Goal: Task Accomplishment & Management: Complete application form

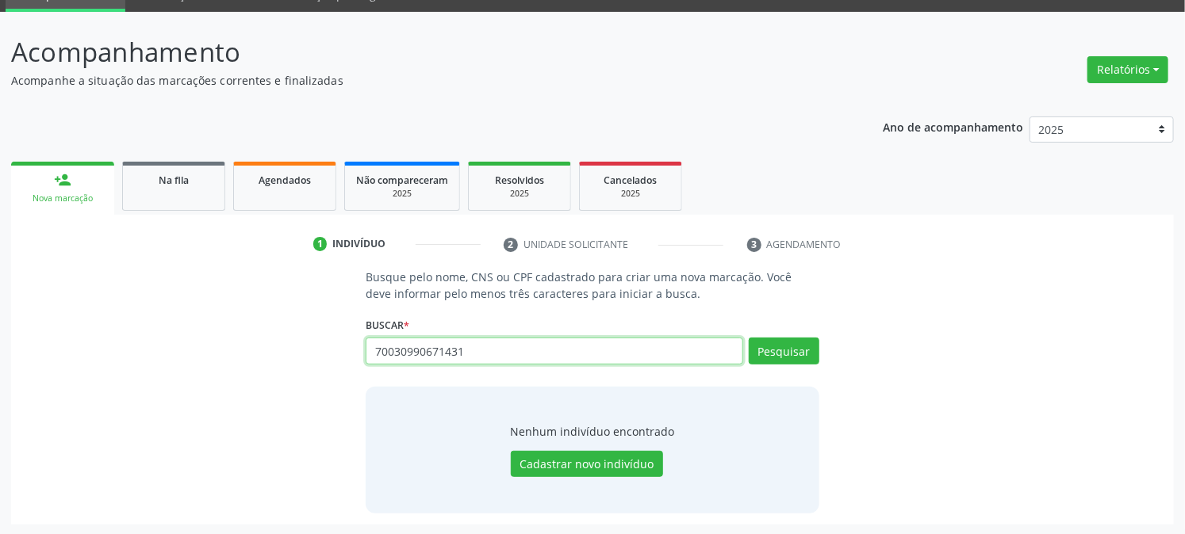
scroll to position [75, 0]
click at [773, 358] on button "Pesquisar" at bounding box center [784, 351] width 71 height 27
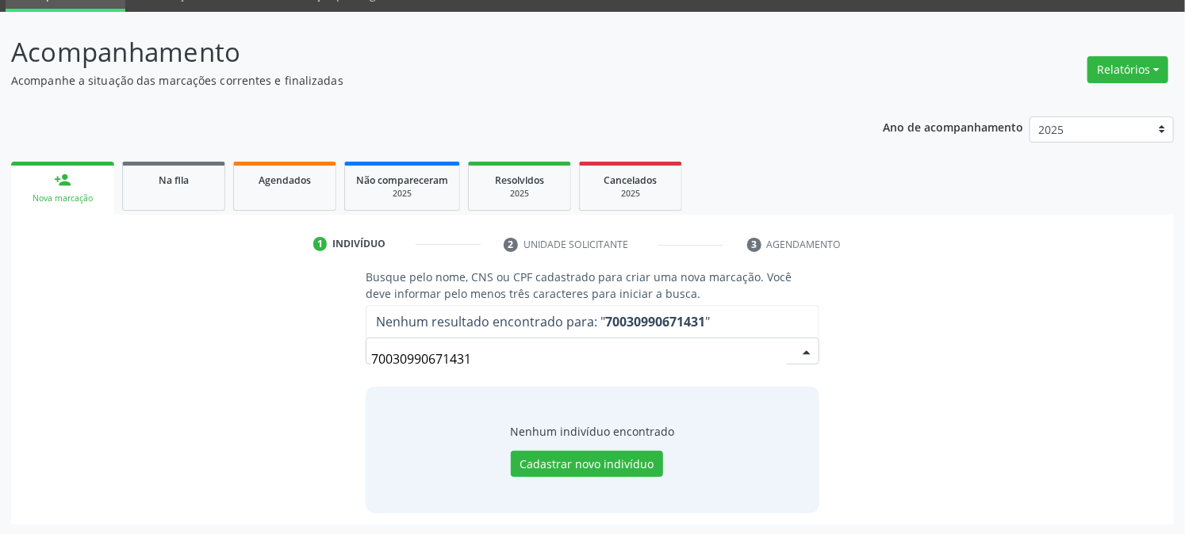
drag, startPoint x: 492, startPoint y: 353, endPoint x: 472, endPoint y: 359, distance: 21.6
click at [472, 359] on input "70030990671431" at bounding box center [578, 359] width 415 height 32
drag, startPoint x: 481, startPoint y: 362, endPoint x: 314, endPoint y: 384, distance: 168.8
click at [320, 384] on div "Busque pelo nome, CNS ou CPF cadastrado para criar uma nova marcação. Você deve…" at bounding box center [592, 391] width 1140 height 244
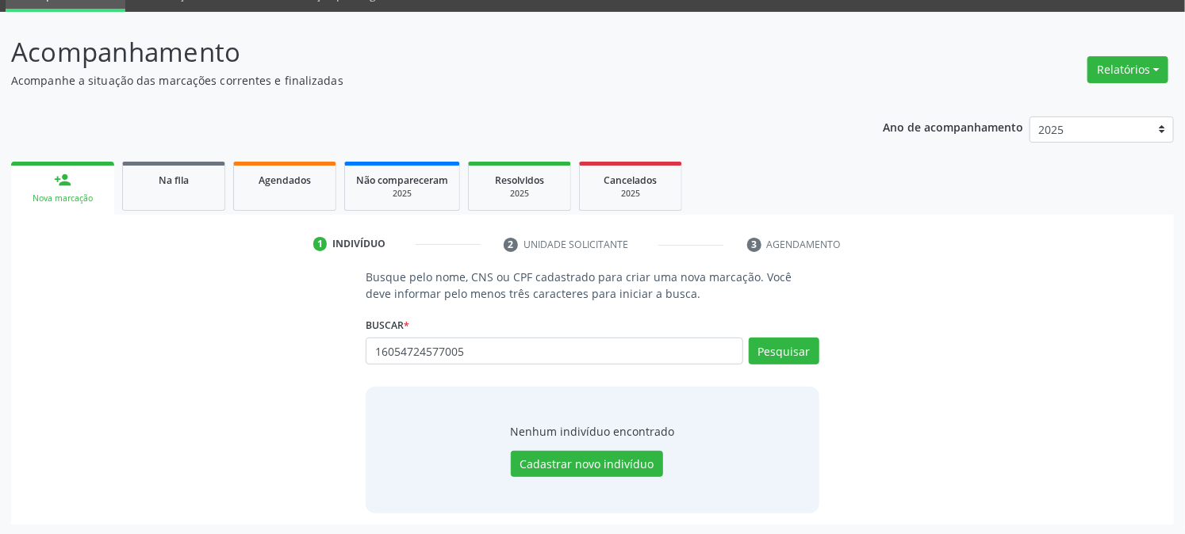
click at [452, 354] on input "16054724577005" at bounding box center [554, 351] width 377 height 27
type input "160547245770005"
click at [762, 347] on button "Pesquisar" at bounding box center [784, 351] width 71 height 27
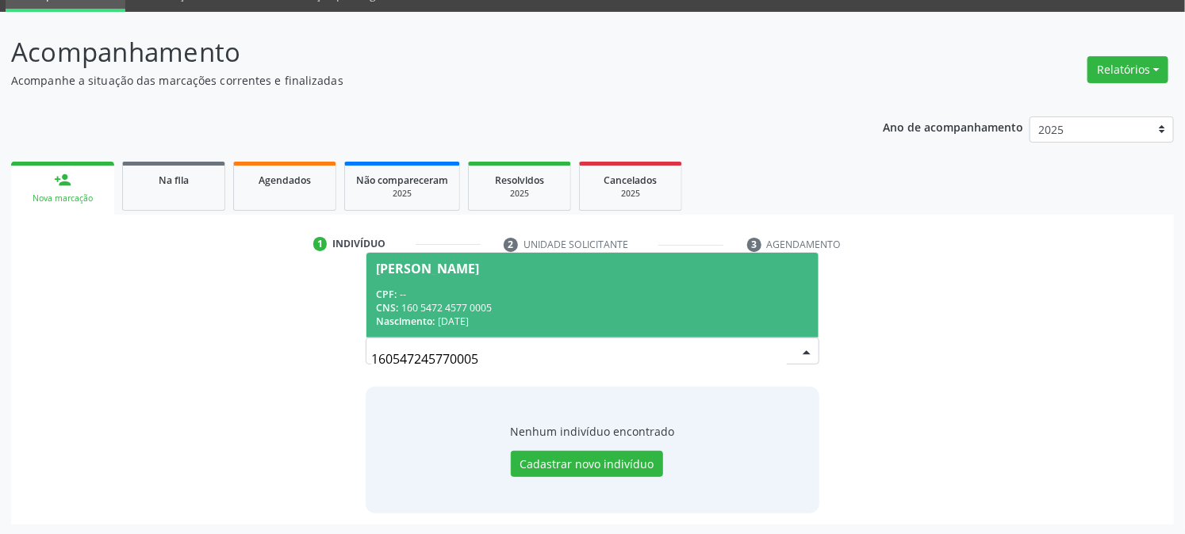
click at [611, 301] on div "CNS: 160 5472 4577 0005" at bounding box center [592, 307] width 432 height 13
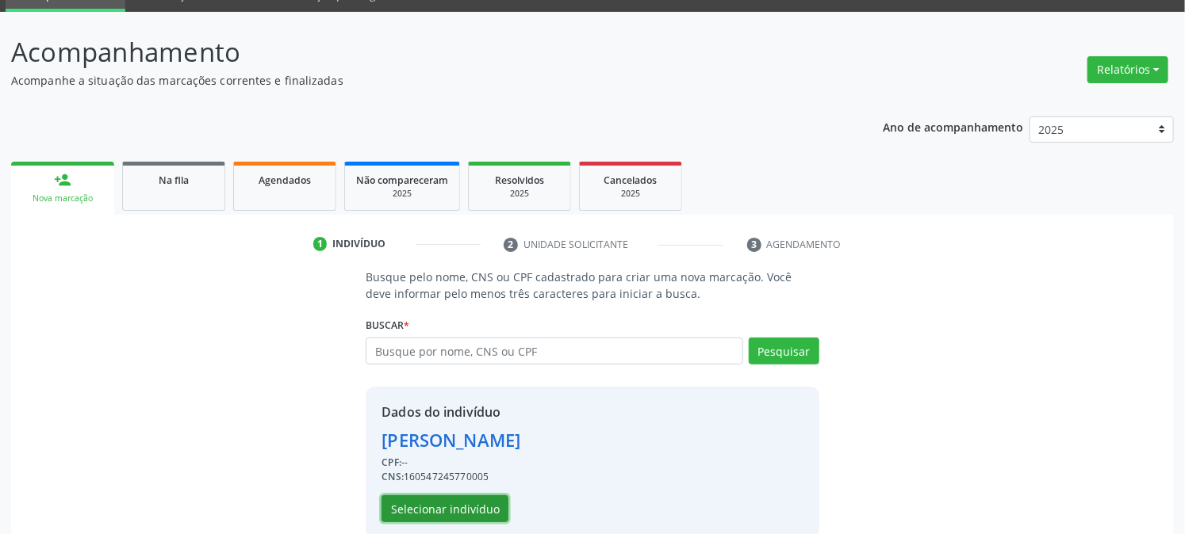
click at [452, 512] on button "Selecionar indivíduo" at bounding box center [444, 509] width 127 height 27
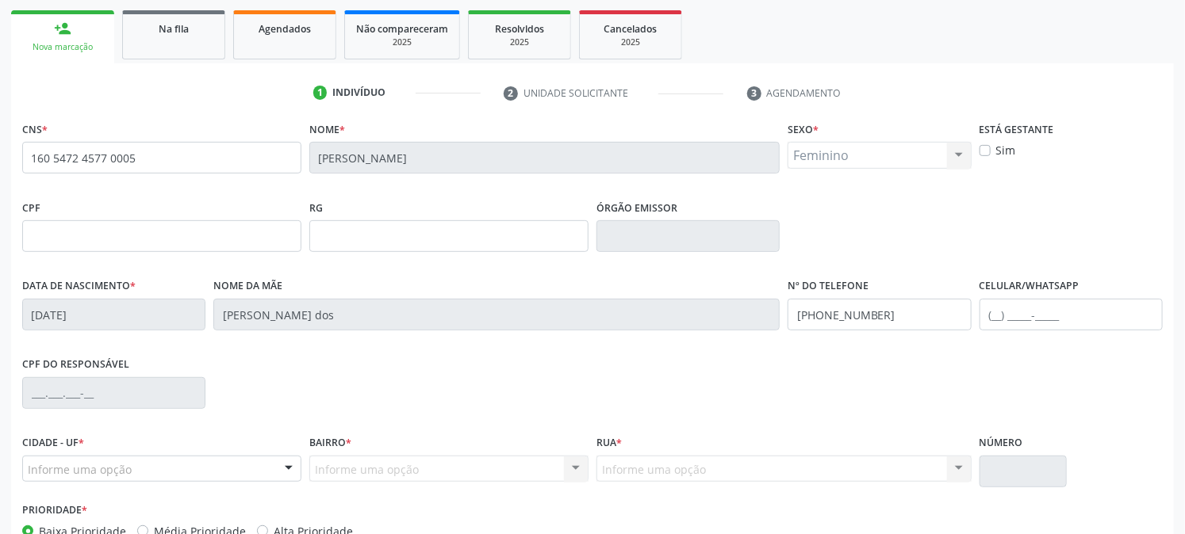
scroll to position [324, 0]
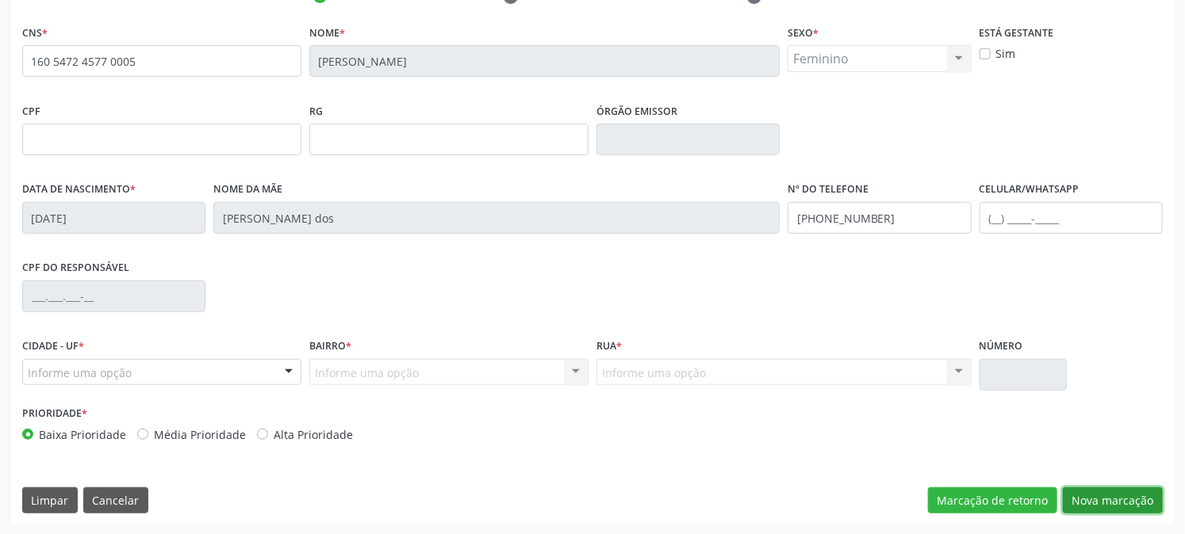
click at [1124, 504] on button "Nova marcação" at bounding box center [1112, 501] width 100 height 27
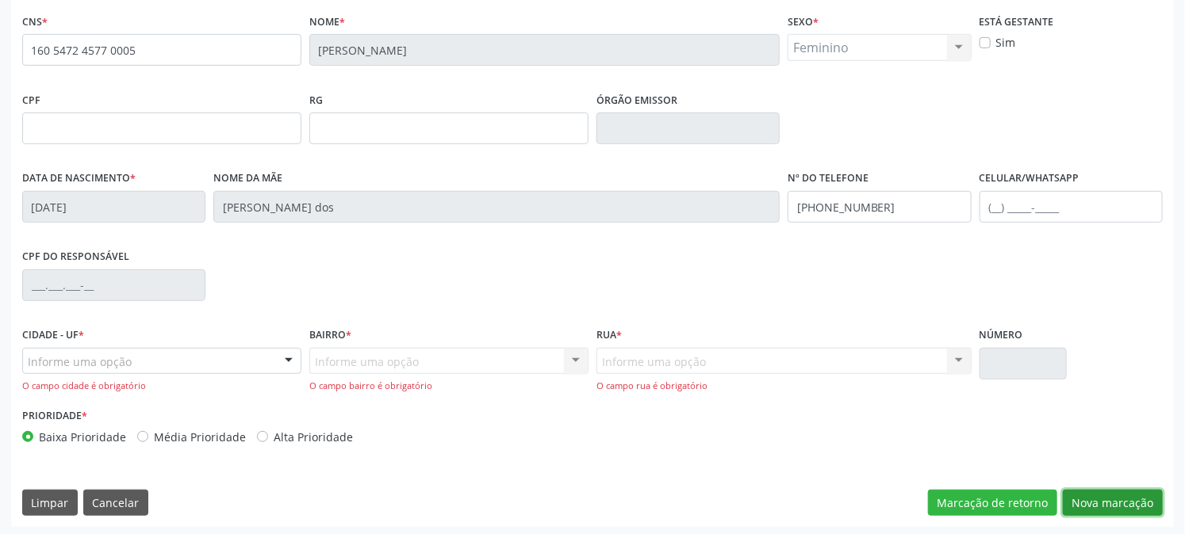
scroll to position [338, 0]
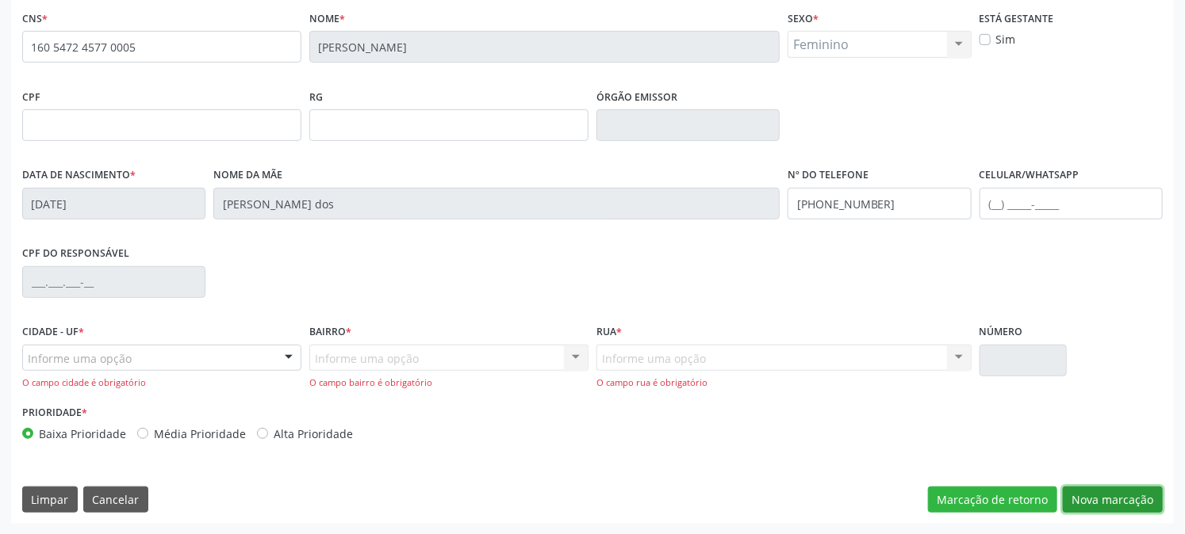
click at [1097, 503] on button "Nova marcação" at bounding box center [1112, 500] width 100 height 27
click at [173, 346] on div "Informe uma opção" at bounding box center [161, 358] width 279 height 27
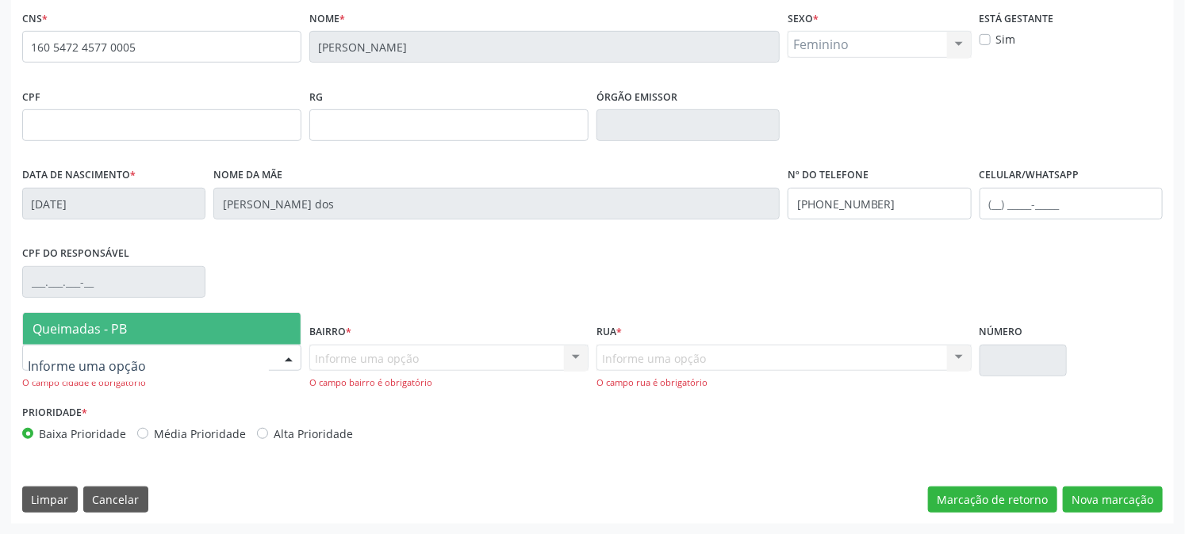
click at [144, 330] on span "Queimadas - PB" at bounding box center [162, 329] width 278 height 32
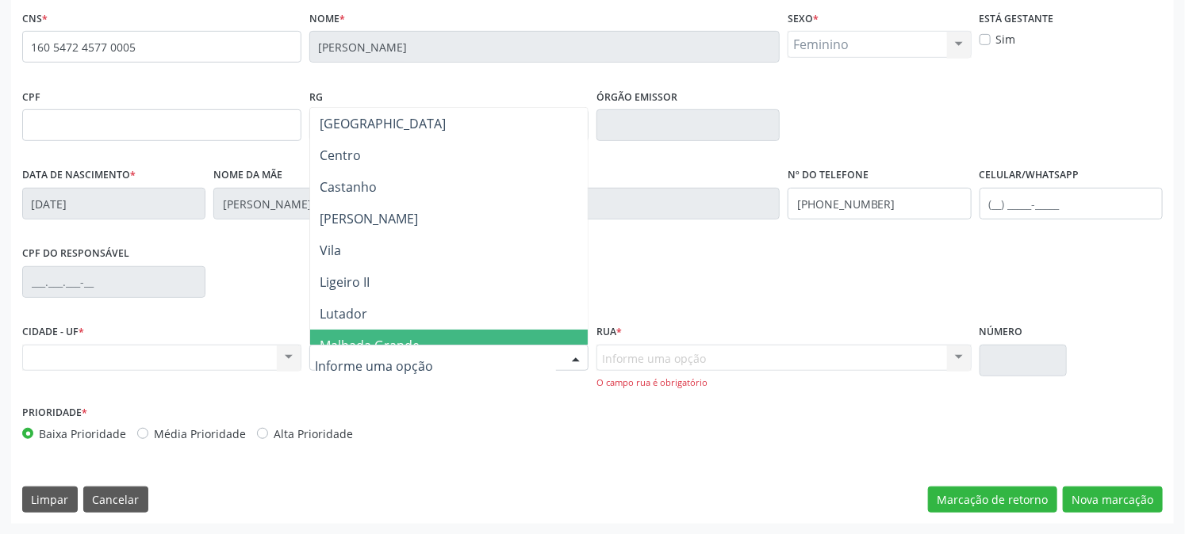
click at [215, 347] on div "Nenhum resultado encontrado para: " " Não há nenhuma opção para ser exibida." at bounding box center [161, 358] width 279 height 27
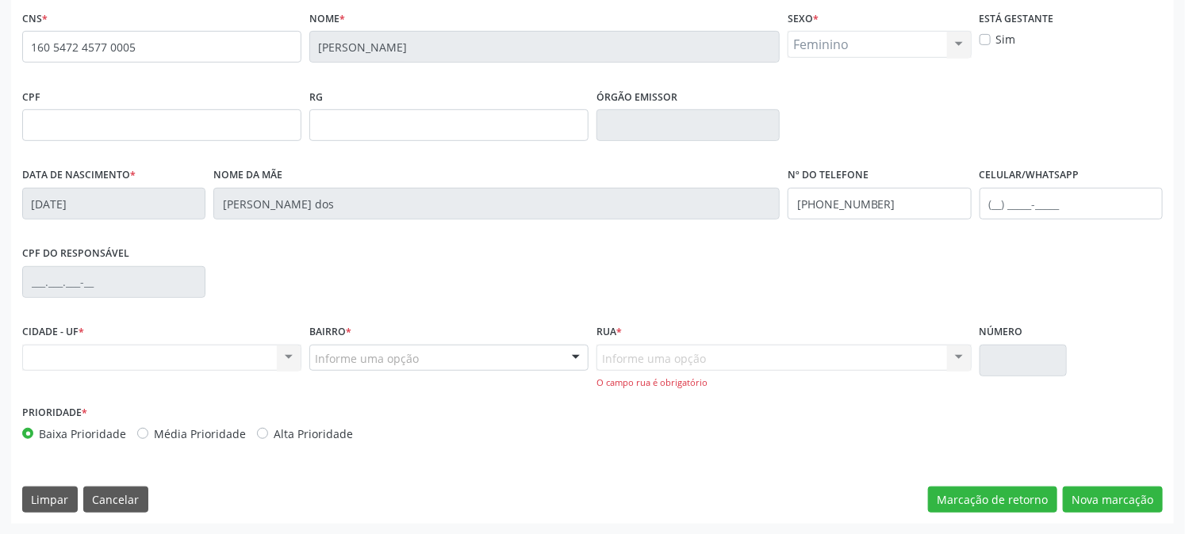
click at [204, 347] on div "Nenhum resultado encontrado para: " " Não há nenhuma opção para ser exibida." at bounding box center [161, 358] width 279 height 27
click at [287, 354] on div "Nenhum resultado encontrado para: " " Não há nenhuma opção para ser exibida." at bounding box center [161, 358] width 279 height 27
click at [195, 54] on input "160 5472 4577 0005" at bounding box center [161, 47] width 279 height 32
click at [140, 354] on div "Nenhum resultado encontrado para: " " Não há nenhuma opção para ser exibida." at bounding box center [161, 358] width 279 height 27
click at [153, 353] on div "Nenhum resultado encontrado para: " " Não há nenhuma opção para ser exibida." at bounding box center [161, 358] width 279 height 27
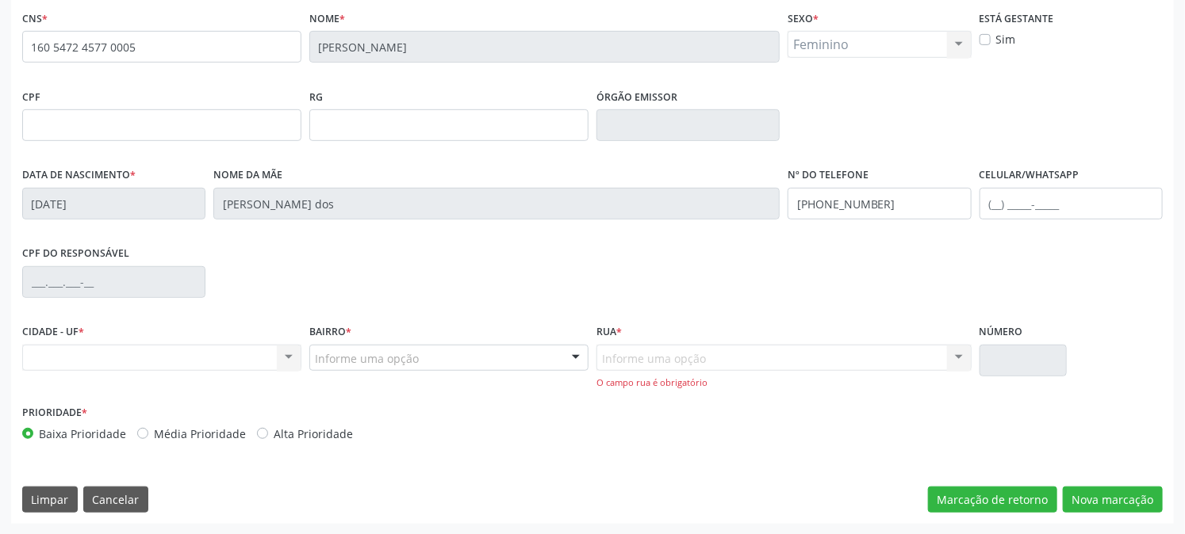
click at [152, 362] on div "Nenhum resultado encontrado para: " " Não há nenhuma opção para ser exibida." at bounding box center [161, 358] width 279 height 27
click at [406, 369] on div "Informe uma opção" at bounding box center [448, 358] width 279 height 27
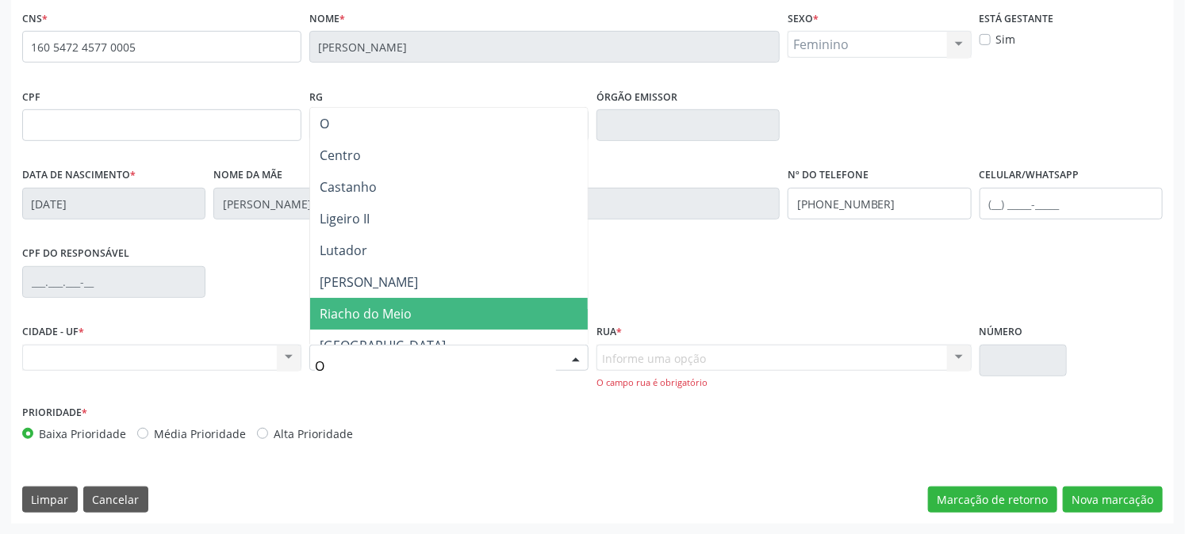
type input "OL"
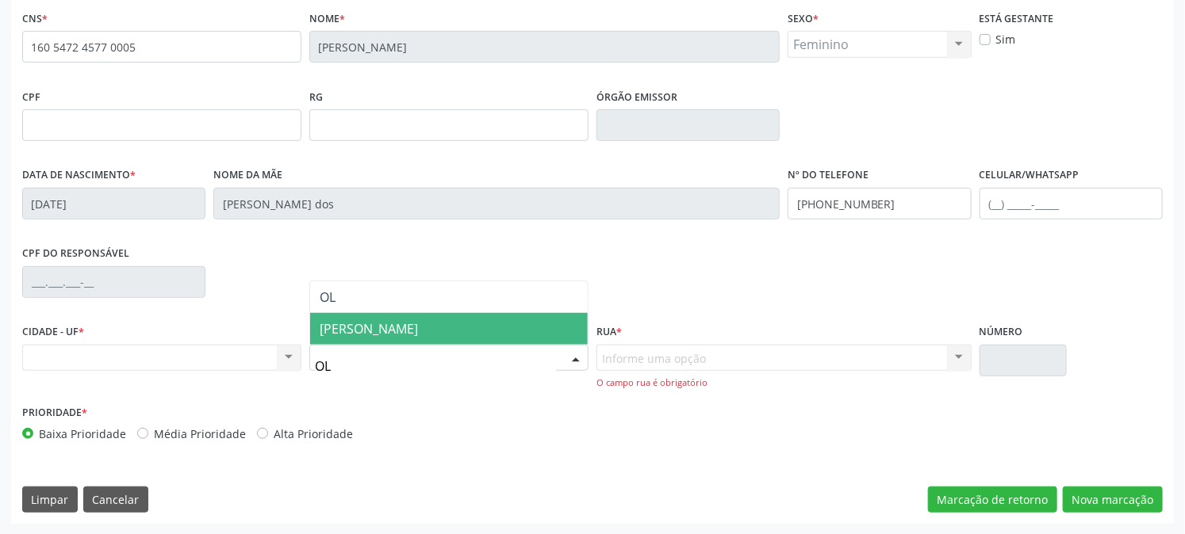
click at [389, 334] on span "Olho Dagua" at bounding box center [369, 328] width 98 height 17
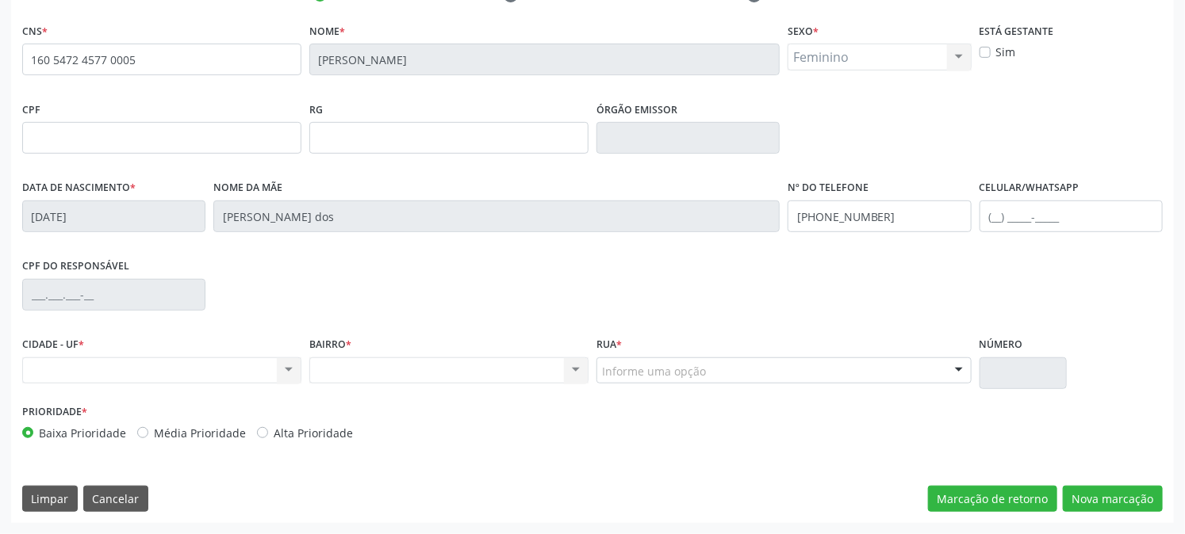
scroll to position [324, 0]
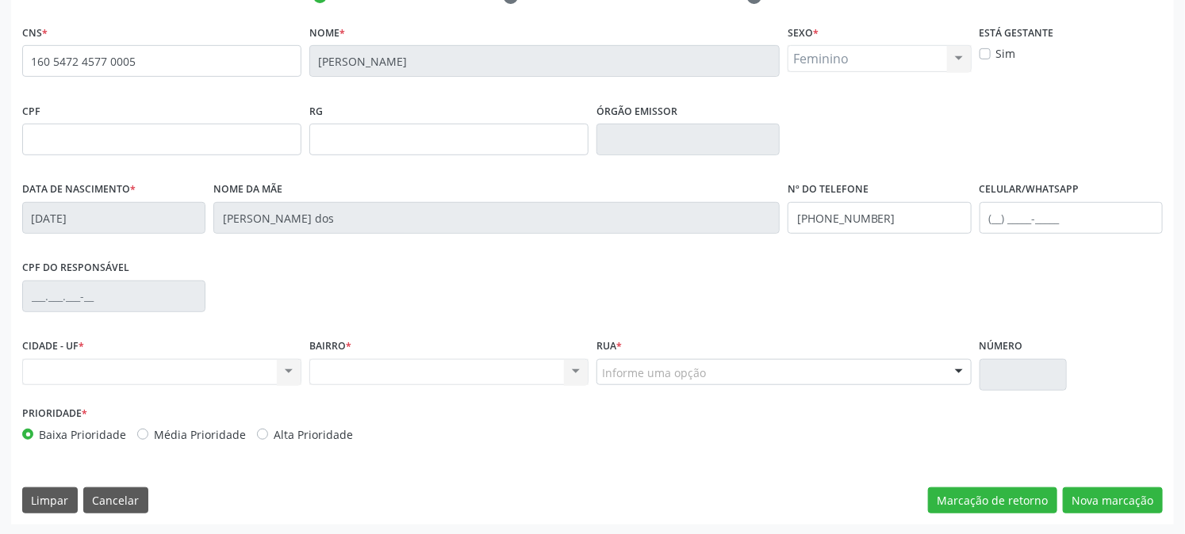
click at [407, 363] on div "Nenhum resultado encontrado para: " " Não há nenhuma opção para ser exibida." at bounding box center [448, 372] width 279 height 27
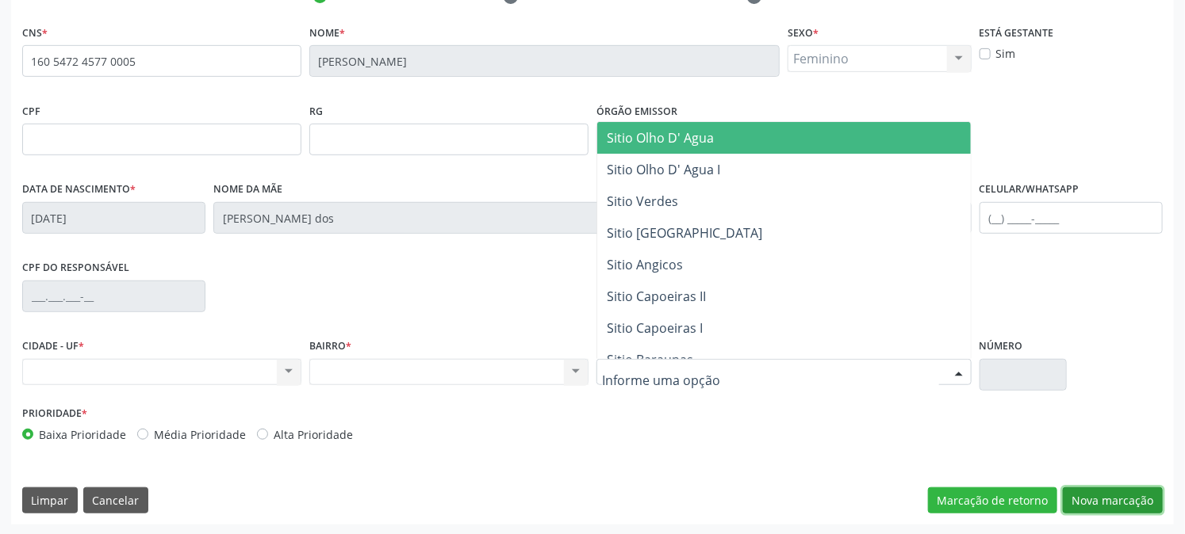
click at [1144, 496] on button "Nova marcação" at bounding box center [1112, 501] width 100 height 27
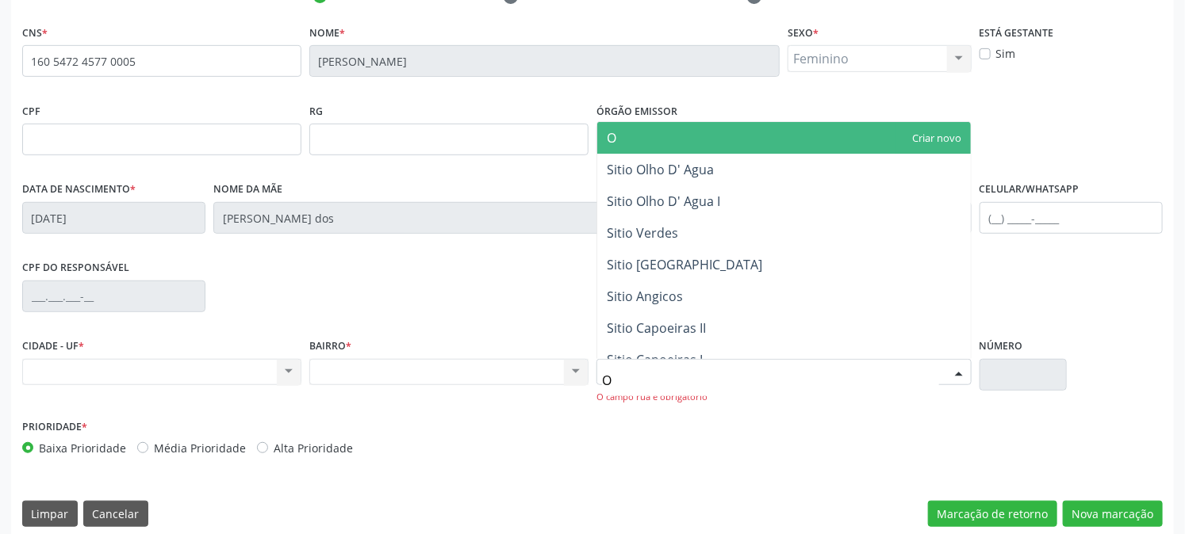
type input "OL"
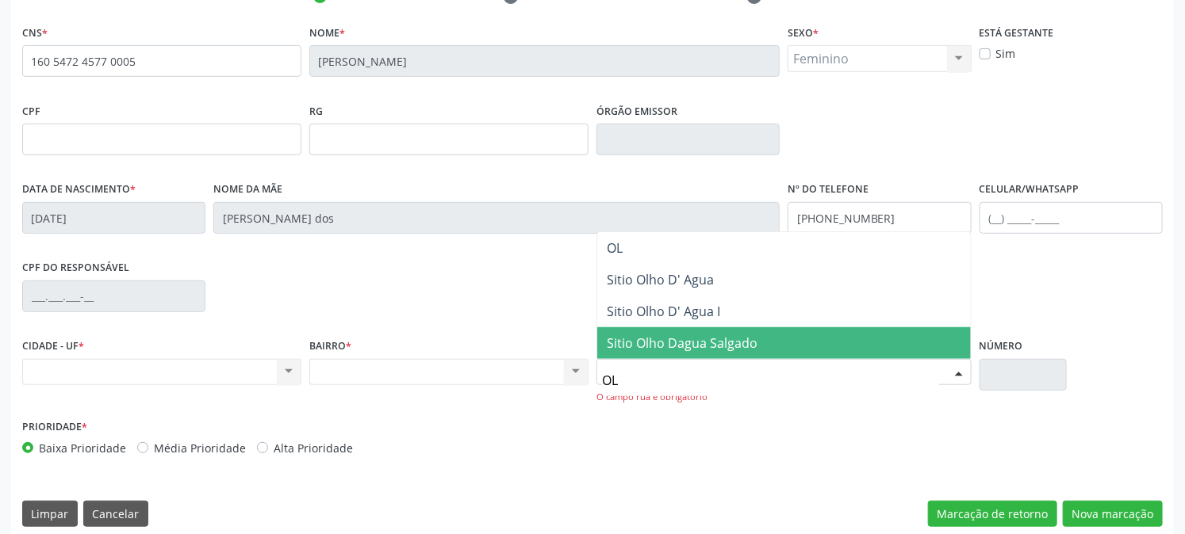
click at [672, 345] on span "Sitio Olho Dagua Salgado" at bounding box center [682, 343] width 151 height 17
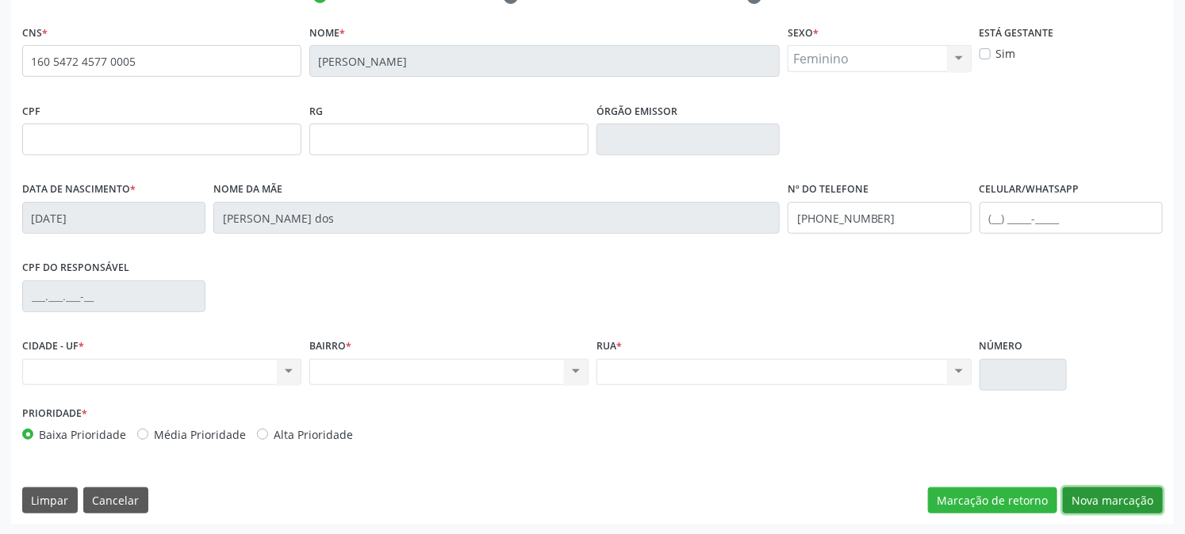
click at [1090, 488] on button "Nova marcação" at bounding box center [1112, 501] width 100 height 27
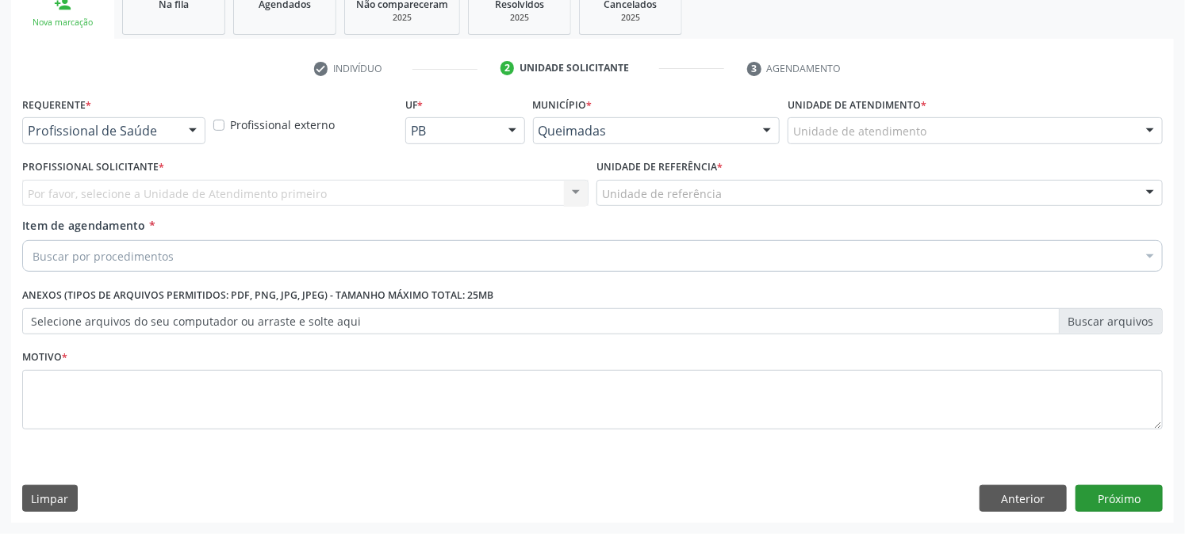
scroll to position [251, 0]
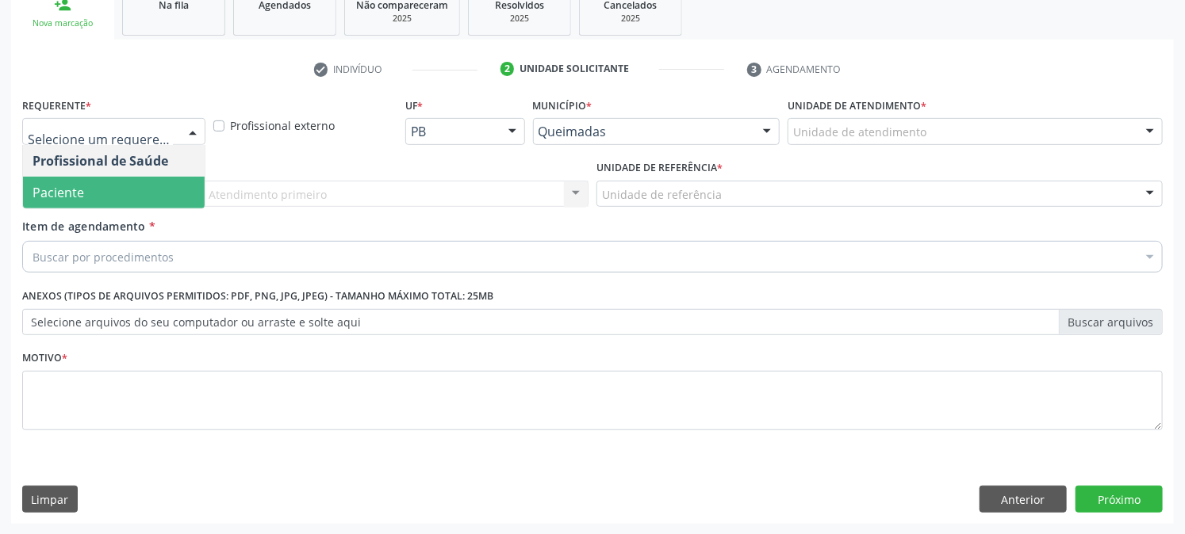
click at [98, 194] on span "Paciente" at bounding box center [114, 193] width 182 height 32
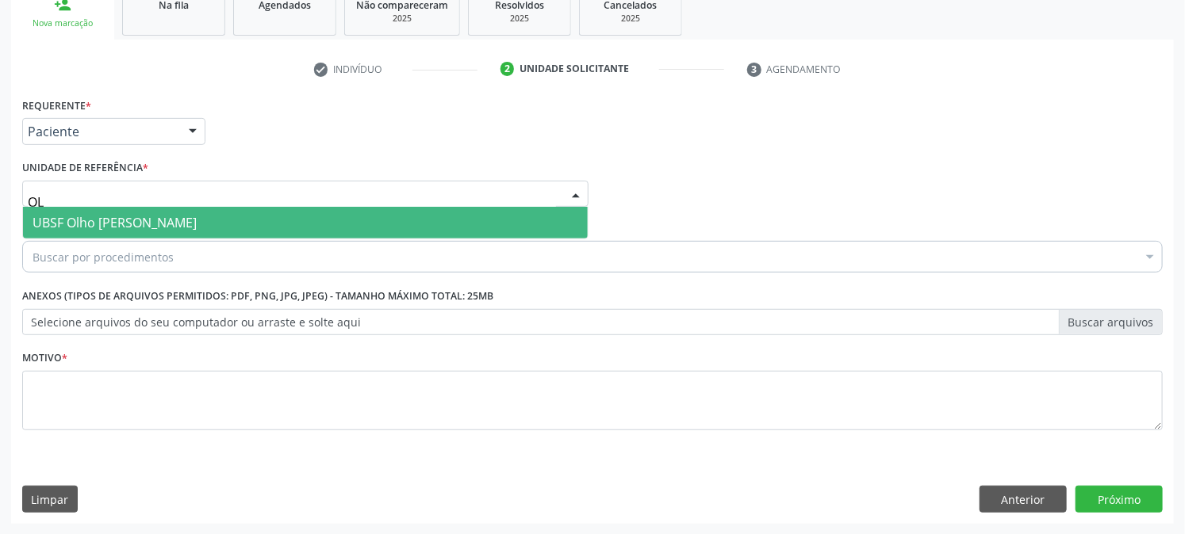
type input "OLH"
click at [100, 217] on span "UBSF Olho [PERSON_NAME]" at bounding box center [115, 222] width 164 height 17
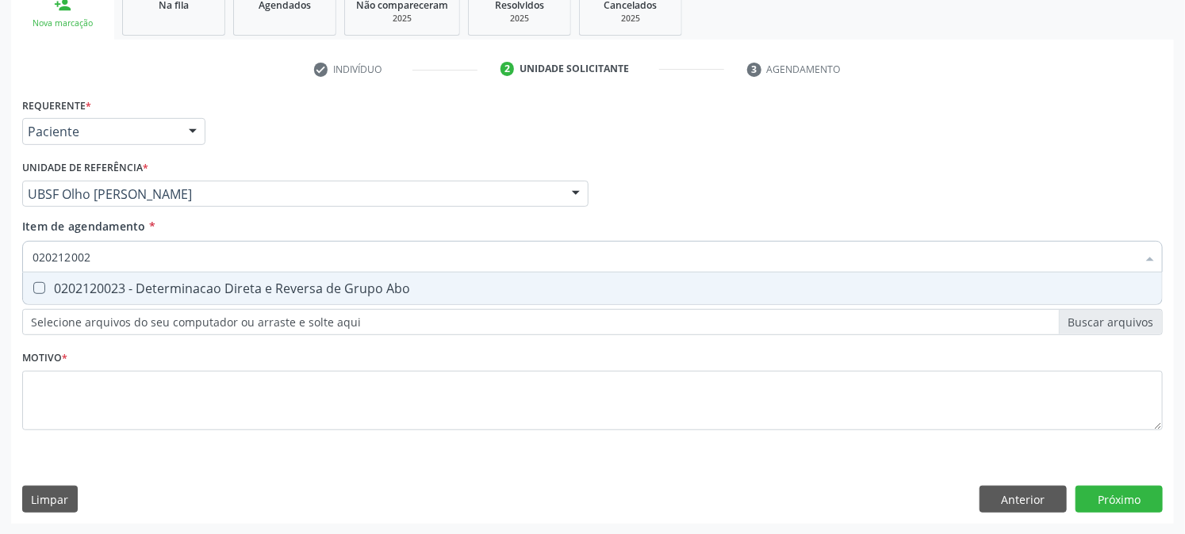
type input "0202120023"
click at [105, 290] on div "0202120023 - Determinacao Direta e Reversa de Grupo Abo" at bounding box center [593, 288] width 1120 height 13
checkbox Abo "true"
drag, startPoint x: 107, startPoint y: 257, endPoint x: 0, endPoint y: 255, distance: 107.1
click at [0, 257] on div "Acompanhamento Acompanhe a situação das marcações correntes e finalizadas Relat…" at bounding box center [592, 186] width 1185 height 699
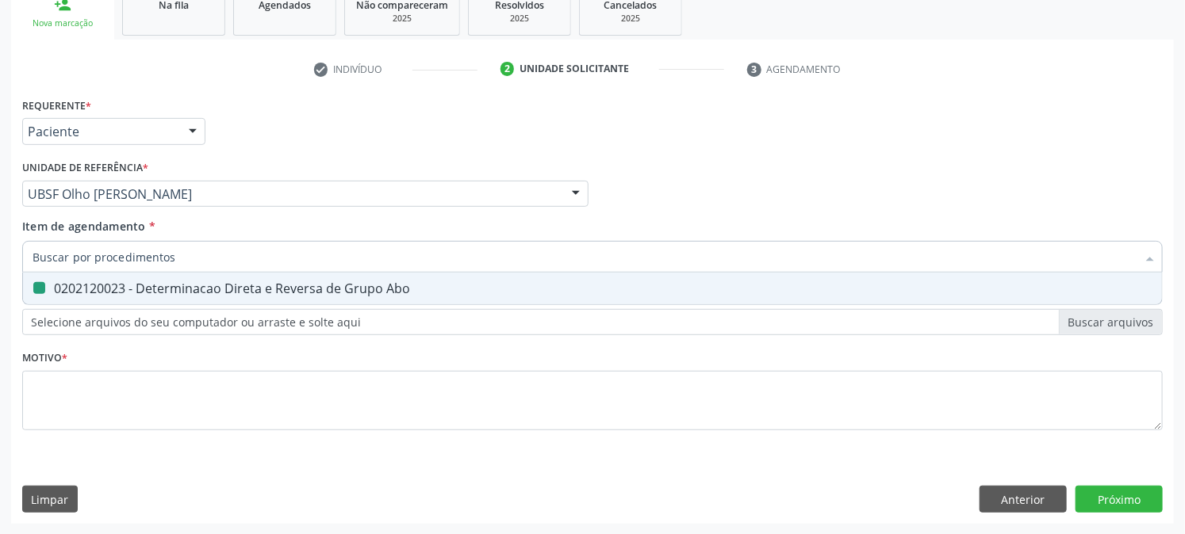
checkbox Abo "false"
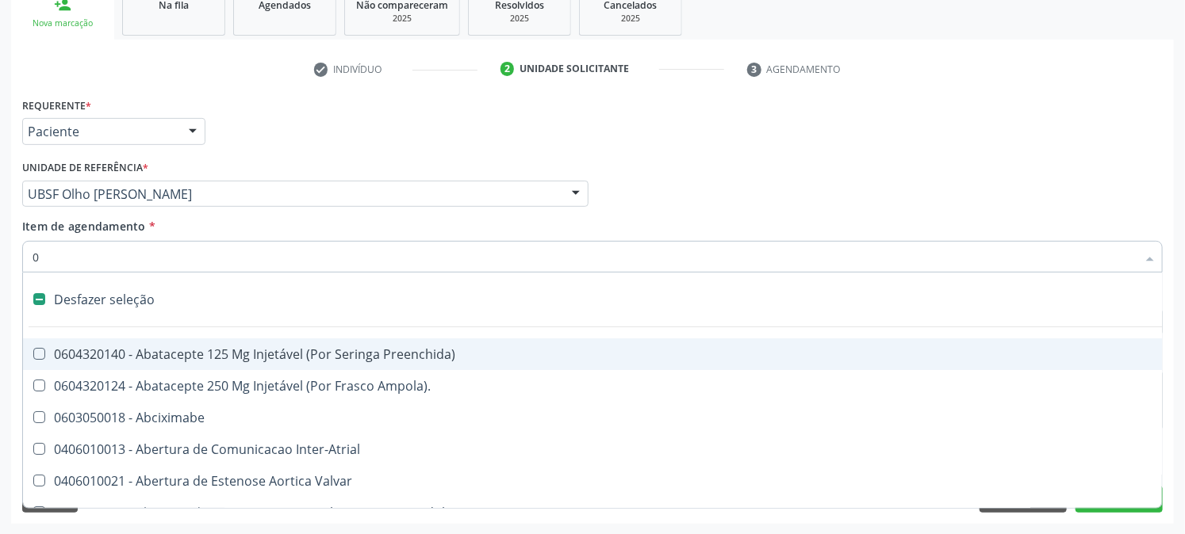
type input "02"
checkbox Ativa "true"
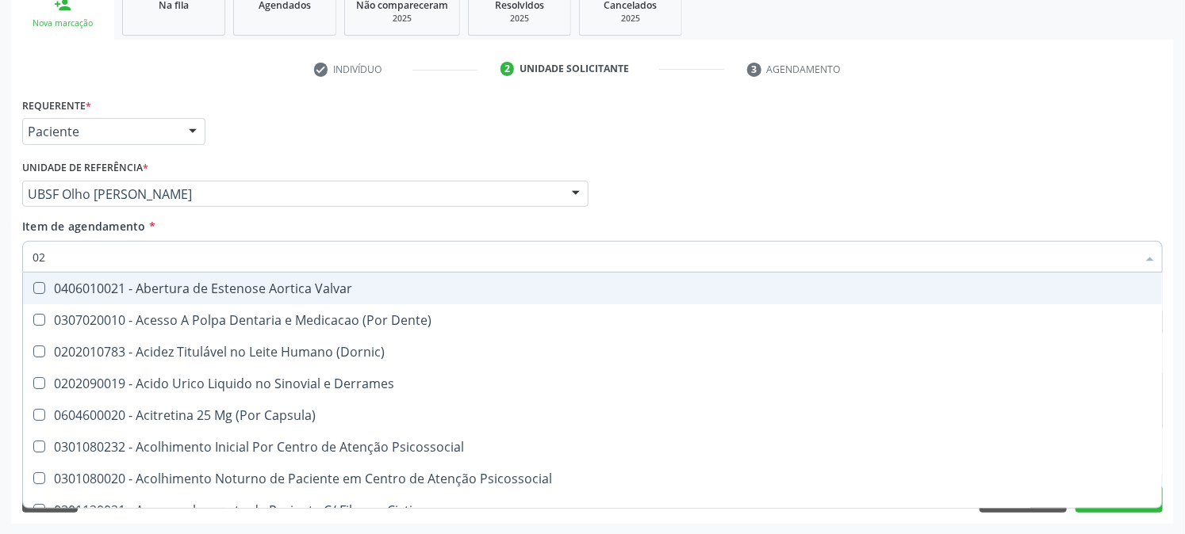
type input "020"
checkbox Creatinina "true"
checkbox Abo "false"
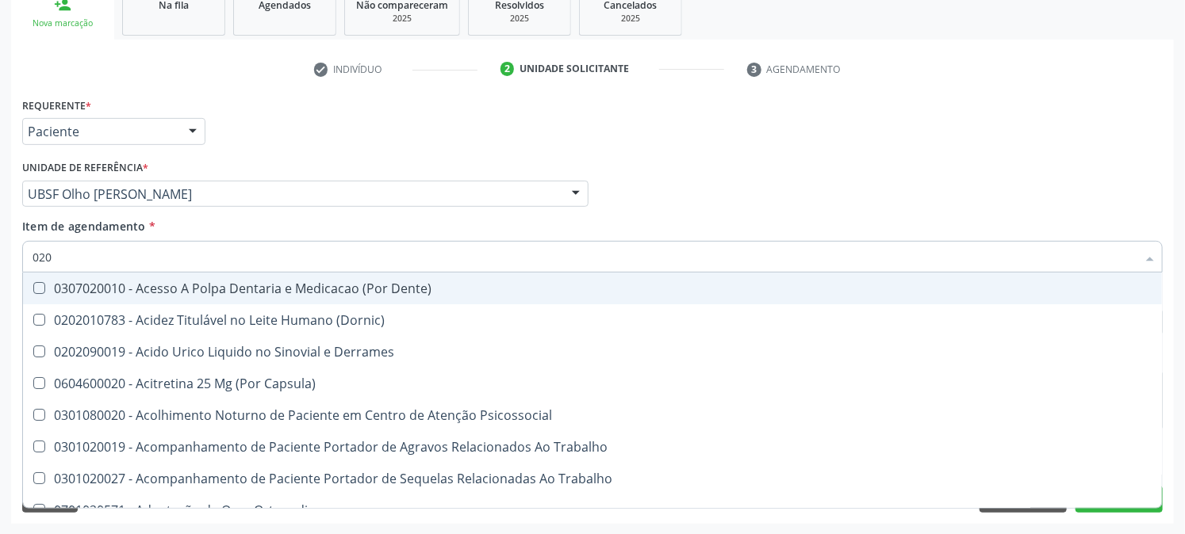
type input "0202"
checkbox Coagulacao "true"
checkbox Abo "false"
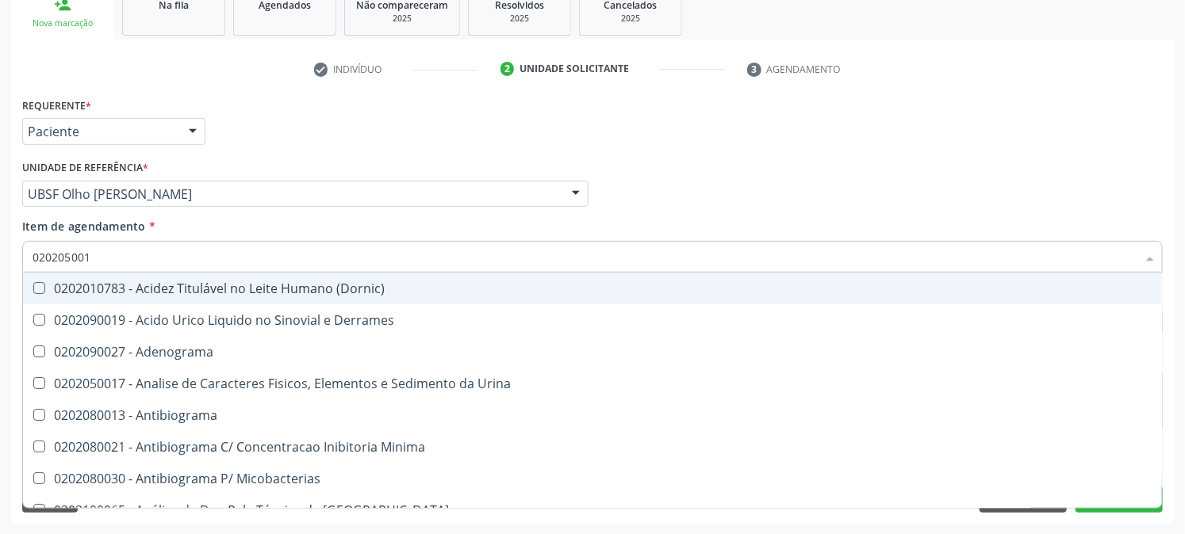
type input "0202050017"
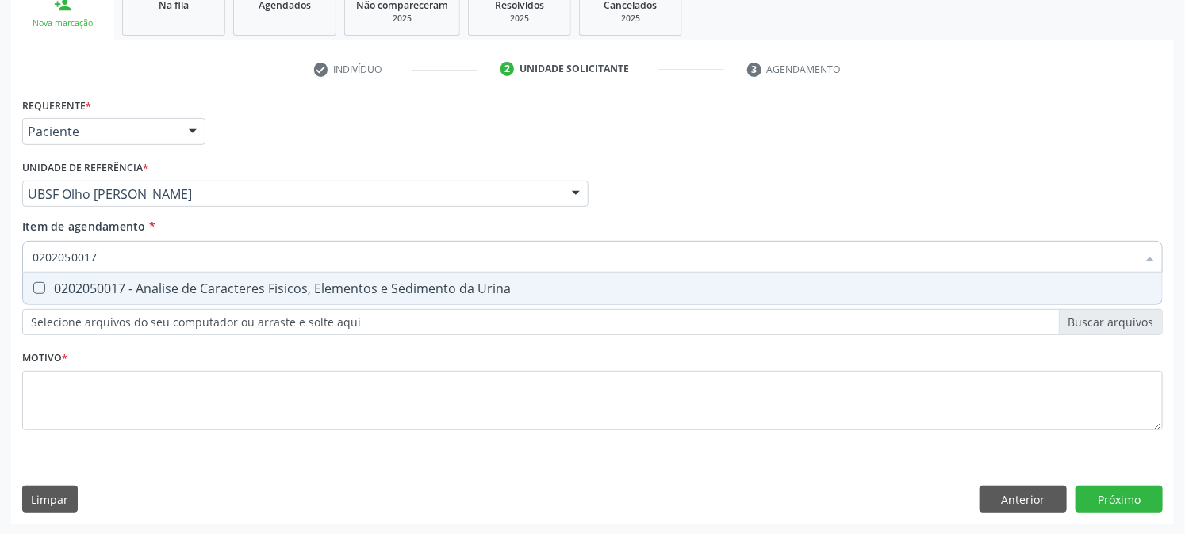
click at [45, 280] on span "0202050017 - Analise de Caracteres Fisicos, Elementos e Sedimento da Urina" at bounding box center [592, 289] width 1139 height 32
checkbox Urina "true"
drag, startPoint x: 130, startPoint y: 257, endPoint x: 0, endPoint y: 270, distance: 130.7
click at [0, 270] on div "Acompanhamento Acompanhe a situação das marcações correntes e finalizadas Relat…" at bounding box center [592, 186] width 1185 height 699
checkbox Urina "false"
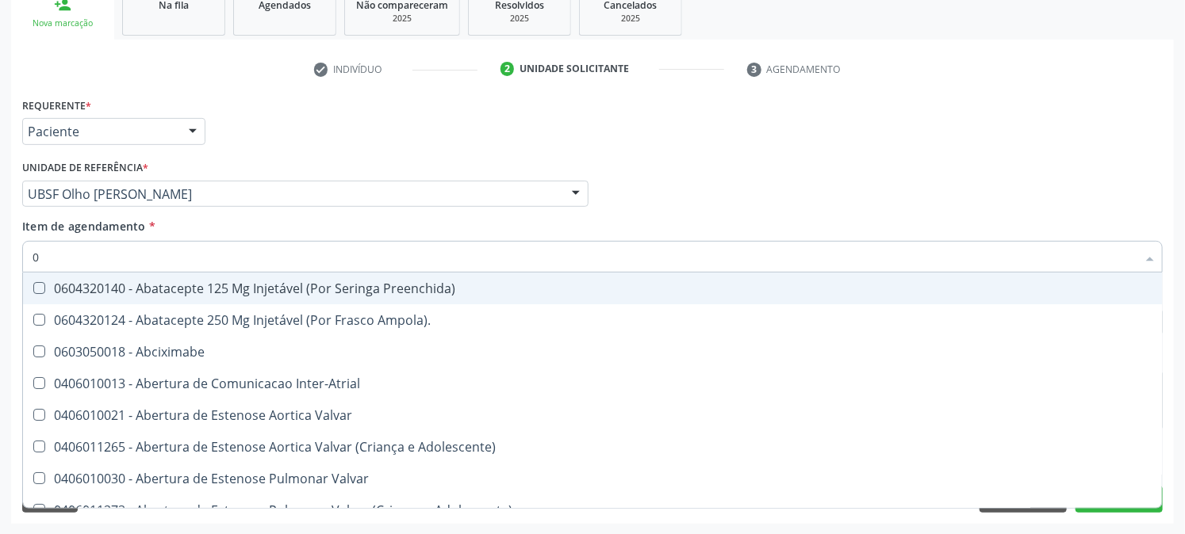
type input "02"
checkbox Psicossocial "true"
checkbox Urina "false"
checkbox Ativa "true"
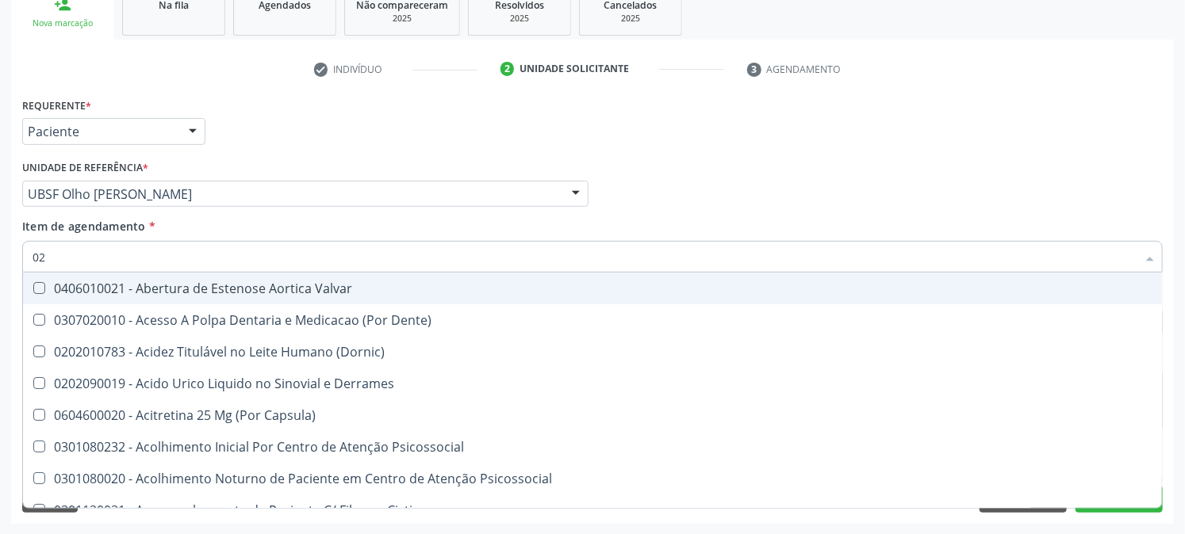
type input "020"
checkbox Frasco-Ampola\) "true"
checkbox Urina "false"
checkbox Creatinina "true"
checkbox Abo "false"
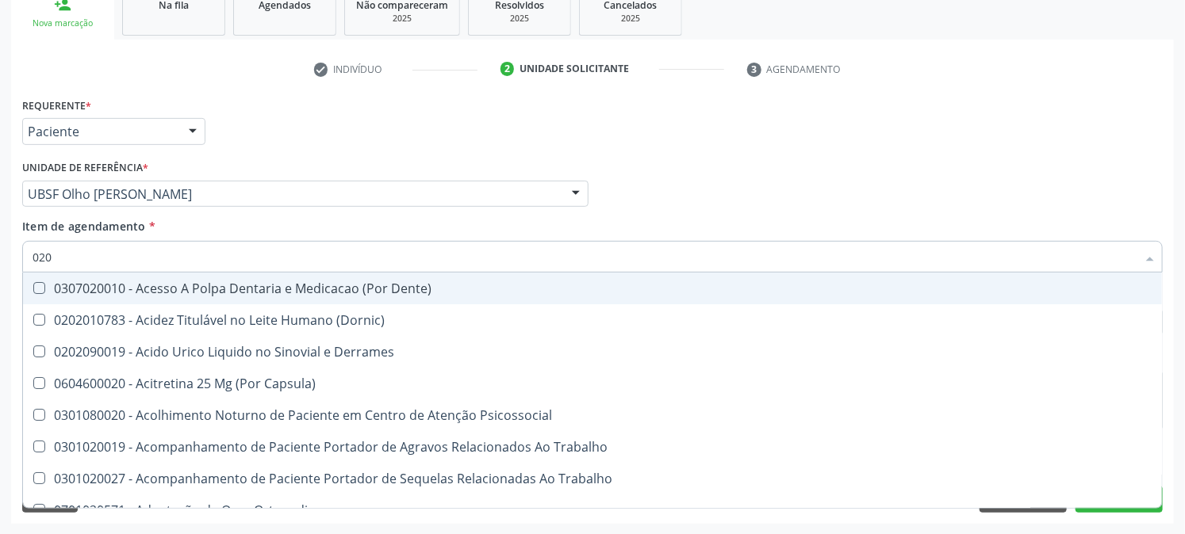
type input "0202"
checkbox Capsula\) "true"
checkbox Urina "false"
checkbox Coagulacao "true"
checkbox Abo "false"
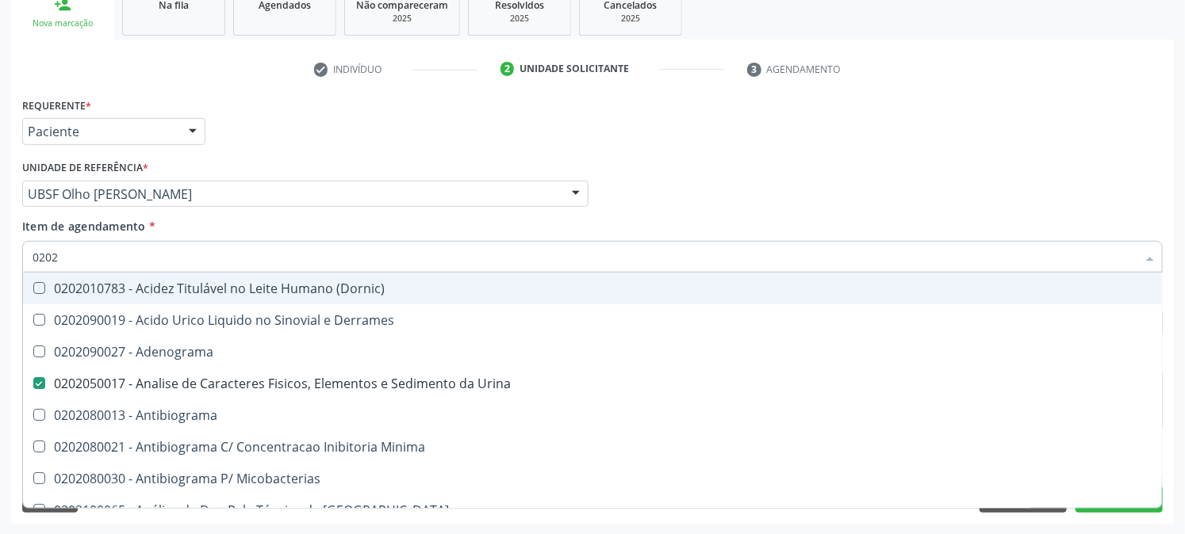
type input "02020"
checkbox Abo "false"
type input "020201"
checkbox Urina "false"
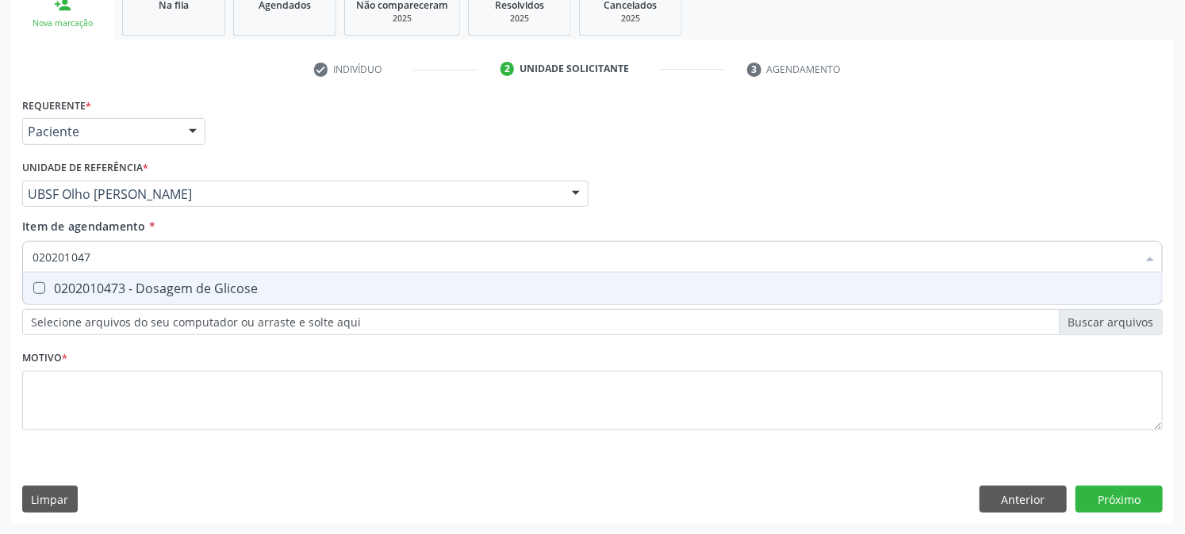
type input "0202010473"
click at [58, 287] on div "0202010473 - Dosagem de Glicose" at bounding box center [593, 288] width 1120 height 13
checkbox Glicose "true"
drag, startPoint x: 114, startPoint y: 259, endPoint x: 0, endPoint y: 260, distance: 114.2
click at [0, 260] on div "Acompanhamento Acompanhe a situação das marcações correntes e finalizadas Relat…" at bounding box center [592, 186] width 1185 height 699
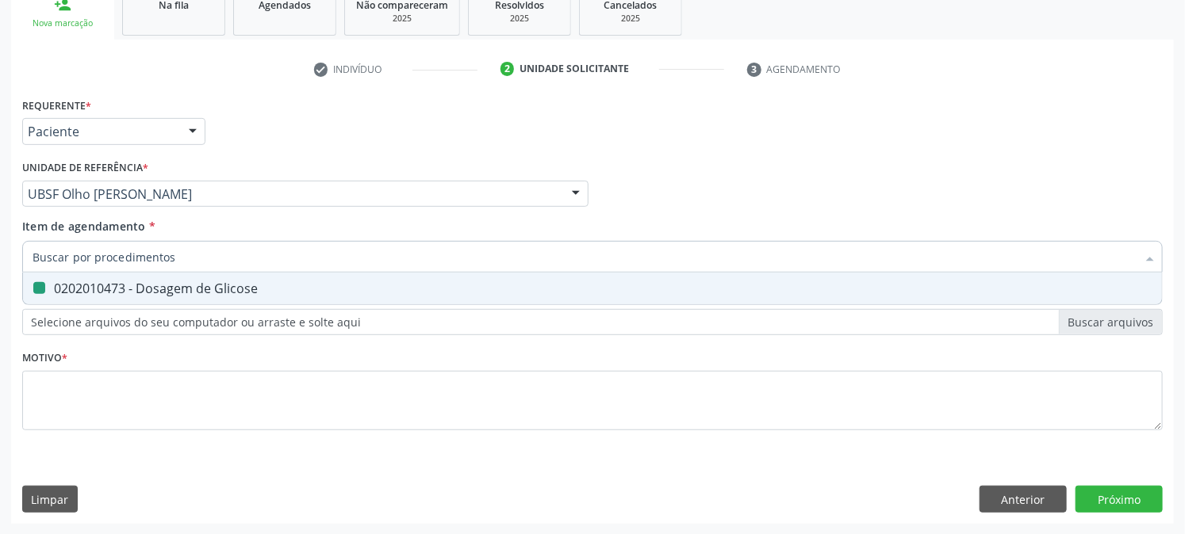
checkbox Glicose "false"
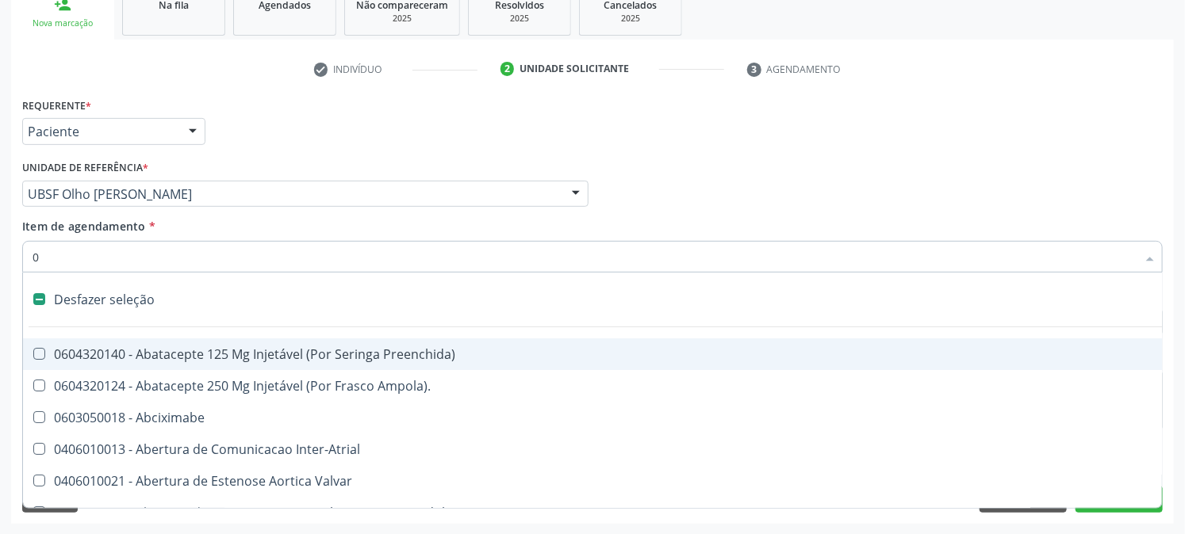
type input "02"
checkbox Psicossocial "true"
checkbox Urina "false"
checkbox Ativa "true"
checkbox Comprimido\) "true"
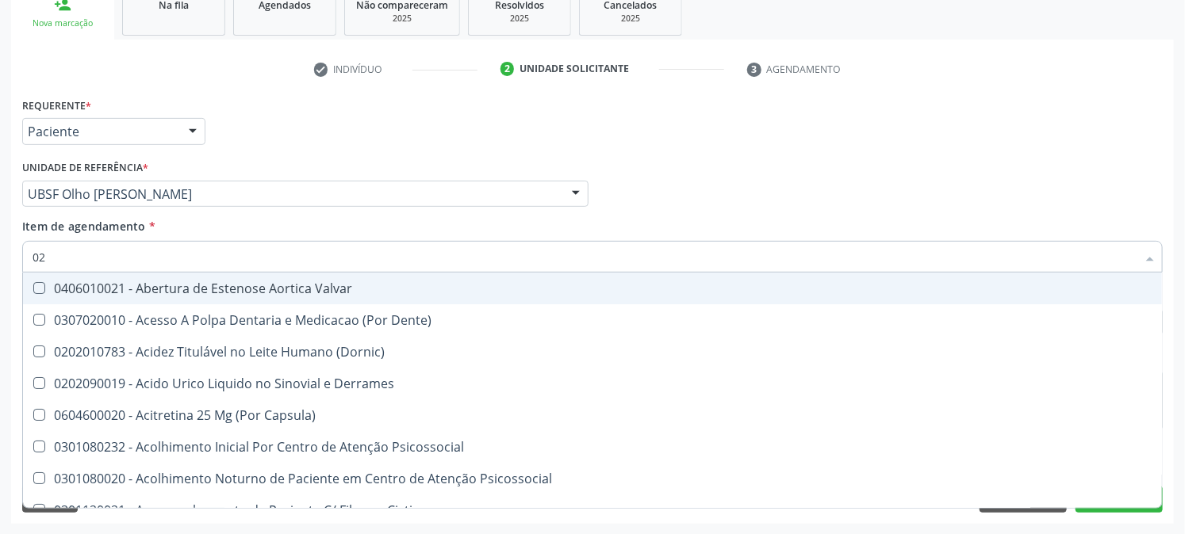
type input "020"
checkbox Frasco-Ampola\) "true"
checkbox Urina "false"
checkbox Creatinina "true"
checkbox Abo "false"
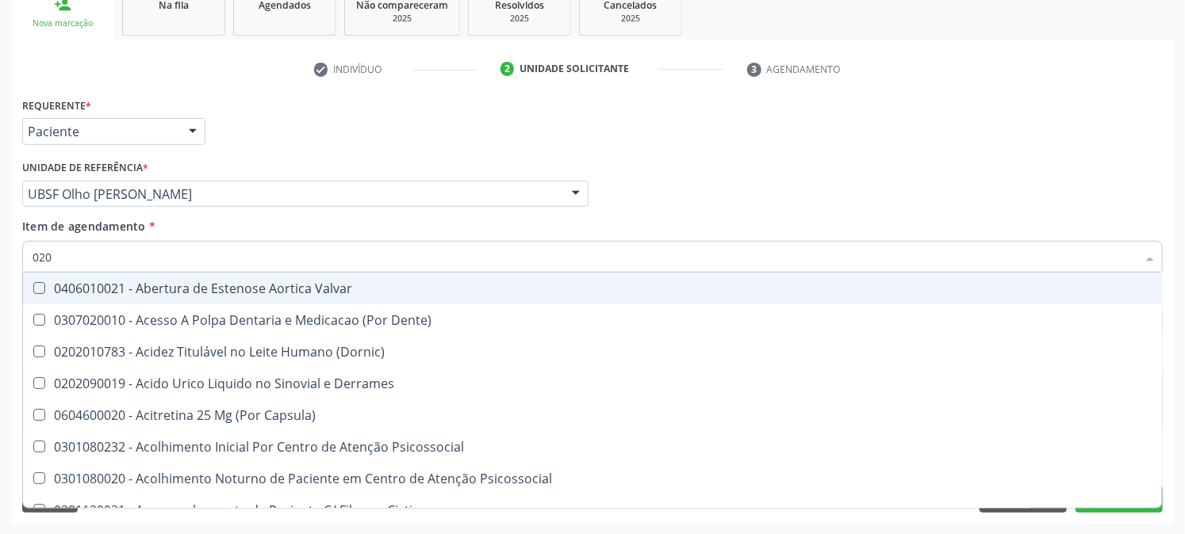
checkbox Osmolaridade "true"
checkbox Glicose "false"
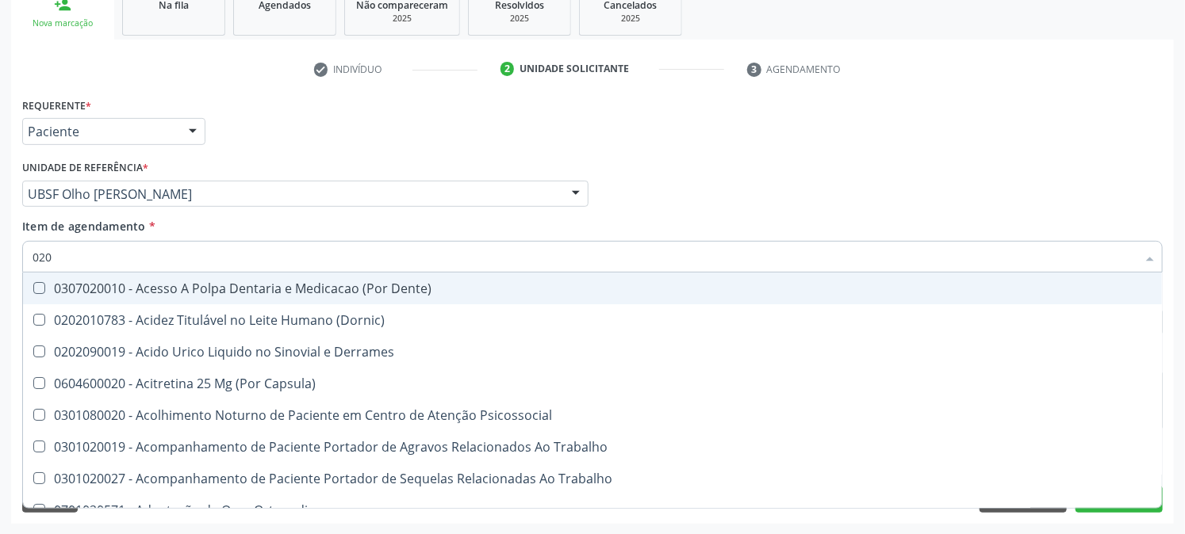
type input "0202"
checkbox Capsula\) "true"
checkbox Urina "false"
checkbox Coagulacao "true"
checkbox Cortante "true"
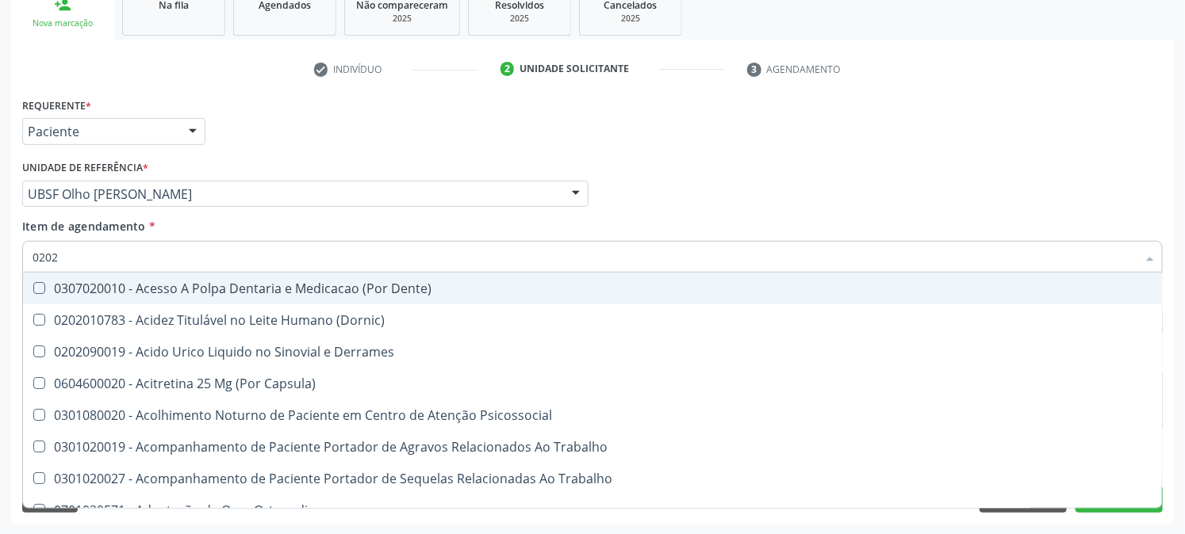
checkbox Abo "false"
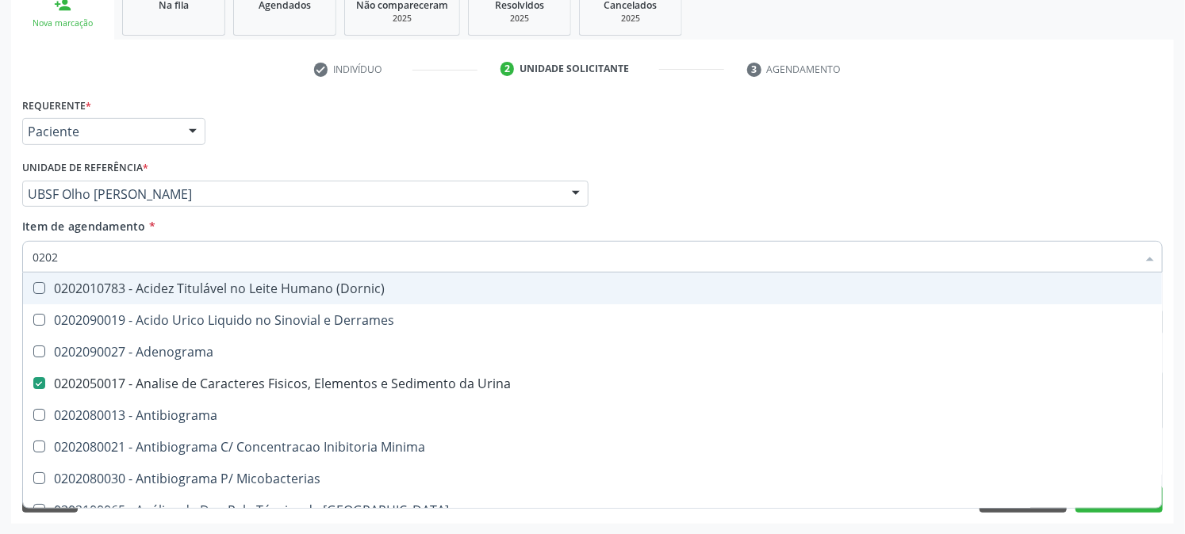
type input "02020"
checkbox Abo "false"
checkbox Xiii "true"
checkbox Glicose "false"
type input "020203"
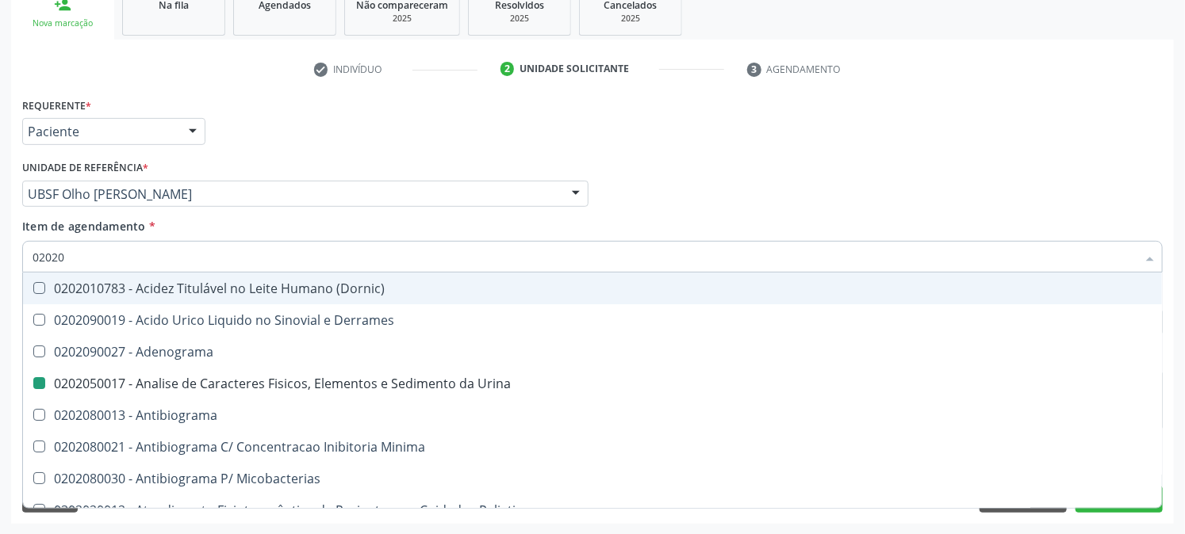
checkbox Urina "false"
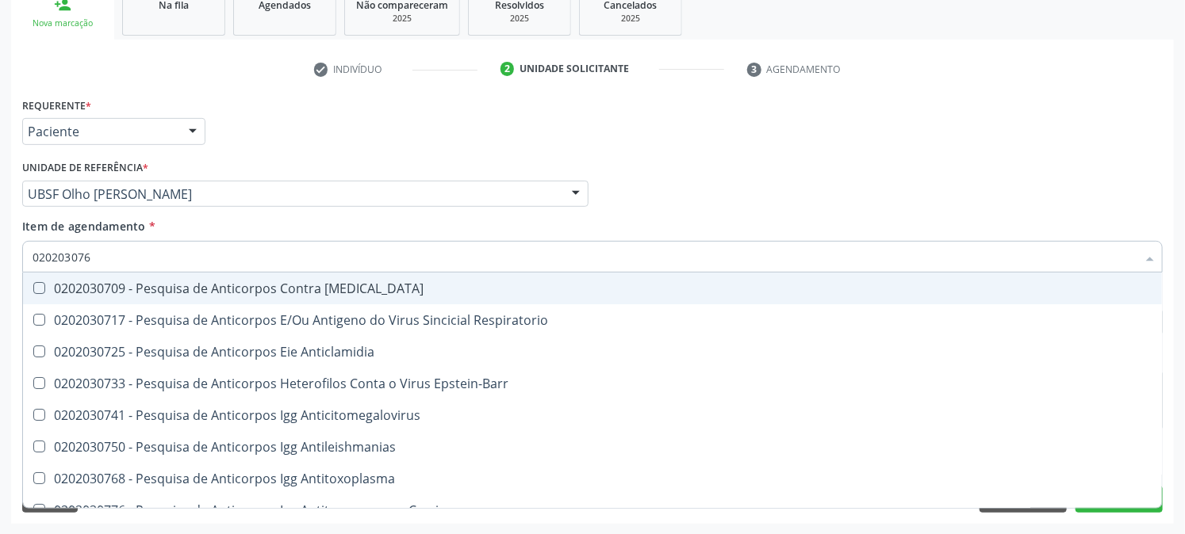
type input "0202030768"
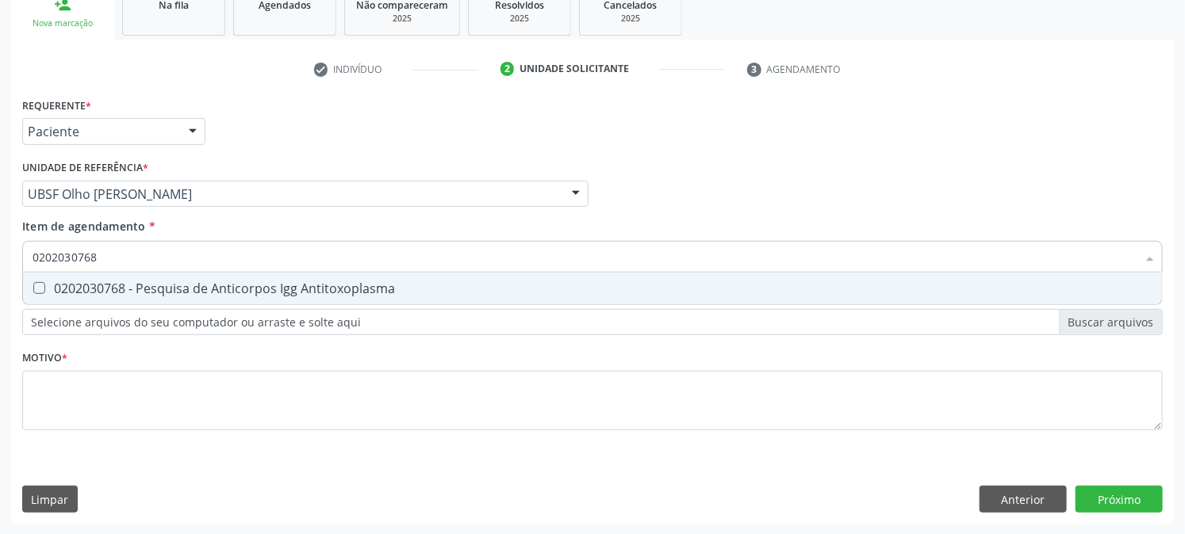
click at [38, 282] on Antitoxoplasma at bounding box center [39, 288] width 12 height 12
click at [33, 283] on Antitoxoplasma "checkbox" at bounding box center [28, 288] width 10 height 10
checkbox Antitoxoplasma "true"
drag, startPoint x: 0, startPoint y: 259, endPoint x: 0, endPoint y: 272, distance: 12.7
click at [0, 272] on div "Acompanhamento Acompanhe a situação das marcações correntes e finalizadas Relat…" at bounding box center [592, 186] width 1185 height 699
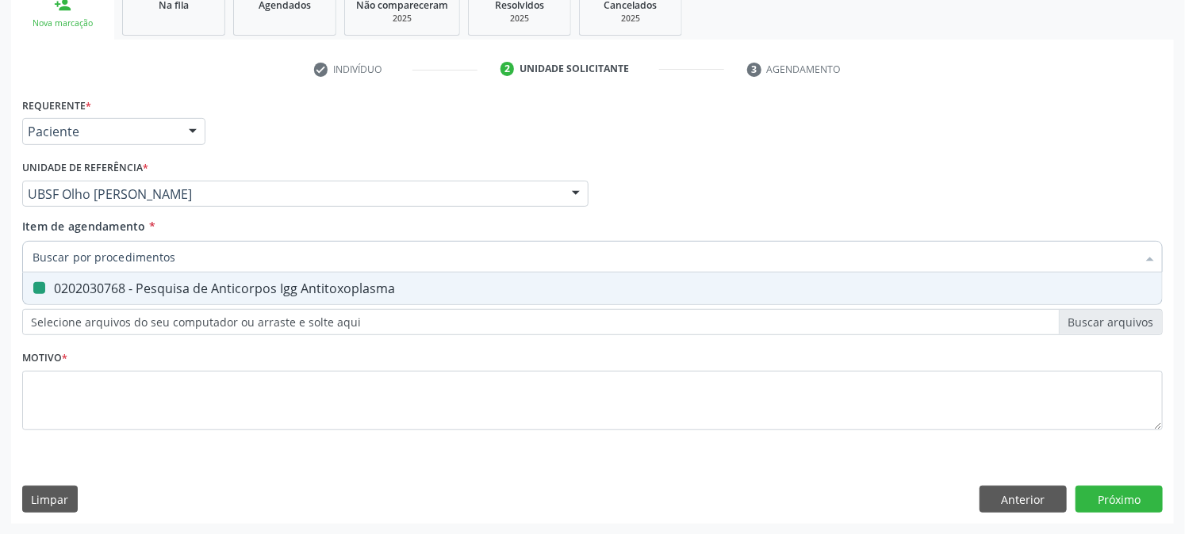
checkbox Antitoxoplasma "false"
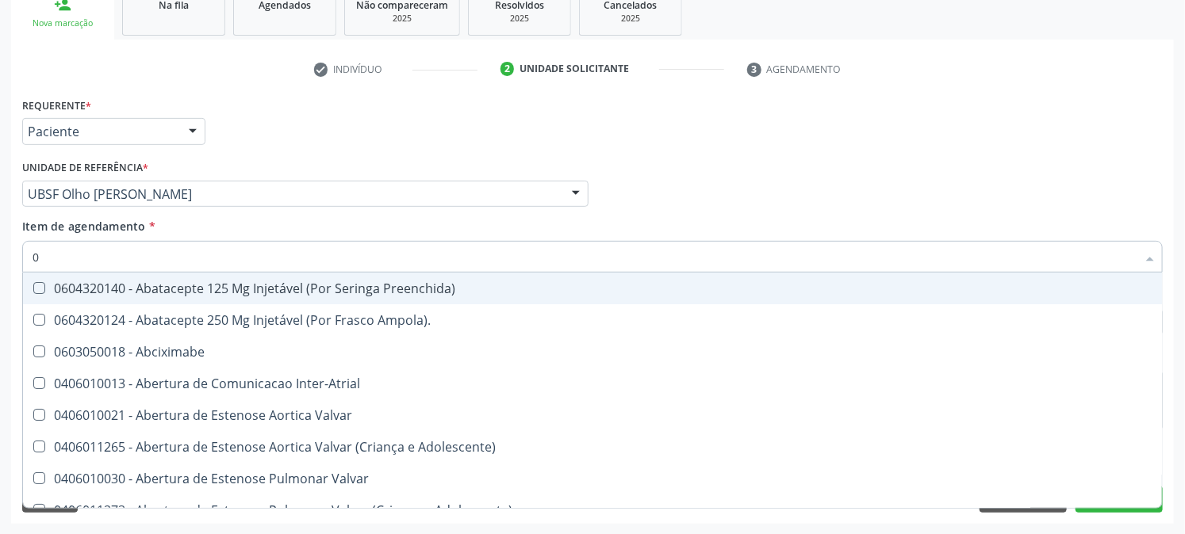
type input "02"
checkbox Psicossocial "true"
checkbox Urina "false"
checkbox Ativa "true"
checkbox Comprimido\) "true"
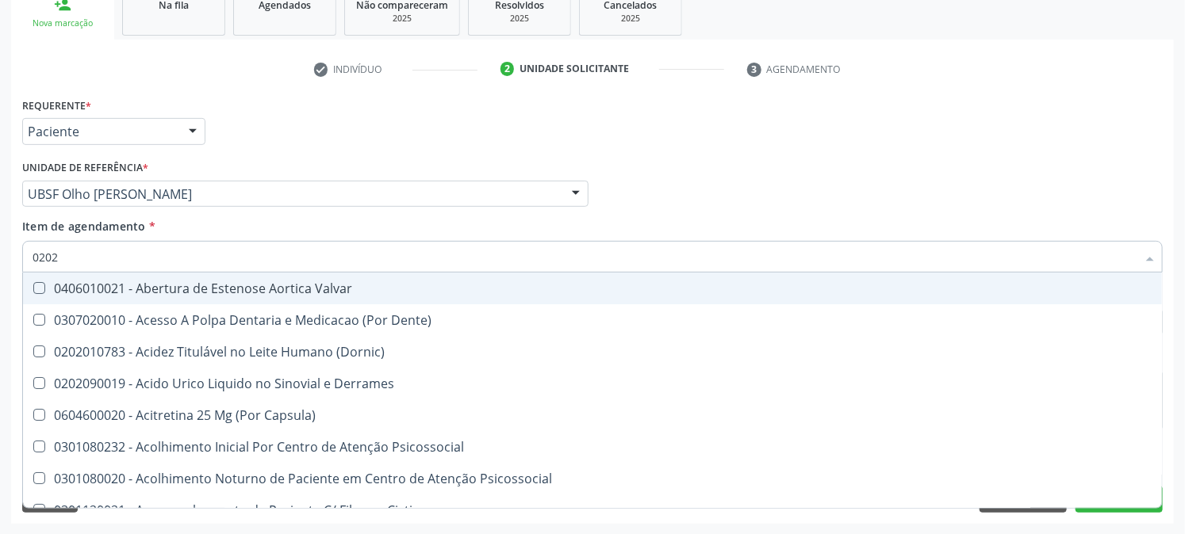
type input "02020"
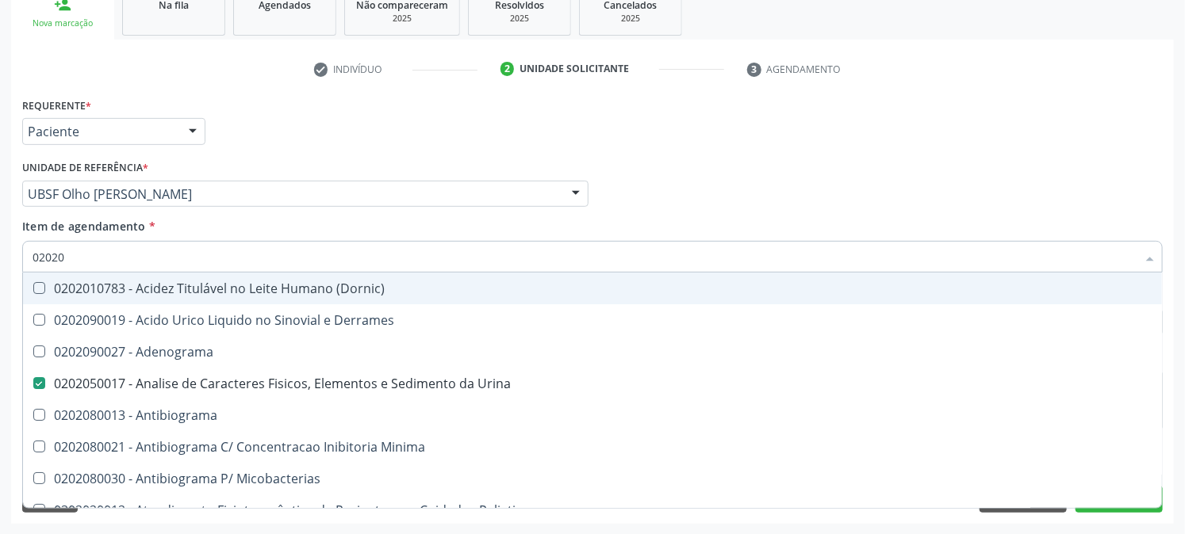
checkbox Urina "true"
checkbox B "false"
checkbox Dosagens\) "false"
checkbox Globular "false"
type input "020203"
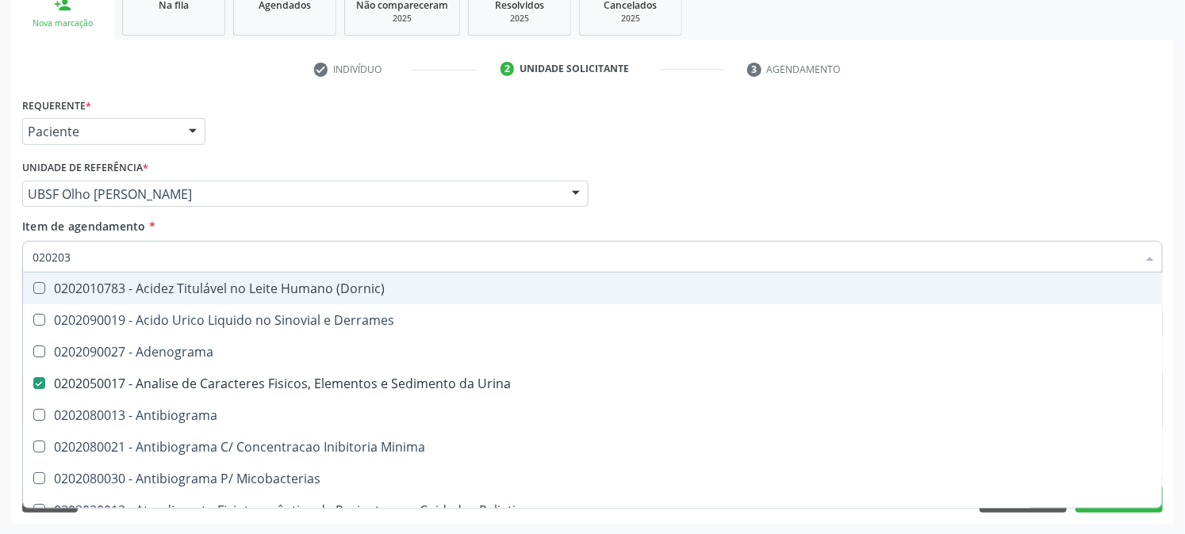
checkbox Urina "false"
checkbox Aluminio "true"
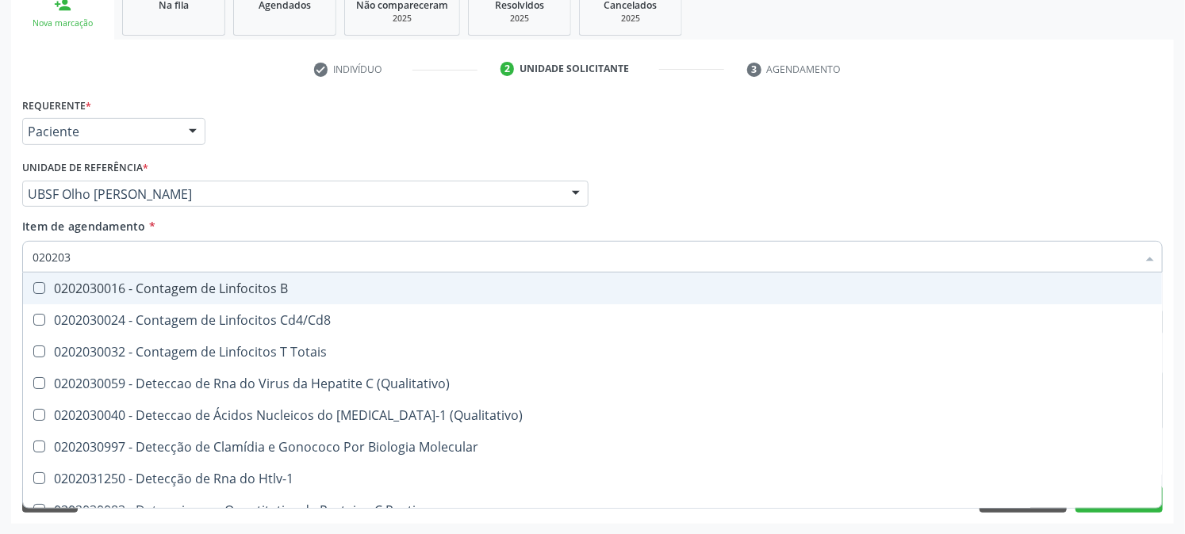
type input "0202030"
checkbox Liso "true"
checkbox Antitoxoplasma "false"
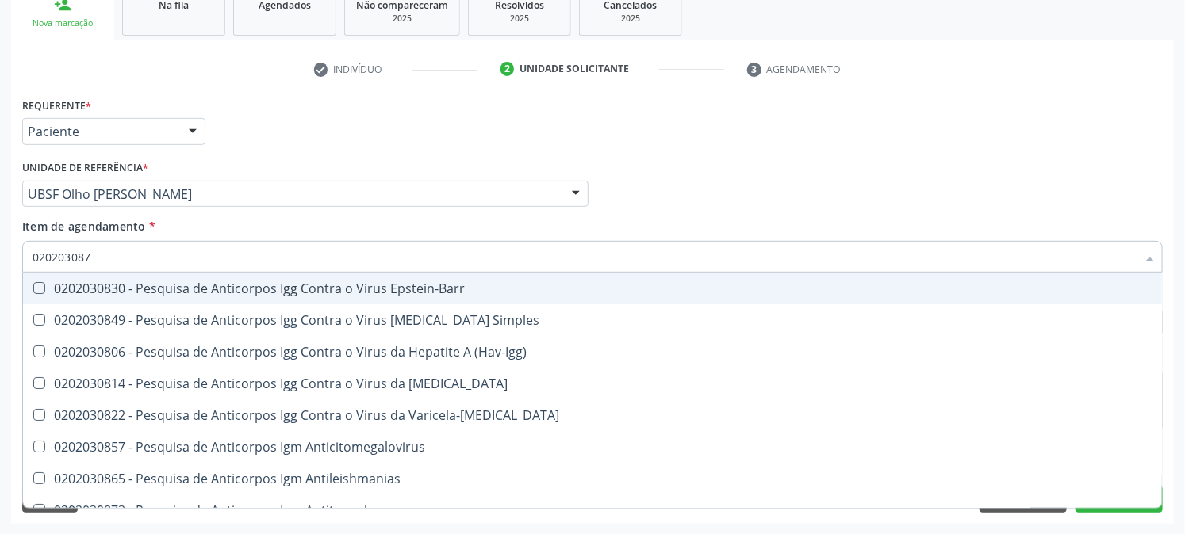
type input "0202030873"
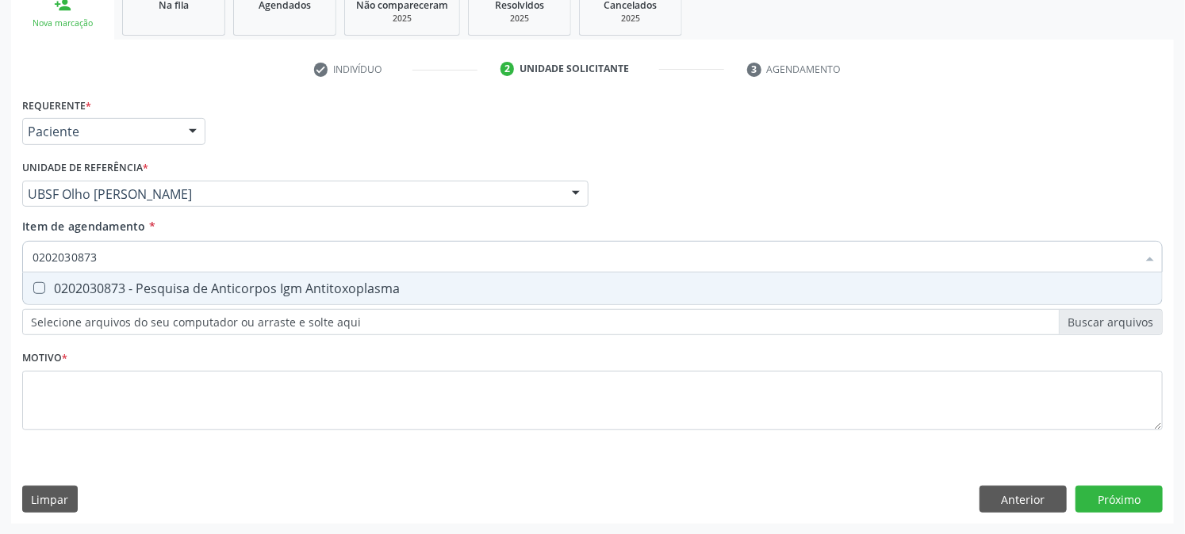
click at [69, 290] on div "0202030873 - Pesquisa de Anticorpos Igm Antitoxoplasma" at bounding box center [593, 288] width 1120 height 13
checkbox Antitoxoplasma "true"
drag, startPoint x: 113, startPoint y: 257, endPoint x: 0, endPoint y: 263, distance: 113.6
click at [0, 263] on div "Acompanhamento Acompanhe a situação das marcações correntes e finalizadas Relat…" at bounding box center [592, 186] width 1185 height 699
checkbox Antitoxoplasma "false"
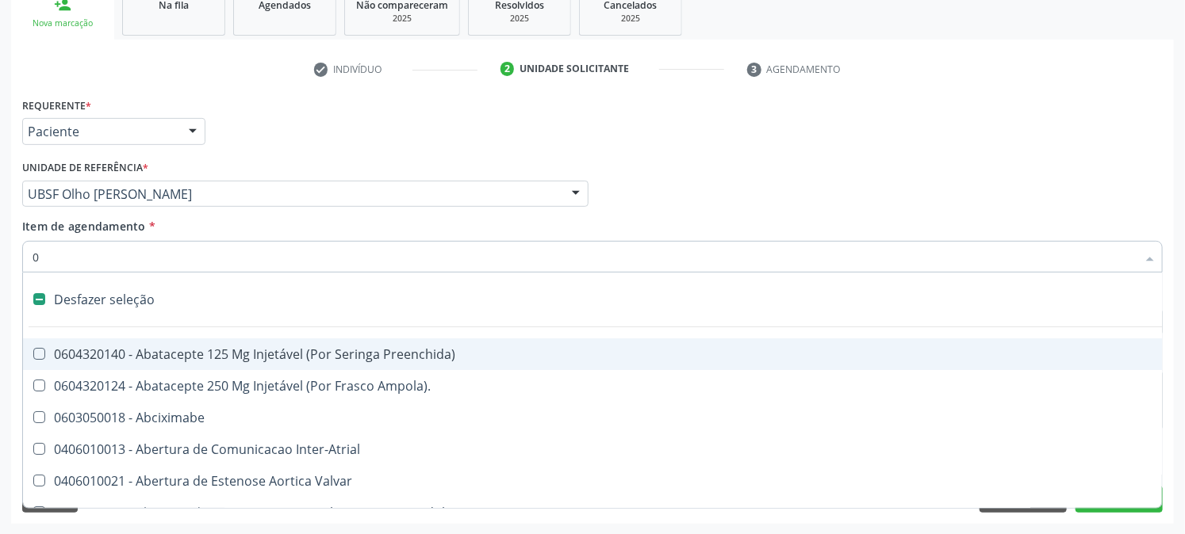
type input "02"
checkbox Psicossocial "true"
checkbox Urina "false"
checkbox Ativa "true"
checkbox Comprimido\) "true"
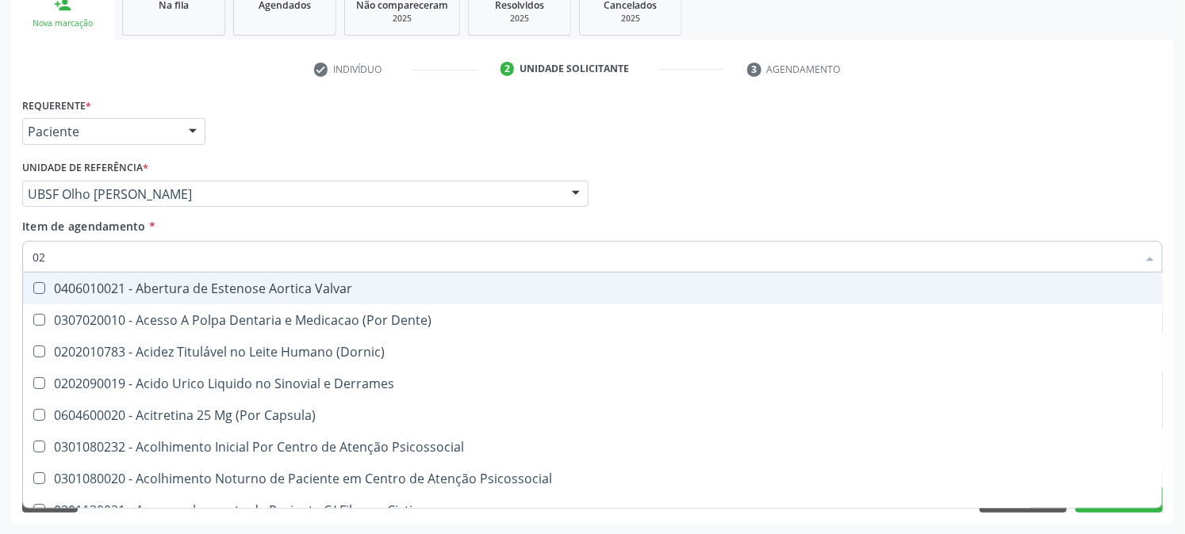
type input "020"
checkbox Frasco-Ampola\) "true"
checkbox Urina "false"
checkbox Creatinina "true"
checkbox Abo "false"
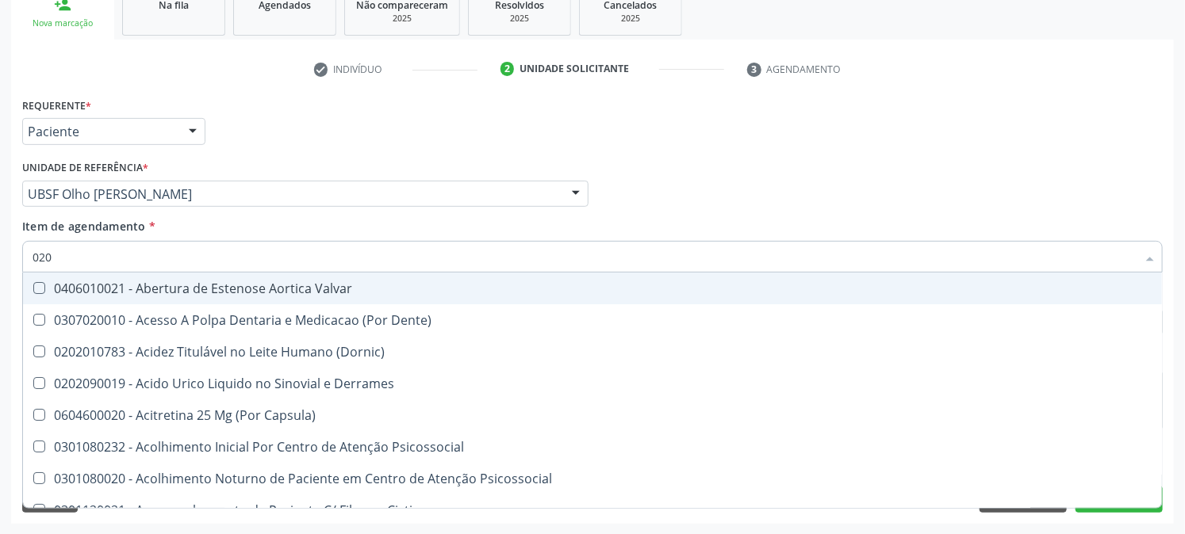
checkbox Osmolaridade "true"
checkbox Glicose "false"
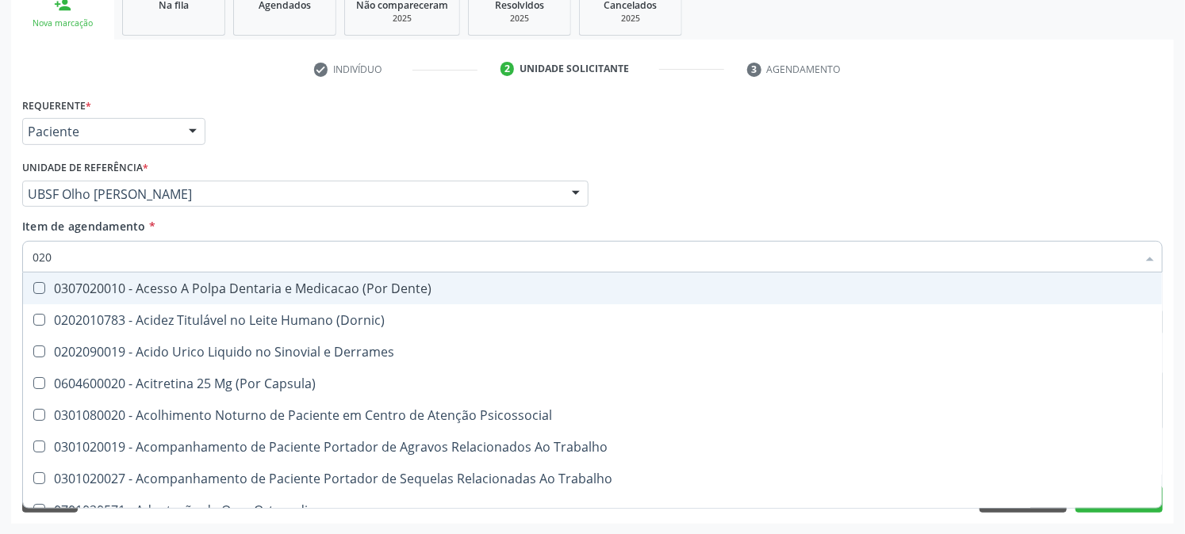
type input "0202"
checkbox Capsula\) "true"
checkbox Urina "false"
checkbox Coagulacao "true"
checkbox Cortante "true"
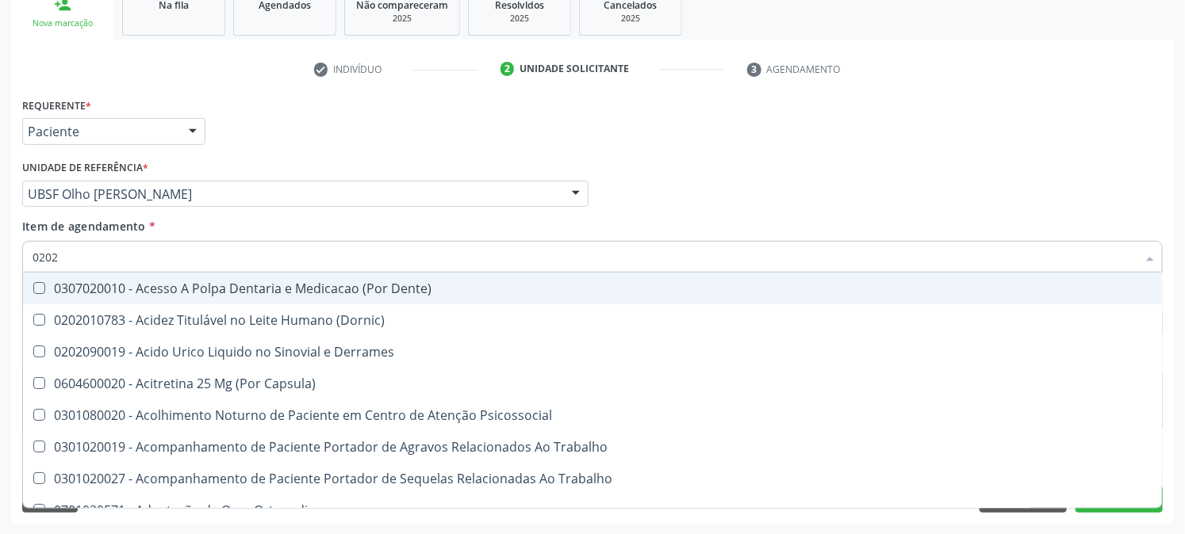
checkbox Abo "false"
checkbox Bandas\) "true"
checkbox Glomerular "true"
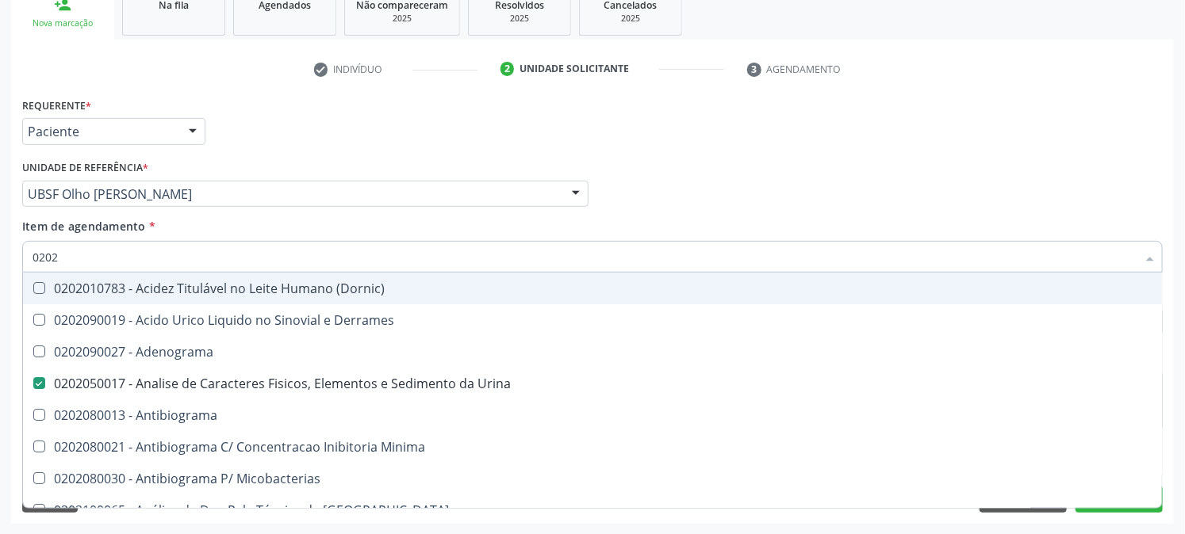
type input "02020"
checkbox Abo "false"
checkbox Xiii "true"
checkbox Glicose "false"
checkbox Oncologia "true"
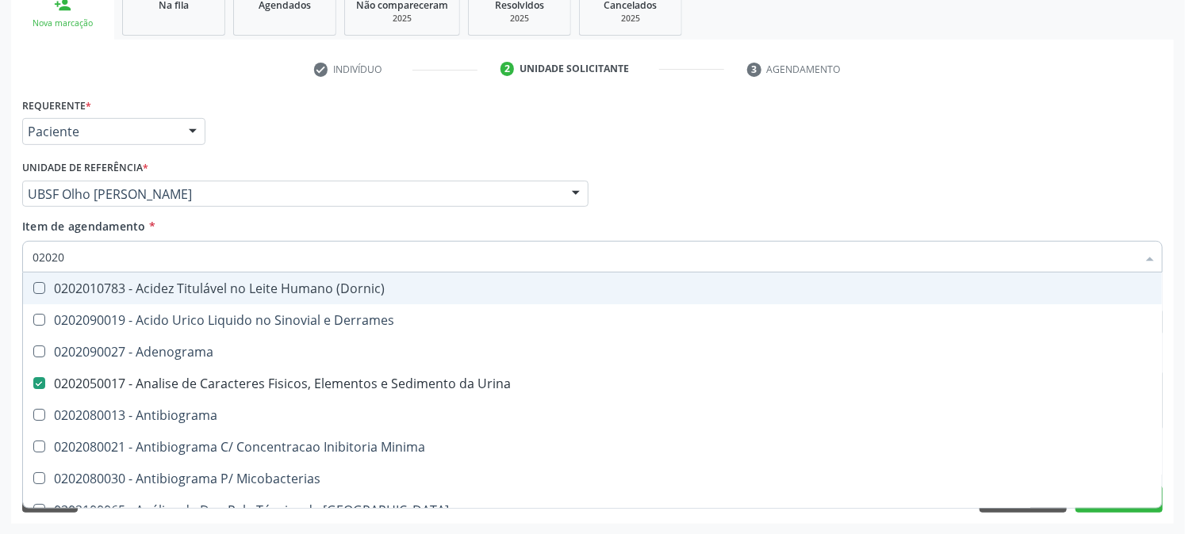
checkbox Anticardiolipina "true"
checkbox Antitoxoplasma "false"
type input "020203"
checkbox Urina "false"
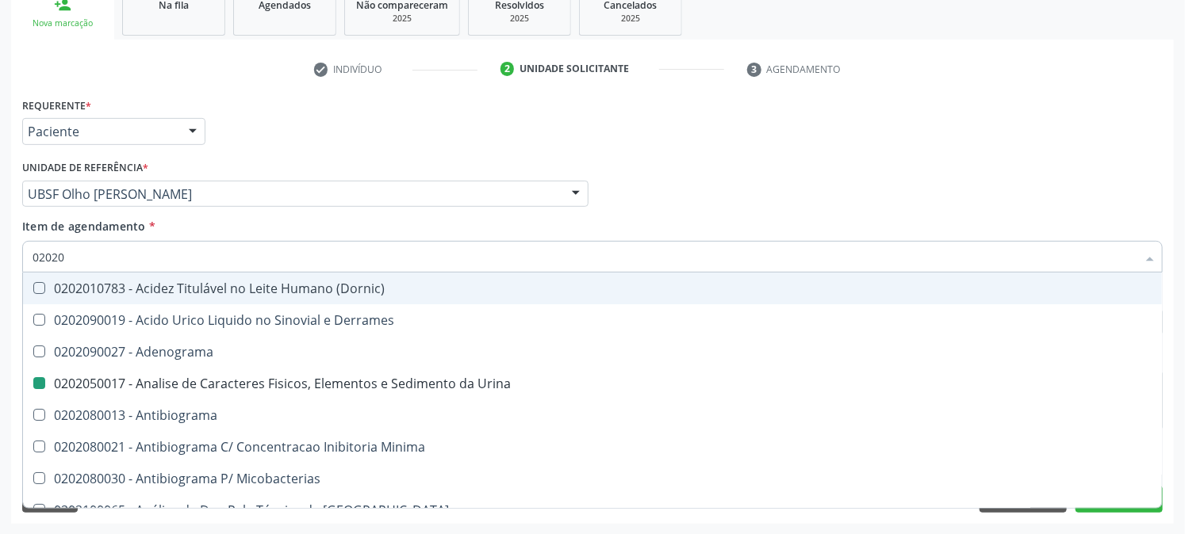
checkbox \(Serotonina\) "true"
checkbox Etilico "true"
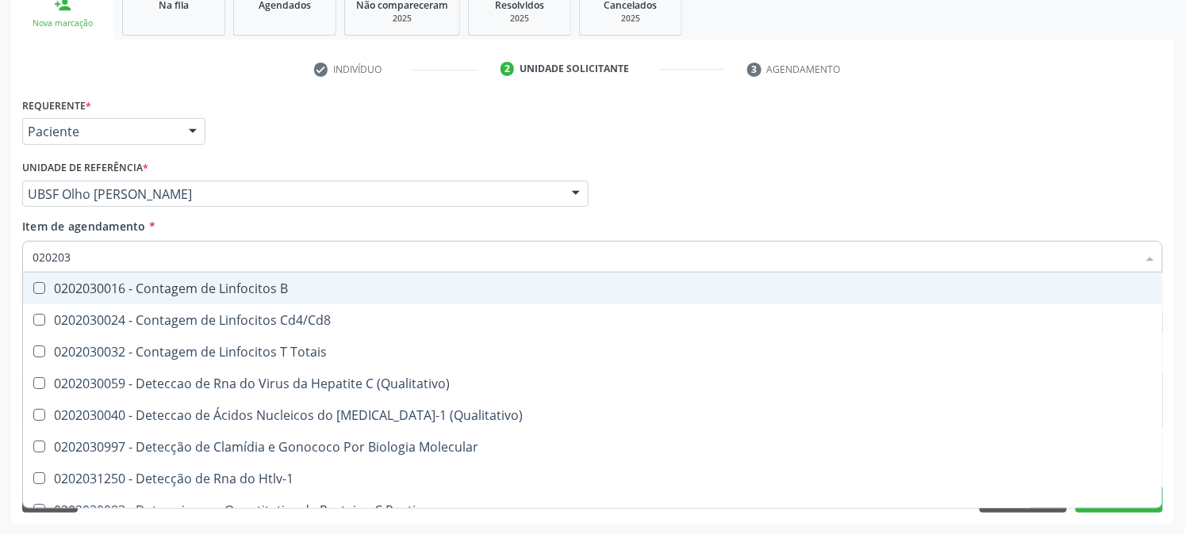
type input "0202030"
checkbox Liso "true"
checkbox \(Anti-Hdv\) "true"
checkbox Antitoxoplasma "false"
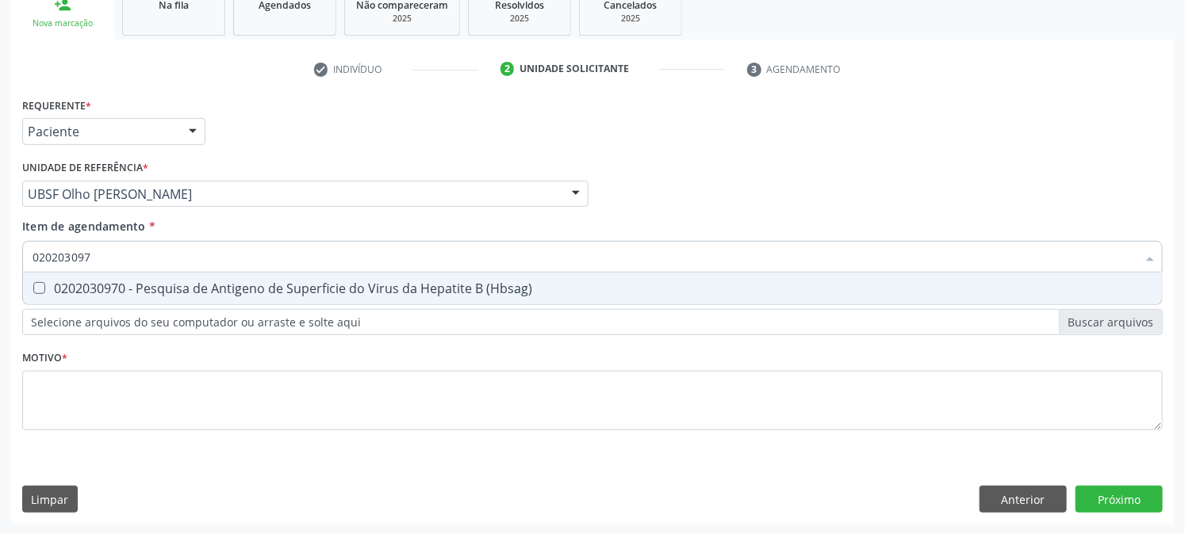
type input "0202030970"
click at [58, 290] on div "0202030970 - Pesquisa de Antigeno de Superficie do Virus da Hepatite B (Hbsag)" at bounding box center [593, 288] width 1120 height 13
checkbox \(Hbsag\) "true"
drag, startPoint x: 38, startPoint y: 278, endPoint x: 0, endPoint y: 297, distance: 42.6
click at [0, 295] on div "Acompanhamento Acompanhe a situação das marcações correntes e finalizadas Relat…" at bounding box center [592, 186] width 1185 height 699
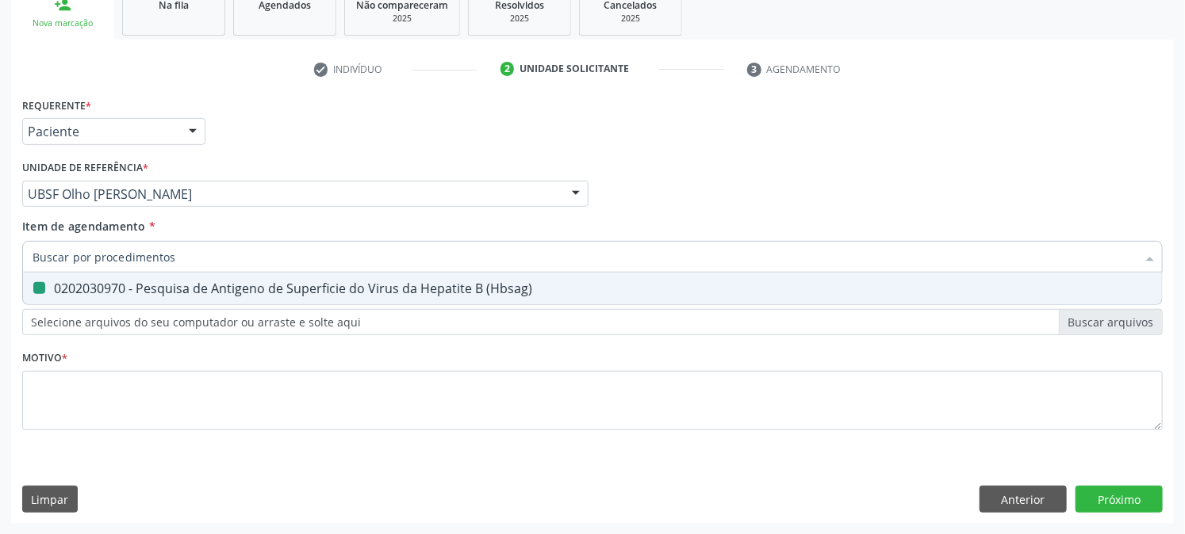
checkbox \(Hbsag\) "false"
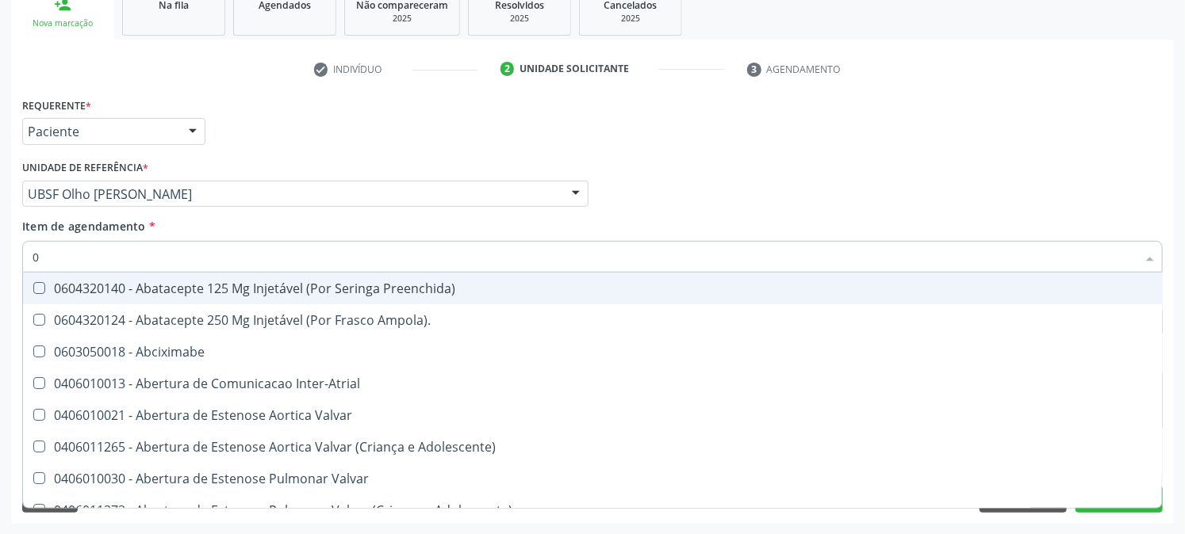
type input "02"
checkbox Psicossocial "true"
checkbox Urina "false"
checkbox Ativa "true"
checkbox Comprimido\) "true"
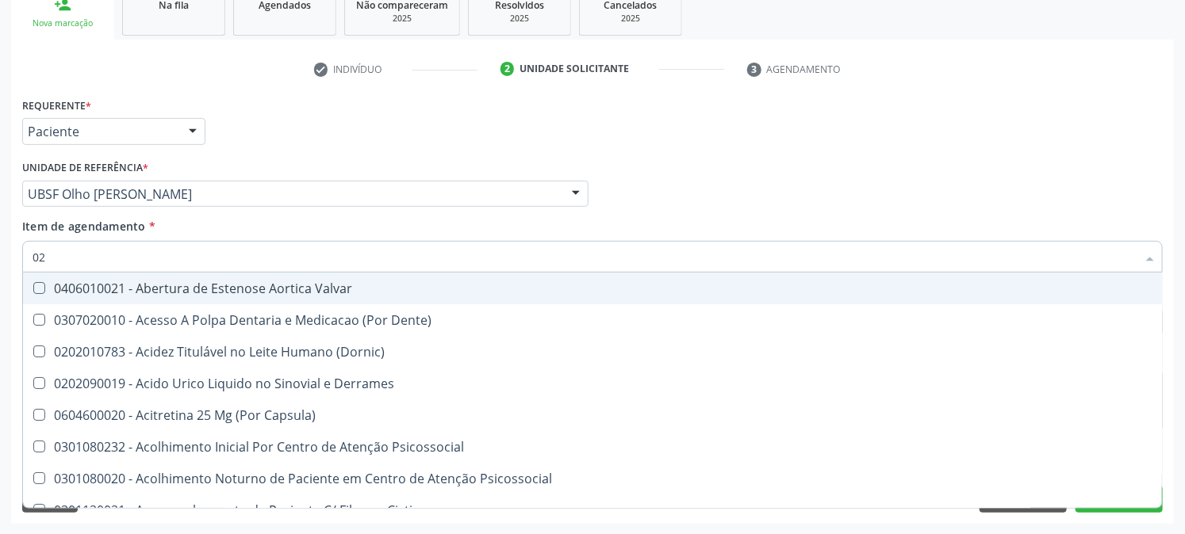
type input "020"
checkbox Frasco-Ampola\) "true"
checkbox Urina "false"
checkbox Creatinina "true"
checkbox Abo "false"
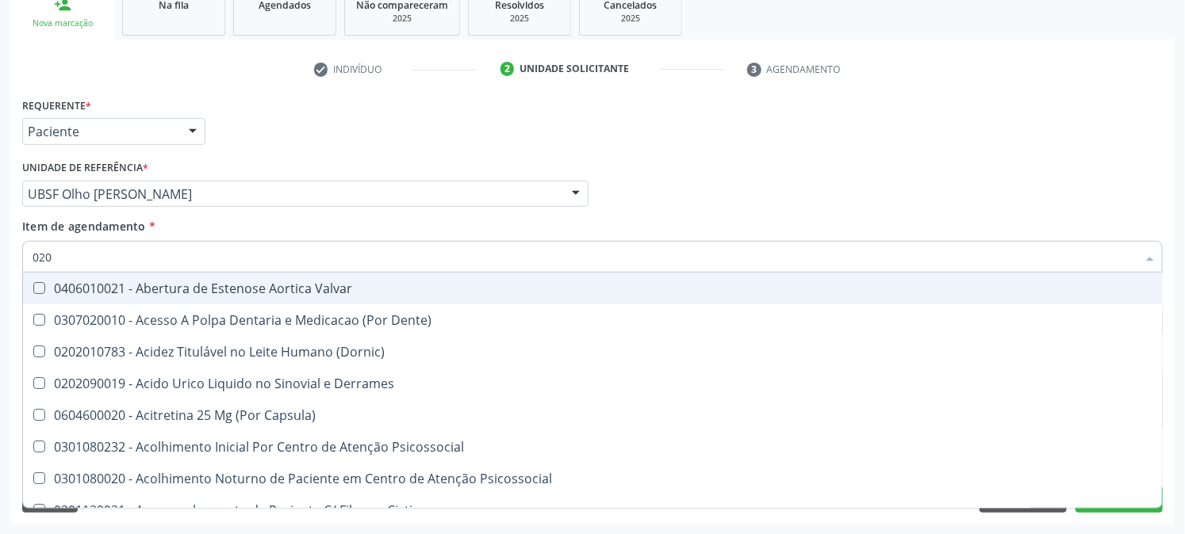
checkbox Osmolaridade "true"
checkbox Glicose "false"
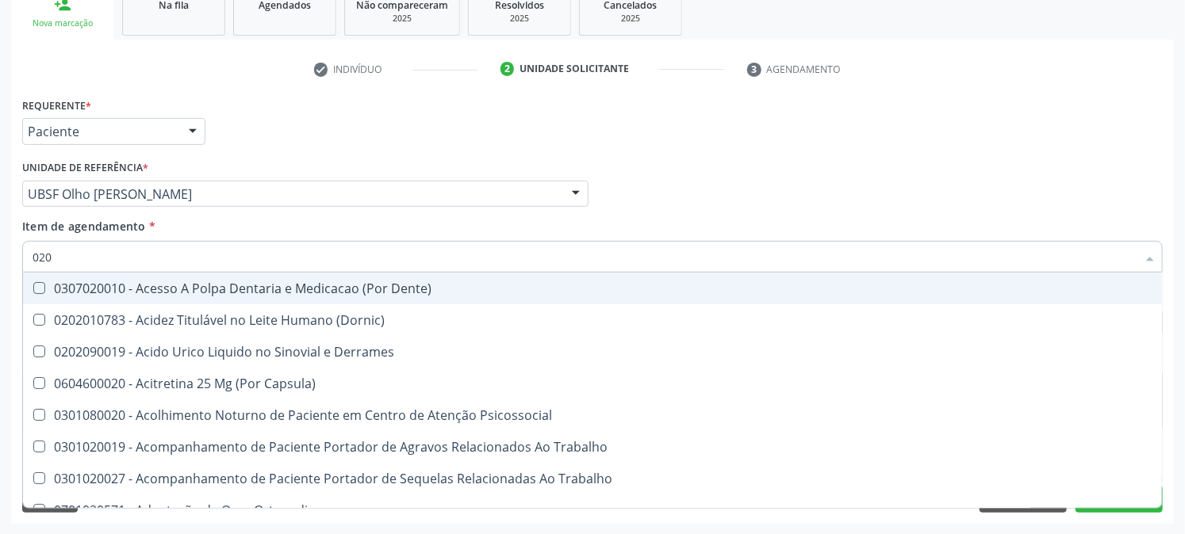
type input "0202"
checkbox Capsula\) "true"
checkbox Urina "false"
checkbox Coagulacao "true"
checkbox Cortante "true"
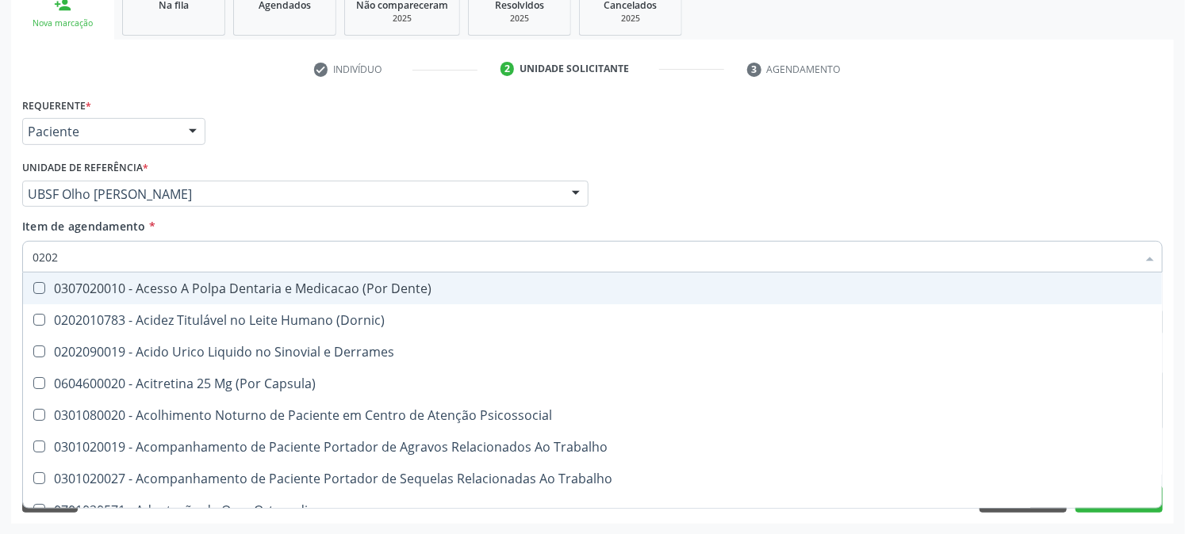
checkbox Abo "false"
checkbox Bandas\) "true"
checkbox Glomerular "true"
checkbox Euglobulina "true"
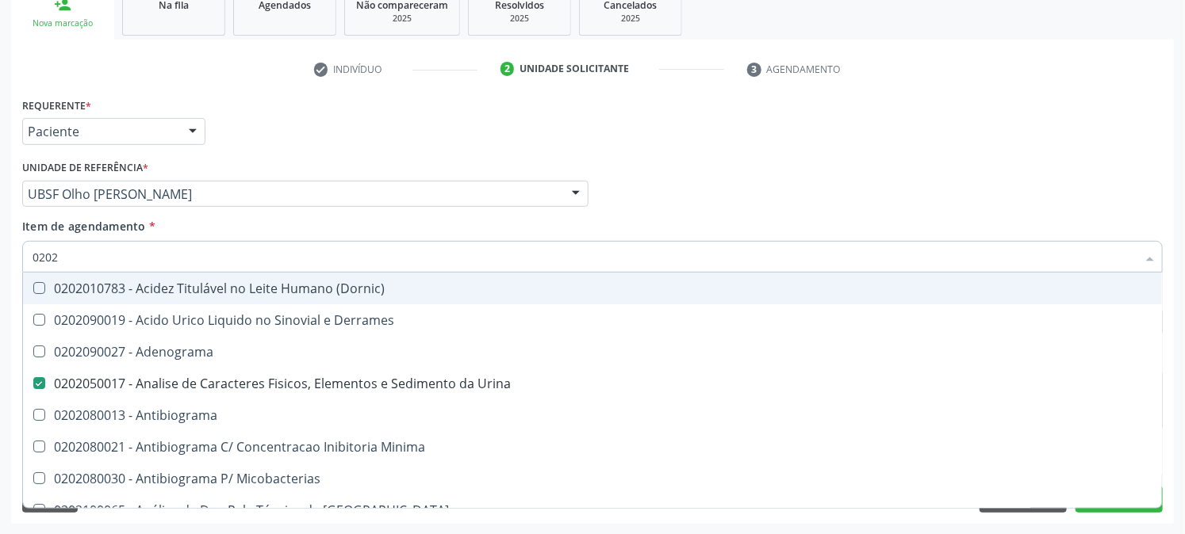
type input "02021"
checkbox Urina "false"
checkbox Blot "true"
checkbox Abo "false"
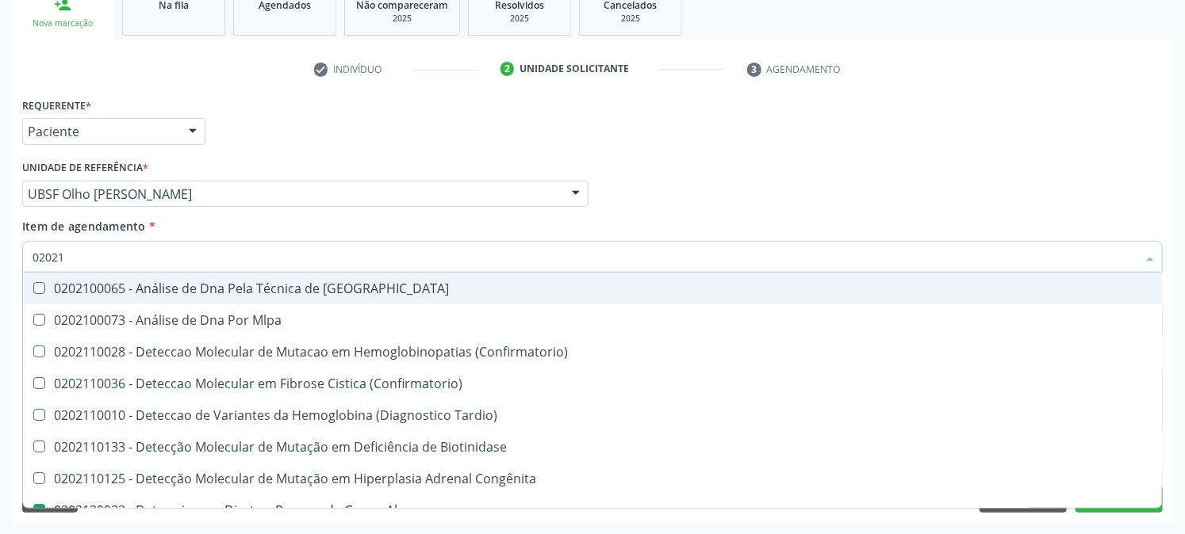
type input "020212"
checkbox Blot "true"
checkbox Abo "false"
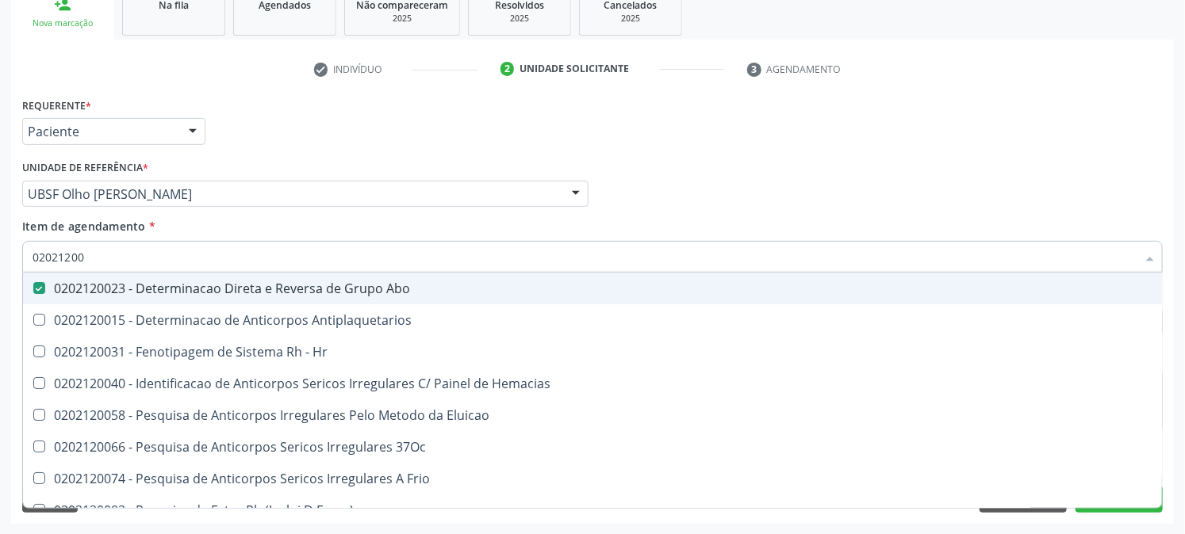
type input "020212008"
checkbox Abo "false"
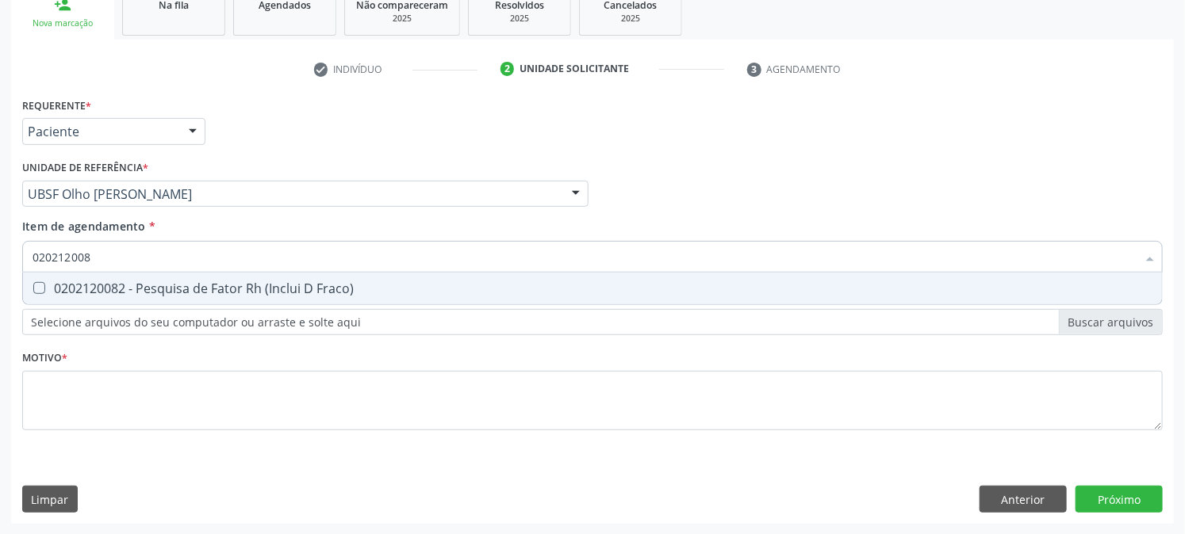
type input "0202120082"
click at [45, 289] on div "0202120082 - Pesquisa de Fator Rh (Inclui D Fraco)" at bounding box center [593, 288] width 1120 height 13
checkbox Fraco\) "true"
drag, startPoint x: 147, startPoint y: 254, endPoint x: 0, endPoint y: 295, distance: 153.1
click at [0, 295] on div "Acompanhamento Acompanhe a situação das marcações correntes e finalizadas Relat…" at bounding box center [592, 186] width 1185 height 699
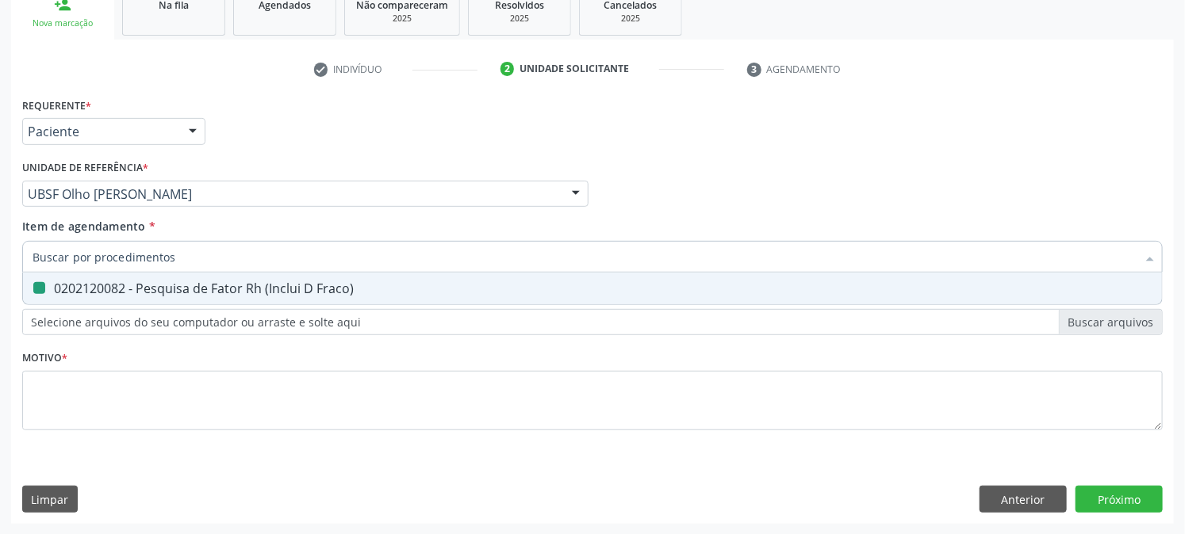
checkbox Fraco\) "false"
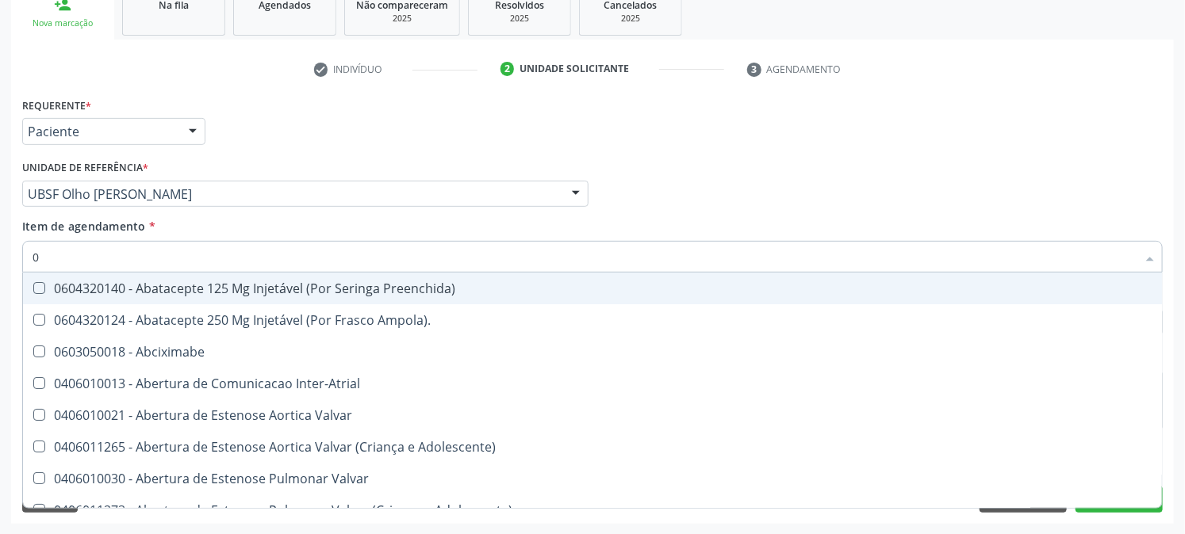
type input "02"
checkbox Psicossocial "true"
checkbox Urina "false"
checkbox Ativa "true"
checkbox Comprimido\) "true"
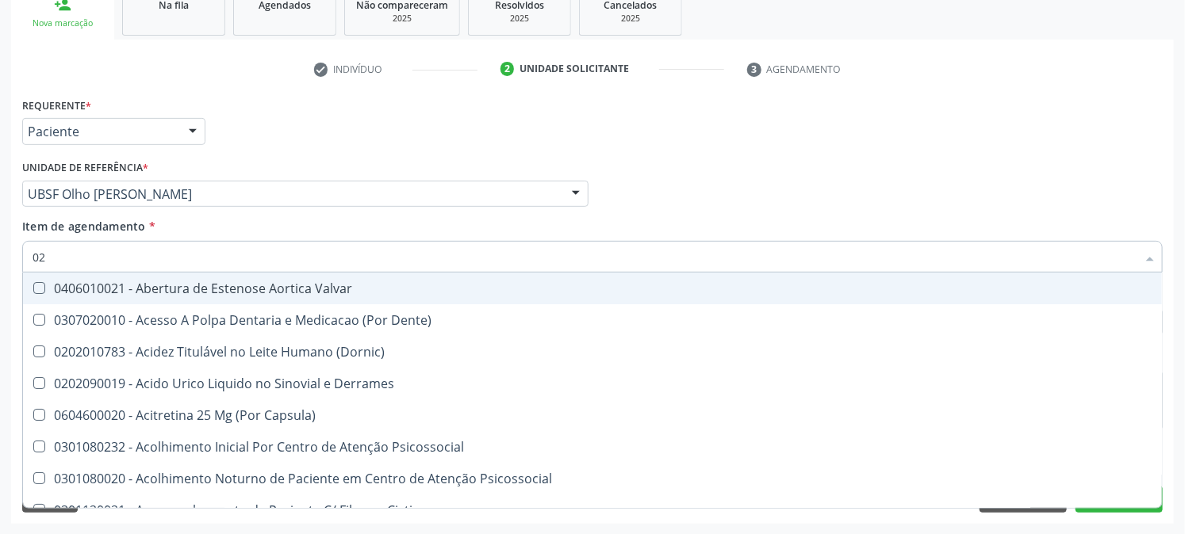
type input "020"
checkbox Frasco-Ampola\) "true"
checkbox Urina "false"
checkbox Creatinina "true"
checkbox Abo "false"
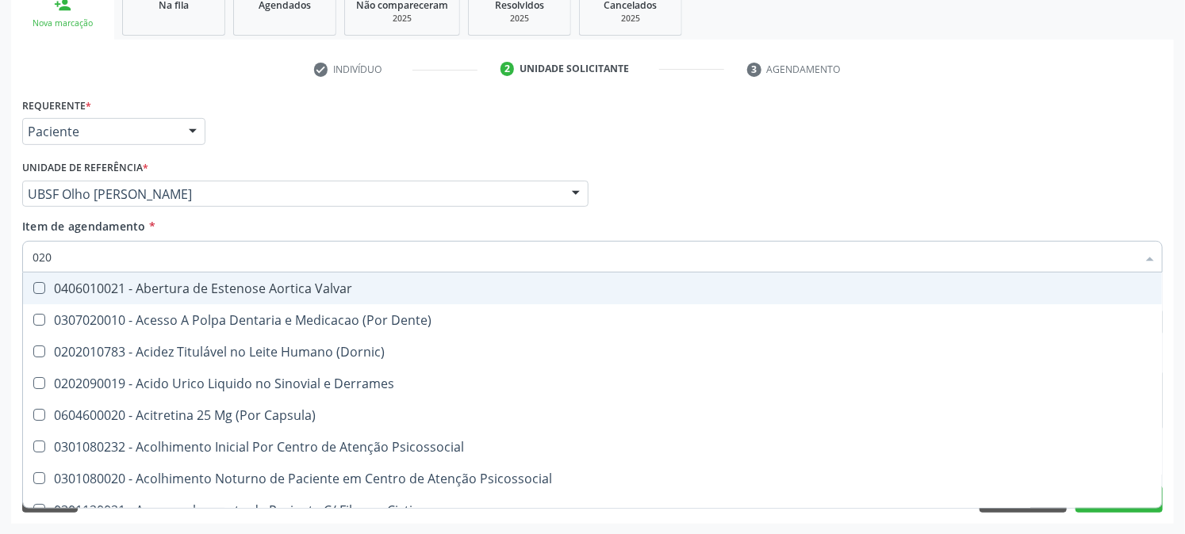
checkbox Osmolaridade "true"
checkbox Glicose "false"
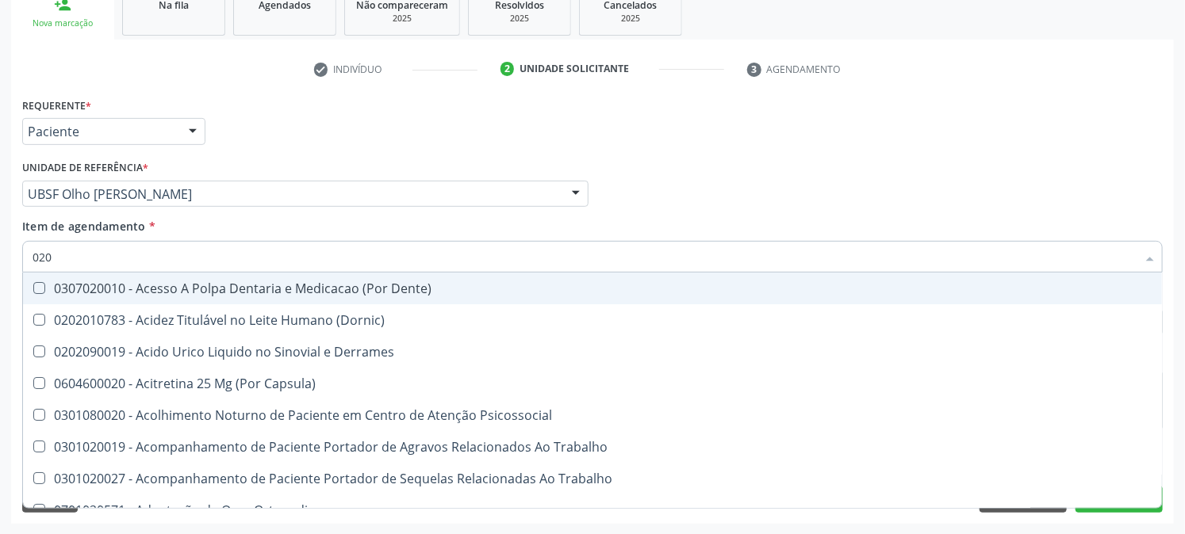
type input "0202"
checkbox Capsula\) "true"
checkbox Urina "false"
checkbox Coagulacao "true"
checkbox Cortante "true"
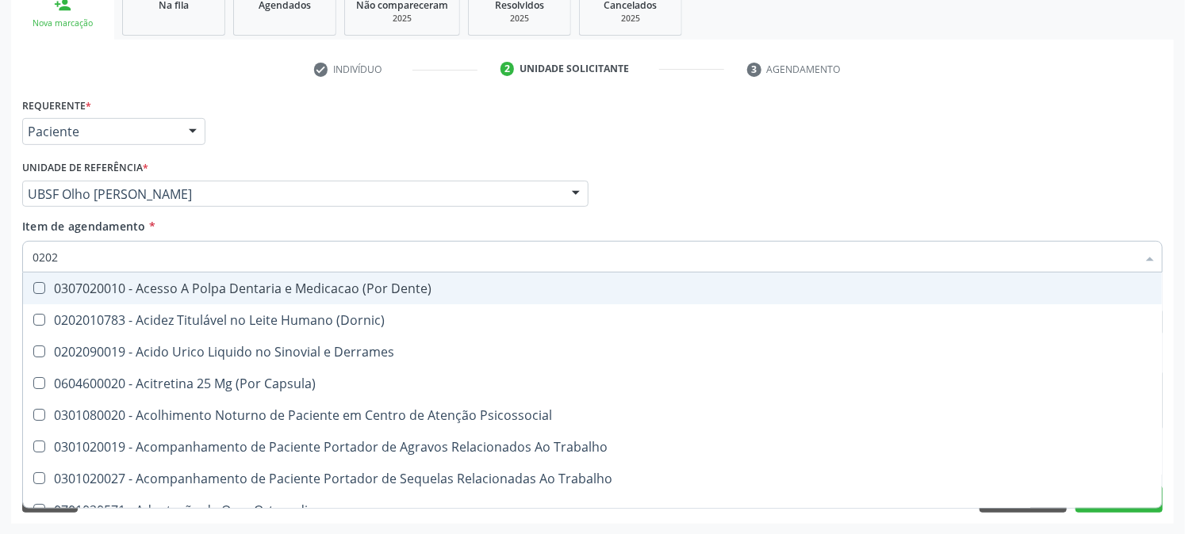
checkbox Abo "false"
checkbox Bandas\) "true"
checkbox Glomerular "true"
checkbox Euglobulina "true"
checkbox I\) "true"
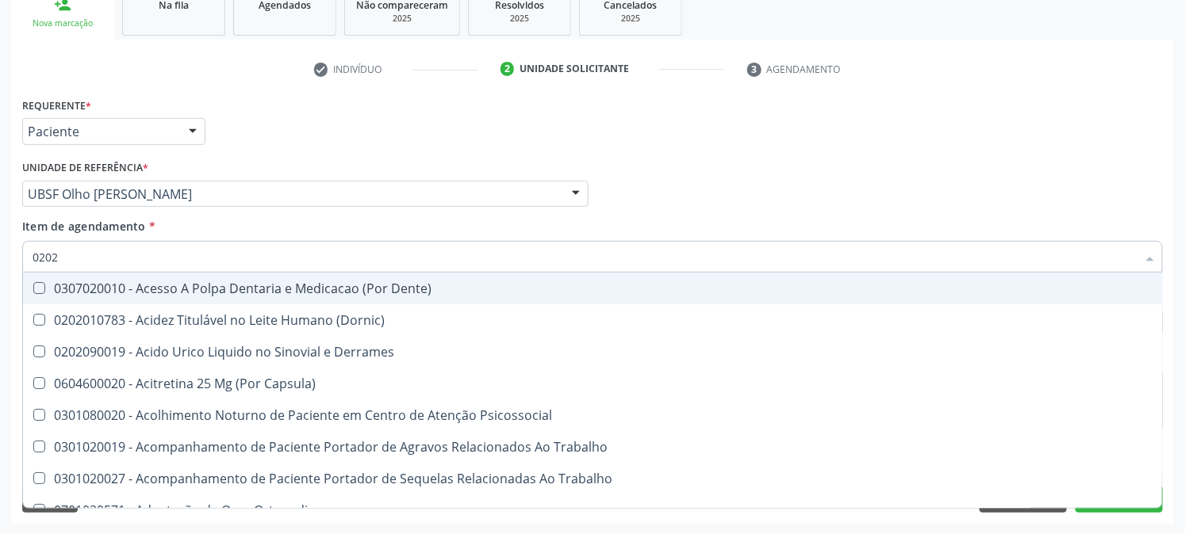
type input "02020"
checkbox Coagulacao "false"
checkbox Assistida "true"
checkbox Cortante "false"
checkbox Perfil "true"
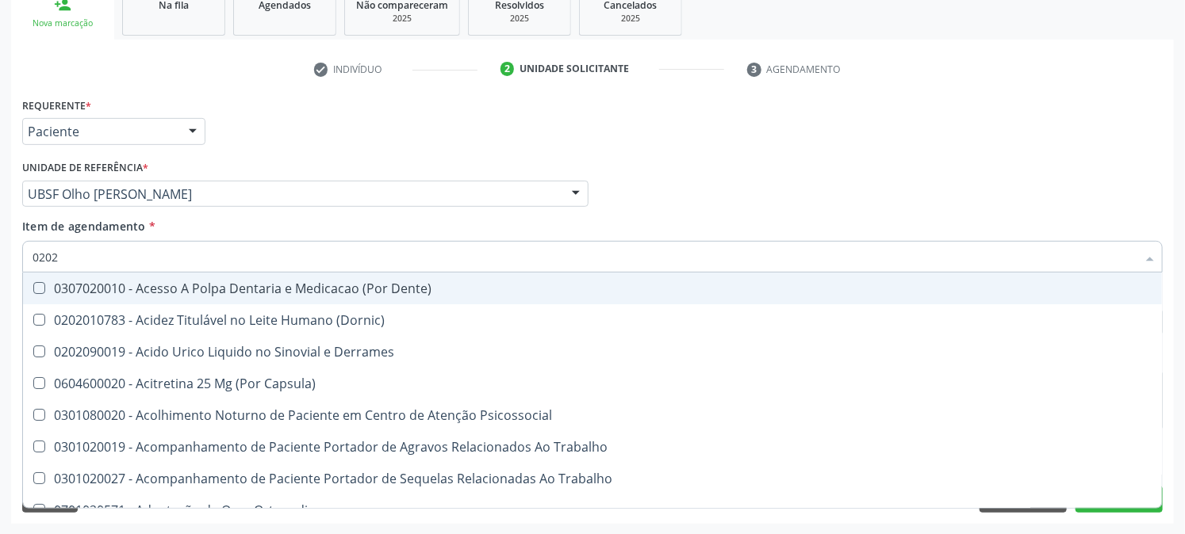
checkbox Cd4\/Cd8 "true"
checkbox Retalho "true"
checkbox Bandas\) "false"
checkbox Glomerular "false"
checkbox Euglobulina "false"
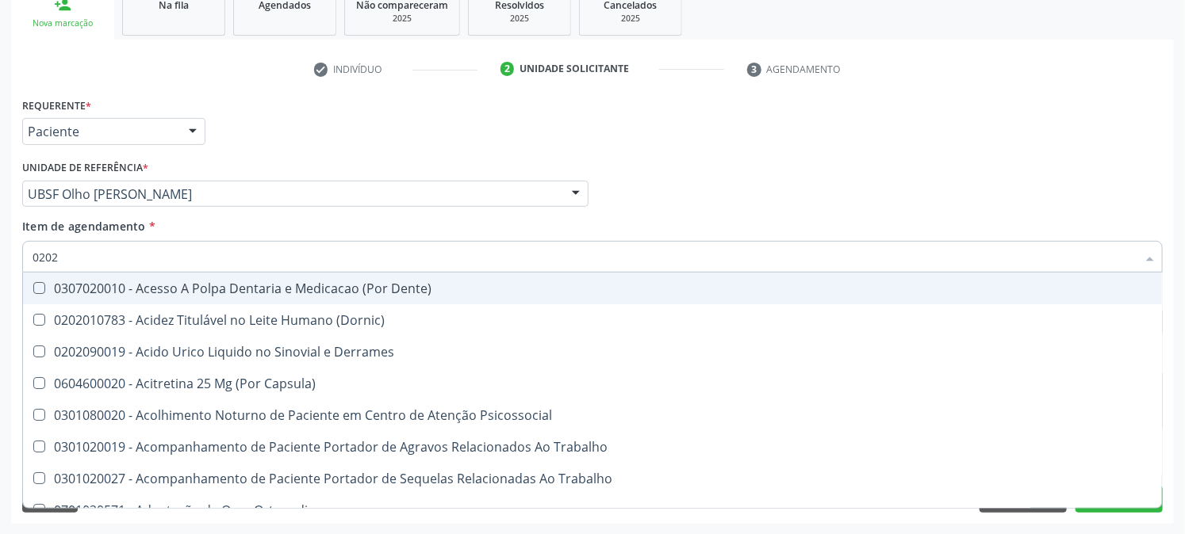
checkbox I\) "false"
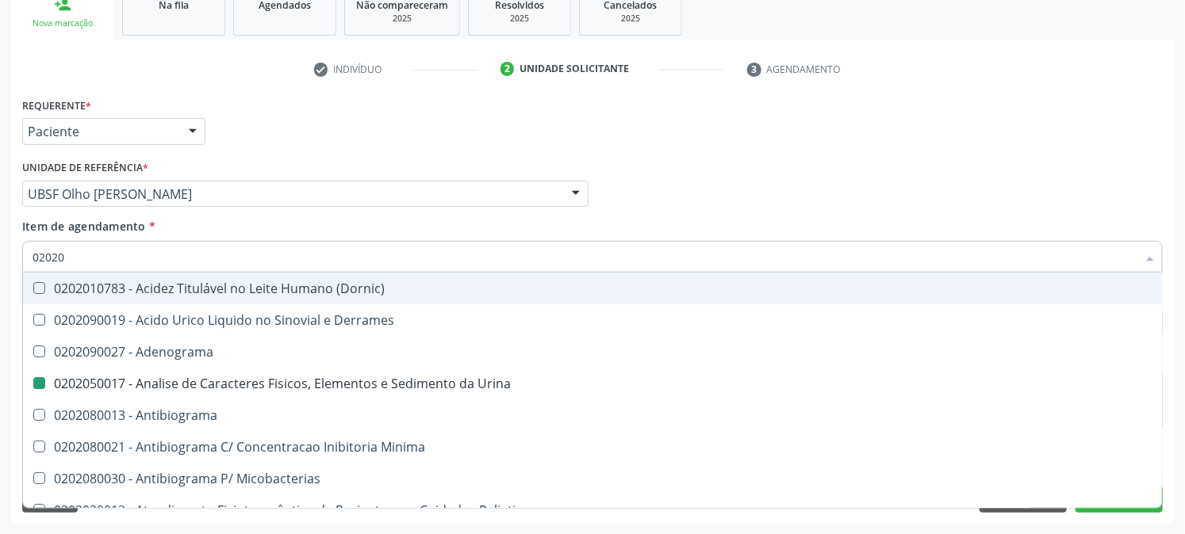
type input "020203"
checkbox Urina "false"
checkbox Aluminio "true"
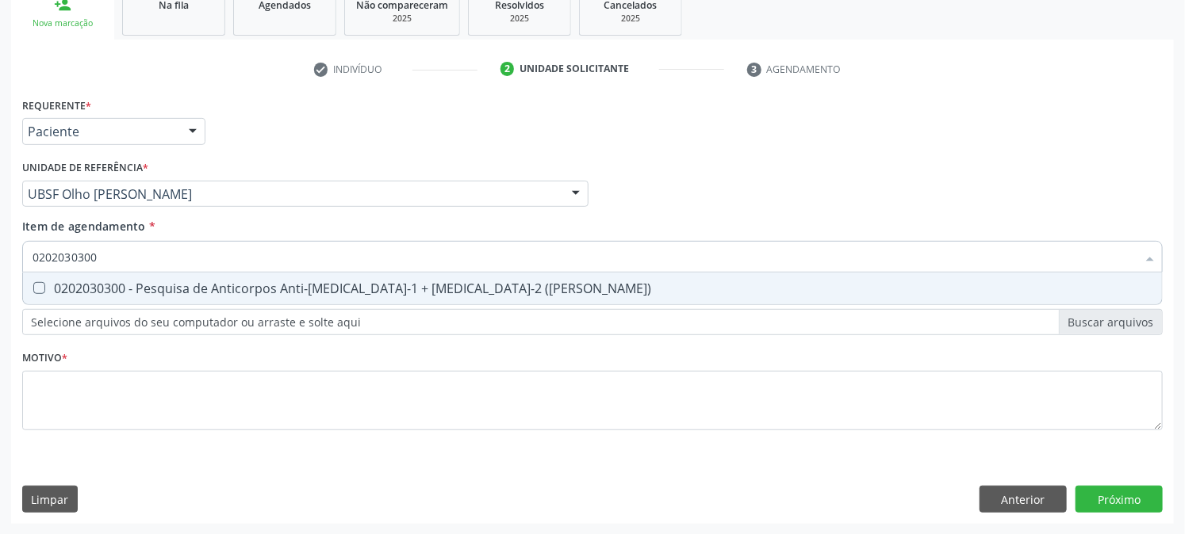
drag, startPoint x: 45, startPoint y: 290, endPoint x: 97, endPoint y: 272, distance: 54.7
click at [45, 289] on div "0202030300 - Pesquisa de Anticorpos Anti-[MEDICAL_DATA]-1 + [MEDICAL_DATA]-2 ([…" at bounding box center [593, 288] width 1120 height 13
click at [0, 280] on div "Acompanhamento Acompanhe a situação das marcações correntes e finalizadas Relat…" at bounding box center [592, 186] width 1185 height 699
click at [48, 291] on div "0202120090 - Teste Indireto de Antiglobulina Humana (Tia)" at bounding box center [593, 288] width 1120 height 13
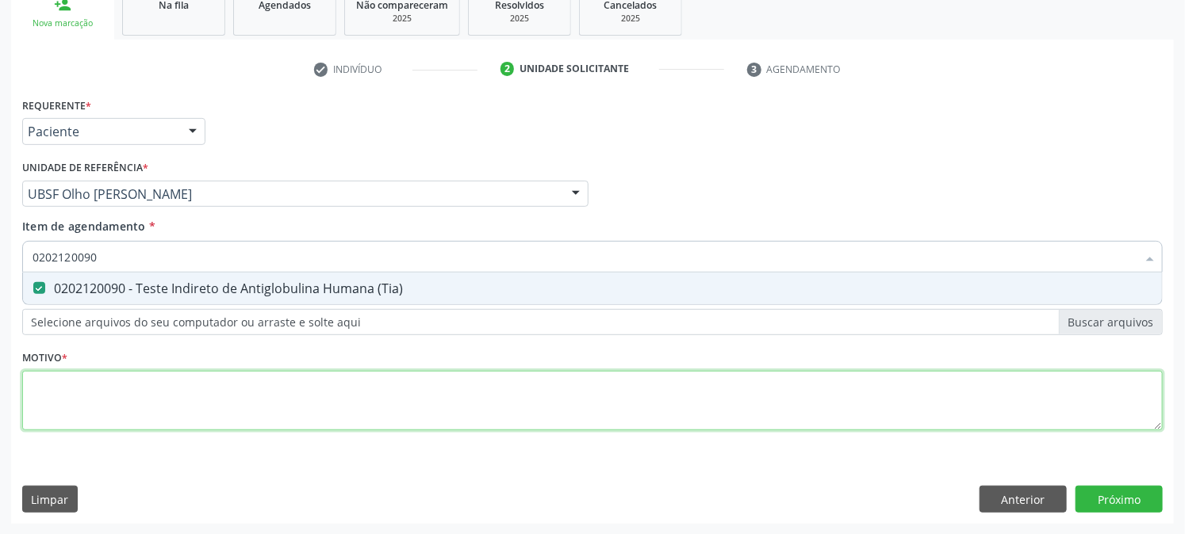
click at [66, 402] on div "Requerente * Paciente Profissional de Saúde Paciente Nenhum resultado encontrad…" at bounding box center [592, 273] width 1140 height 359
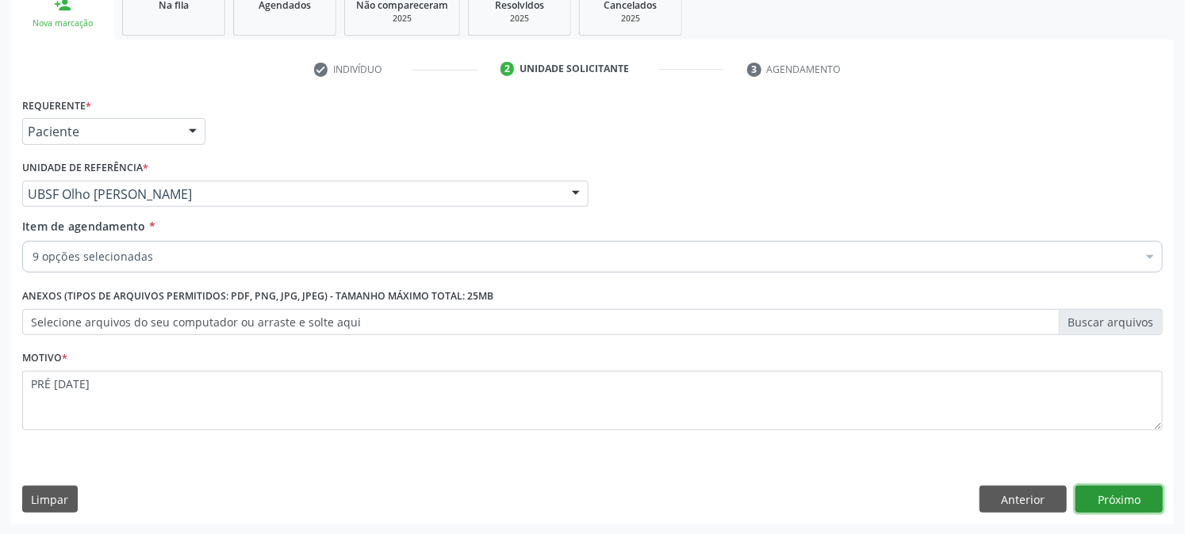
click at [1143, 503] on button "Próximo" at bounding box center [1118, 499] width 87 height 27
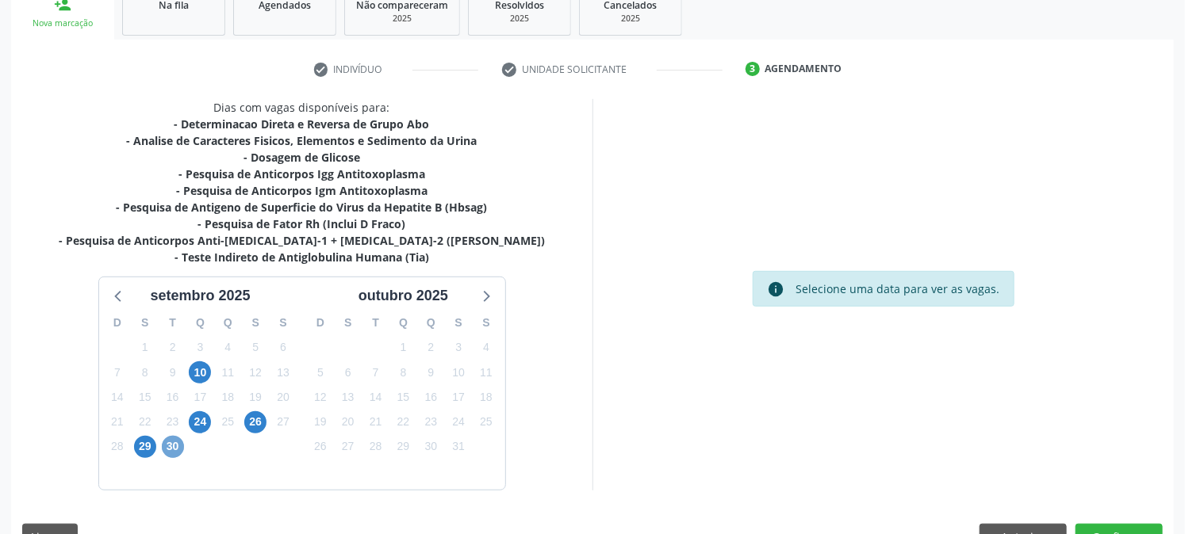
click at [174, 453] on span "30" at bounding box center [173, 447] width 22 height 22
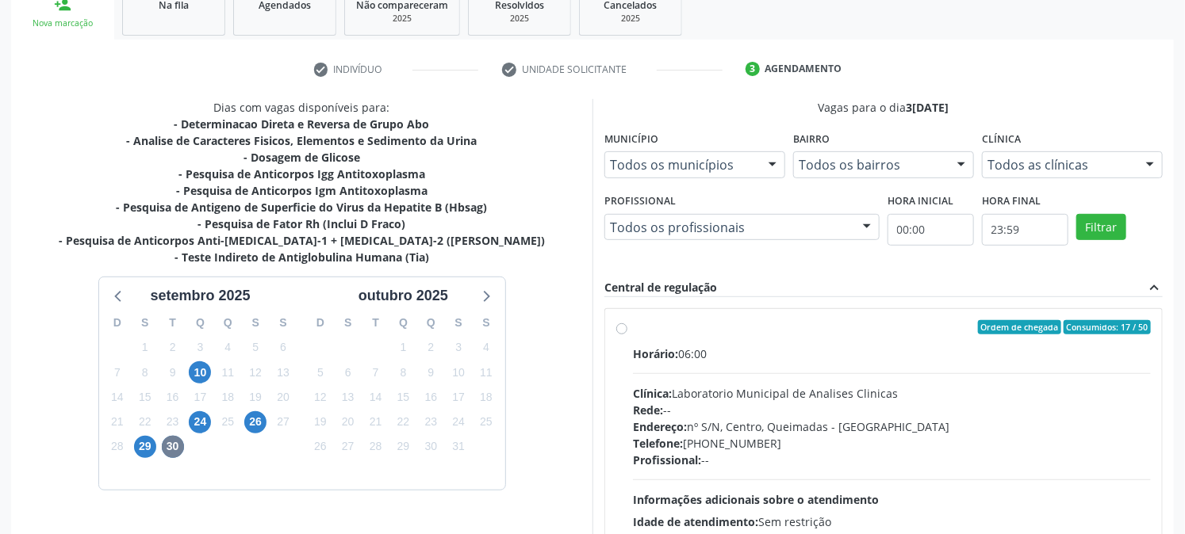
click at [664, 327] on div "Ordem de chegada Consumidos: 17 / 50" at bounding box center [892, 327] width 518 height 14
click at [627, 327] on input "Ordem de chegada Consumidos: 17 / 50 Horário: 06:00 Clínica: Laboratorio Munici…" at bounding box center [621, 327] width 11 height 14
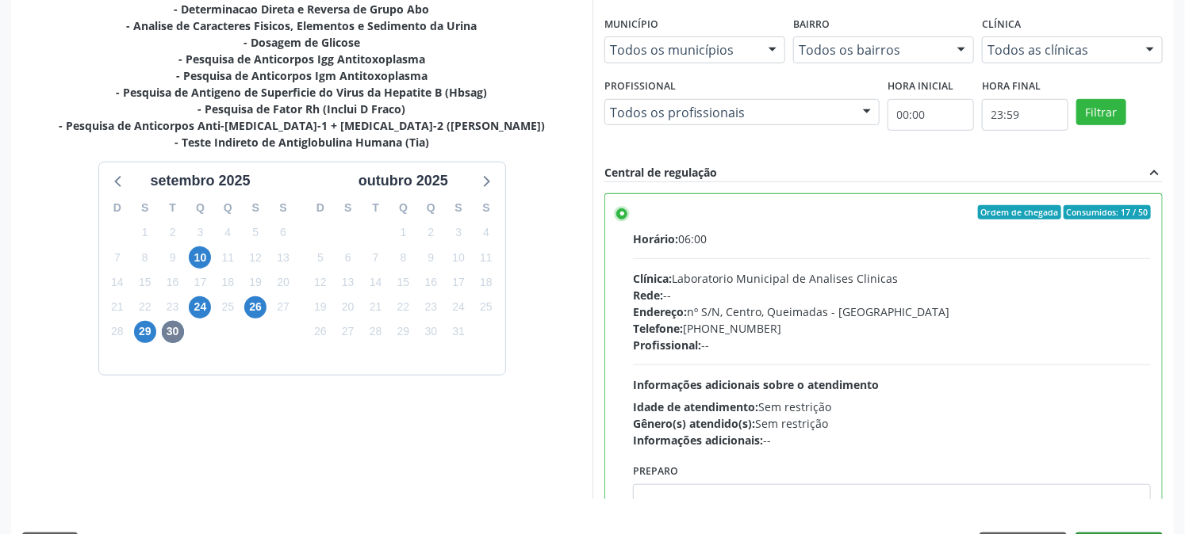
scroll to position [412, 0]
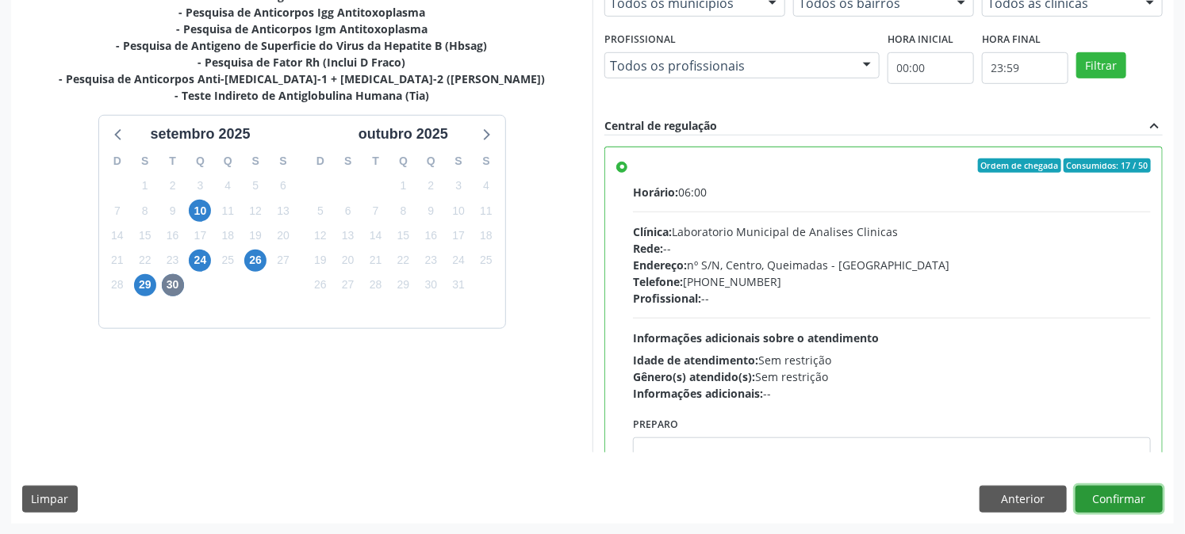
drag, startPoint x: 1135, startPoint y: 501, endPoint x: 1118, endPoint y: 528, distance: 32.1
click at [1132, 503] on button "Confirmar" at bounding box center [1118, 499] width 87 height 27
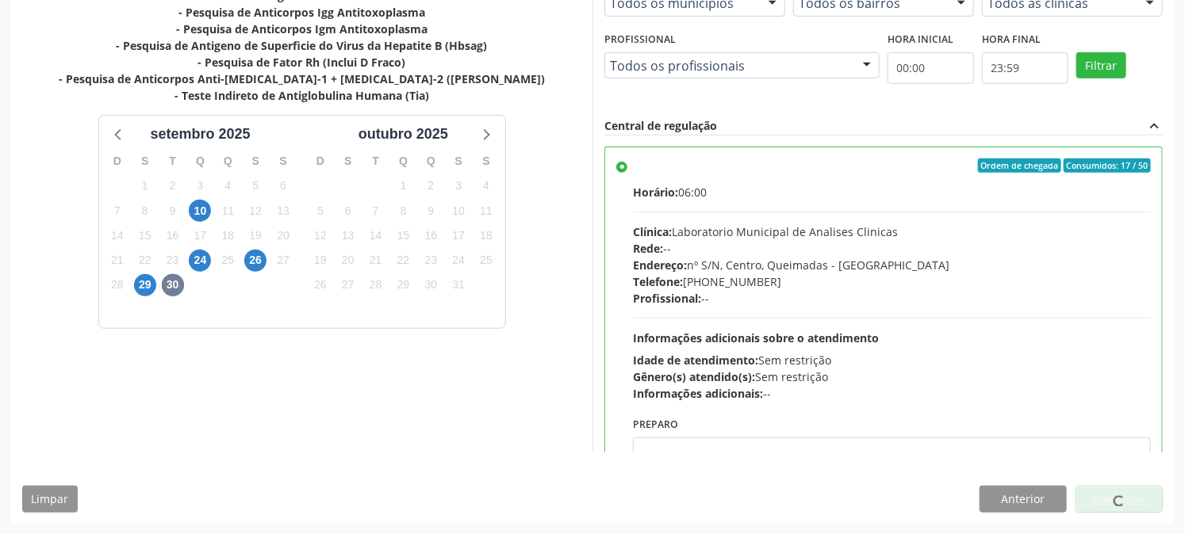
click at [1116, 498] on span at bounding box center [1118, 501] width 11 height 11
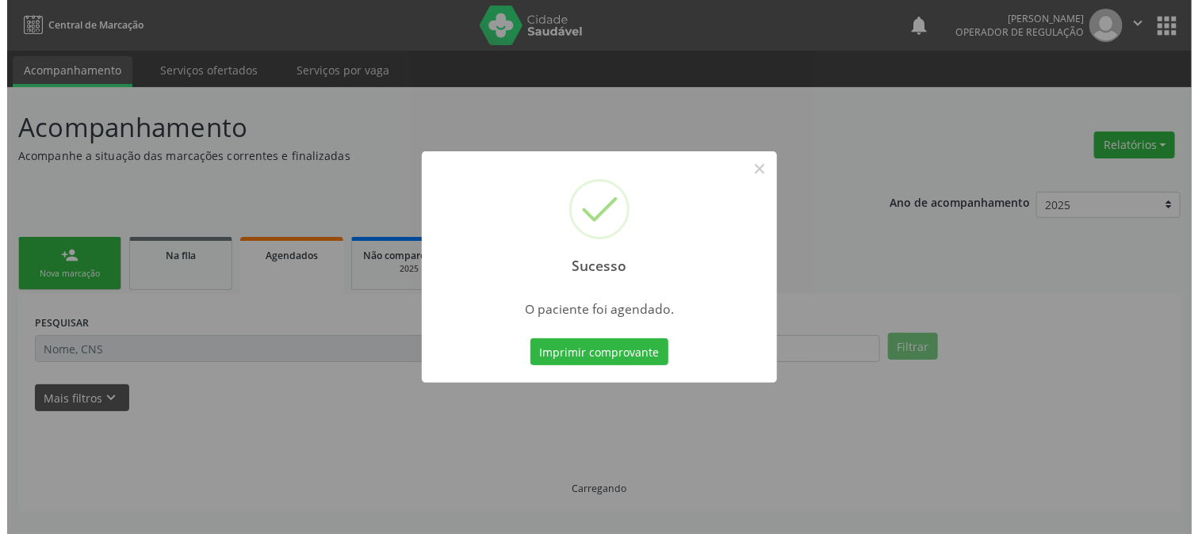
scroll to position [0, 0]
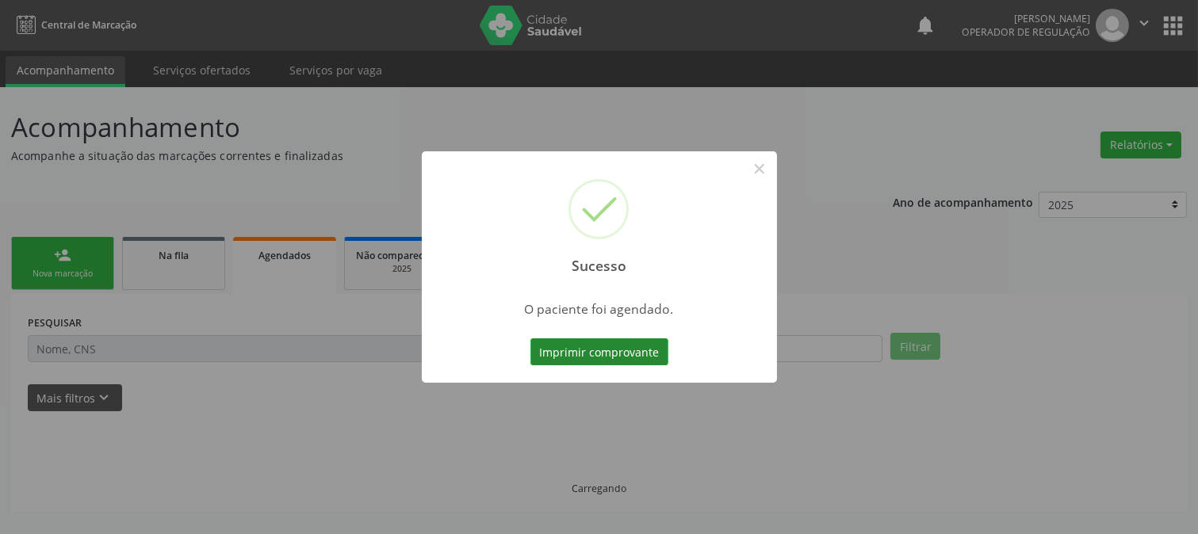
click at [585, 358] on button "Imprimir comprovante" at bounding box center [599, 352] width 138 height 27
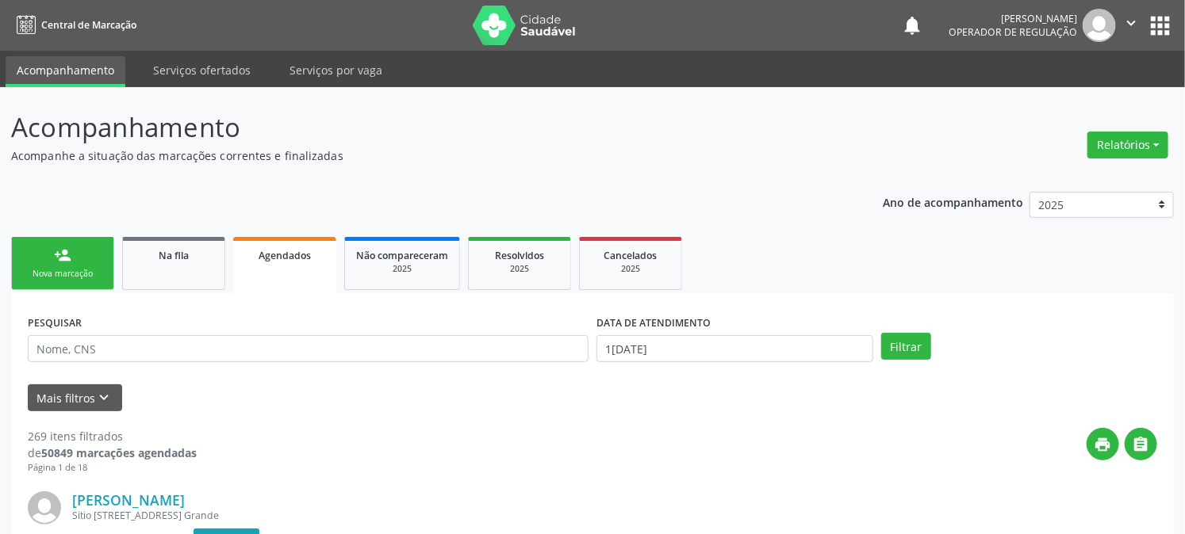
click at [88, 256] on link "person_add Nova marcação" at bounding box center [62, 263] width 103 height 53
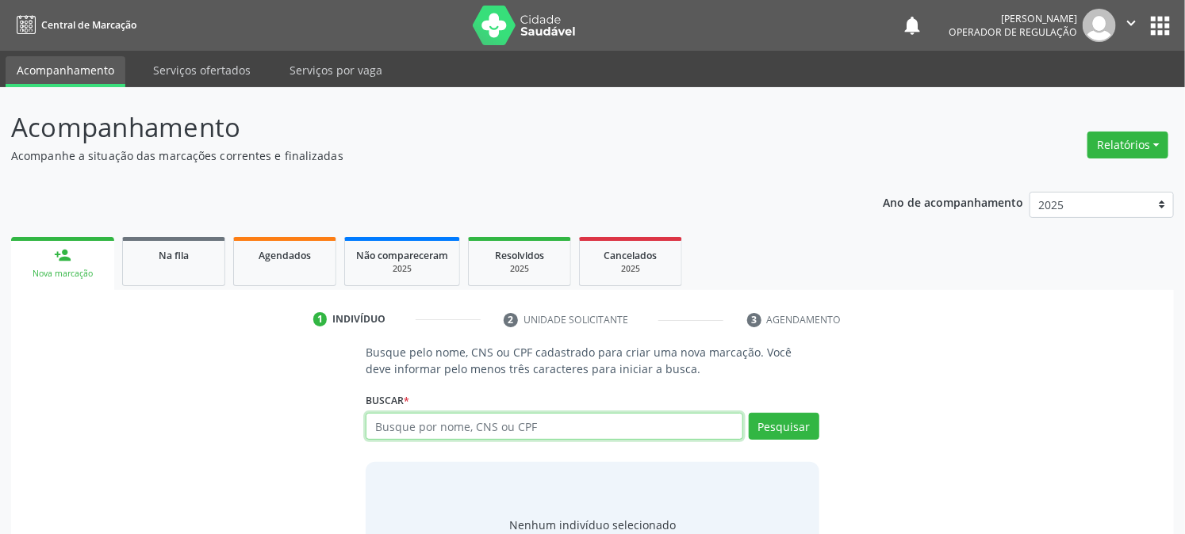
click at [414, 427] on input "text" at bounding box center [554, 426] width 377 height 27
type input "700309906171431"
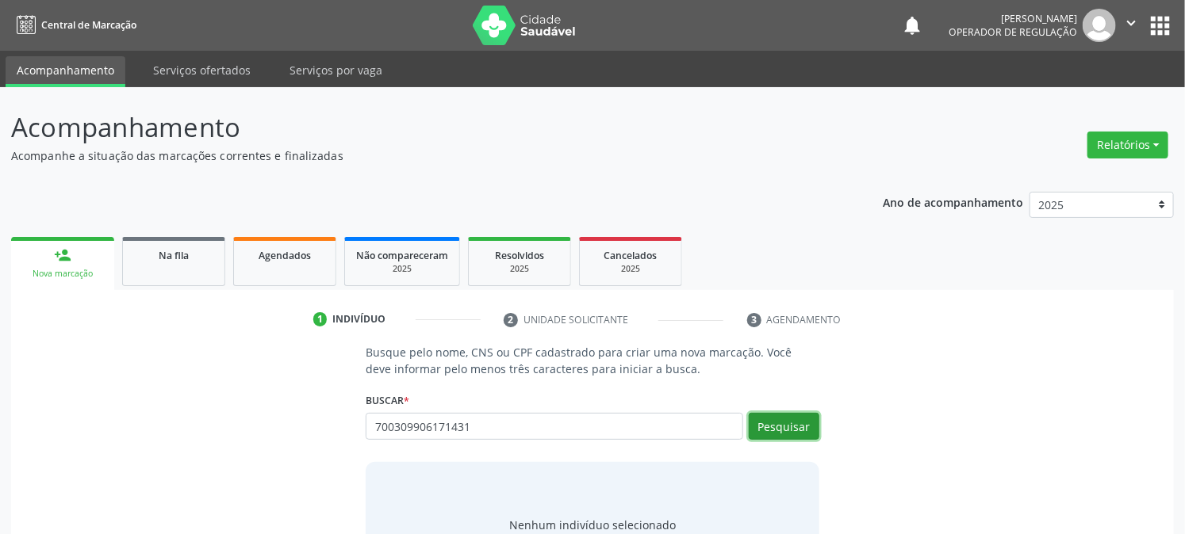
click at [794, 431] on button "Pesquisar" at bounding box center [784, 426] width 71 height 27
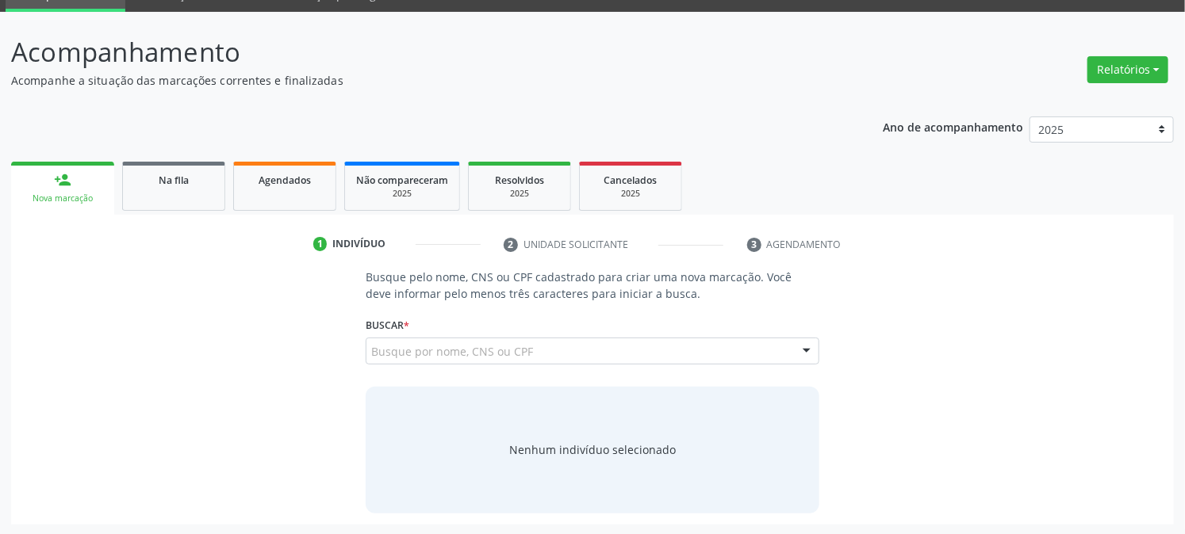
click at [0, 0] on span "[PERSON_NAME] CPF: 700.617.714-65 CNS: 700 3099 0617 1431 Nascimento: 2[DATE]" at bounding box center [0, 0] width 0 height 0
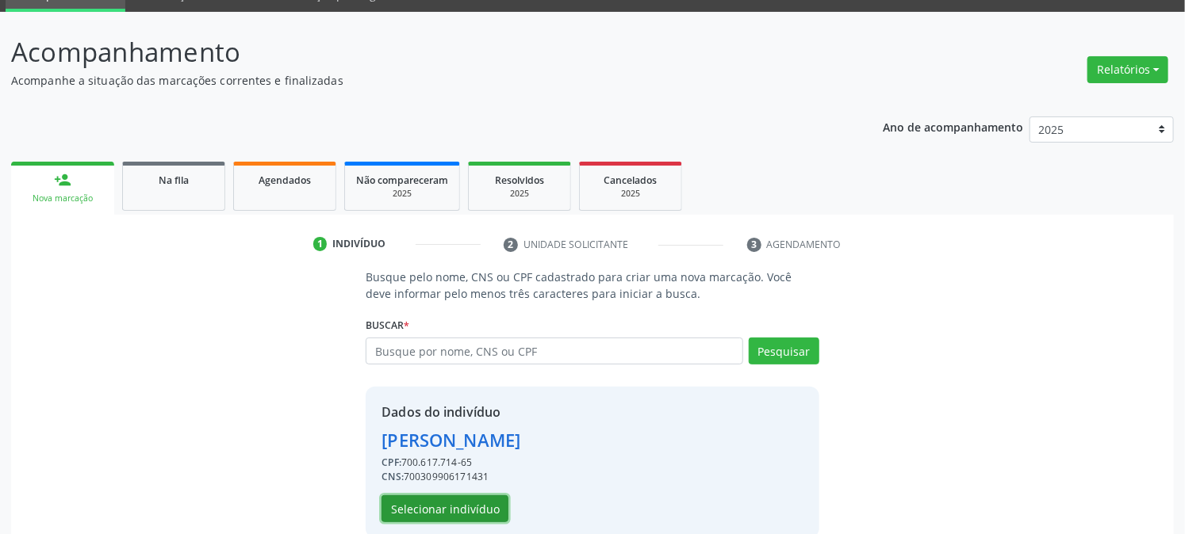
click at [473, 506] on button "Selecionar indivíduo" at bounding box center [444, 509] width 127 height 27
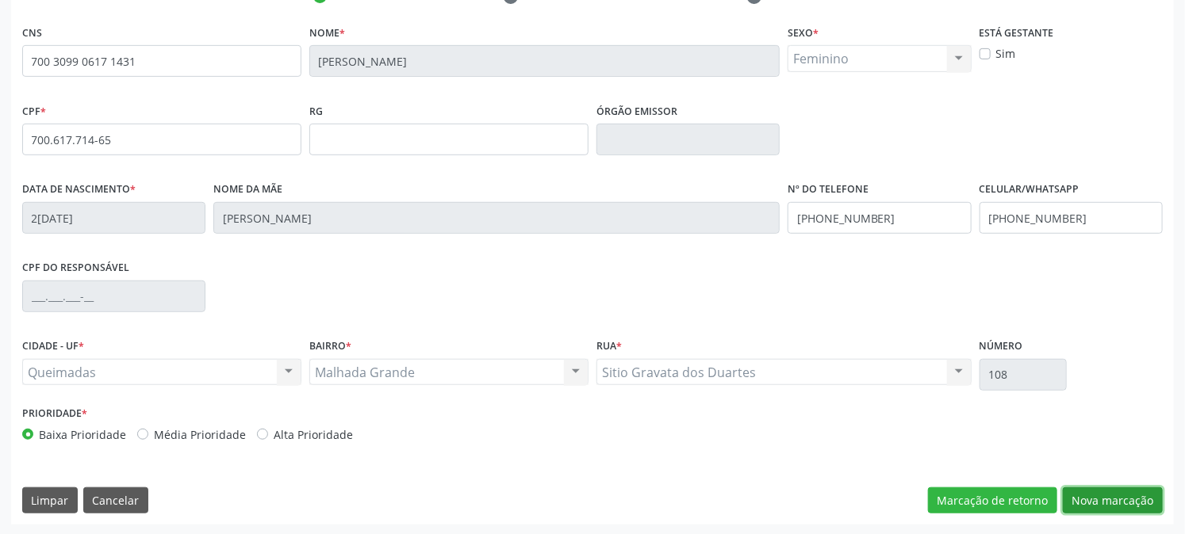
click at [1108, 497] on button "Nova marcação" at bounding box center [1112, 501] width 100 height 27
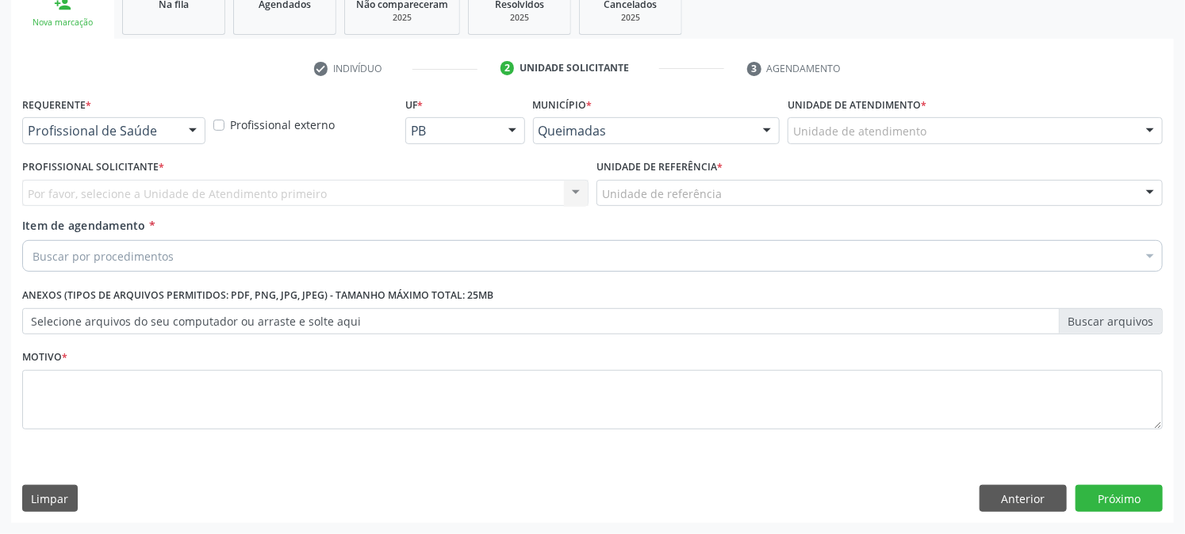
scroll to position [251, 0]
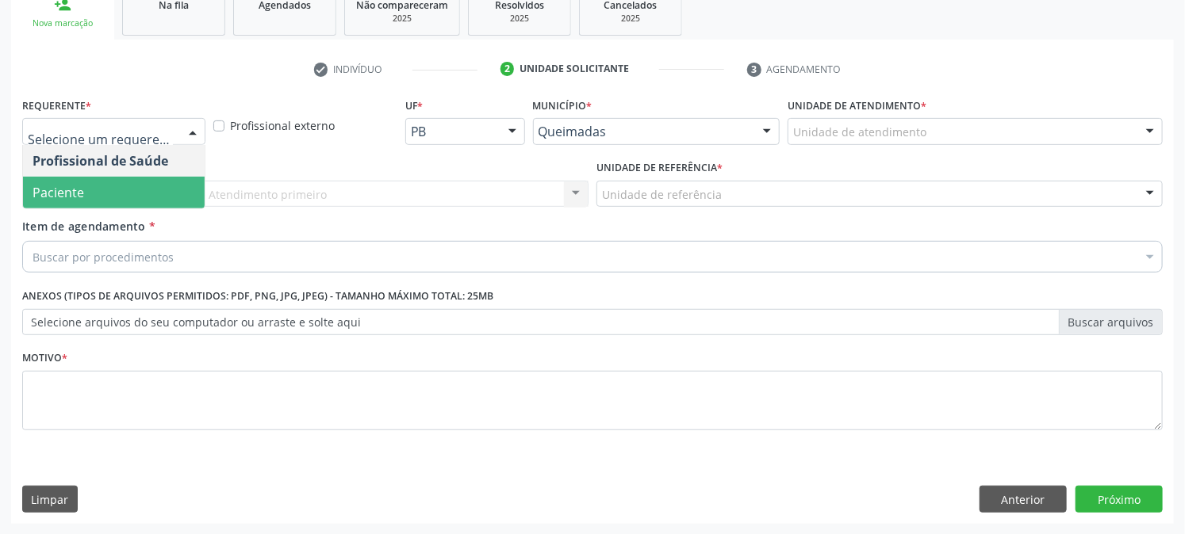
click at [80, 195] on span "Paciente" at bounding box center [59, 192] width 52 height 17
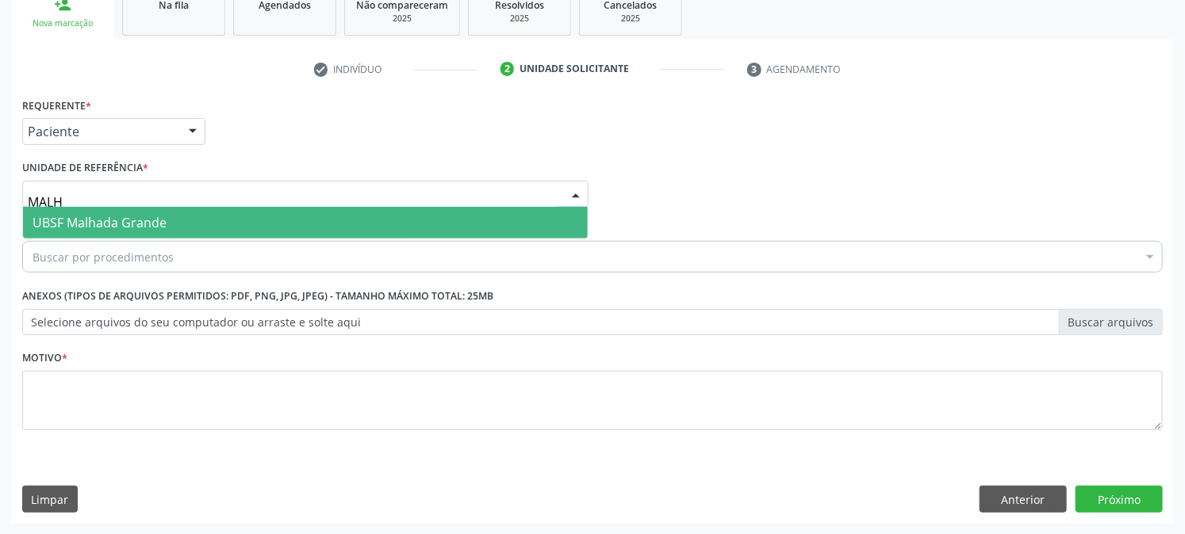
type input "MALHA"
click at [107, 218] on span "UBSF Malhada Grande" at bounding box center [100, 222] width 134 height 17
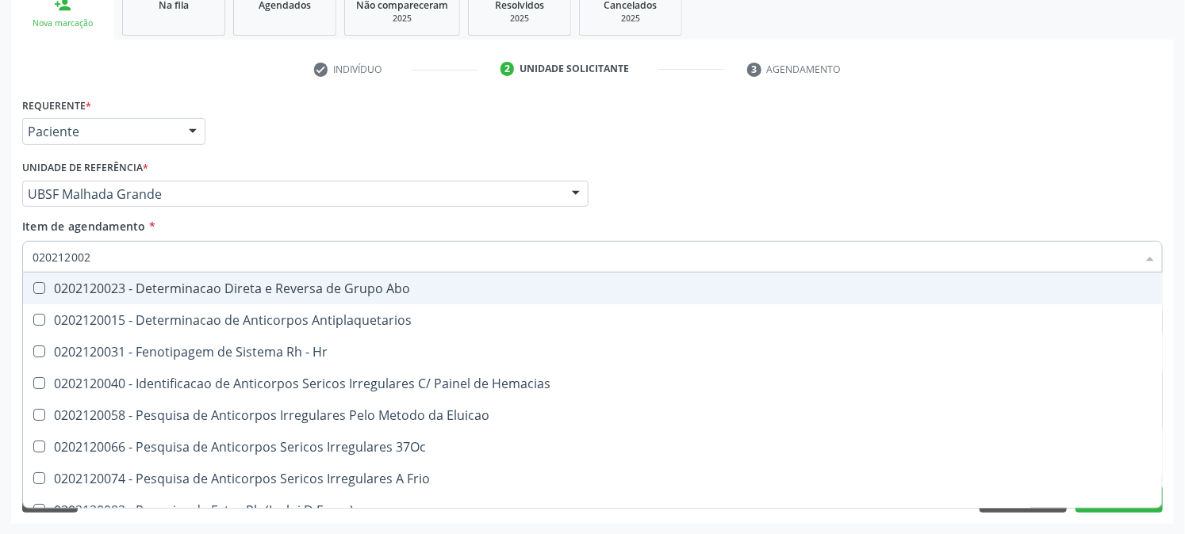
type input "0202120023"
click at [139, 255] on input "0202120023" at bounding box center [585, 257] width 1104 height 32
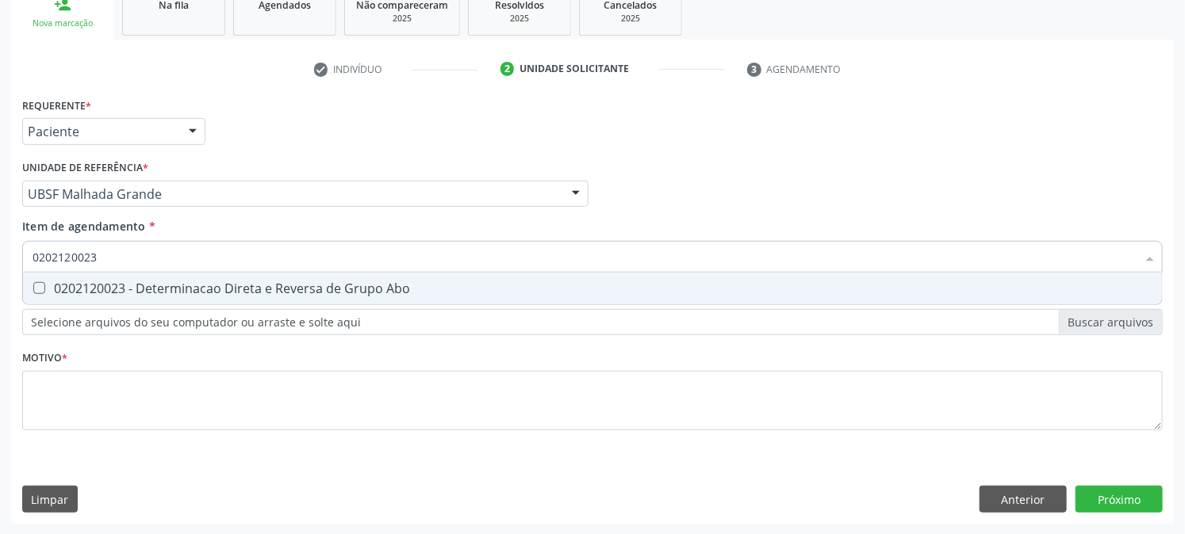
click at [136, 275] on span "0202120023 - Determinacao Direta e Reversa de Grupo Abo" at bounding box center [592, 289] width 1139 height 32
checkbox Abo "true"
drag, startPoint x: 131, startPoint y: 258, endPoint x: 0, endPoint y: 260, distance: 130.9
click at [0, 258] on div "Acompanhamento Acompanhe a situação das marcações correntes e finalizadas Relat…" at bounding box center [592, 186] width 1185 height 699
checkbox Abo "false"
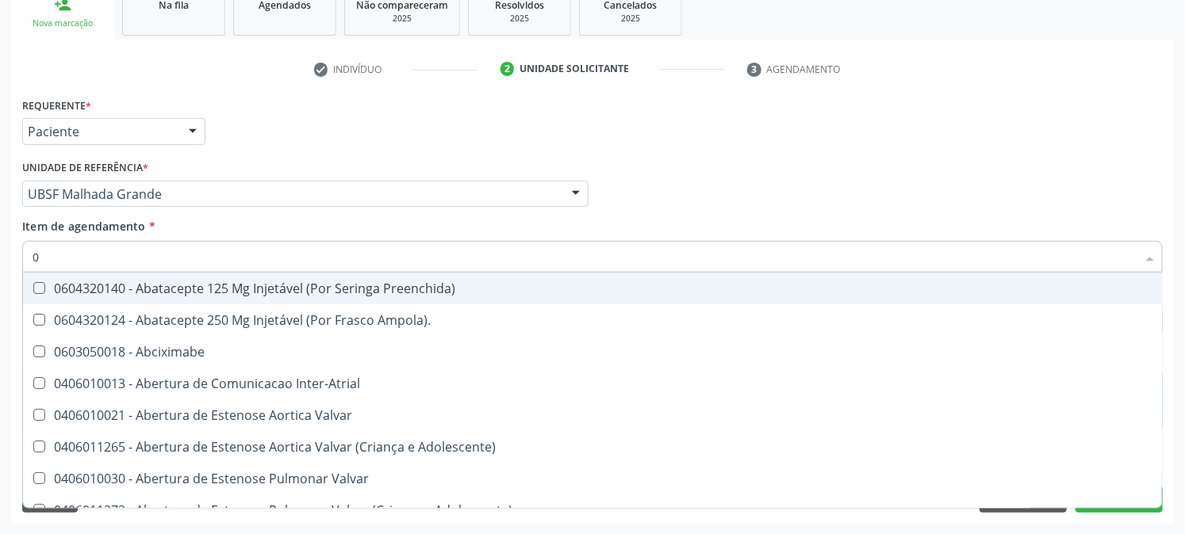
type input "02"
checkbox Ativa "true"
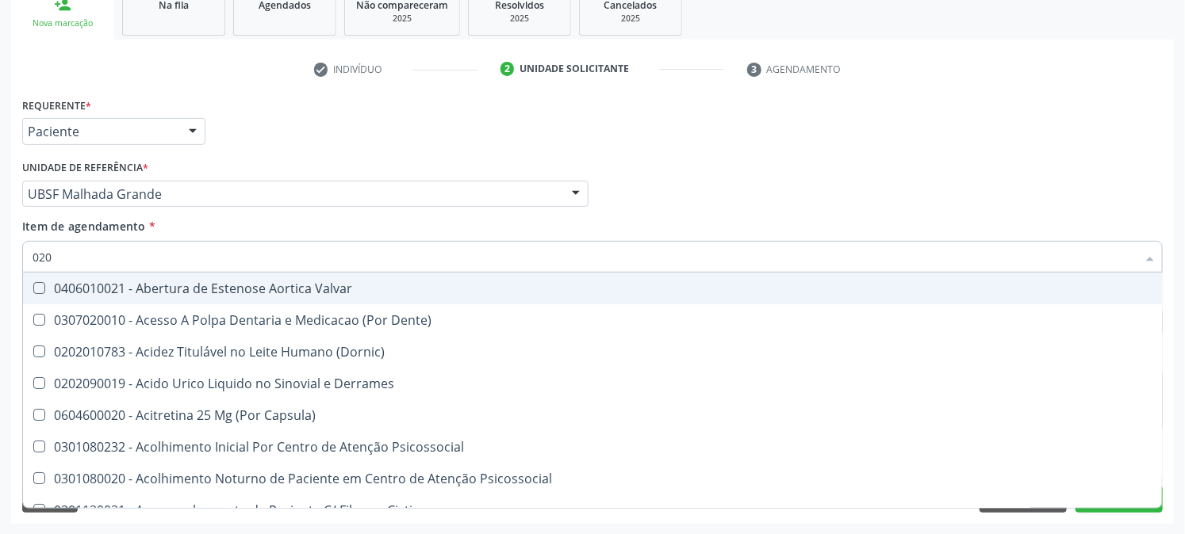
type input "0202"
checkbox Solo "true"
checkbox Creatinina "false"
checkbox Abo "false"
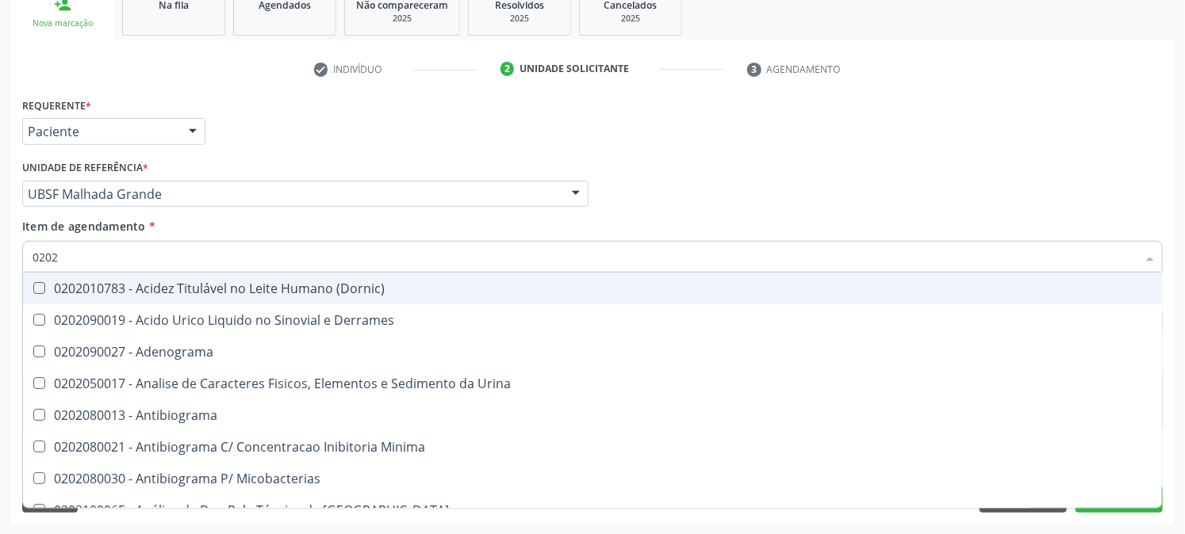
type input "02020"
checkbox Abo "false"
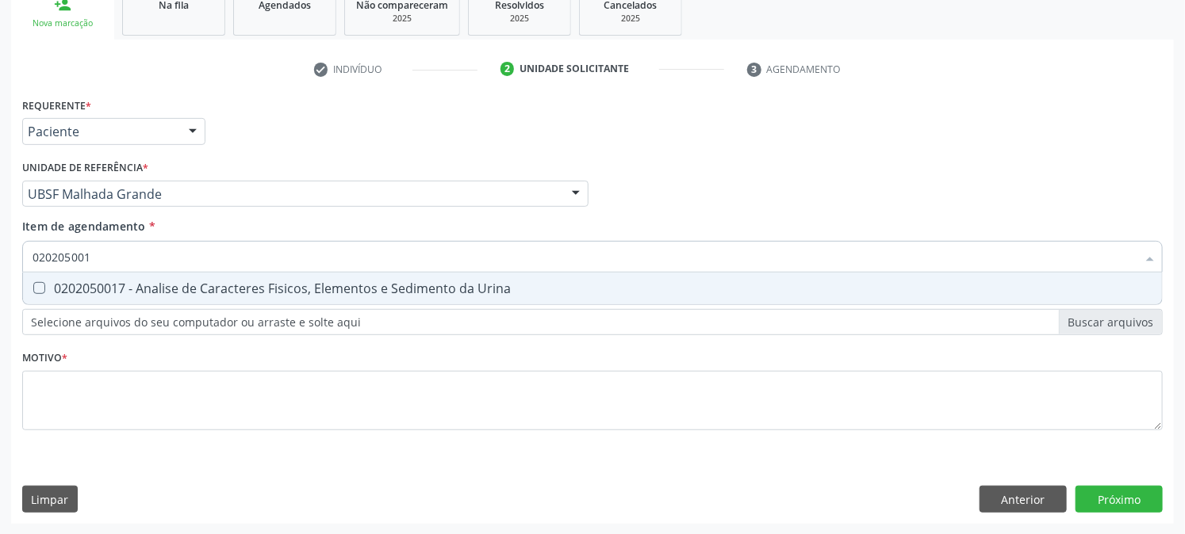
type input "0202050017"
click at [29, 279] on span "0202050017 - Analise de Caracteres Fisicos, Elementos e Sedimento da Urina" at bounding box center [592, 289] width 1139 height 32
checkbox Urina "true"
drag, startPoint x: 117, startPoint y: 255, endPoint x: 0, endPoint y: 262, distance: 117.6
click at [0, 260] on div "Acompanhamento Acompanhe a situação das marcações correntes e finalizadas Relat…" at bounding box center [592, 186] width 1185 height 699
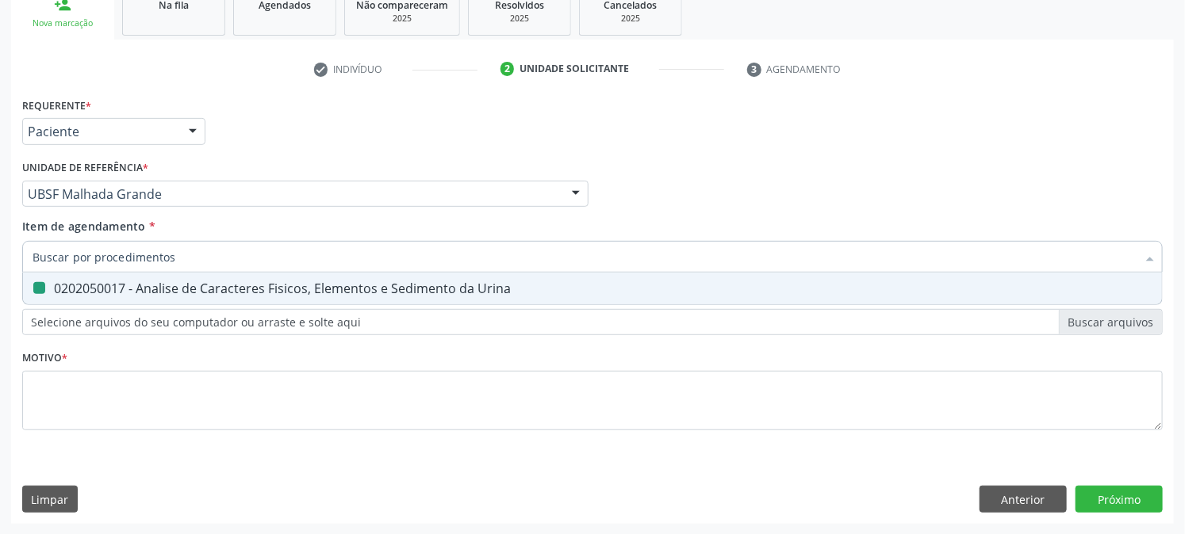
checkbox Urina "false"
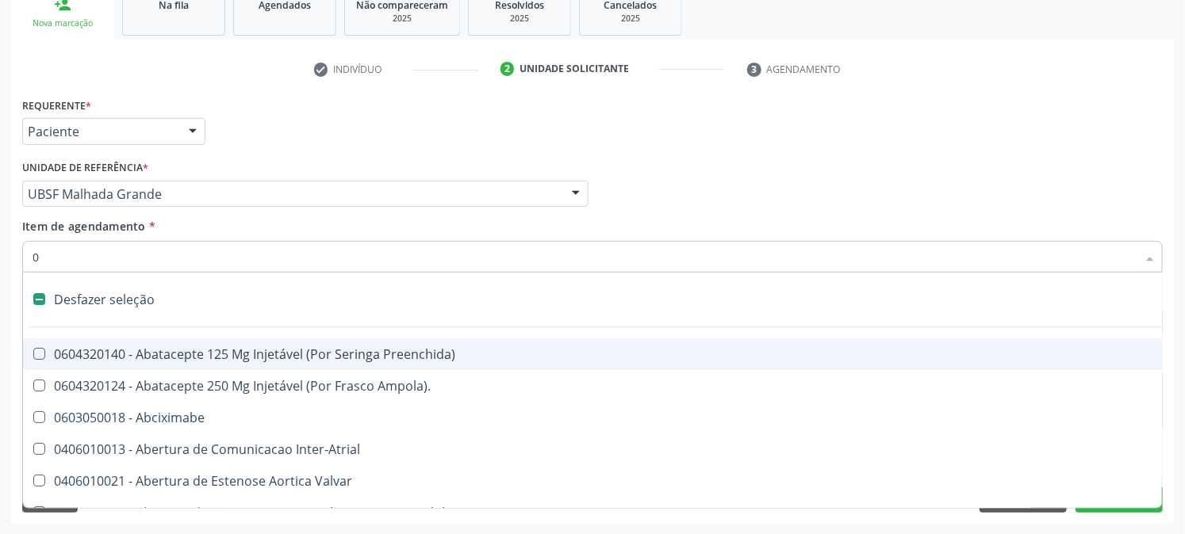
type input "02"
checkbox Psicossocial "true"
checkbox Urina "false"
checkbox Ativa "true"
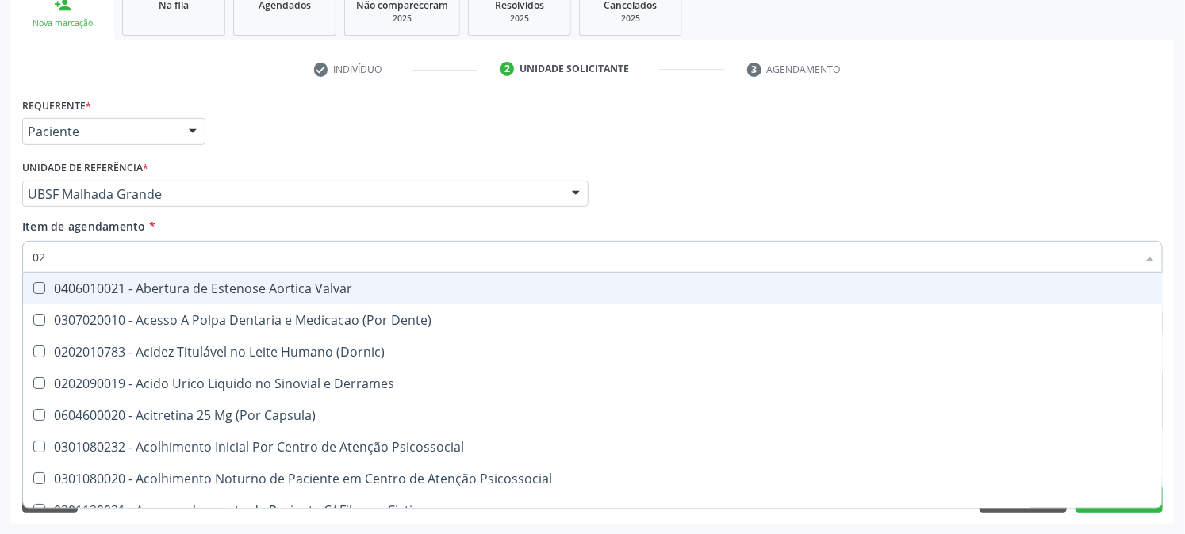
type input "020"
checkbox Frasco-Ampola\) "true"
checkbox Urina "false"
checkbox Creatinina "true"
checkbox Abo "false"
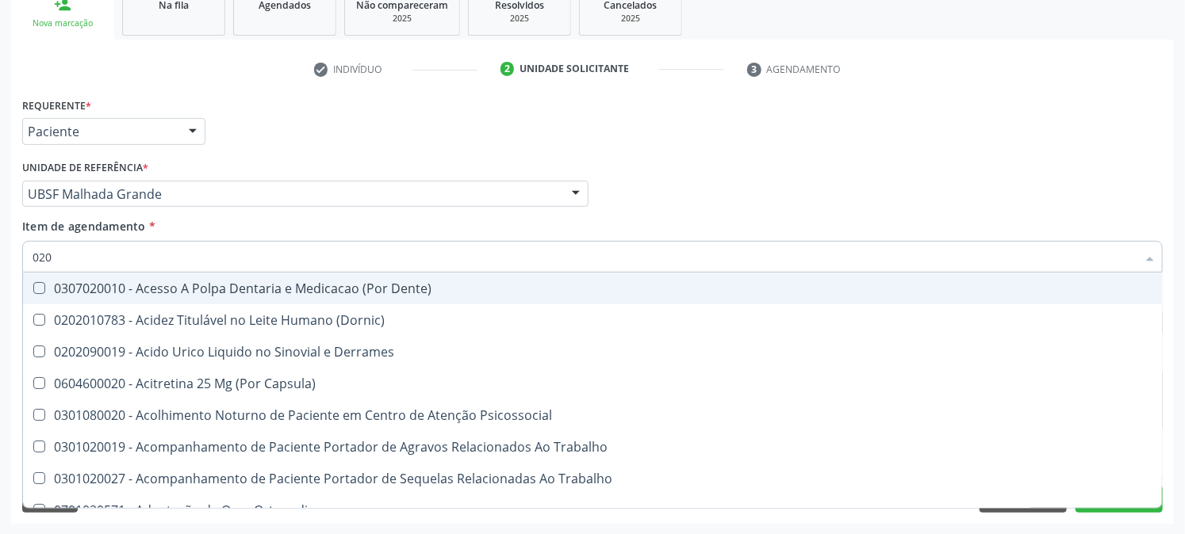
type input "0202"
checkbox Capsula\) "true"
checkbox Urina "false"
checkbox Coagulacao "true"
checkbox Abo "false"
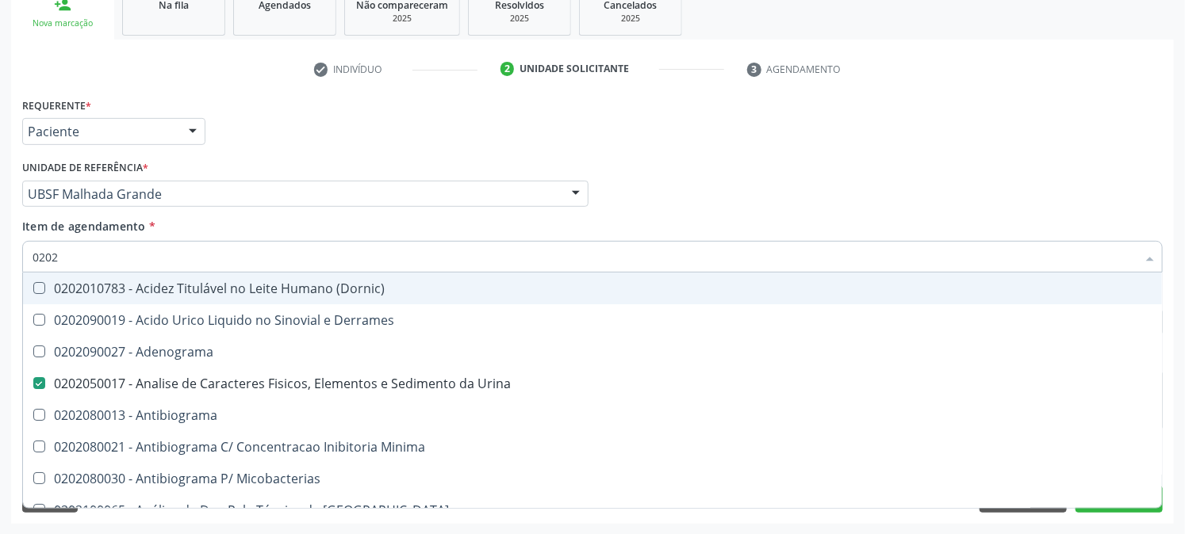
type input "02020"
checkbox Abo "false"
type input "020201"
checkbox Urina "false"
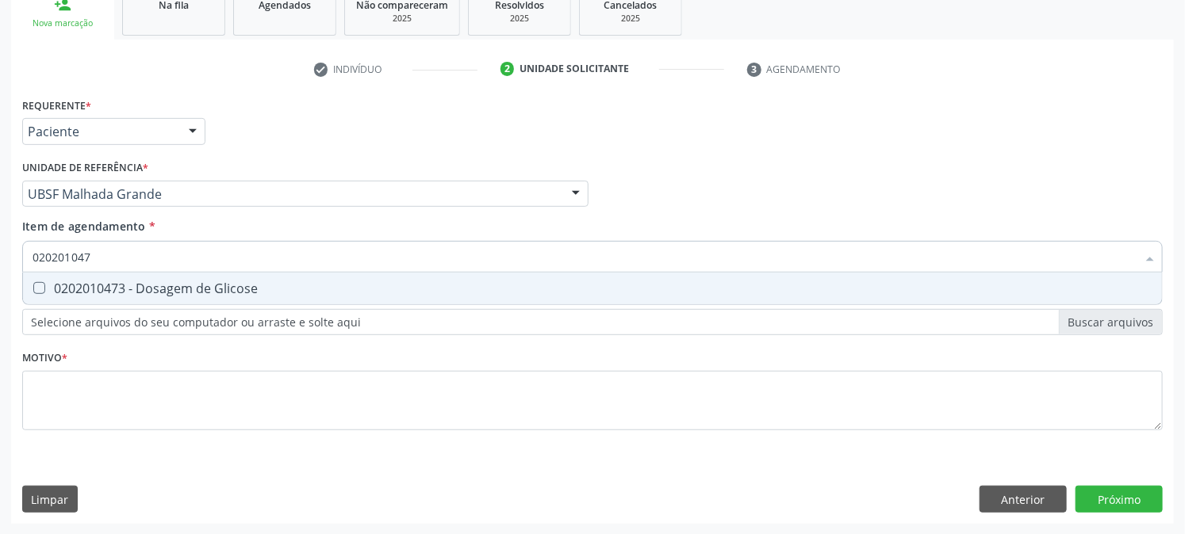
type input "0202010473"
click at [101, 290] on div "0202010473 - Dosagem de Glicose" at bounding box center [593, 288] width 1120 height 13
checkbox Glicose "true"
drag, startPoint x: 90, startPoint y: 257, endPoint x: 10, endPoint y: 258, distance: 80.1
click at [11, 258] on div "Requerente * Paciente Profissional de Saúde Paciente Nenhum resultado encontrad…" at bounding box center [592, 309] width 1162 height 431
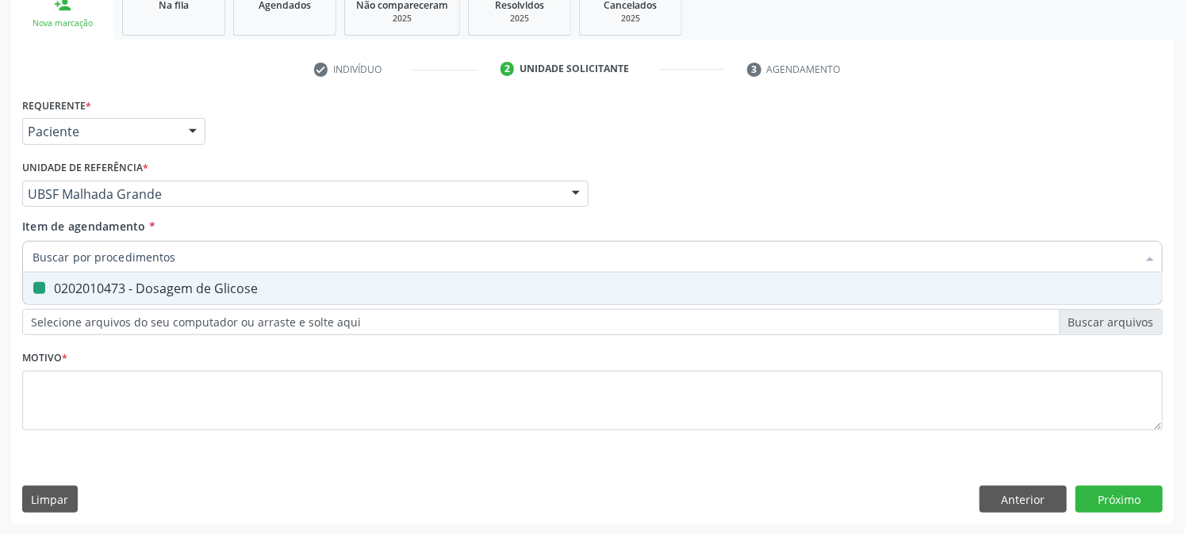
checkbox Glicose "false"
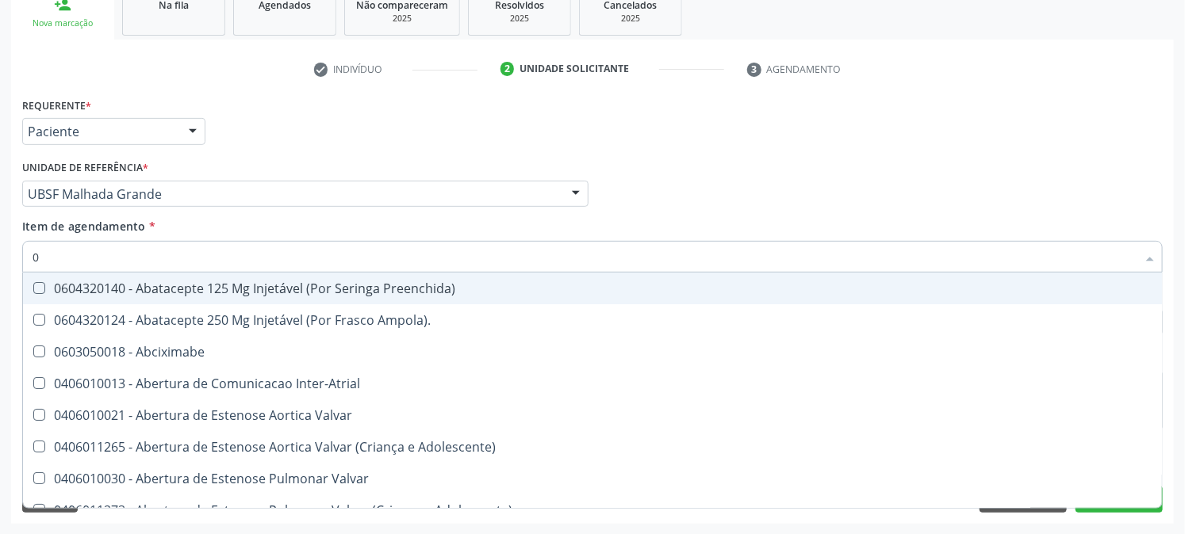
type input "02"
checkbox Psicossocial "true"
checkbox Urina "false"
checkbox Ativa "true"
checkbox Comprimido\) "true"
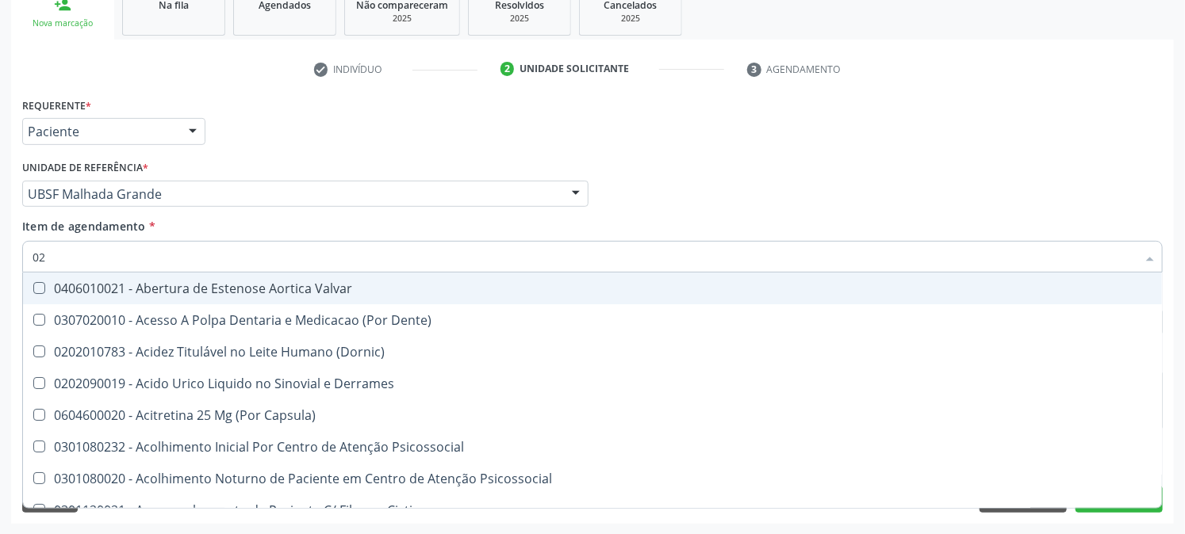
type input "020"
checkbox Frasco-Ampola\) "true"
checkbox Urina "false"
checkbox Creatinina "true"
checkbox Abo "false"
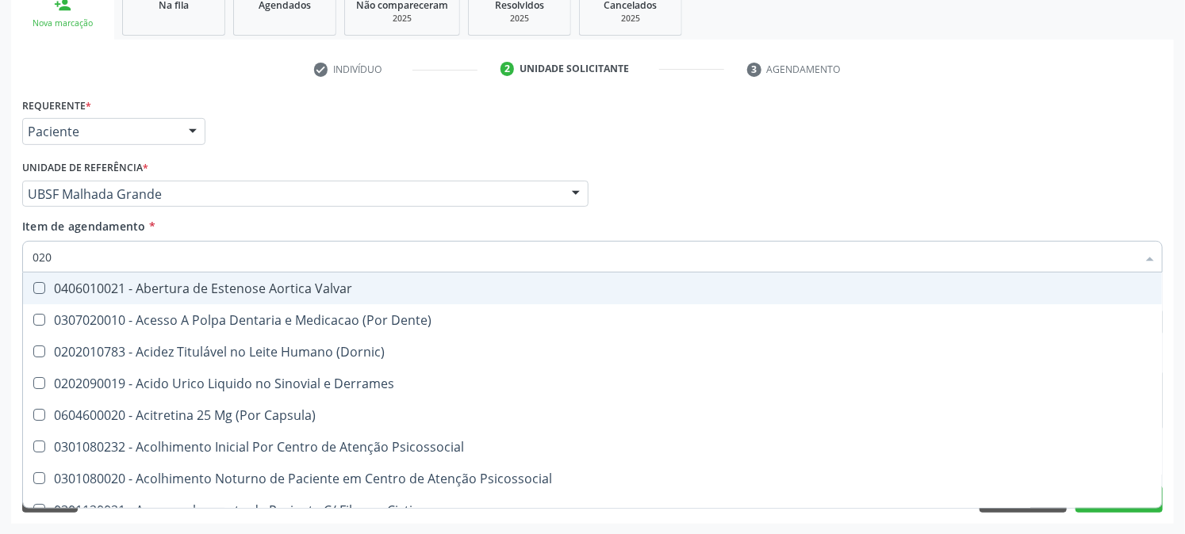
checkbox Osmolaridade "true"
checkbox Glicose "false"
type input "0202"
checkbox Derrames "true"
checkbox Frasco-Ampola\) "false"
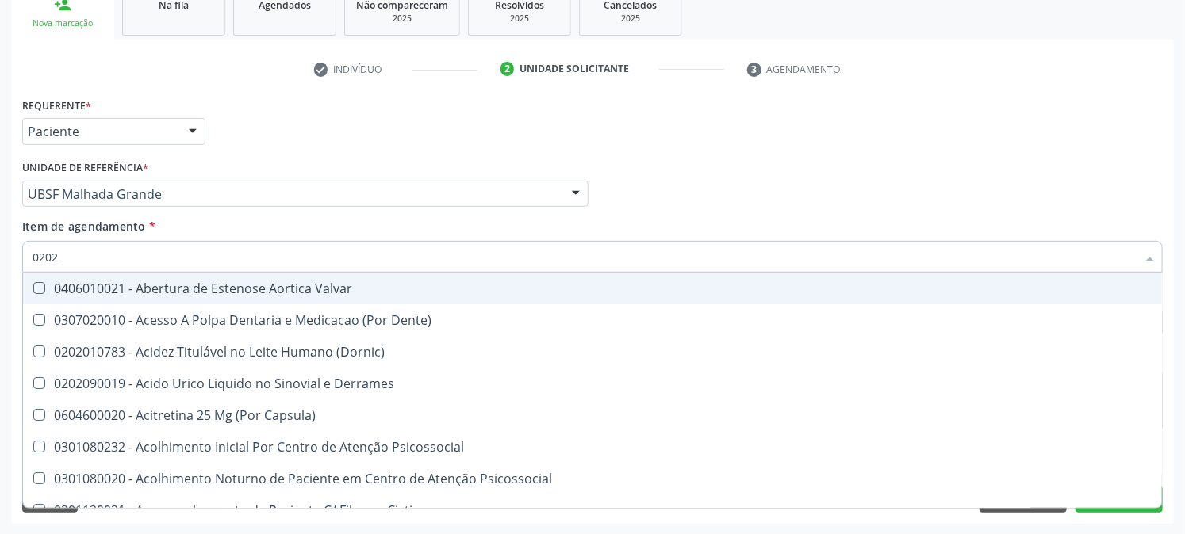
checkbox Solo "true"
checkbox Epidemiológica "true"
checkbox Creatinina "false"
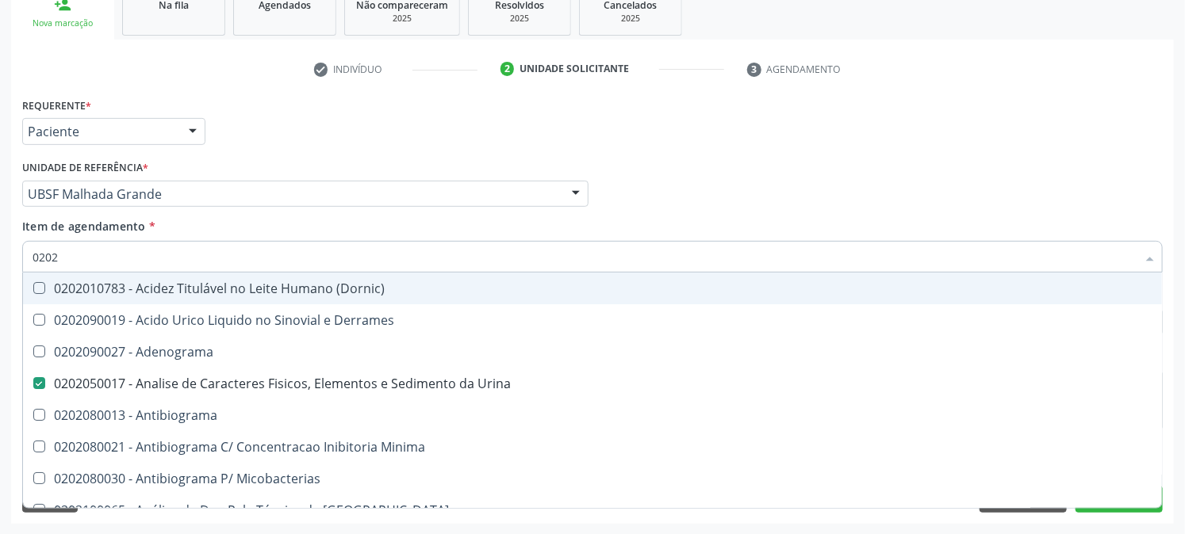
type input "02020"
checkbox Abo "false"
checkbox Xiii "true"
checkbox Glicose "false"
type input "020202"
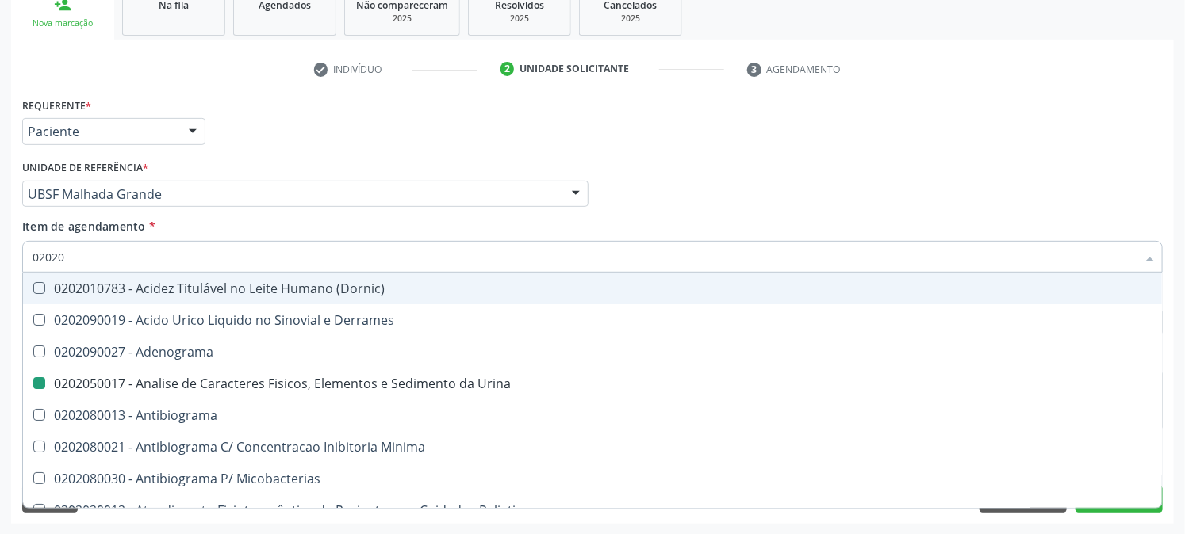
checkbox Urina "false"
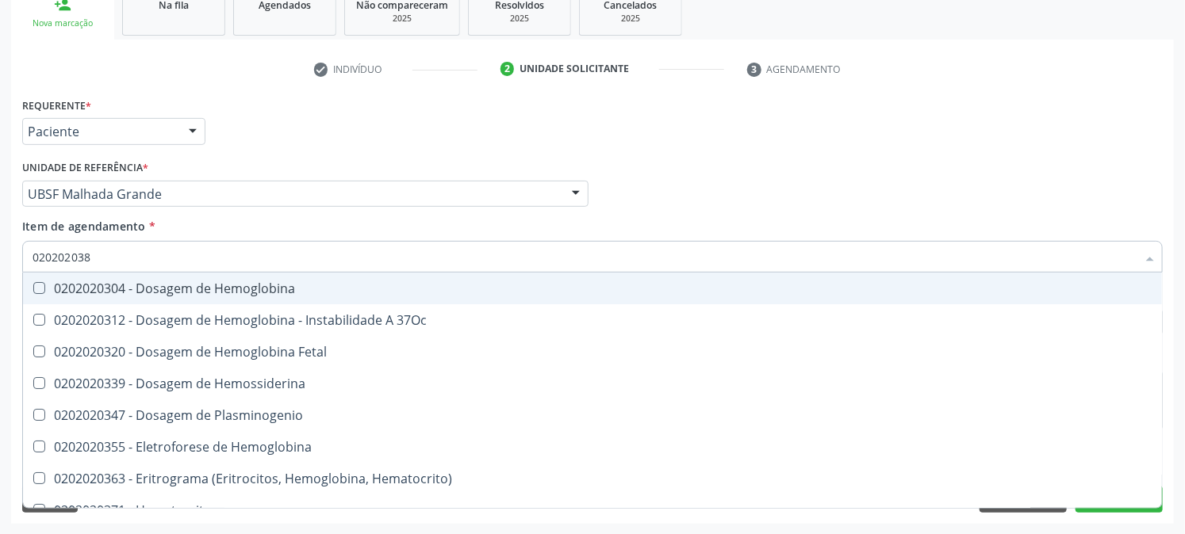
type input "0202020380"
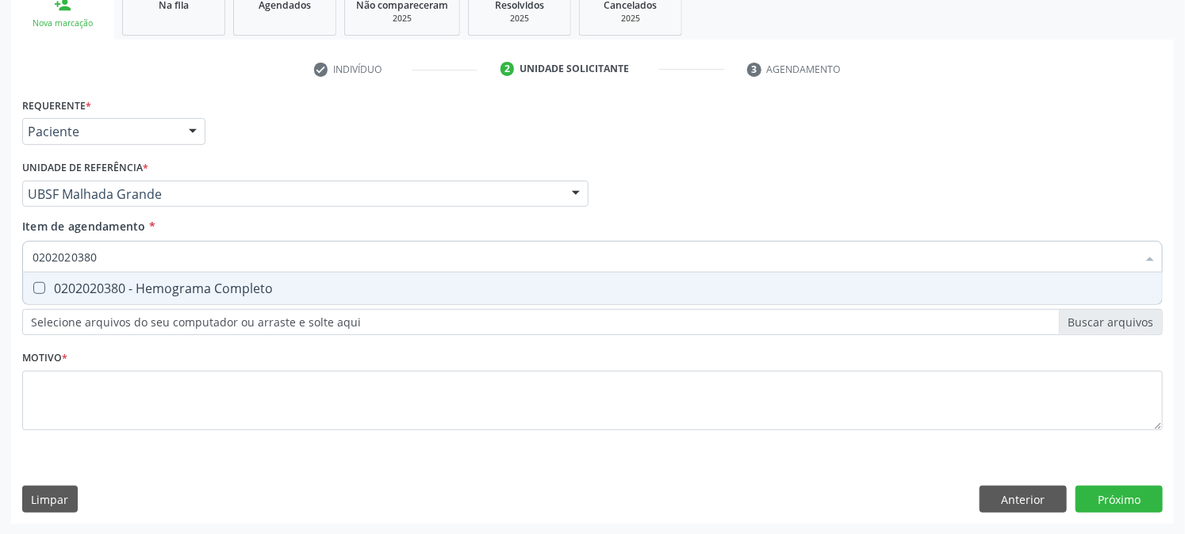
click at [60, 278] on span "0202020380 - Hemograma Completo" at bounding box center [592, 289] width 1139 height 32
checkbox Completo "true"
drag, startPoint x: 11, startPoint y: 279, endPoint x: 0, endPoint y: 279, distance: 11.1
click at [0, 279] on div "Acompanhamento Acompanhe a situação das marcações correntes e finalizadas Relat…" at bounding box center [592, 186] width 1185 height 699
checkbox Completo "false"
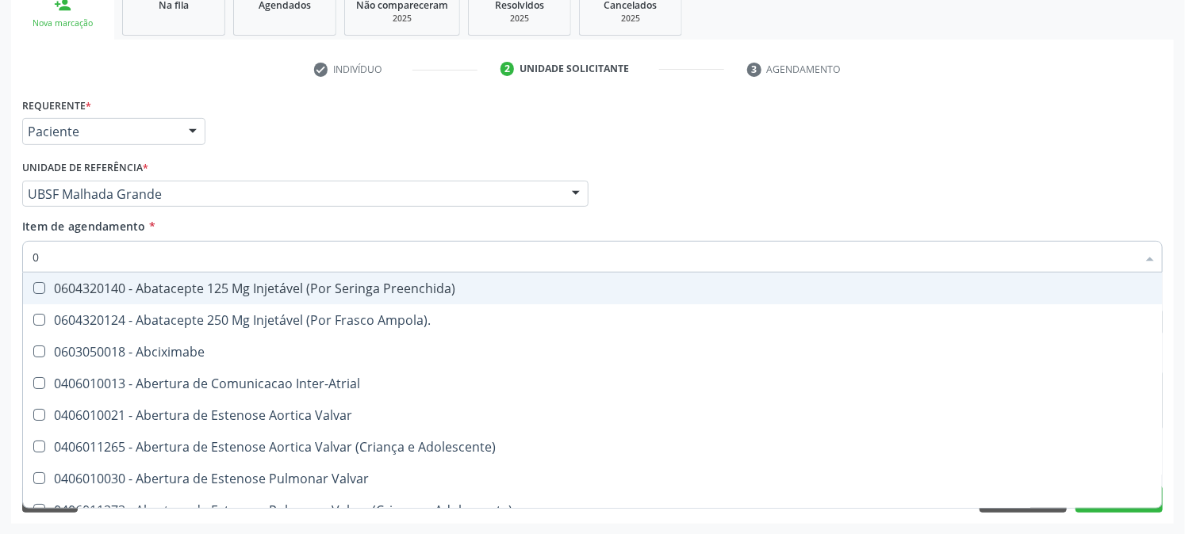
type input "02"
checkbox Psicossocial "true"
checkbox Urina "false"
checkbox Ativa "true"
checkbox Comprimido\) "true"
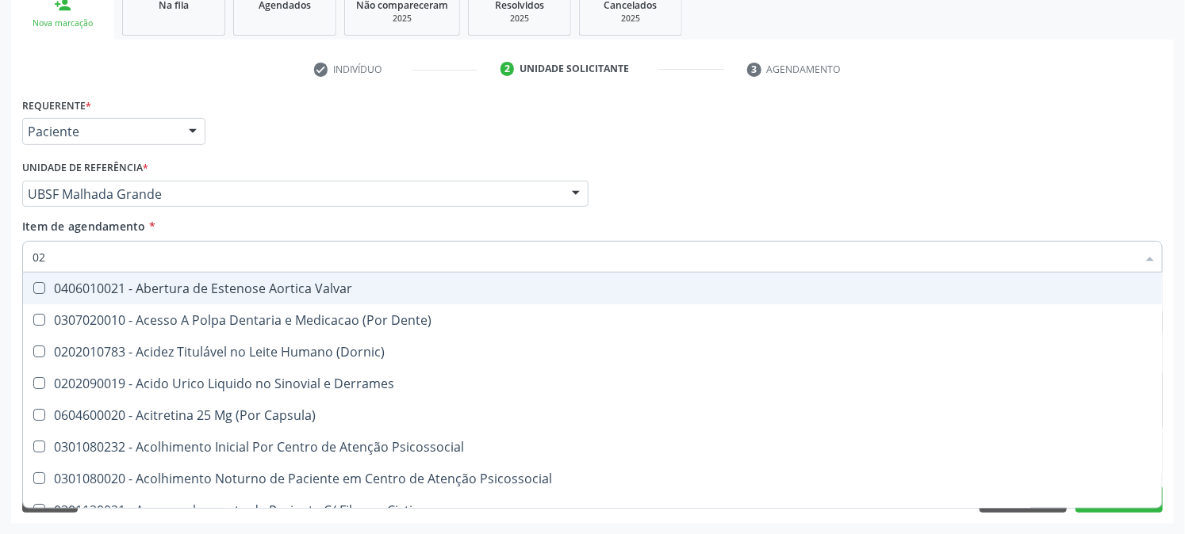
type input "020"
checkbox Frasco-Ampola\) "true"
checkbox Urina "false"
checkbox Creatinina "true"
checkbox Abo "false"
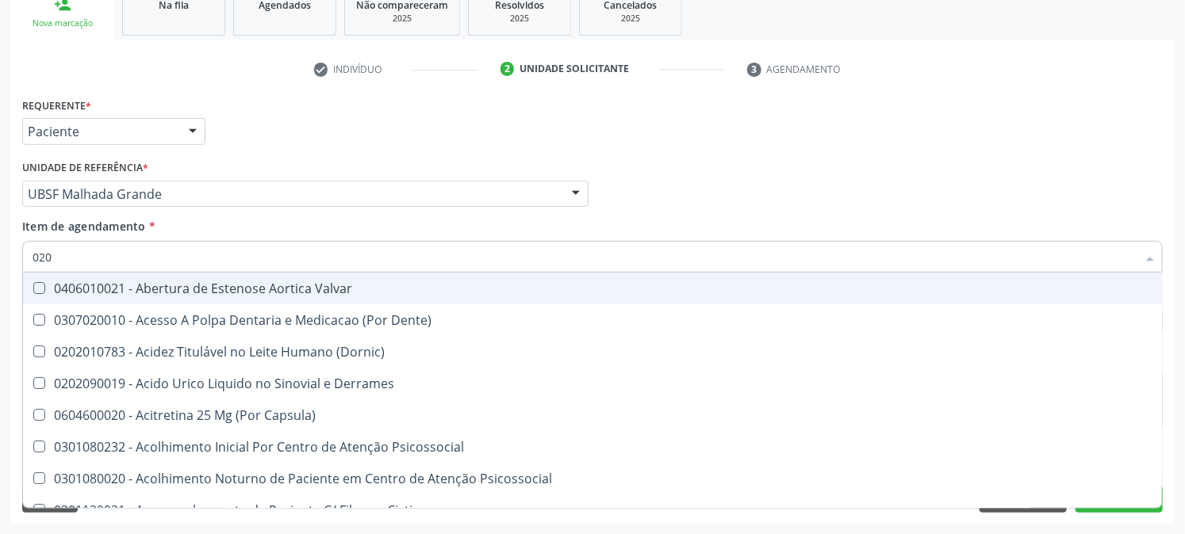
checkbox Osmolaridade "true"
checkbox Glicose "false"
checkbox Eletro-Oculografia "true"
type input "0202"
checkbox Derrames "true"
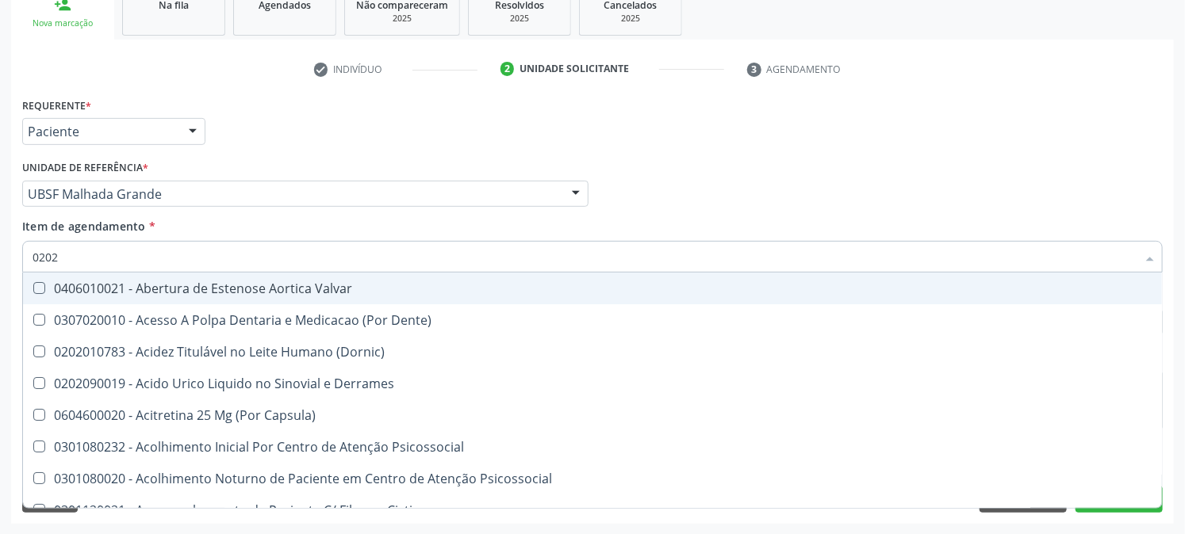
checkbox Frasco-Ampola\) "false"
checkbox Solo "true"
checkbox Epidemiológica "true"
checkbox Septostomia "true"
checkbox Creatinina "false"
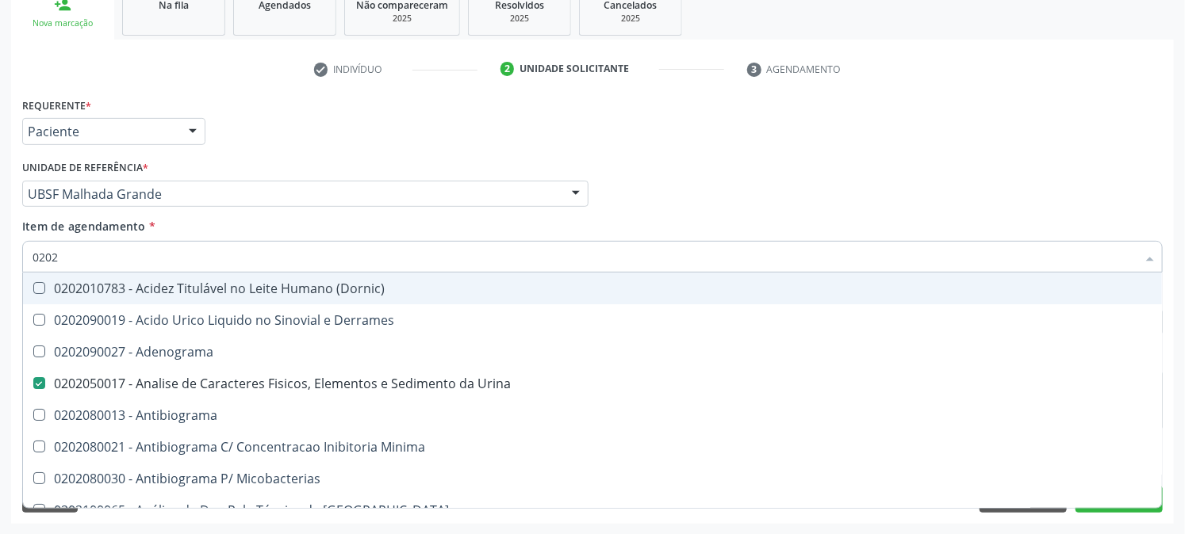
type input "02020"
checkbox Abo "false"
checkbox Xiii "true"
checkbox Glicose "false"
checkbox Zinco "true"
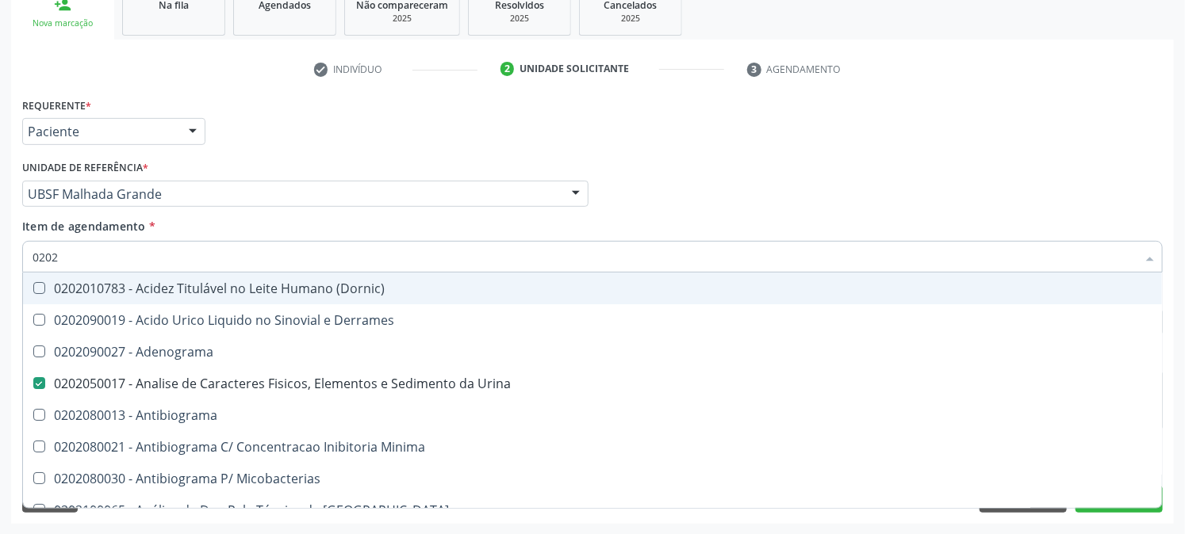
checkbox Completo "false"
type input "020203"
checkbox Urina "false"
checkbox Molecular "true"
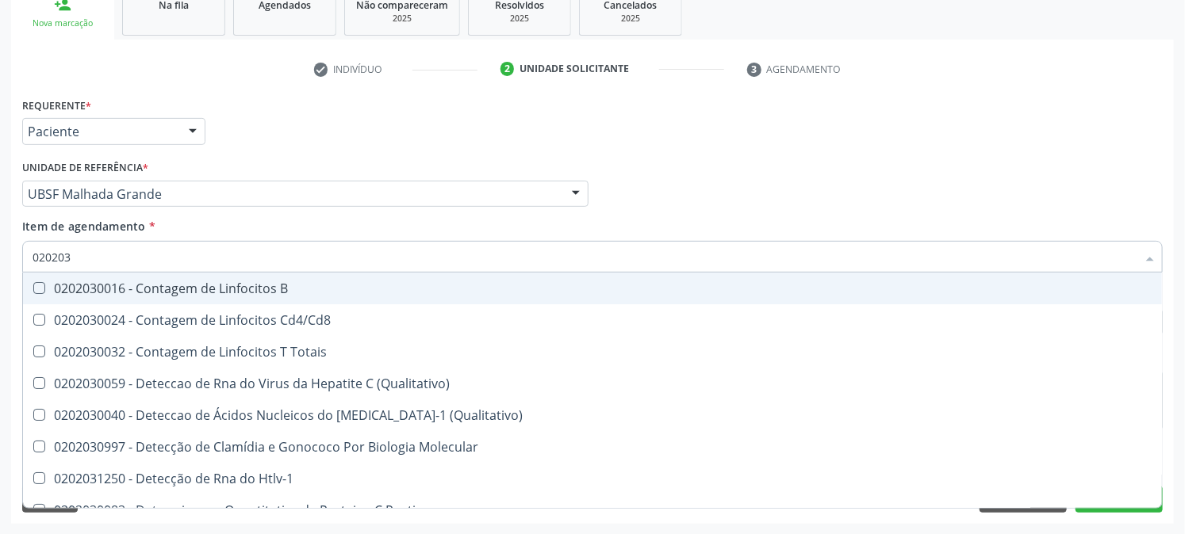
type input "0202030"
checkbox Completo "false"
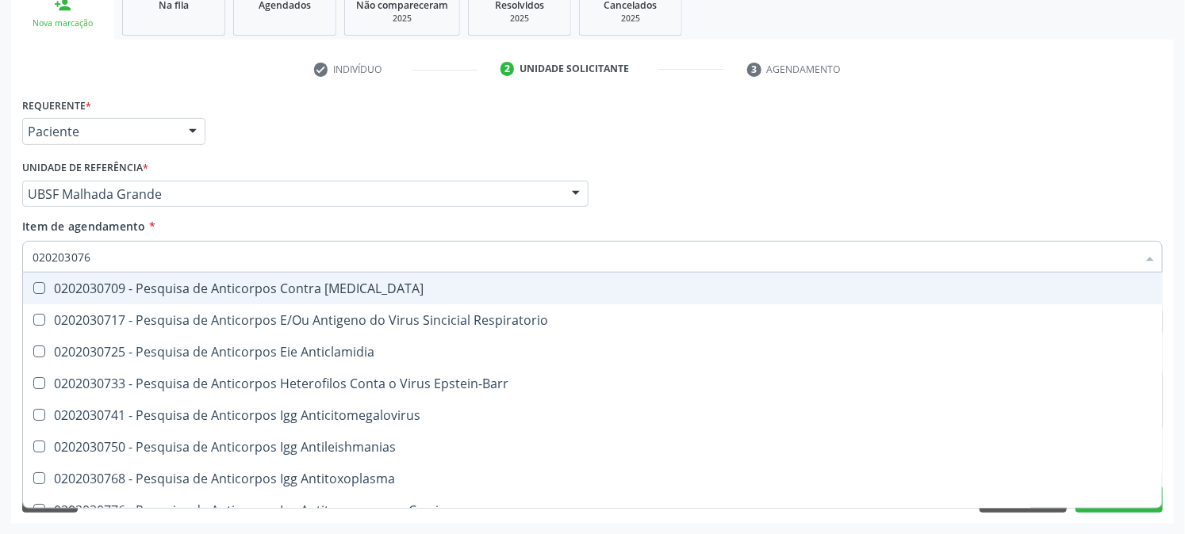
type input "0202030768"
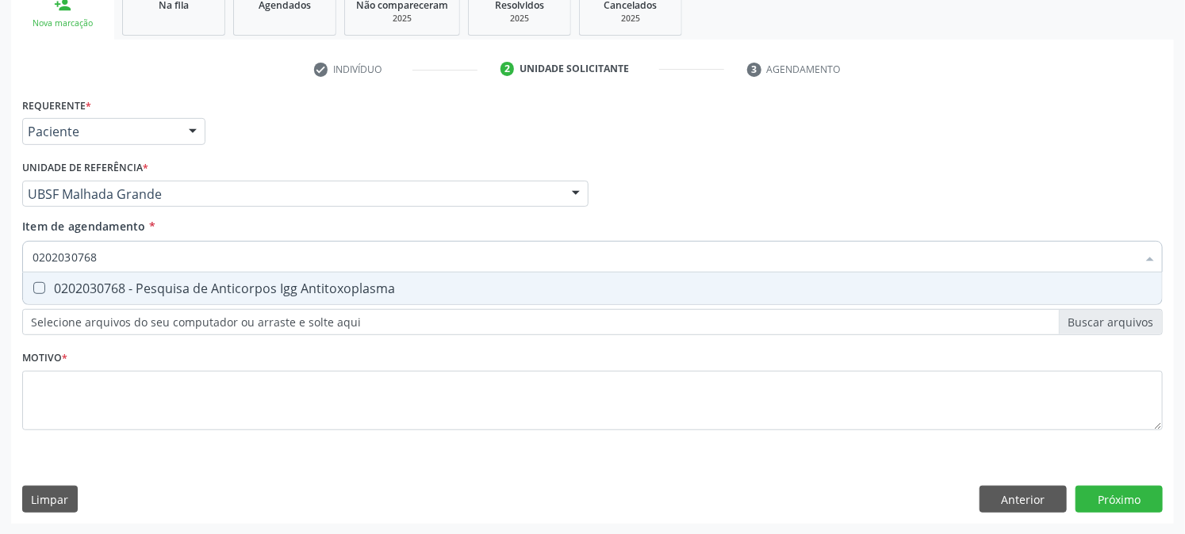
click at [49, 290] on div "0202030768 - Pesquisa de Anticorpos Igg Antitoxoplasma" at bounding box center [593, 288] width 1120 height 13
checkbox Antitoxoplasma "true"
drag, startPoint x: 119, startPoint y: 257, endPoint x: 0, endPoint y: 281, distance: 121.3
click at [0, 280] on div "Acompanhamento Acompanhe a situação das marcações correntes e finalizadas Relat…" at bounding box center [592, 186] width 1185 height 699
checkbox Antitoxoplasma "false"
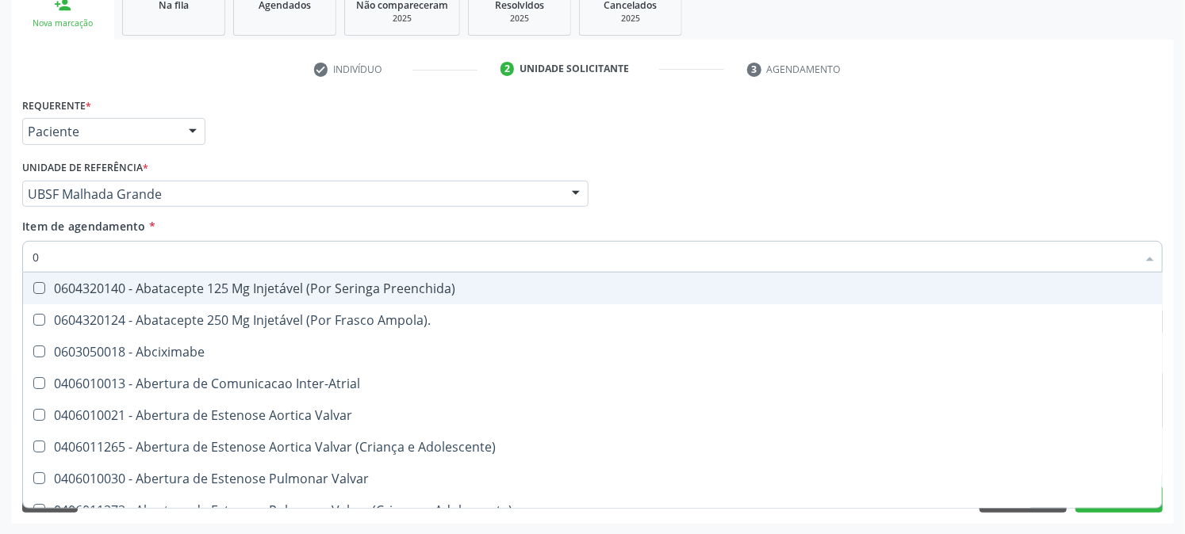
type input "02"
checkbox Psicossocial "true"
checkbox Urina "false"
checkbox Ativa "true"
checkbox Comprimido\) "true"
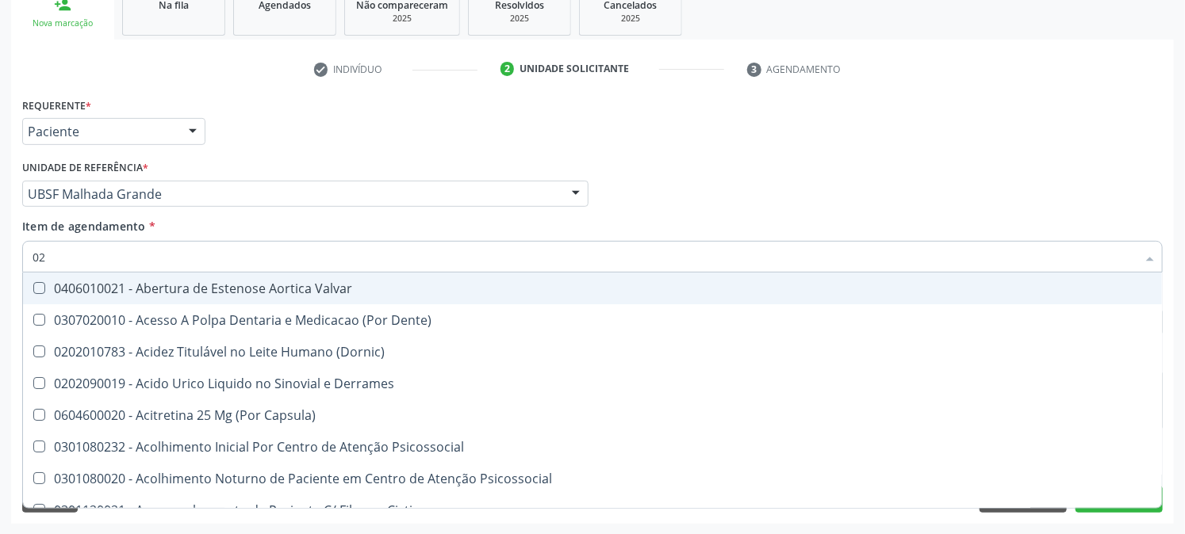
type input "020"
checkbox Frasco-Ampola\) "true"
checkbox Urina "false"
checkbox Creatinina "true"
checkbox Abo "false"
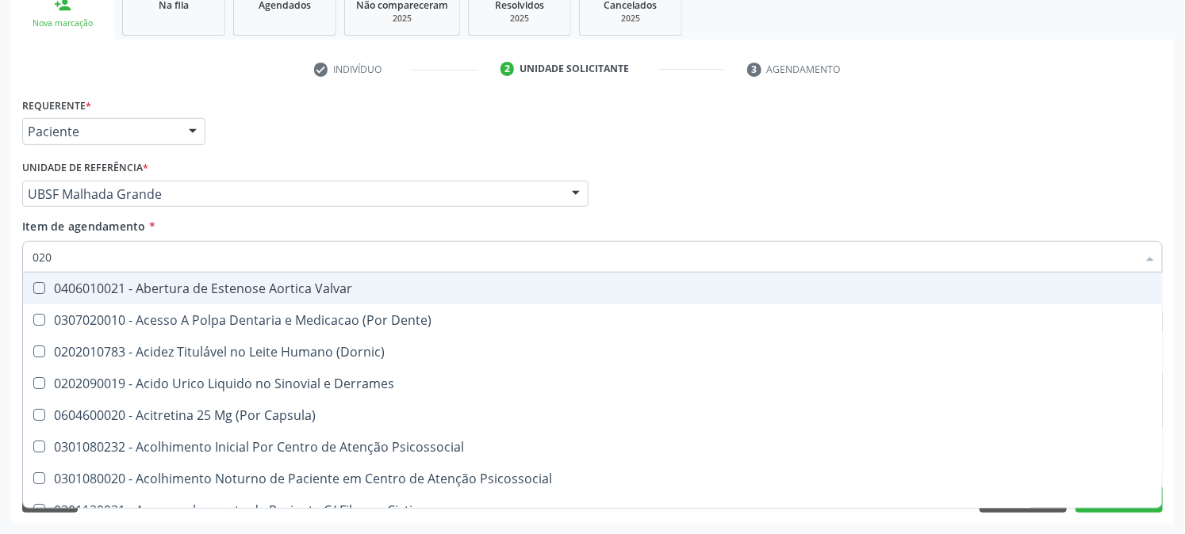
checkbox Osmolaridade "true"
checkbox Glicose "false"
checkbox Eletro-Oculografia "true"
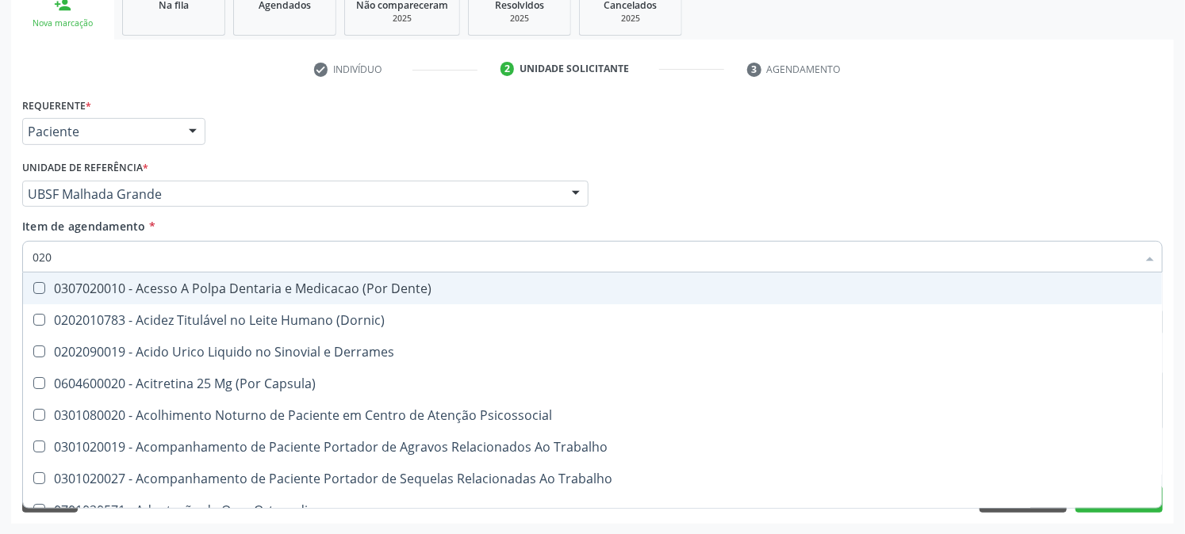
type input "0202"
checkbox Capsula\) "true"
checkbox Urina "false"
checkbox Coagulacao "true"
checkbox Cortante "true"
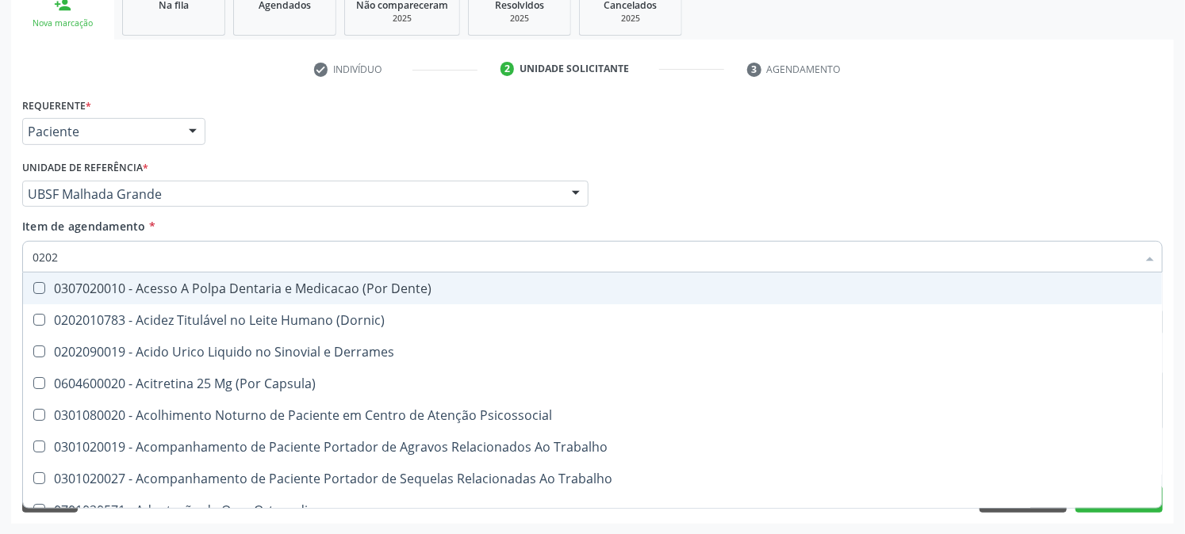
checkbox Revisao "true"
checkbox Abo "false"
checkbox Bandas\) "true"
type input "02020"
checkbox Coagulacao "false"
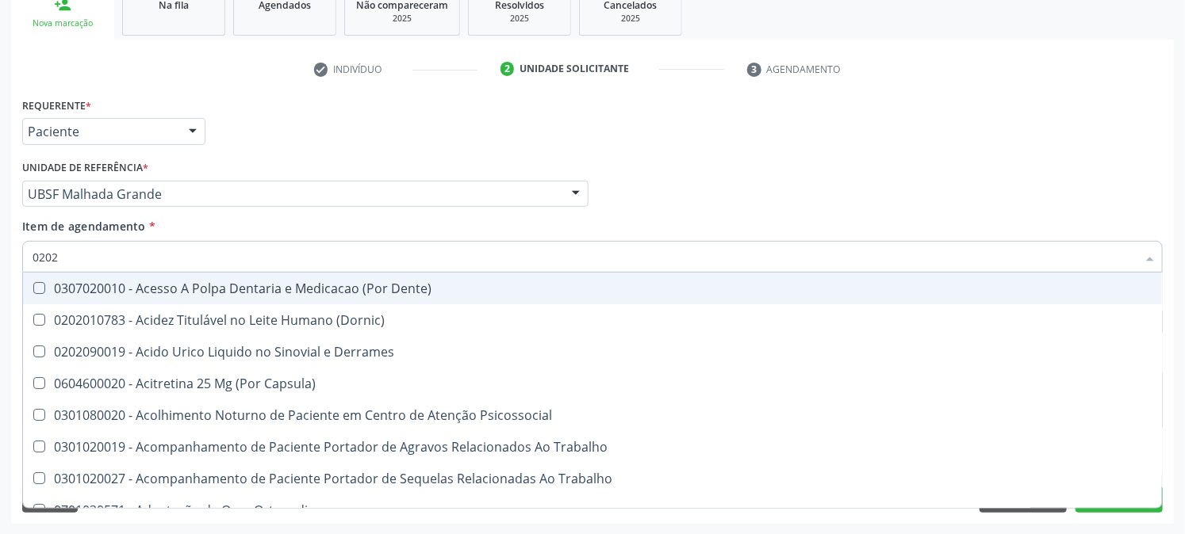
checkbox Assistida "true"
checkbox Cortante "false"
checkbox Liquorico\) "true"
checkbox Revisao "false"
checkbox Perfil "true"
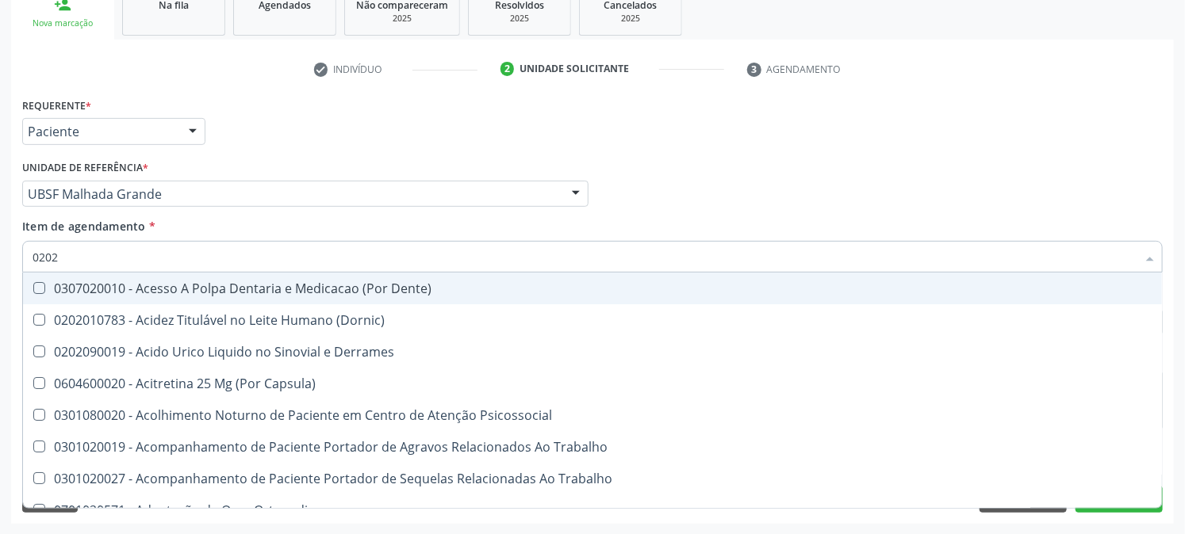
checkbox Bandas\) "false"
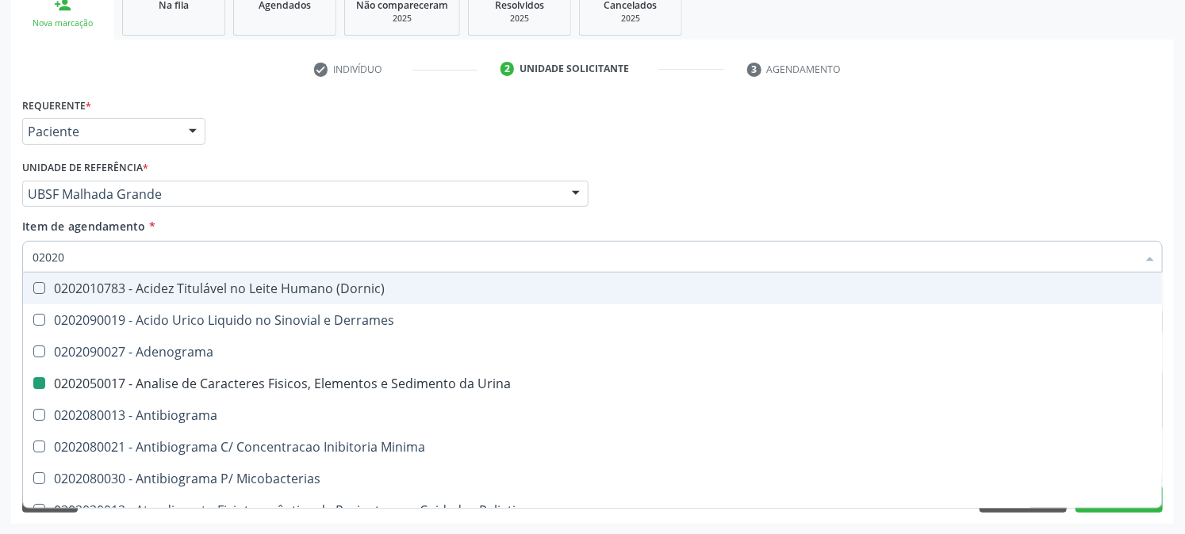
type input "020203"
checkbox Urina "false"
checkbox Molecular "true"
checkbox Aluminio "true"
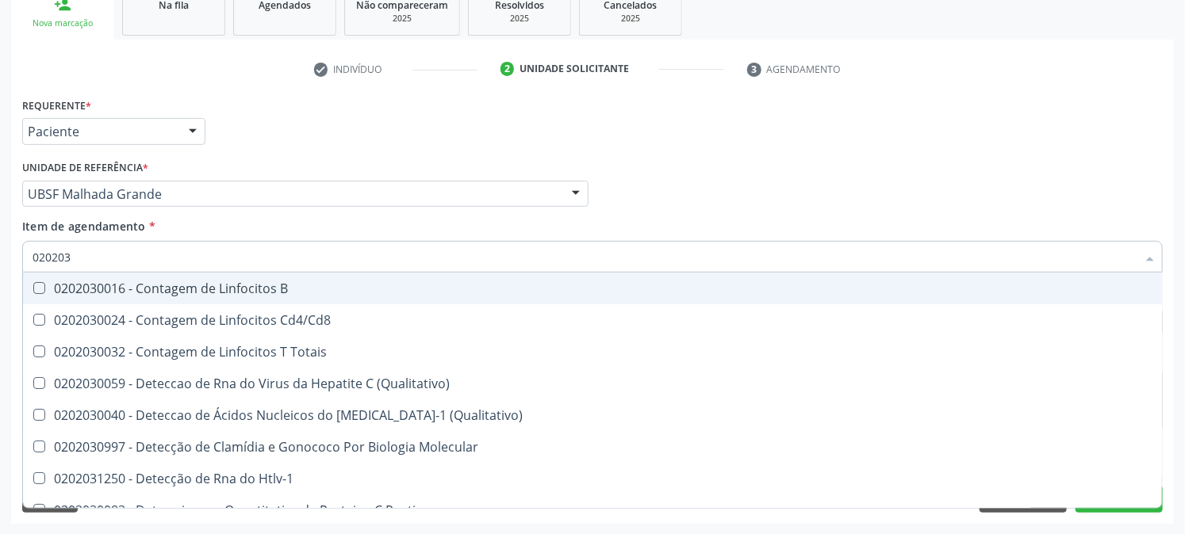
type input "0202030"
checkbox Completo "false"
checkbox Liso "true"
checkbox Antitoxoplasma "false"
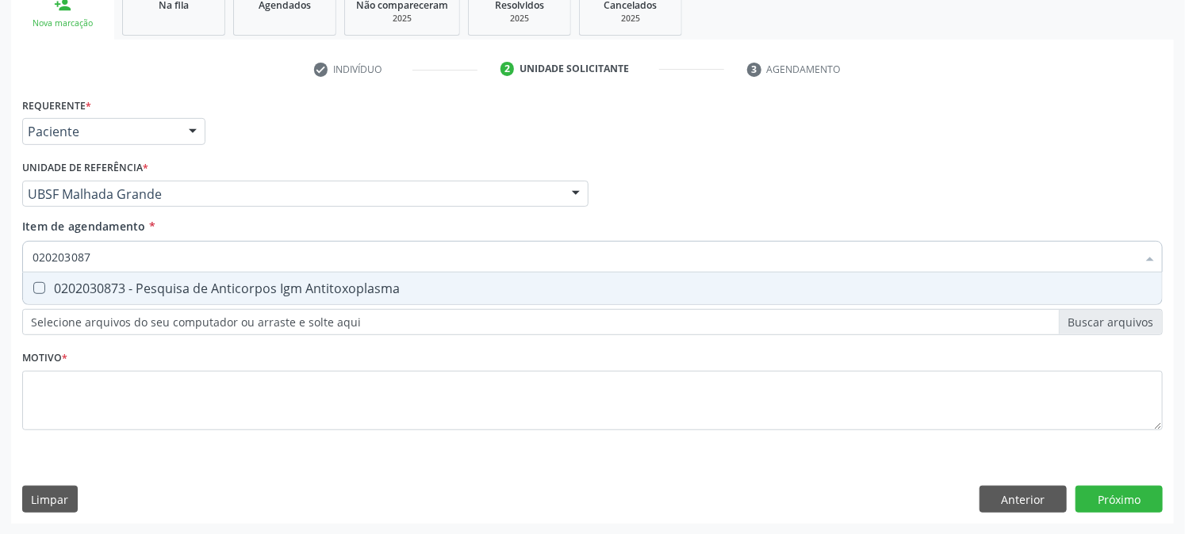
type input "0202030873"
click at [40, 286] on Antitoxoplasma at bounding box center [39, 288] width 12 height 12
click at [33, 286] on Antitoxoplasma "checkbox" at bounding box center [28, 288] width 10 height 10
checkbox Antitoxoplasma "true"
drag, startPoint x: 99, startPoint y: 262, endPoint x: 0, endPoint y: 267, distance: 99.3
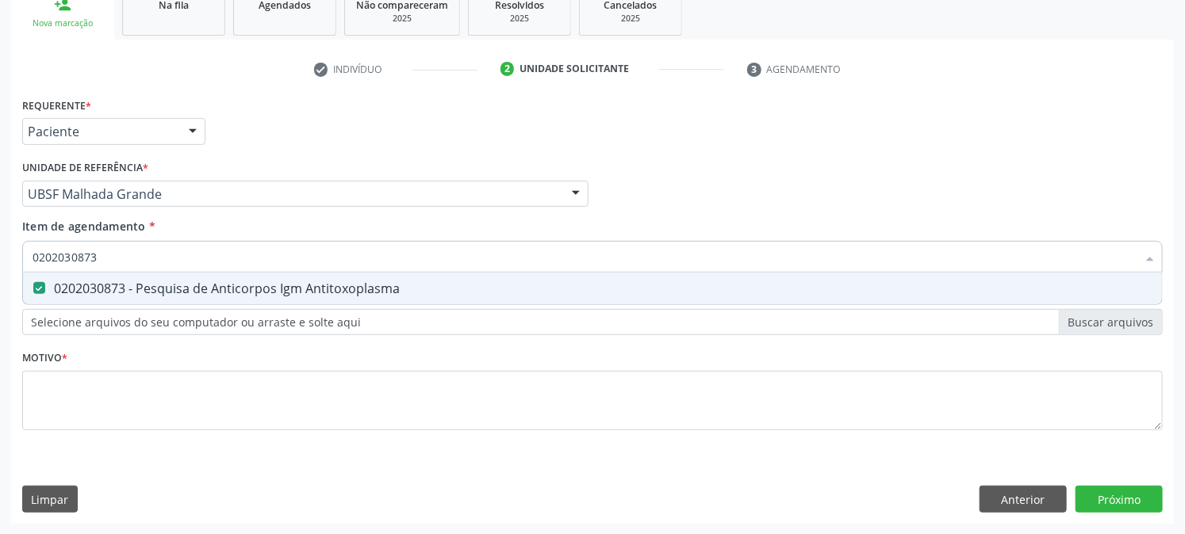
click at [0, 266] on div "Acompanhamento Acompanhe a situação das marcações correntes e finalizadas Relat…" at bounding box center [592, 186] width 1185 height 699
checkbox Antitoxoplasma "false"
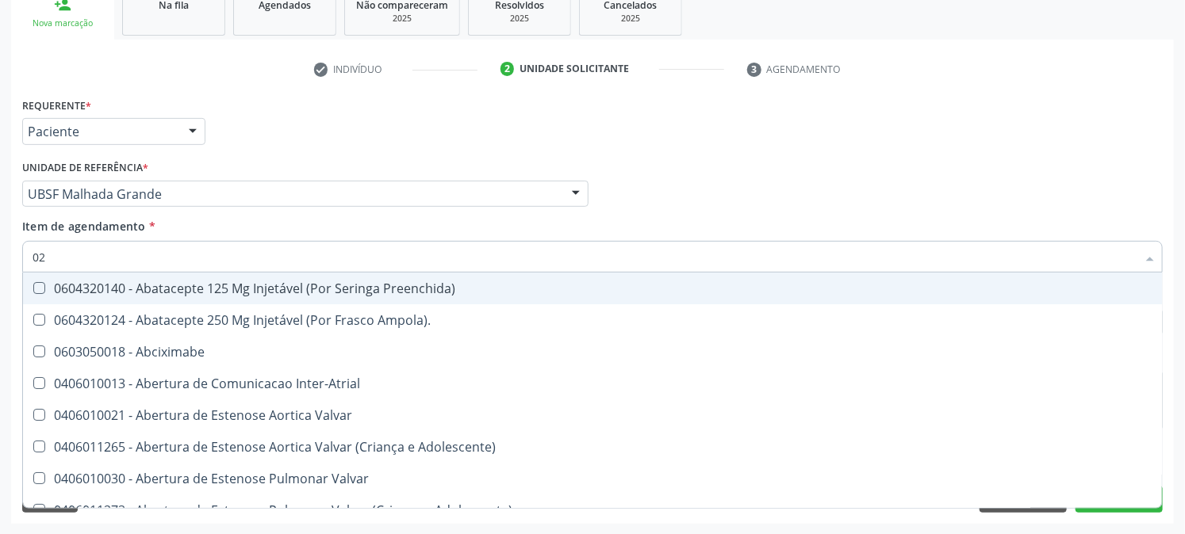
type input "020"
checkbox Rim "true"
checkbox Psicossocial "false"
checkbox Urina "false"
checkbox População "true"
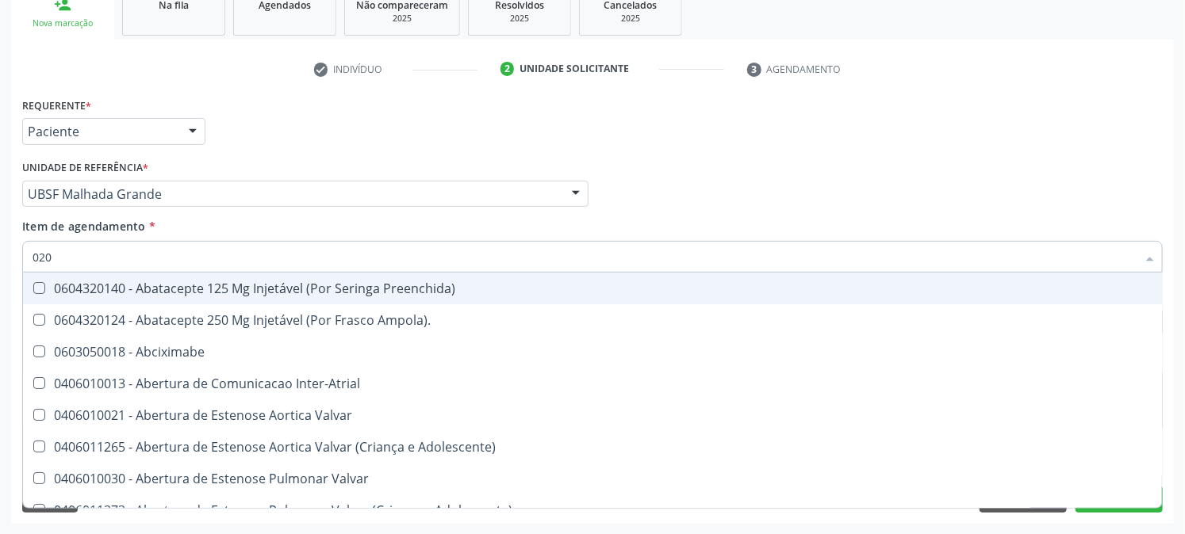
checkbox Ativa "false"
checkbox Ampola\) "true"
checkbox Comprimido\) "false"
checkbox Revisao "true"
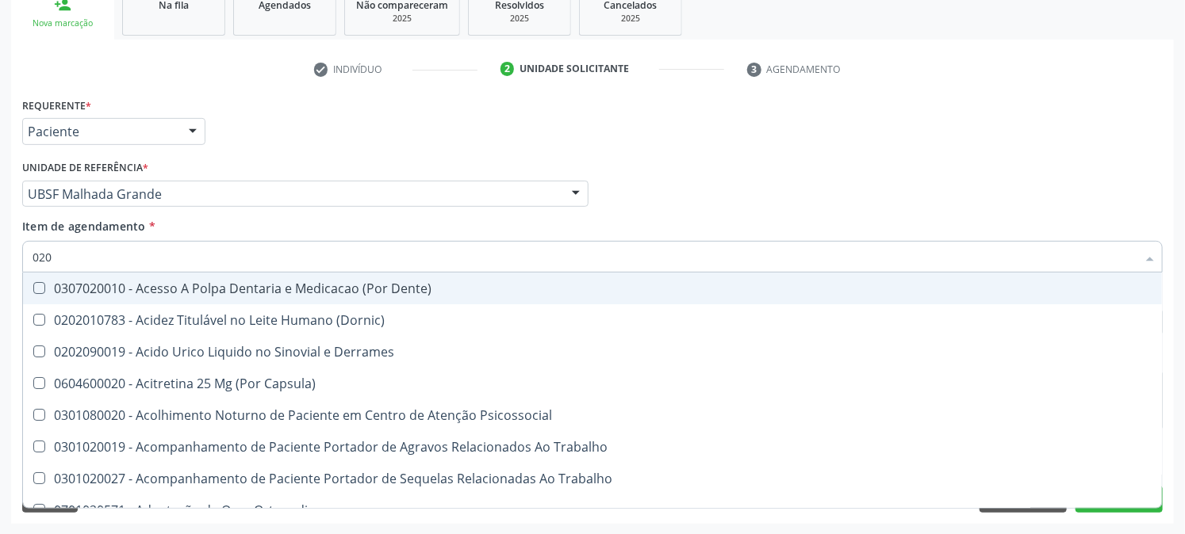
type input "0202"
checkbox Capsula\) "true"
checkbox Urina "false"
checkbox Coagulacao "true"
checkbox Cortante "true"
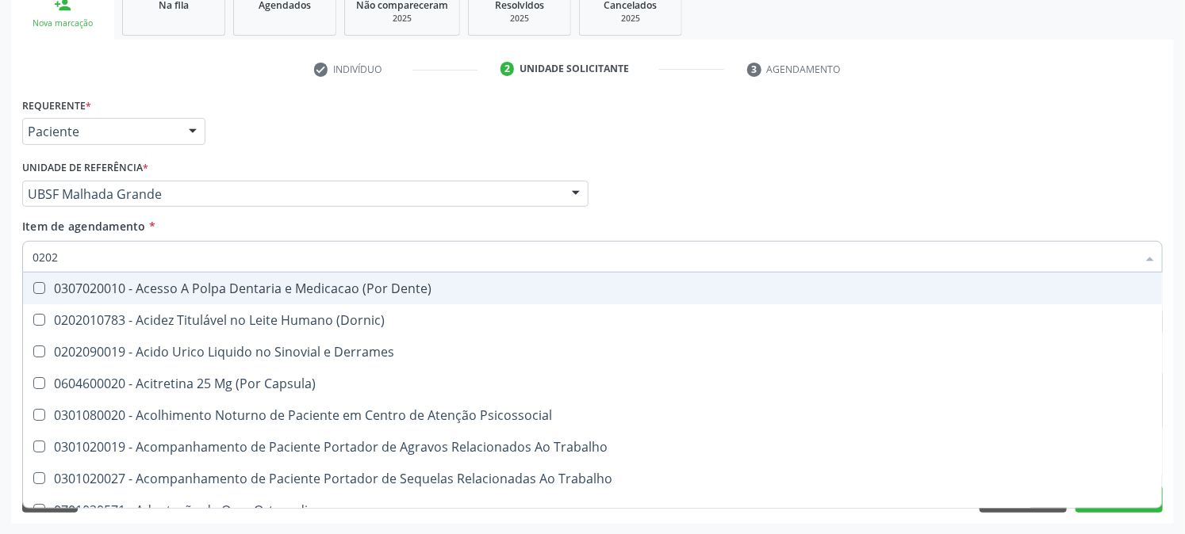
checkbox Revisao "true"
checkbox Abo "false"
checkbox Bandas\) "true"
checkbox Glomerular "true"
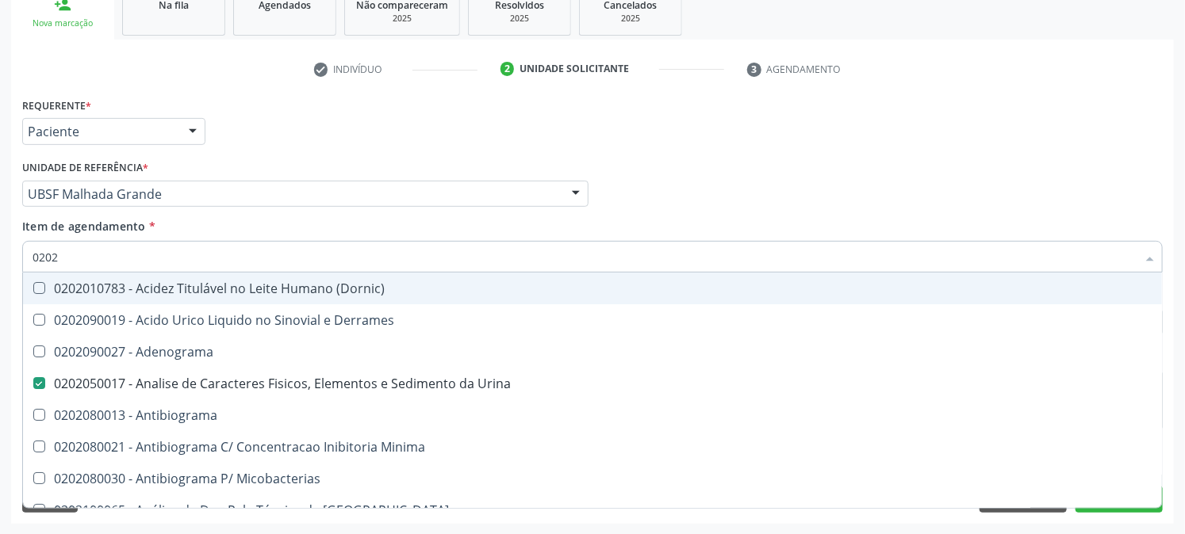
type input "02021"
checkbox Urina "false"
checkbox Blot "true"
checkbox Abo "false"
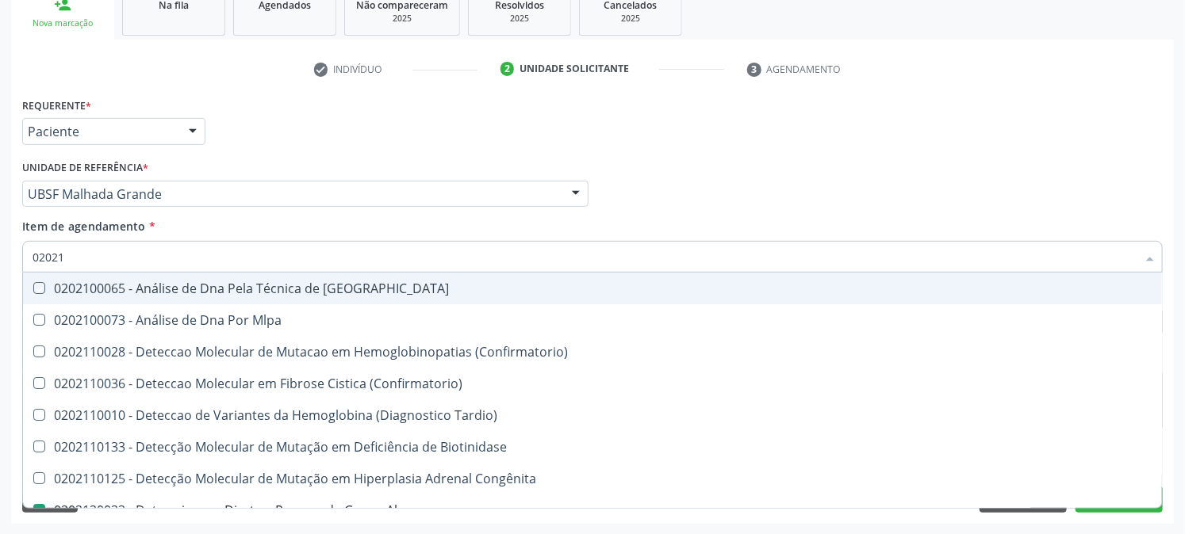
type input "020212"
checkbox Blot "true"
checkbox Abo "false"
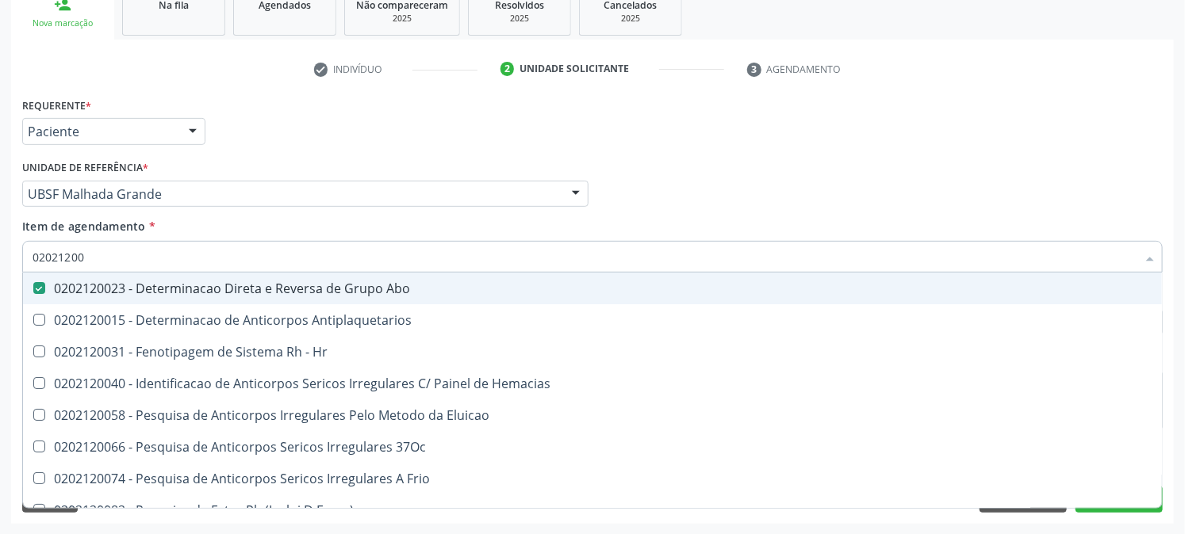
type input "020212008"
checkbox Abo "false"
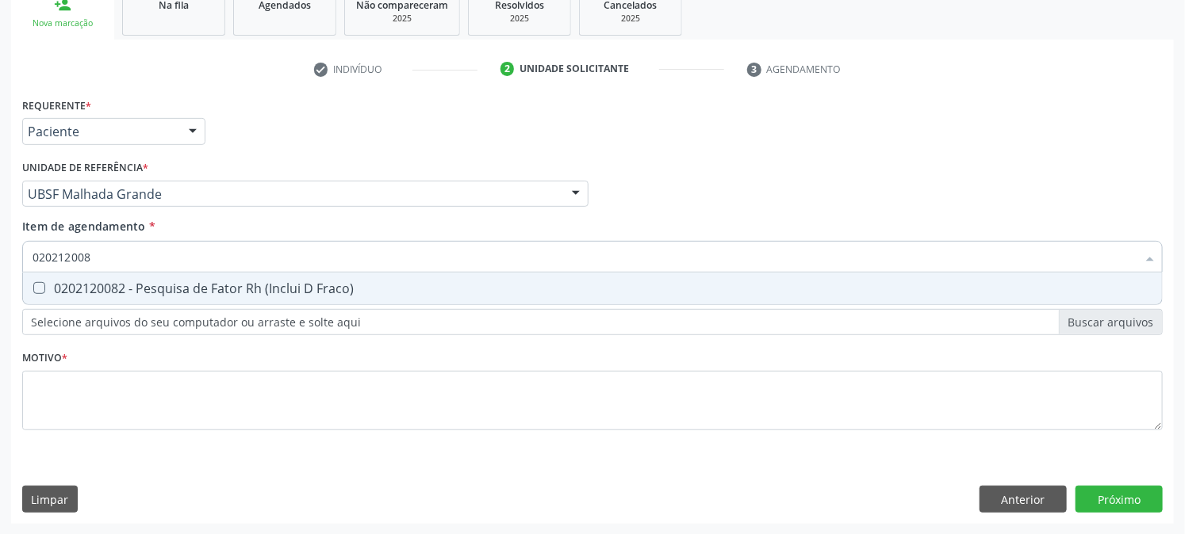
type input "0202120082"
click at [41, 279] on span "0202120082 - Pesquisa de Fator Rh (Inclui D Fraco)" at bounding box center [592, 289] width 1139 height 32
checkbox Fraco\) "true"
drag, startPoint x: 92, startPoint y: 262, endPoint x: 0, endPoint y: 276, distance: 93.1
click at [0, 274] on div "Acompanhamento Acompanhe a situação das marcações correntes e finalizadas Relat…" at bounding box center [592, 186] width 1185 height 699
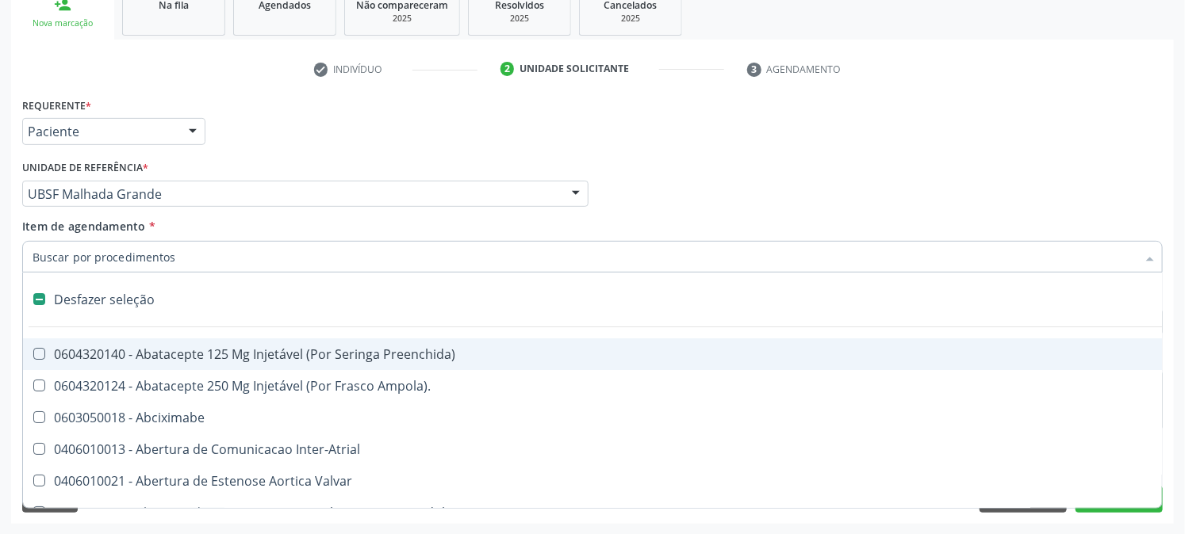
checkbox Preenchida\) "false"
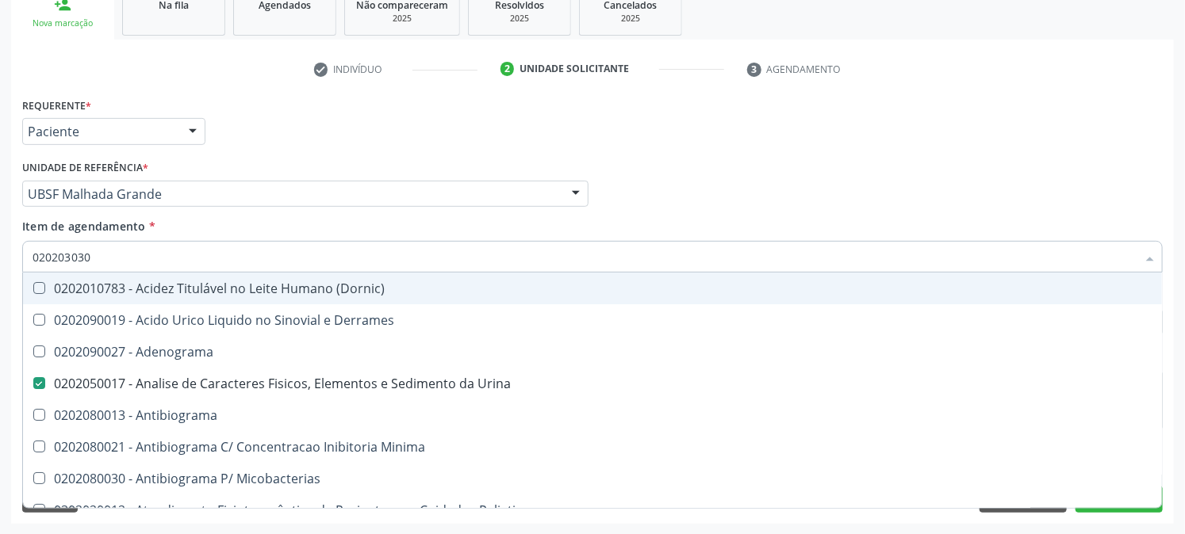
type input "0202030300"
click at [119, 262] on input "0202030300" at bounding box center [585, 257] width 1104 height 32
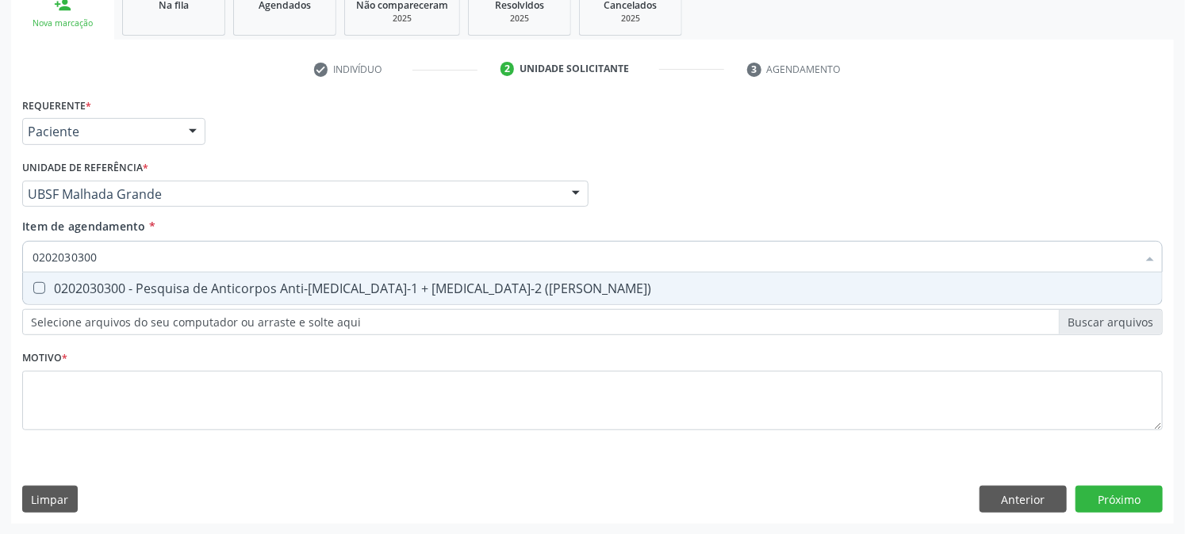
click at [223, 285] on div "0202030300 - Pesquisa de Anticorpos Anti-[MEDICAL_DATA]-1 + [MEDICAL_DATA]-2 ([…" at bounding box center [593, 288] width 1120 height 13
checkbox \(Elisa\) "true"
drag, startPoint x: 178, startPoint y: 247, endPoint x: 0, endPoint y: 260, distance: 178.1
click at [0, 260] on div "Acompanhamento Acompanhe a situação das marcações correntes e finalizadas Relat…" at bounding box center [592, 186] width 1185 height 699
checkbox \(Elisa\) "false"
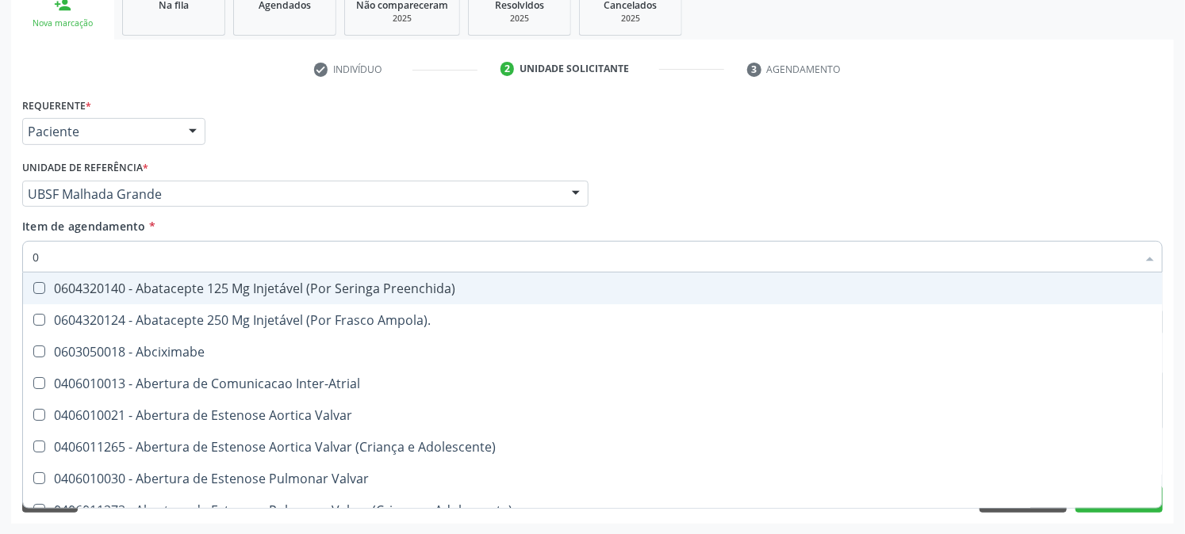
type input "02"
checkbox Psicossocial "true"
checkbox Urina "false"
checkbox Ativa "true"
checkbox Comprimido\) "true"
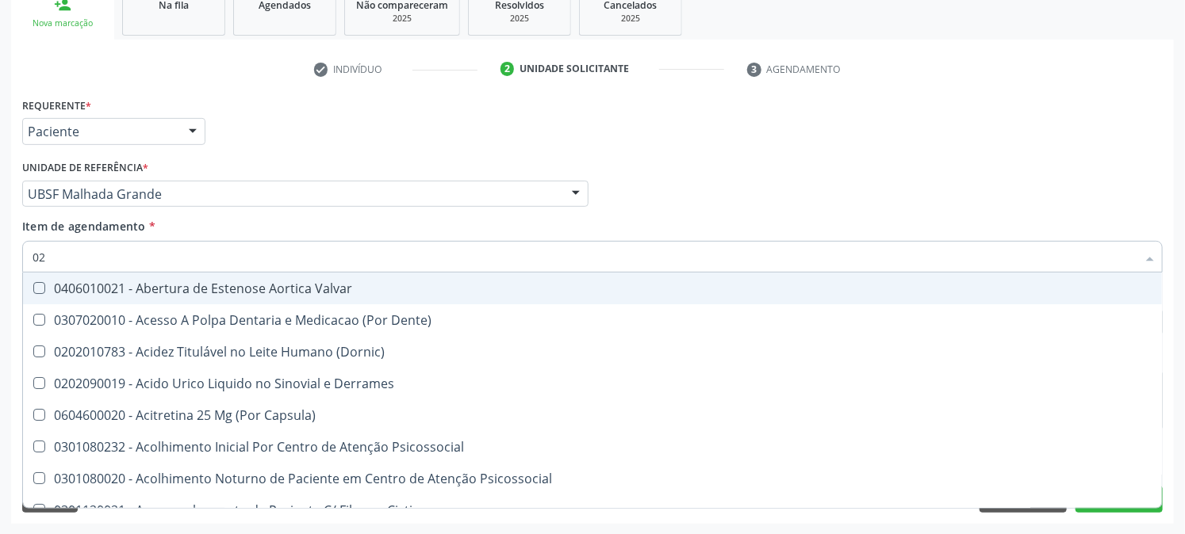
type input "020"
checkbox Frasco-Ampola\) "true"
checkbox Urina "false"
checkbox Creatinina "true"
checkbox Abo "false"
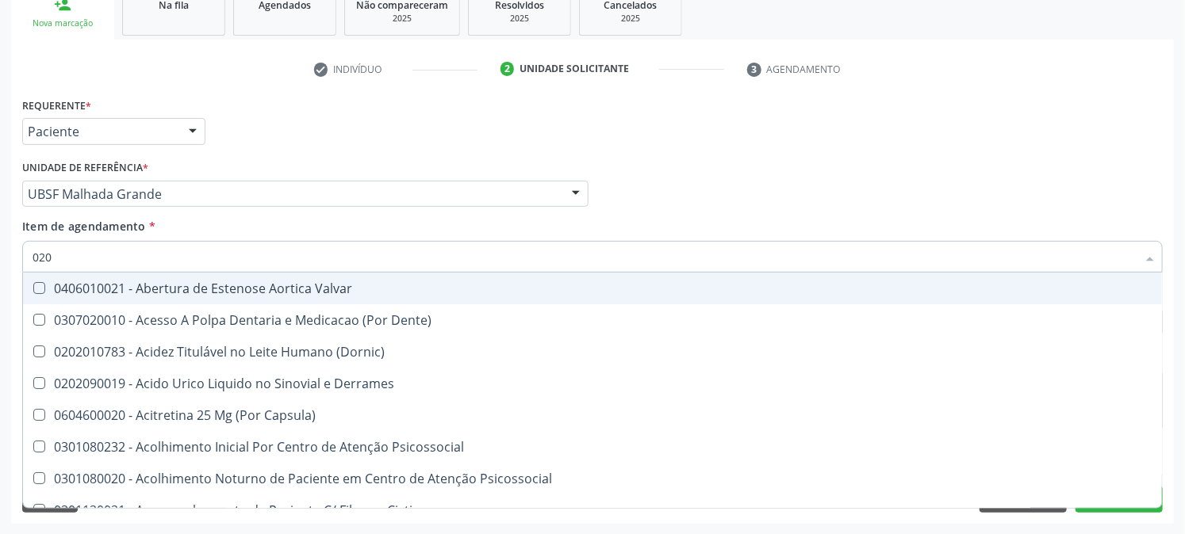
checkbox Osmolaridade "true"
checkbox Glicose "false"
checkbox Eletro-Oculografia "true"
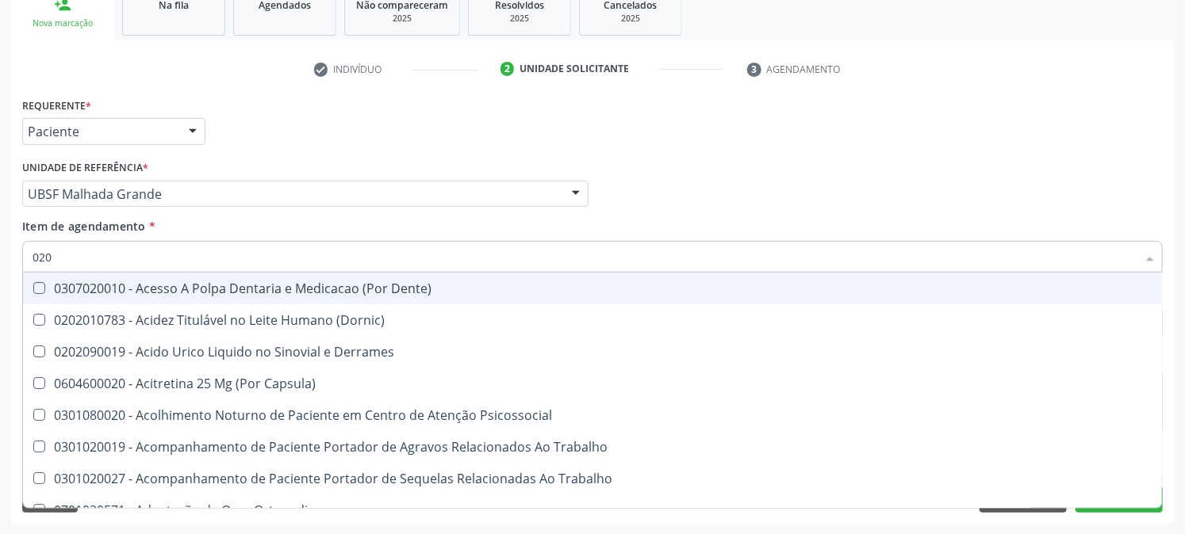
type input "0202"
checkbox Capsula\) "true"
checkbox Urina "false"
checkbox Coagulacao "true"
checkbox Cortante "true"
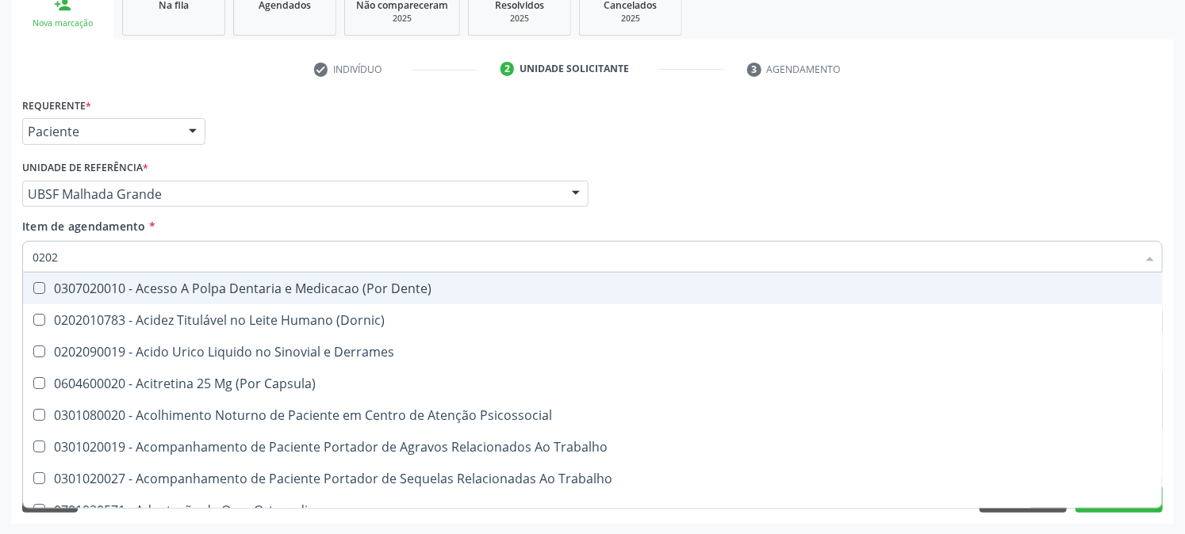
checkbox Revisao "true"
checkbox Vaginal "true"
checkbox Abo "false"
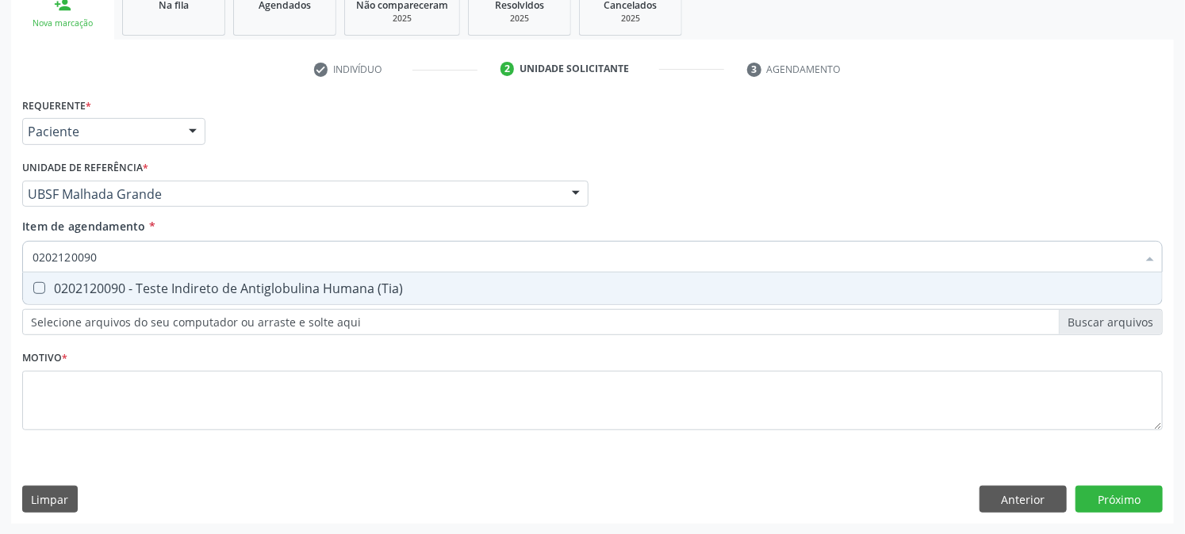
click at [51, 283] on div "0202120090 - Teste Indireto de Antiglobulina Humana (Tia)" at bounding box center [593, 288] width 1120 height 13
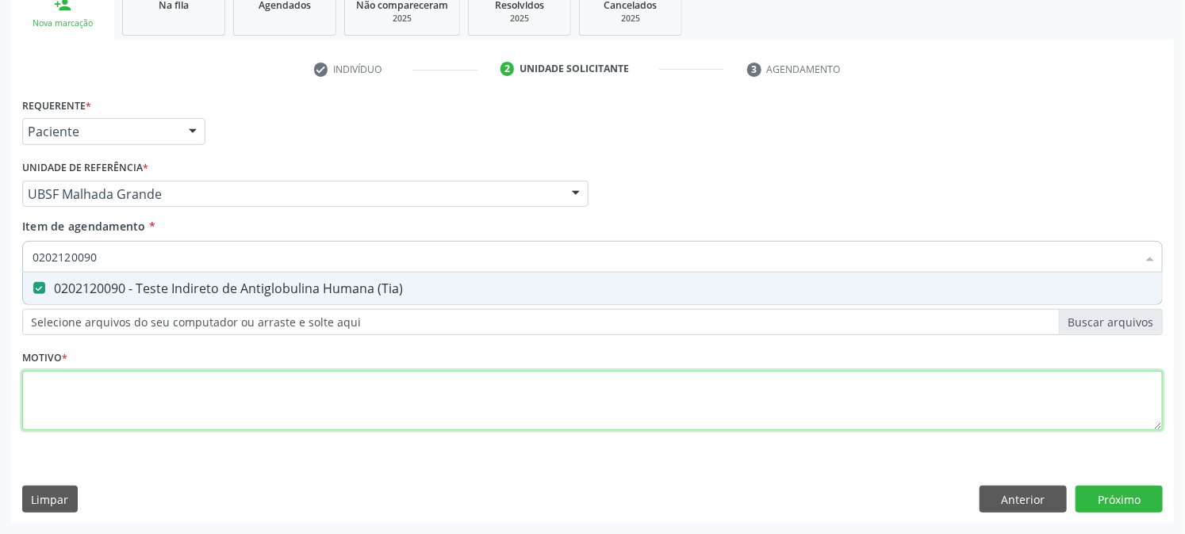
click at [78, 400] on div "Requerente * Paciente Profissional de Saúde Paciente Nenhum resultado encontrad…" at bounding box center [592, 273] width 1140 height 359
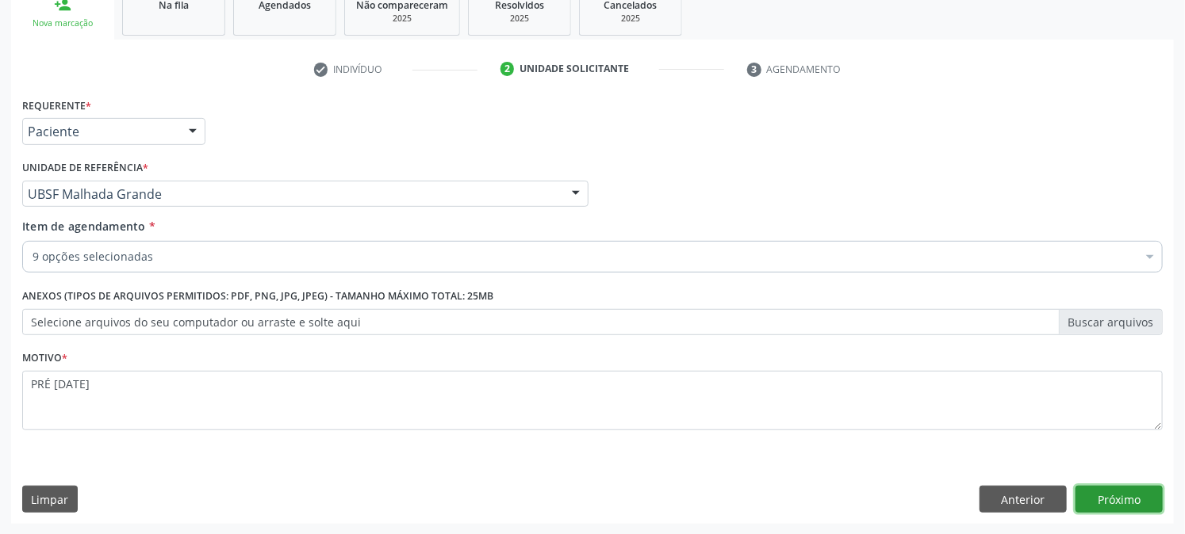
click at [1100, 503] on button "Próximo" at bounding box center [1118, 499] width 87 height 27
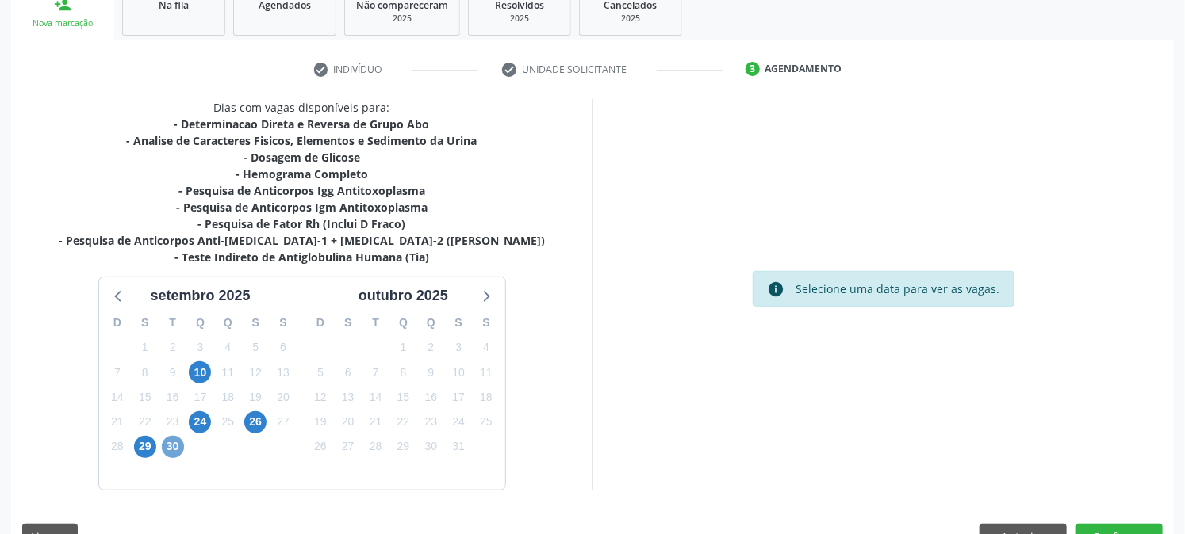
click at [173, 442] on span "30" at bounding box center [173, 447] width 22 height 22
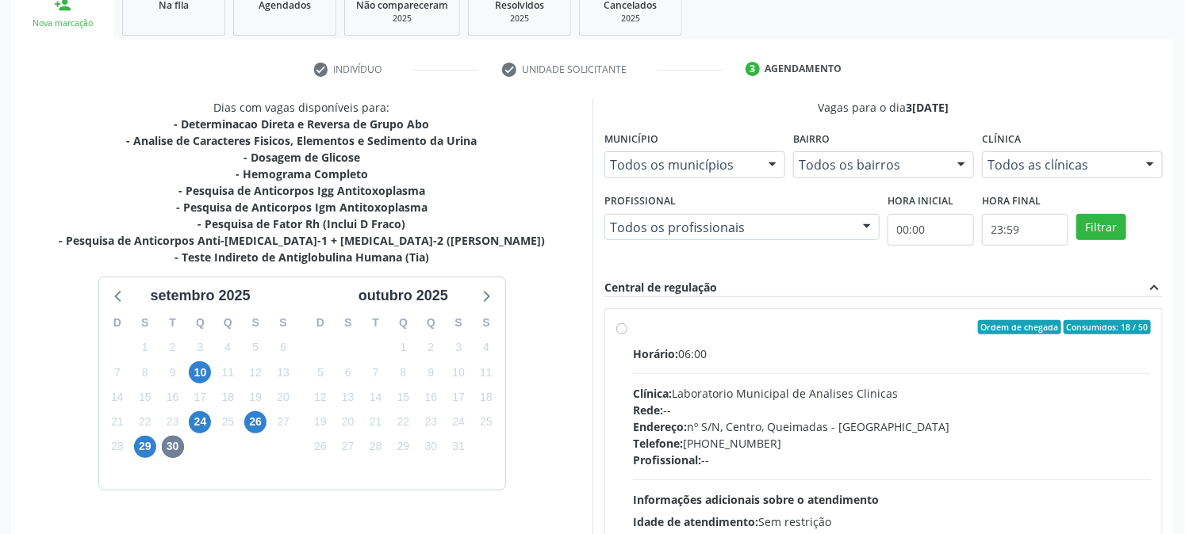
click at [666, 329] on div "Ordem de chegada Consumidos: 18 / 50" at bounding box center [892, 327] width 518 height 14
click at [627, 329] on input "Ordem de chegada Consumidos: 18 / 50 Horário: 06:00 Clínica: Laboratorio Munici…" at bounding box center [621, 327] width 11 height 14
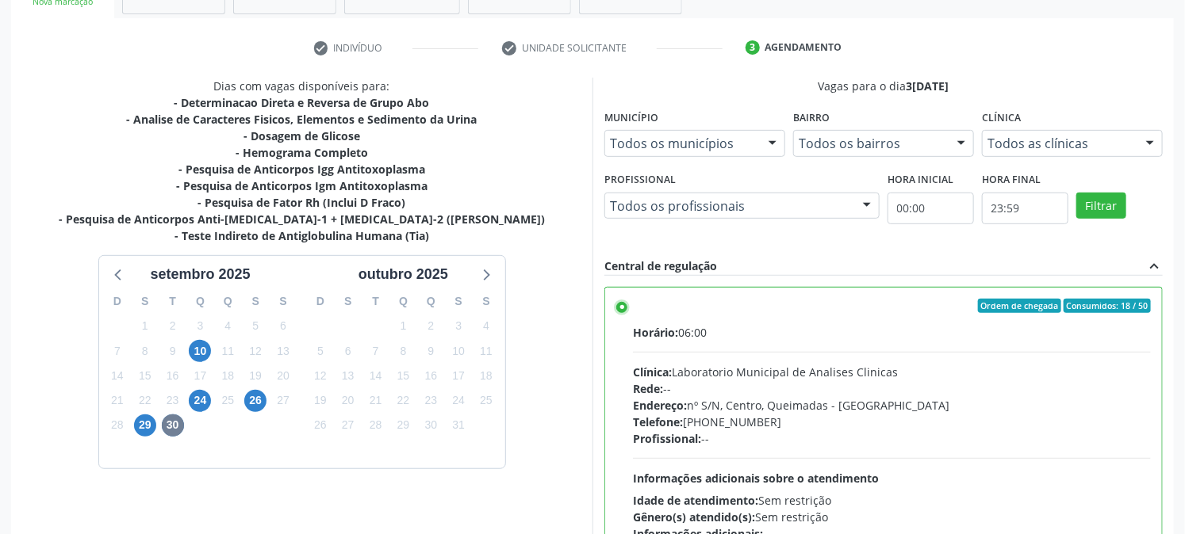
scroll to position [412, 0]
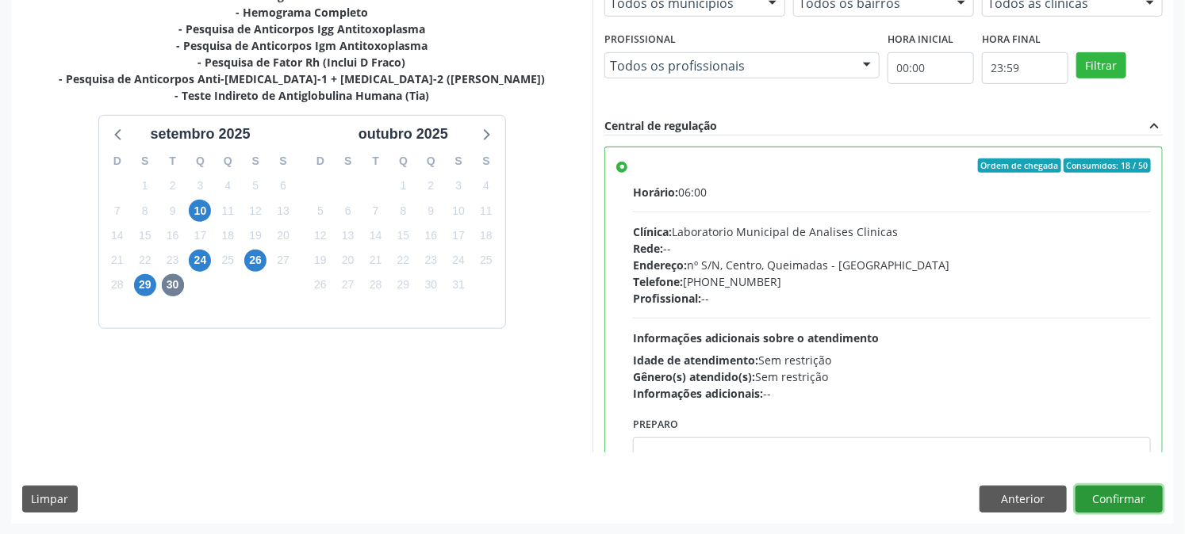
click at [1129, 498] on button "Confirmar" at bounding box center [1118, 499] width 87 height 27
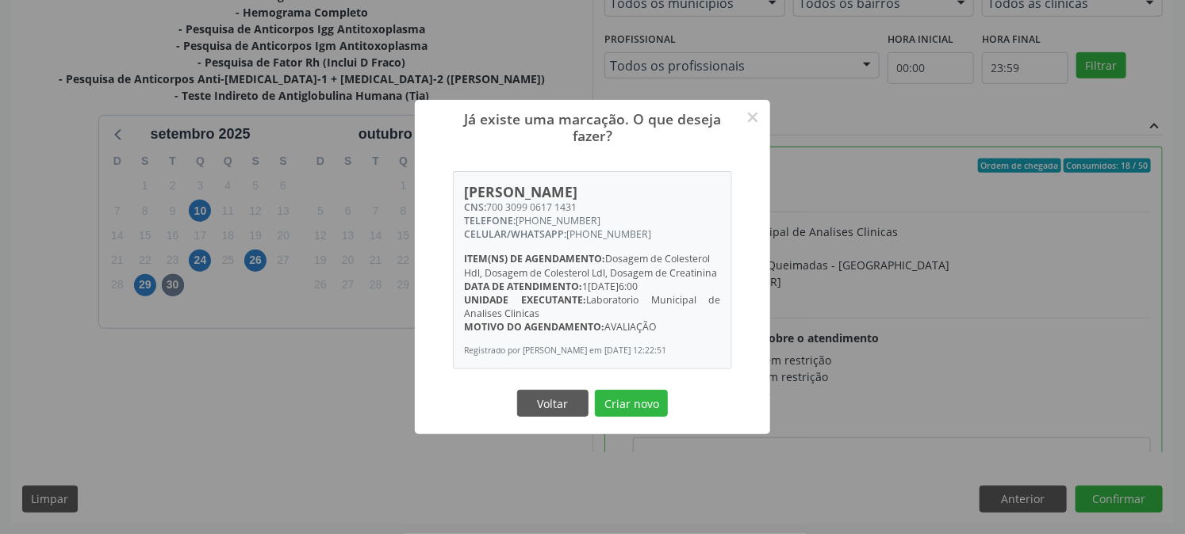
click at [595, 390] on button "Criar novo" at bounding box center [631, 403] width 73 height 27
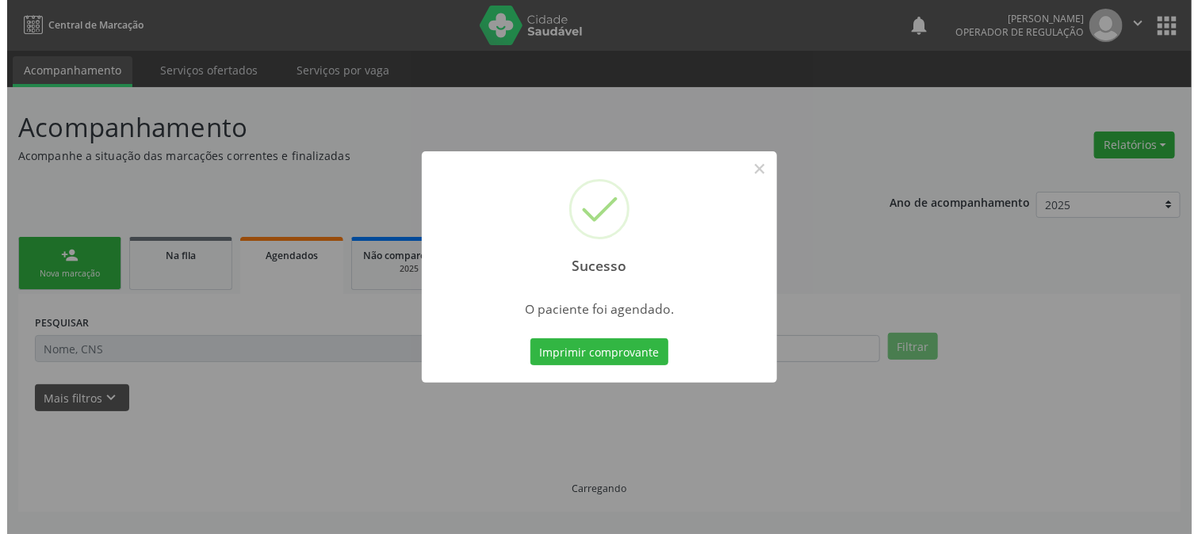
scroll to position [0, 0]
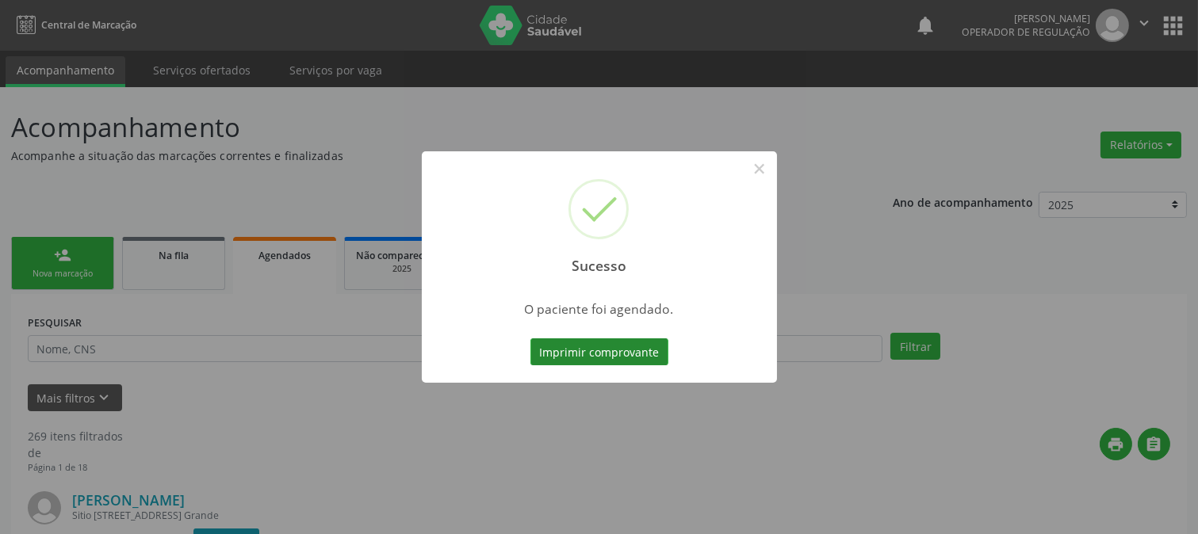
click at [605, 342] on button "Imprimir comprovante" at bounding box center [599, 352] width 138 height 27
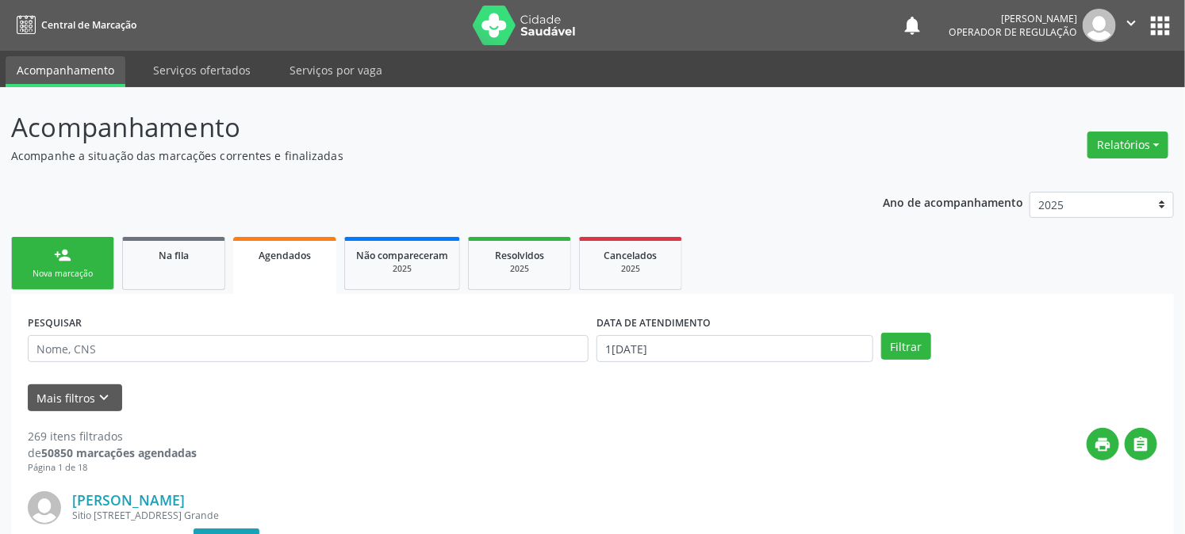
click at [89, 262] on link "person_add Nova marcação" at bounding box center [62, 263] width 103 height 53
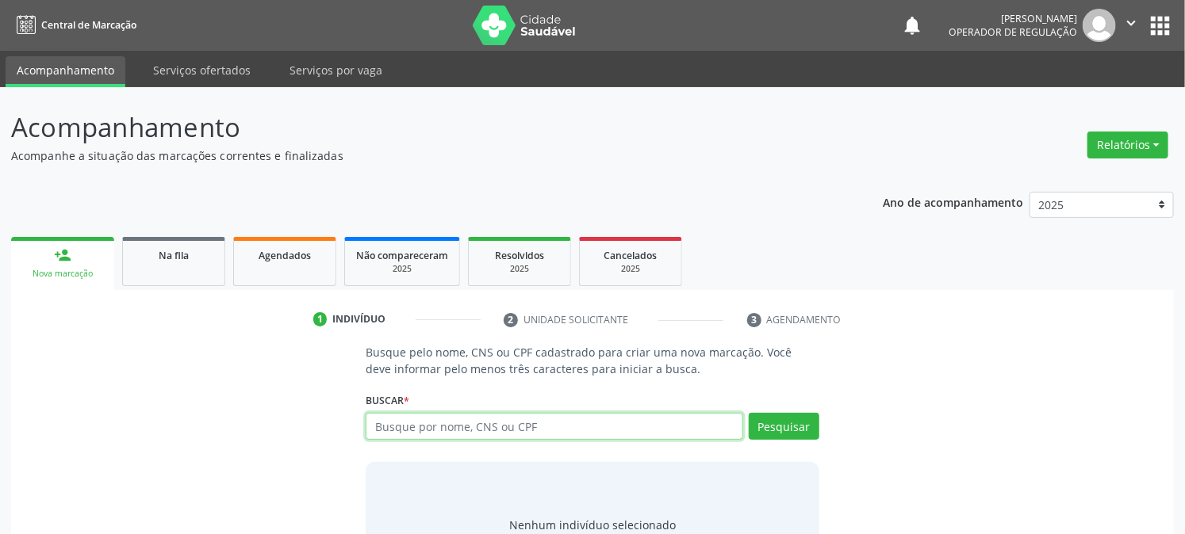
click at [500, 425] on input "text" at bounding box center [554, 426] width 377 height 27
type input "7"
type input "7005021467260350"
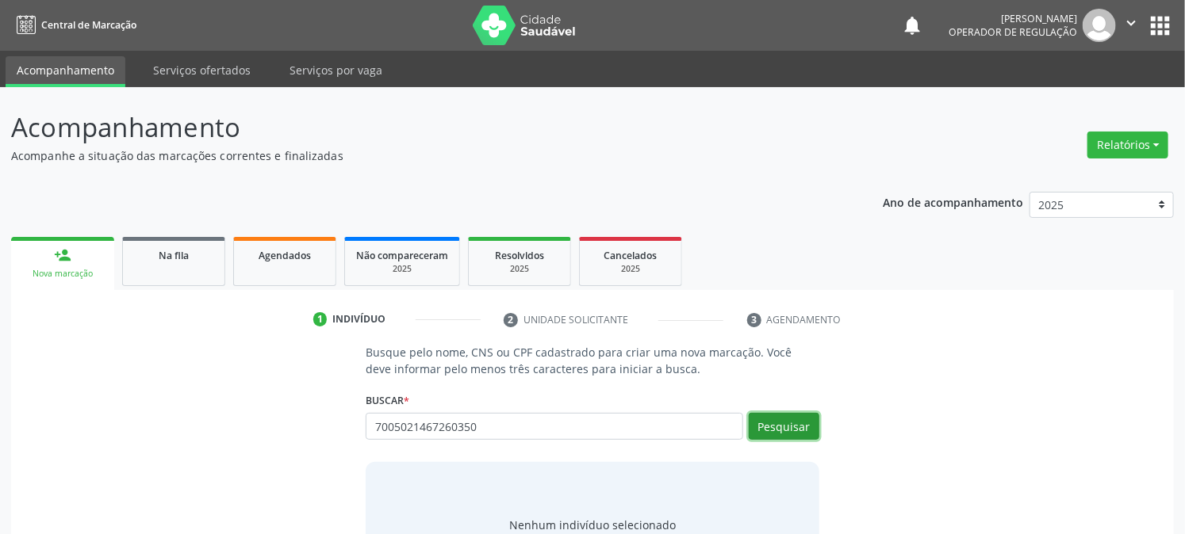
click at [813, 434] on button "Pesquisar" at bounding box center [784, 426] width 71 height 27
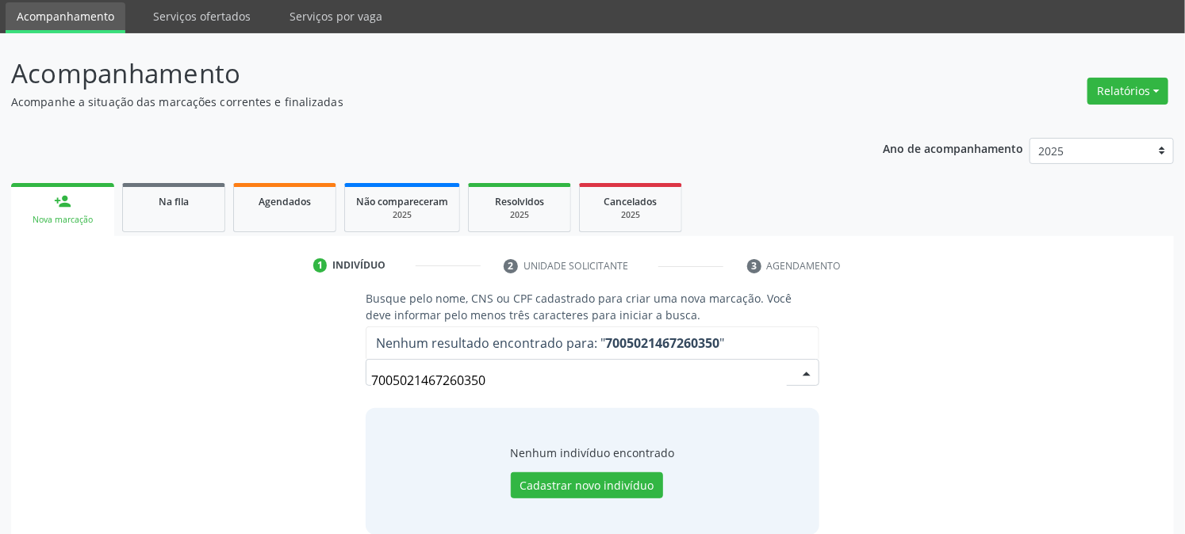
scroll to position [75, 0]
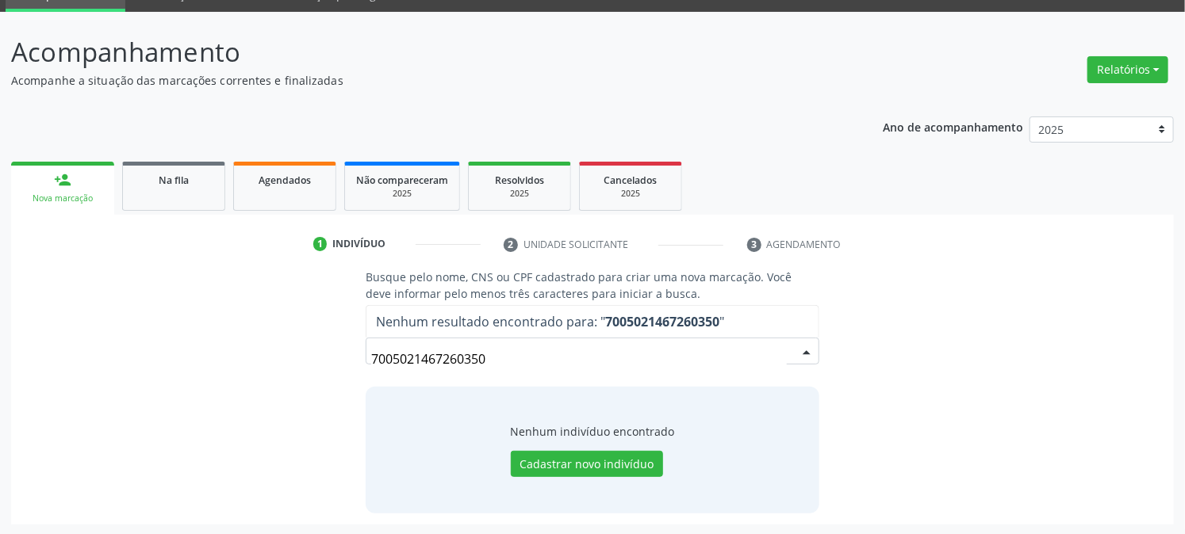
click at [688, 351] on input "7005021467260350" at bounding box center [578, 359] width 415 height 32
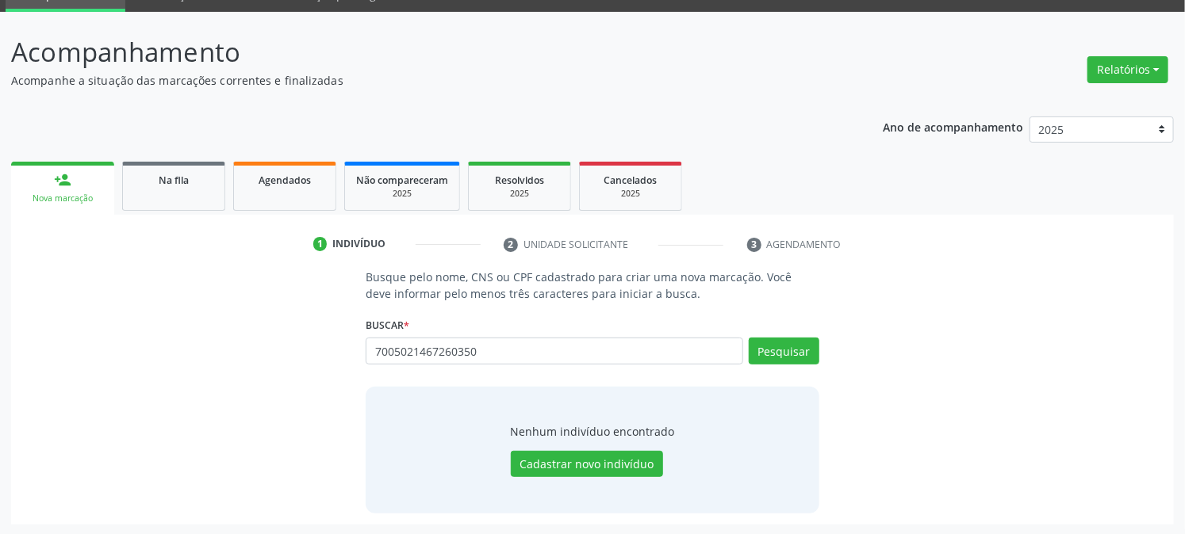
click at [624, 376] on div "Busque pelo nome, CNS ou CPF cadastrado para criar uma nova marcação. Você deve…" at bounding box center [591, 391] width 475 height 244
click at [794, 349] on button "Pesquisar" at bounding box center [784, 351] width 71 height 27
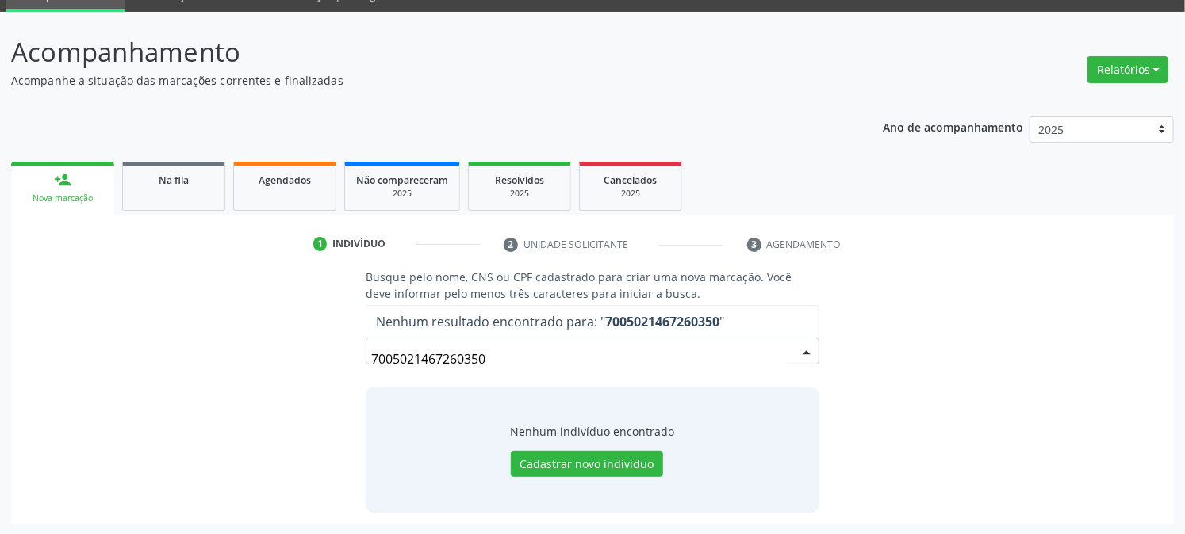
drag, startPoint x: 502, startPoint y: 366, endPoint x: 203, endPoint y: 403, distance: 301.2
click at [211, 402] on div "Busque pelo nome, CNS ou CPF cadastrado para criar uma nova marcação. Você deve…" at bounding box center [592, 391] width 1140 height 244
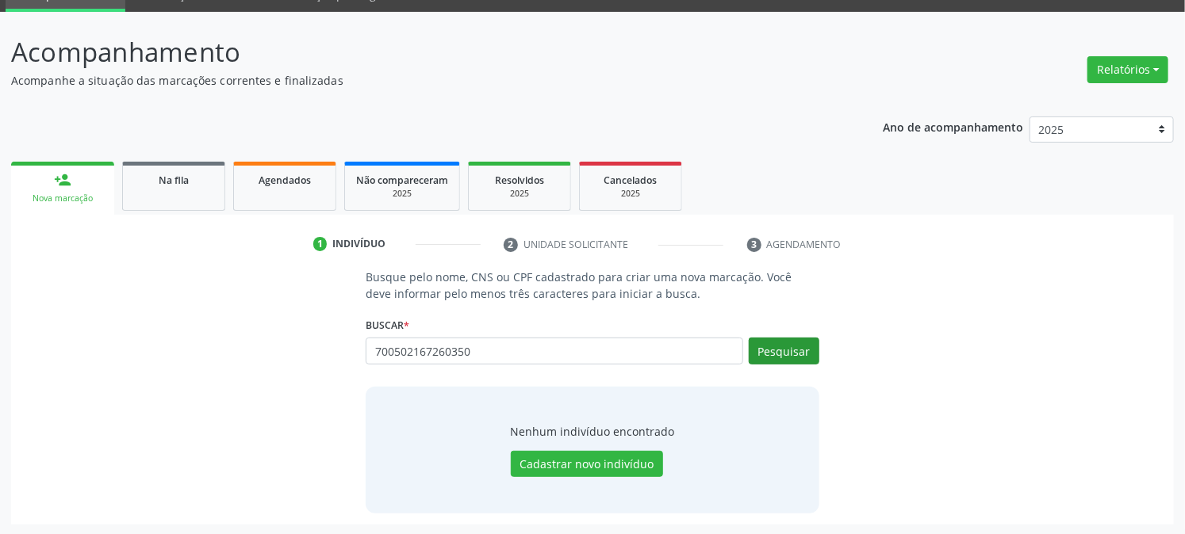
type input "700502167260350"
click at [795, 339] on button "Pesquisar" at bounding box center [784, 351] width 71 height 27
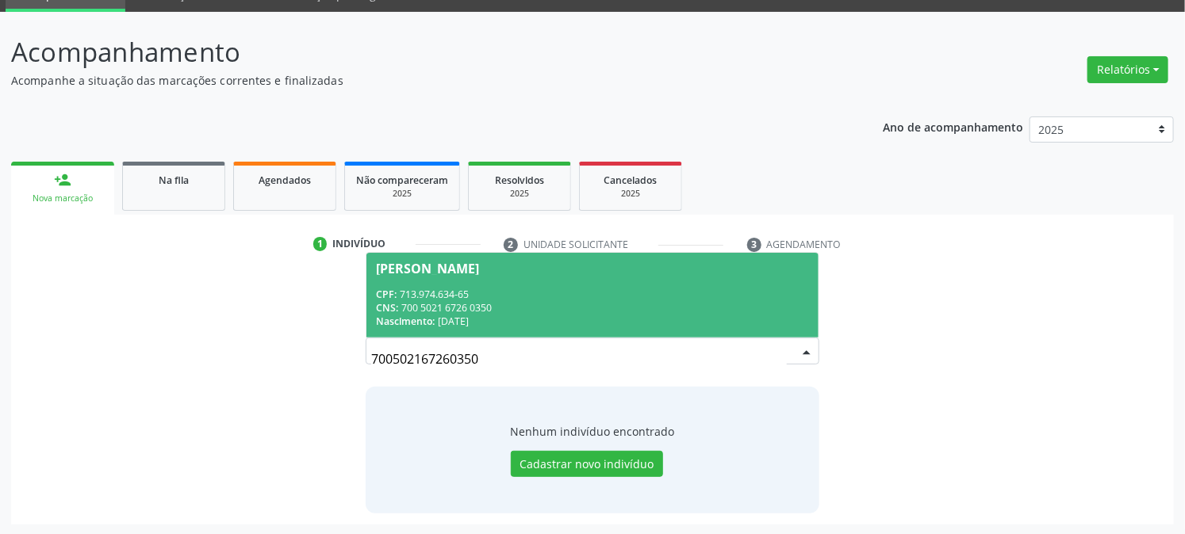
click at [484, 303] on div "CNS: 700 5021 6726 0350" at bounding box center [592, 307] width 432 height 13
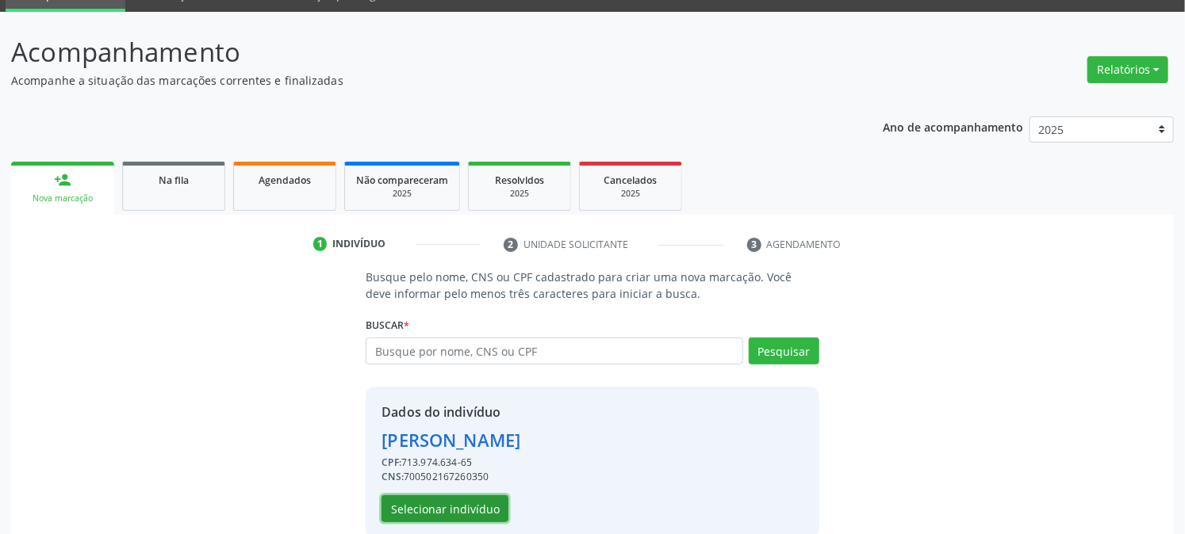
click at [437, 504] on button "Selecionar indivíduo" at bounding box center [444, 509] width 127 height 27
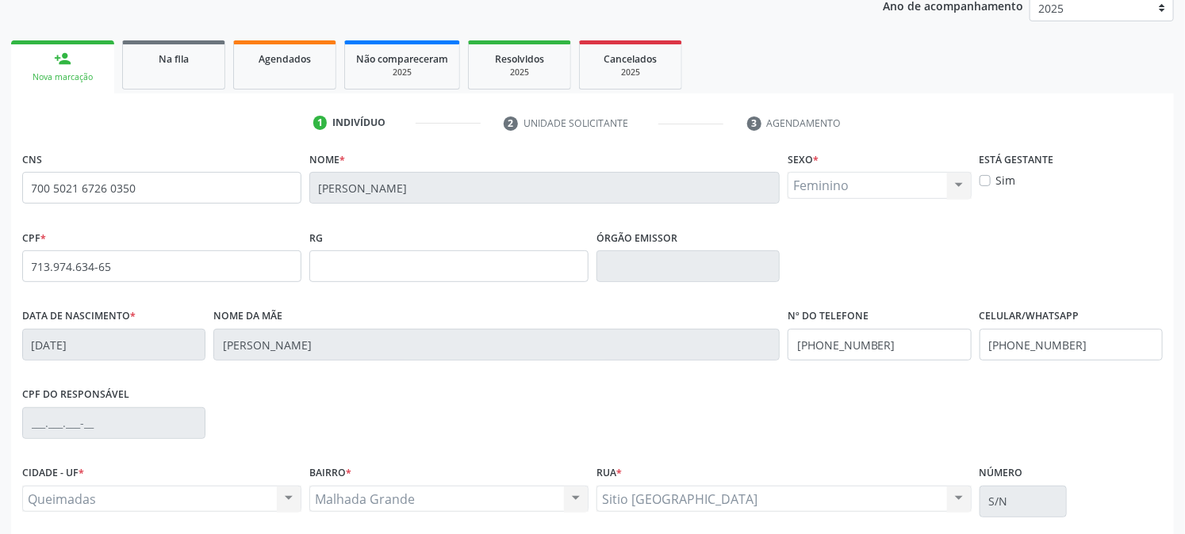
scroll to position [324, 0]
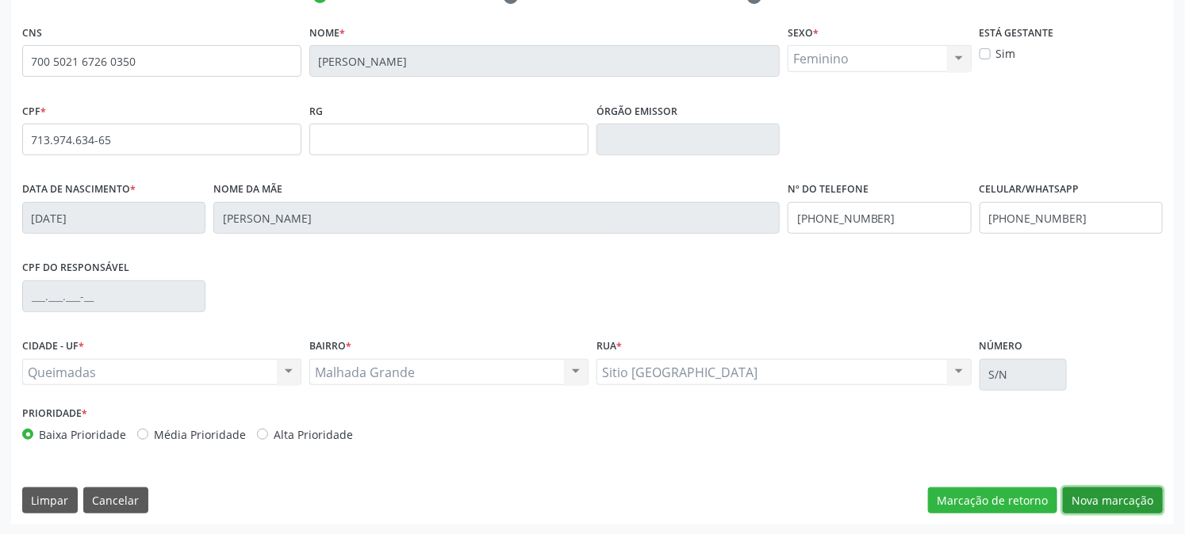
click at [1102, 498] on button "Nova marcação" at bounding box center [1112, 501] width 100 height 27
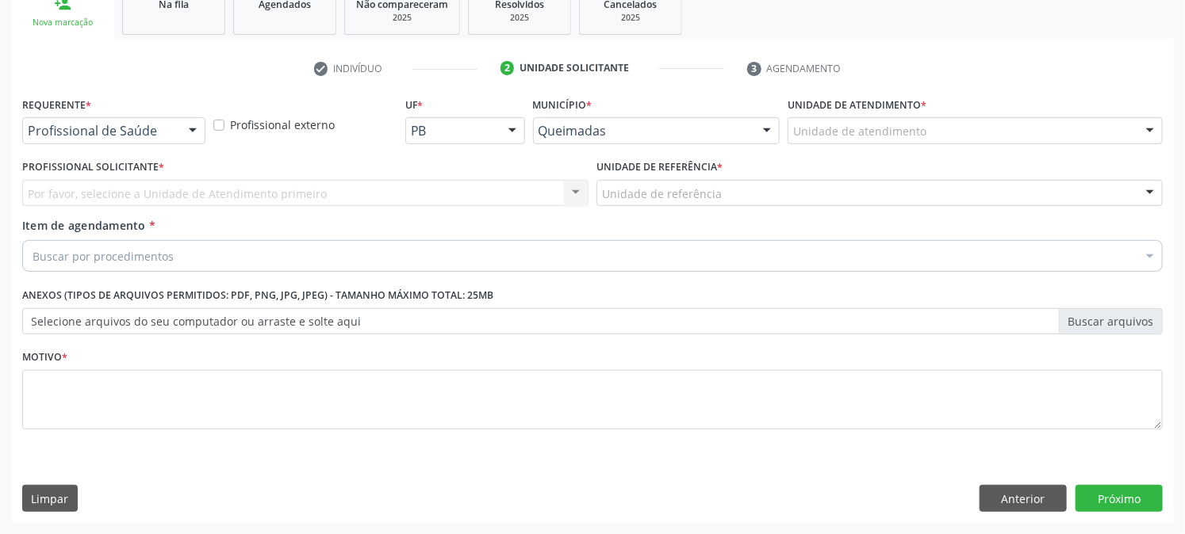
scroll to position [251, 0]
click at [42, 118] on div "Profissional de Saúde" at bounding box center [113, 131] width 183 height 27
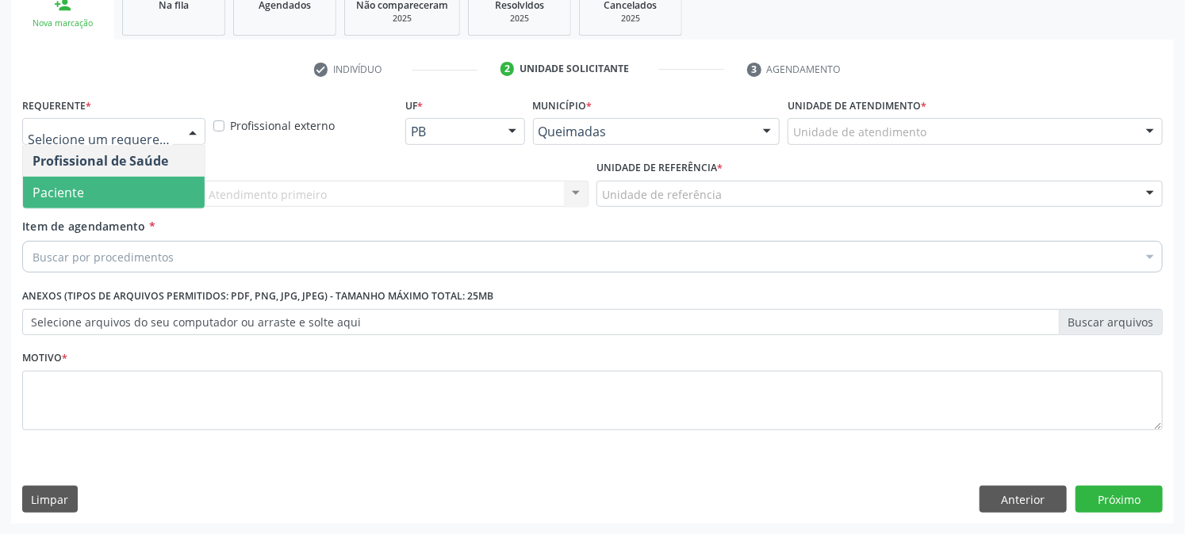
click at [76, 195] on span "Paciente" at bounding box center [59, 192] width 52 height 17
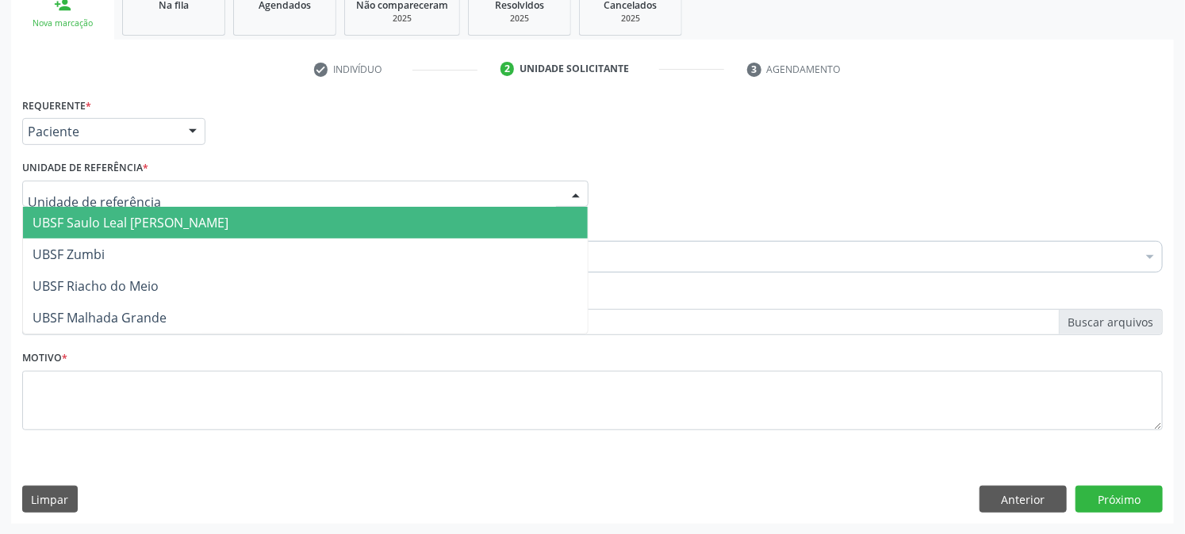
type input "M"
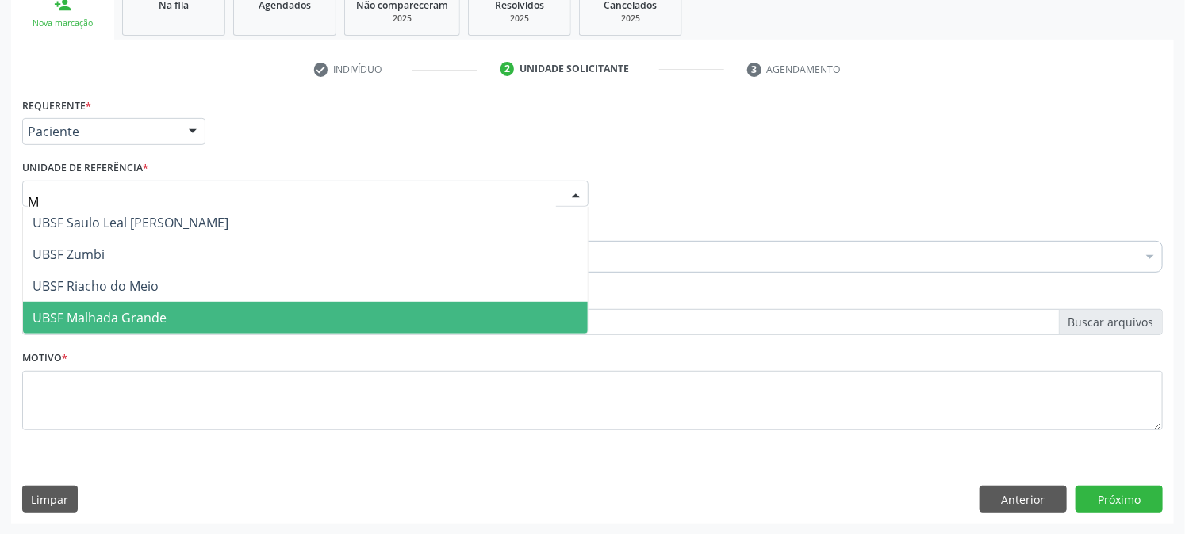
click at [116, 316] on span "UBSF Malhada Grande" at bounding box center [100, 317] width 134 height 17
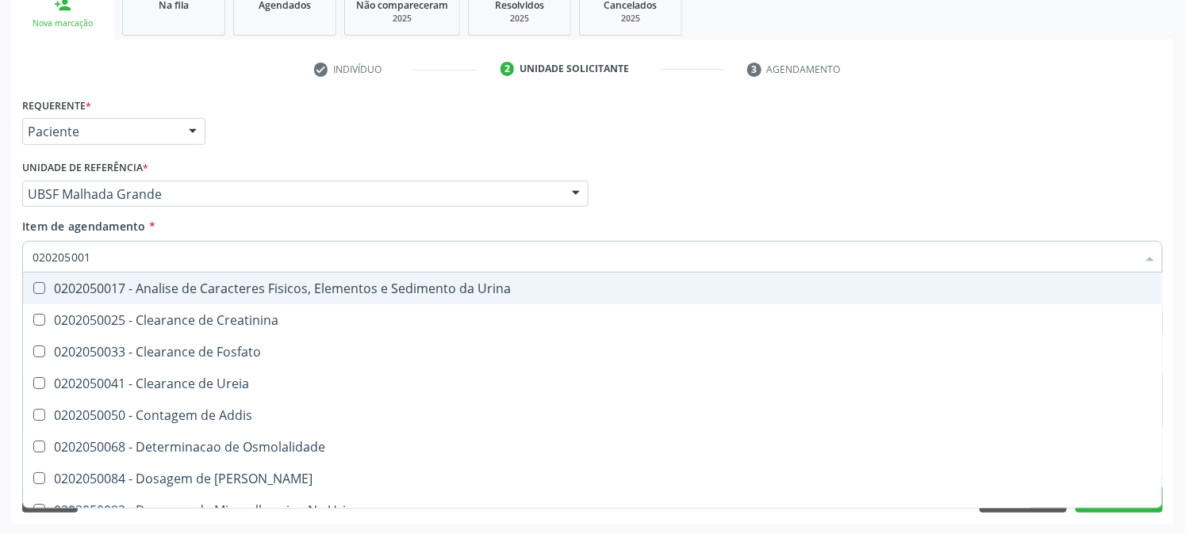
type input "0202050017"
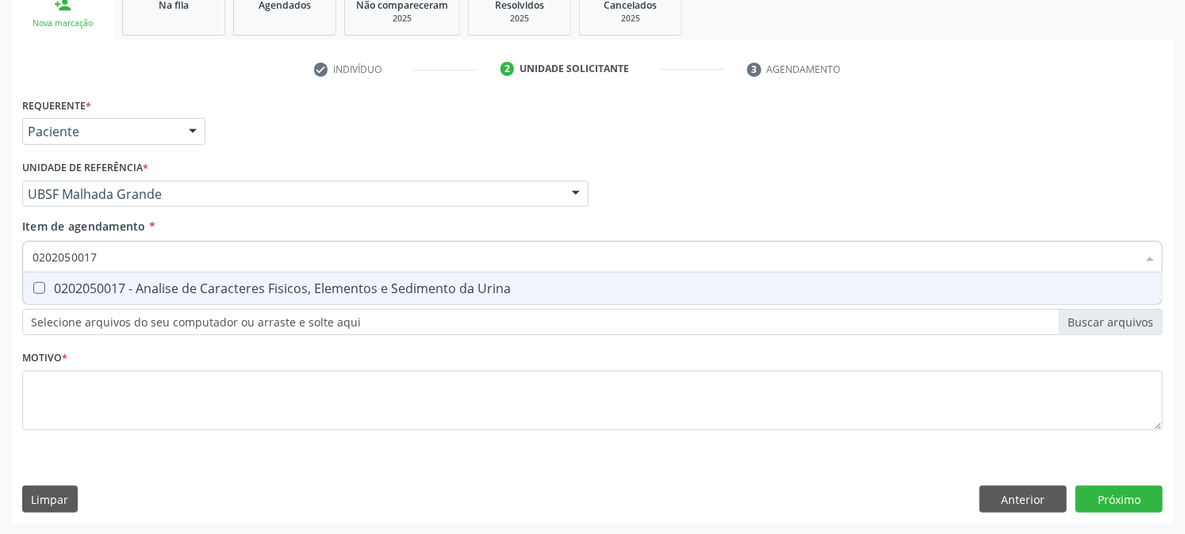
click at [114, 282] on div "0202050017 - Analise de Caracteres Fisicos, Elementos e Sedimento da Urina" at bounding box center [593, 288] width 1120 height 13
checkbox Urina "true"
drag, startPoint x: 123, startPoint y: 264, endPoint x: 0, endPoint y: 272, distance: 123.2
click at [61, 263] on input "0202050017" at bounding box center [585, 257] width 1104 height 32
type input "0202"
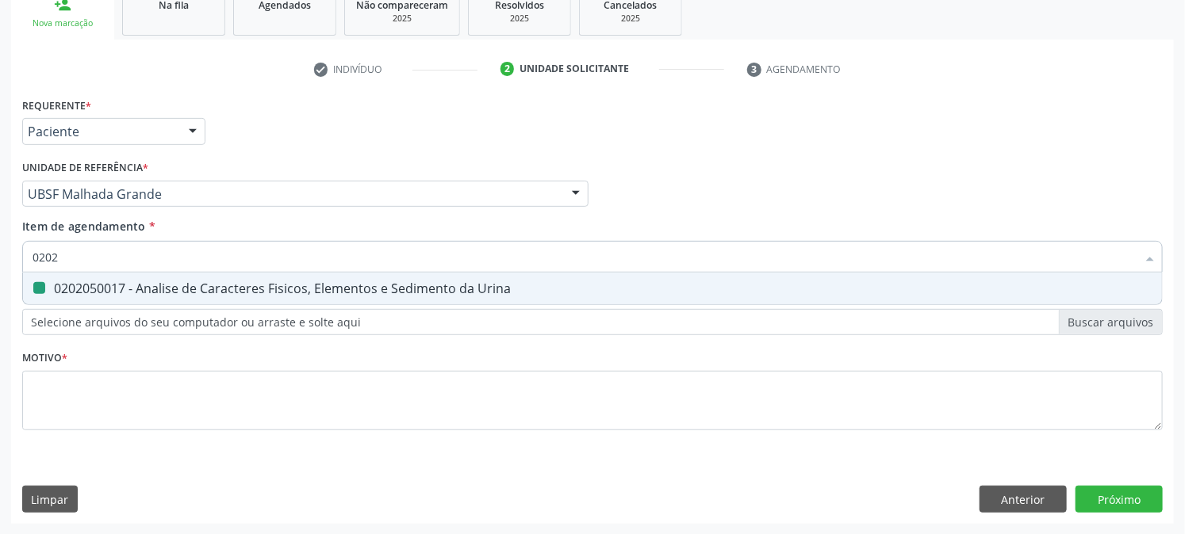
checkbox Urina "false"
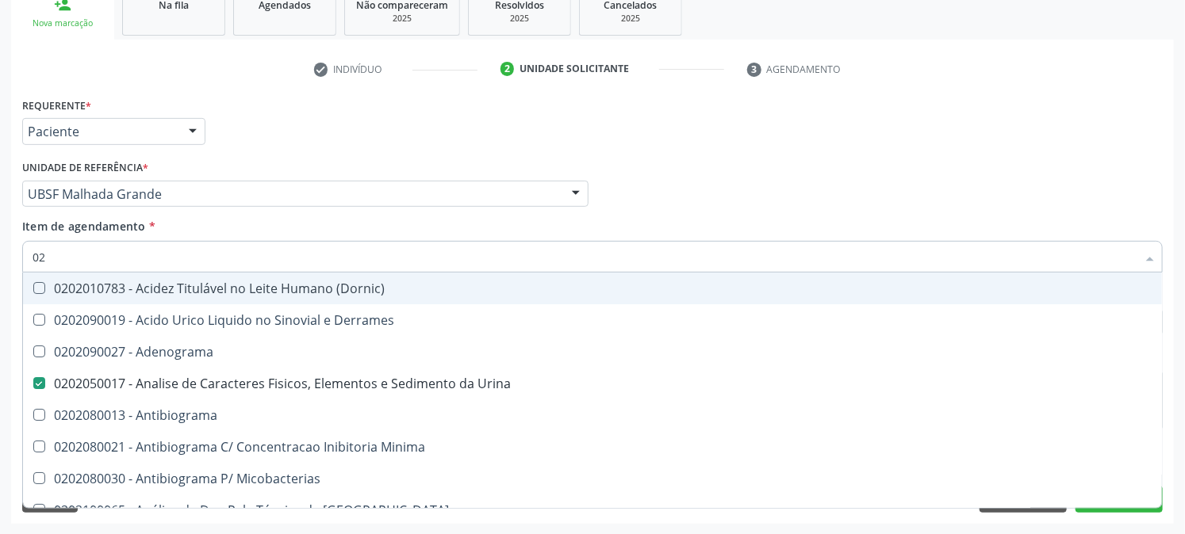
type input "0"
checkbox Urina "false"
checkbox Liquor "false"
checkbox Reativa "false"
checkbox Creatinina "true"
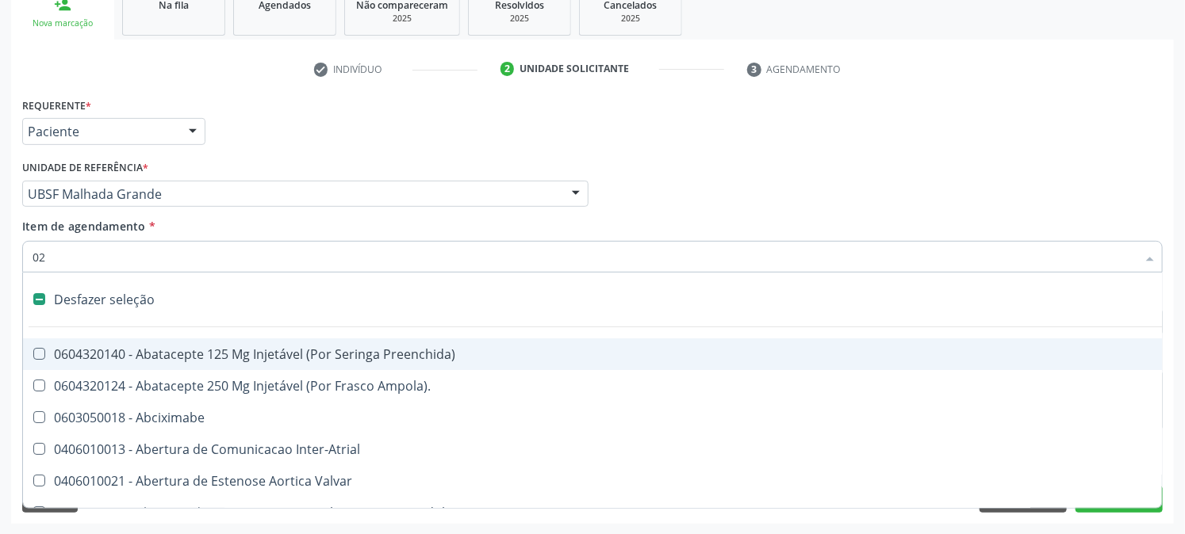
type input "020"
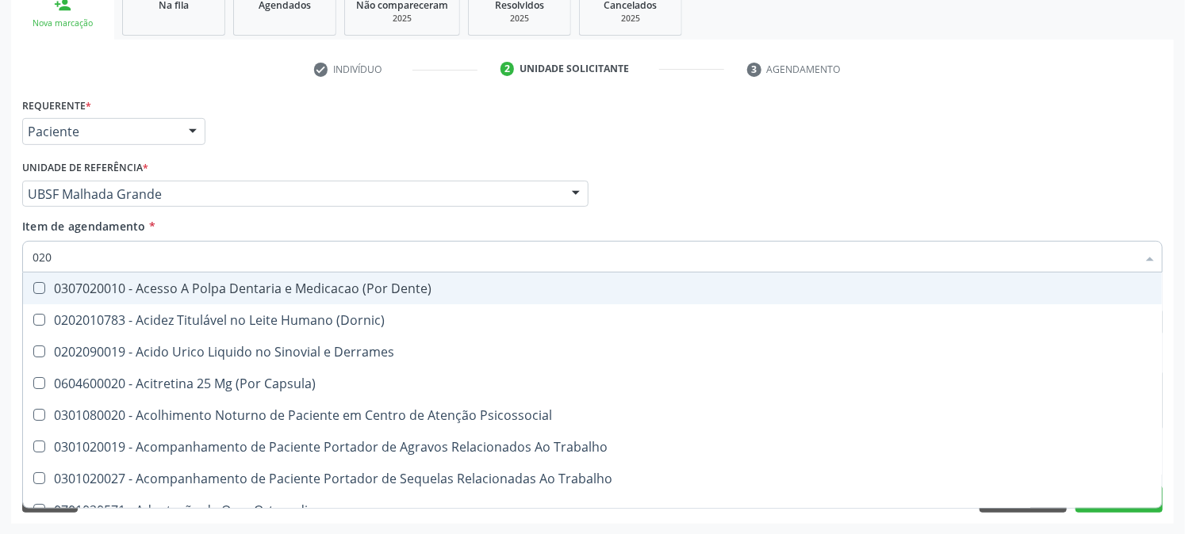
checkbox Urina "true"
checkbox Coagulacao "false"
type input "020201"
checkbox Capsula\) "false"
checkbox Urina "false"
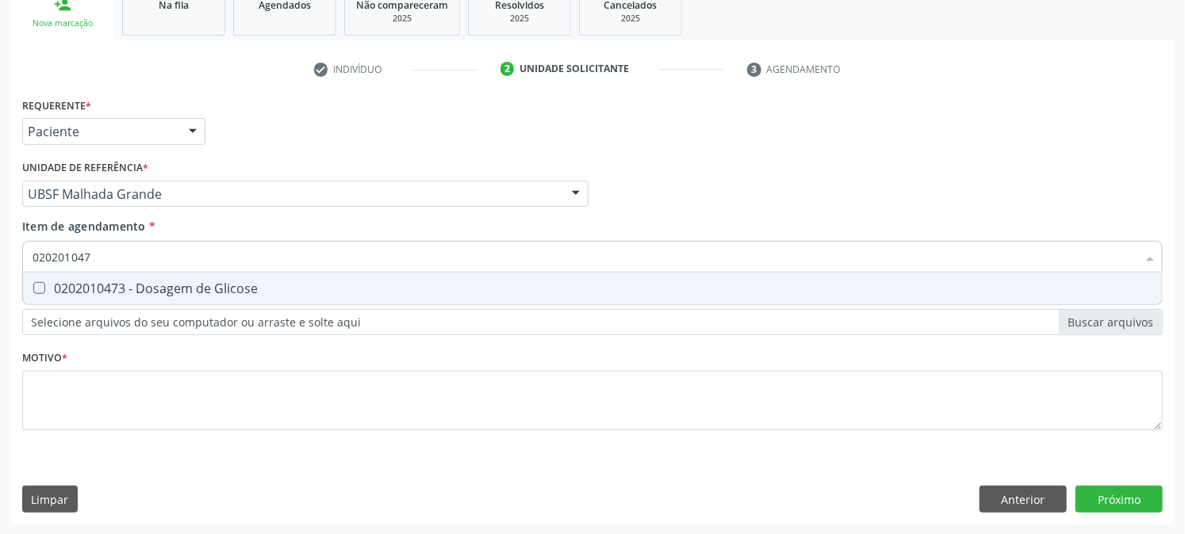
type input "0202010473"
click at [43, 282] on Glicose at bounding box center [39, 288] width 12 height 12
click at [33, 283] on Glicose "checkbox" at bounding box center [28, 288] width 10 height 10
checkbox Glicose "true"
drag, startPoint x: 121, startPoint y: 264, endPoint x: 0, endPoint y: 282, distance: 122.7
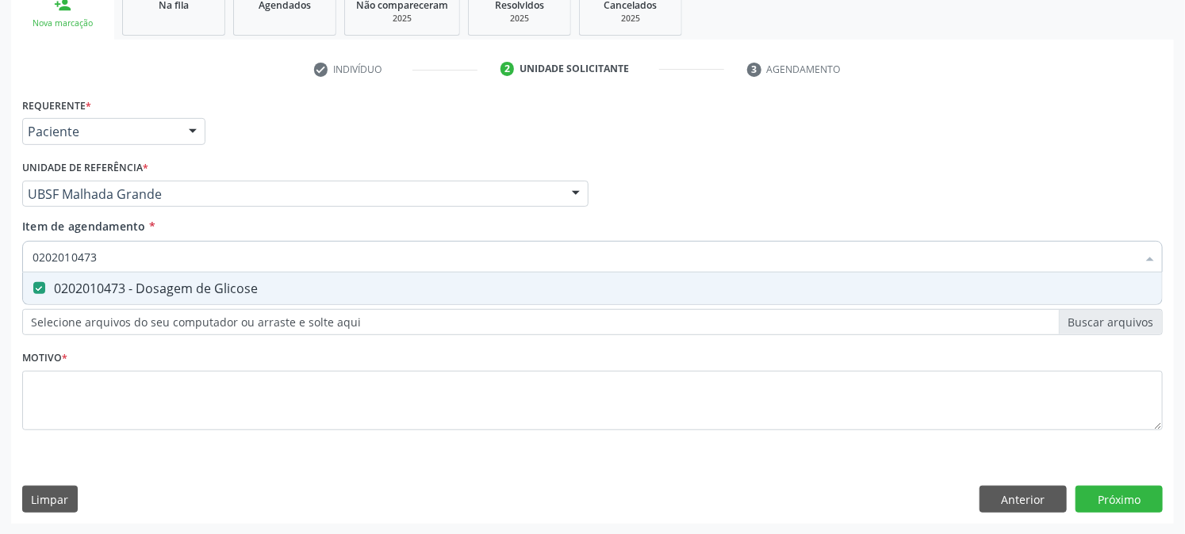
click at [0, 282] on div "Acompanhamento Acompanhe a situação das marcações correntes e finalizadas Relat…" at bounding box center [592, 186] width 1185 height 699
checkbox Glicose "false"
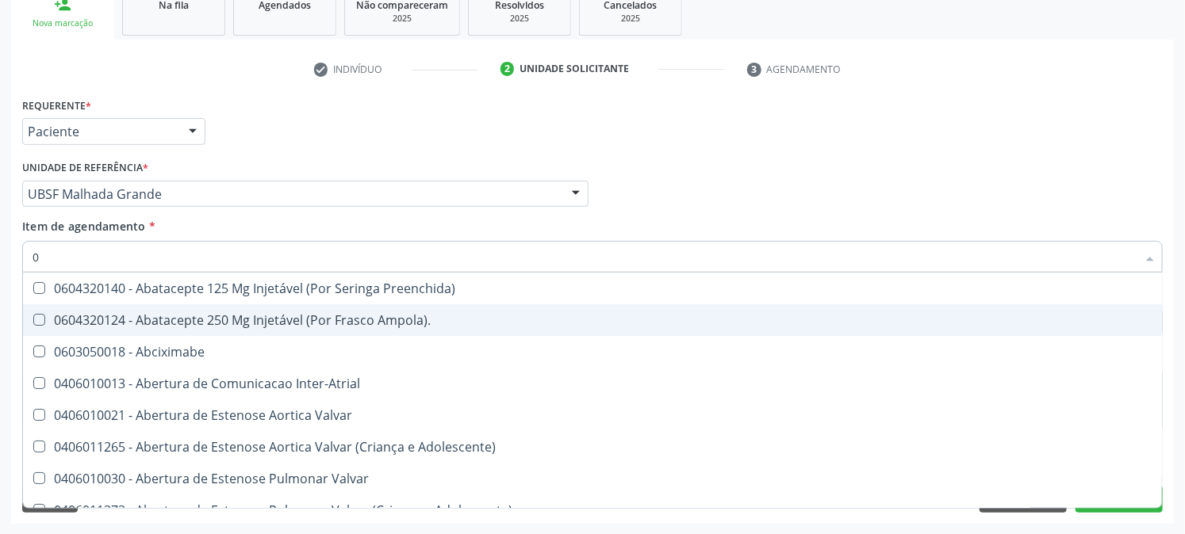
type input "02"
checkbox Psicossocial "true"
checkbox Urina "false"
checkbox Comprimido\) "true"
type input "020"
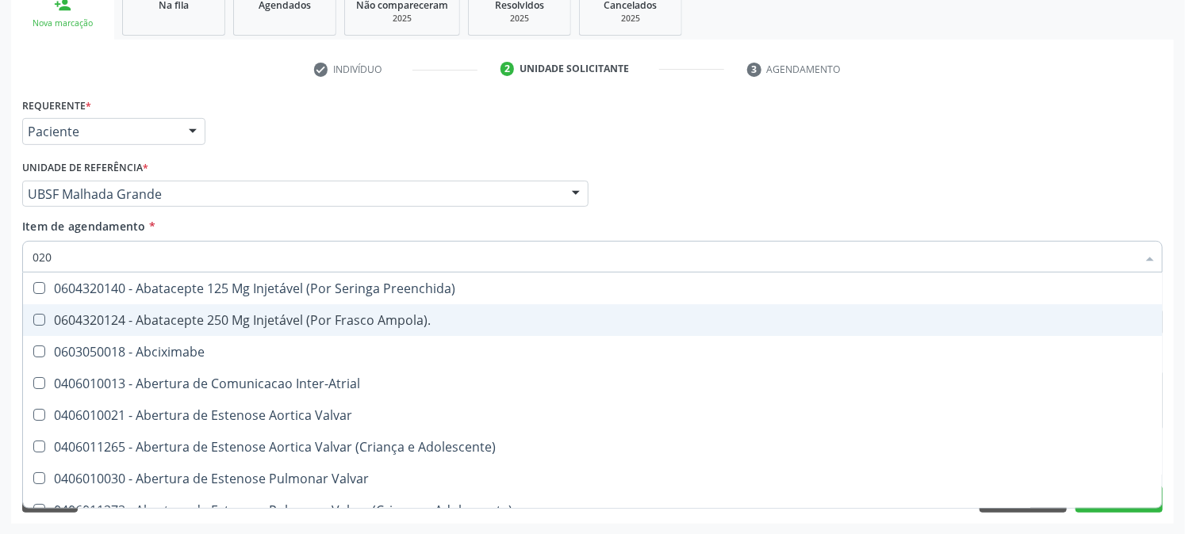
checkbox Rim "true"
checkbox Psicossocial "false"
checkbox Ampola\) "true"
checkbox Comprimido\) "false"
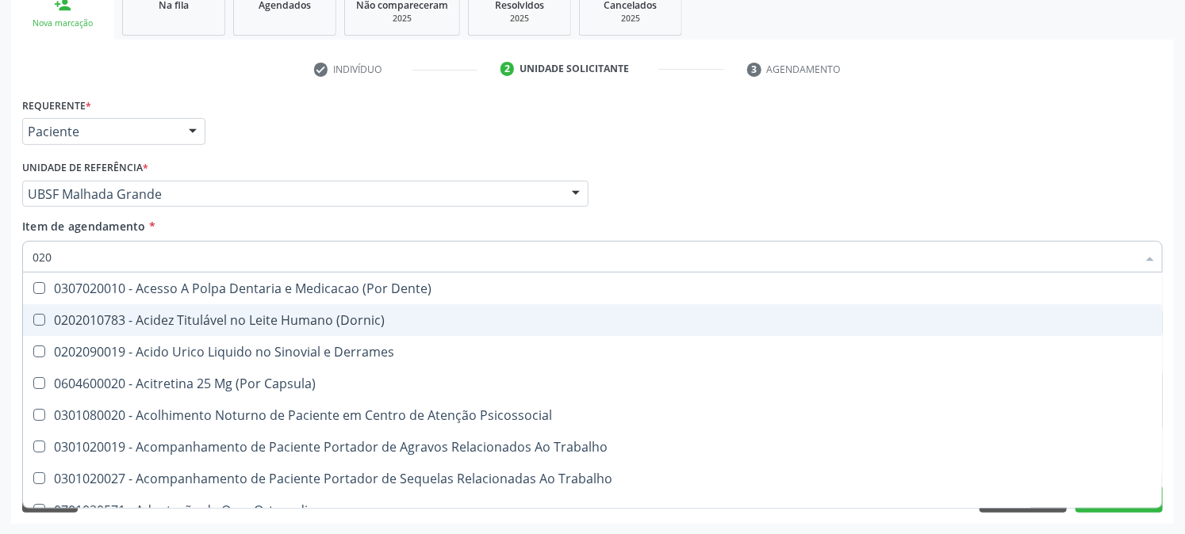
type input "0202"
checkbox Capsula\) "true"
checkbox Urina "false"
checkbox Cortante "true"
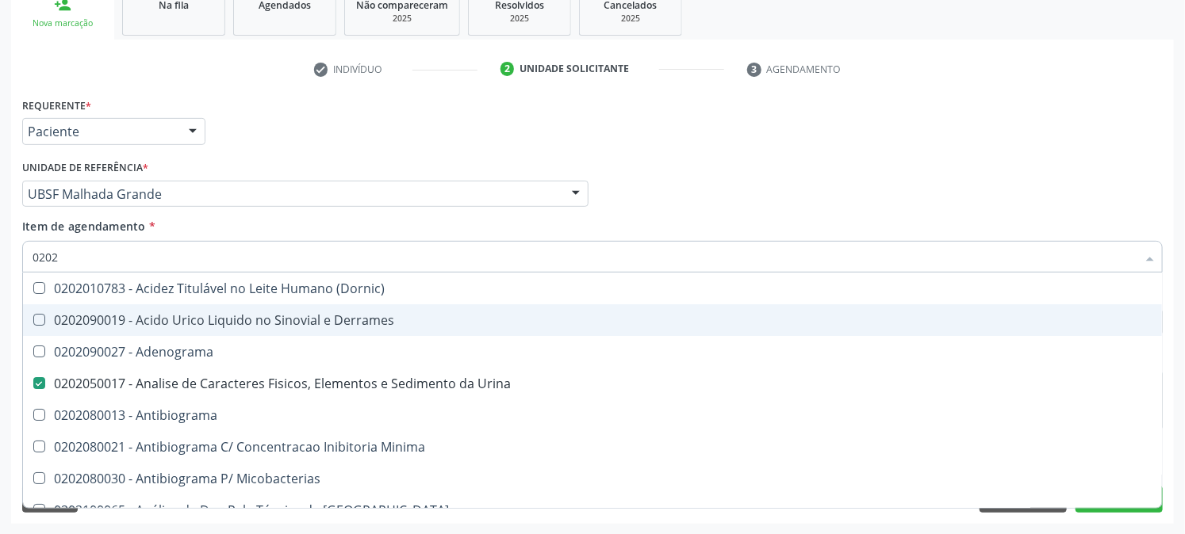
type input "02020"
checkbox Xiii "true"
checkbox Glicose "false"
type input "020203"
checkbox Urina "false"
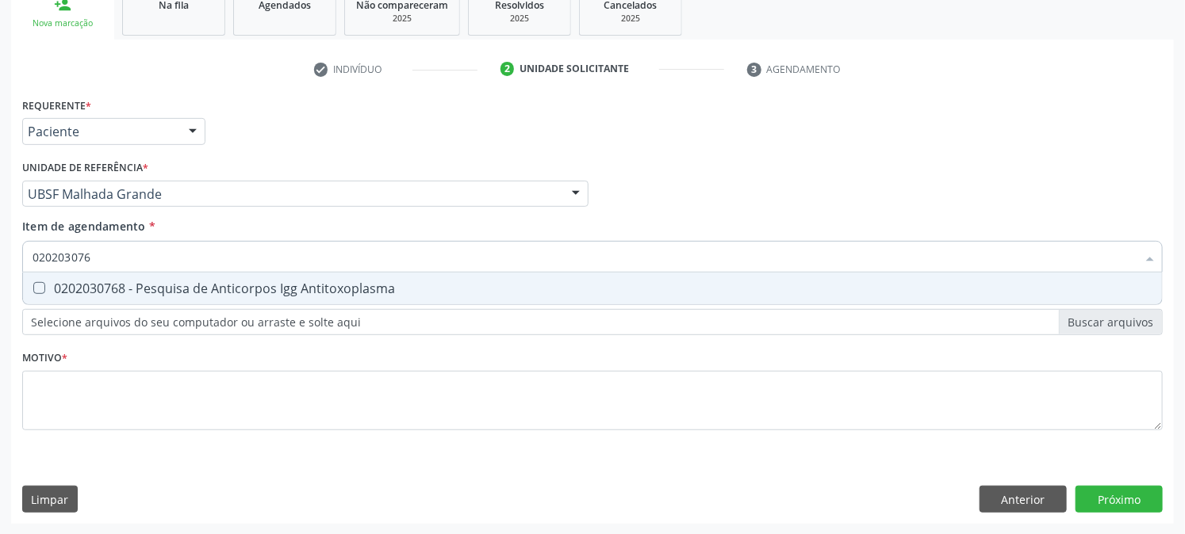
type input "0202030768"
click at [128, 284] on div "0202030768 - Pesquisa de Anticorpos Igg Antitoxoplasma" at bounding box center [593, 288] width 1120 height 13
checkbox Antitoxoplasma "true"
click at [0, 293] on div "Acompanhamento Acompanhe a situação das marcações correntes e finalizadas Relat…" at bounding box center [592, 186] width 1185 height 699
checkbox Antitoxoplasma "false"
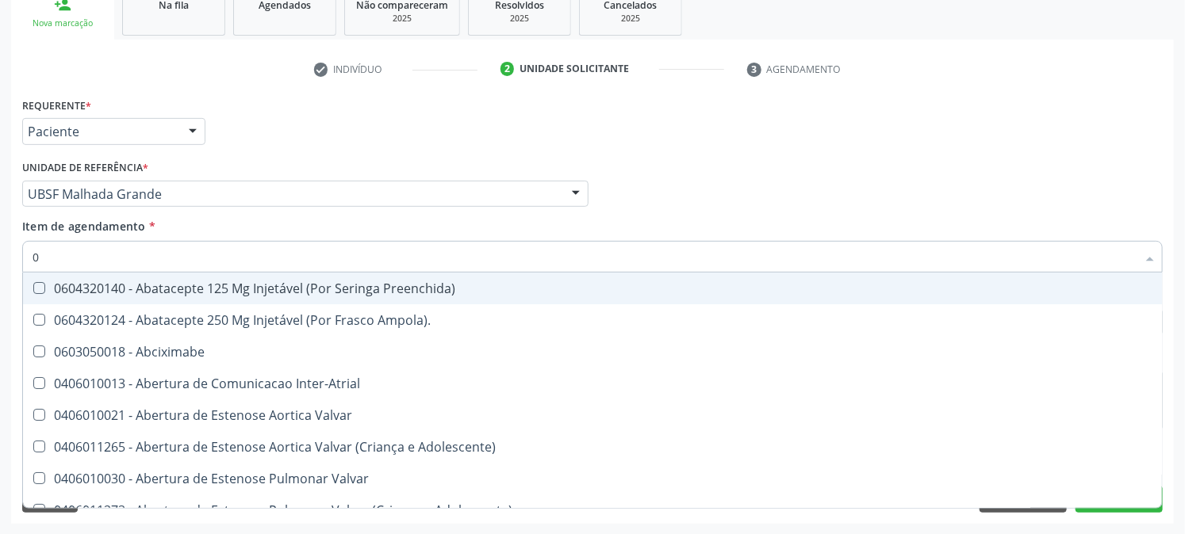
type input "02"
checkbox Psicossocial "true"
checkbox Urina "false"
checkbox Comprimido\) "true"
type input "020"
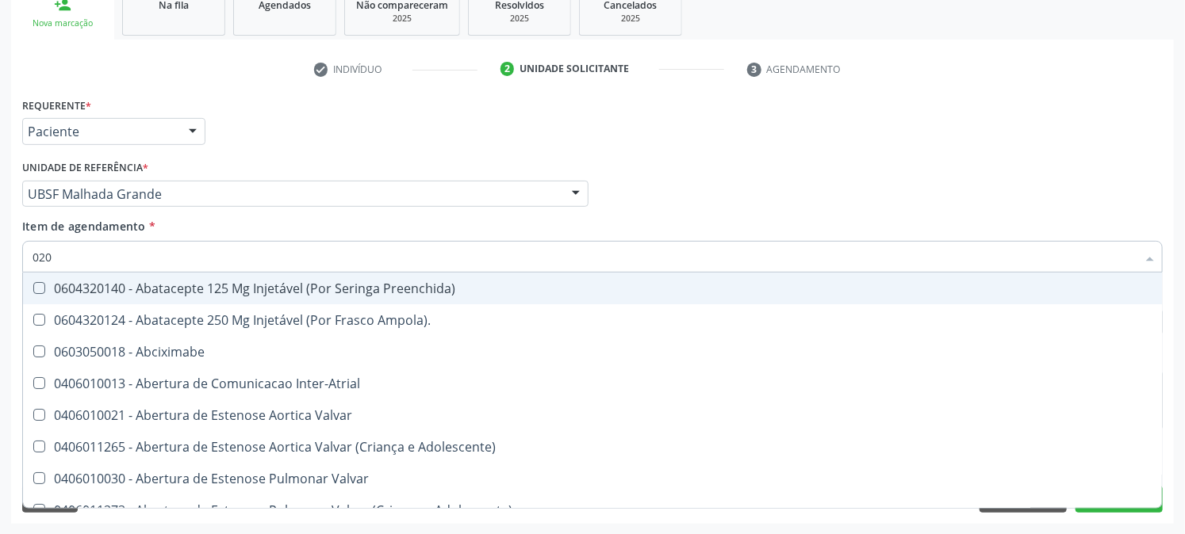
checkbox Rim "true"
checkbox Psicossocial "false"
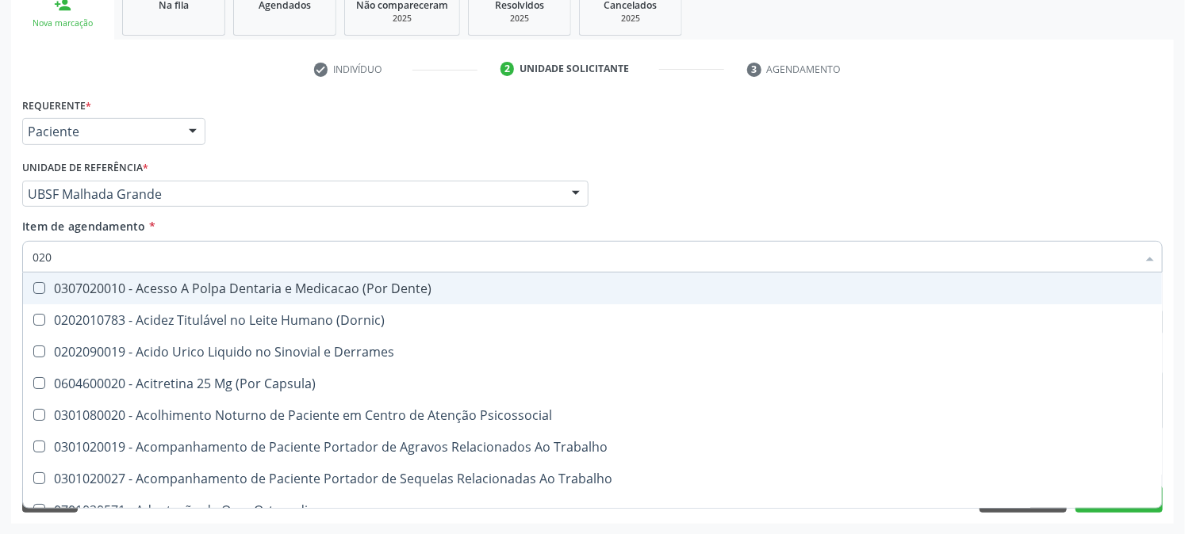
type input "0202"
checkbox Capsula\) "true"
checkbox Urina "false"
checkbox Cortante "true"
checkbox Bandas\) "true"
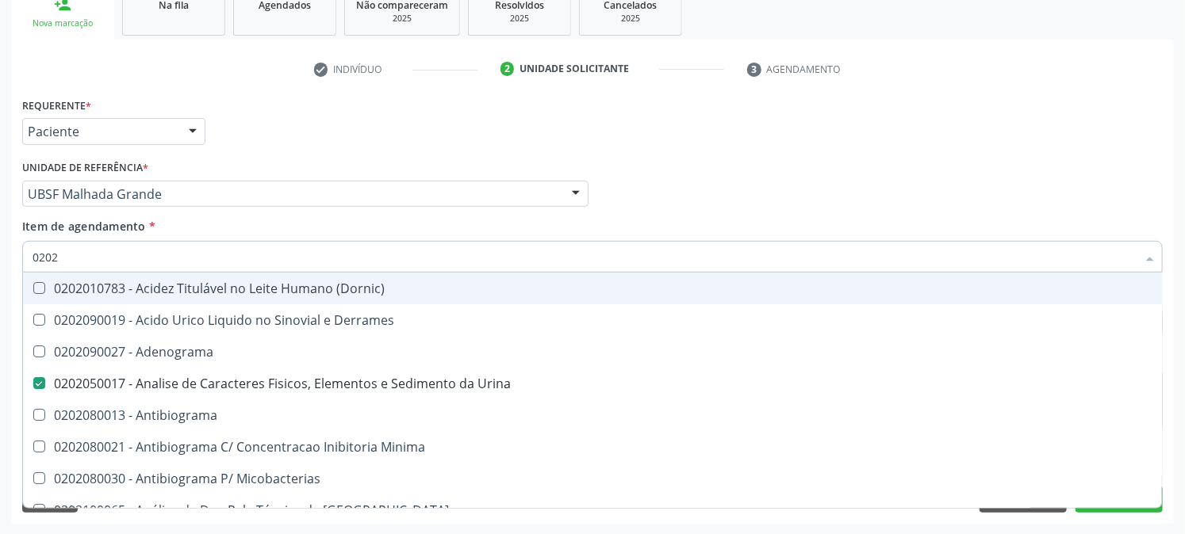
type input "02020"
checkbox Xiii "true"
checkbox Glicose "false"
checkbox Oncologia "true"
checkbox Antitoxoplasma "false"
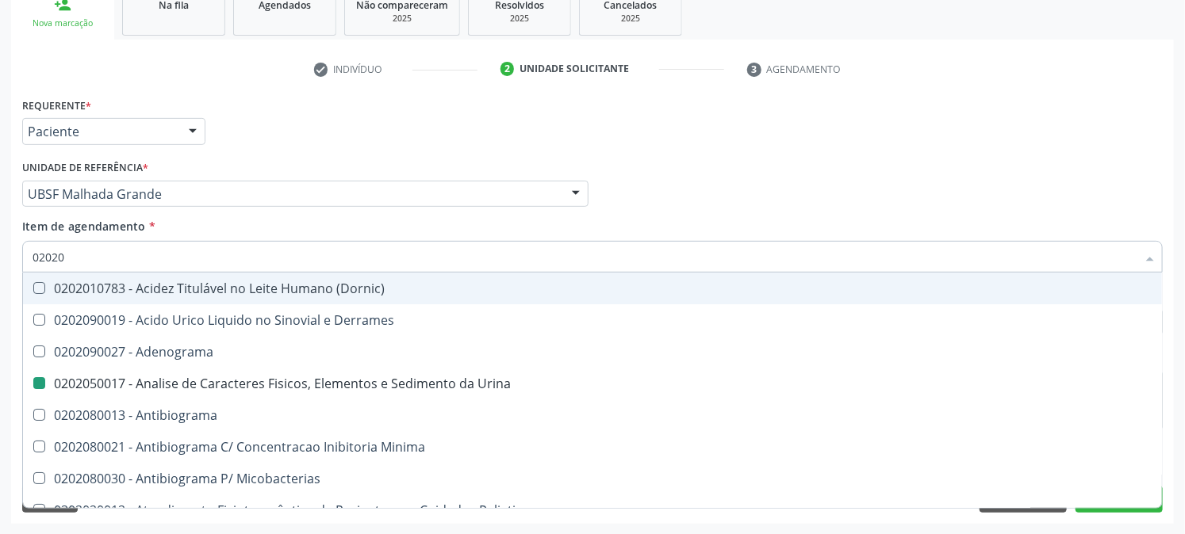
type input "020203"
checkbox Urina "false"
checkbox Aluminio "true"
type input "0202030"
checkbox \(Serotonina\) "true"
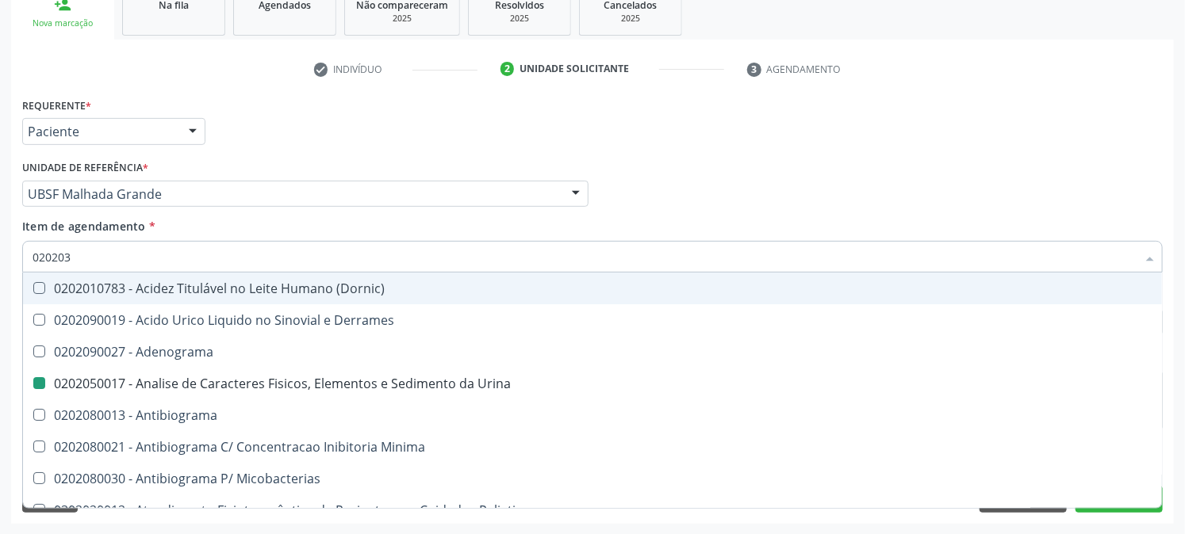
checkbox Aluminio "false"
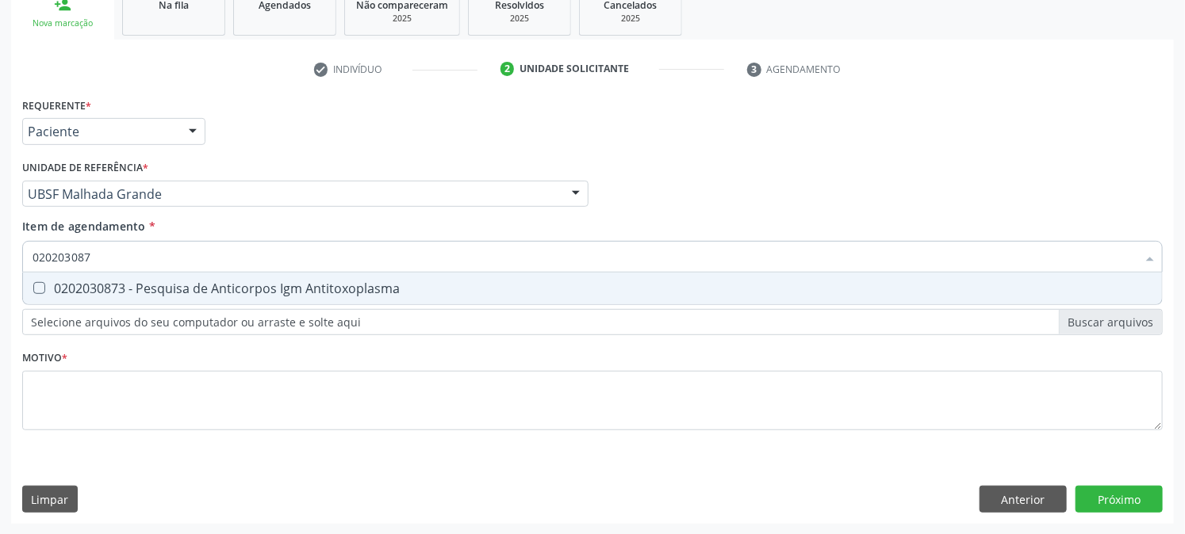
type input "0202030873"
click at [35, 291] on Antitoxoplasma at bounding box center [39, 288] width 12 height 12
click at [33, 291] on Antitoxoplasma "checkbox" at bounding box center [28, 288] width 10 height 10
checkbox Antitoxoplasma "true"
drag, startPoint x: 156, startPoint y: 258, endPoint x: 0, endPoint y: 265, distance: 156.3
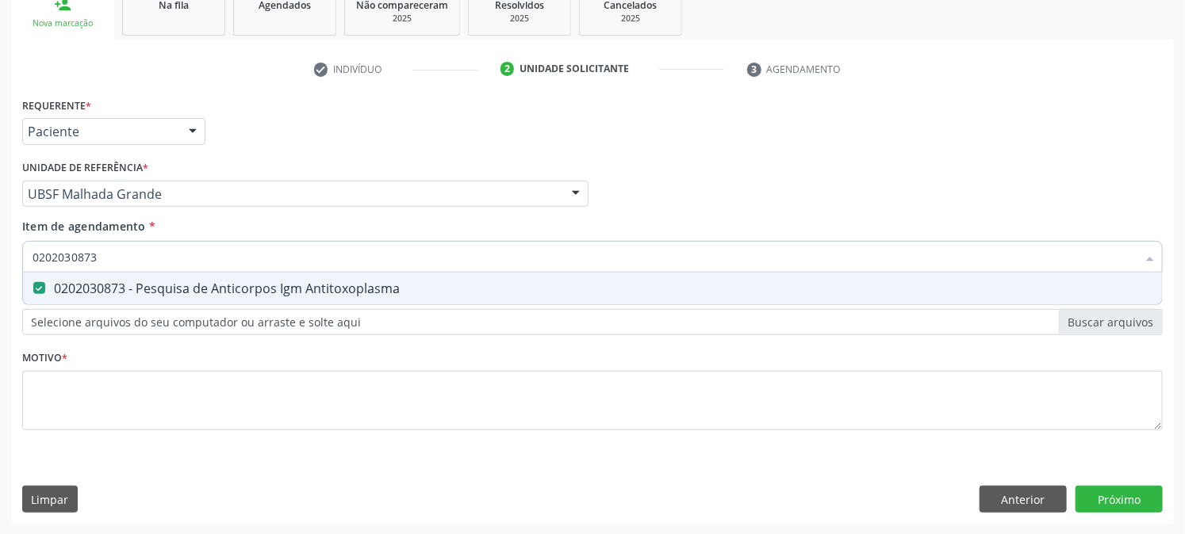
click at [0, 265] on div "Acompanhamento Acompanhe a situação das marcações correntes e finalizadas Relat…" at bounding box center [592, 186] width 1185 height 699
checkbox Antitoxoplasma "false"
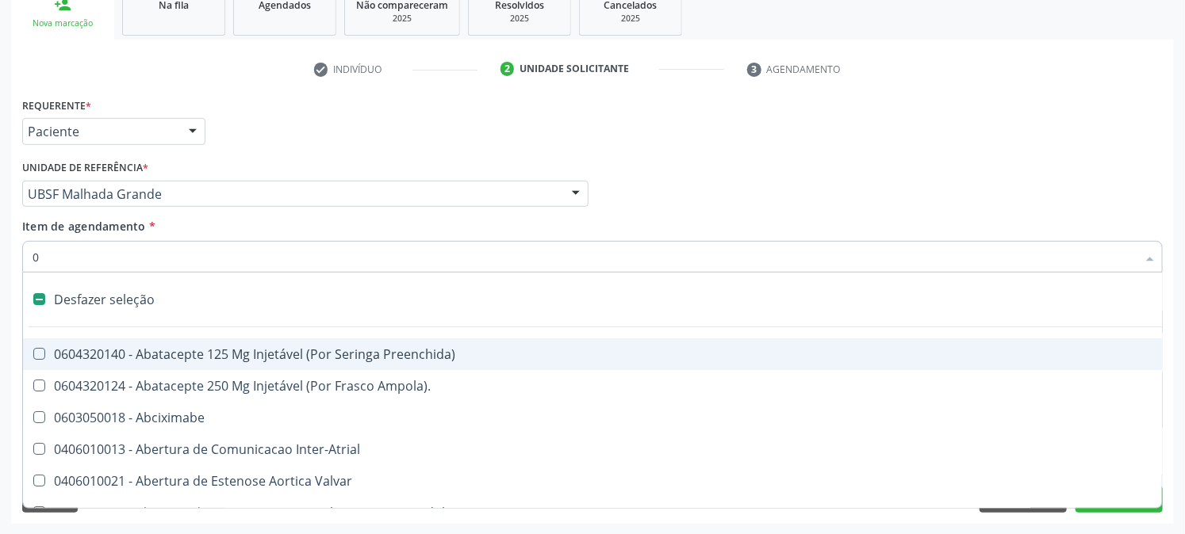
type input "02"
checkbox Psicossocial "true"
checkbox Urina "false"
checkbox Comprimido\) "true"
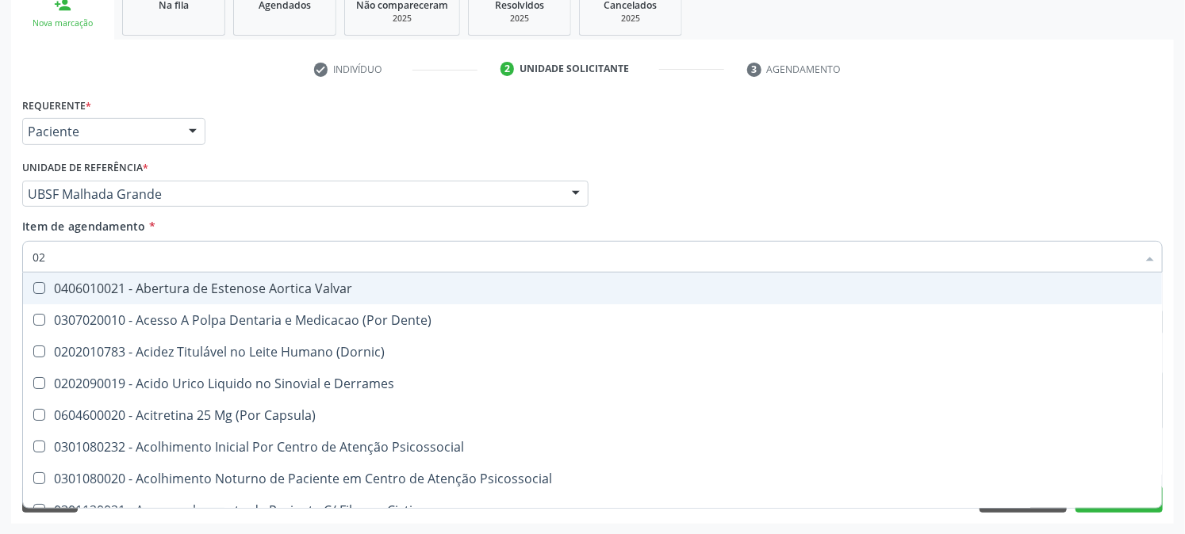
type input "020"
checkbox Frasco-Ampola\) "true"
checkbox Urina "false"
checkbox Osmolaridade "true"
checkbox Glicose "false"
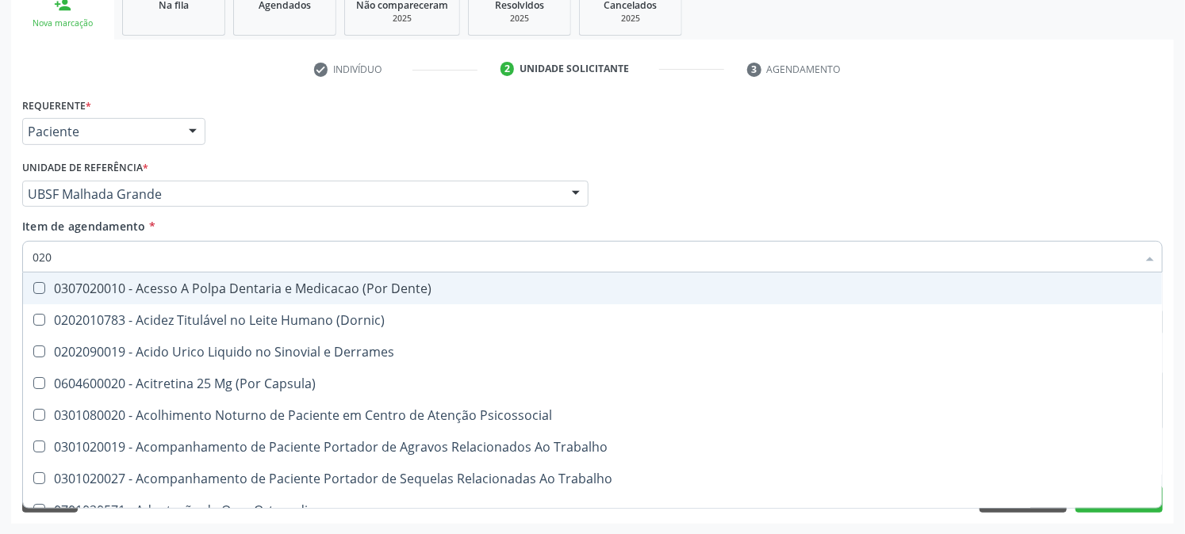
type input "0202"
checkbox Capsula\) "true"
checkbox Urina "false"
checkbox Cortante "true"
checkbox Bandas\) "true"
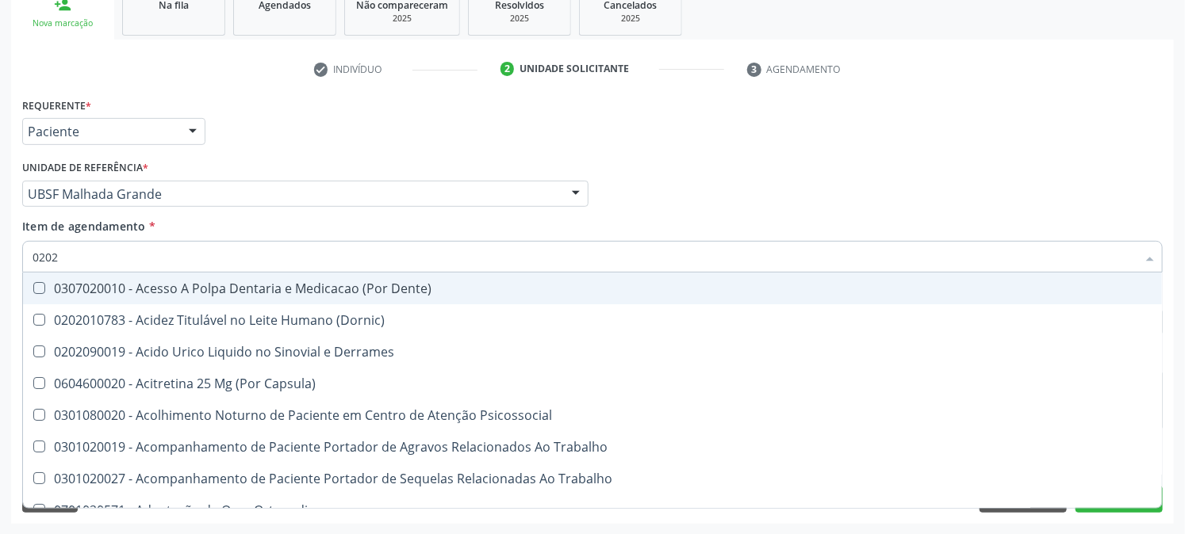
checkbox Glomerular "true"
type input "02020"
checkbox Assistida "true"
checkbox Cortante "false"
checkbox Perfil "true"
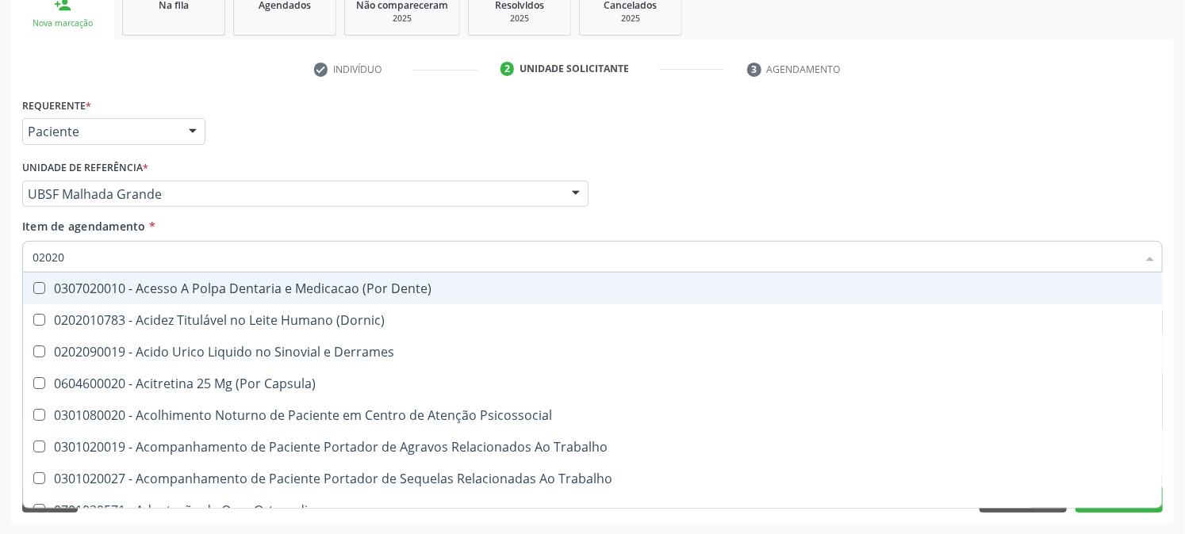
checkbox Cd4\/Cd8 "true"
checkbox Bandas\) "false"
checkbox Glomerular "false"
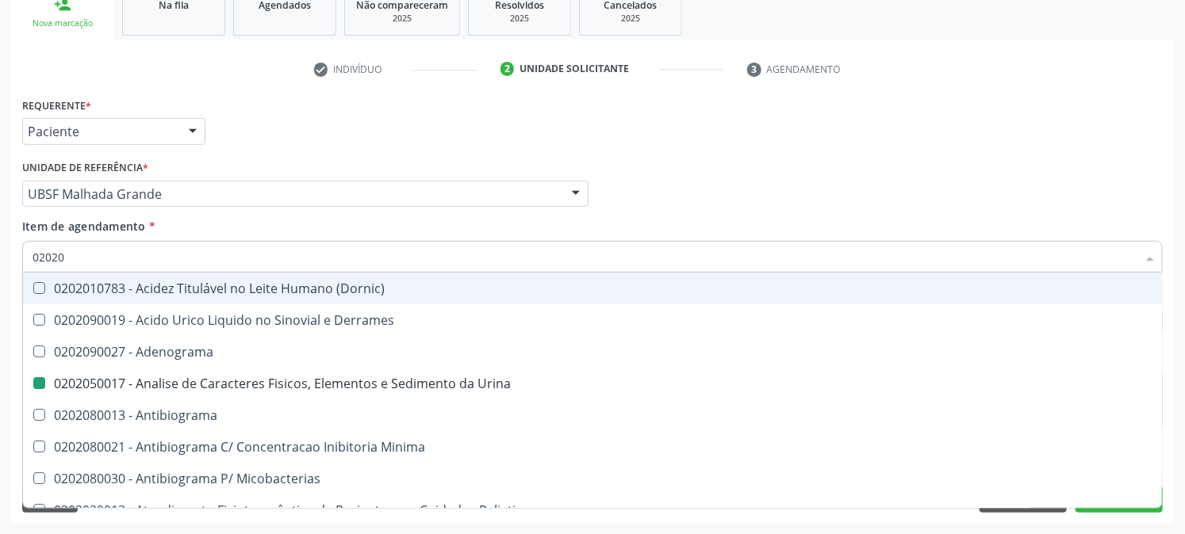
type input "020203"
checkbox Urina "false"
checkbox Aluminio "true"
checkbox III "true"
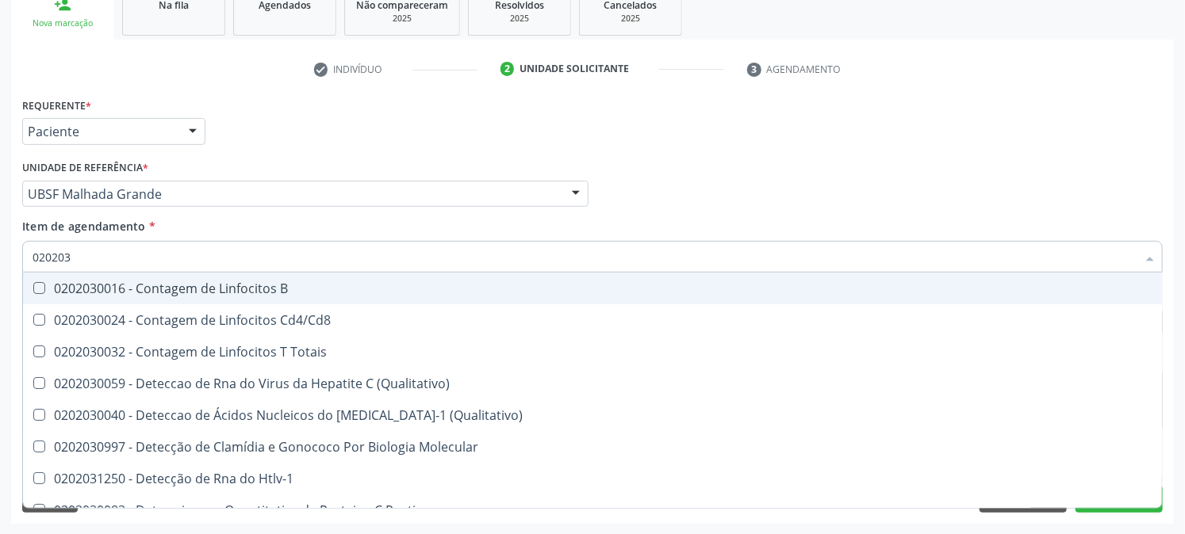
type input "0202030"
checkbox Liso "true"
checkbox \(Anti-Hdv\) "true"
checkbox Antitoxoplasma "false"
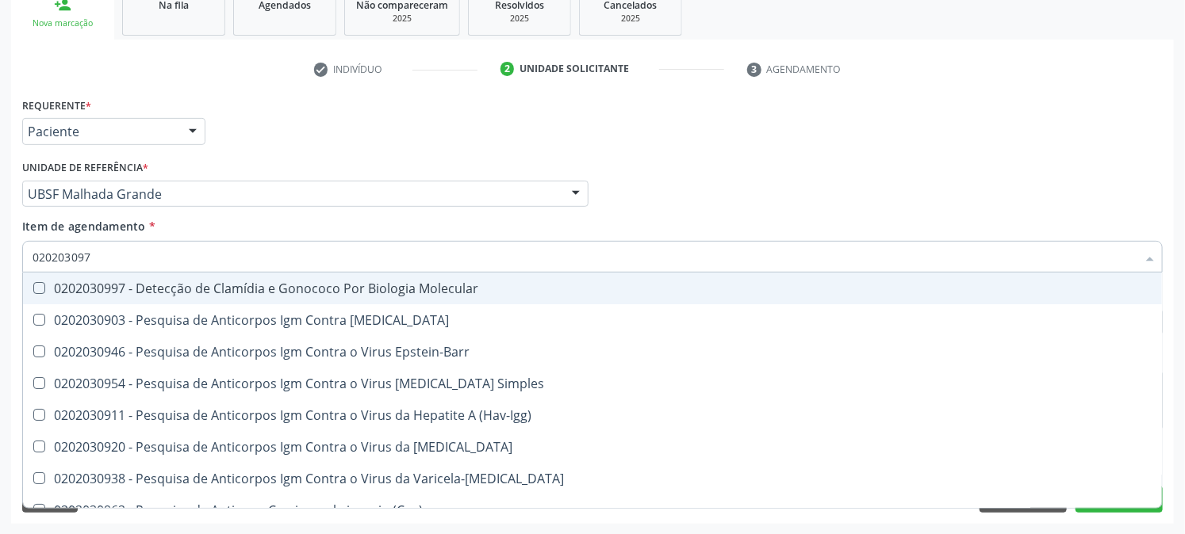
type input "0202030970"
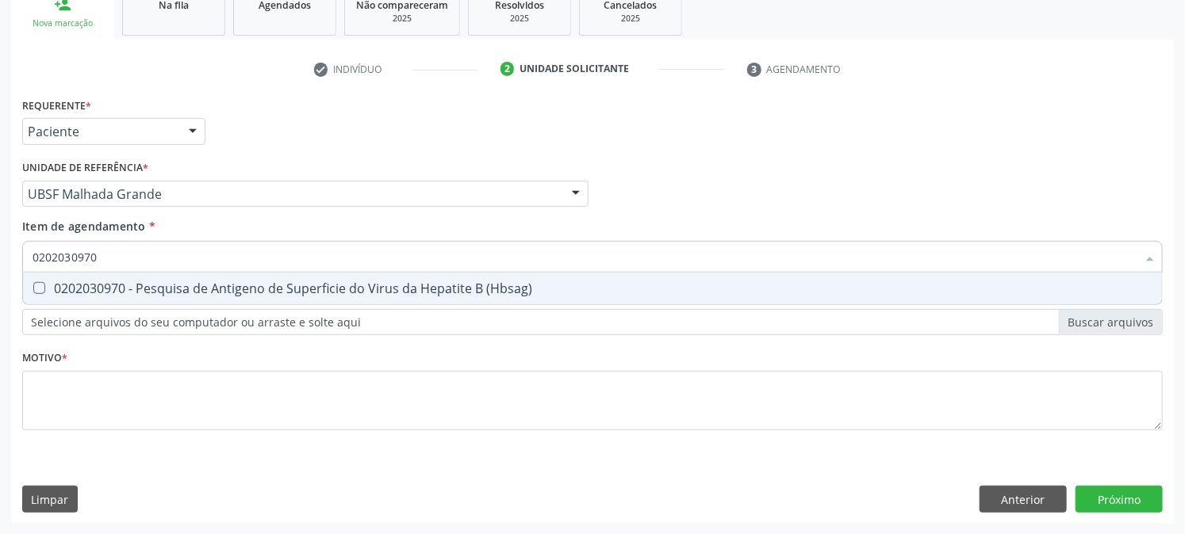
click at [57, 282] on div "0202030970 - Pesquisa de Antigeno de Superficie do Virus da Hepatite B (Hbsag)" at bounding box center [593, 288] width 1120 height 13
checkbox \(Hbsag\) "true"
drag, startPoint x: 147, startPoint y: 256, endPoint x: 0, endPoint y: 274, distance: 148.6
click at [0, 274] on div "Acompanhamento Acompanhe a situação das marcações correntes e finalizadas Relat…" at bounding box center [592, 186] width 1185 height 699
checkbox \(Hbsag\) "false"
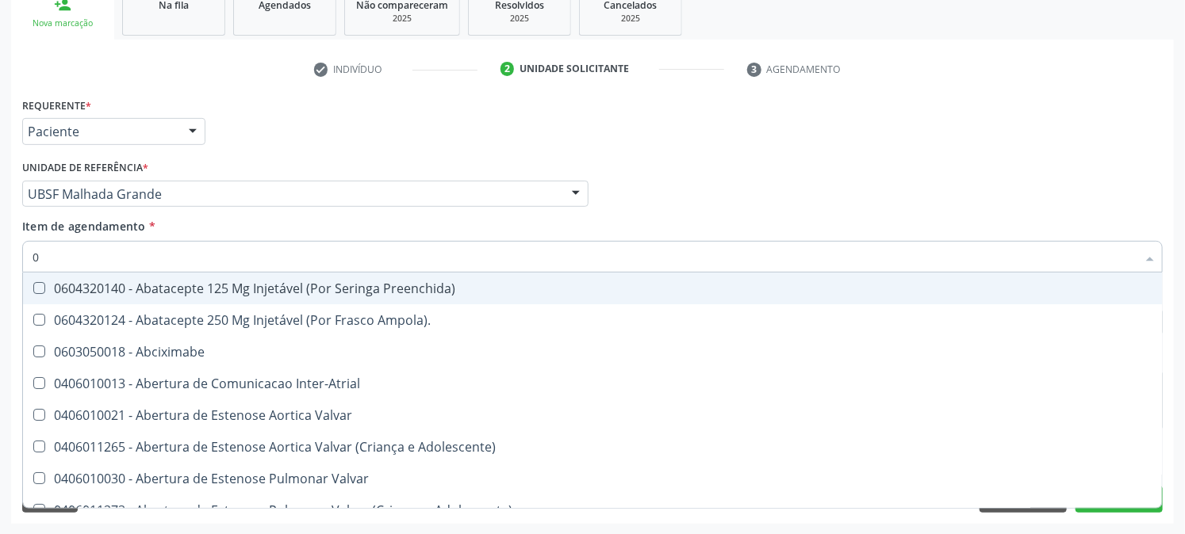
type input "02"
checkbox Psicossocial "true"
checkbox Urina "false"
checkbox Comprimido\) "true"
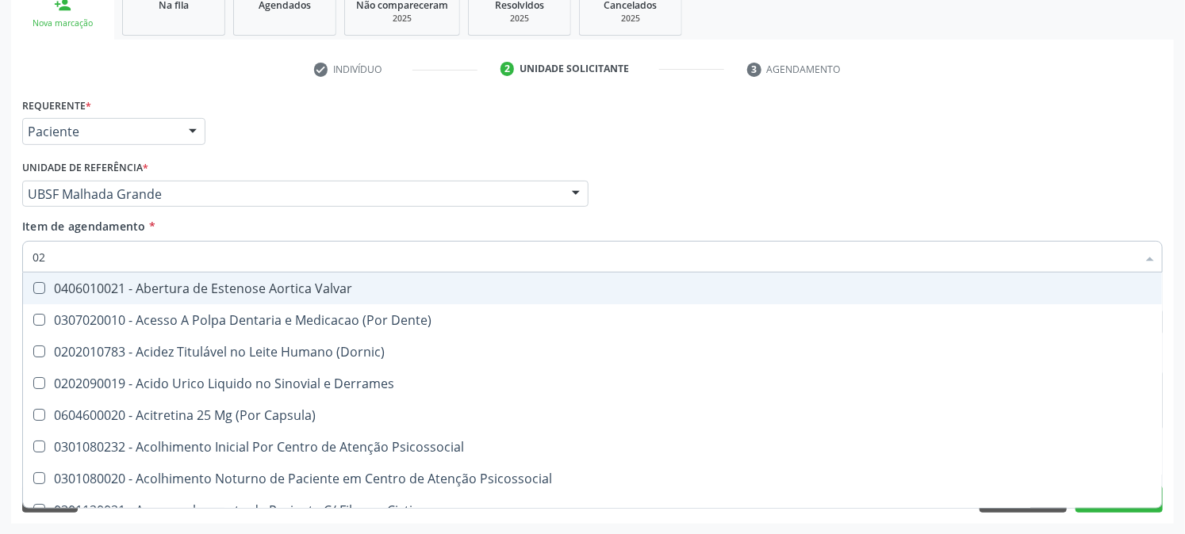
type input "020"
checkbox Frasco-Ampola\) "true"
checkbox Urina "false"
checkbox Osmolaridade "true"
checkbox Glicose "false"
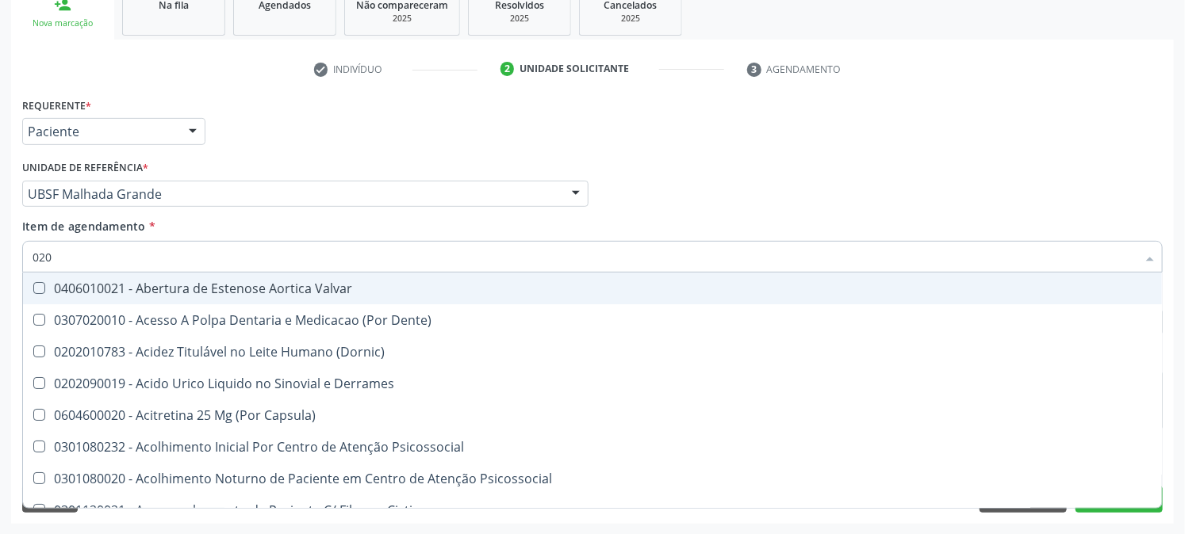
type input "0202"
checkbox Derrames "true"
checkbox Frasco-Ampola\) "false"
checkbox Epidemiológica "true"
checkbox Contraste "true"
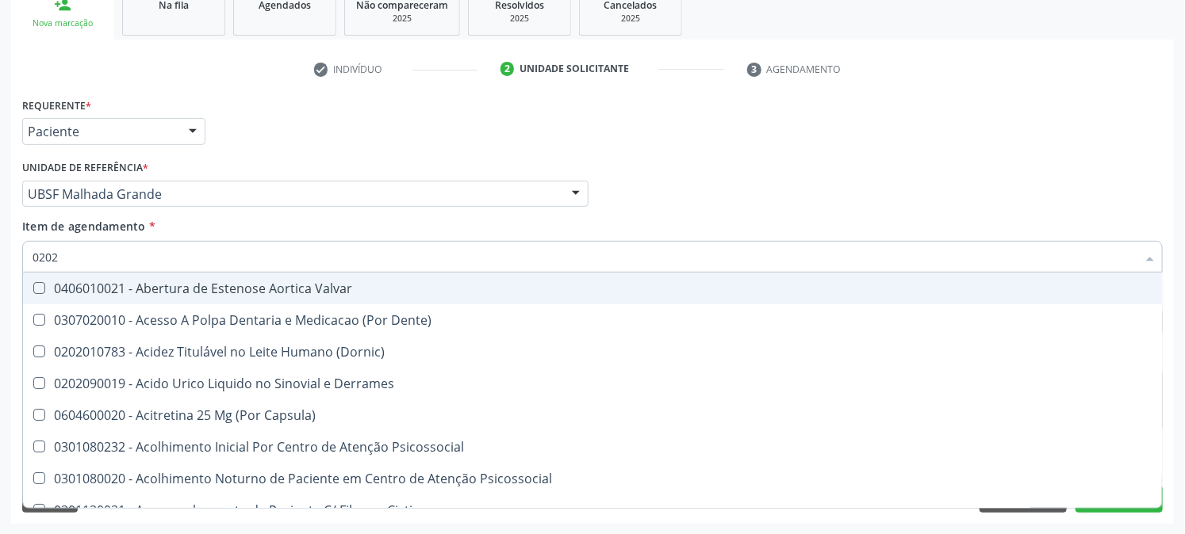
checkbox Colecistectomia "true"
checkbox Hla-B "true"
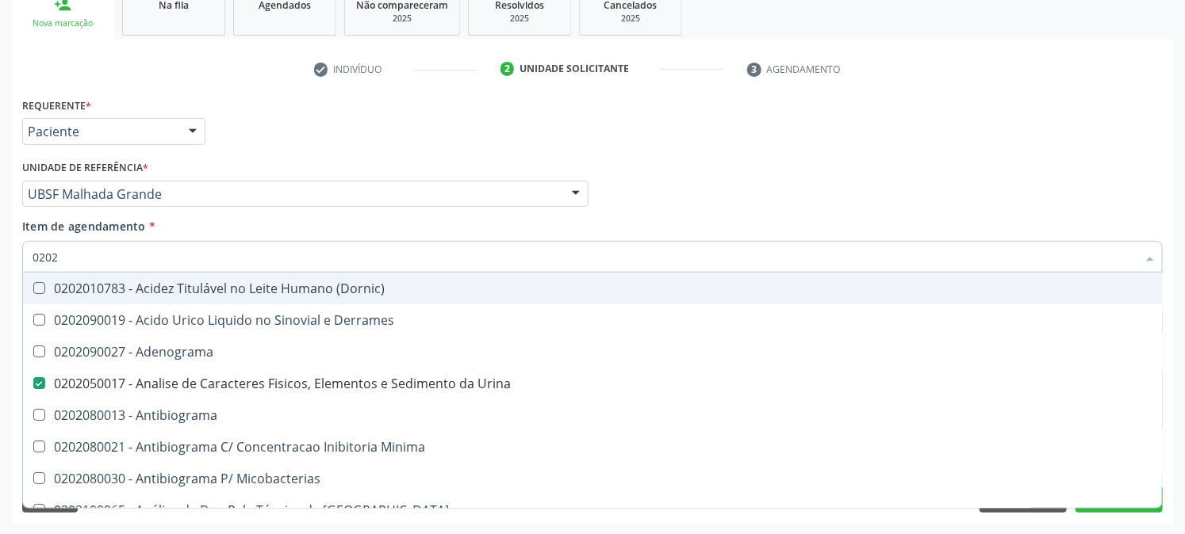
type input "02020"
checkbox Xiii "true"
checkbox Glicose "false"
checkbox Oncologia "true"
checkbox Anticardiolipina "true"
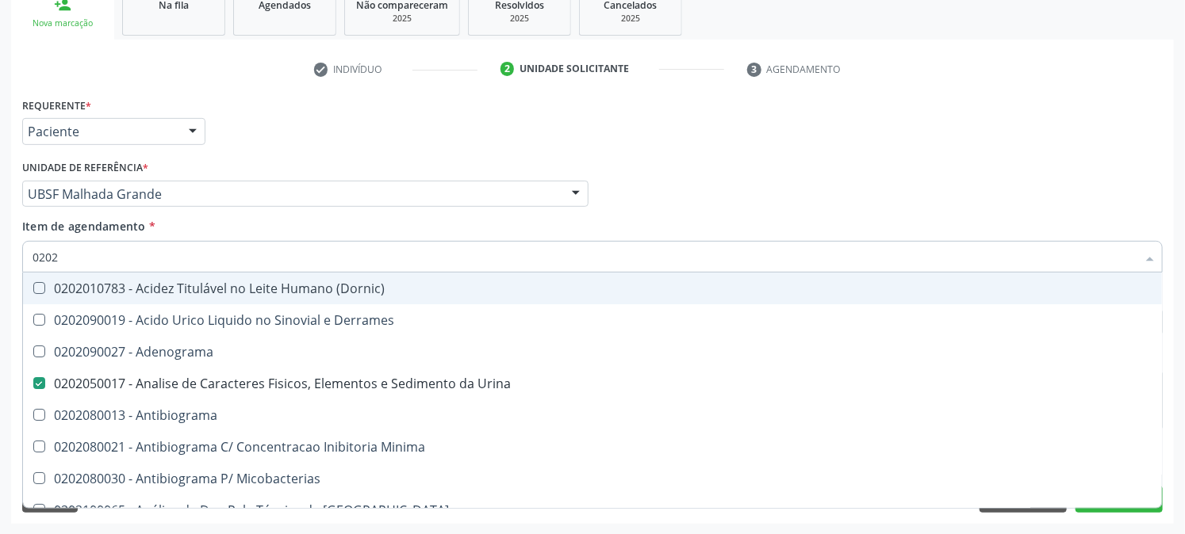
checkbox \(Ro\) "true"
checkbox Antitoxoplasma "false"
checkbox \(Hbsag\) "false"
type input "020203"
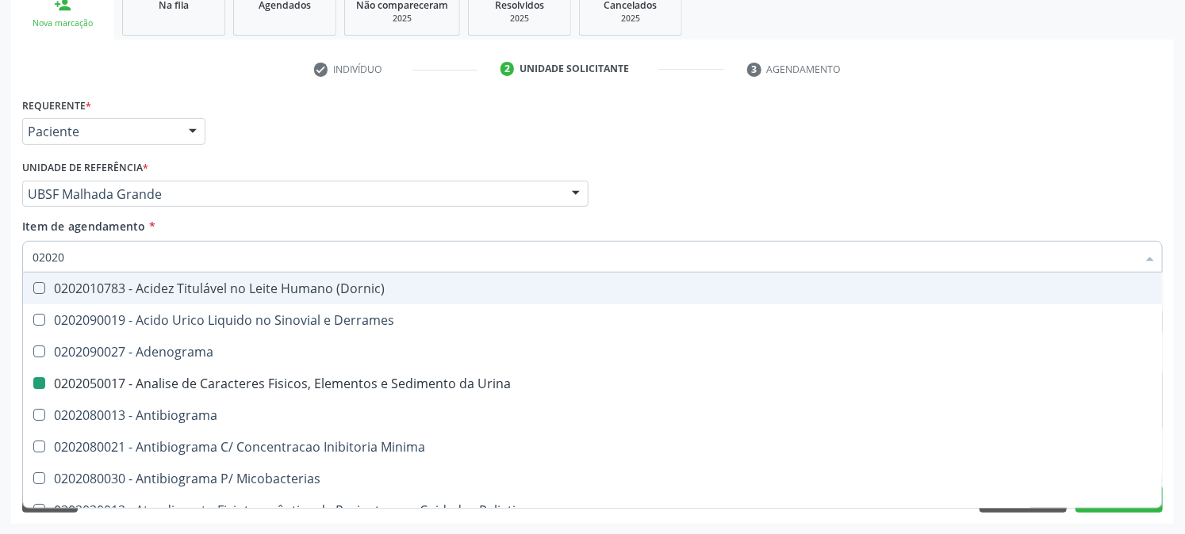
checkbox Urina "false"
checkbox Aluminio "true"
checkbox III "true"
checkbox Carboxi-Hemoglobina "true"
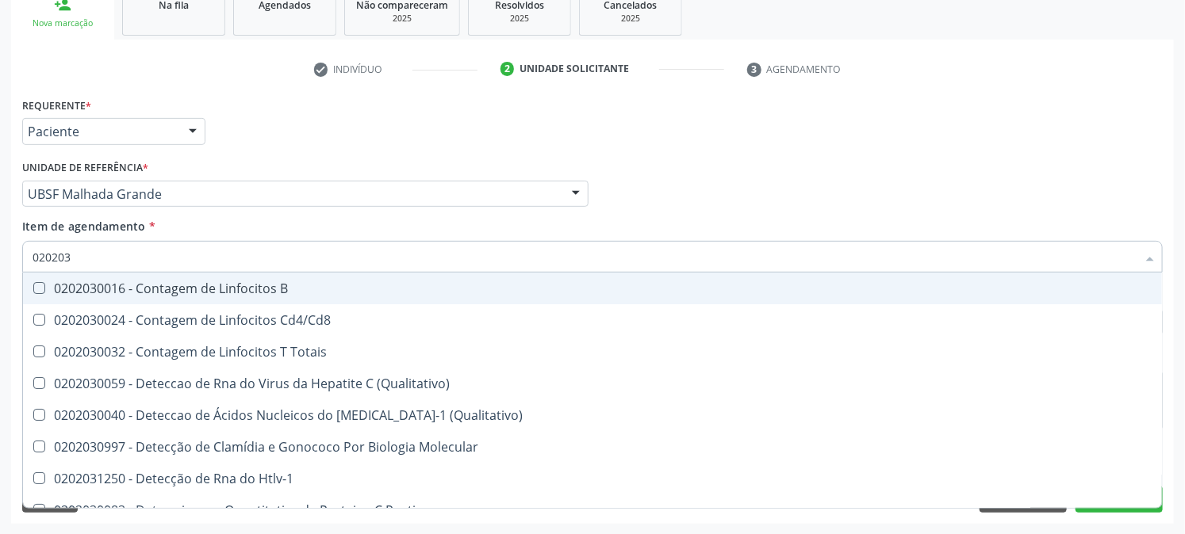
type input "0202030"
checkbox Liso "true"
checkbox \(Anti-Hdv\) "true"
checkbox Antitoxoplasma "false"
checkbox Epstein-Barr "true"
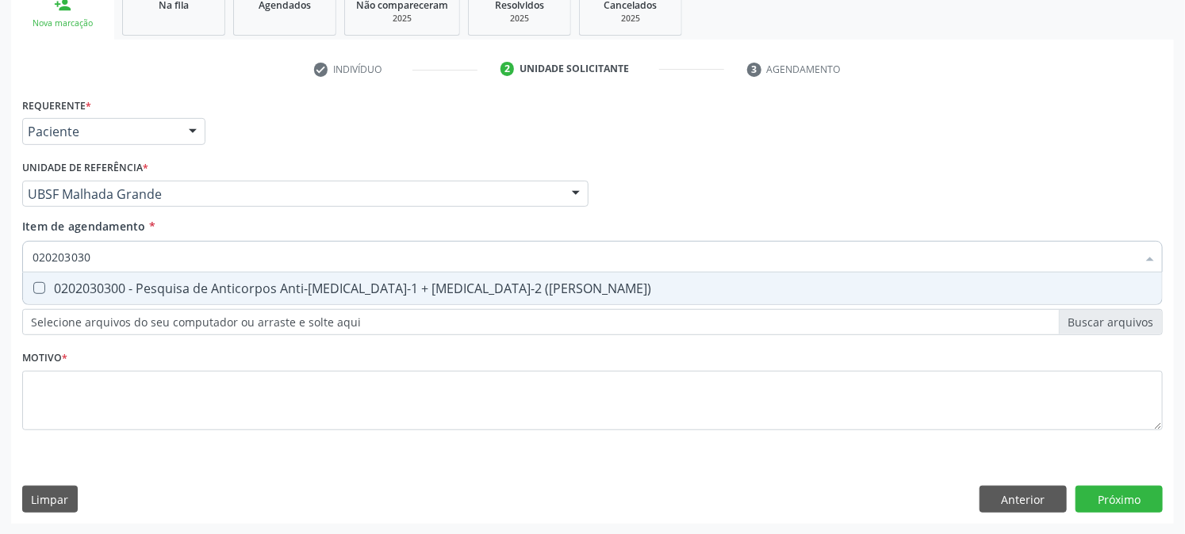
type input "0202030300"
click at [52, 289] on div "0202030300 - Pesquisa de Anticorpos Anti-[MEDICAL_DATA]-1 + [MEDICAL_DATA]-2 ([…" at bounding box center [593, 288] width 1120 height 13
checkbox \(Elisa\) "true"
drag, startPoint x: 122, startPoint y: 262, endPoint x: 0, endPoint y: 280, distance: 123.5
click at [0, 280] on div "Acompanhamento Acompanhe a situação das marcações correntes e finalizadas Relat…" at bounding box center [592, 186] width 1185 height 699
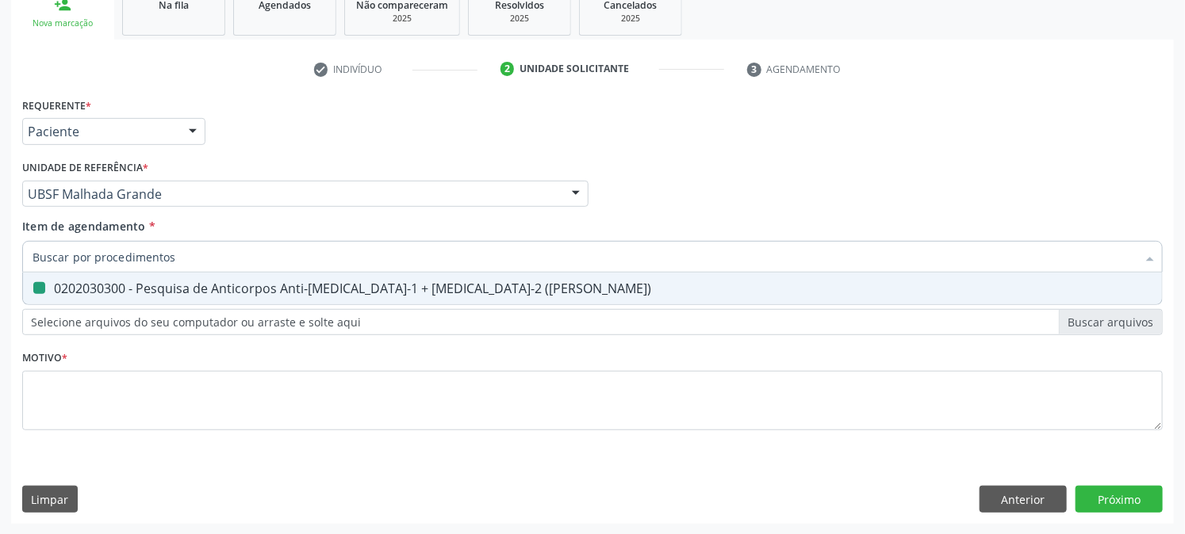
checkbox \(Elisa\) "false"
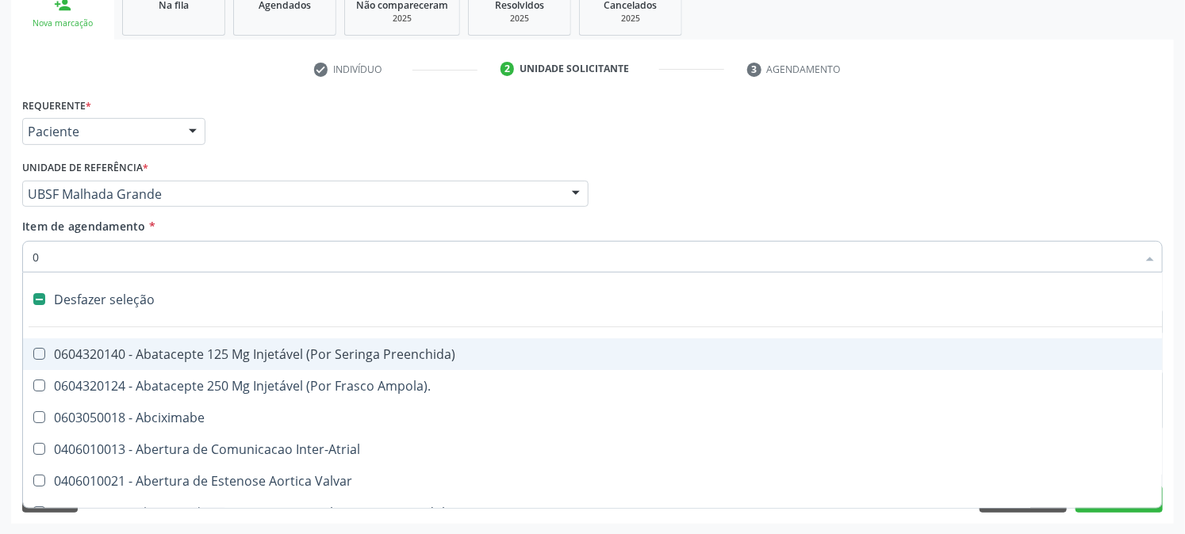
type input "02"
checkbox Psicossocial "true"
checkbox Urina "false"
checkbox Comprimido\) "true"
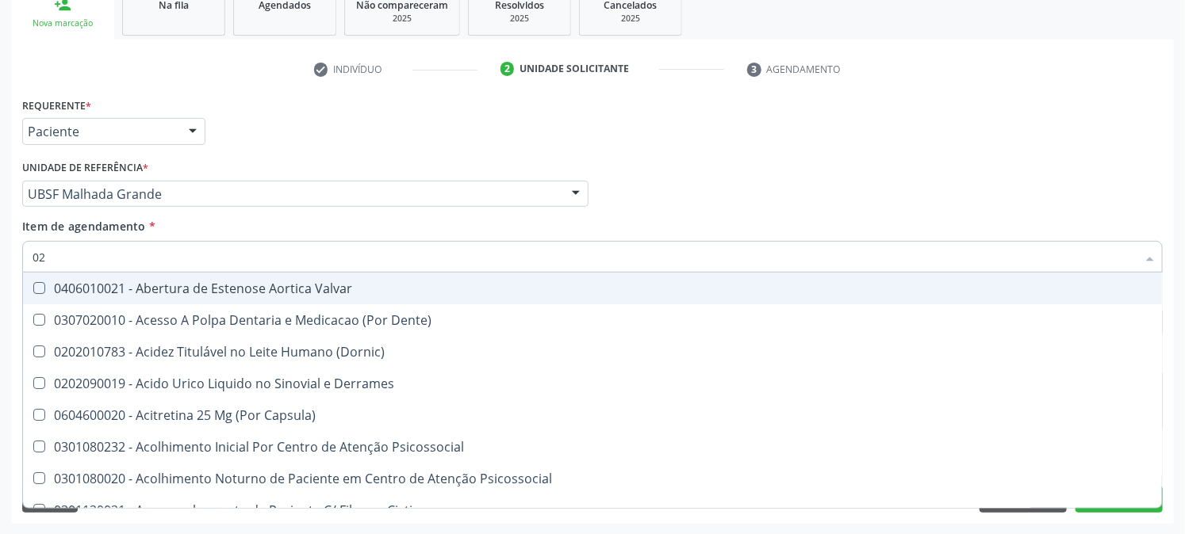
type input "020"
checkbox Frasco-Ampola\) "true"
checkbox Urina "false"
checkbox Osmolaridade "true"
checkbox Glicose "false"
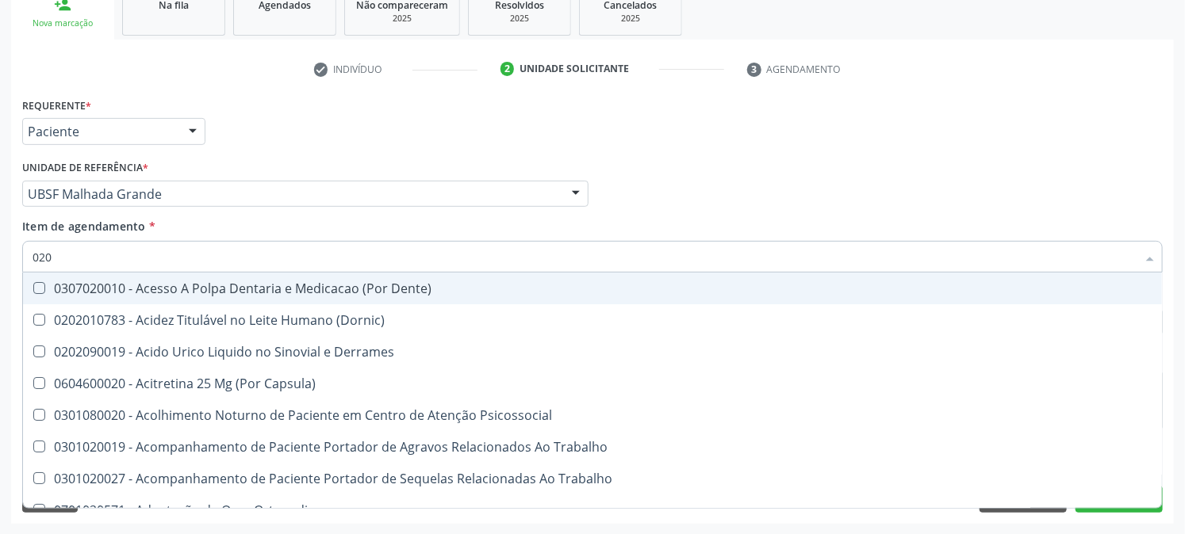
type input "0202"
checkbox Capsula\) "true"
checkbox Urina "false"
checkbox Cortante "true"
checkbox Vaginal "true"
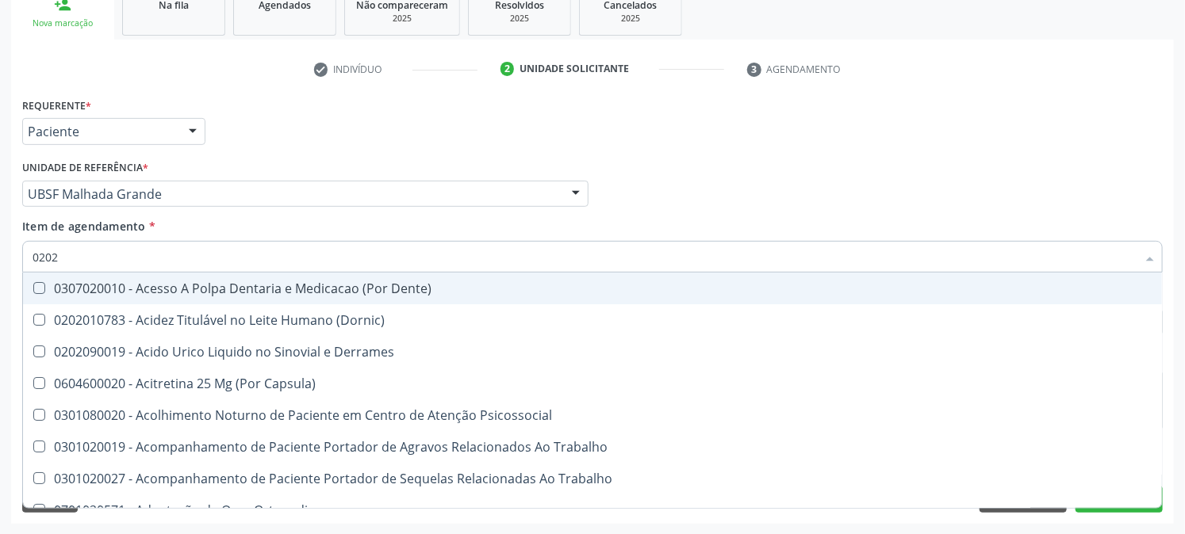
checkbox Bandas\) "true"
checkbox Glomerular "true"
checkbox Euglobulina "true"
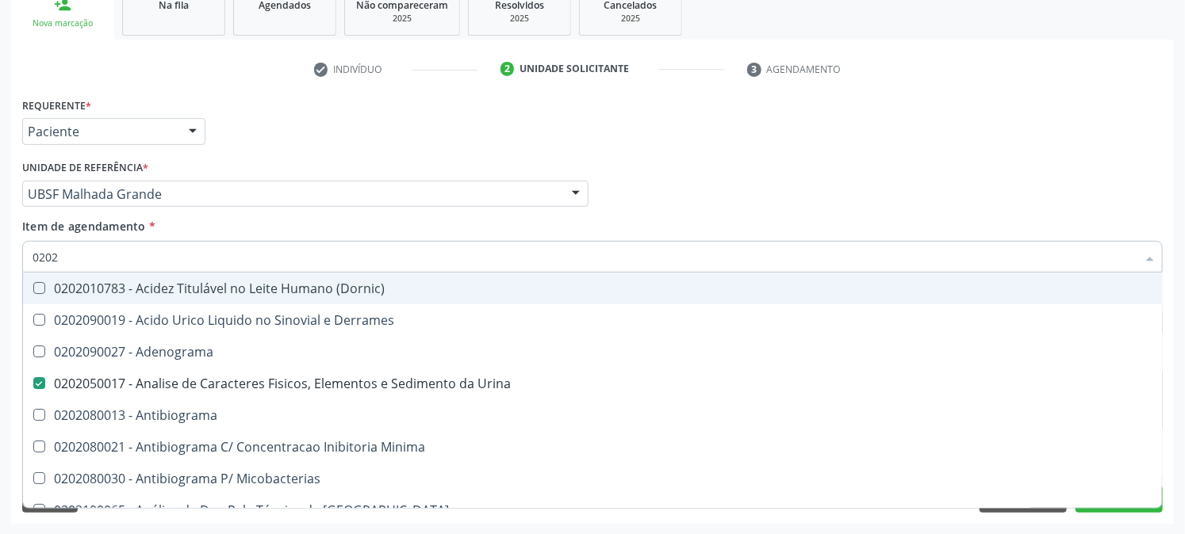
type input "02020"
checkbox Xiii "true"
checkbox Glicose "false"
checkbox Reto "true"
checkbox Oncologia "true"
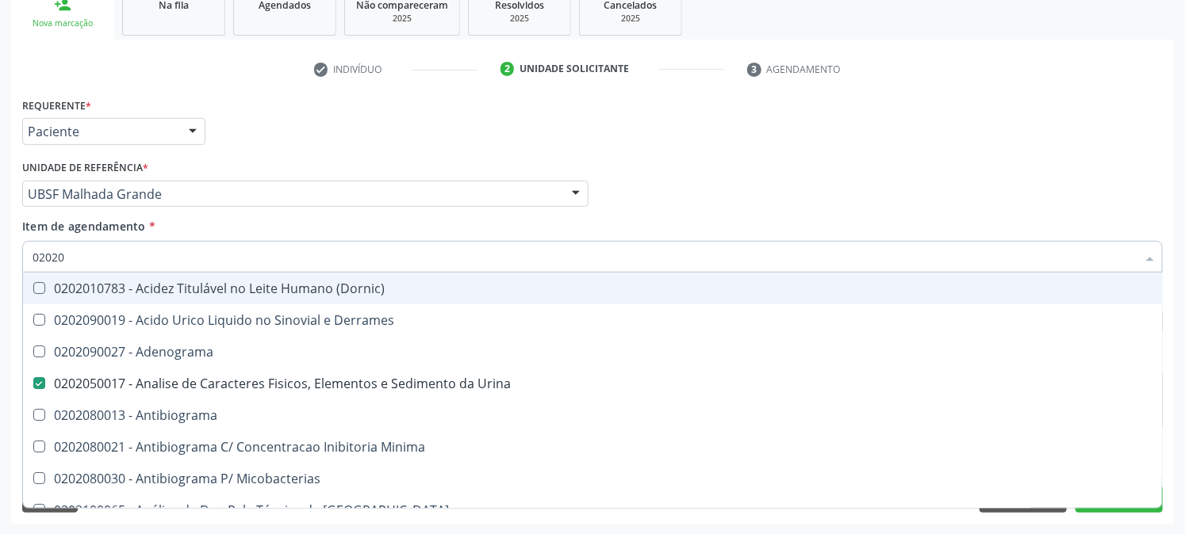
checkbox Anticardiolipina "true"
checkbox \(Elisa\) "false"
checkbox \(Ro\) "true"
checkbox Antitoxoplasma "false"
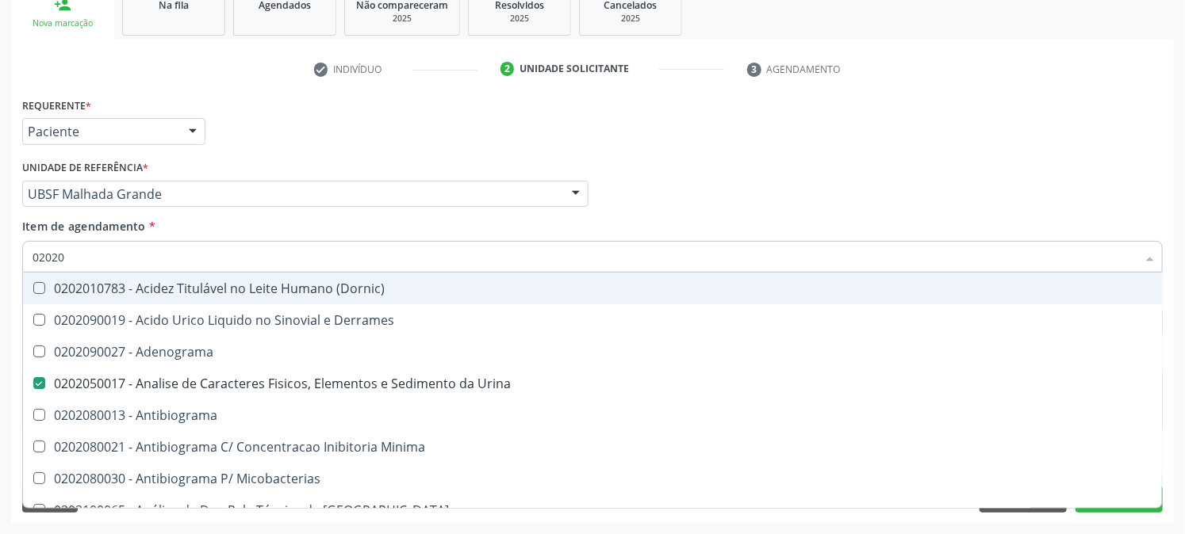
checkbox \(Hbsag\) "false"
type input "020203"
checkbox Urina "false"
checkbox Globular "true"
checkbox Aluminio "true"
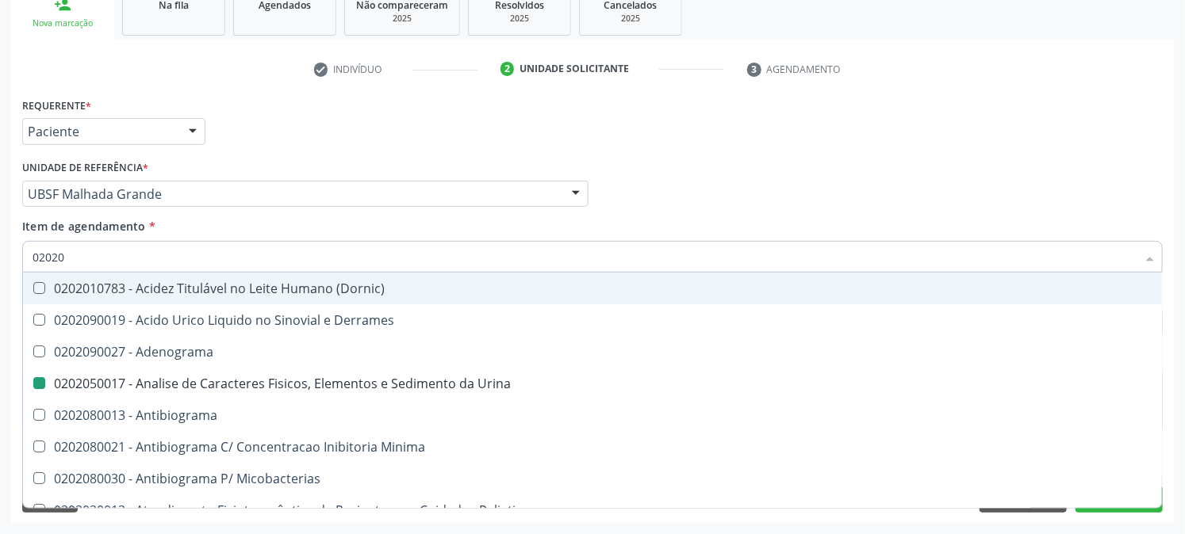
checkbox III "true"
checkbox Carboxi-Hemoglobina "true"
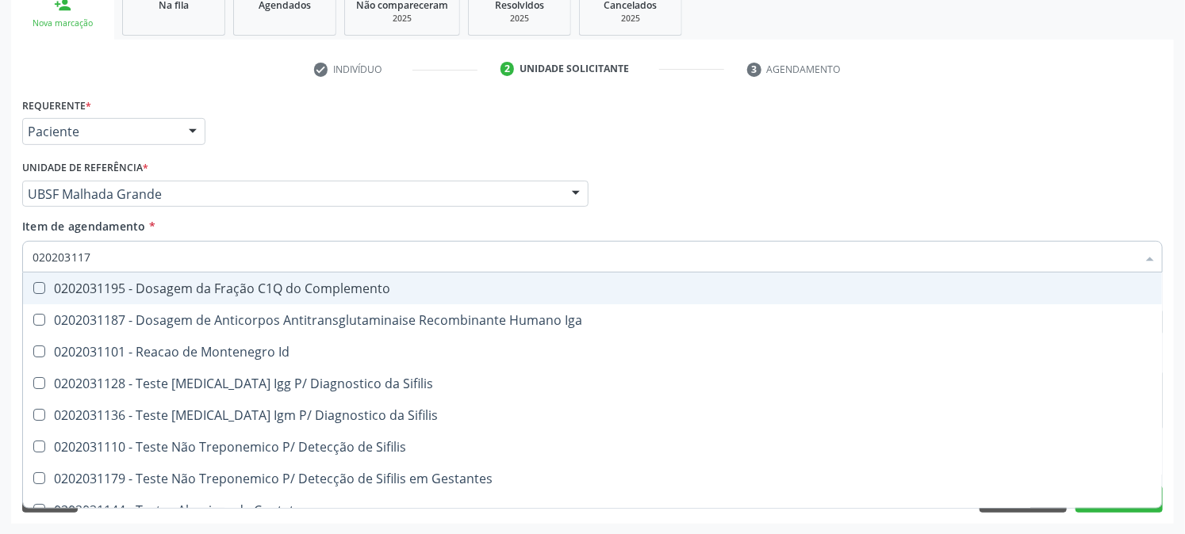
type input "0202031179"
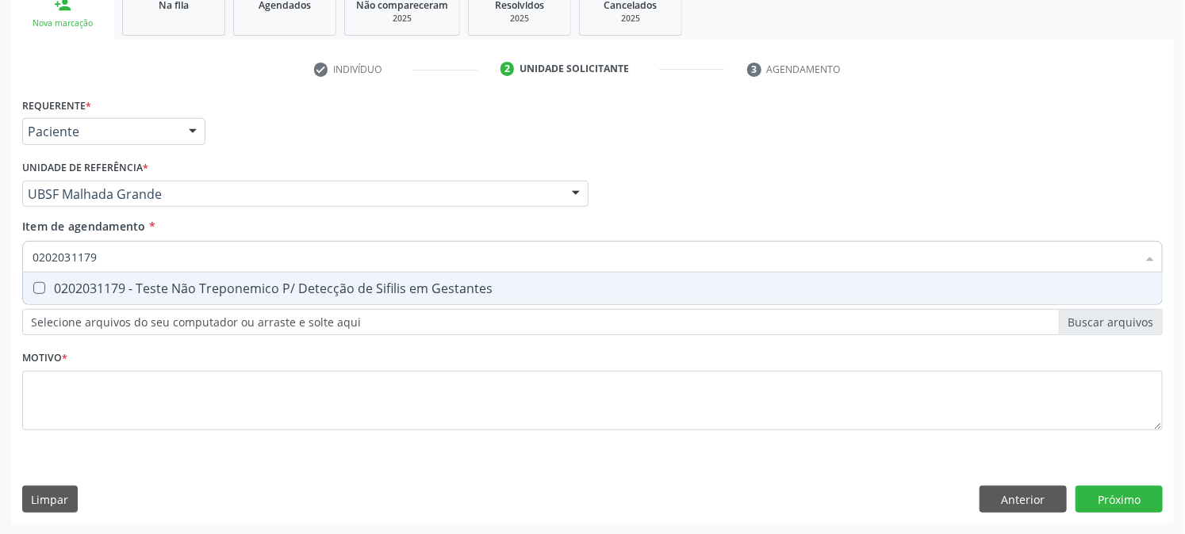
click at [48, 278] on span "0202031179 - Teste Não Treponemico P/ Detecção de Sifilis em Gestantes" at bounding box center [592, 289] width 1139 height 32
checkbox Gestantes "true"
drag, startPoint x: 139, startPoint y: 249, endPoint x: 0, endPoint y: 257, distance: 139.0
click at [0, 257] on div "Acompanhamento Acompanhe a situação das marcações correntes e finalizadas Relat…" at bounding box center [592, 186] width 1185 height 699
checkbox Gestantes "false"
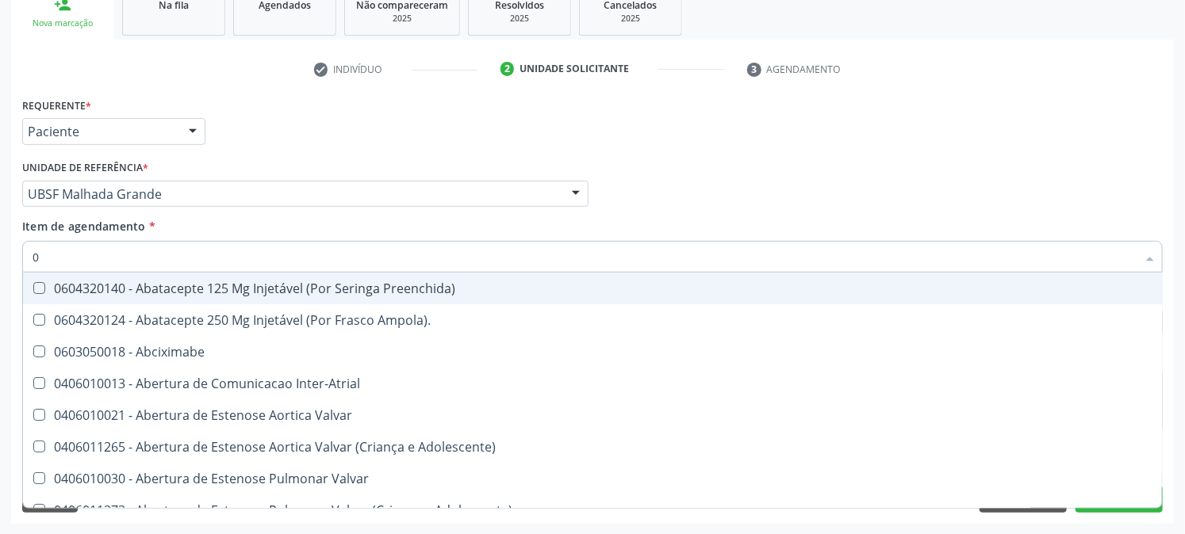
type input "02"
checkbox Psicossocial "true"
checkbox Urina "false"
checkbox Comprimido\) "true"
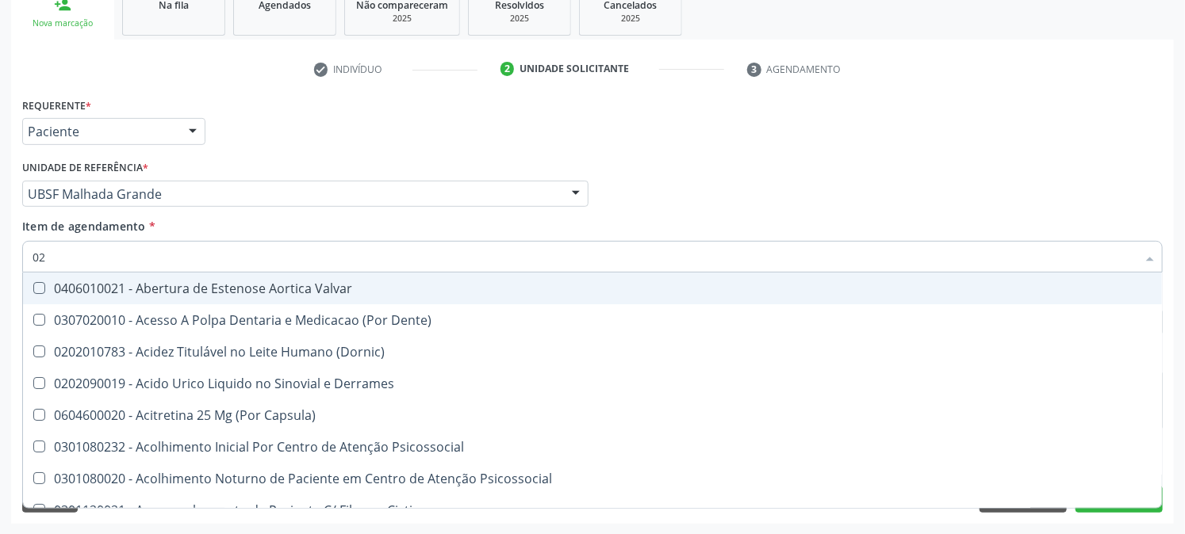
type input "020"
checkbox Frasco-Ampola\) "true"
checkbox Urina "false"
checkbox Osmolaridade "true"
checkbox Glicose "false"
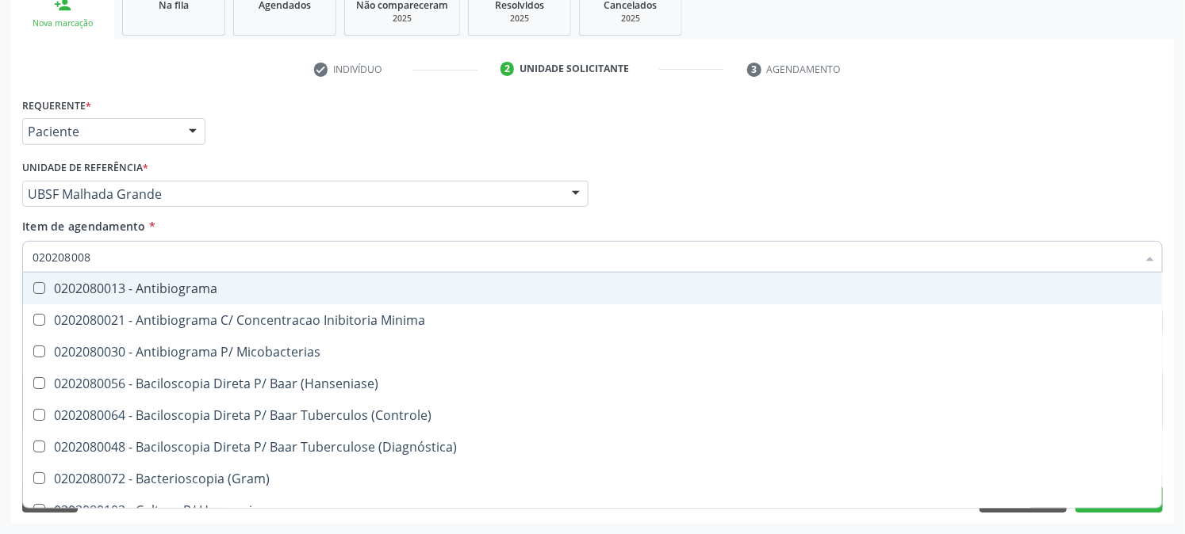
type input "0202080080"
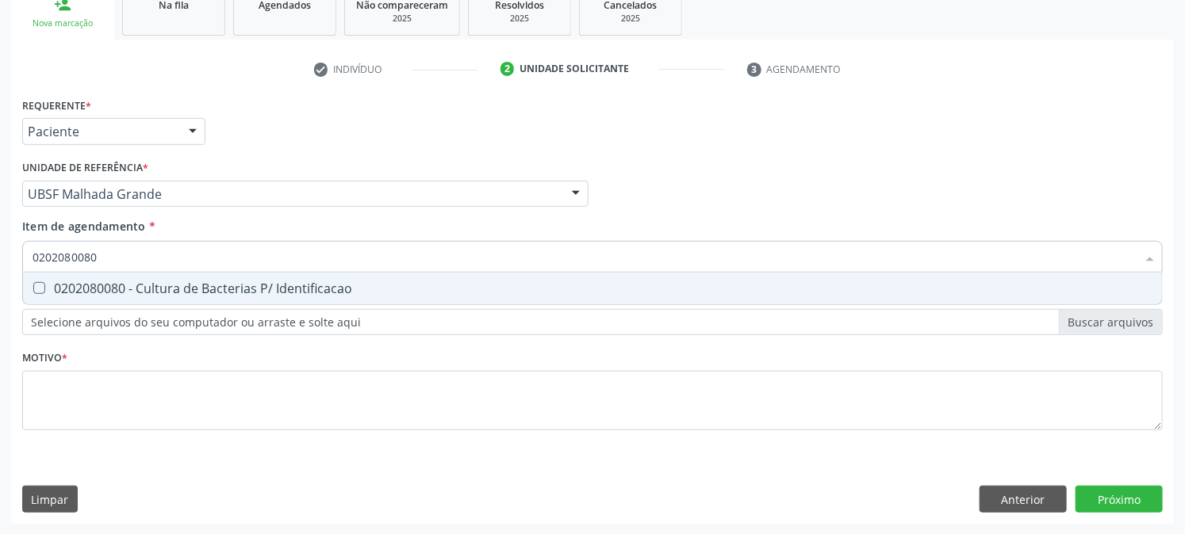
click at [197, 289] on div "0202080080 - Cultura de Bacterias P/ Identificacao" at bounding box center [593, 288] width 1120 height 13
checkbox Identificacao "true"
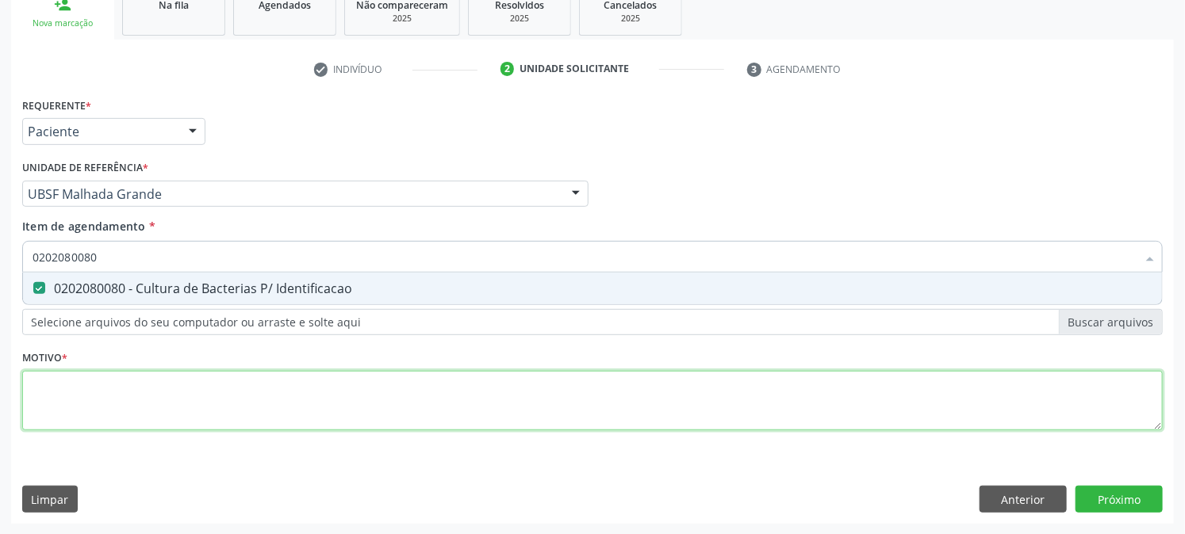
click at [90, 408] on div "Requerente * Paciente Profissional de Saúde Paciente Nenhum resultado encontrad…" at bounding box center [592, 273] width 1140 height 359
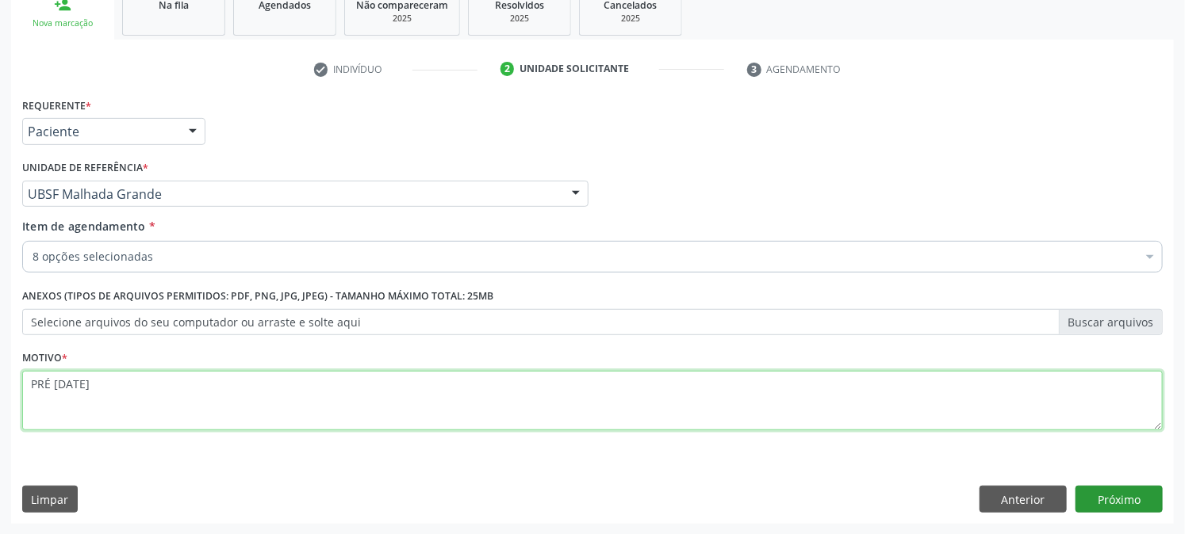
type textarea "PRÉ [DATE]"
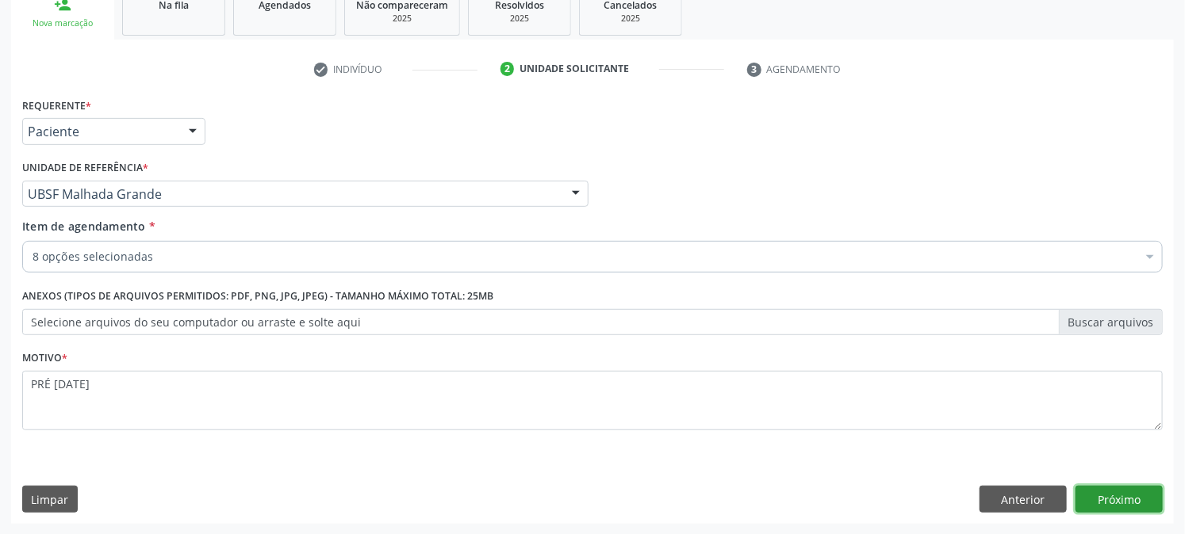
click at [1134, 500] on button "Próximo" at bounding box center [1118, 499] width 87 height 27
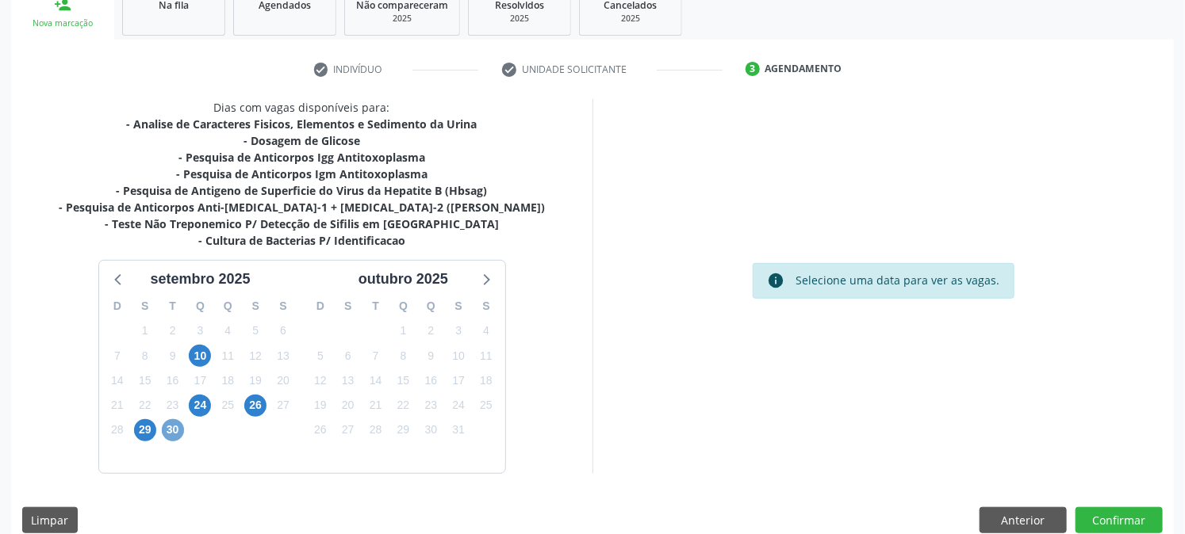
click at [169, 431] on span "30" at bounding box center [173, 430] width 22 height 22
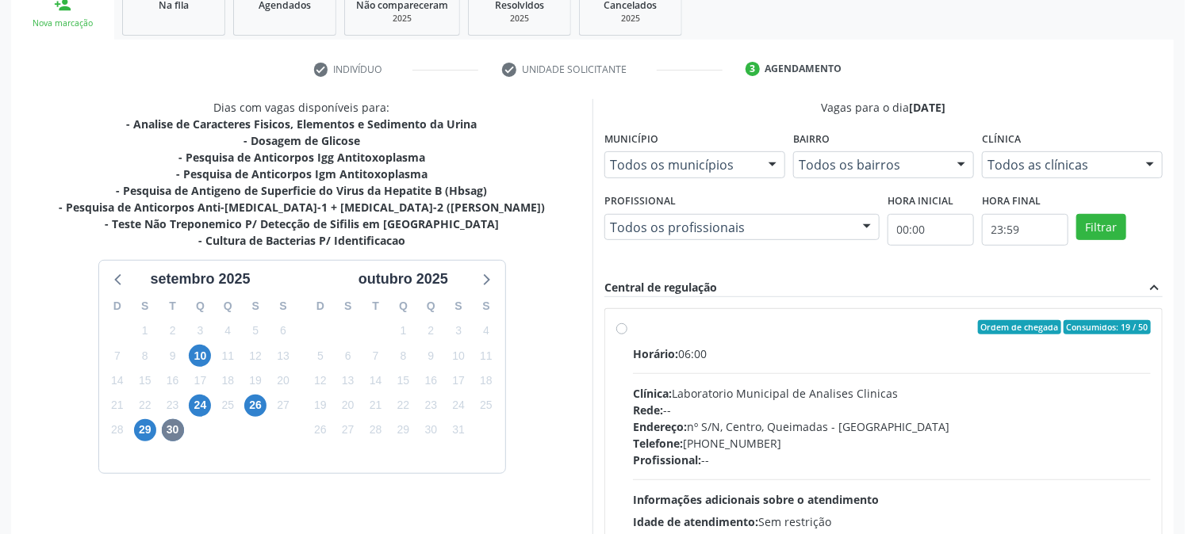
click at [701, 309] on div "Ordem de chegada Consumidos: 19 / 50 Horário: 06:00 Clínica: Laboratorio Munici…" at bounding box center [883, 442] width 557 height 266
radio input "true"
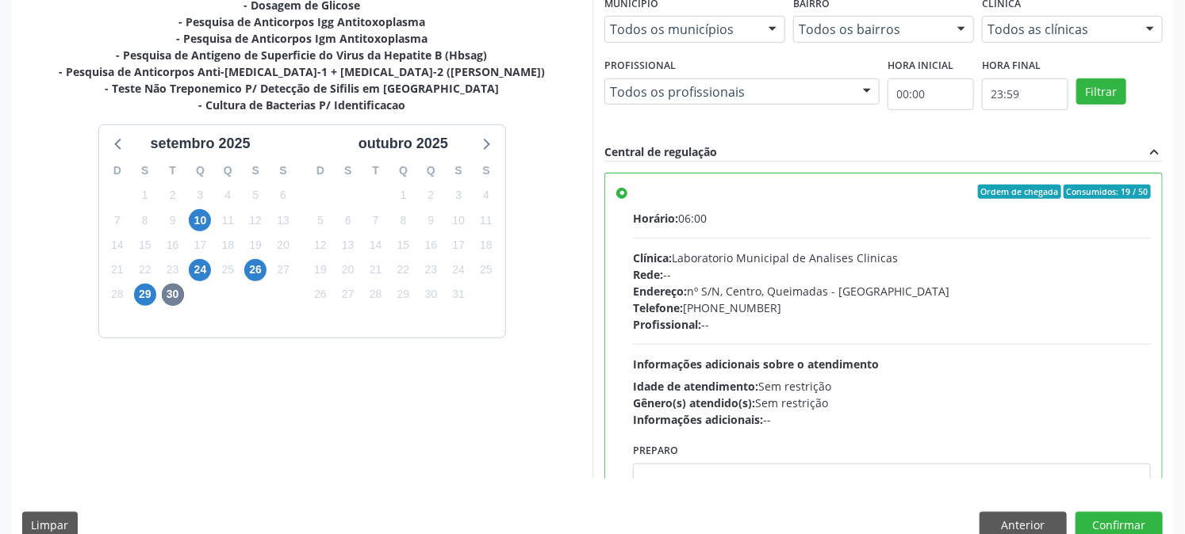
scroll to position [412, 0]
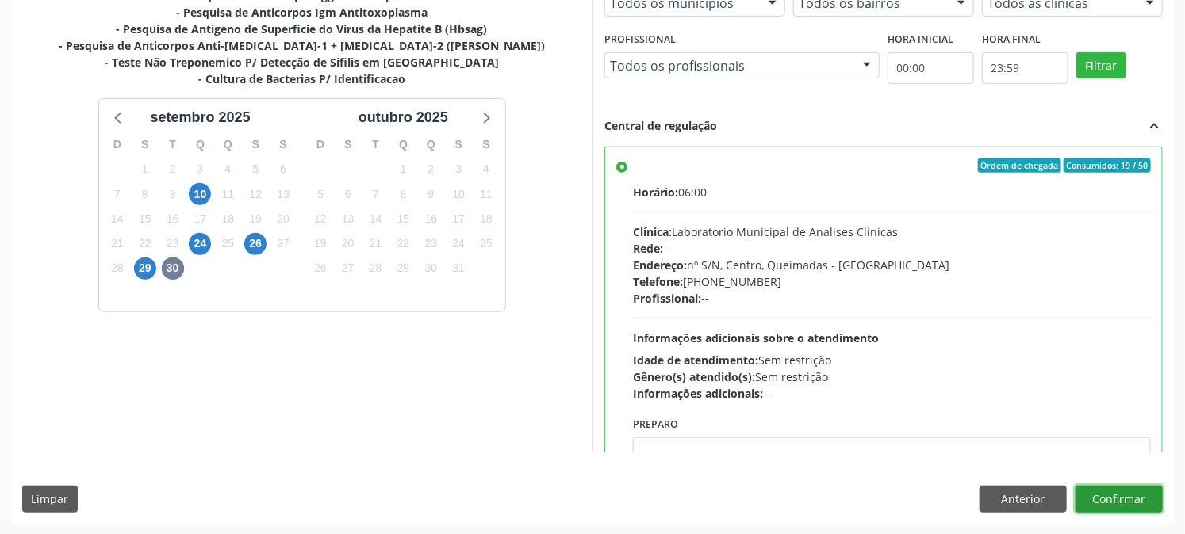
click at [1135, 495] on button "Confirmar" at bounding box center [1118, 499] width 87 height 27
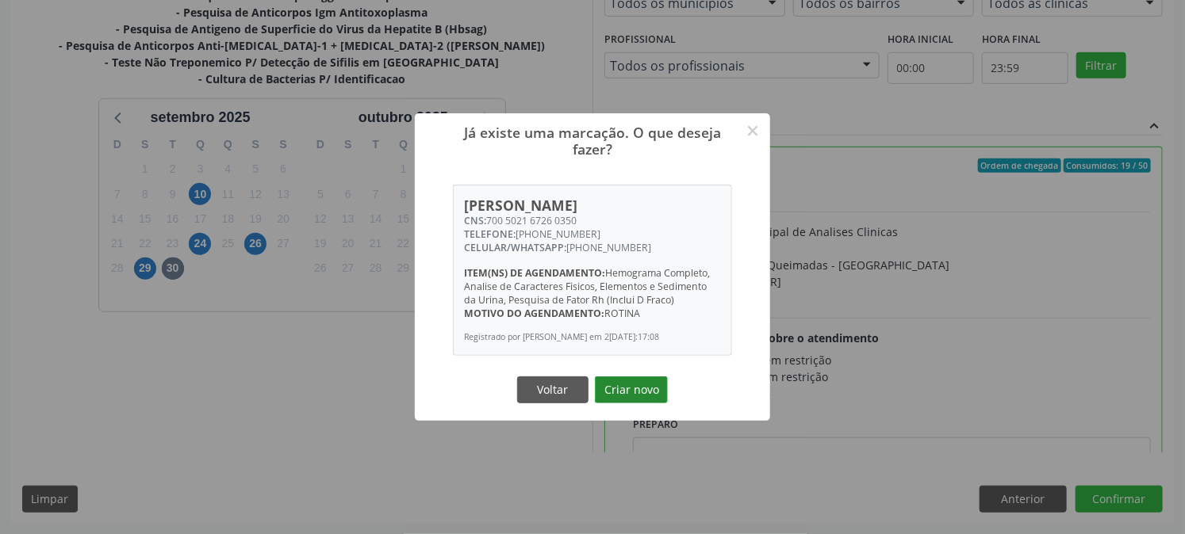
click at [636, 400] on button "Criar novo" at bounding box center [631, 390] width 73 height 27
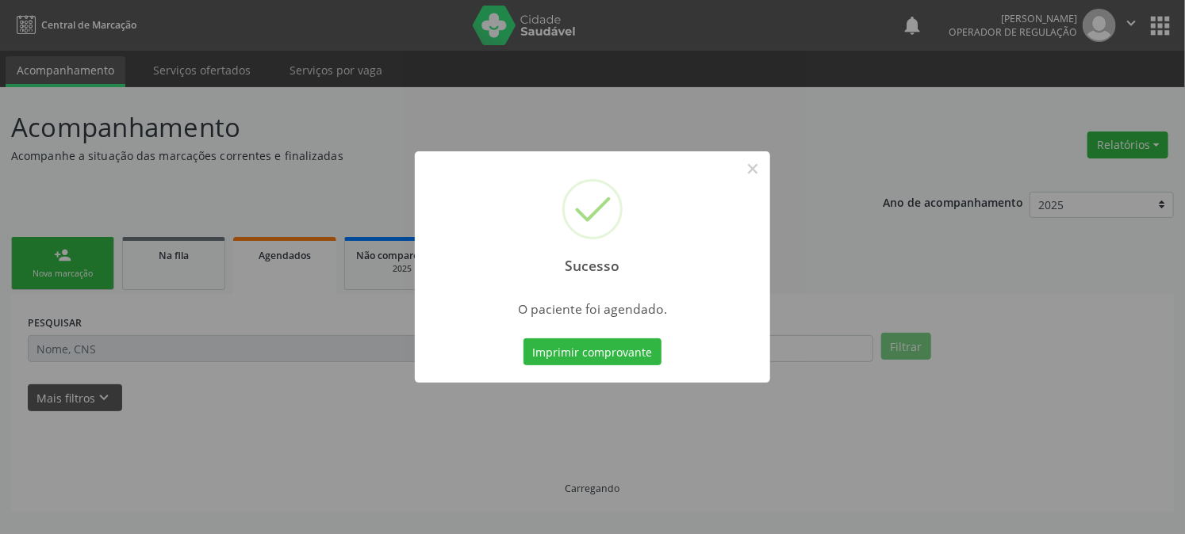
scroll to position [0, 0]
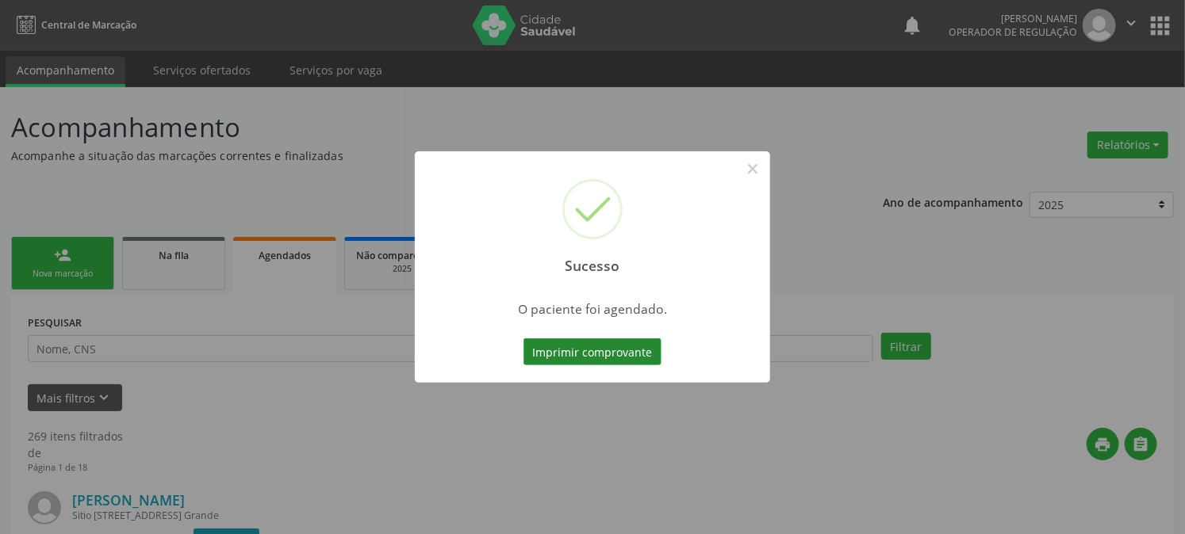
click at [638, 350] on button "Imprimir comprovante" at bounding box center [592, 352] width 138 height 27
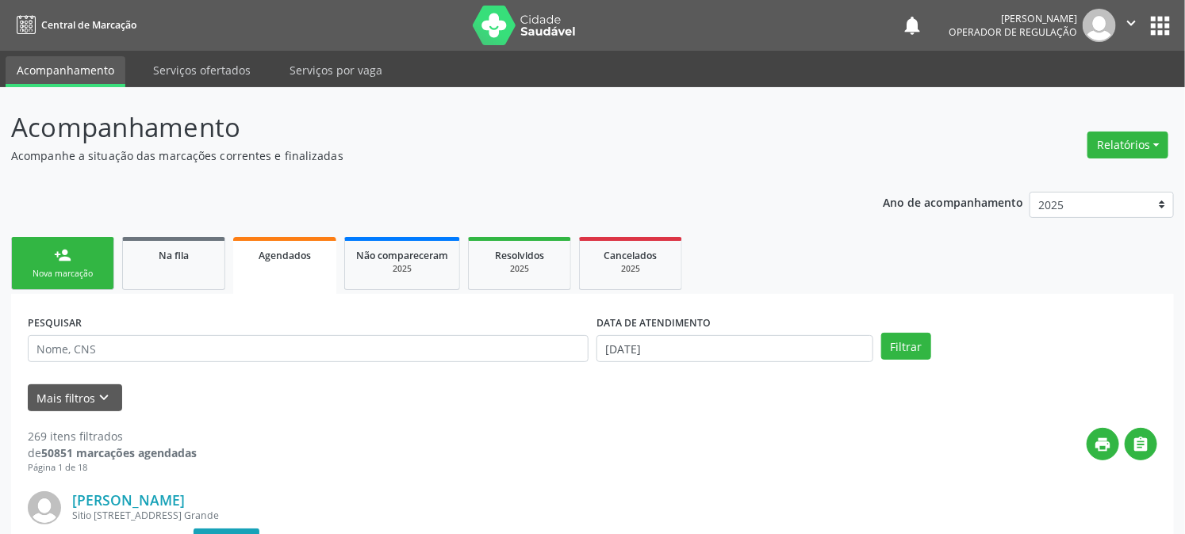
click at [69, 266] on link "person_add Nova marcação" at bounding box center [62, 263] width 103 height 53
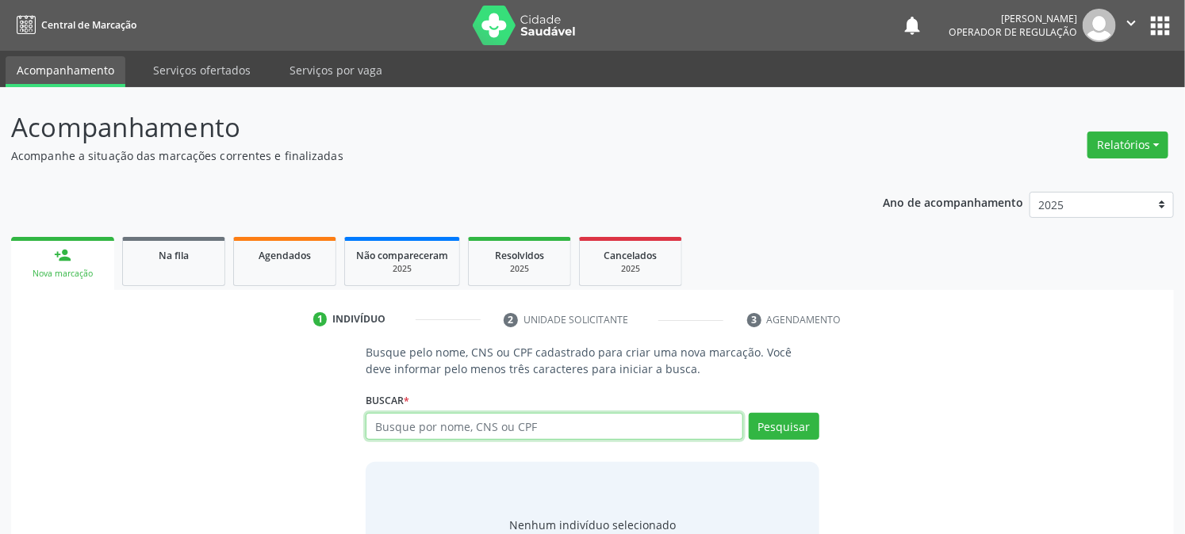
click at [461, 428] on input "text" at bounding box center [554, 426] width 377 height 27
type input "705609465679615"
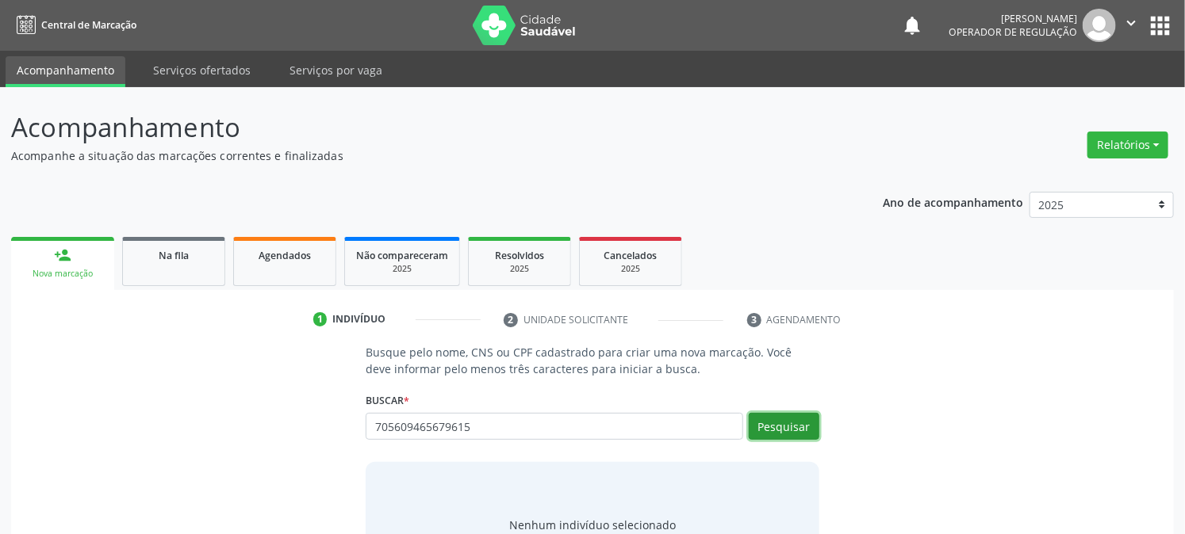
click at [789, 434] on button "Pesquisar" at bounding box center [784, 426] width 71 height 27
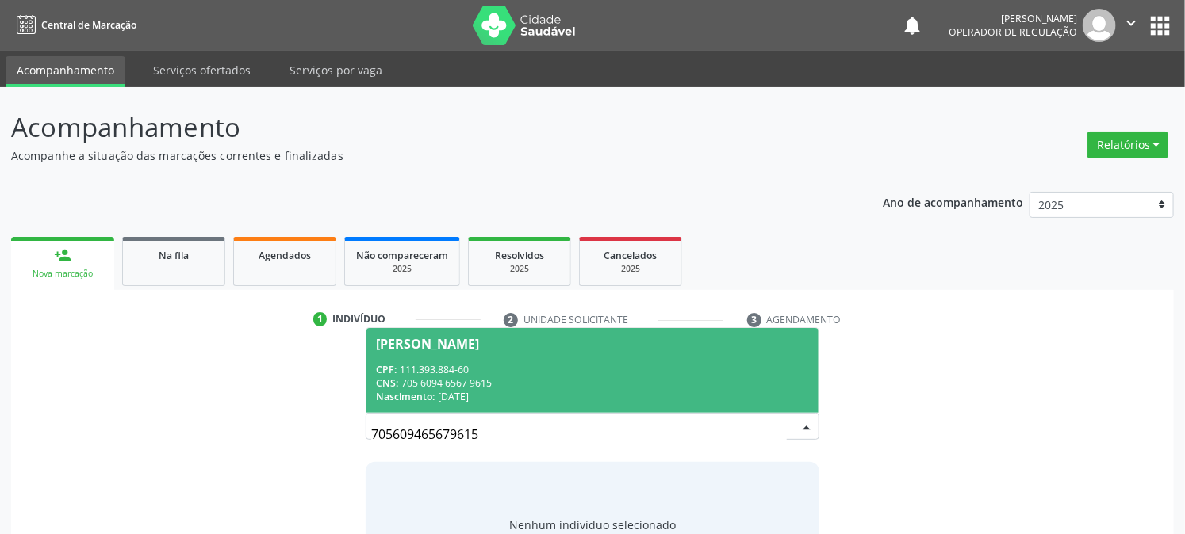
click at [477, 357] on span "Maria Eduarda Miranda CPF: 111.393.884-60 CNS: 705 6094 6567 9615 Nascimento: 3…" at bounding box center [591, 370] width 451 height 85
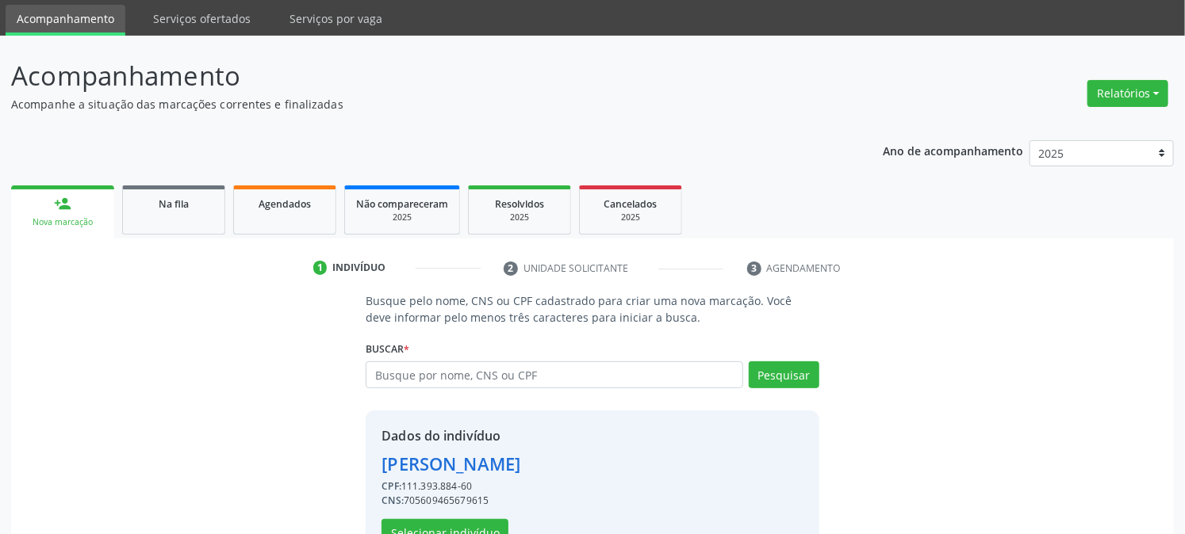
scroll to position [100, 0]
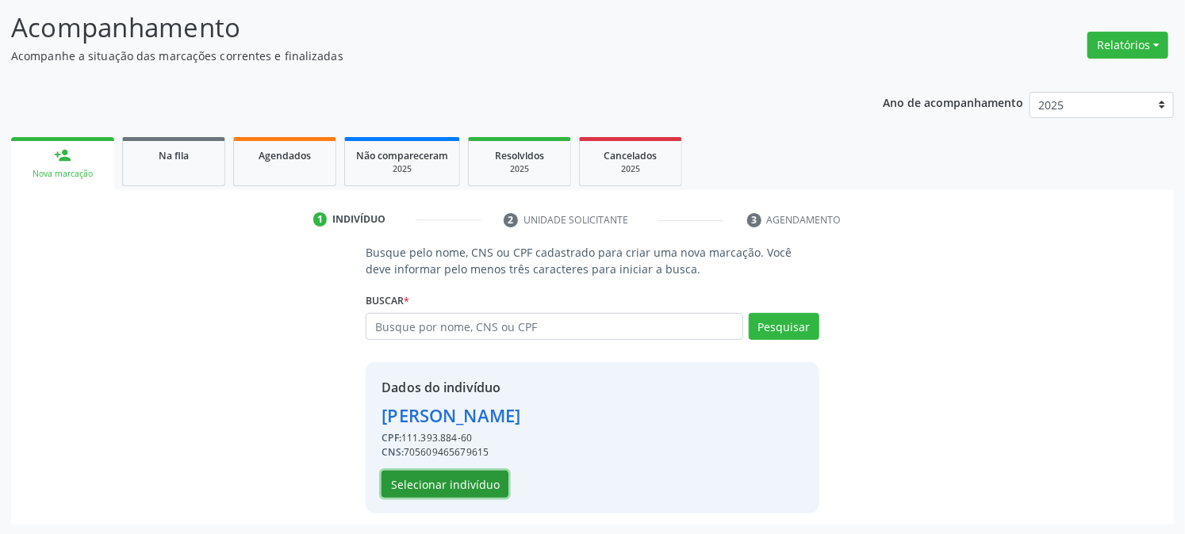
click at [454, 489] on button "Selecionar indivíduo" at bounding box center [444, 484] width 127 height 27
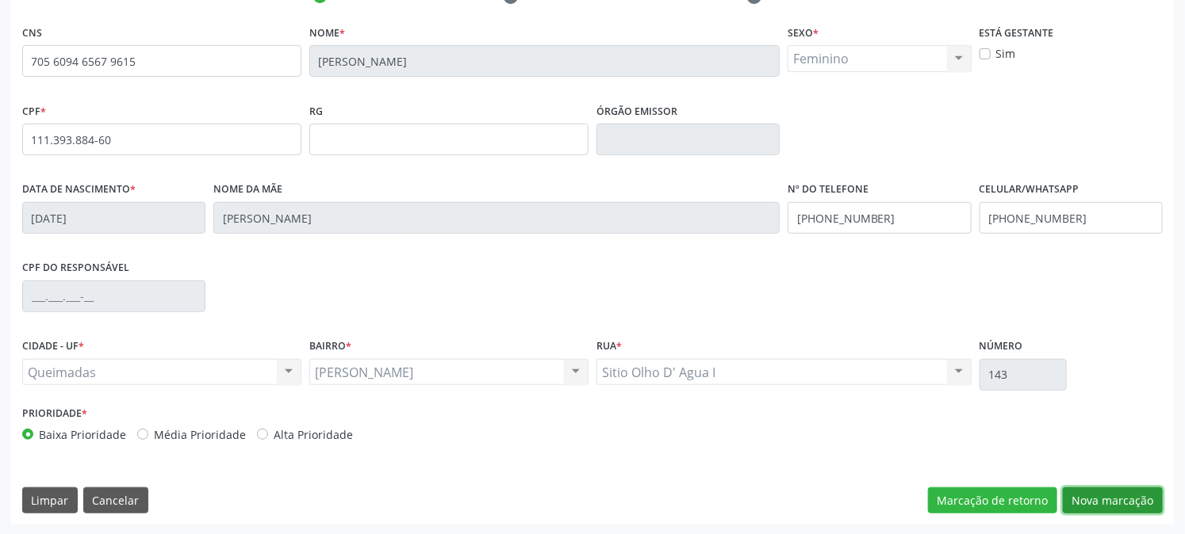
click at [1120, 489] on button "Nova marcação" at bounding box center [1112, 501] width 100 height 27
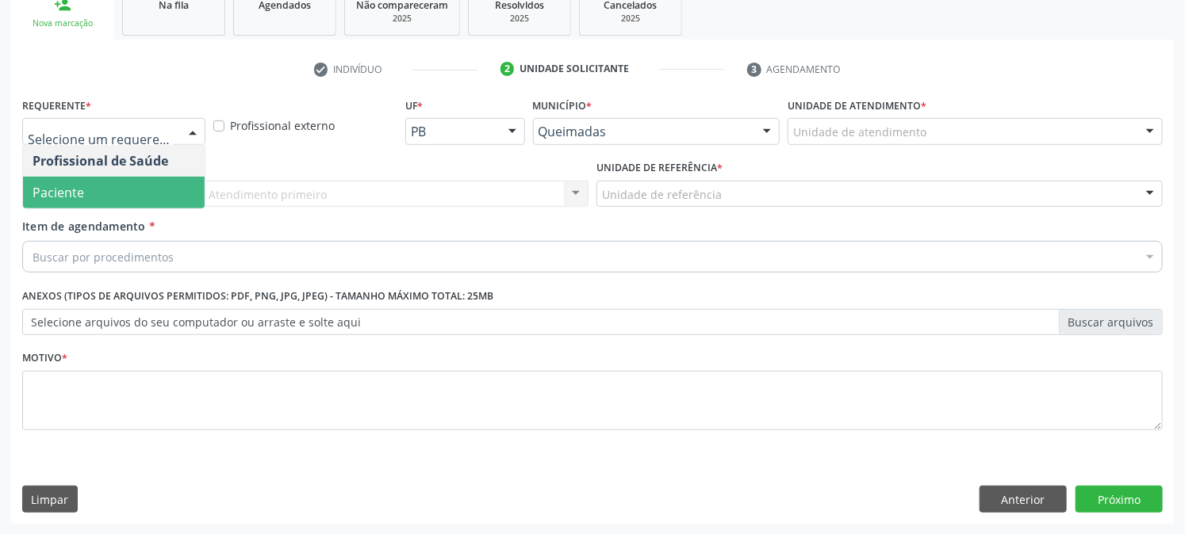
click at [125, 182] on span "Paciente" at bounding box center [114, 193] width 182 height 32
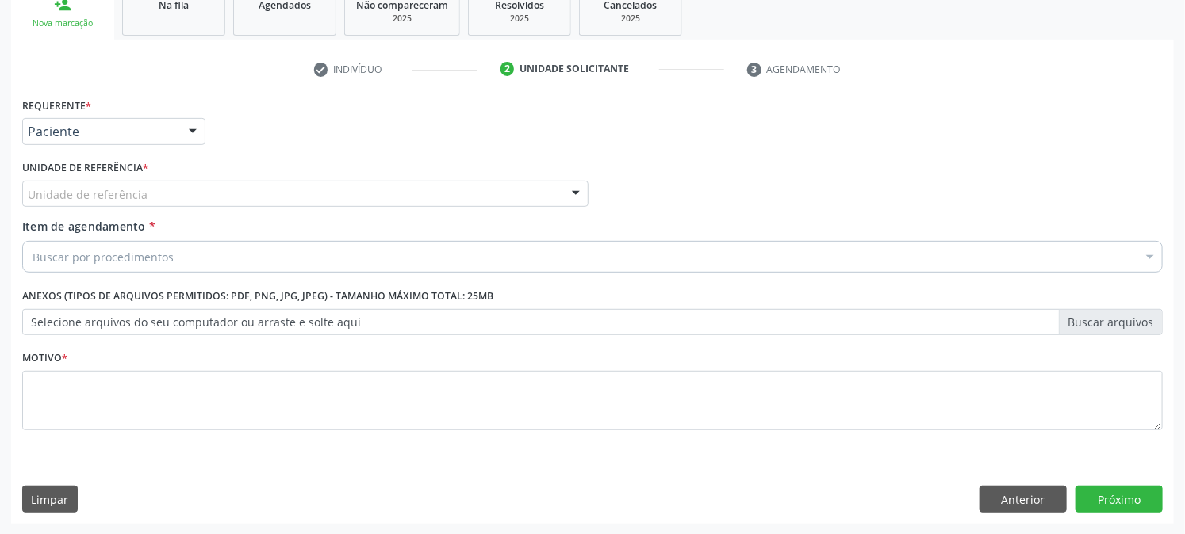
click at [125, 182] on div "Unidade de referência" at bounding box center [305, 194] width 566 height 27
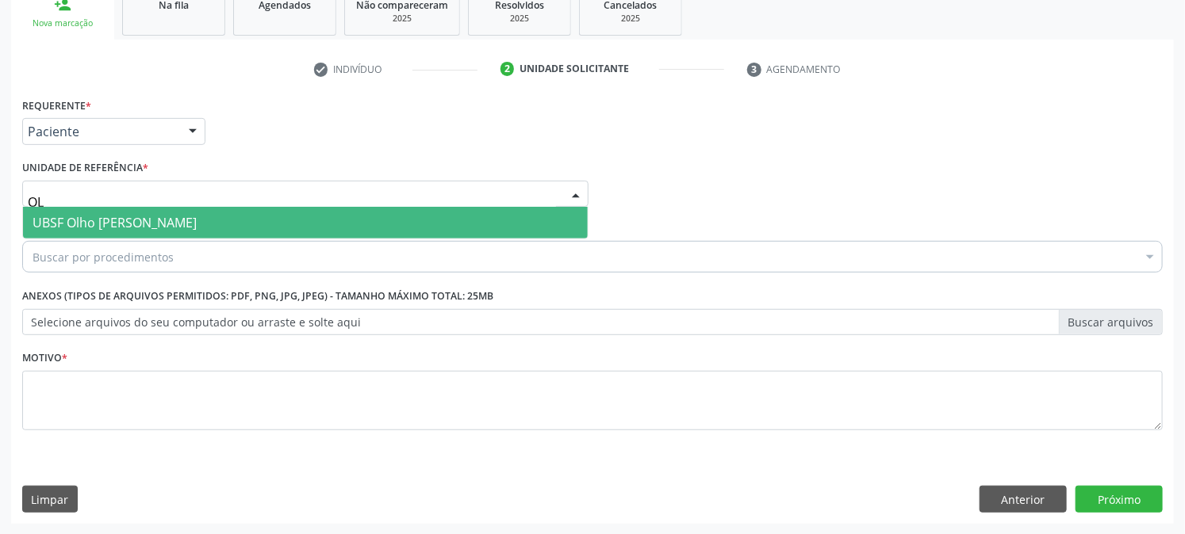
type input "OLH"
click at [135, 216] on span "UBSF Olho [PERSON_NAME]" at bounding box center [115, 222] width 164 height 17
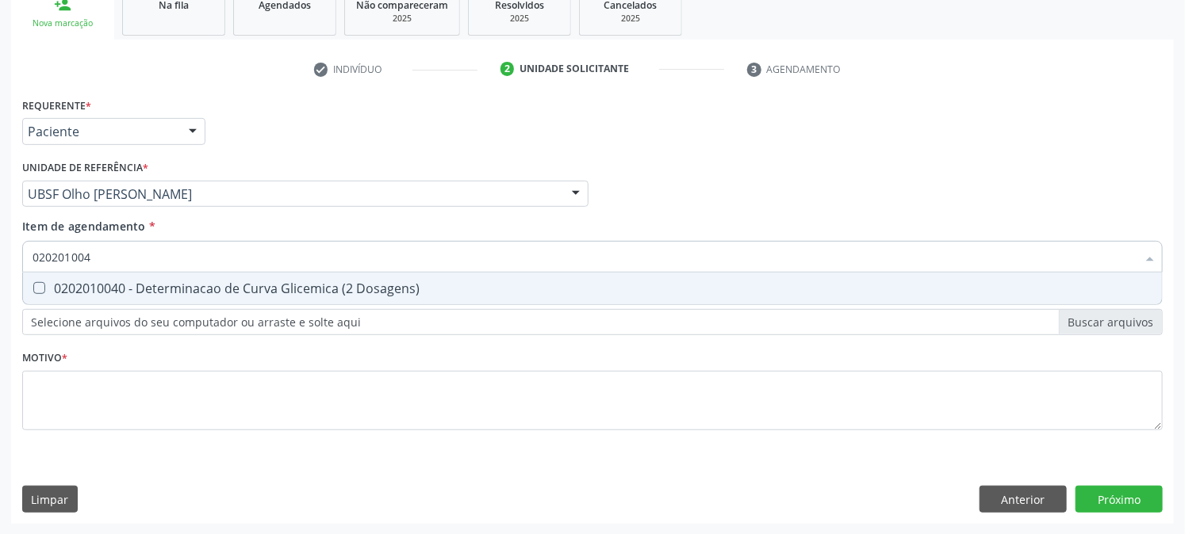
type input "0202010040"
click at [169, 287] on div "0202010040 - Determinacao de Curva Glicemica (2 Dosagens)" at bounding box center [593, 288] width 1120 height 13
checkbox Dosagens\) "true"
drag, startPoint x: 159, startPoint y: 249, endPoint x: 0, endPoint y: 290, distance: 163.9
click at [0, 290] on div "Acompanhamento Acompanhe a situação das marcações correntes e finalizadas Relat…" at bounding box center [592, 186] width 1185 height 699
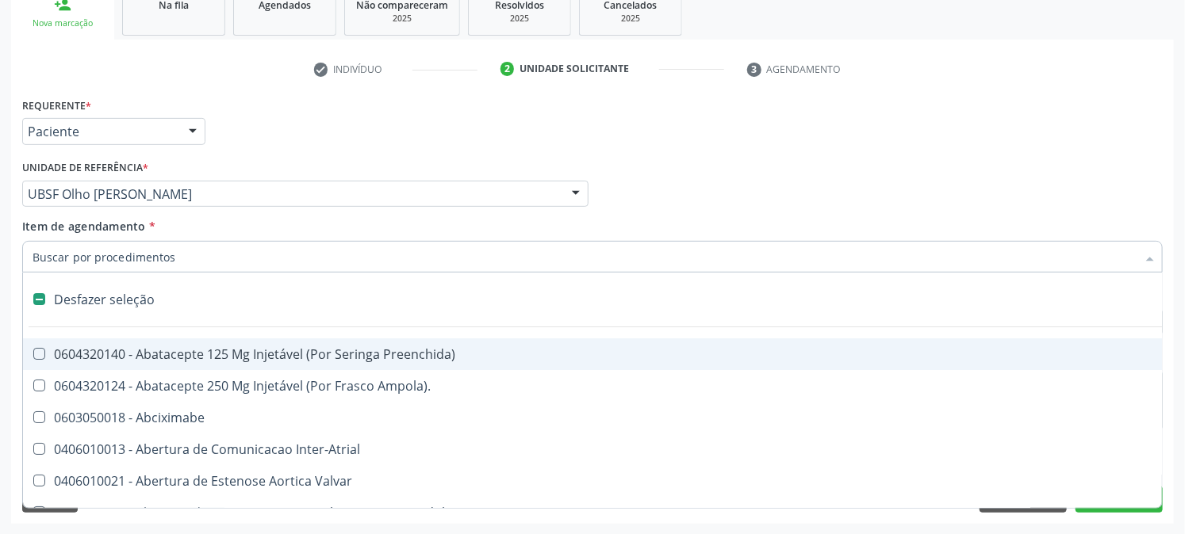
checkbox Preenchida\) "false"
type input "02"
checkbox Alimentação "true"
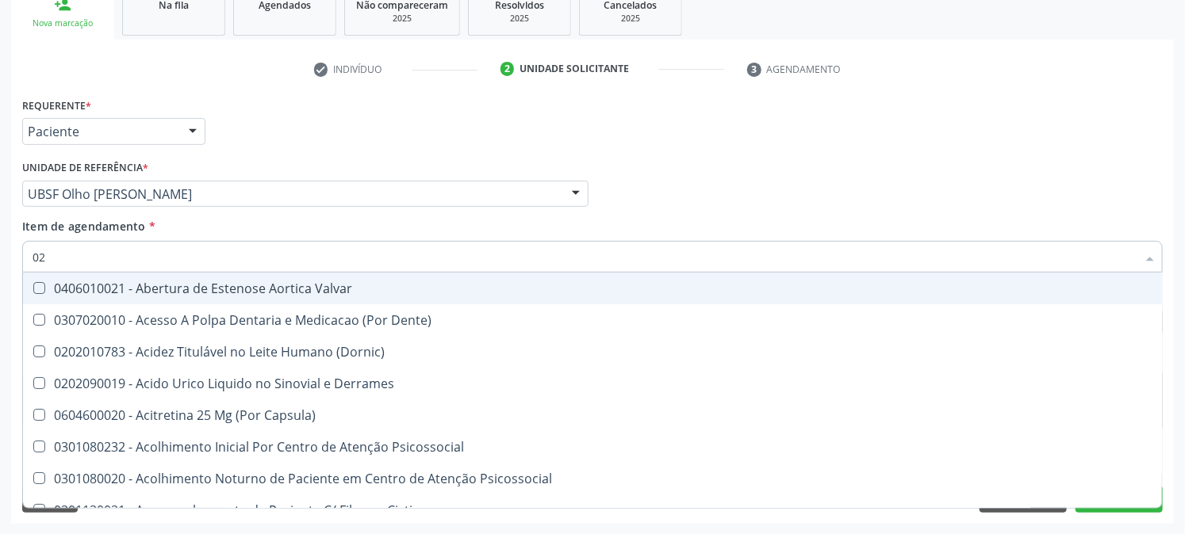
type input "020"
checkbox Tirofibana "true"
checkbox Dosagens\) "false"
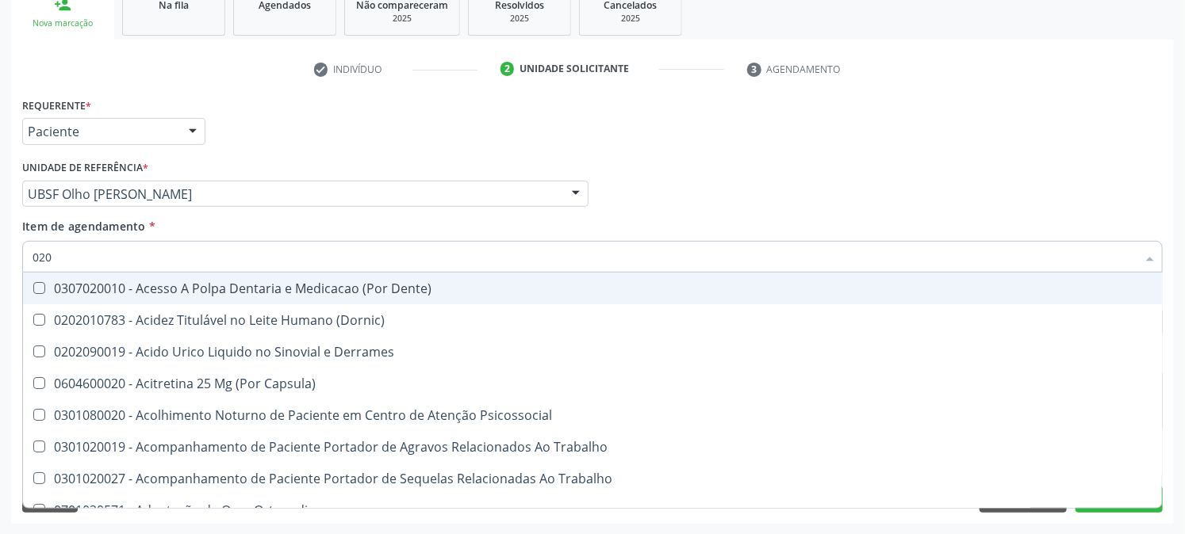
type input "0202"
checkbox Coluna "true"
checkbox Dosagens\) "false"
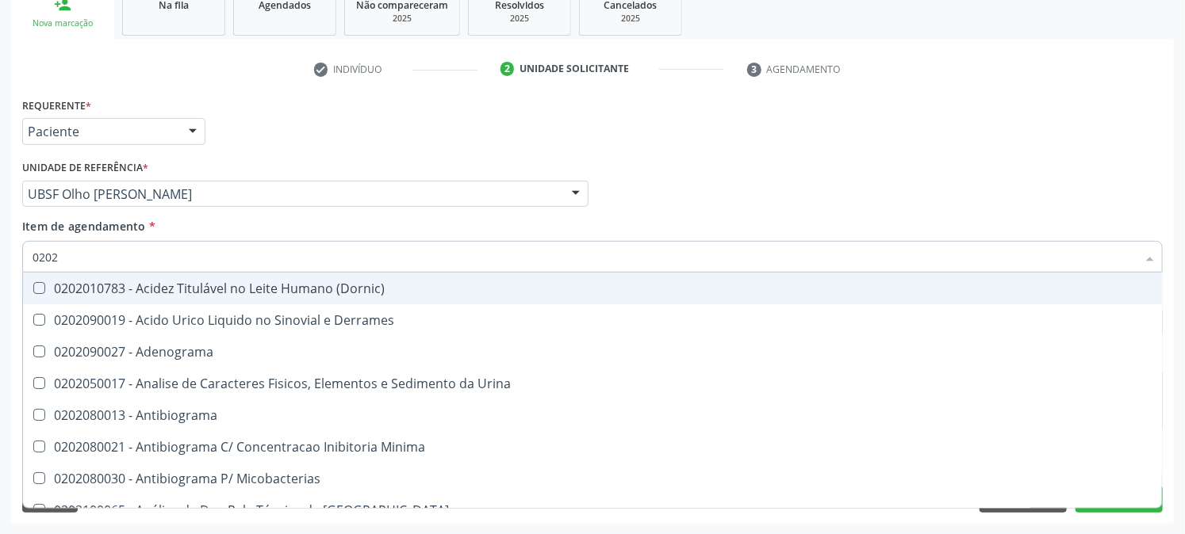
type input "02020"
checkbox Congênita "true"
checkbox Dosagens\) "false"
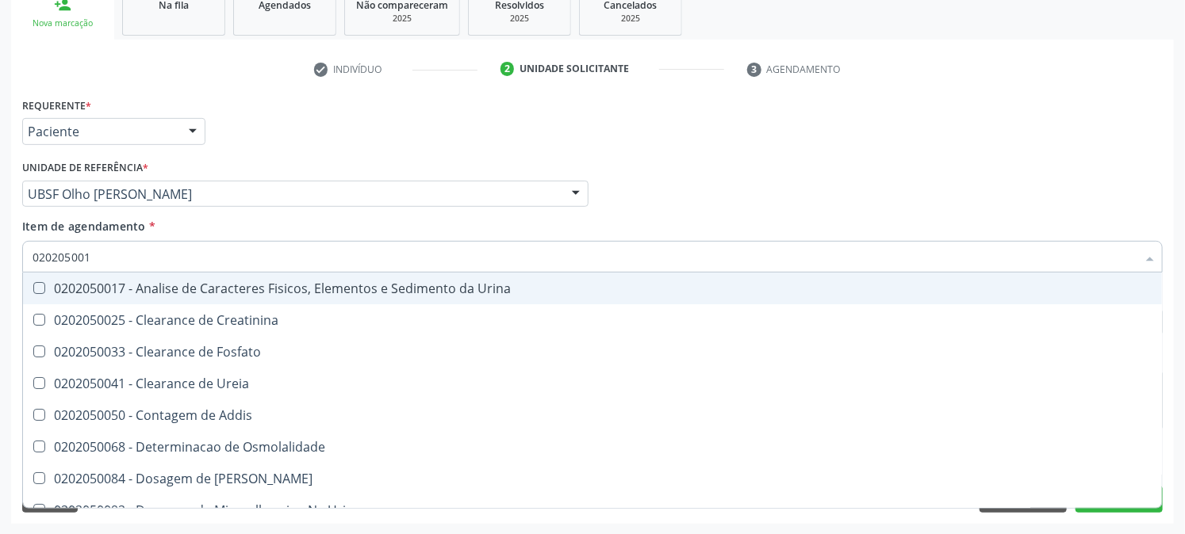
type input "0202050017"
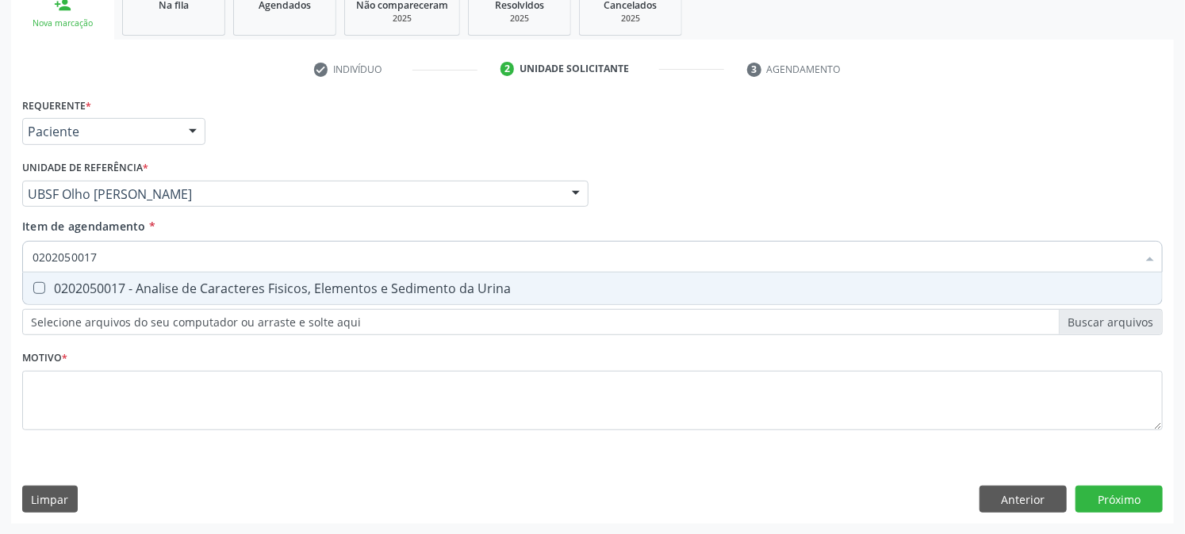
click at [57, 294] on div "0202050017 - Analise de Caracteres Fisicos, Elementos e Sedimento da Urina" at bounding box center [593, 288] width 1120 height 13
checkbox Urina "true"
drag, startPoint x: 105, startPoint y: 258, endPoint x: 0, endPoint y: 311, distance: 117.0
click at [0, 310] on div "Acompanhamento Acompanhe a situação das marcações correntes e finalizadas Relat…" at bounding box center [592, 186] width 1185 height 699
checkbox Urina "false"
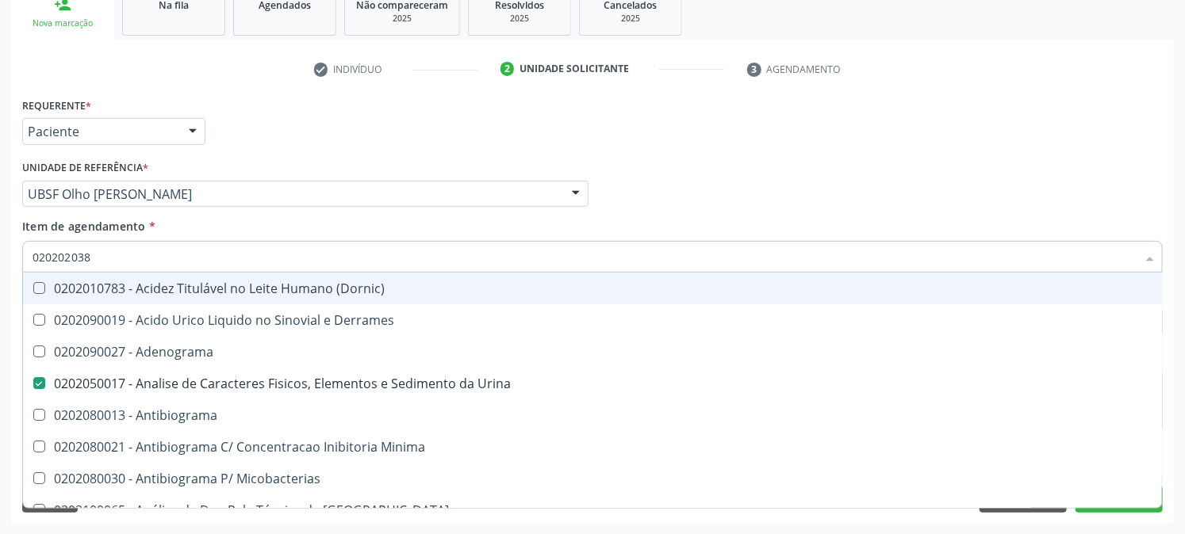
type input "0202020380"
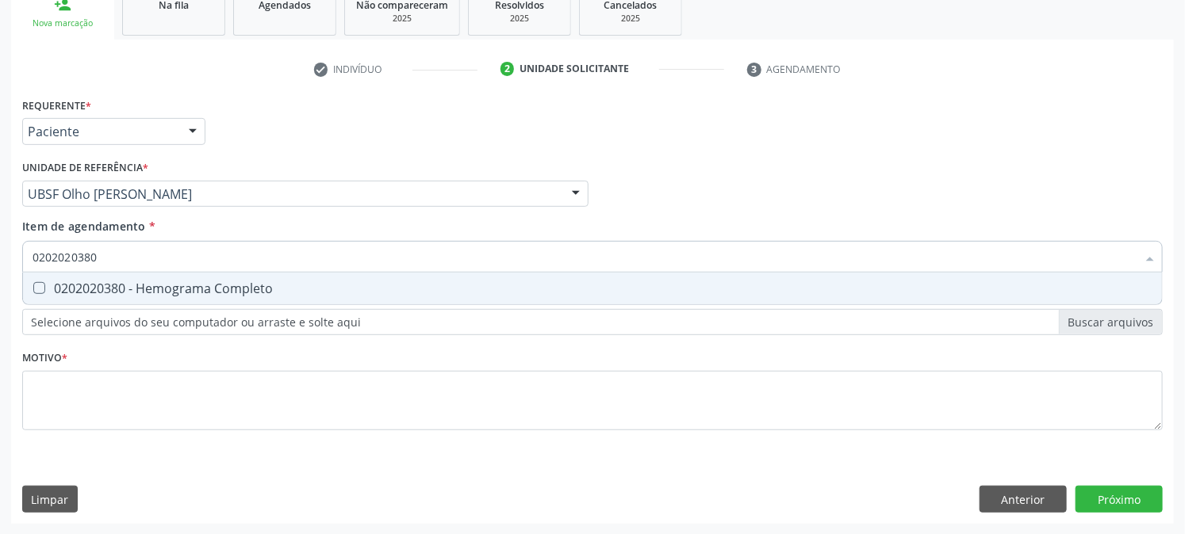
click at [93, 282] on div "0202020380 - Hemograma Completo" at bounding box center [593, 288] width 1120 height 13
checkbox Completo "true"
click at [0, 270] on div "Acompanhamento Acompanhe a situação das marcações correntes e finalizadas Relat…" at bounding box center [592, 186] width 1185 height 699
checkbox Completo "false"
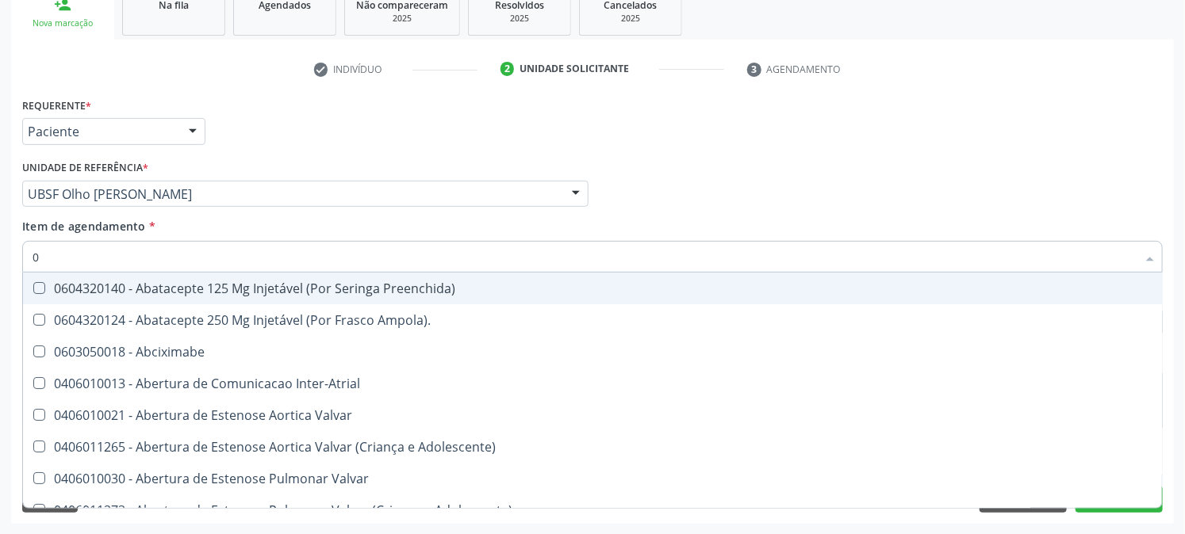
type input "02"
checkbox Psicossocial "true"
checkbox Urina "false"
checkbox Alimentação "true"
type input "020"
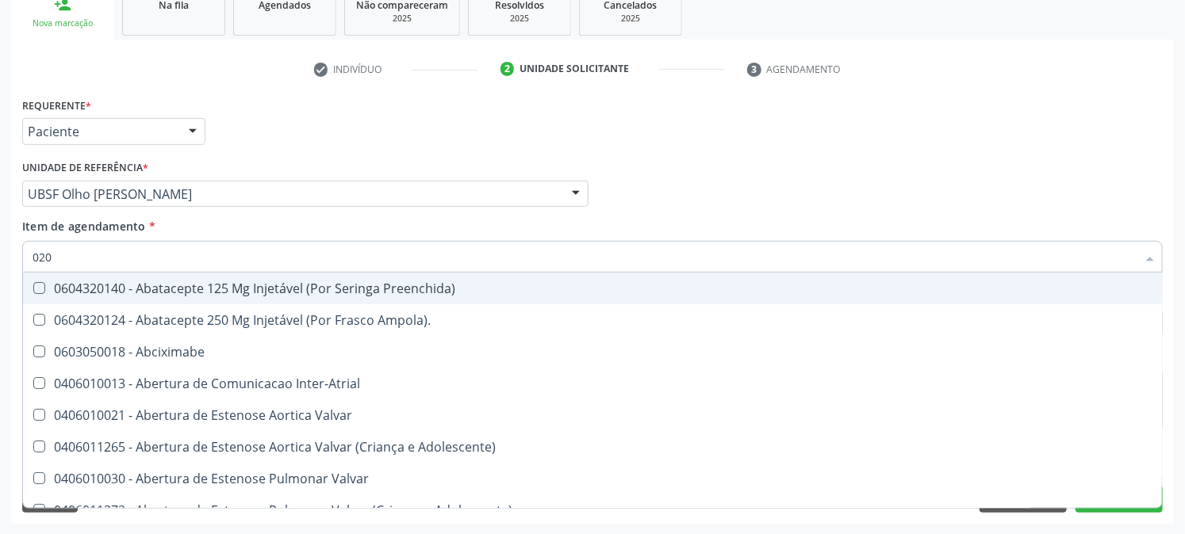
checkbox Rim "true"
checkbox Psicossocial "false"
checkbox Livre "true"
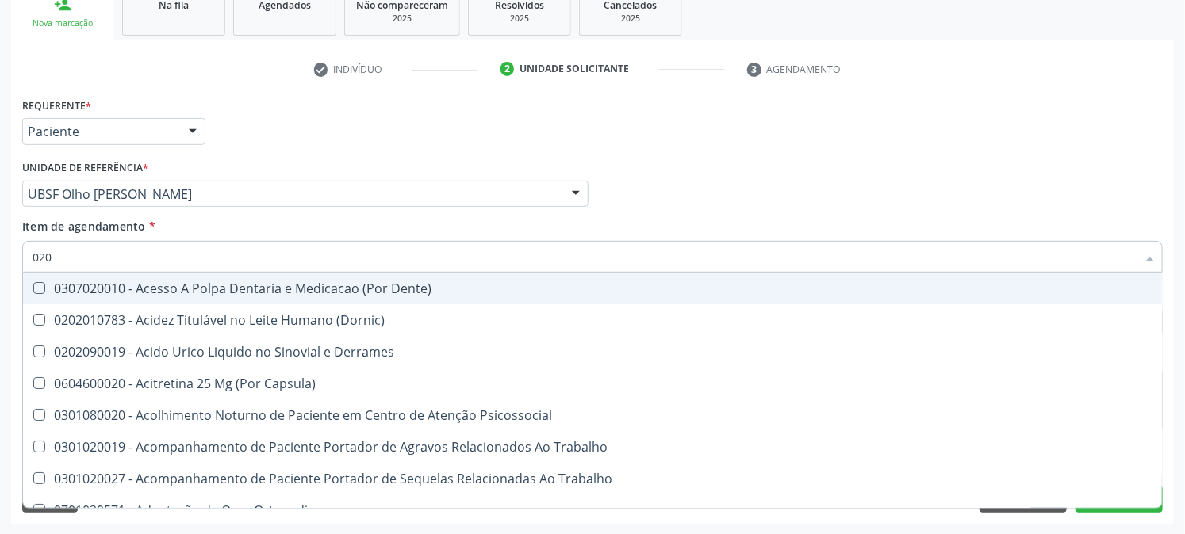
type input "0202"
checkbox Capsula\) "true"
checkbox Urina "false"
checkbox Coluna "true"
checkbox Revisao "true"
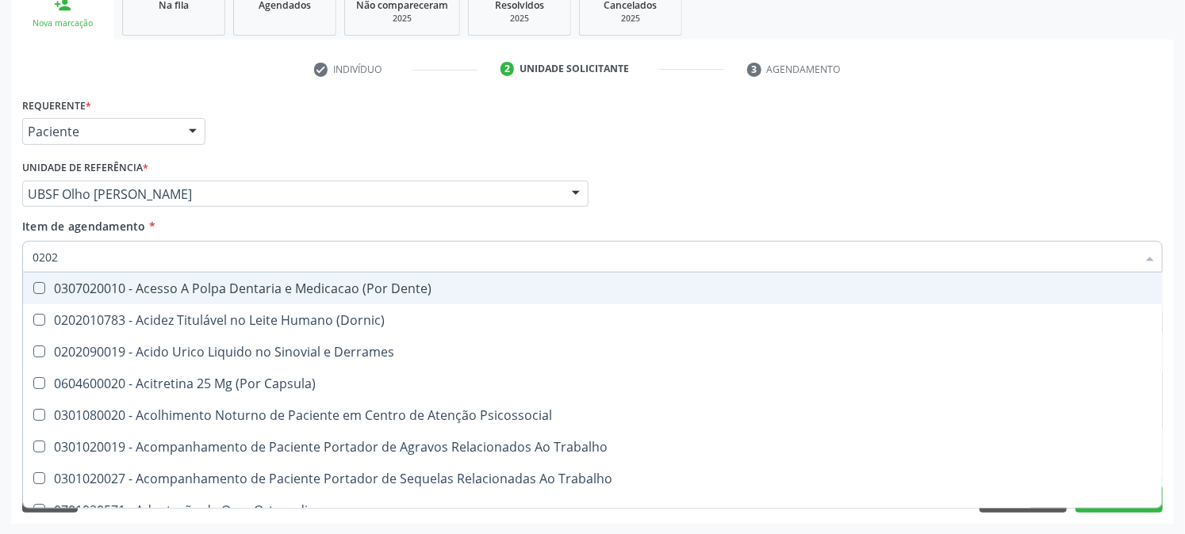
checkbox Dosagens\) "false"
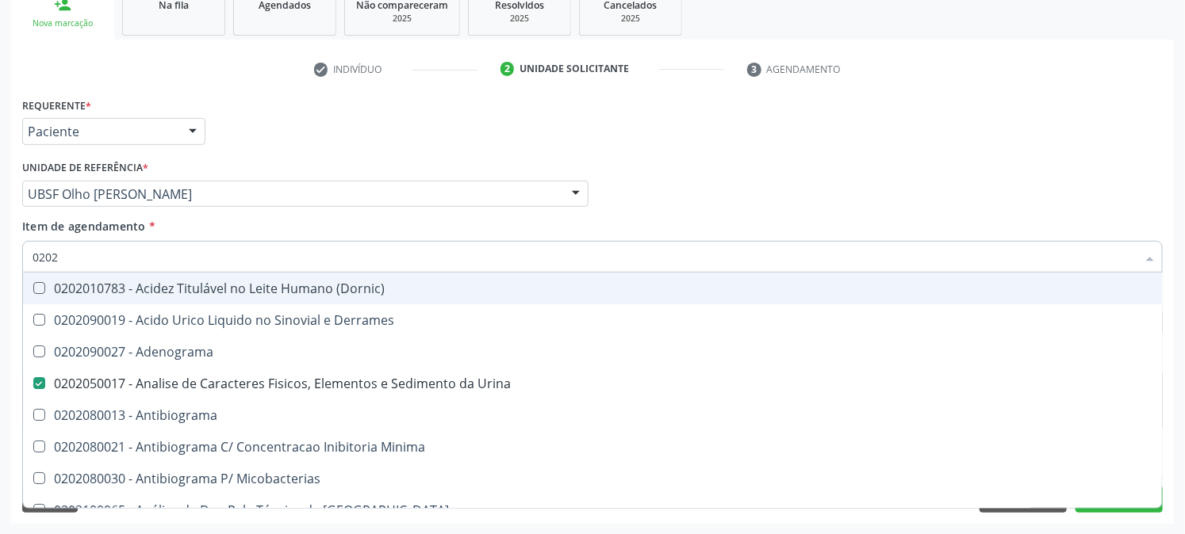
type input "02020"
checkbox Congênita "true"
checkbox Dosagens\) "false"
checkbox Zinco "true"
checkbox Completo "false"
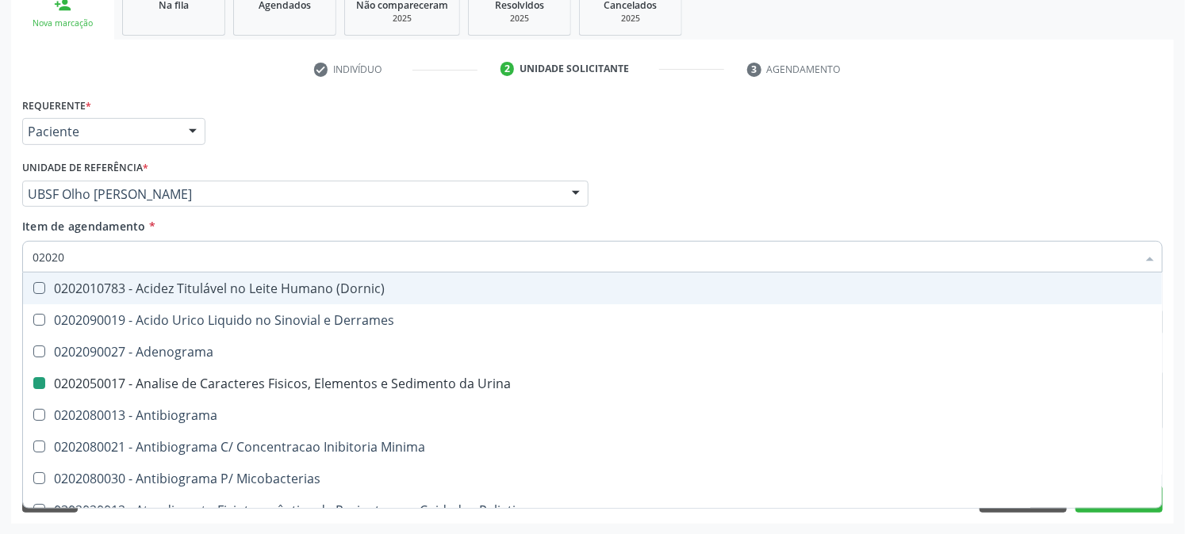
type input "020203"
checkbox Urina "false"
checkbox Molecular "true"
checkbox Dosagens\) "false"
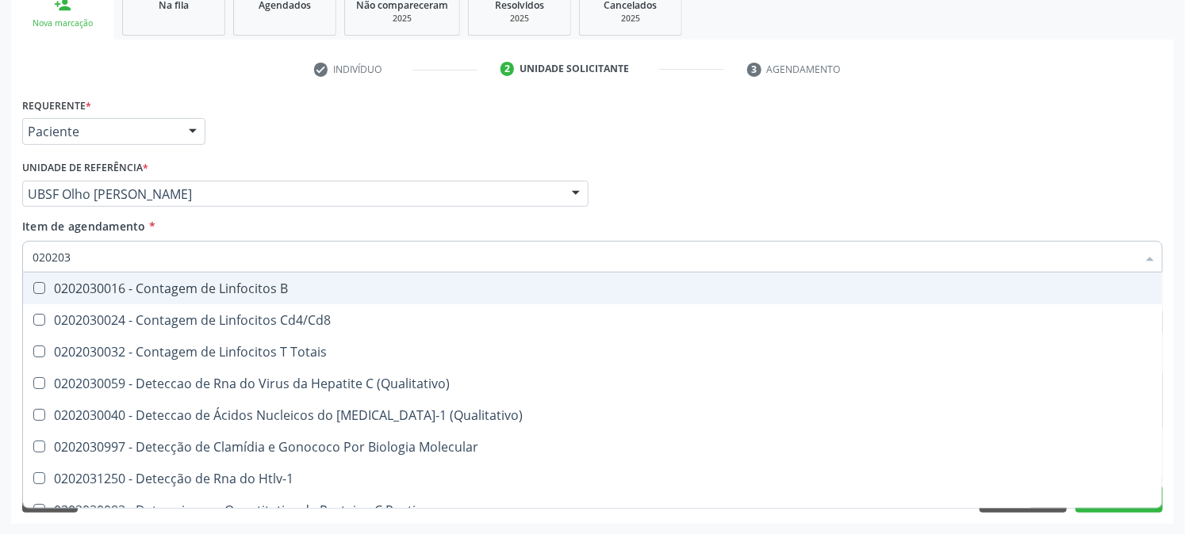
type input "0202030"
checkbox Completo "false"
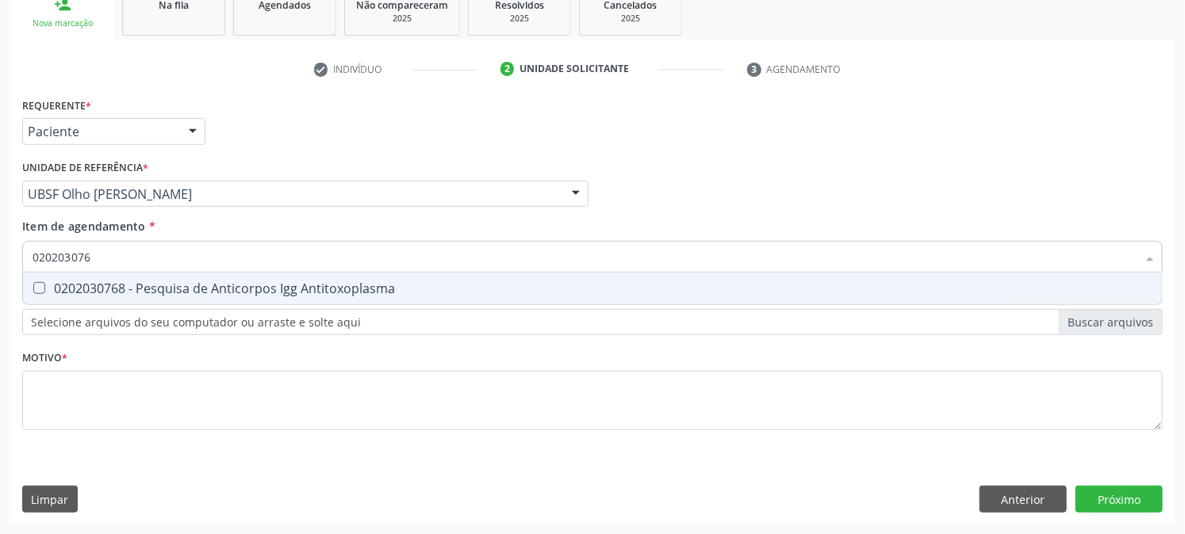
type input "0202030768"
click at [43, 280] on span "0202030768 - Pesquisa de Anticorpos Igg Antitoxoplasma" at bounding box center [592, 289] width 1139 height 32
checkbox Antitoxoplasma "true"
drag, startPoint x: 133, startPoint y: 256, endPoint x: 0, endPoint y: 281, distance: 135.6
click at [0, 281] on div "Acompanhamento Acompanhe a situação das marcações correntes e finalizadas Relat…" at bounding box center [592, 186] width 1185 height 699
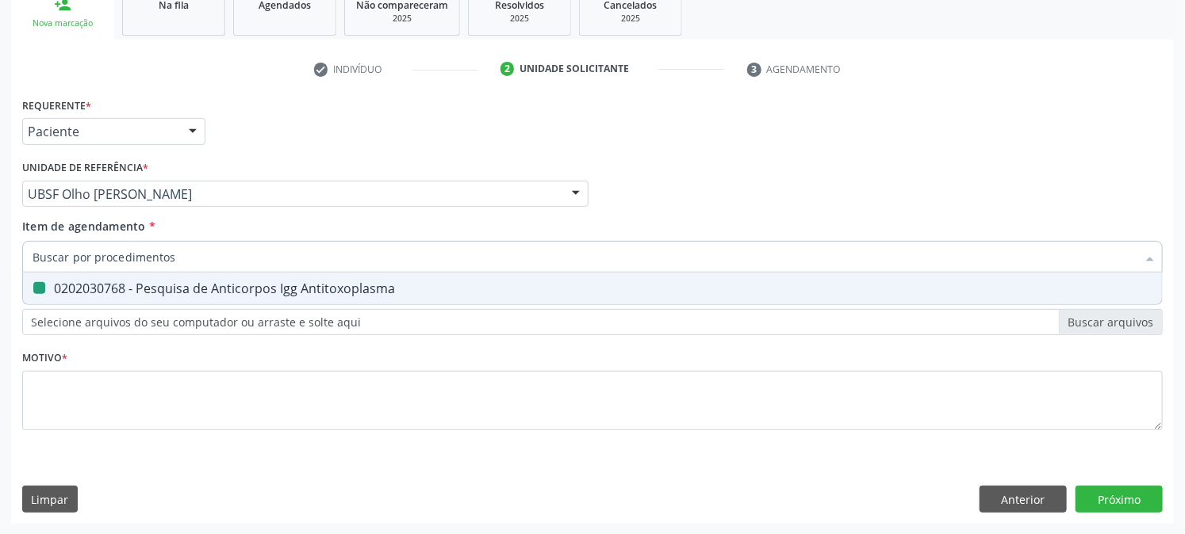
checkbox Antitoxoplasma "false"
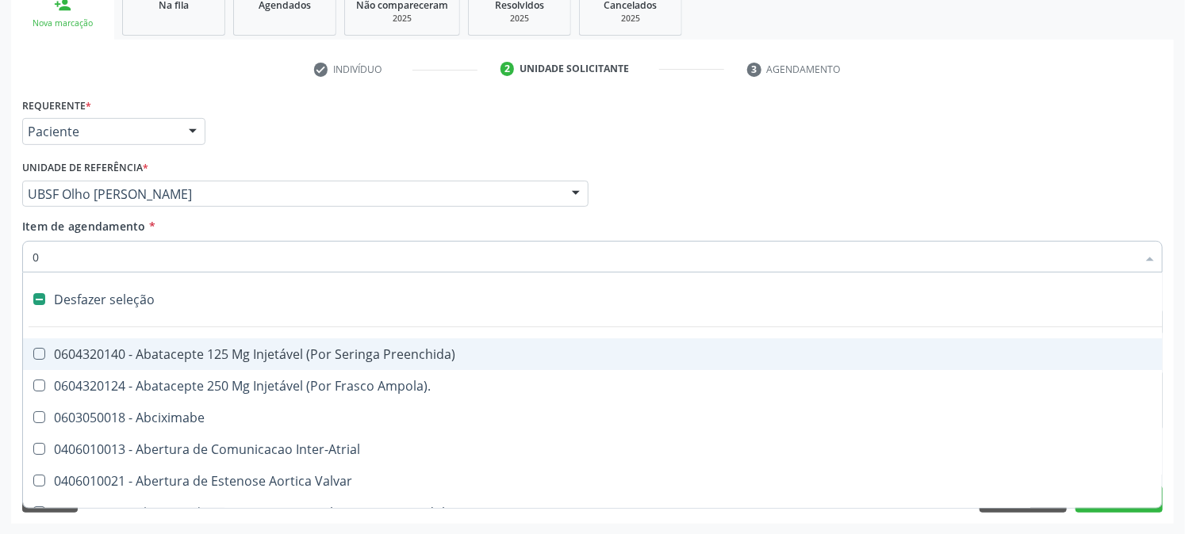
type input "02"
checkbox Psicossocial "true"
checkbox Urina "false"
checkbox Alimentação "true"
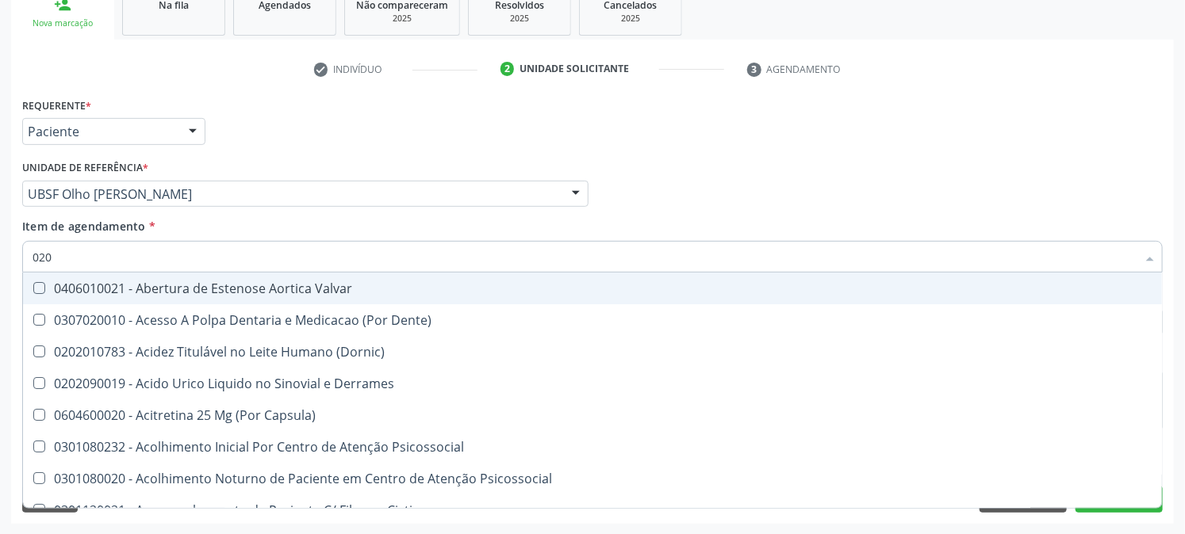
type input "0202"
checkbox Derrames "true"
checkbox Frasco-Ampola\) "false"
checkbox Urina "false"
checkbox Valvular "true"
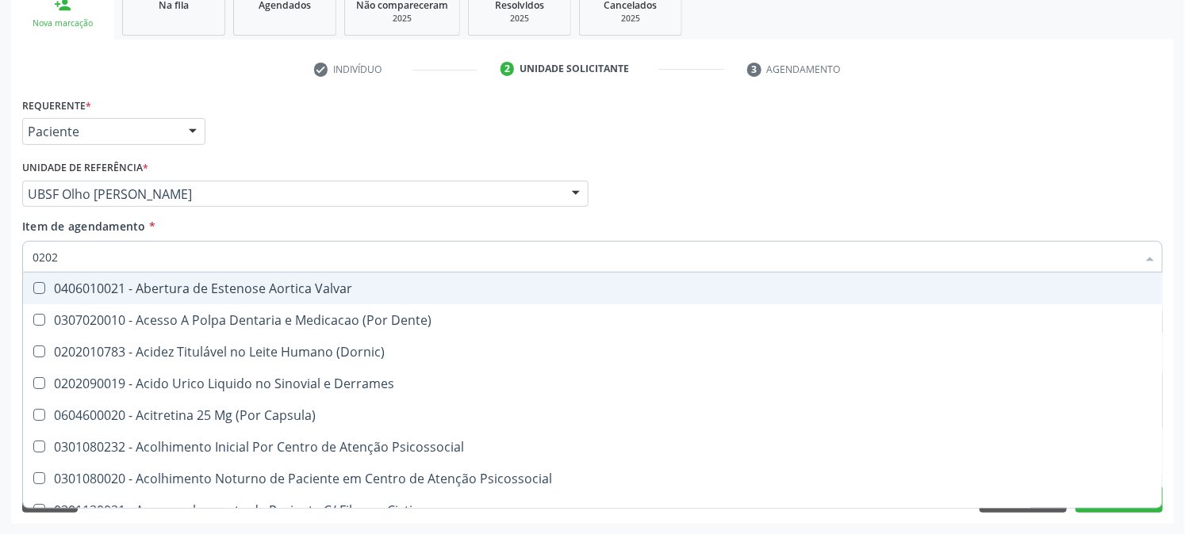
checkbox Septostomia "true"
checkbox Contraste "true"
checkbox Tirofibana "false"
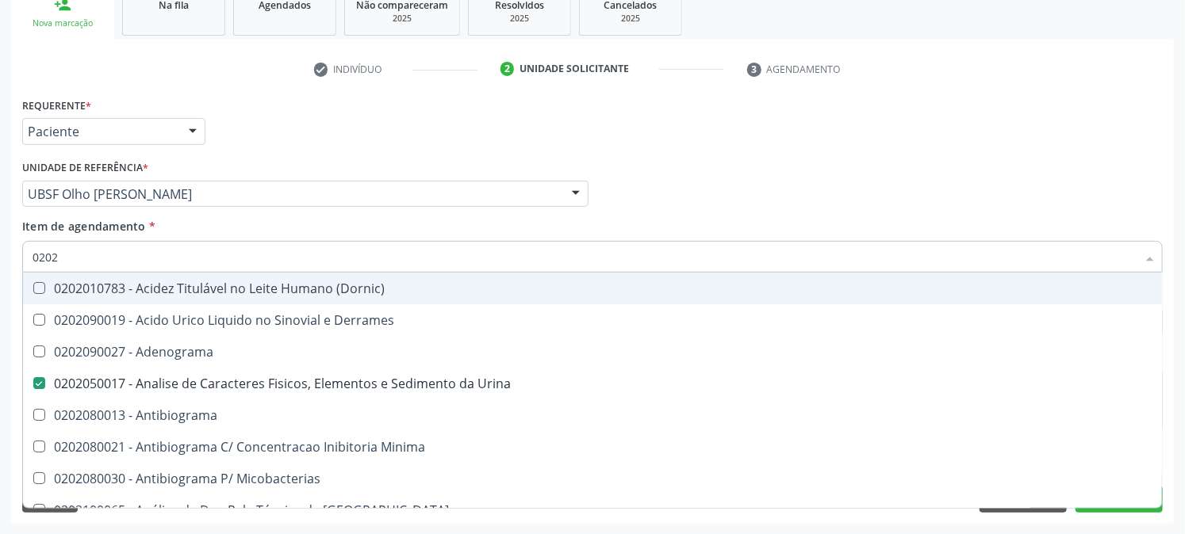
type input "02020"
checkbox Congênita "true"
checkbox Dosagens\) "false"
checkbox Zinco "true"
checkbox Completo "false"
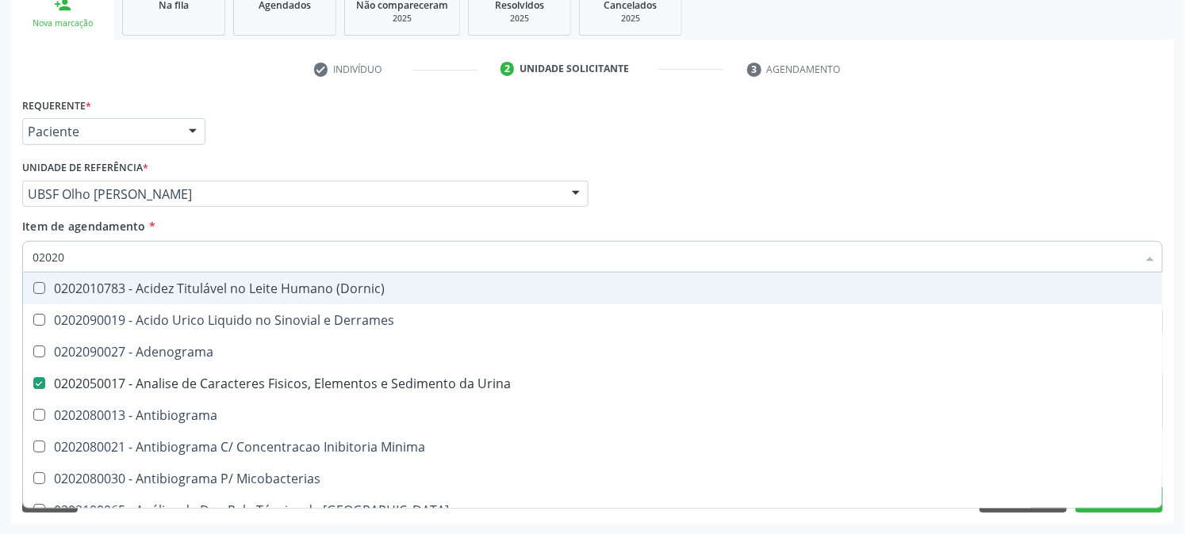
checkbox Oncologia "true"
checkbox Antitoxoplasma "false"
type input "020203"
checkbox Urina "false"
checkbox Molecular "true"
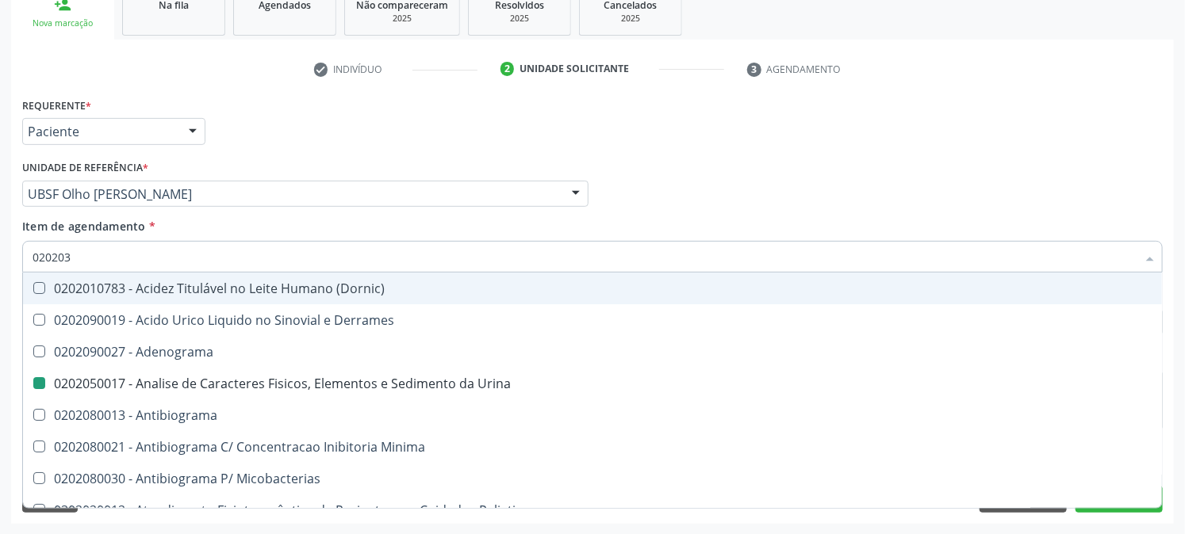
checkbox Dosagens\) "false"
checkbox Aluminio "true"
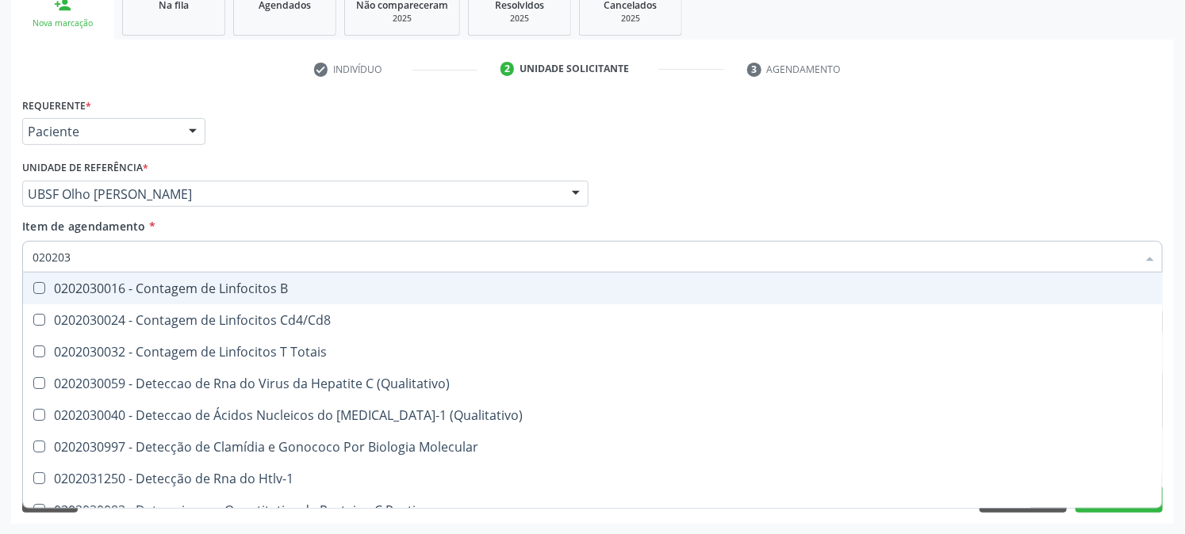
type input "0202030"
checkbox Completo "false"
checkbox Liso "true"
checkbox Antitoxoplasma "false"
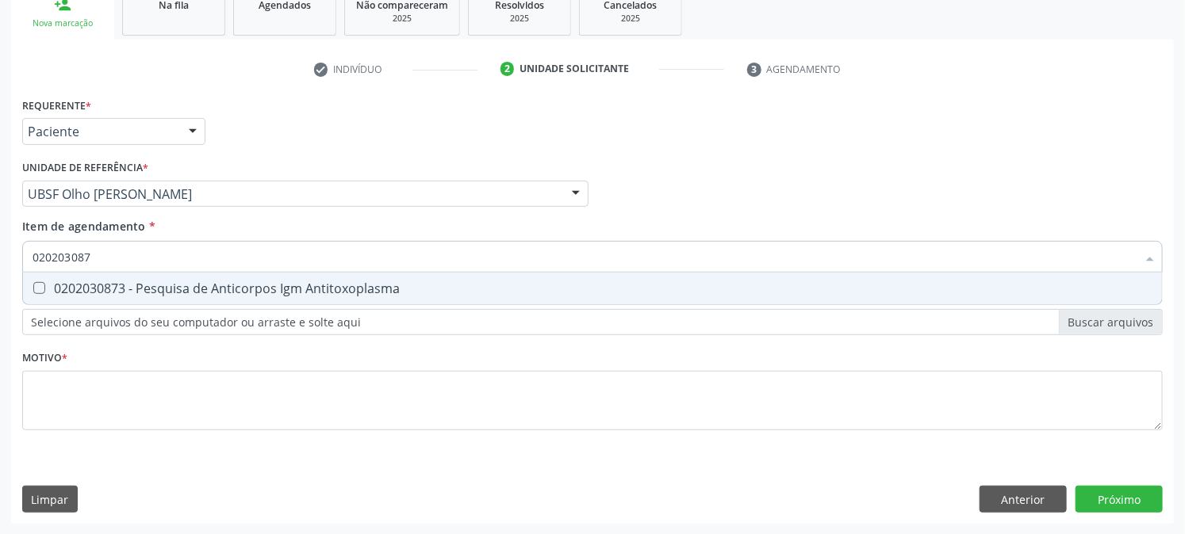
type input "0202030873"
click at [70, 274] on span "0202030873 - Pesquisa de Anticorpos Igm Antitoxoplasma" at bounding box center [592, 289] width 1139 height 32
checkbox Antitoxoplasma "true"
click at [0, 289] on div "Acompanhamento Acompanhe a situação das marcações correntes e finalizadas Relat…" at bounding box center [592, 186] width 1185 height 699
checkbox Antitoxoplasma "false"
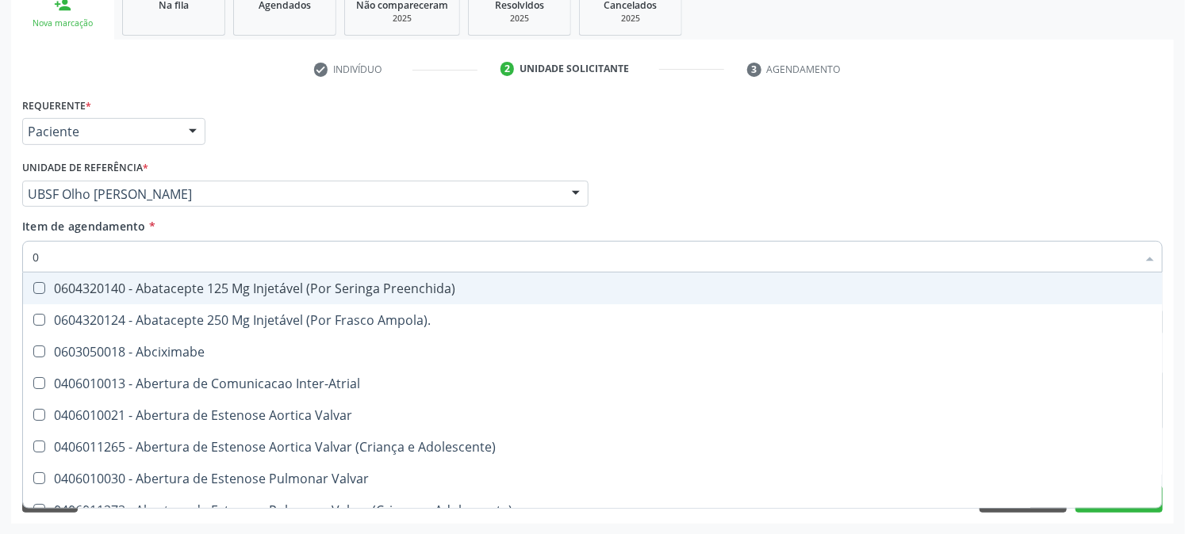
type input "02"
checkbox Psicossocial "true"
checkbox Urina "false"
checkbox Alimentação "true"
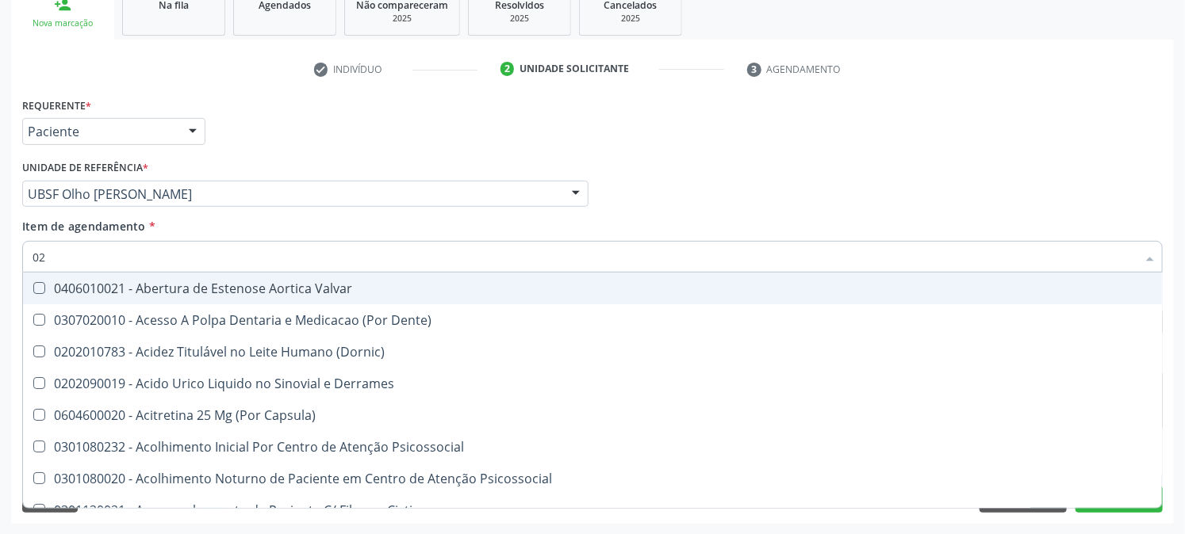
type input "020"
checkbox Frasco-Ampola\) "true"
checkbox Urina "false"
checkbox Tirofibana "true"
checkbox Dosagens\) "false"
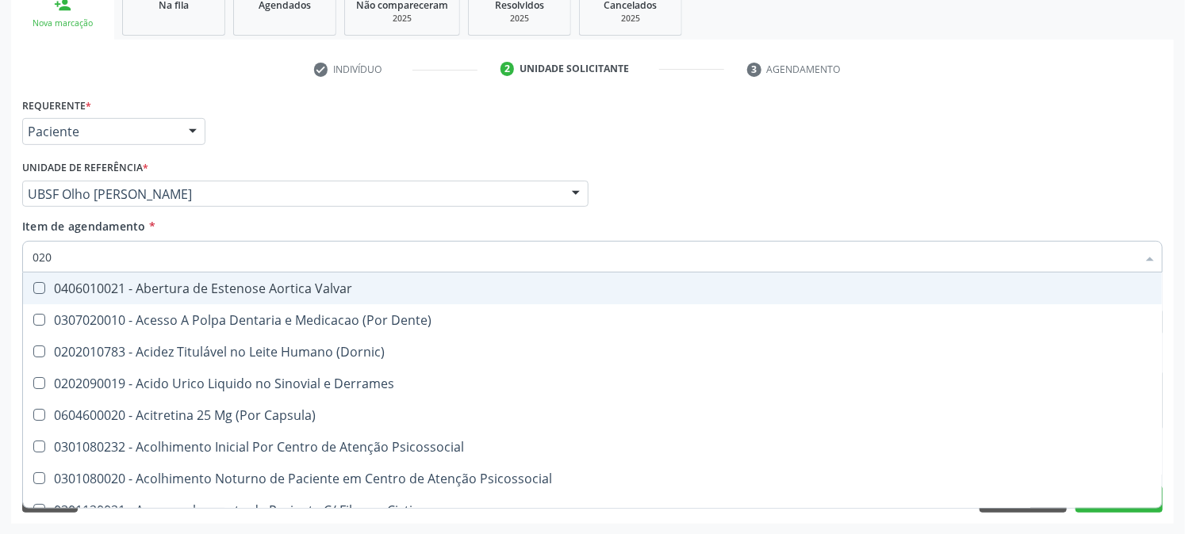
checkbox Eletro-Oculografia "true"
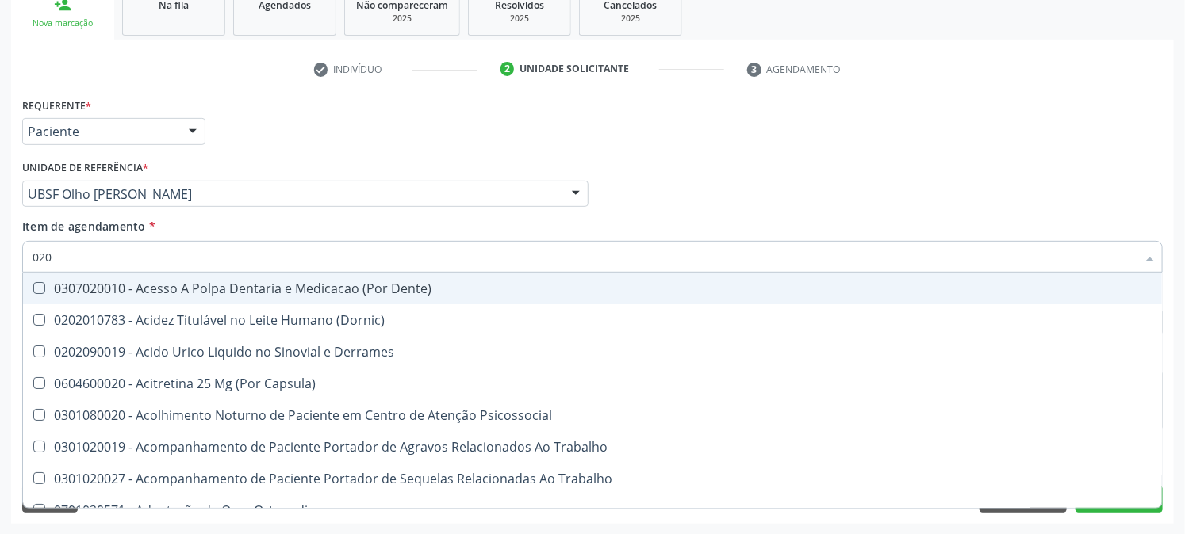
type input "0202"
checkbox Capsula\) "true"
checkbox Urina "false"
checkbox Coluna "true"
checkbox Revisao "true"
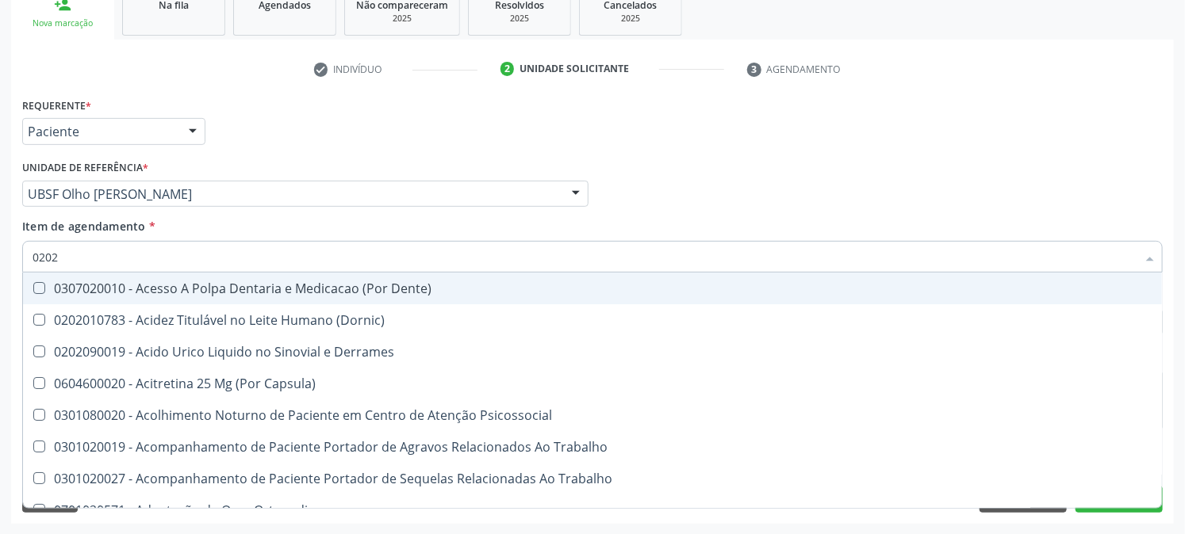
checkbox Bandas\) "true"
checkbox Dosagens\) "false"
checkbox Glomerular "true"
type input "02020"
checkbox Apendicectomia "true"
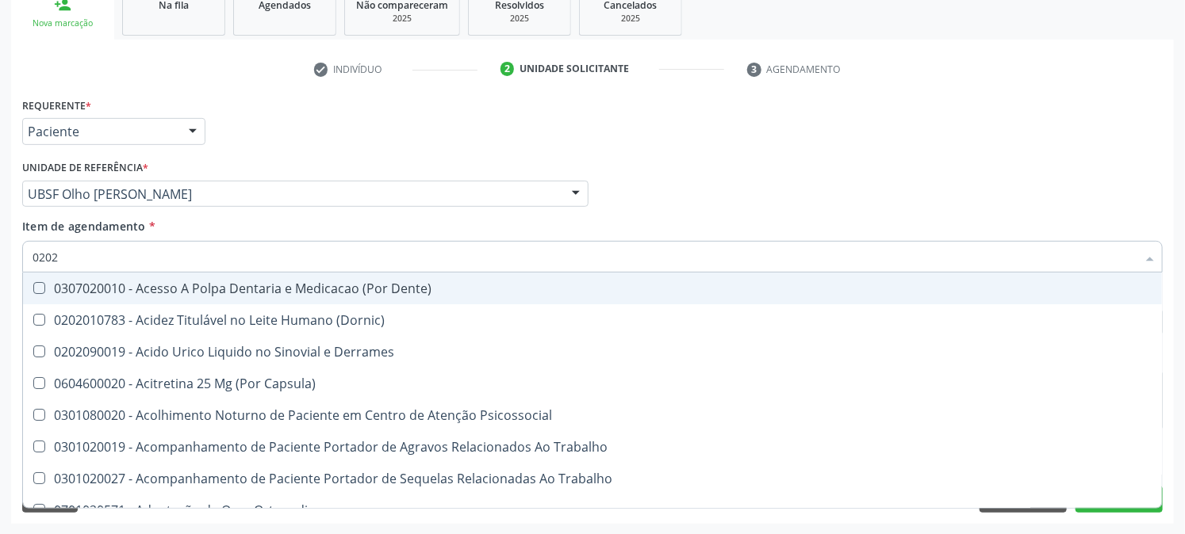
checkbox Coluna "false"
checkbox Liquorico\) "true"
checkbox Revisao "false"
checkbox Perfil "true"
checkbox Cd4\/Cd8 "true"
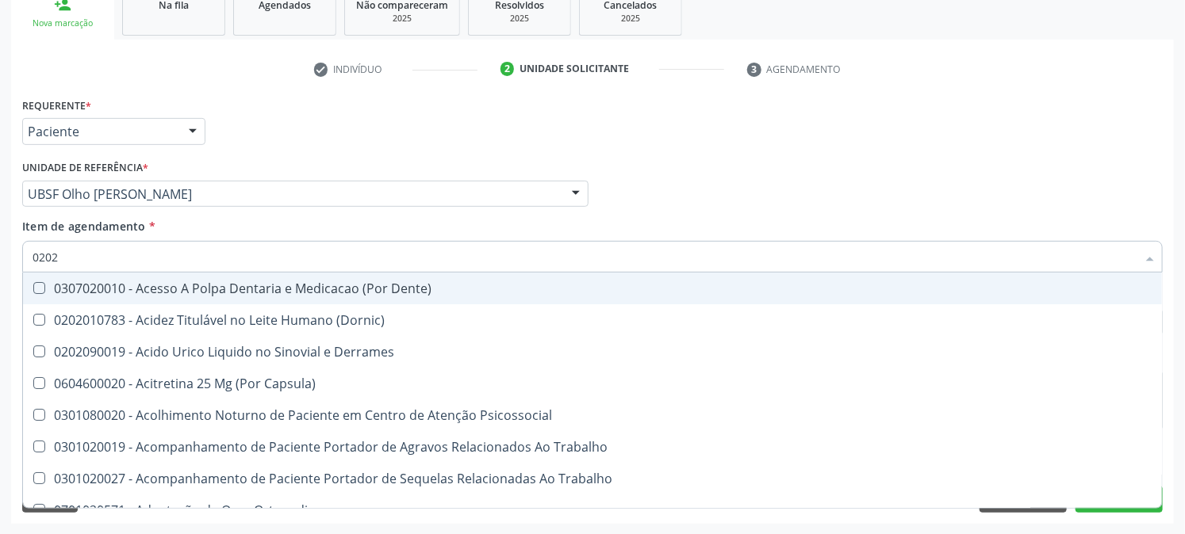
checkbox Bandas\) "false"
checkbox Glomerular "false"
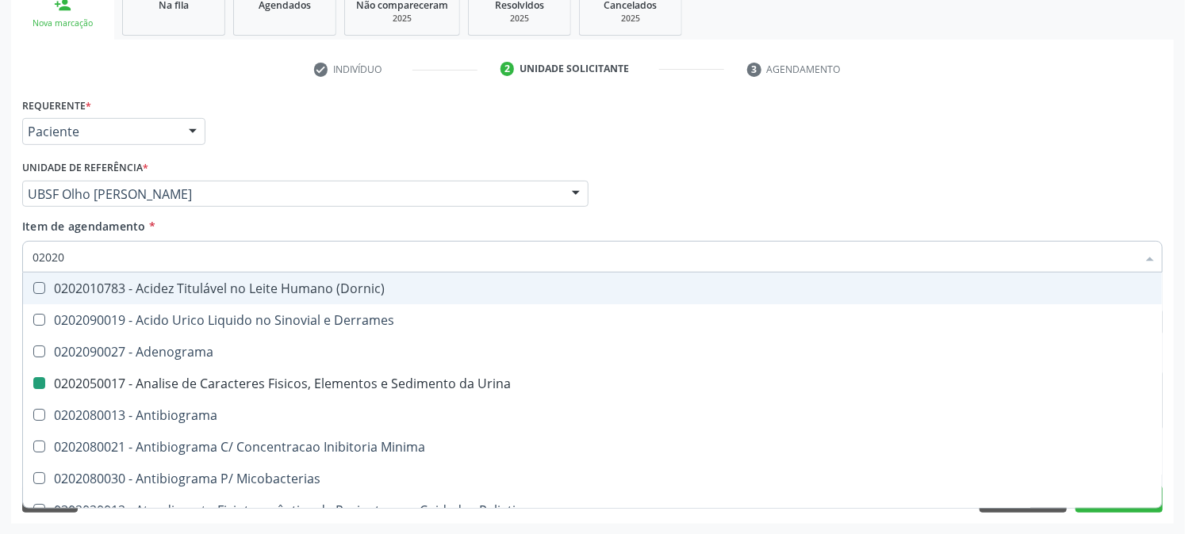
type input "020203"
checkbox Urina "false"
checkbox Molecular "true"
checkbox Dosagens\) "false"
checkbox Aluminio "true"
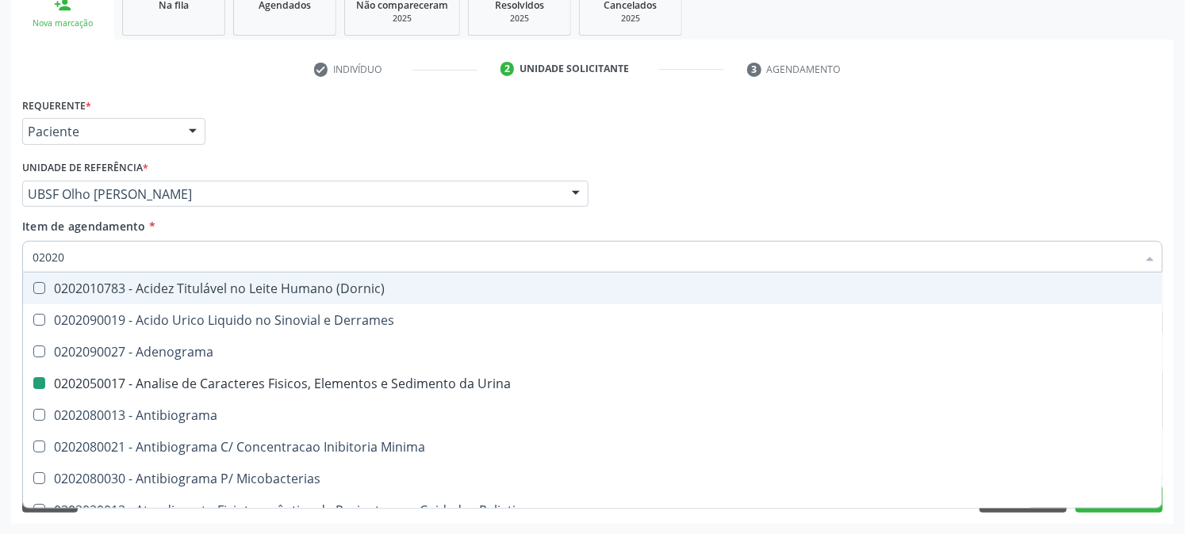
checkbox III "true"
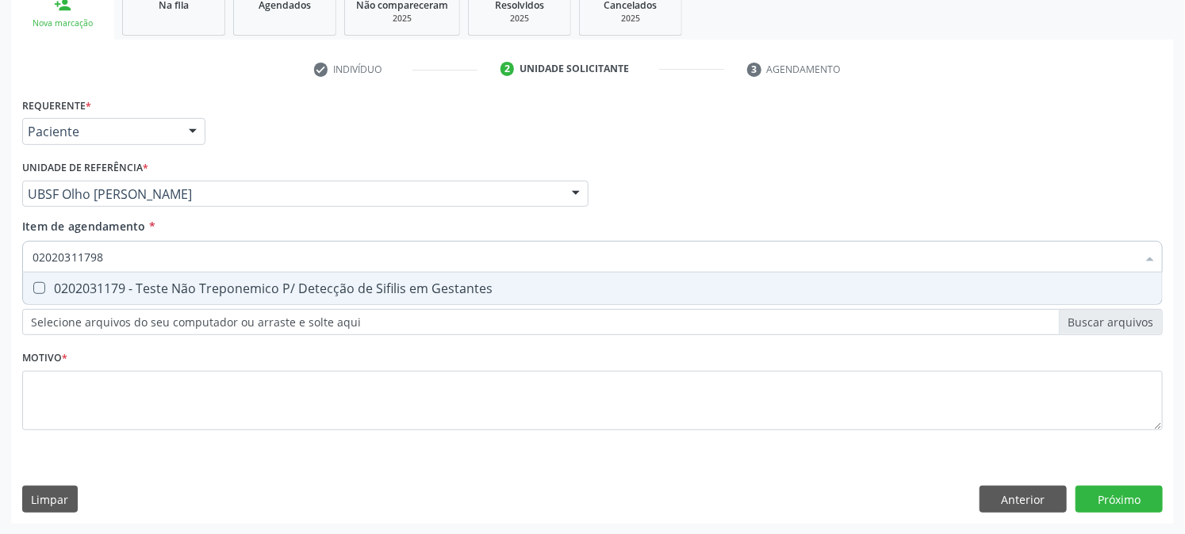
type input "0202031179"
click at [34, 291] on Gestantes at bounding box center [39, 288] width 12 height 12
click at [33, 291] on Gestantes "checkbox" at bounding box center [28, 288] width 10 height 10
checkbox Gestantes "true"
drag, startPoint x: 44, startPoint y: 272, endPoint x: 0, endPoint y: 316, distance: 62.2
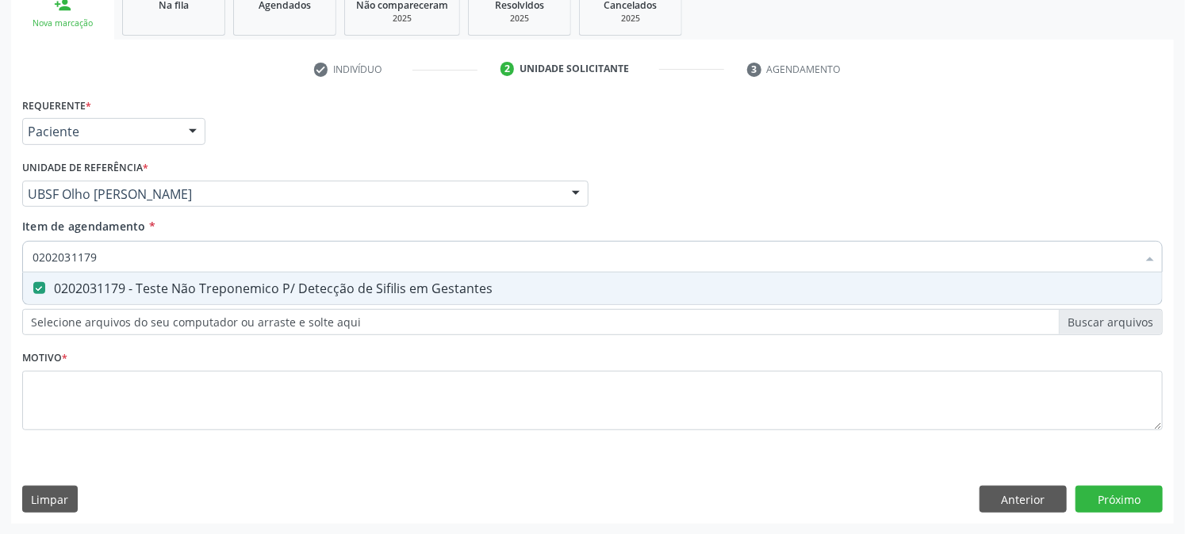
click at [0, 315] on div "Acompanhamento Acompanhe a situação das marcações correntes e finalizadas Relat…" at bounding box center [592, 186] width 1185 height 699
checkbox Gestantes "false"
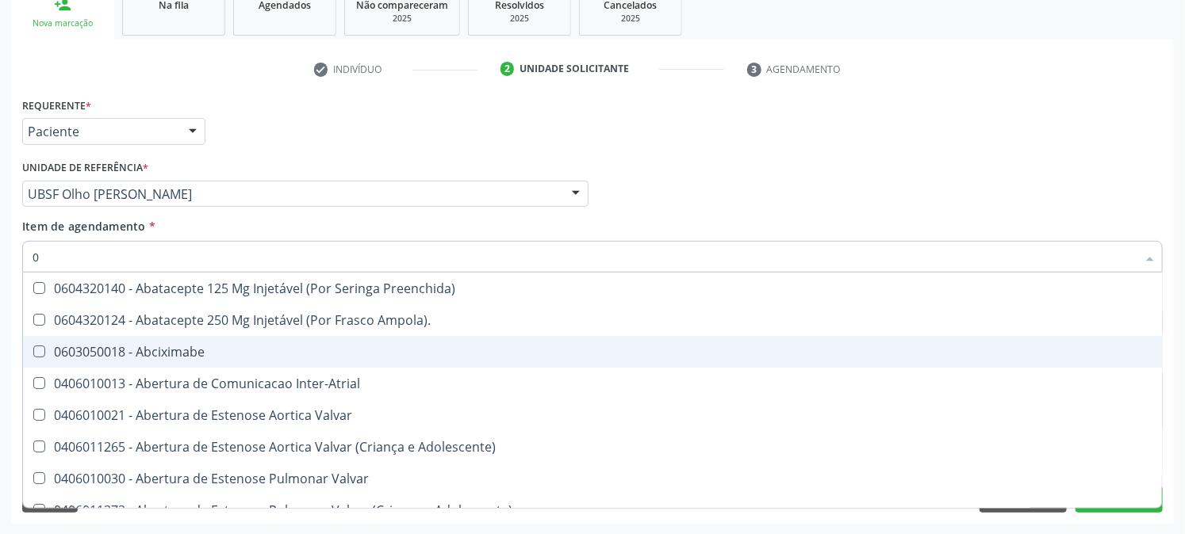
type input "02"
checkbox Psicossocial "true"
checkbox Urina "false"
checkbox Alimentação "true"
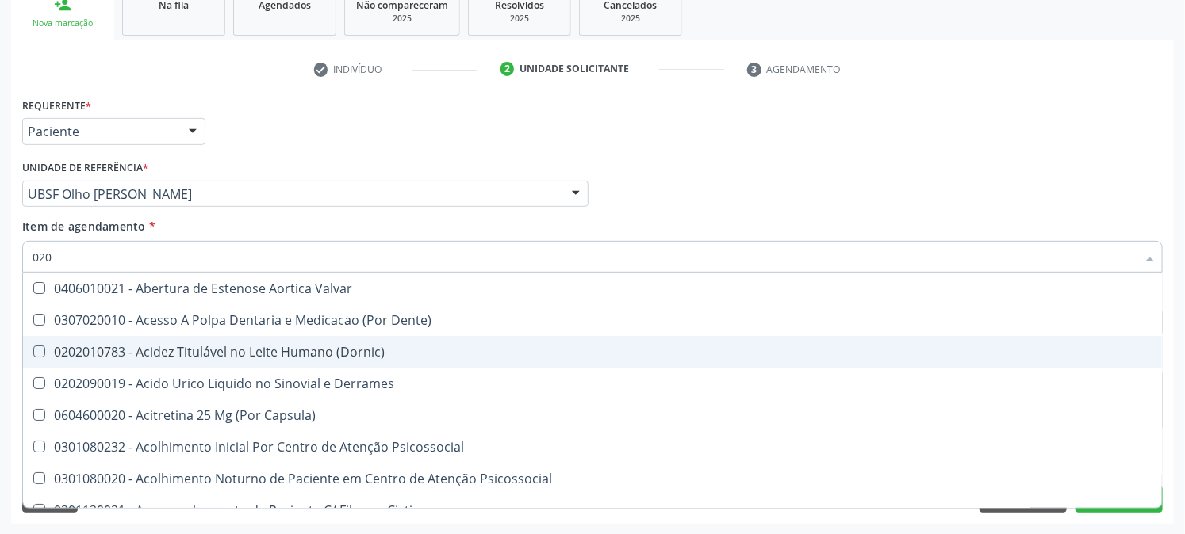
type input "0202"
checkbox Derrames "true"
checkbox Frasco-Ampola\) "false"
checkbox Urina "false"
checkbox Valvular "true"
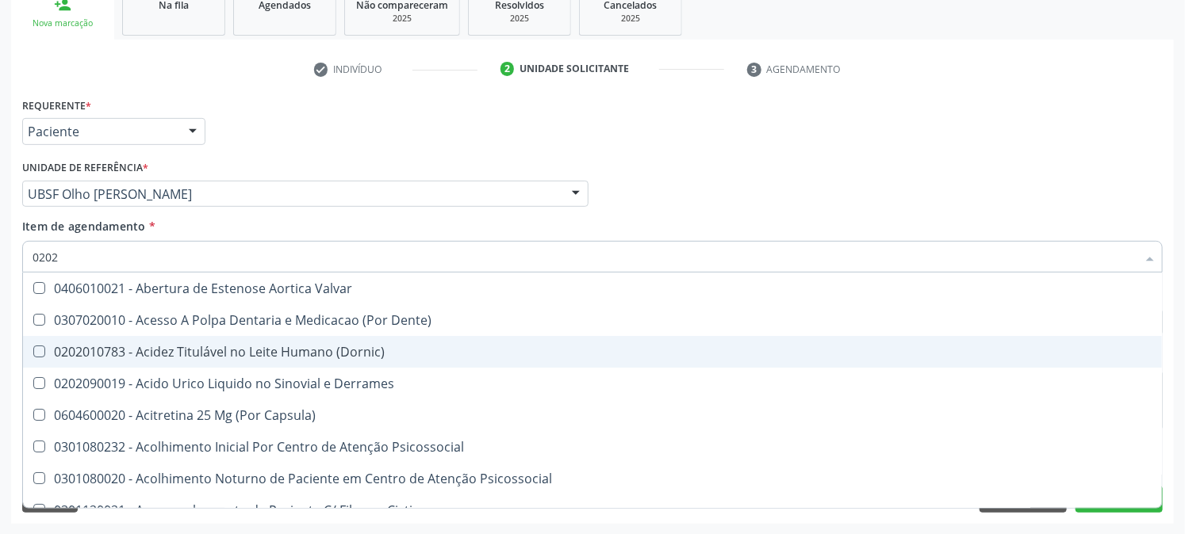
checkbox Septostomia "true"
checkbox Contraste "true"
checkbox Tirofibana "false"
checkbox Colecistectomia "true"
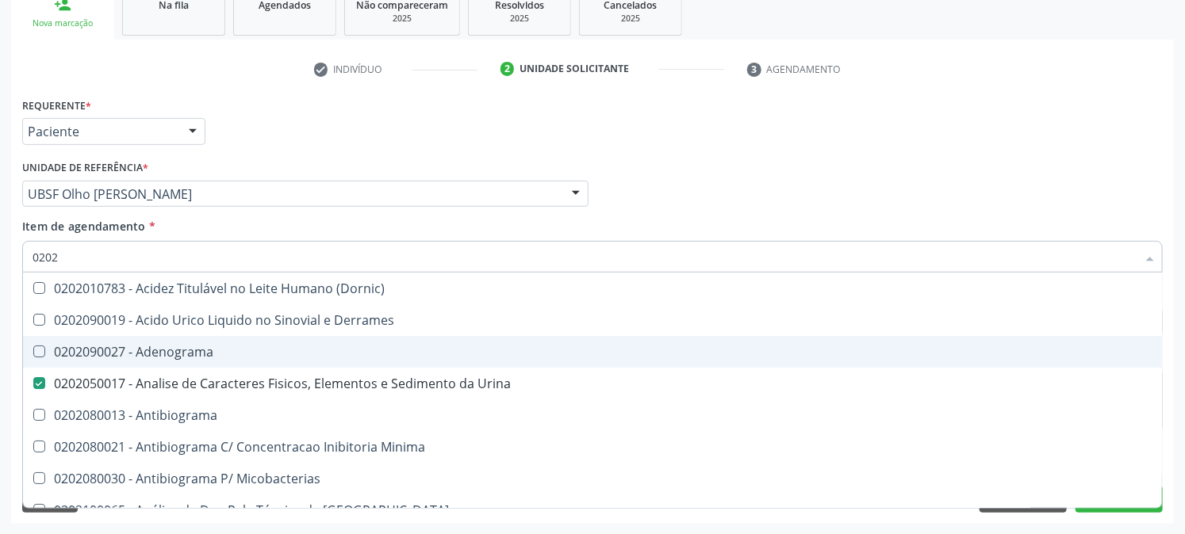
type input "02020"
checkbox Congênita "true"
checkbox Dosagens\) "false"
checkbox Zinco "true"
checkbox Completo "false"
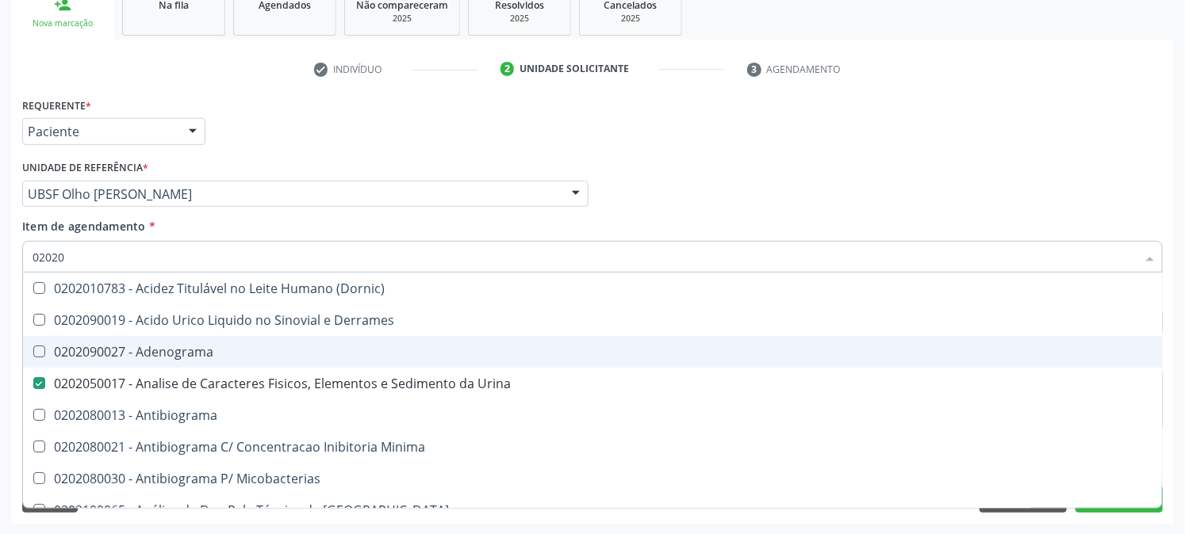
checkbox Oncologia "true"
checkbox Anticardiolipina "true"
checkbox Antitoxoplasma "false"
checkbox Eosinofilos "true"
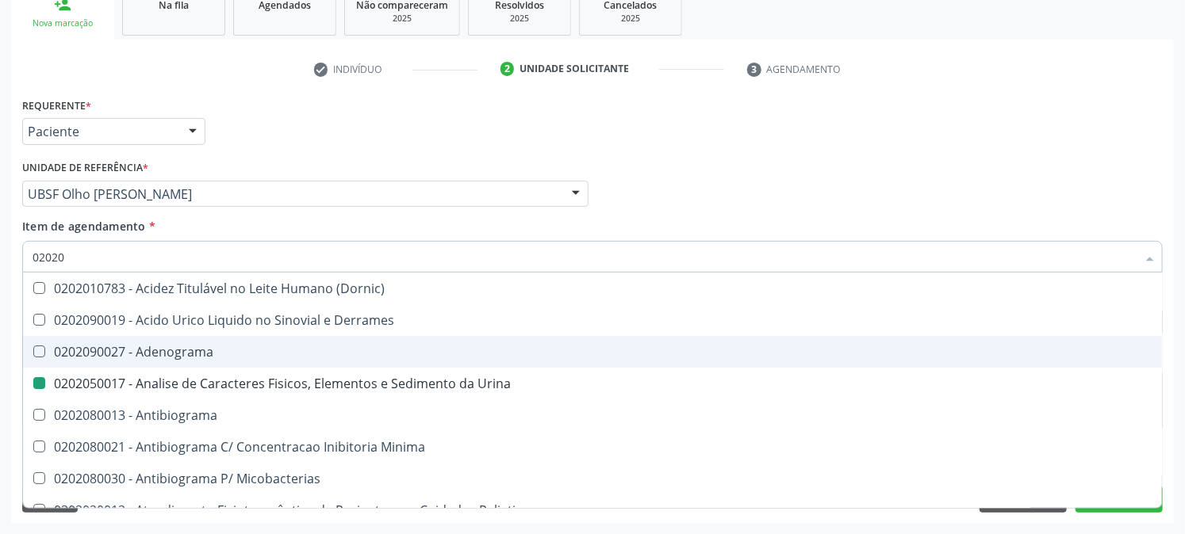
type input "020208"
checkbox Urina "false"
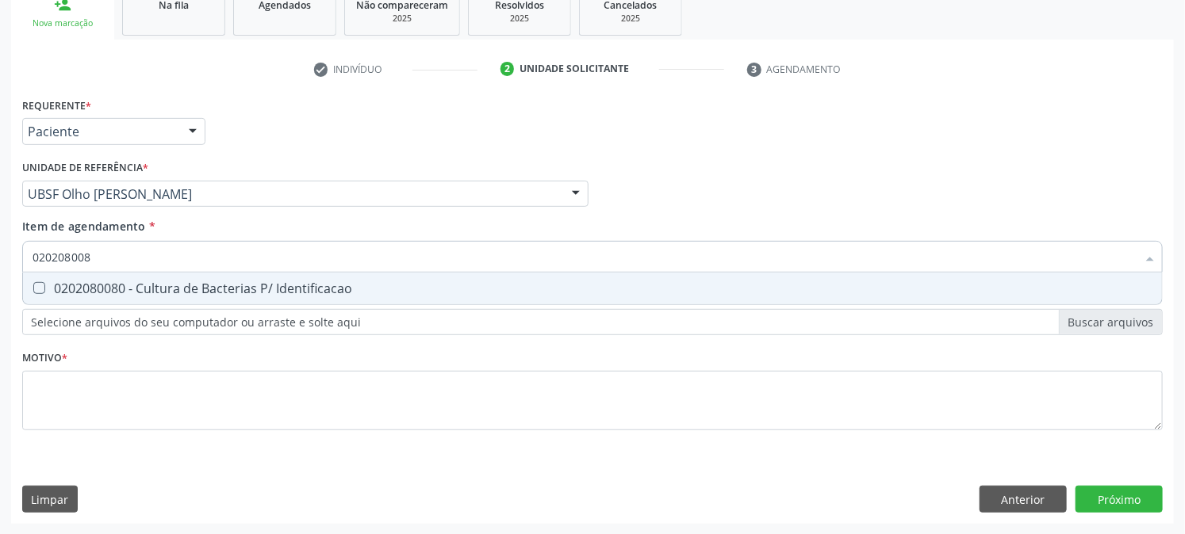
type input "0202080080"
click at [113, 276] on span "0202080080 - Cultura de Bacterias P/ Identificacao" at bounding box center [592, 289] width 1139 height 32
checkbox Identificacao "true"
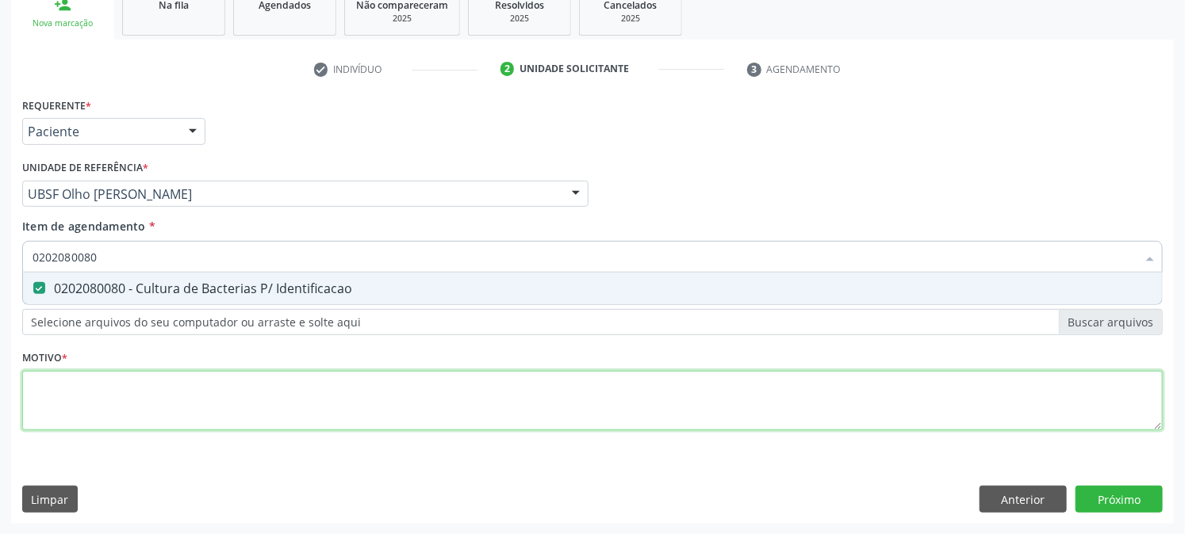
click at [101, 377] on div "Requerente * Paciente Profissional de Saúde Paciente Nenhum resultado encontrad…" at bounding box center [592, 273] width 1140 height 359
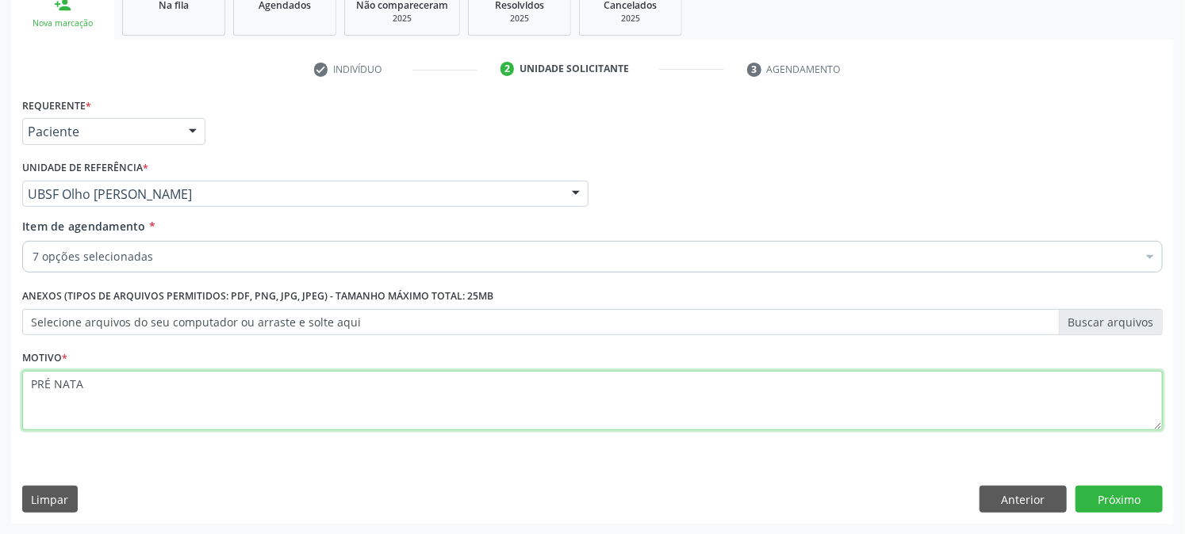
type textarea "PRÉ [DATE]"
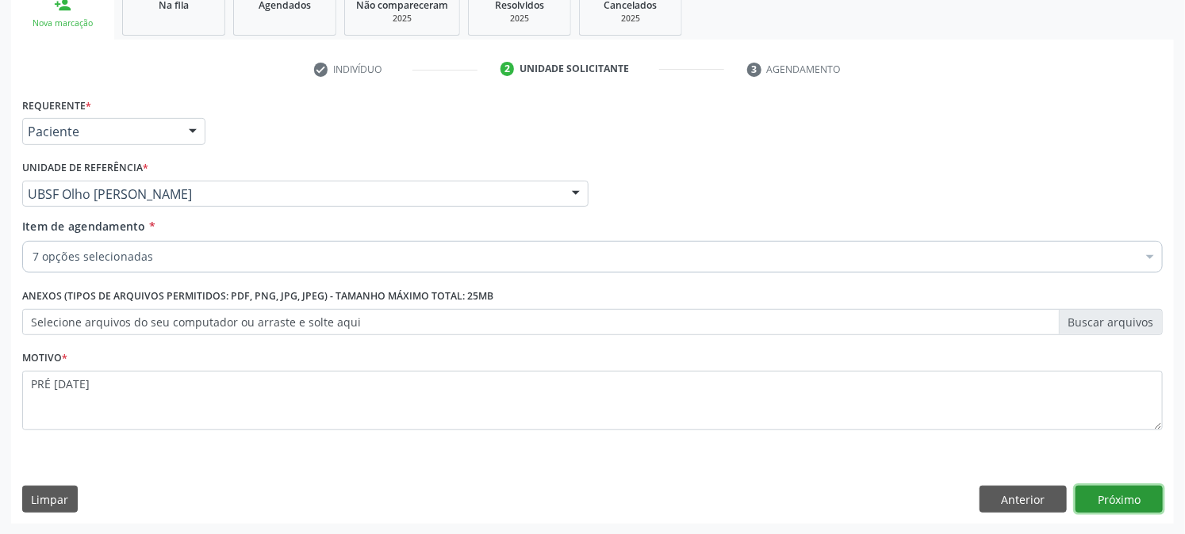
click at [1143, 489] on button "Próximo" at bounding box center [1118, 499] width 87 height 27
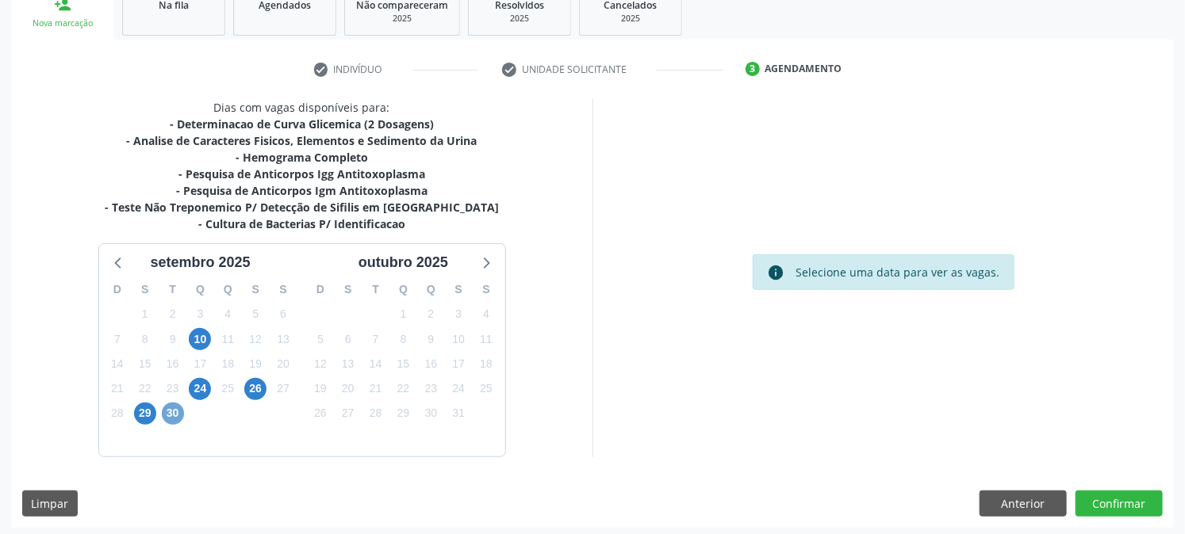
click at [178, 409] on span "30" at bounding box center [173, 414] width 22 height 22
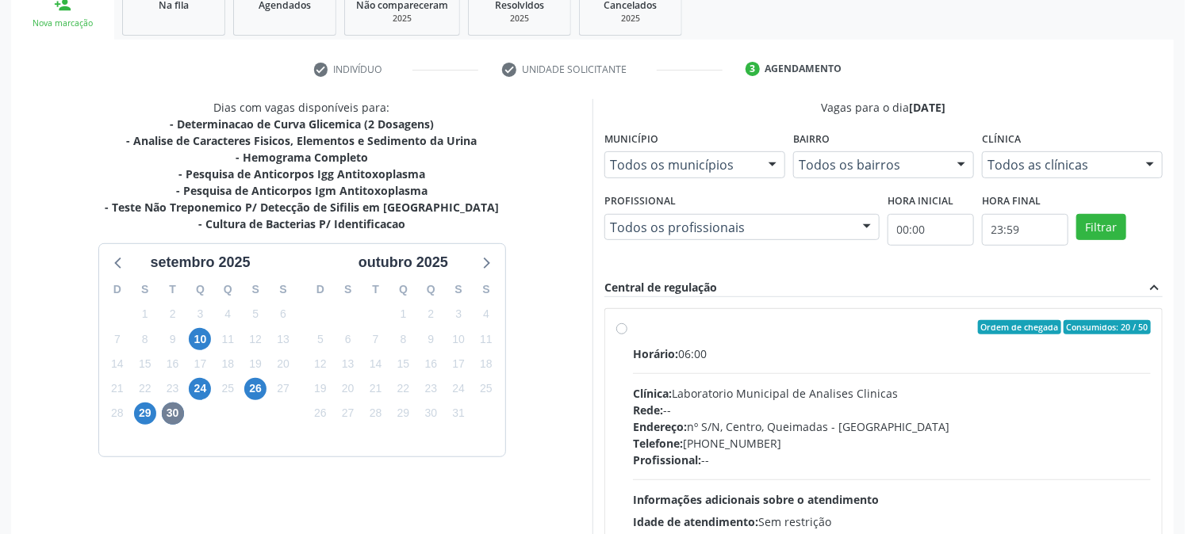
click at [700, 338] on label "Ordem de chegada Consumidos: 20 / 50 Horário: 06:00 Clínica: Laboratorio Munici…" at bounding box center [892, 441] width 518 height 243
click at [627, 335] on input "Ordem de chegada Consumidos: 20 / 50 Horário: 06:00 Clínica: Laboratorio Munici…" at bounding box center [621, 327] width 11 height 14
radio input "true"
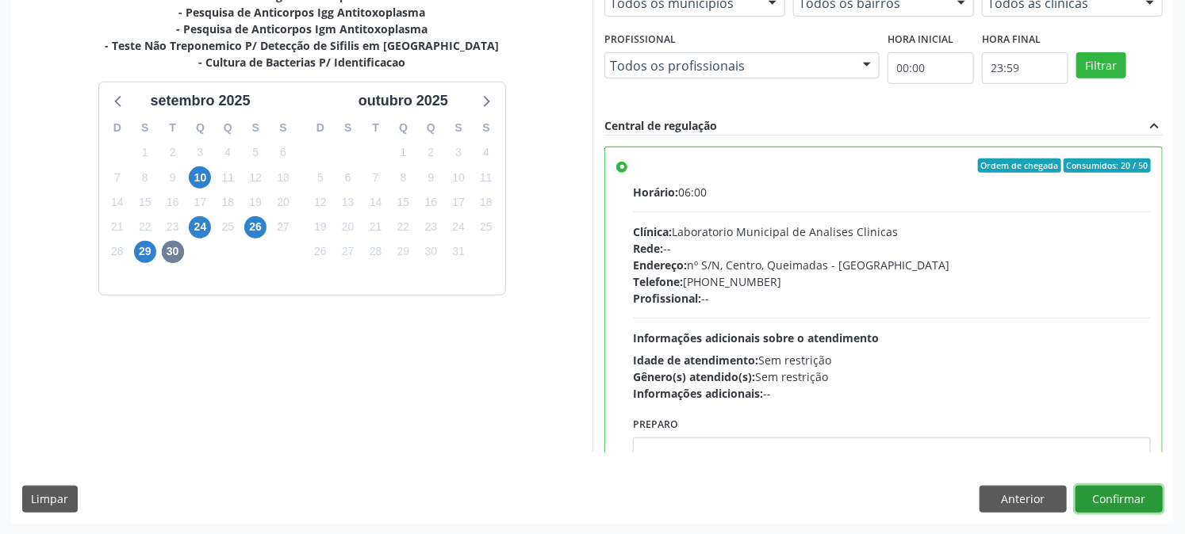
click at [1105, 498] on button "Confirmar" at bounding box center [1118, 499] width 87 height 27
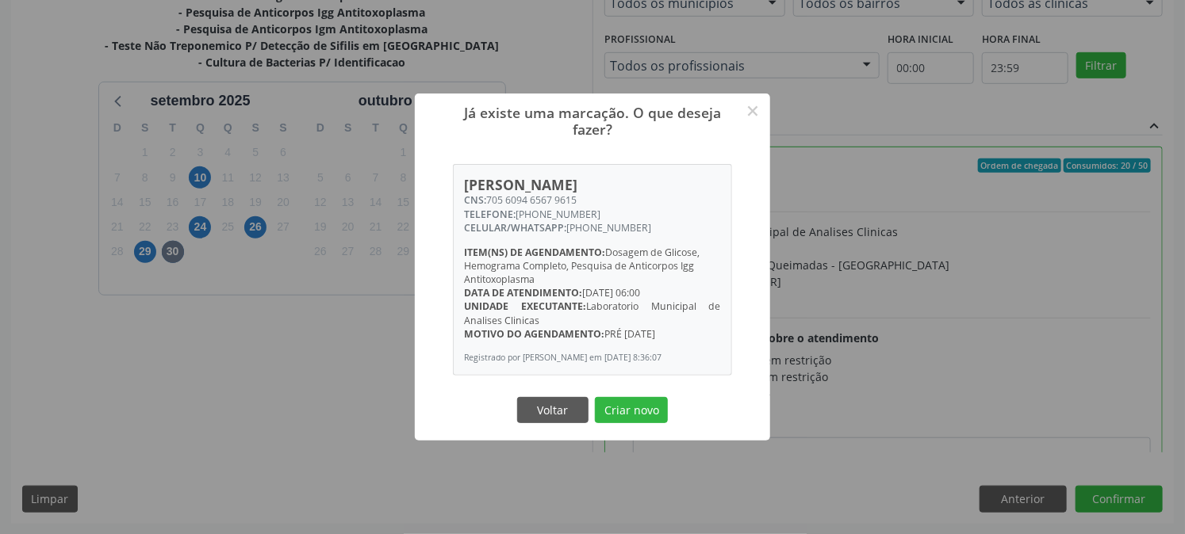
click at [595, 397] on button "Criar novo" at bounding box center [631, 410] width 73 height 27
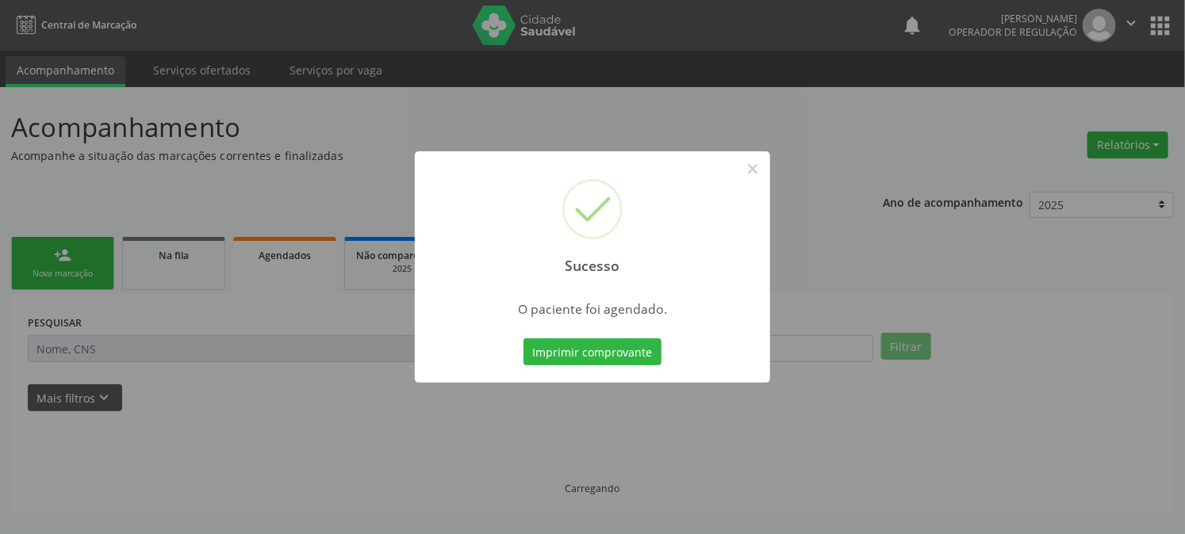
scroll to position [0, 0]
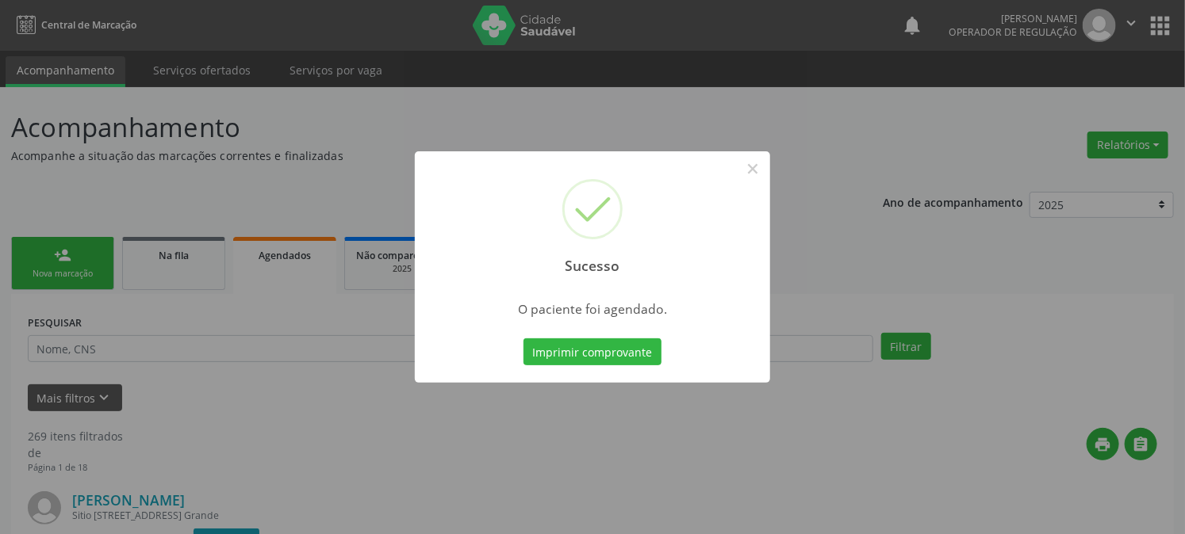
click at [523, 339] on button "Imprimir comprovante" at bounding box center [592, 352] width 138 height 27
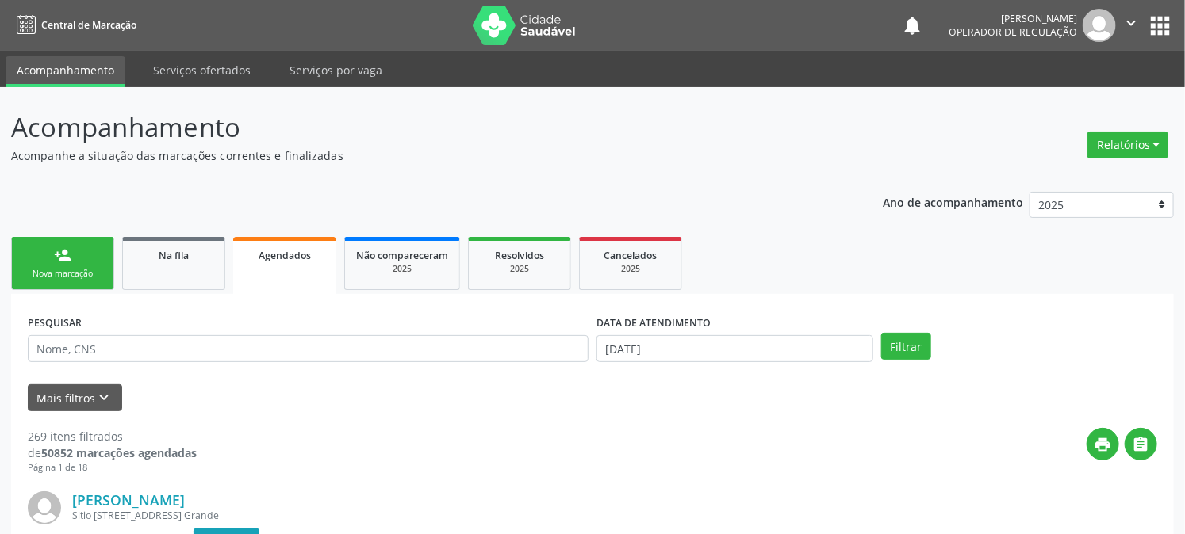
click at [72, 266] on link "person_add Nova marcação" at bounding box center [62, 263] width 103 height 53
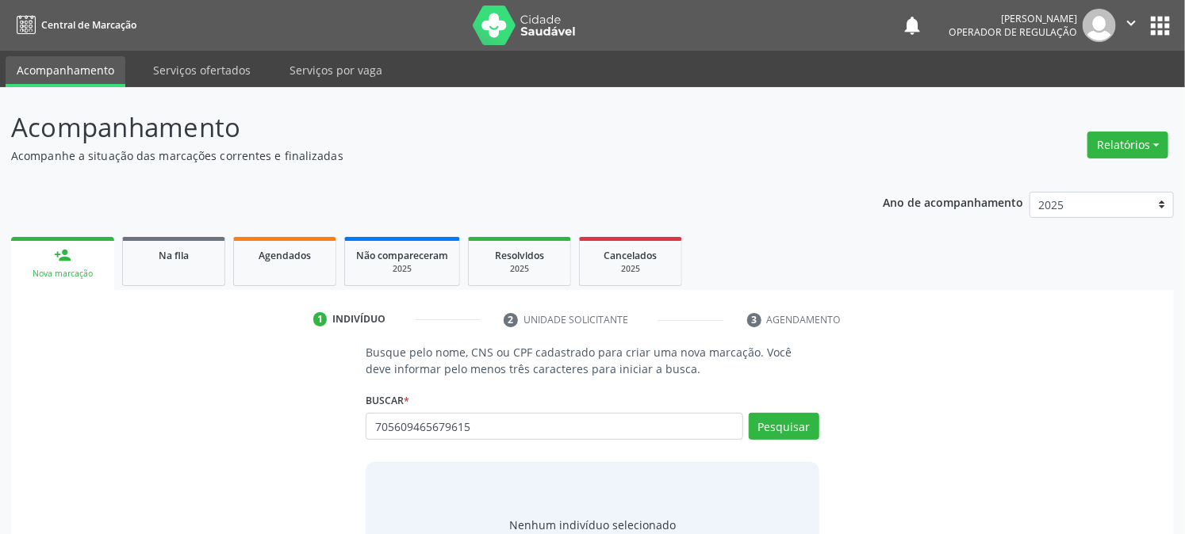
type input "705609465679615"
click at [786, 439] on div "Pesquisar" at bounding box center [781, 432] width 76 height 38
click at [767, 416] on button "Pesquisar" at bounding box center [784, 426] width 71 height 27
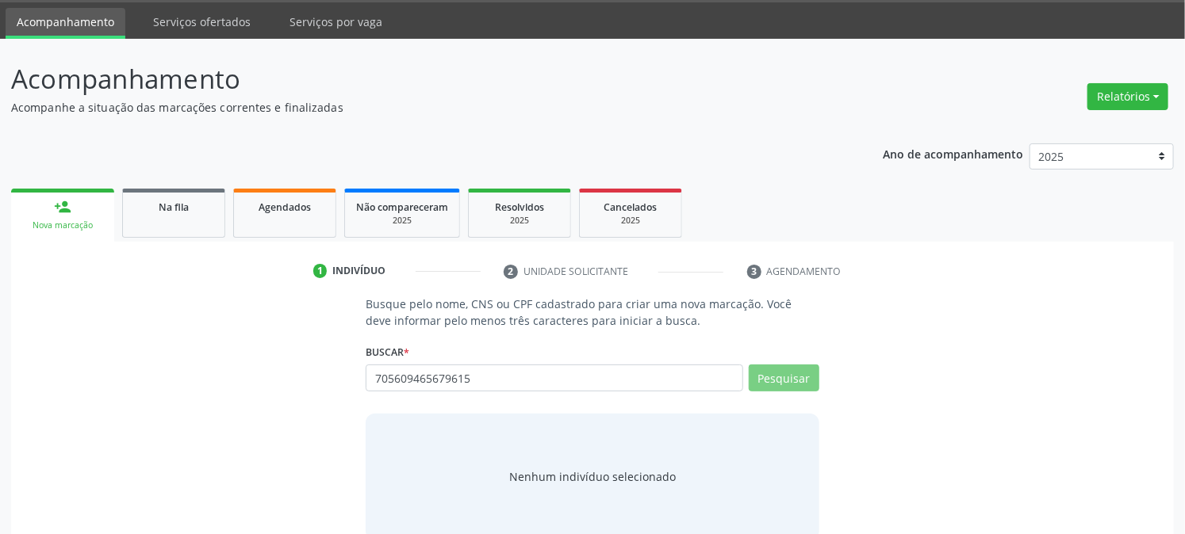
scroll to position [75, 0]
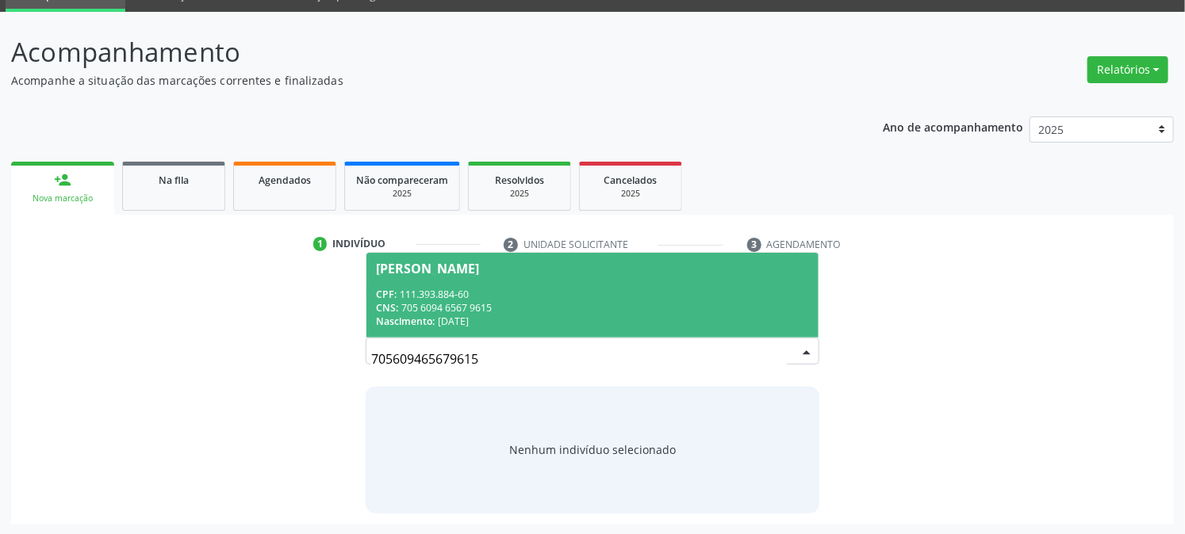
click at [258, 335] on div "Busque pelo nome, CNS ou CPF cadastrado para criar uma nova marcação. Você deve…" at bounding box center [592, 391] width 1140 height 244
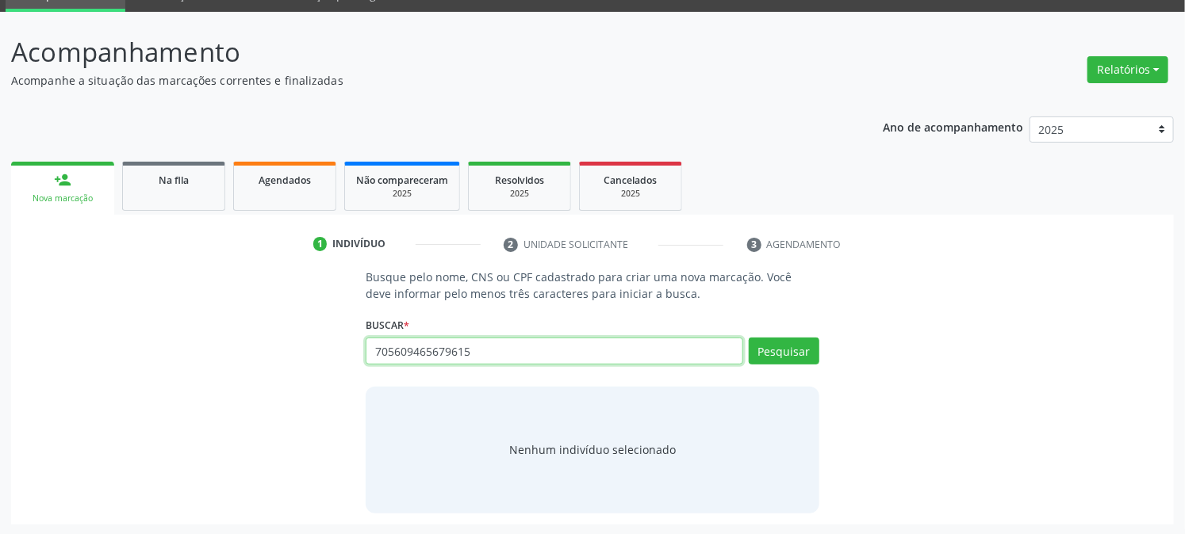
drag, startPoint x: 488, startPoint y: 342, endPoint x: 45, endPoint y: 413, distance: 448.2
click at [115, 403] on div "Busque pelo nome, CNS ou CPF cadastrado para criar uma nova marcação. Você deve…" at bounding box center [592, 391] width 1140 height 244
type input "708508339164770"
click at [779, 317] on div "Buscar * 705609465679615 Busque por nome, CNS ou CPF [PERSON_NAME] CPF: 111.393…" at bounding box center [592, 344] width 453 height 62
click at [777, 333] on div "Buscar * 705609465679615 Busque por nome, CNS ou CPF [PERSON_NAME] CPF: 111.393…" at bounding box center [592, 344] width 453 height 62
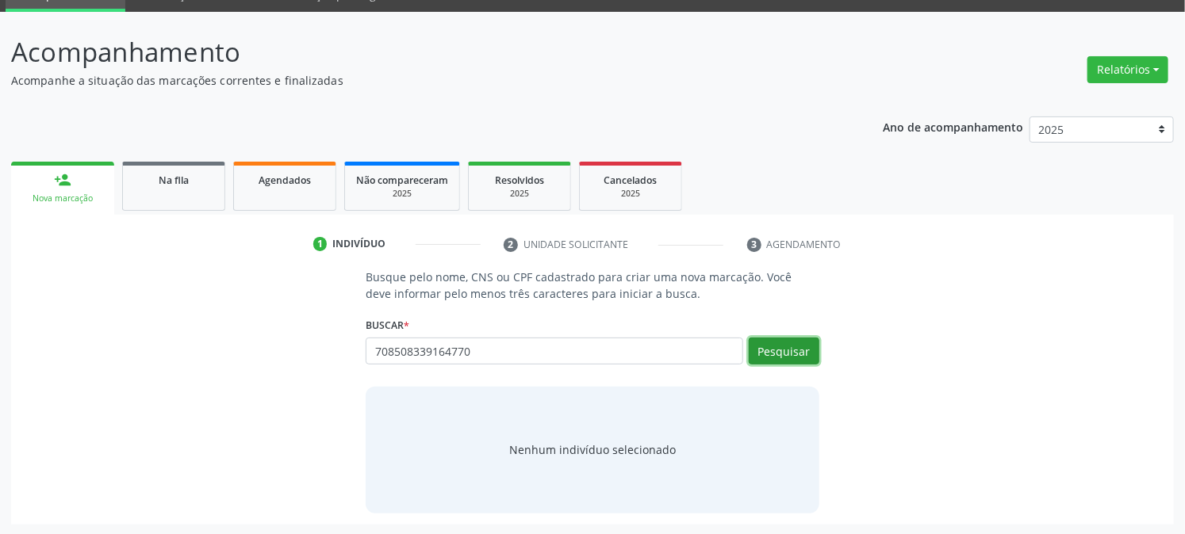
click at [777, 339] on button "Pesquisar" at bounding box center [784, 351] width 71 height 27
drag, startPoint x: 487, startPoint y: 345, endPoint x: 87, endPoint y: 396, distance: 402.9
click at [278, 375] on div "Busque pelo nome, CNS ou CPF cadastrado para criar uma nova marcação. Você deve…" at bounding box center [592, 391] width 1140 height 244
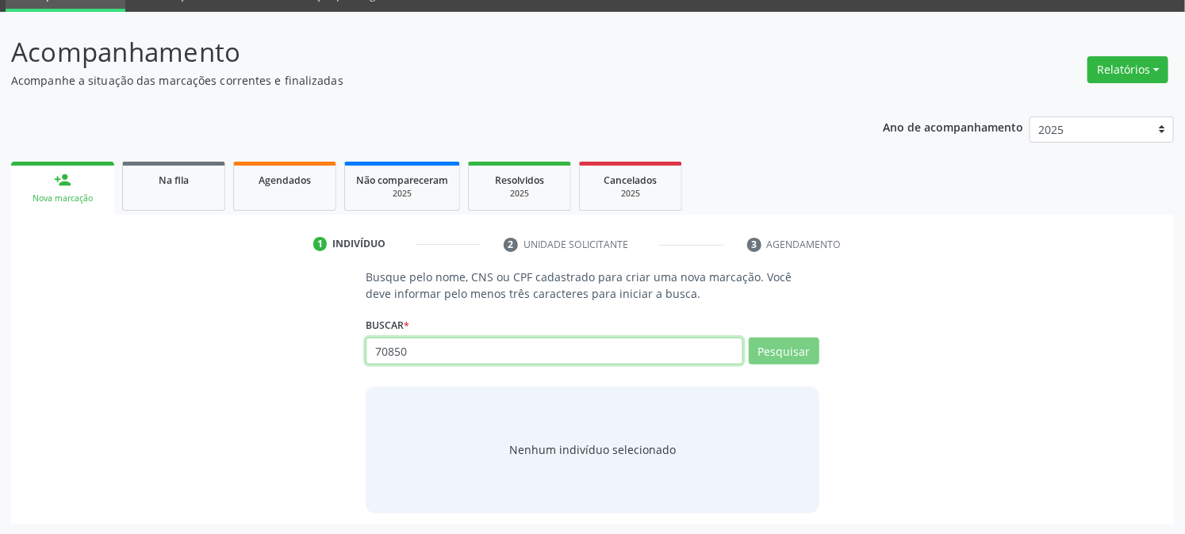
type input "708508"
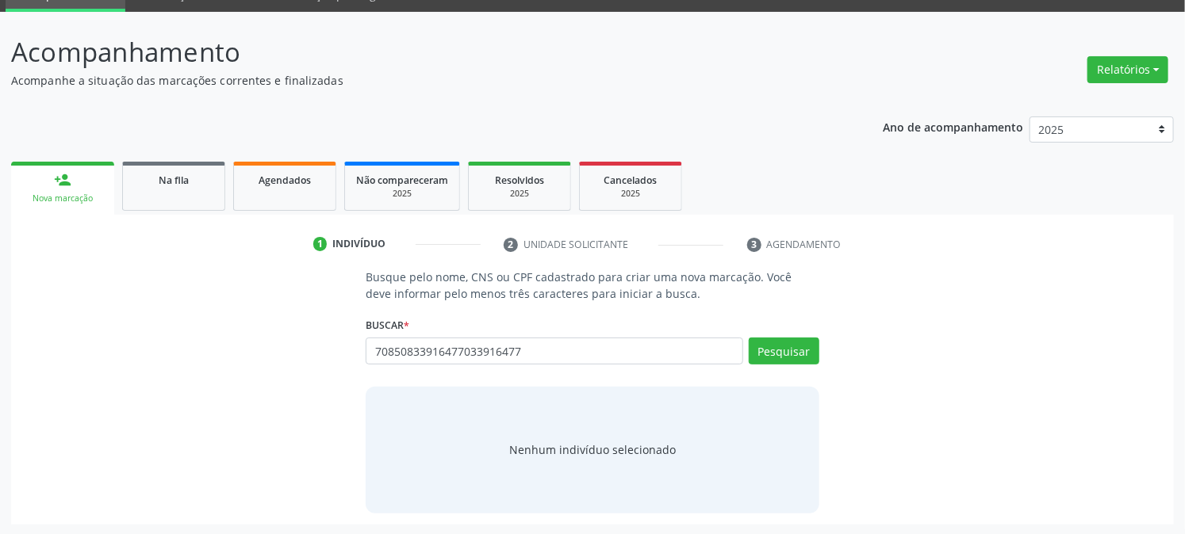
type input "708508339164770339164770"
drag, startPoint x: 557, startPoint y: 360, endPoint x: 83, endPoint y: 423, distance: 478.3
click at [83, 423] on div "Busque pelo nome, CNS ou CPF cadastrado para criar uma nova marcação. Você deve…" at bounding box center [592, 391] width 1140 height 244
type input "708508339164770"
click at [780, 350] on button "Pesquisar" at bounding box center [784, 351] width 71 height 27
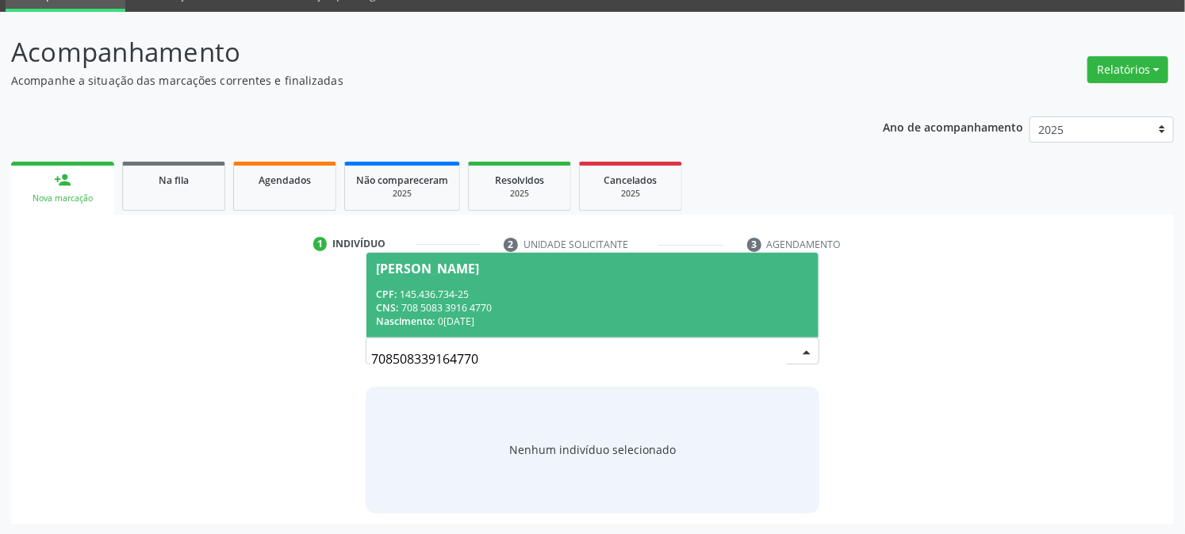
click at [563, 298] on div "CPF: 145.436.734-25" at bounding box center [592, 294] width 432 height 13
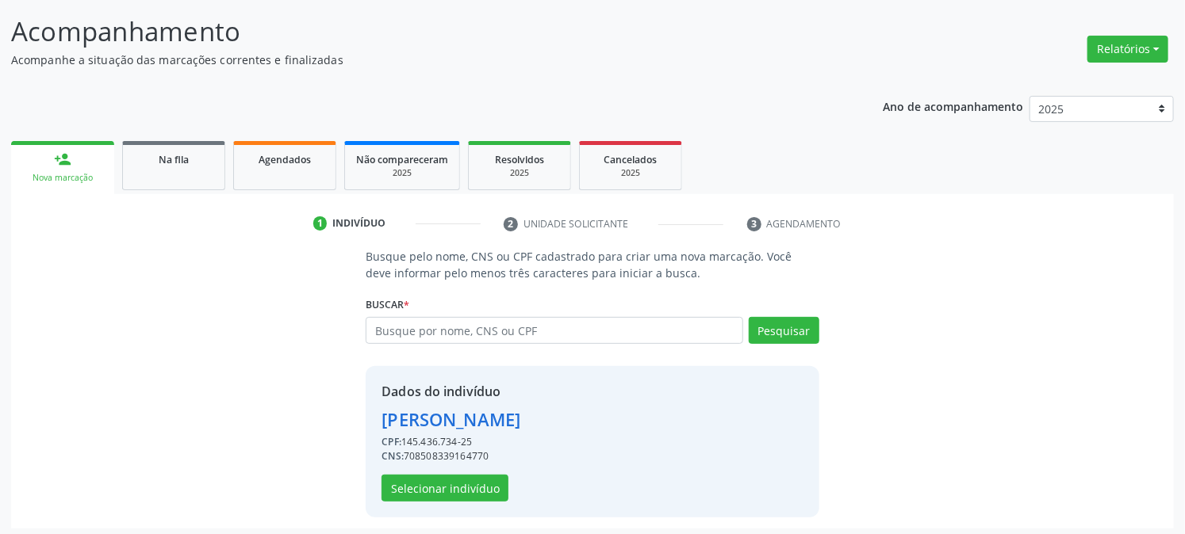
scroll to position [100, 0]
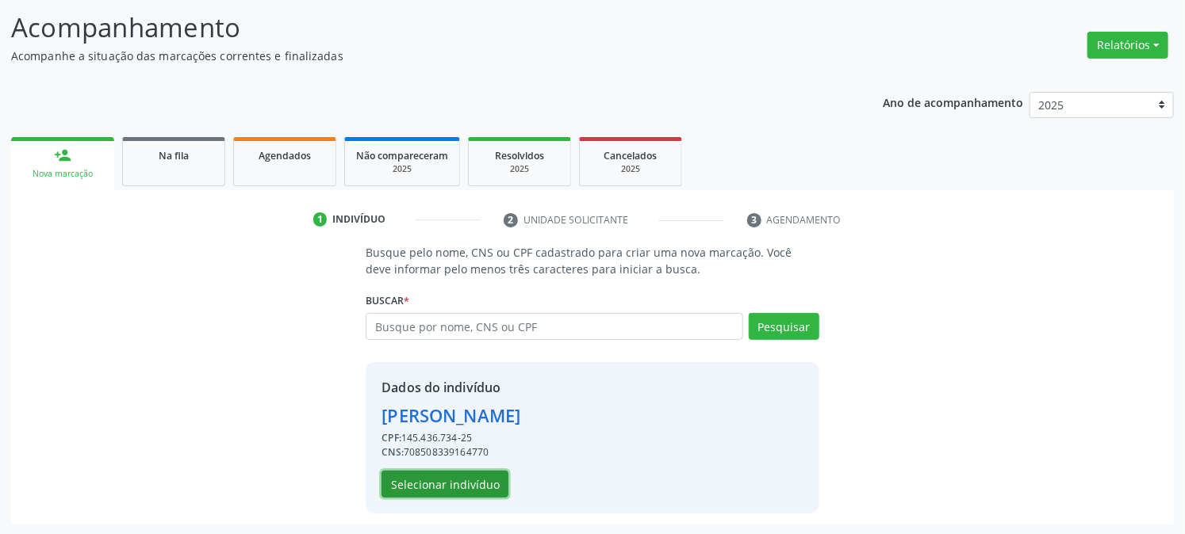
click at [410, 480] on button "Selecionar indivíduo" at bounding box center [444, 484] width 127 height 27
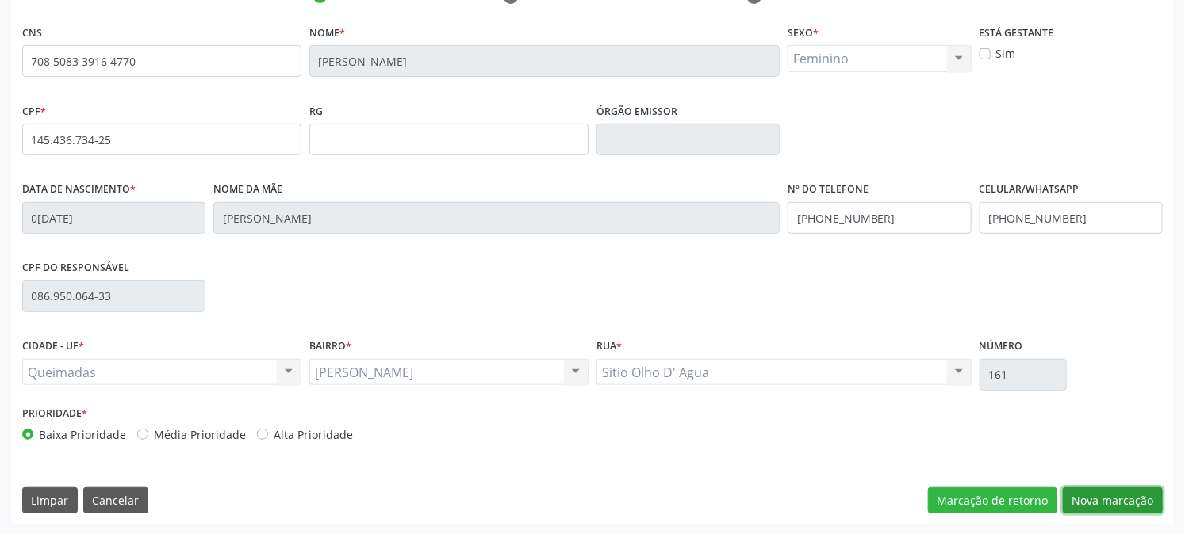
click at [1091, 512] on button "Nova marcação" at bounding box center [1112, 501] width 100 height 27
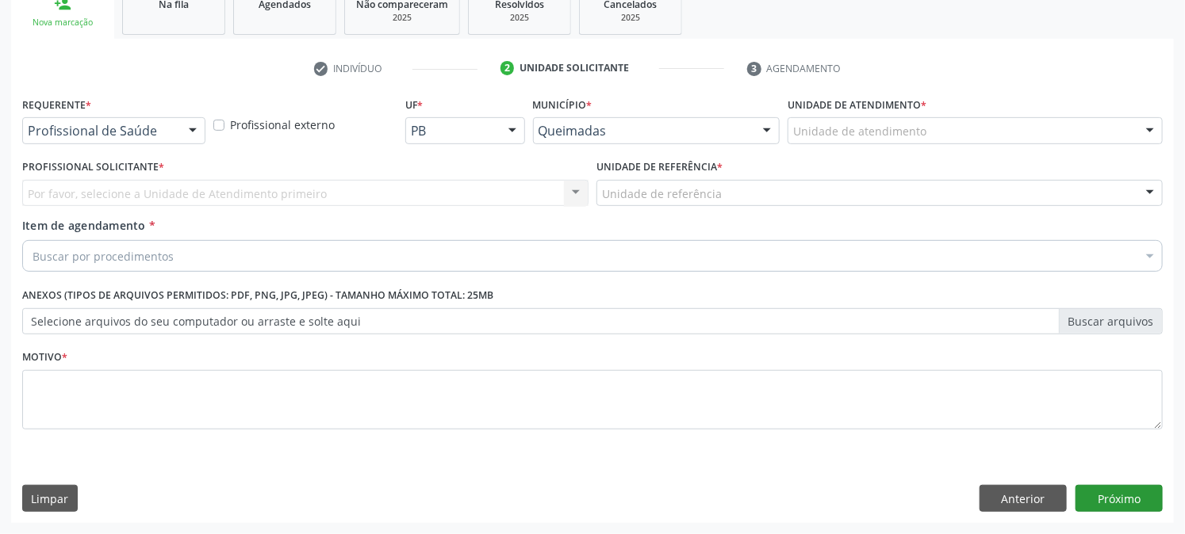
scroll to position [251, 0]
click at [181, 121] on div at bounding box center [193, 132] width 24 height 27
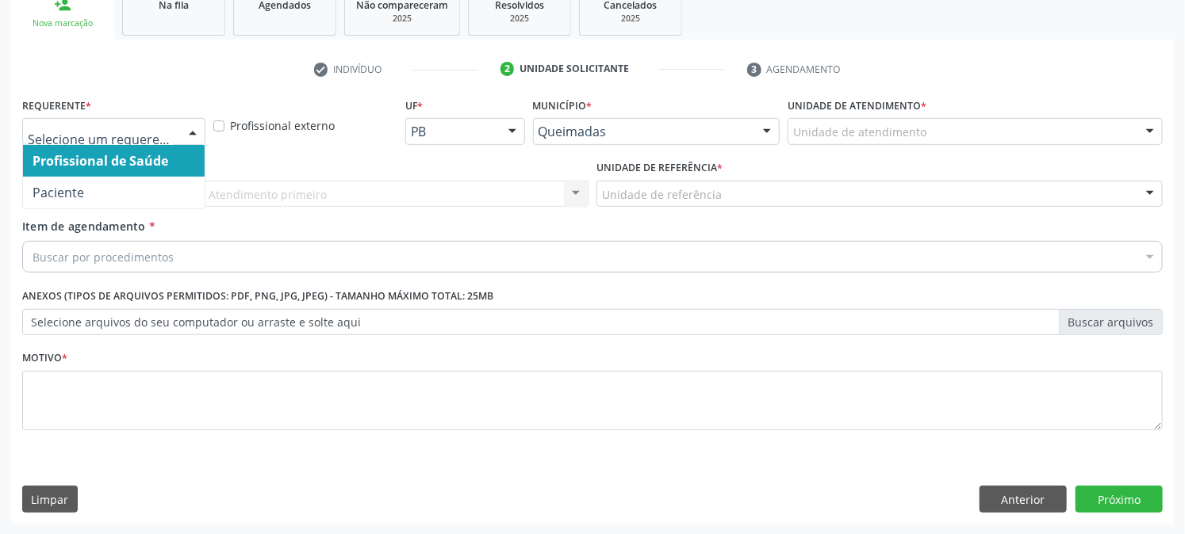
click at [143, 182] on span "Paciente" at bounding box center [114, 193] width 182 height 32
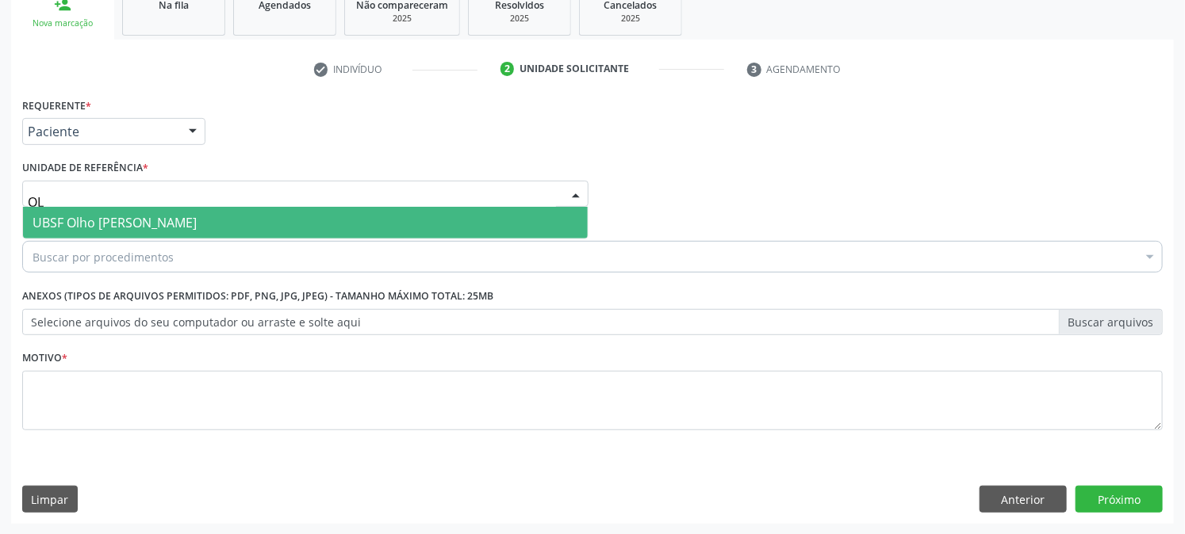
type input "OLH"
click at [230, 225] on span "UBSF Olho [PERSON_NAME]" at bounding box center [305, 223] width 565 height 32
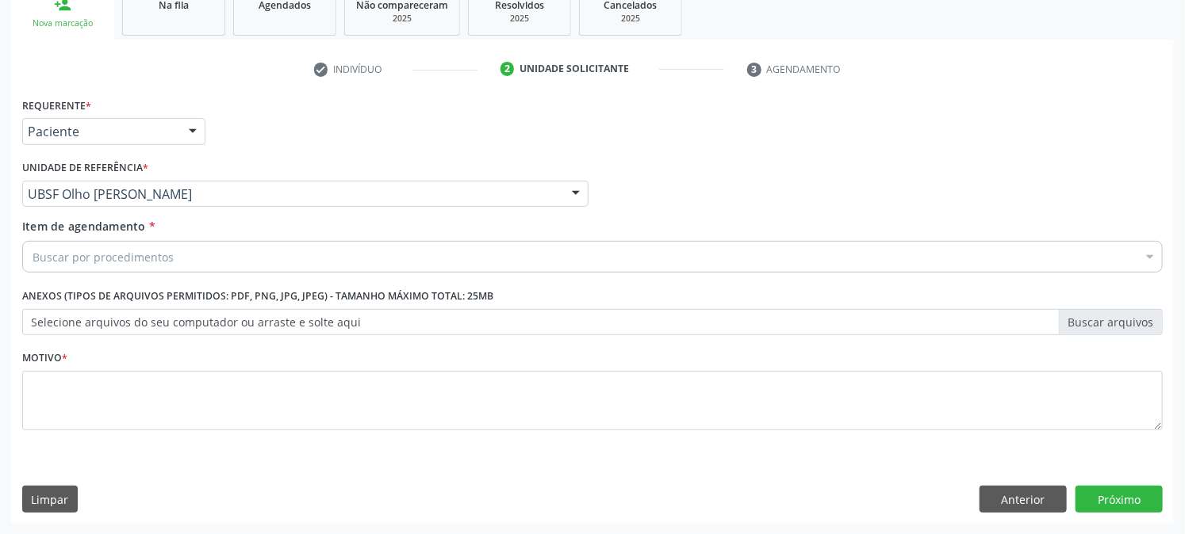
click at [226, 241] on div "Buscar por procedimentos" at bounding box center [592, 257] width 1140 height 32
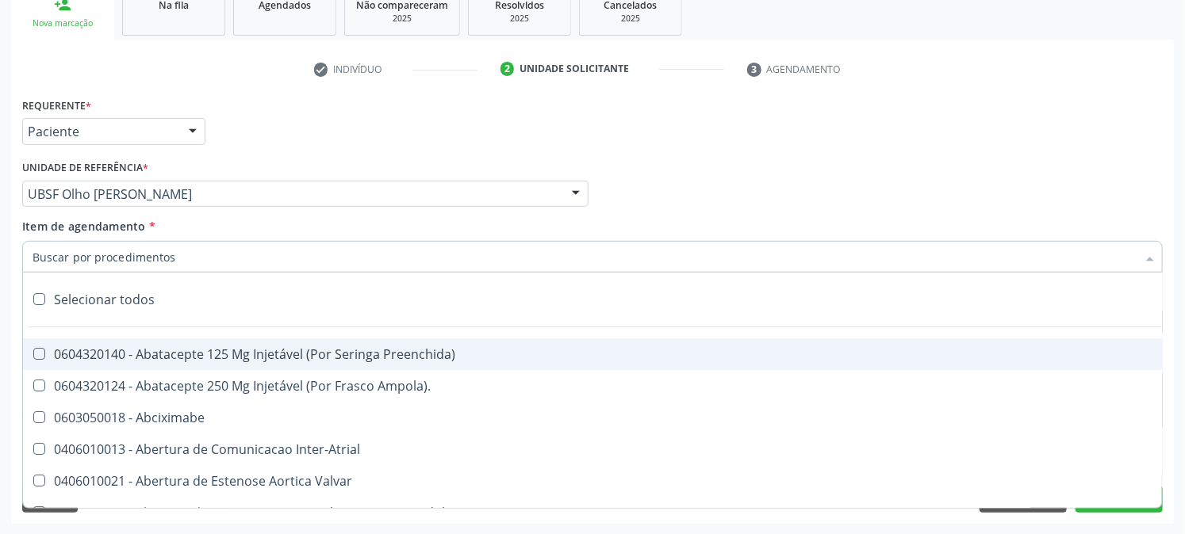
click at [227, 262] on input "Item de agendamento *" at bounding box center [585, 257] width 1104 height 32
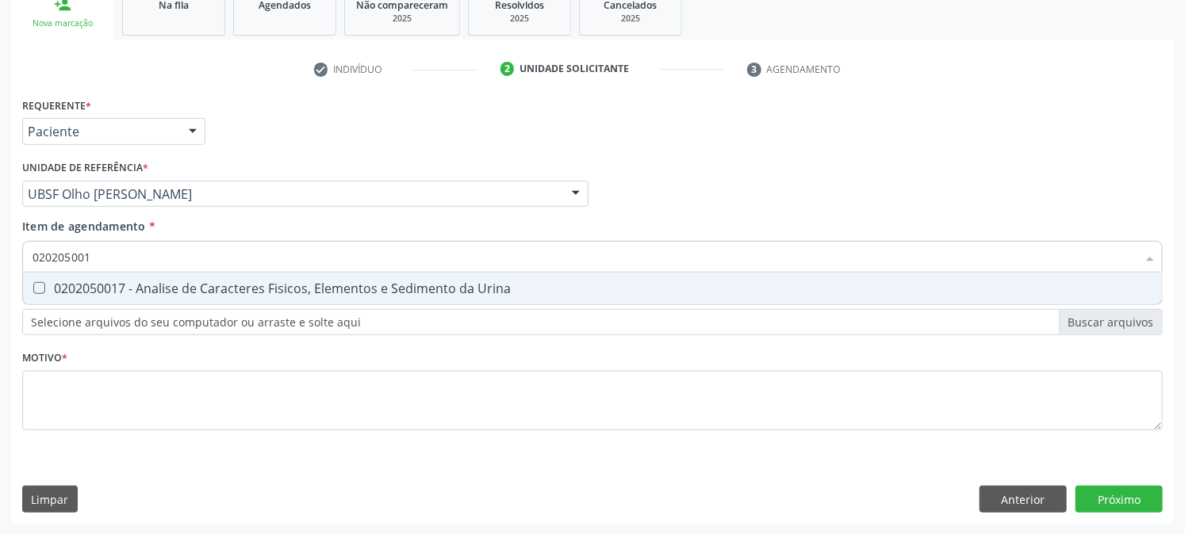
type input "0202050017"
click at [195, 292] on div "0202050017 - Analise de Caracteres Fisicos, Elementos e Sedimento da Urina" at bounding box center [593, 288] width 1120 height 13
checkbox Urina "true"
click at [0, 254] on div "Acompanhamento Acompanhe a situação das marcações correntes e finalizadas Relat…" at bounding box center [592, 186] width 1185 height 699
checkbox Urina "false"
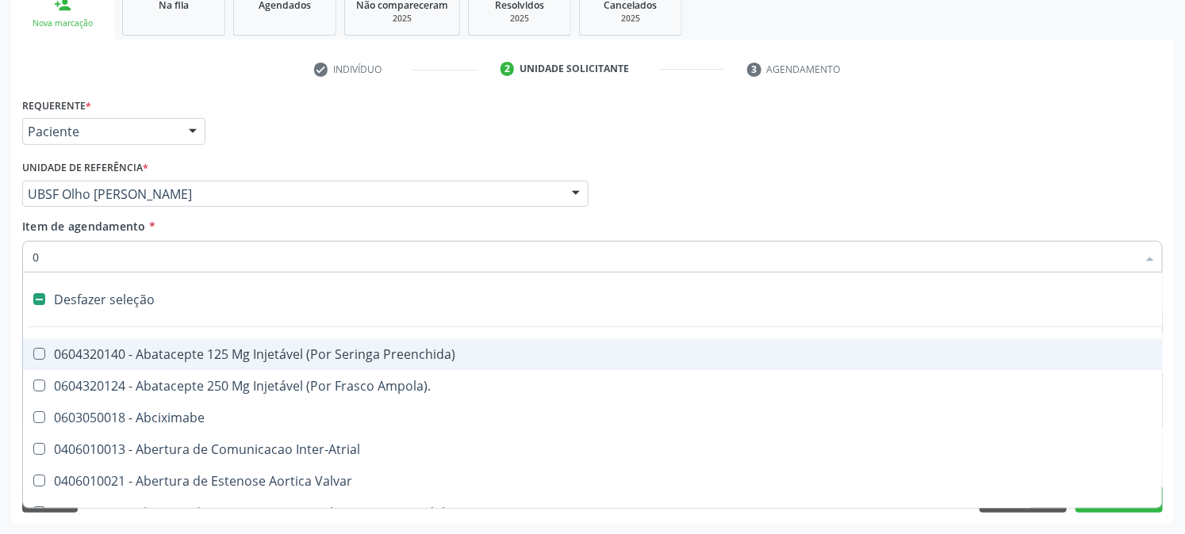
type input "02"
checkbox Psicossocial "true"
checkbox Urina "false"
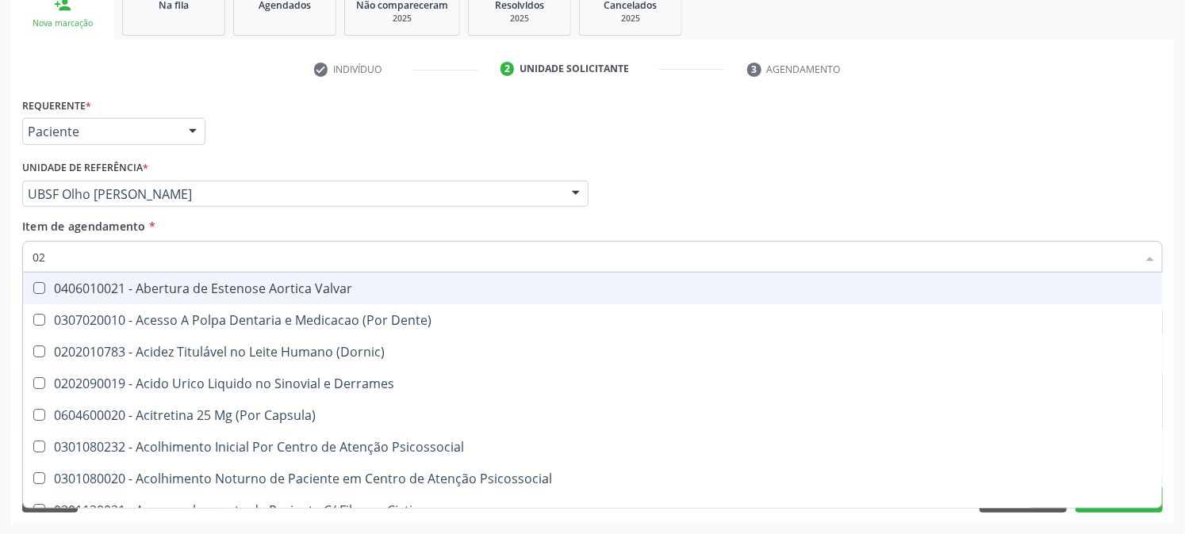
type input "020"
checkbox Frasco-Ampola\) "true"
checkbox Urina "false"
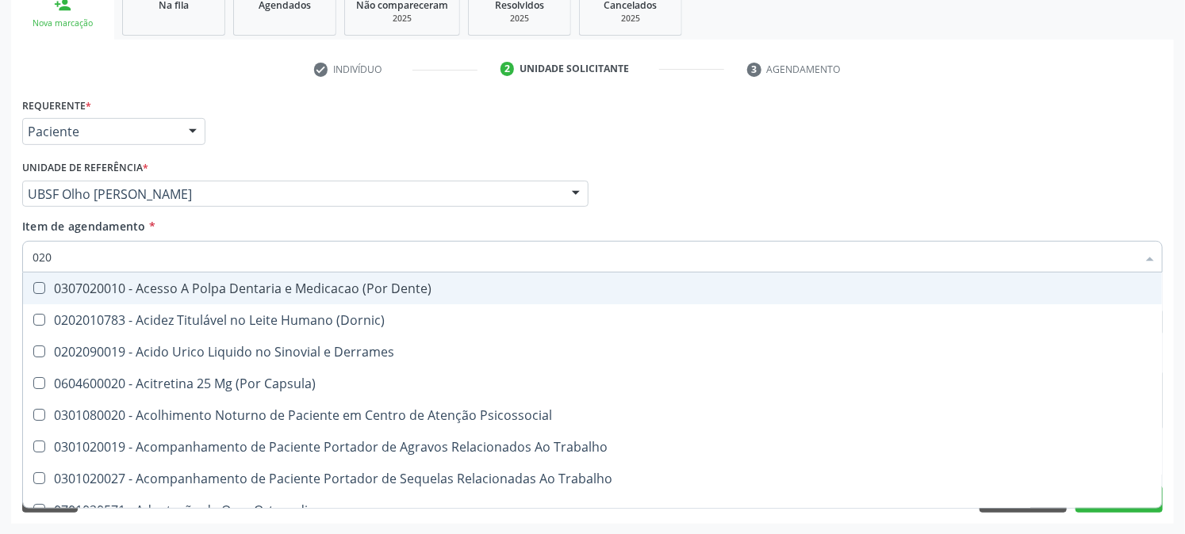
type input "0202"
checkbox Capsula\) "true"
checkbox Urina "false"
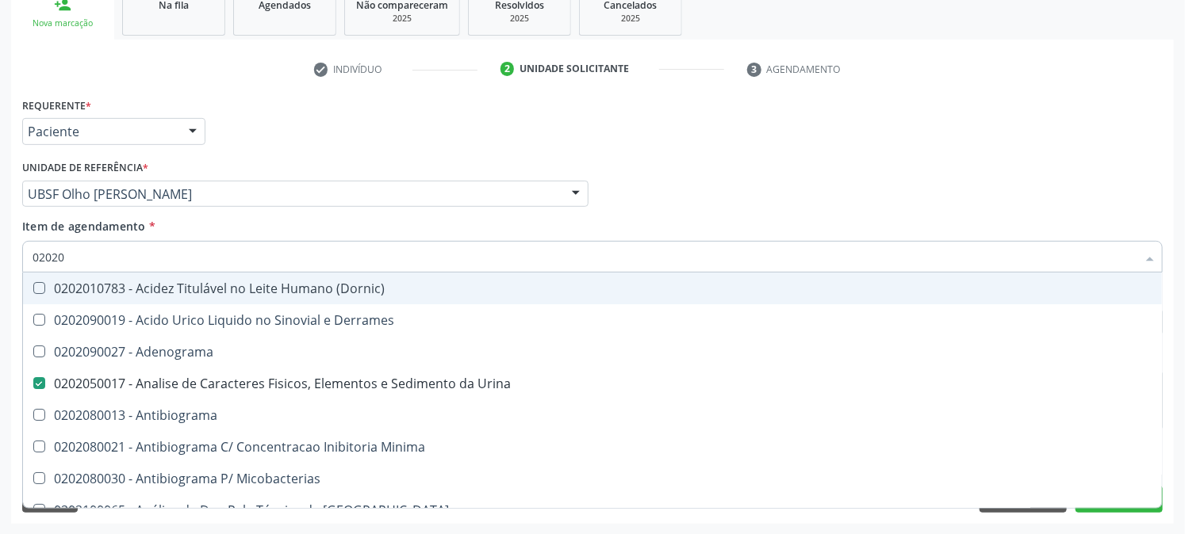
type input "020202"
checkbox Urina "false"
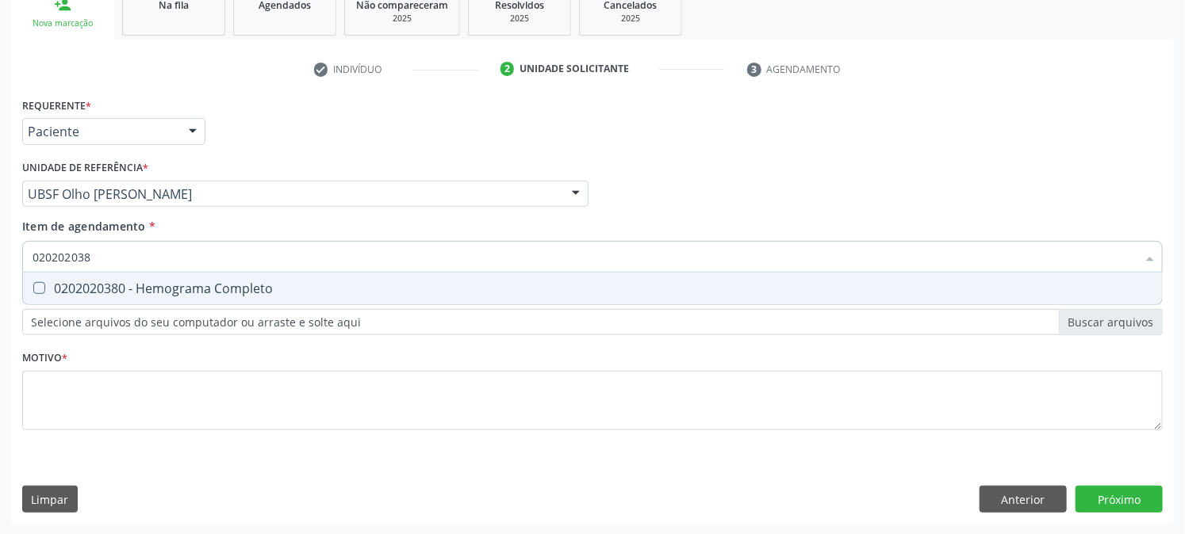
type input "0202020380"
click at [82, 282] on div "0202020380 - Hemograma Completo" at bounding box center [593, 288] width 1120 height 13
checkbox Completo "true"
drag, startPoint x: 129, startPoint y: 249, endPoint x: 0, endPoint y: 291, distance: 135.9
click at [0, 291] on div "Acompanhamento Acompanhe a situação das marcações correntes e finalizadas Relat…" at bounding box center [592, 186] width 1185 height 699
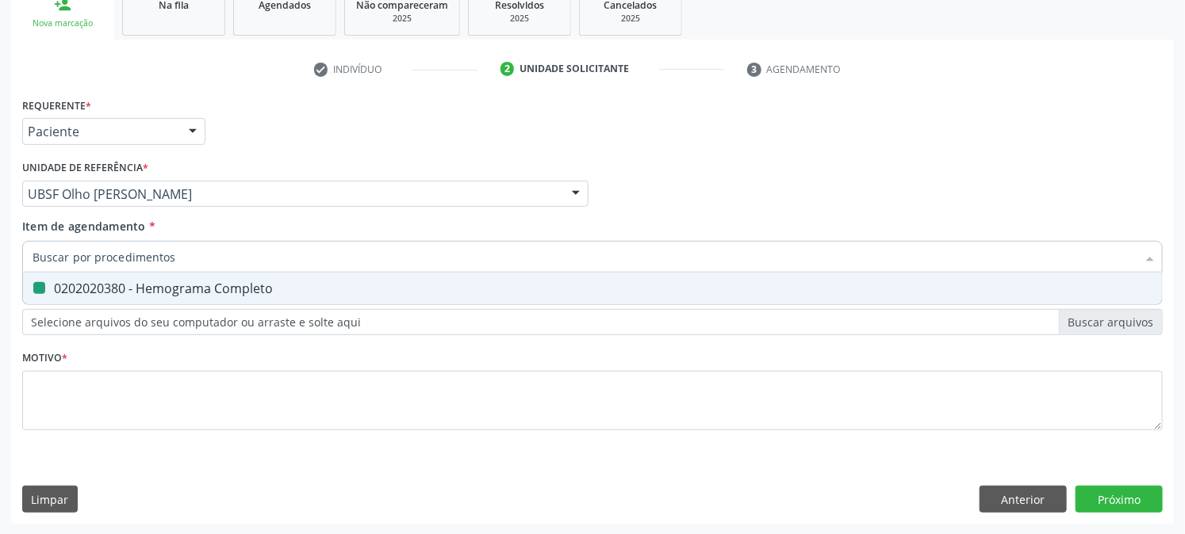
checkbox Completo "false"
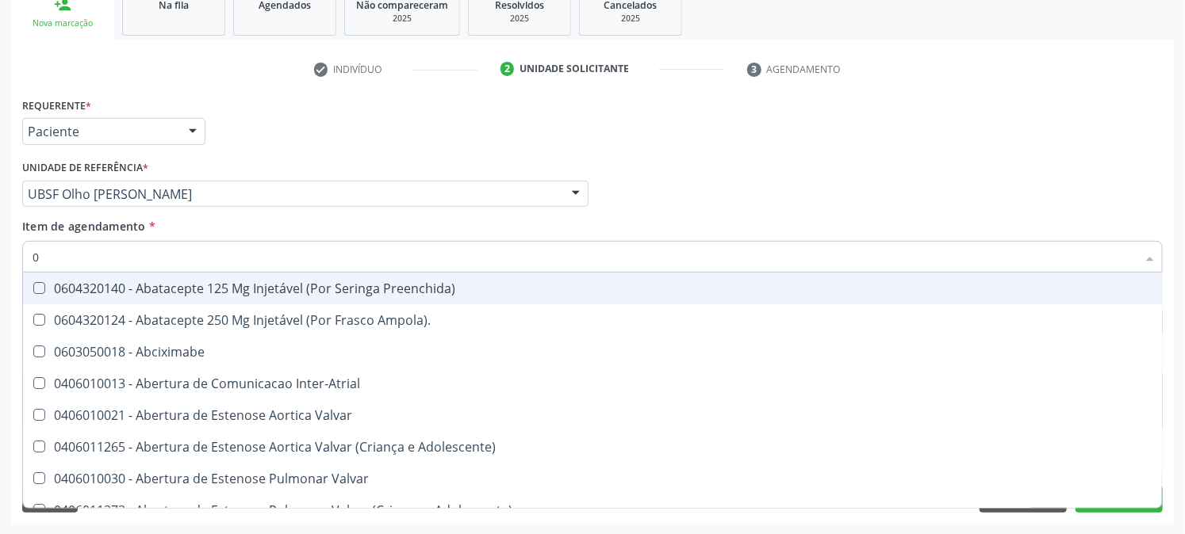
type input "02"
checkbox Psicossocial "true"
checkbox Urina "false"
type input "020"
checkbox Rim "true"
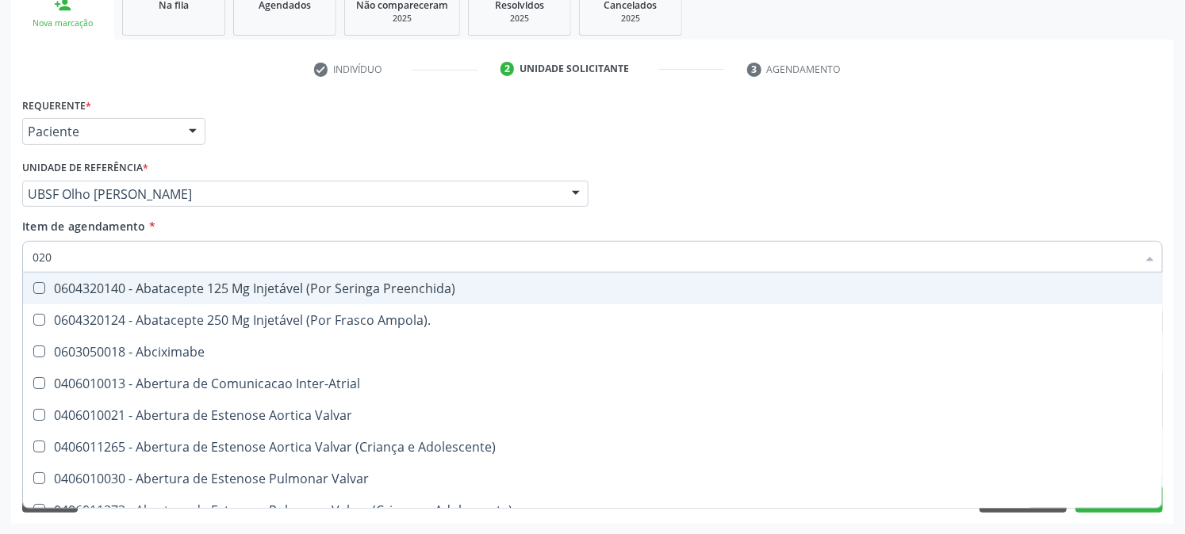
checkbox Psicossocial "false"
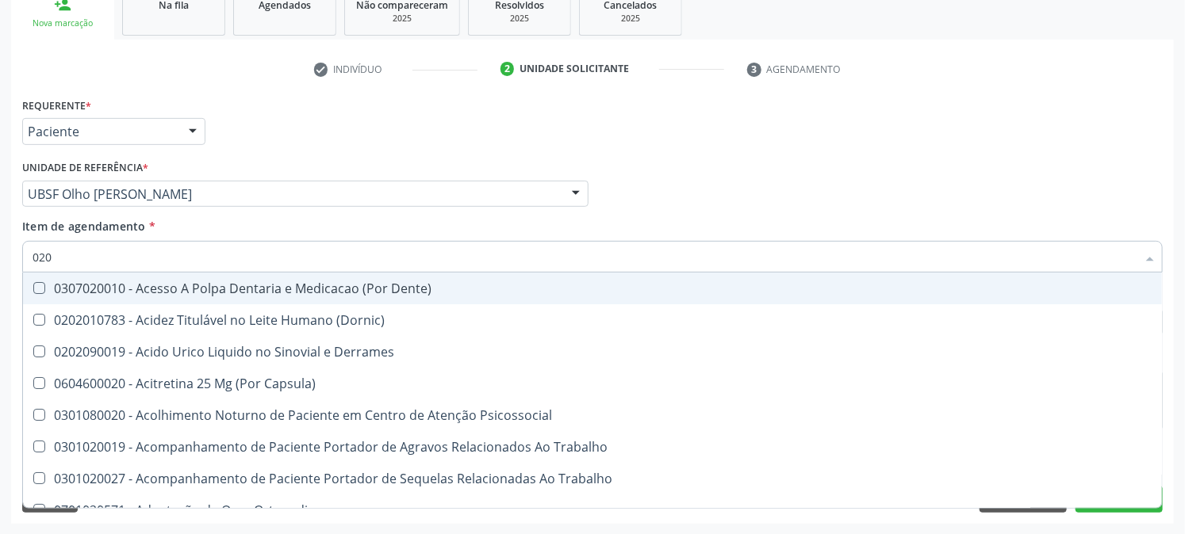
type input "0202"
checkbox Capsula\) "true"
checkbox Urina "false"
checkbox Revisao "true"
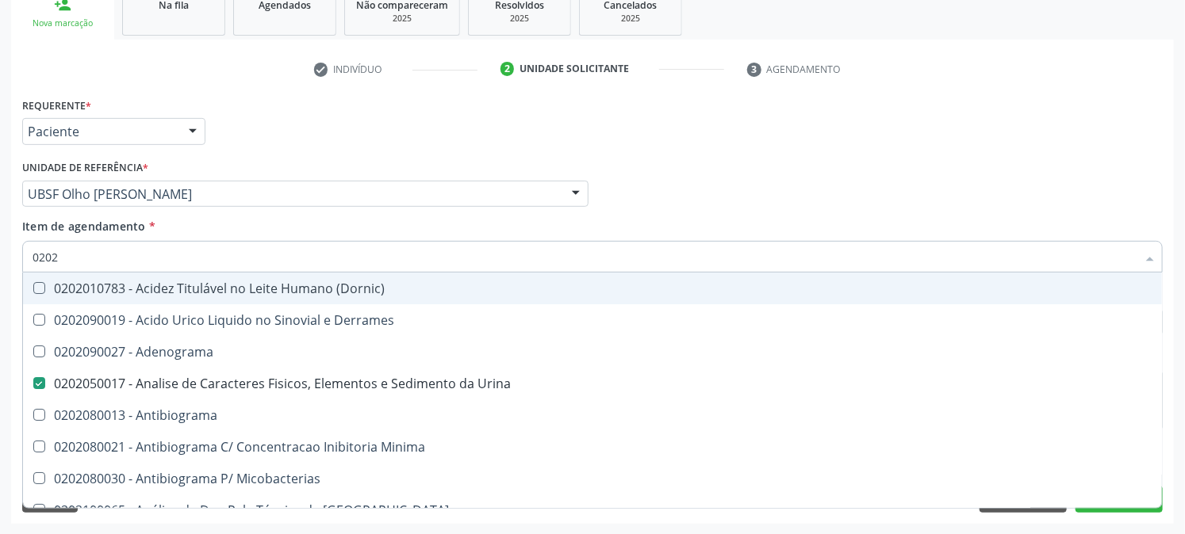
type input "02020"
checkbox Zinco "true"
checkbox Completo "false"
type input "020203"
checkbox Urina "false"
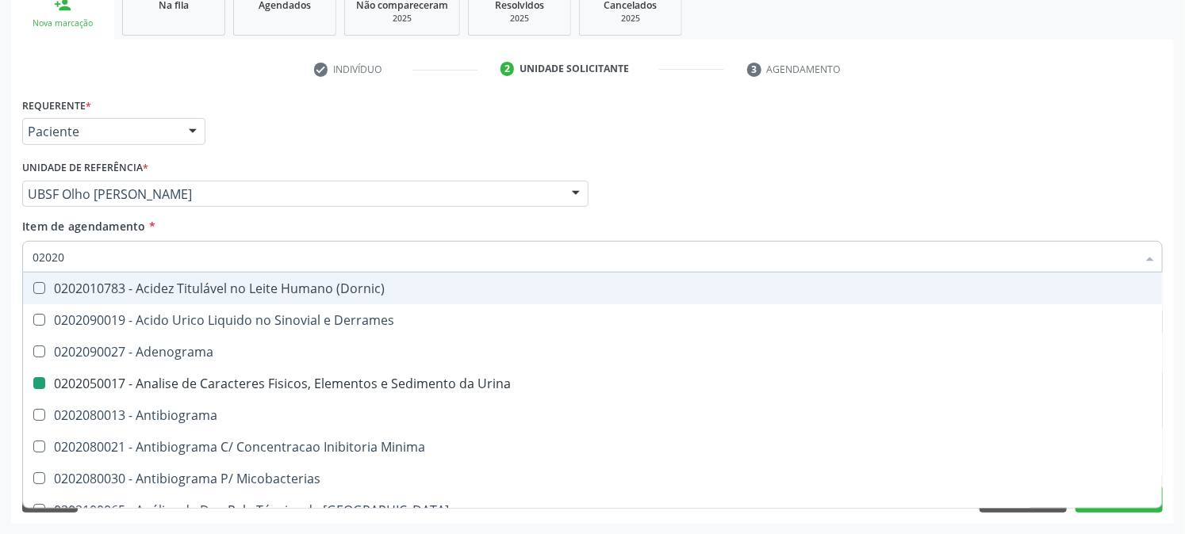
checkbox \(Confirmatorio\) "true"
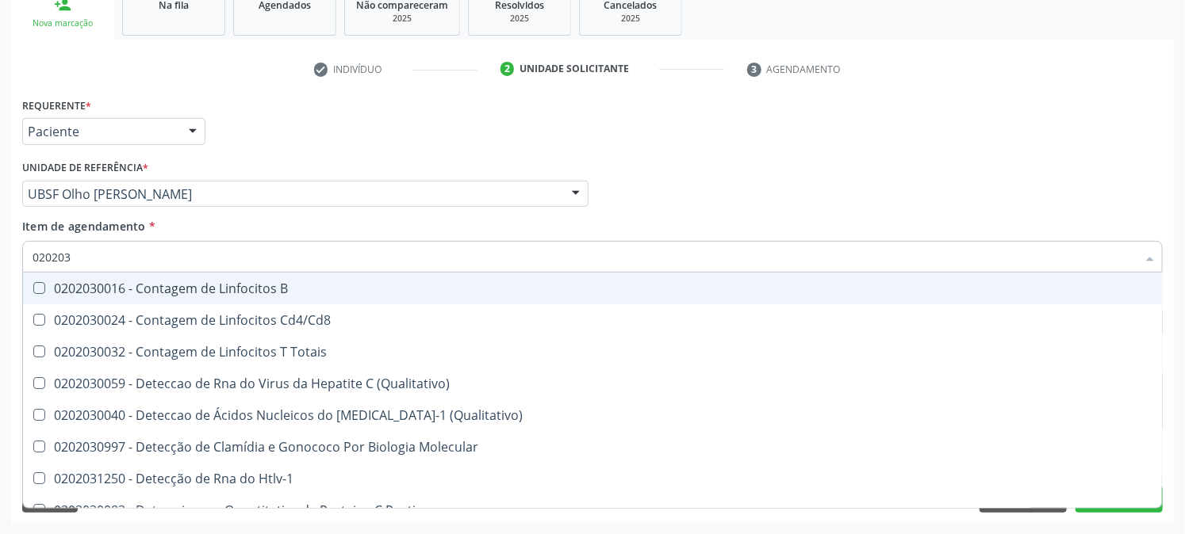
type input "0202030"
checkbox Completo "false"
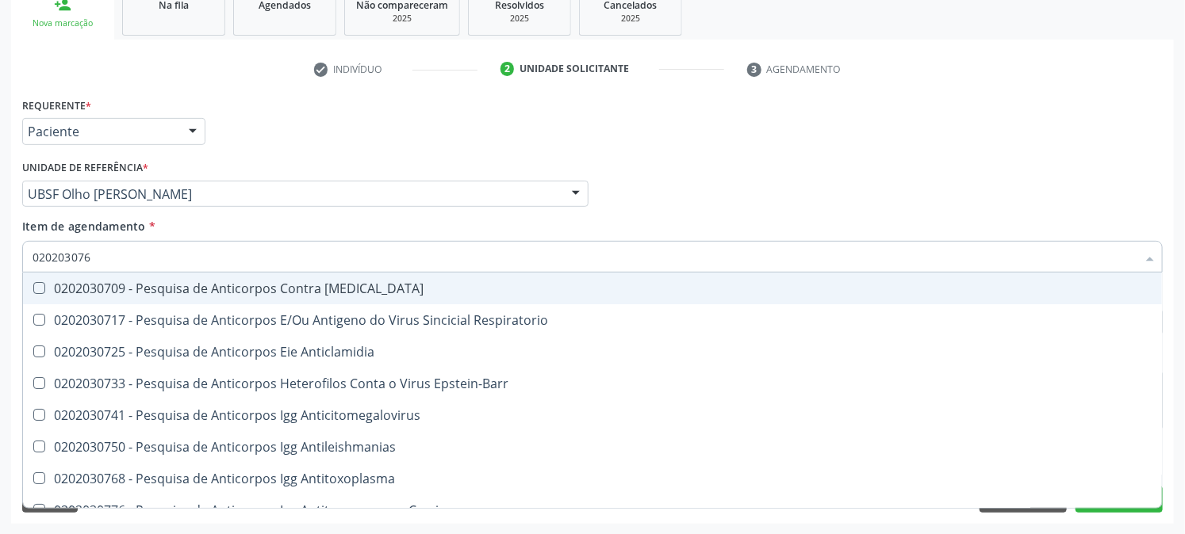
type input "0202030768"
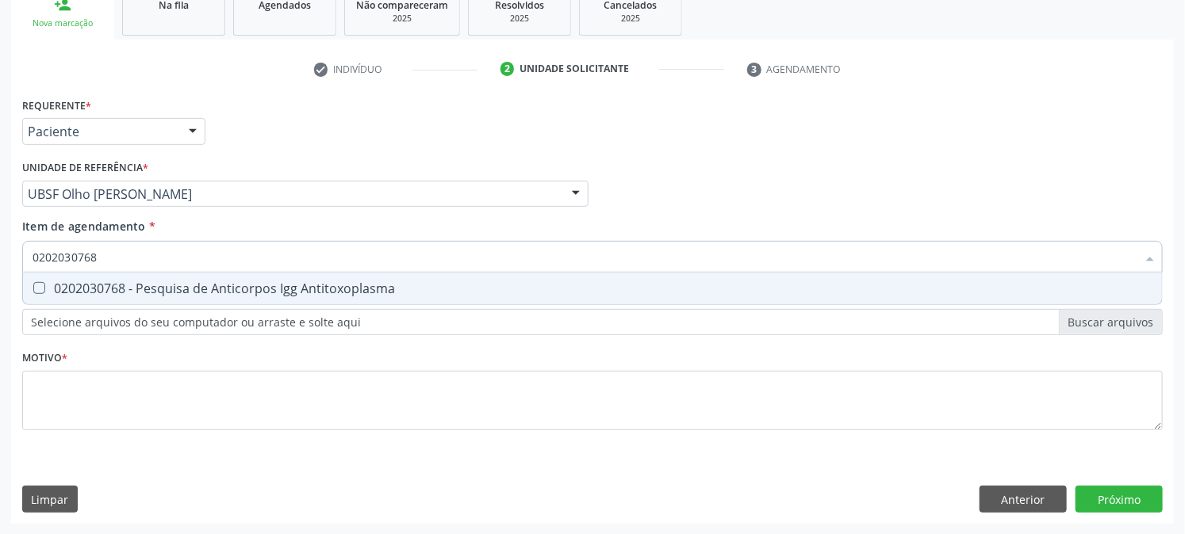
click at [59, 285] on div "0202030768 - Pesquisa de Anticorpos Igg Antitoxoplasma" at bounding box center [593, 288] width 1120 height 13
checkbox Antitoxoplasma "true"
drag, startPoint x: 114, startPoint y: 258, endPoint x: 0, endPoint y: 279, distance: 116.0
click at [0, 279] on div "Acompanhamento Acompanhe a situação das marcações correntes e finalizadas Relat…" at bounding box center [592, 186] width 1185 height 699
checkbox Antitoxoplasma "false"
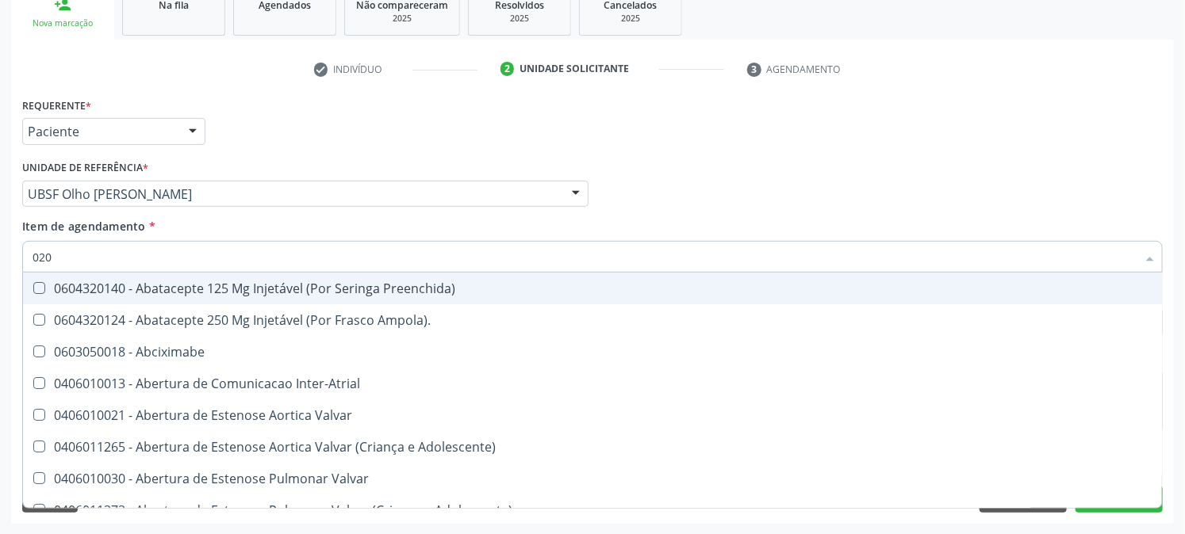
type input "0202"
checkbox Inter-Atrial "true"
checkbox Rim "false"
checkbox Psicossocial "false"
checkbox Urina "false"
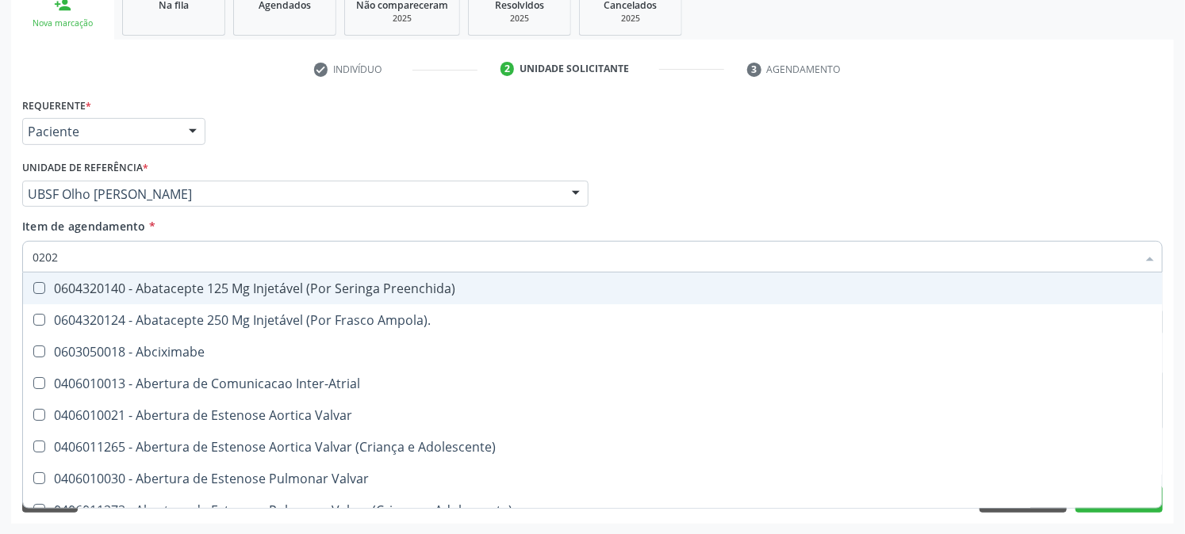
checkbox Híbrida "true"
checkbox Comprimido\) "true"
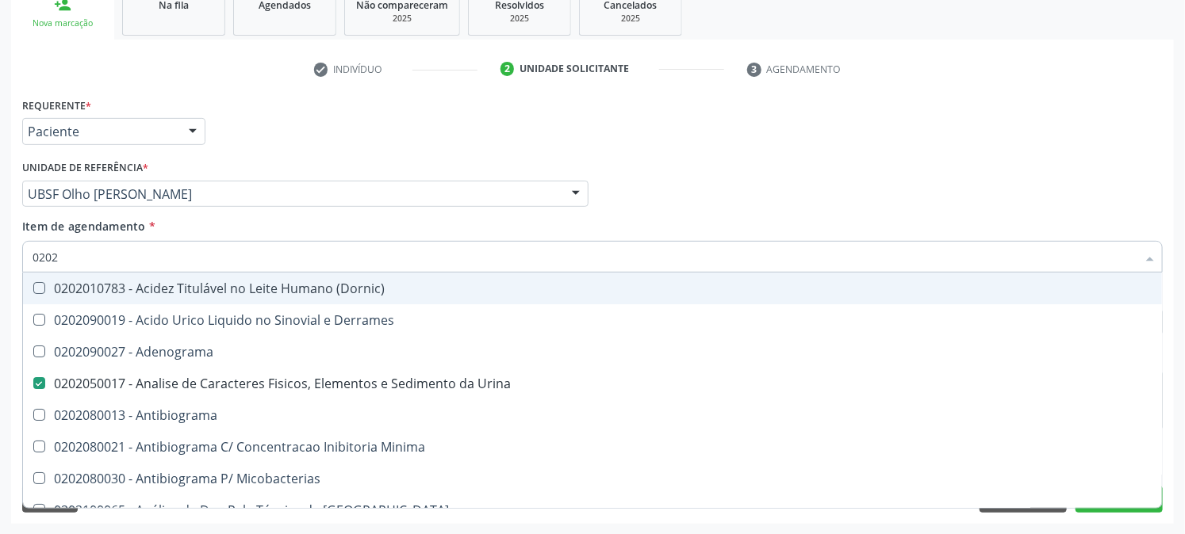
type input "02020"
checkbox Zinco "true"
checkbox Completo "false"
checkbox Oncologia "true"
checkbox Antitoxoplasma "false"
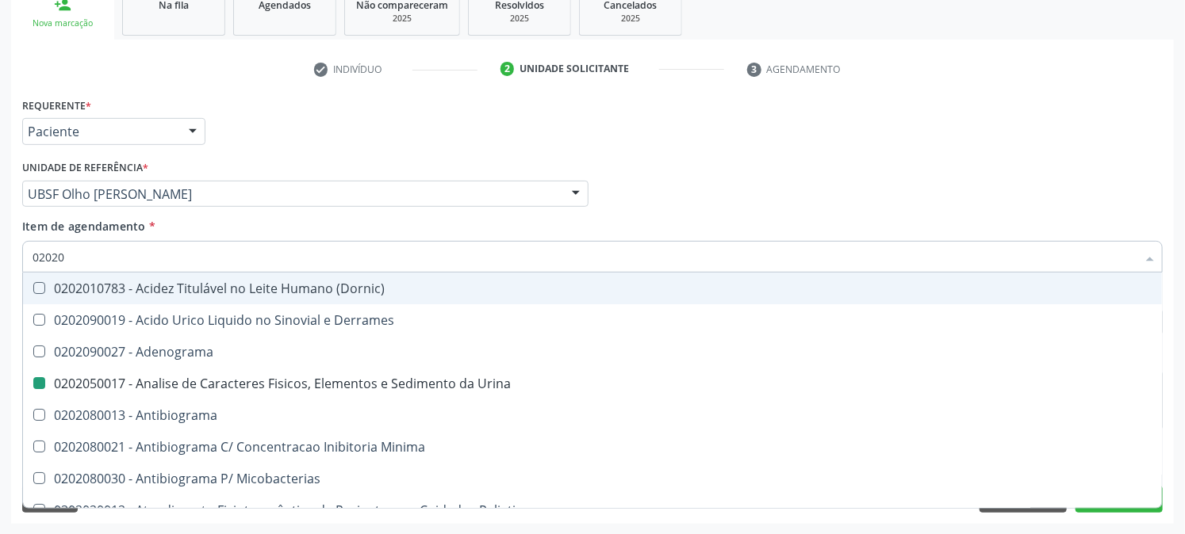
type input "020203"
checkbox Urina "false"
checkbox Molecular "true"
checkbox Aluminio "true"
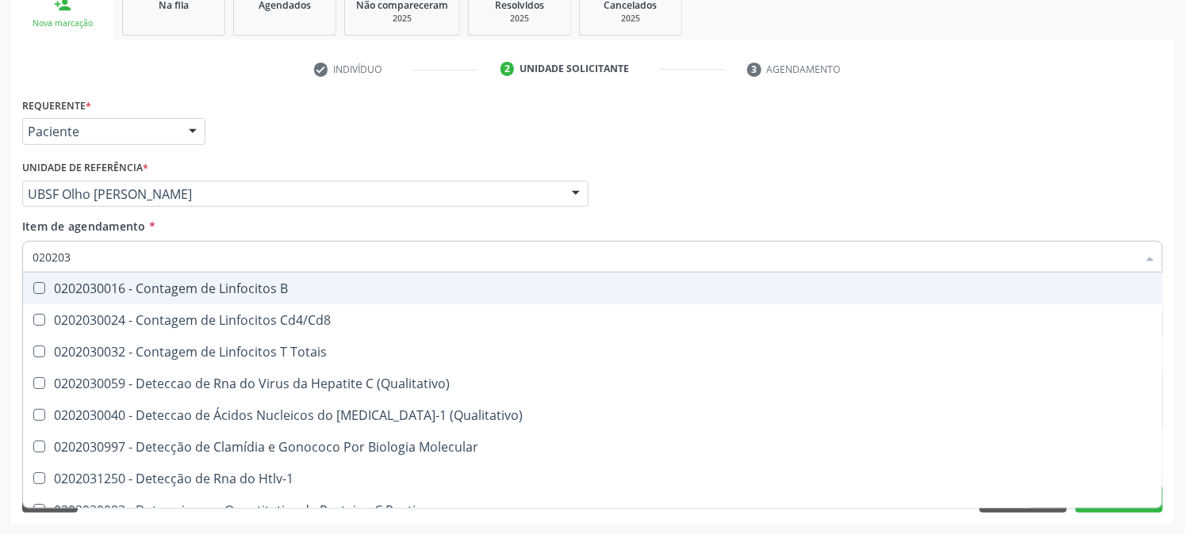
type input "0202030"
checkbox Completo "false"
checkbox Liso "true"
checkbox Antitoxoplasma "false"
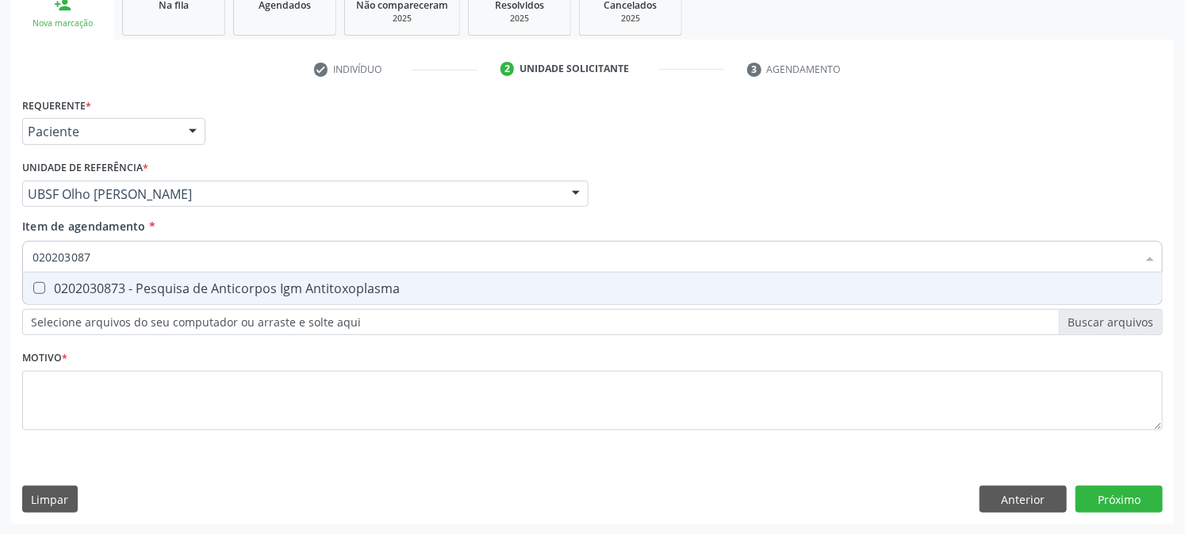
type input "0202030873"
click at [43, 284] on Antitoxoplasma at bounding box center [39, 288] width 12 height 12
click at [33, 284] on Antitoxoplasma "checkbox" at bounding box center [28, 288] width 10 height 10
checkbox Antitoxoplasma "true"
drag, startPoint x: 0, startPoint y: 286, endPoint x: 0, endPoint y: 295, distance: 8.7
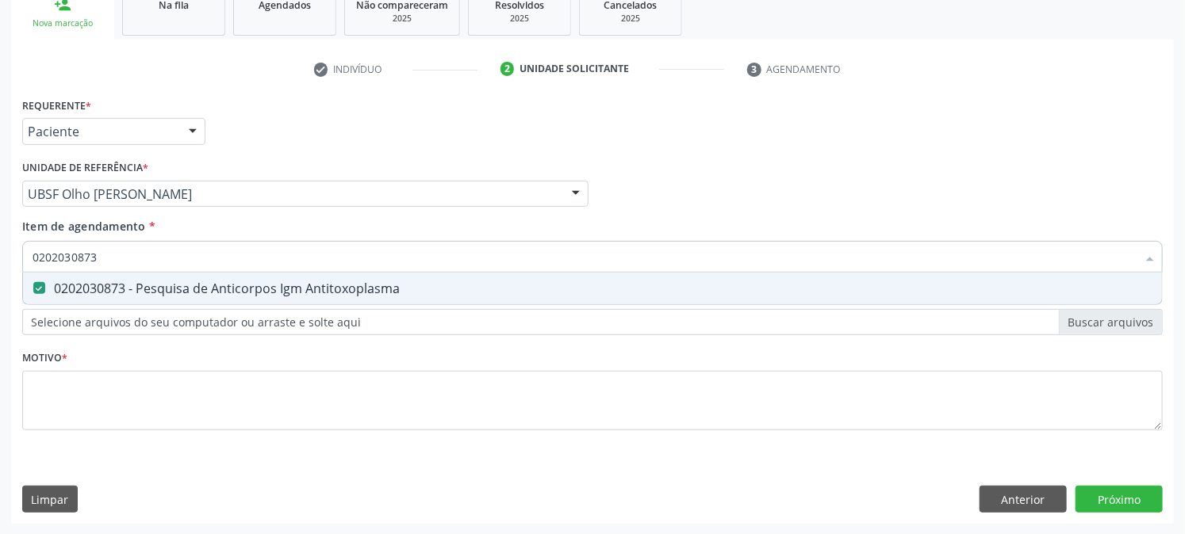
click at [0, 292] on div "Acompanhamento Acompanhe a situação das marcações correntes e finalizadas Relat…" at bounding box center [592, 186] width 1185 height 699
checkbox Antitoxoplasma "false"
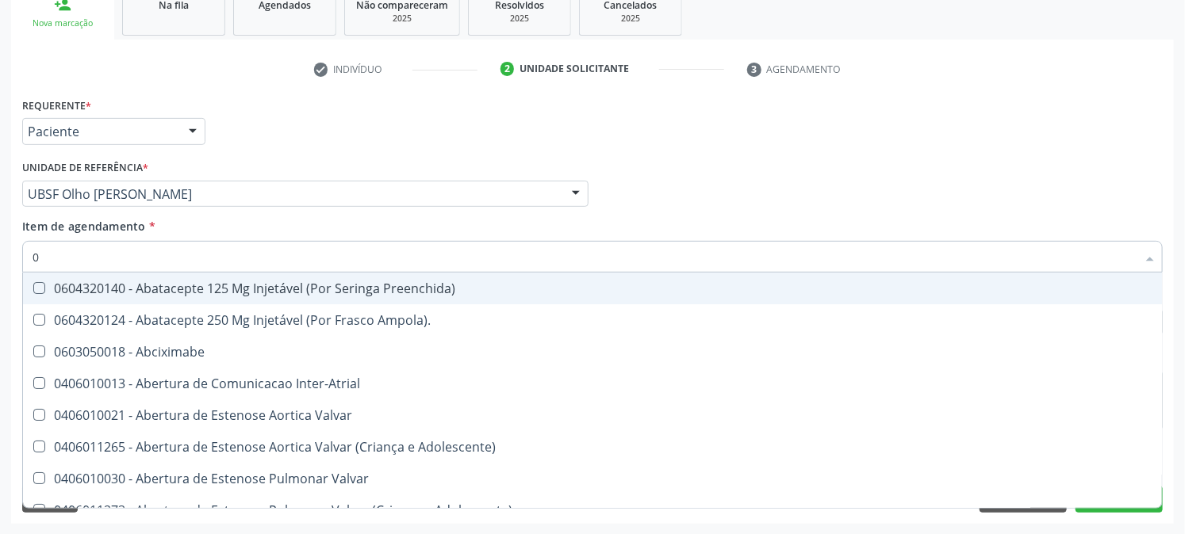
type input "02"
checkbox Psicossocial "true"
checkbox Urina "false"
type input "020"
checkbox Rim "true"
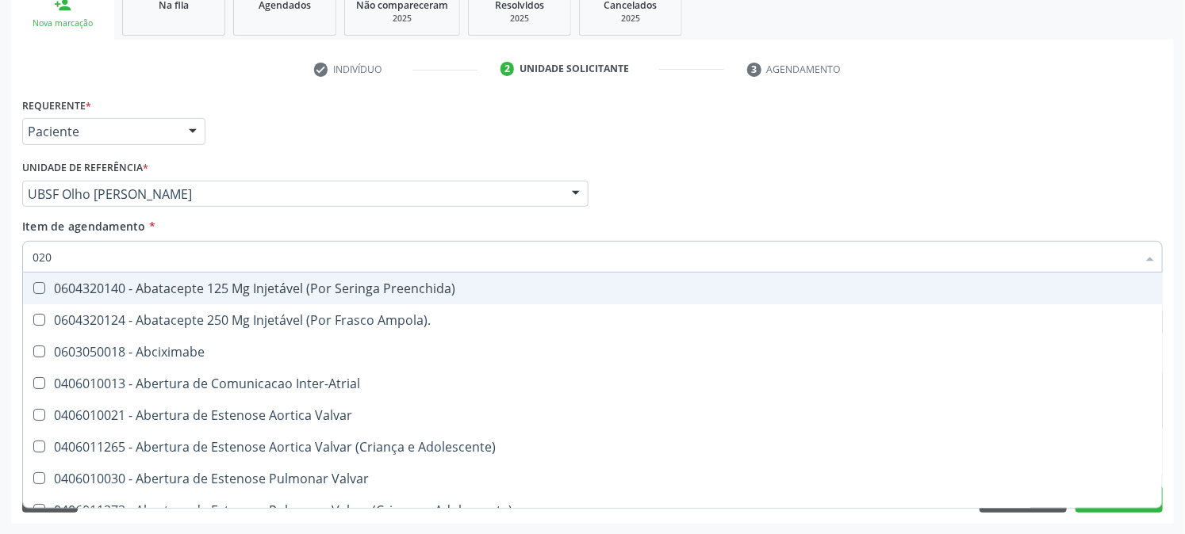
checkbox Psicossocial "false"
checkbox Revisao "true"
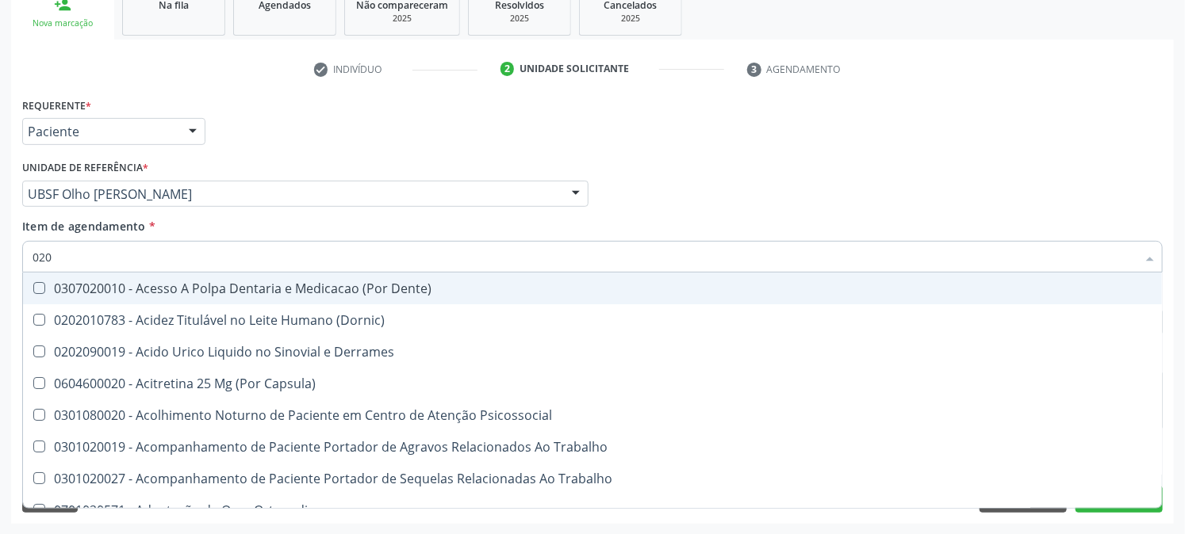
type input "0202"
checkbox Capsula\) "true"
checkbox Urina "false"
checkbox Revisao "true"
checkbox Bandas\) "true"
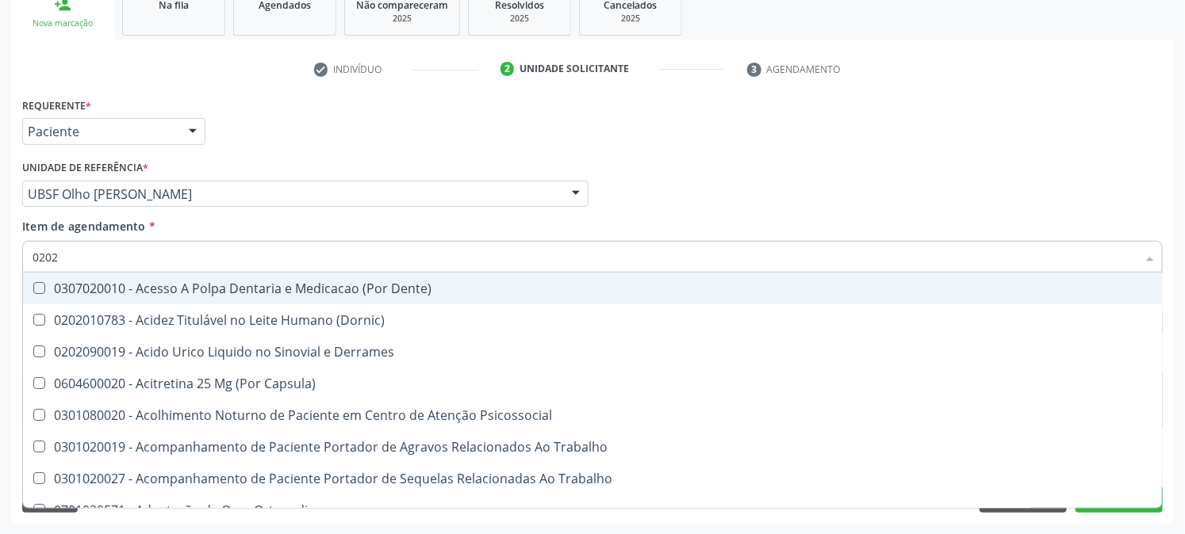
checkbox Glomerular "true"
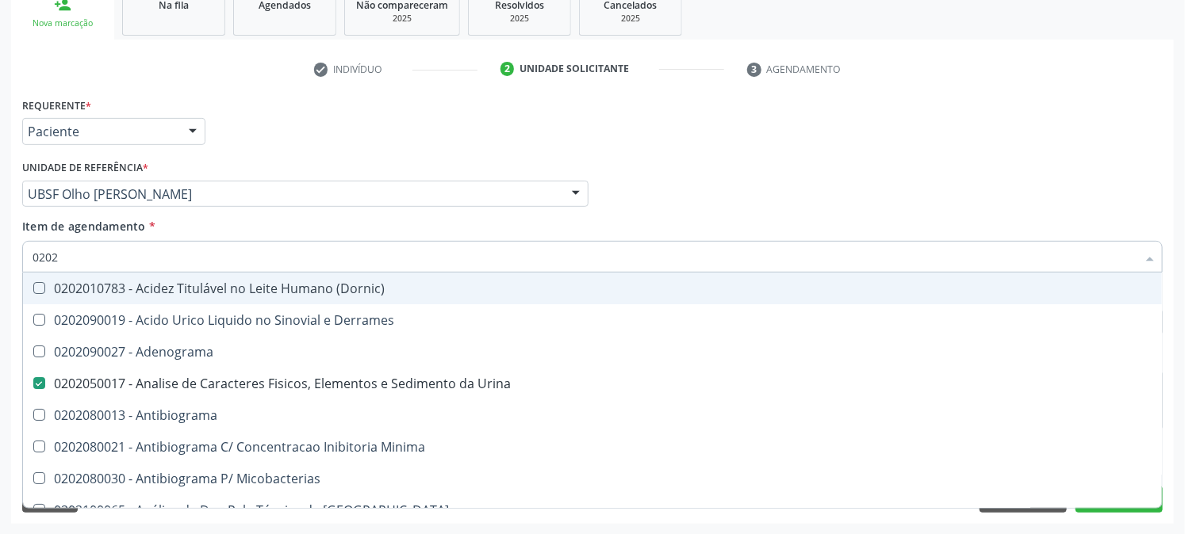
type input "02020"
checkbox Zinco "true"
checkbox Completo "false"
checkbox Oncologia "true"
checkbox Anticardiolipina "true"
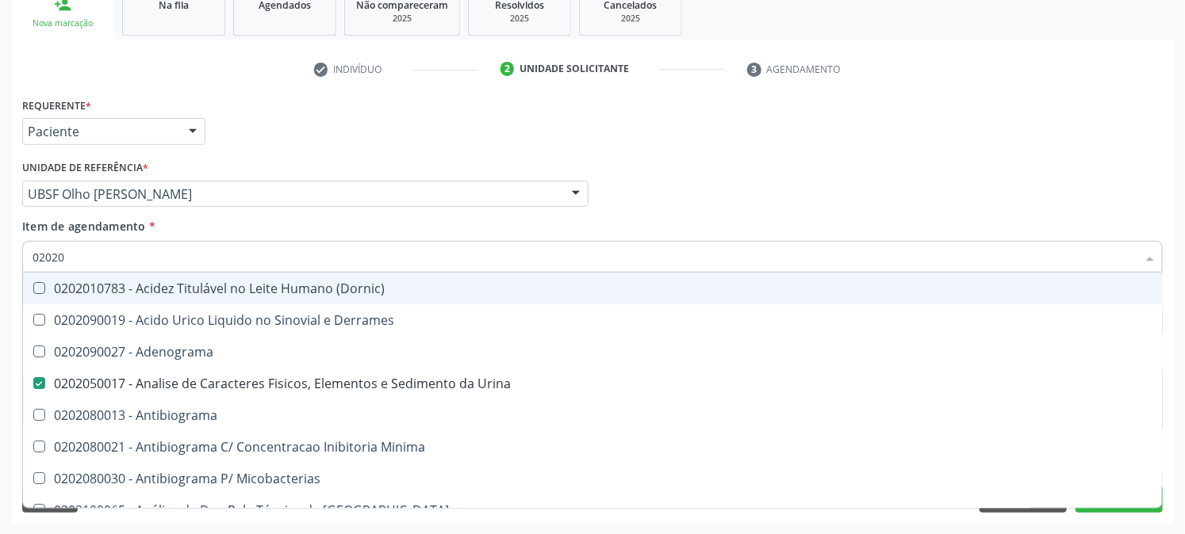
checkbox Antitoxoplasma "false"
type input "020203"
checkbox Urina "false"
checkbox \(Confirmatorio\) "true"
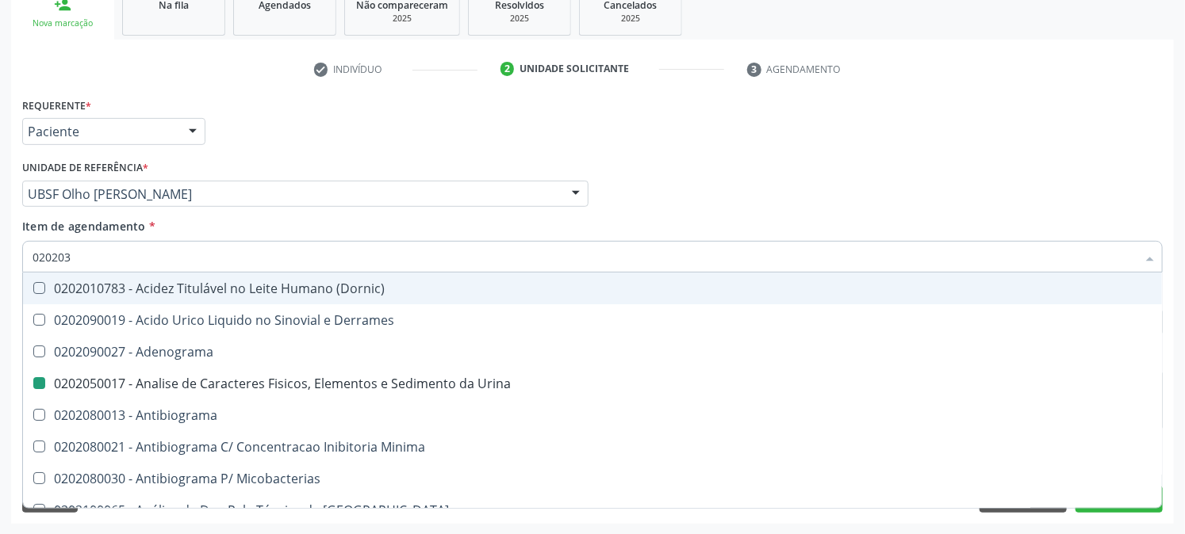
checkbox \(Serotonina\) "true"
checkbox Etilico "true"
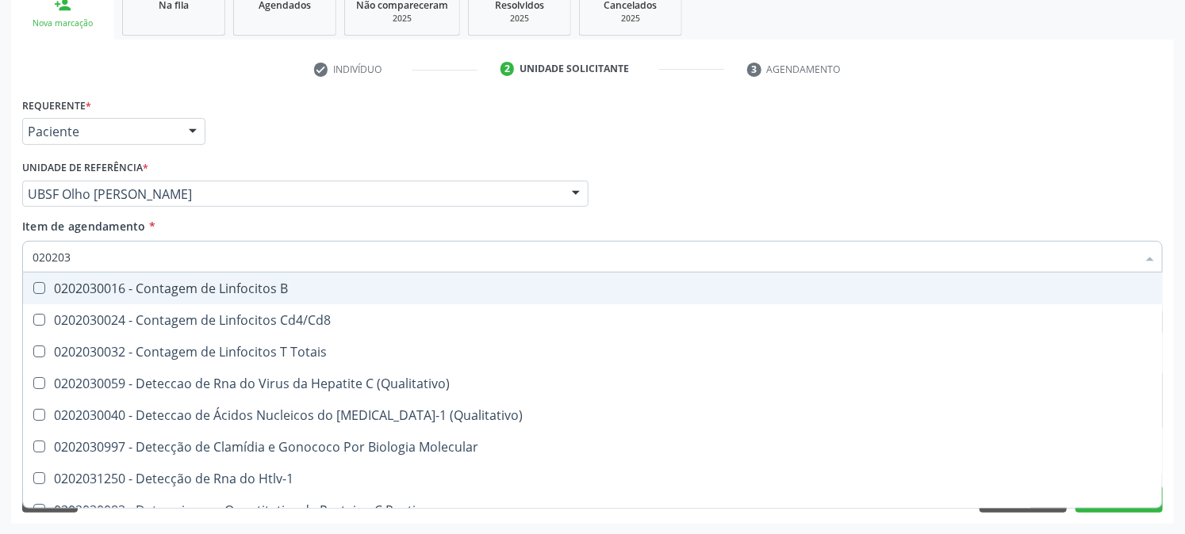
type input "0202030"
checkbox Completo "false"
checkbox Liso "true"
checkbox \(Anti-Hdv\) "true"
checkbox Antitoxoplasma "false"
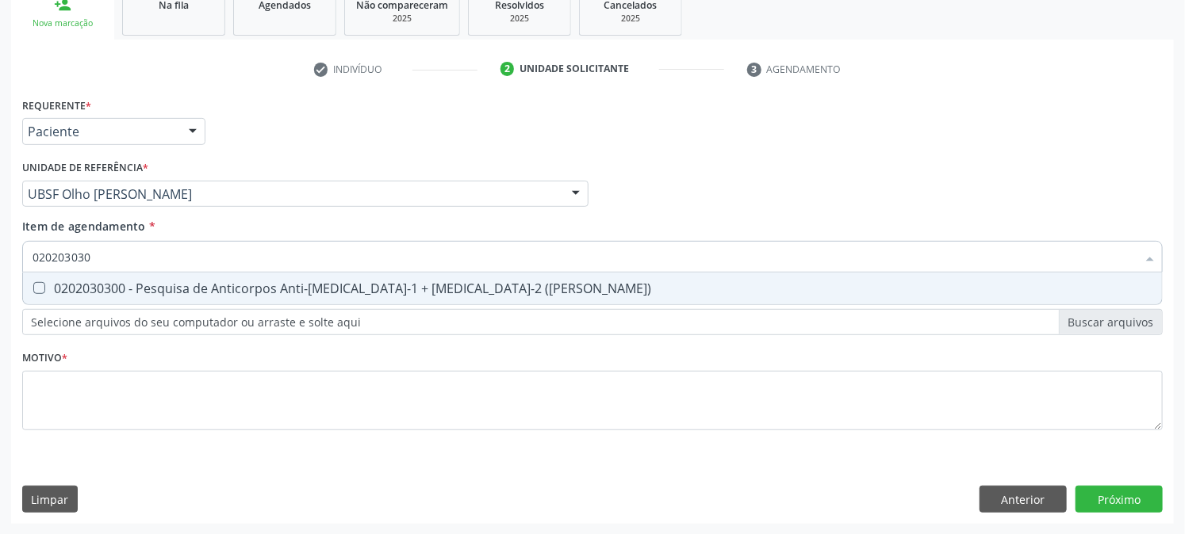
type input "0202030300"
click at [68, 282] on div "0202030300 - Pesquisa de Anticorpos Anti-Hiv-1 + Hiv-2 (Elisa)" at bounding box center [593, 288] width 1120 height 13
checkbox \(Elisa\) "true"
drag, startPoint x: 108, startPoint y: 264, endPoint x: 0, endPoint y: 272, distance: 108.1
click at [0, 272] on div "Acompanhamento Acompanhe a situação das marcações correntes e finalizadas Relat…" at bounding box center [592, 186] width 1185 height 699
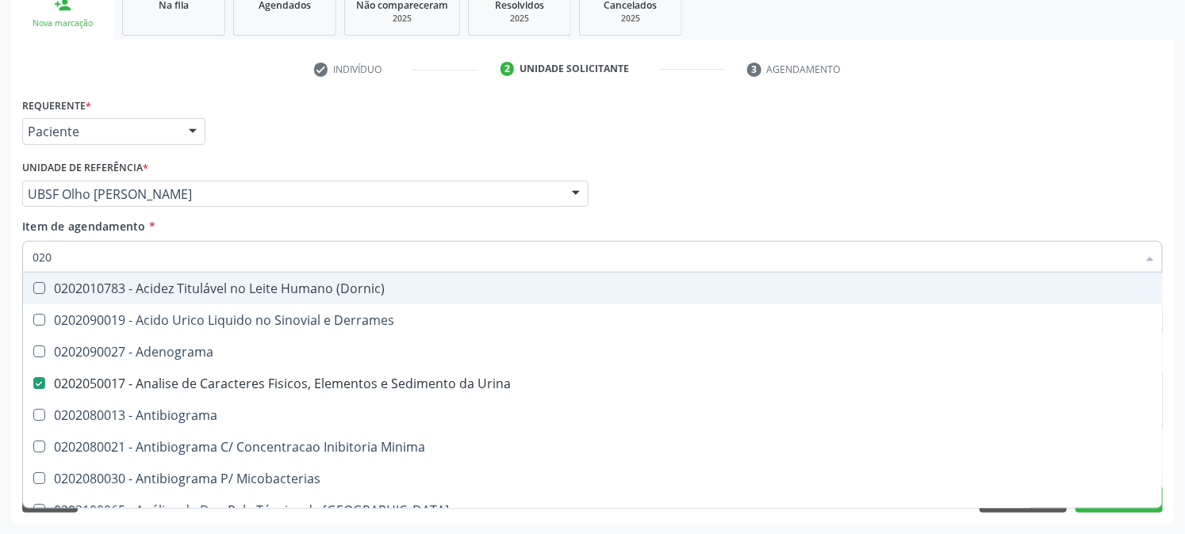
type input "0202"
checkbox \(Dornic\) "false"
type input "0202080080"
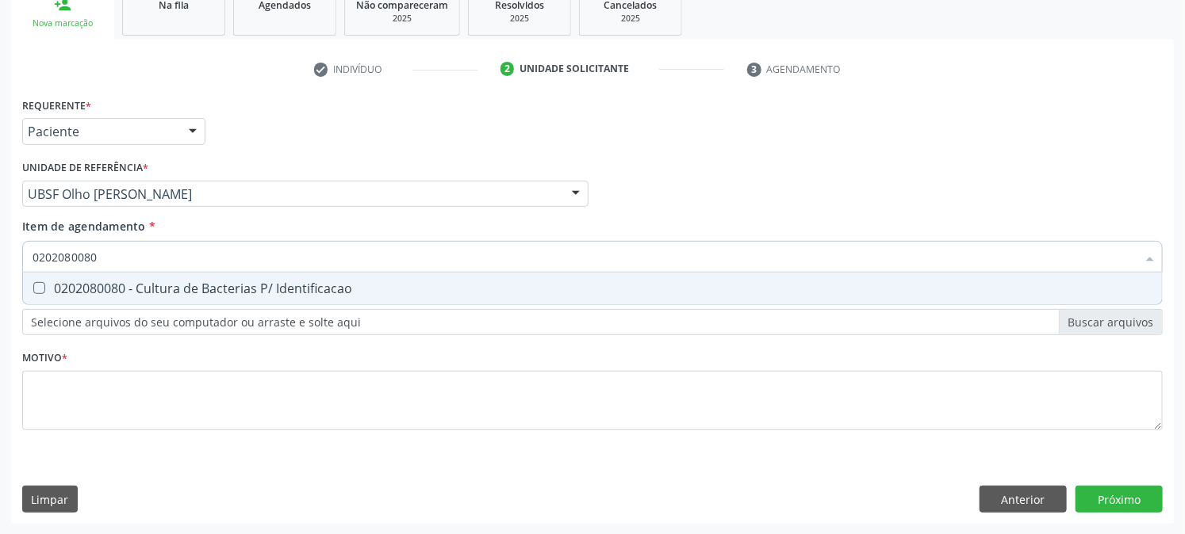
click at [43, 278] on span "0202080080 - Cultura de Bacterias P/ Identificacao" at bounding box center [592, 289] width 1139 height 32
checkbox Identificacao "true"
drag, startPoint x: 117, startPoint y: 262, endPoint x: 0, endPoint y: 275, distance: 117.3
click at [0, 275] on div "Acompanhamento Acompanhe a situação das marcações correntes e finalizadas Relat…" at bounding box center [592, 186] width 1185 height 699
checkbox Identificacao "false"
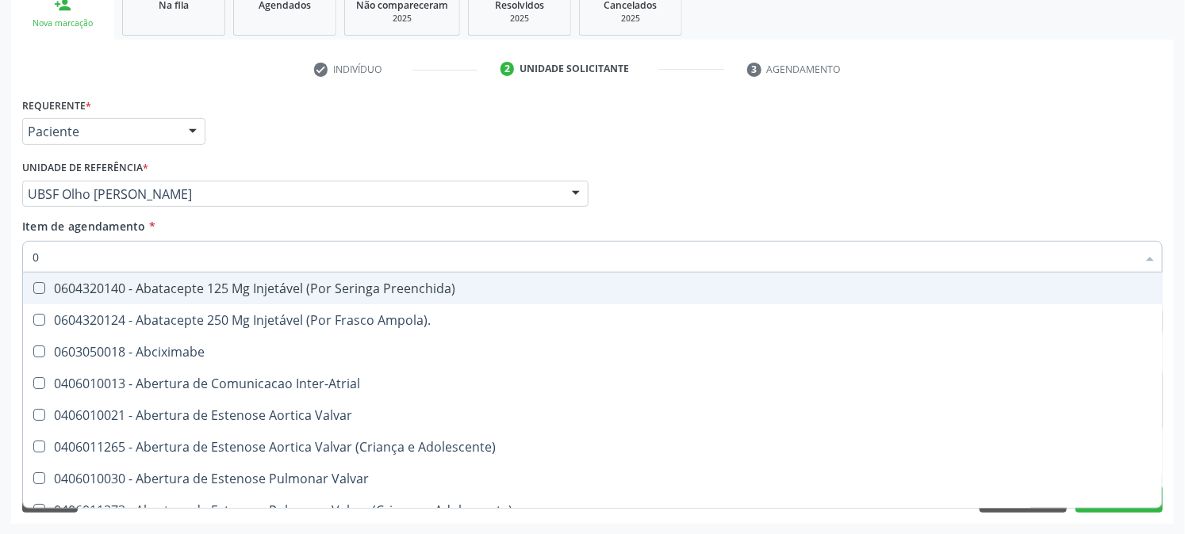
type input "02"
checkbox Psicossocial "true"
checkbox Urina "false"
checkbox Uterino "true"
type input "020"
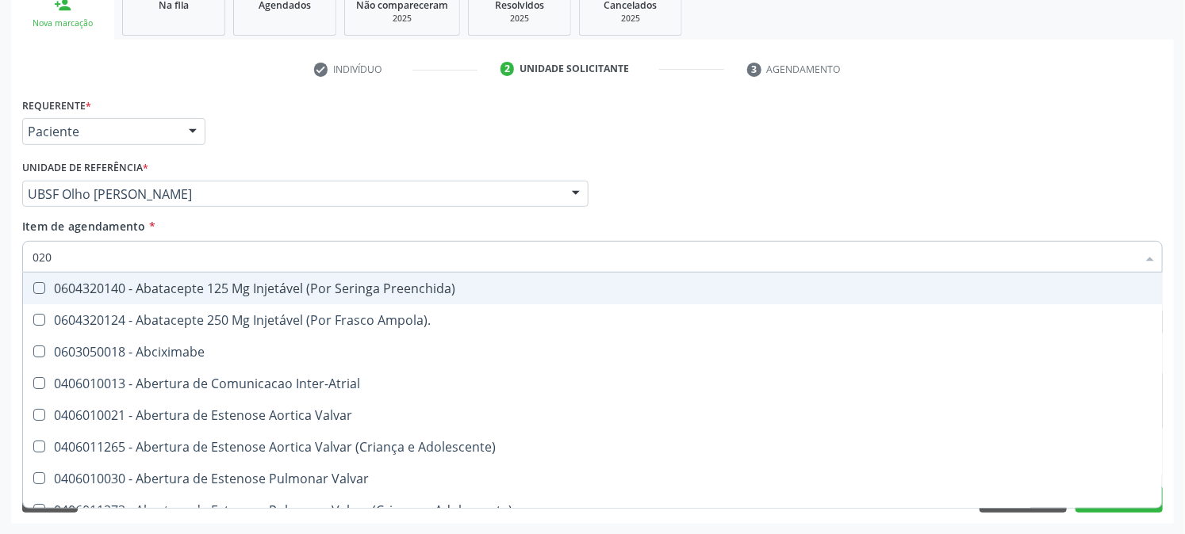
checkbox Rim "true"
checkbox Psicossocial "false"
checkbox Especializada "true"
checkbox Uterino "false"
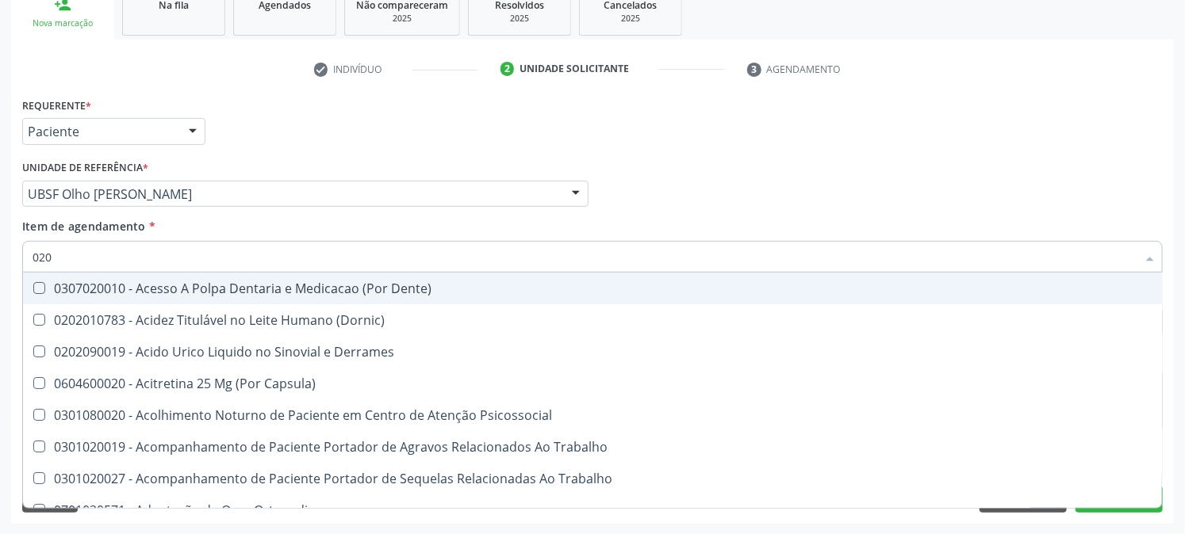
type input "0202"
checkbox Capsula\) "true"
checkbox Urina "false"
checkbox Cerebral "true"
checkbox Revisao "true"
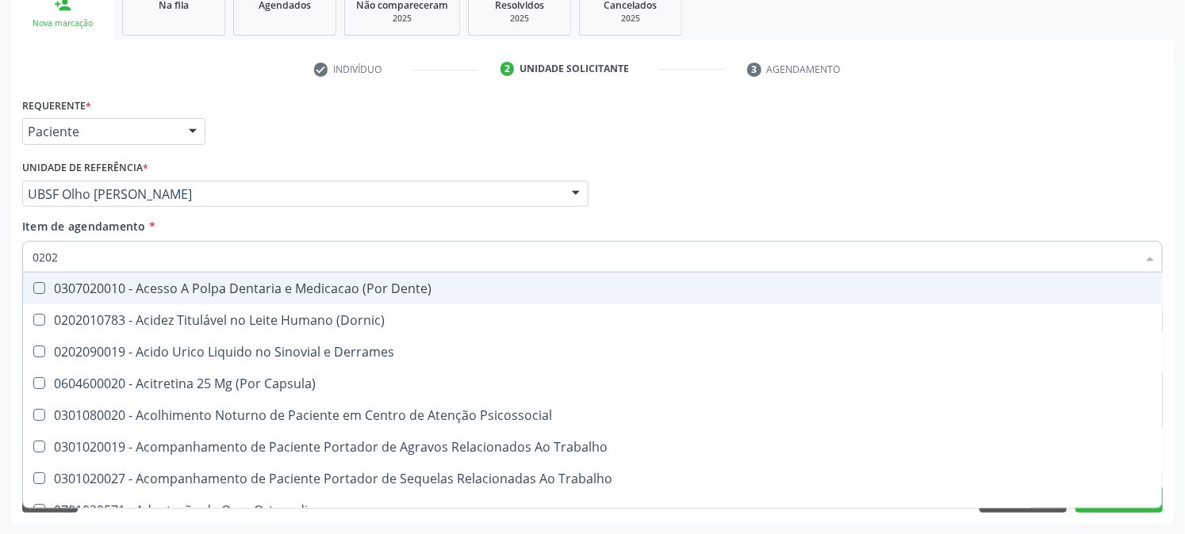
checkbox Vaginal "true"
checkbox Identificacao "false"
checkbox Bandas\) "true"
checkbox Glomerular "true"
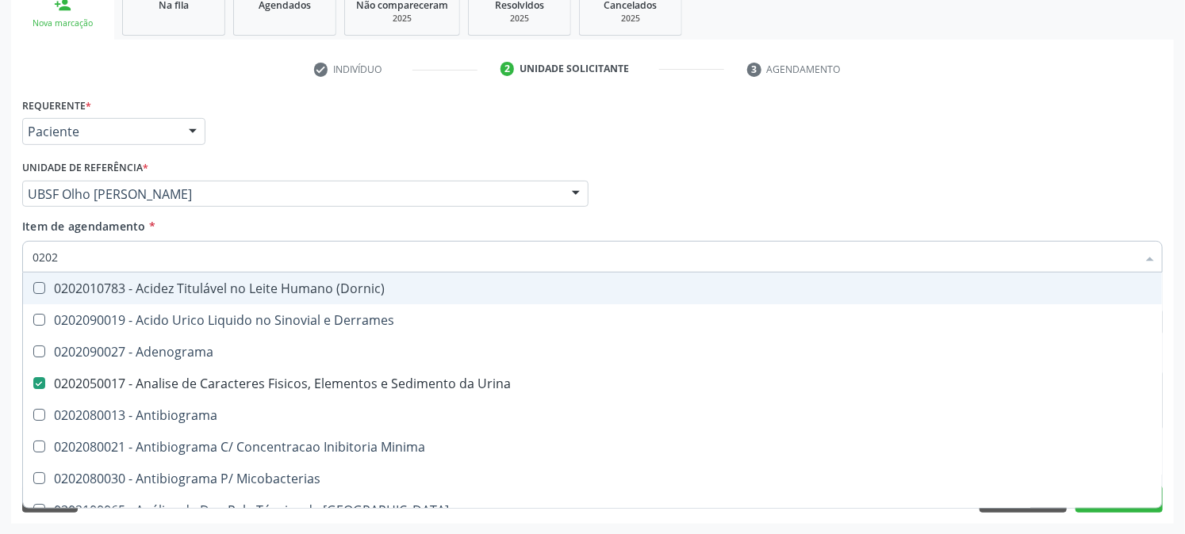
type input "02020"
checkbox Anaerobicas "true"
checkbox Identificacao "false"
checkbox Zinco "true"
checkbox Reto "true"
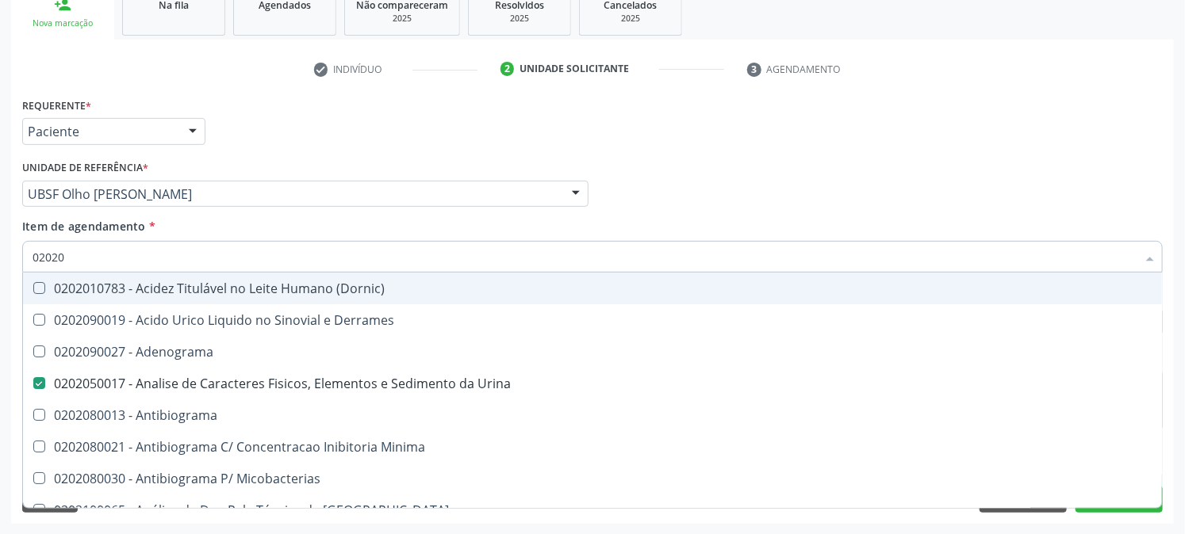
checkbox Completo "false"
checkbox Oncologia "true"
checkbox Anticardiolipina "true"
checkbox \(Elisa\) "false"
checkbox Antitoxoplasma "false"
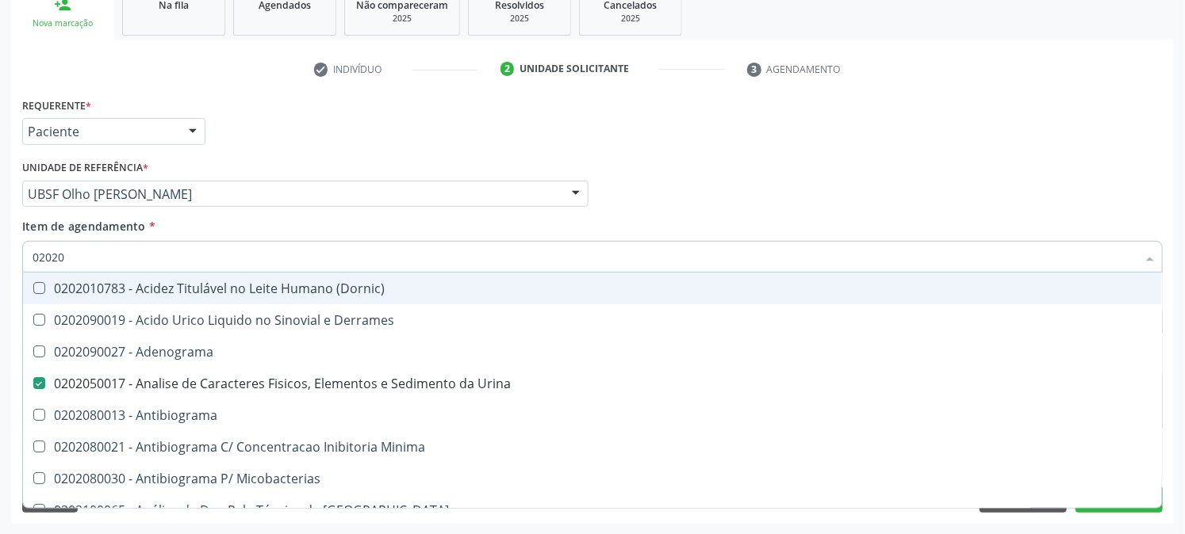
checkbox Antitoxoplasma "false"
type input "020201"
checkbox Urina "false"
checkbox Identificacao "false"
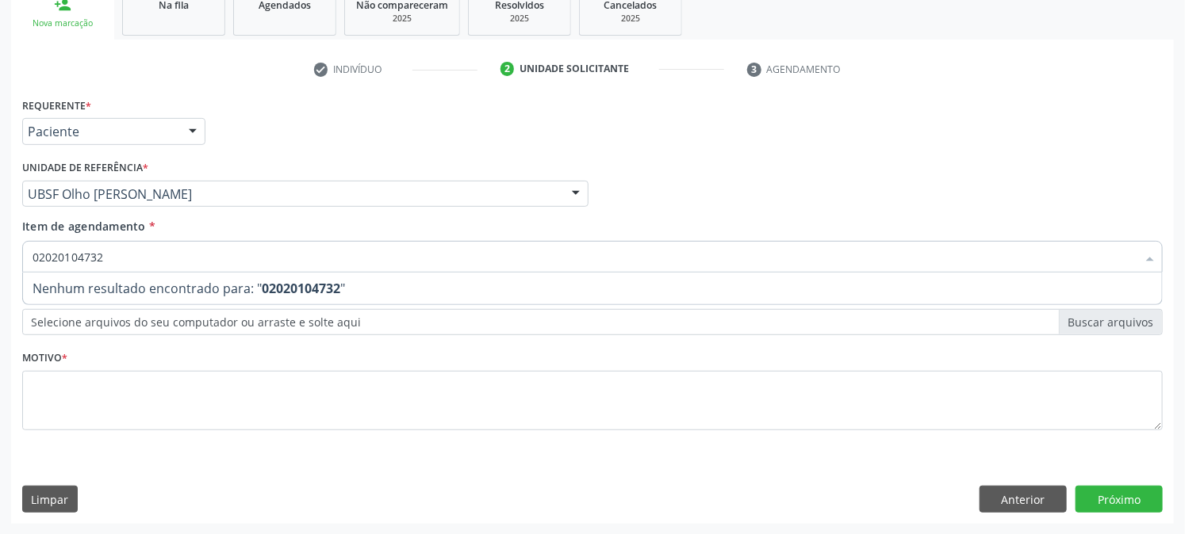
type input "0202010473"
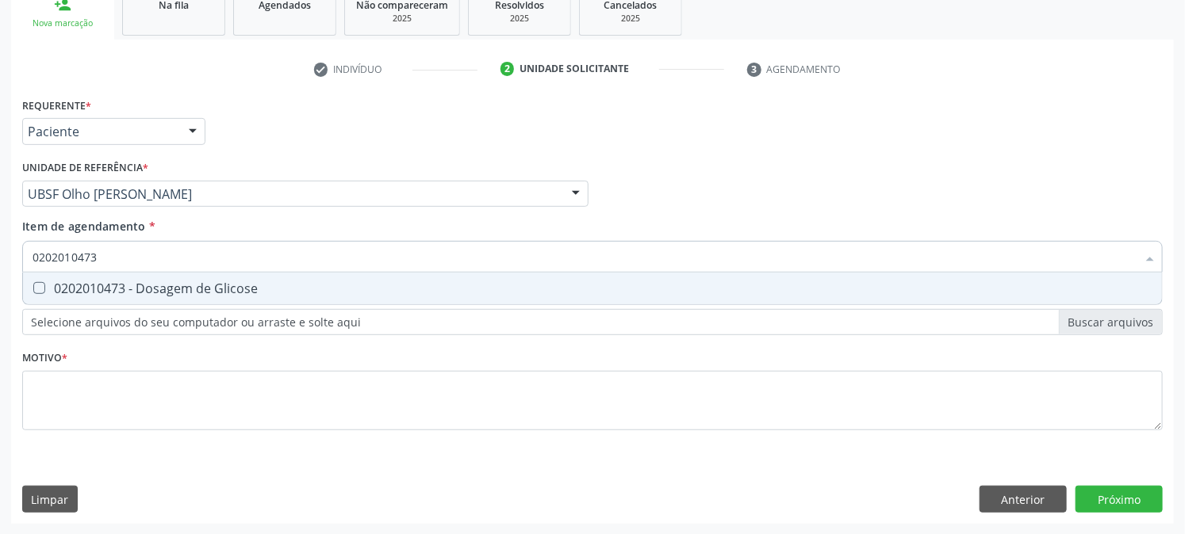
click at [25, 279] on span "0202010473 - Dosagem de Glicose" at bounding box center [592, 289] width 1139 height 32
checkbox Glicose "true"
drag, startPoint x: 130, startPoint y: 262, endPoint x: 0, endPoint y: 283, distance: 131.7
click at [0, 283] on div "Acompanhamento Acompanhe a situação das marcações correntes e finalizadas Relat…" at bounding box center [592, 186] width 1185 height 699
checkbox Glicose "false"
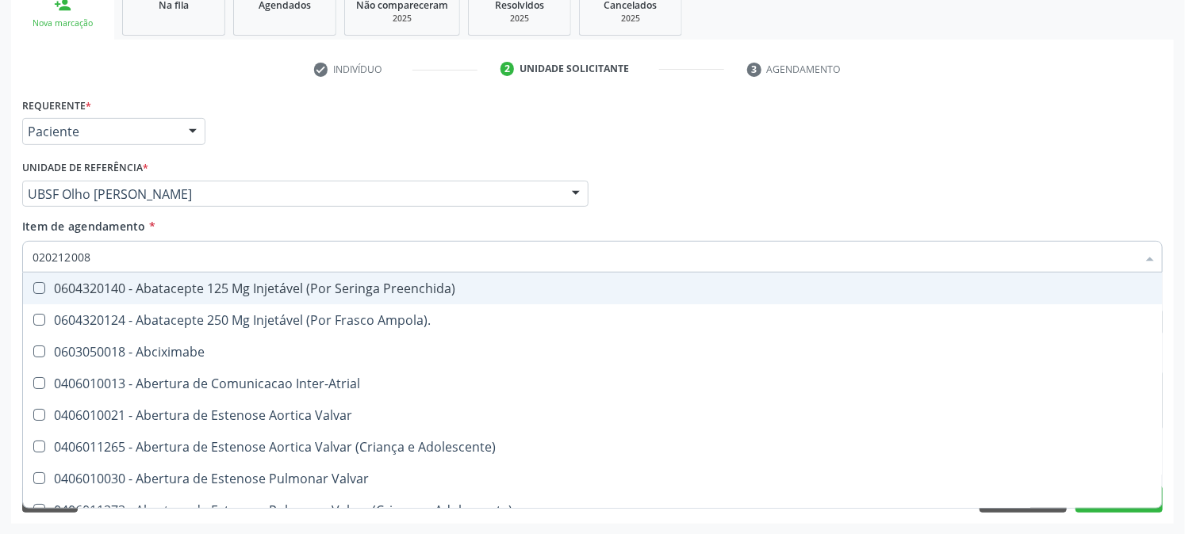
type input "0202120082"
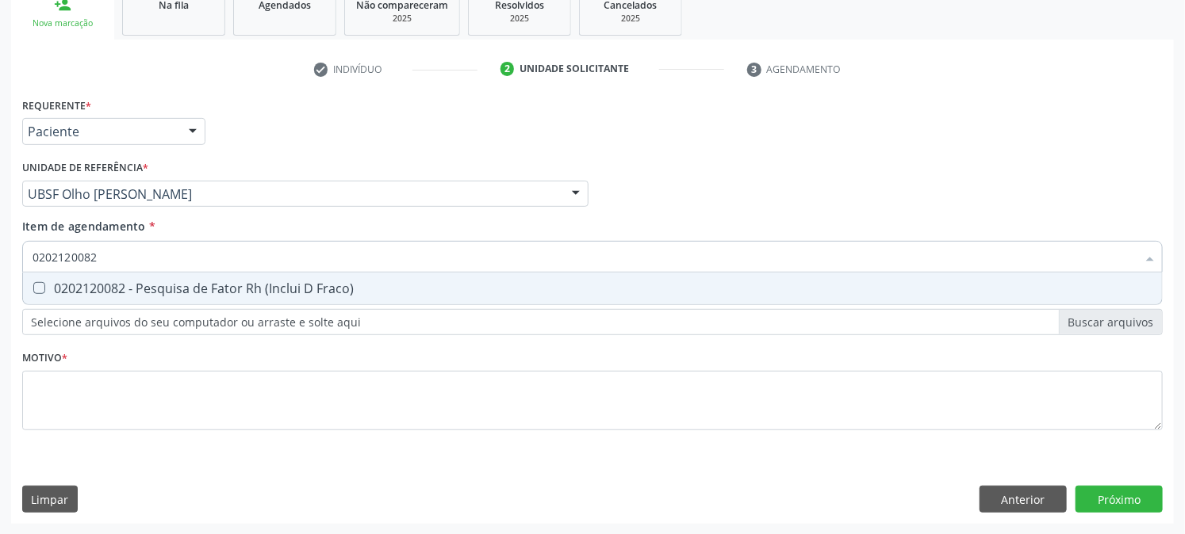
click at [53, 274] on span "0202120082 - Pesquisa de Fator Rh (Inclui D Fraco)" at bounding box center [592, 289] width 1139 height 32
checkbox Fraco\) "true"
drag, startPoint x: 115, startPoint y: 252, endPoint x: 0, endPoint y: 325, distance: 136.2
click at [0, 325] on div "Acompanhamento Acompanhe a situação das marcações correntes e finalizadas Relat…" at bounding box center [592, 186] width 1185 height 699
checkbox Fraco\) "false"
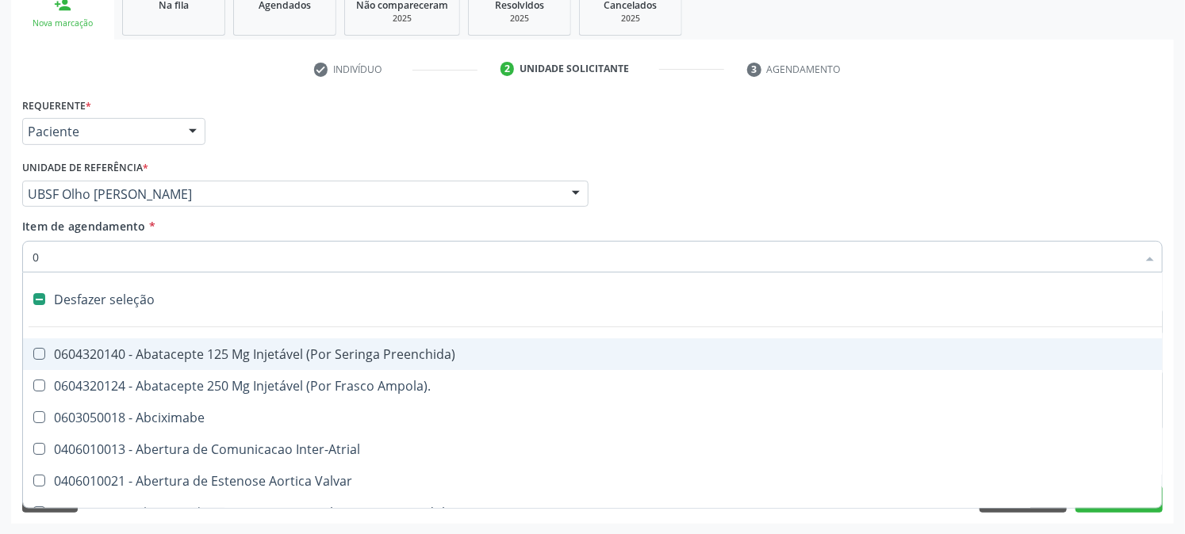
type input "02"
checkbox Psicossocial "true"
checkbox Urina "false"
checkbox Uterino "true"
checkbox Comprimido\) "true"
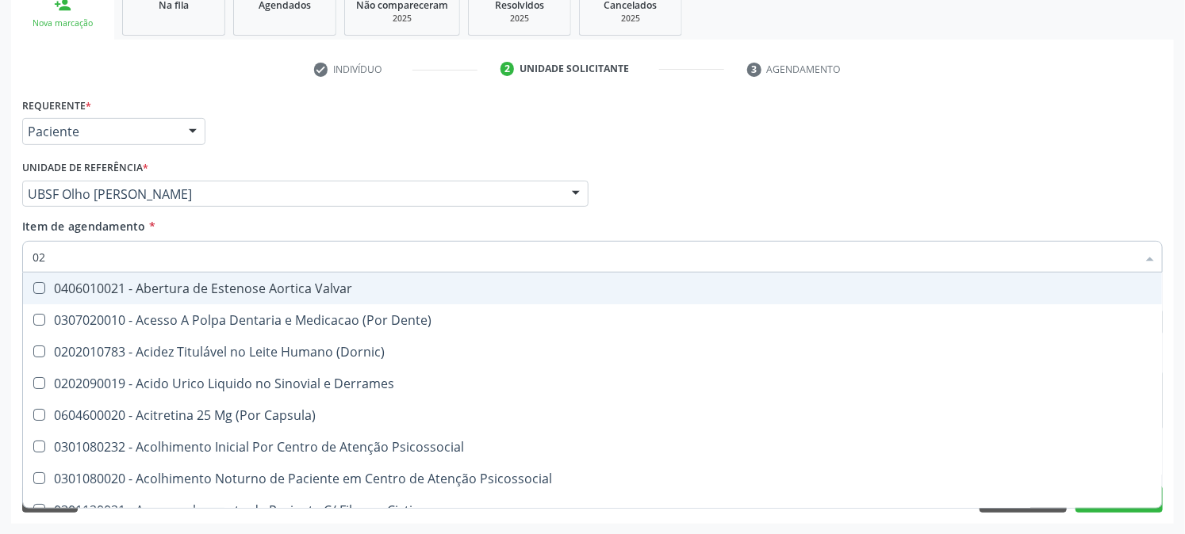
type input "020"
checkbox Frasco-Ampola\) "true"
checkbox Urina "false"
checkbox \(Spcto\) "true"
checkbox Identificacao "false"
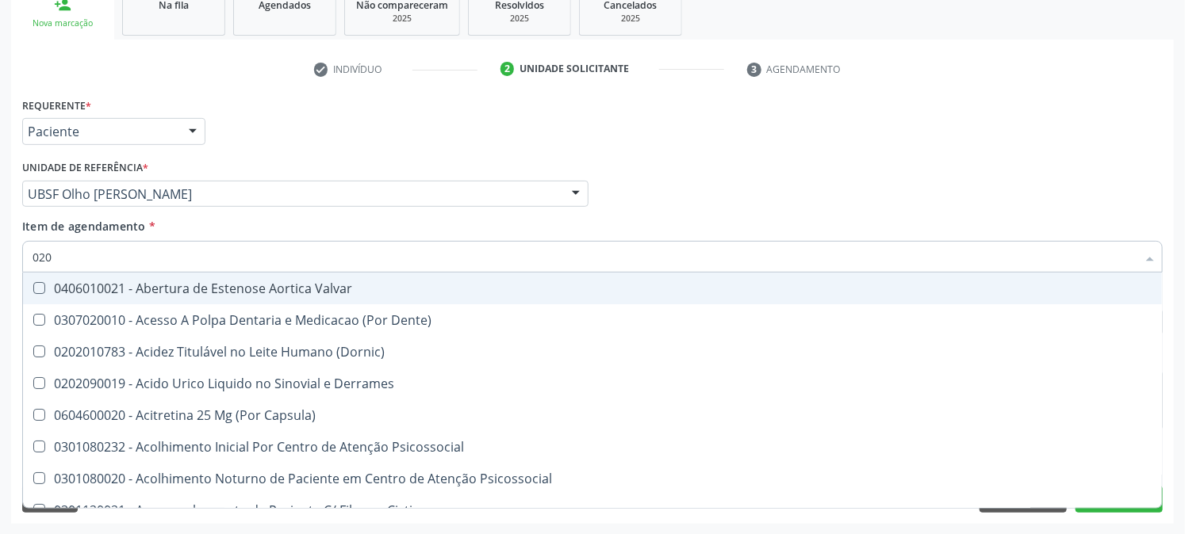
checkbox Osmolaridade "true"
checkbox Glicose "false"
checkbox Eletro-Oculografia "true"
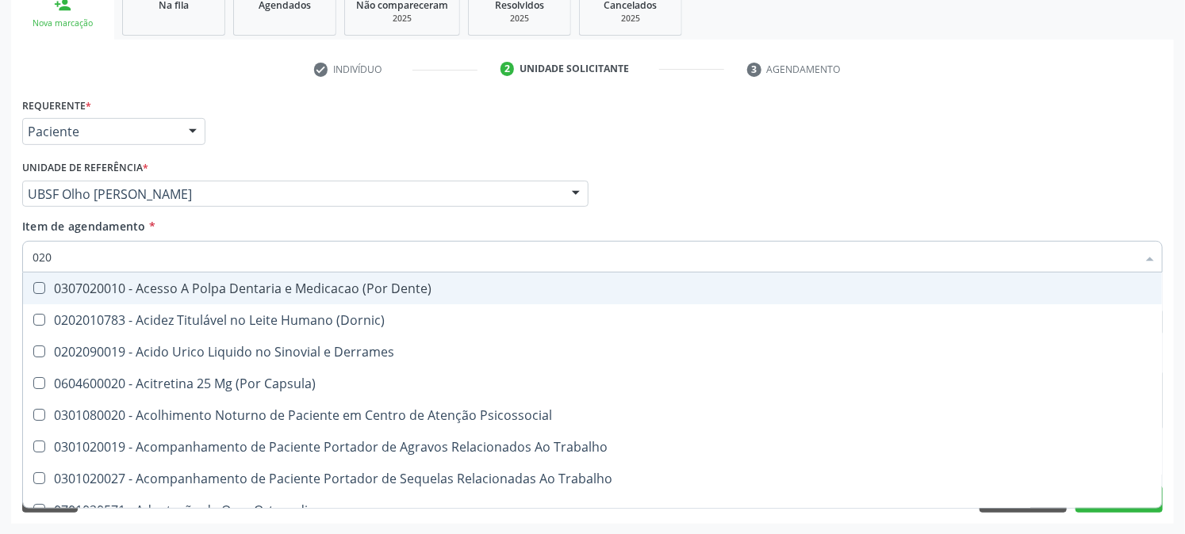
type input "0202"
checkbox Capsula\) "true"
checkbox Urina "false"
checkbox Cerebral "true"
checkbox Cortante "true"
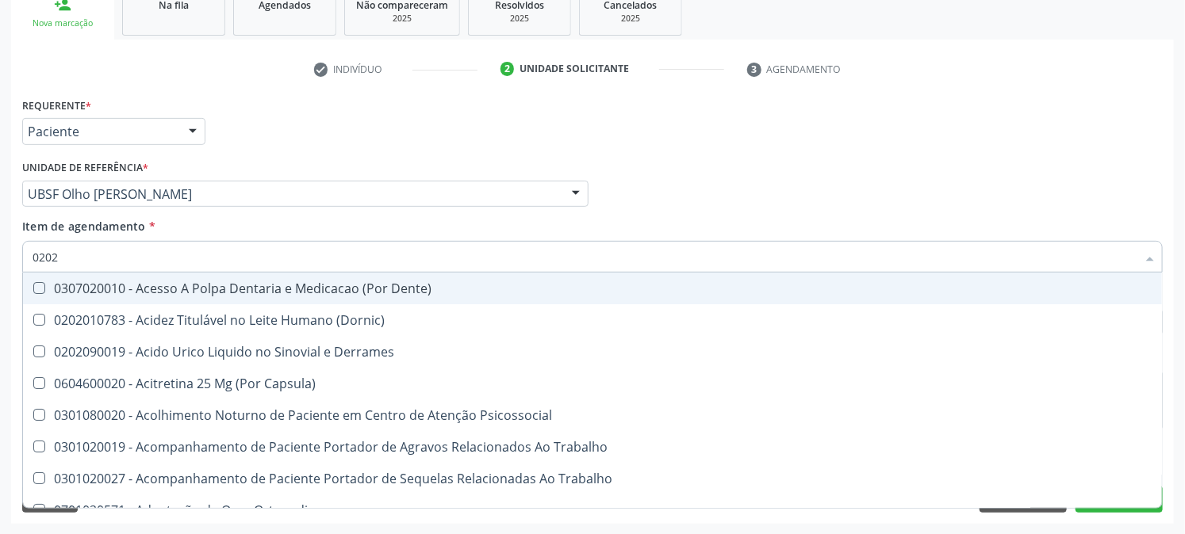
checkbox Revisao "true"
checkbox Vaginal "true"
checkbox Identificacao "false"
checkbox Bandas\) "true"
checkbox Glomerular "true"
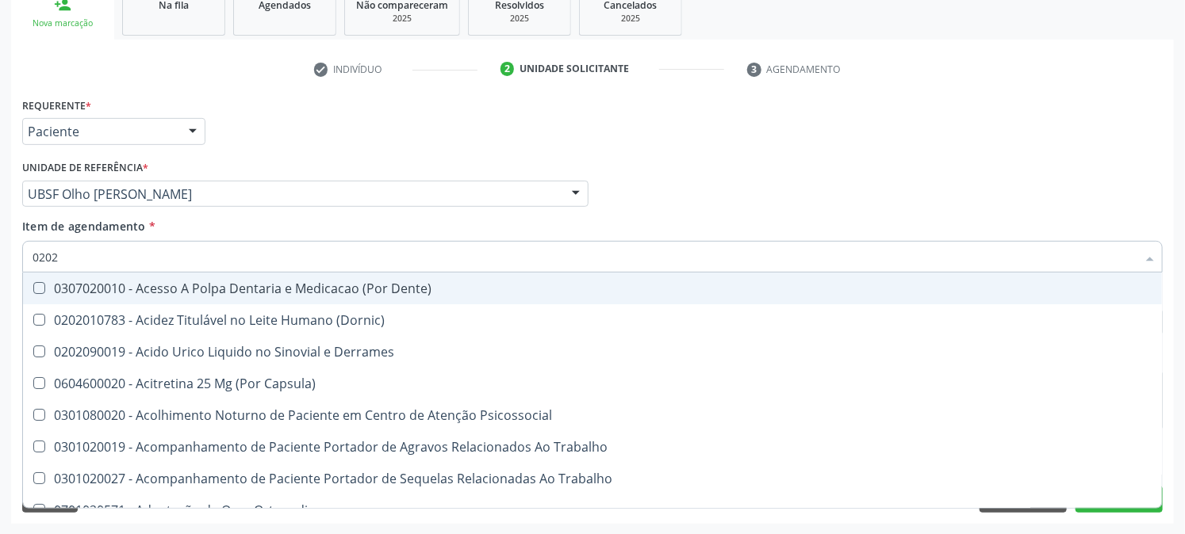
checkbox I\) "true"
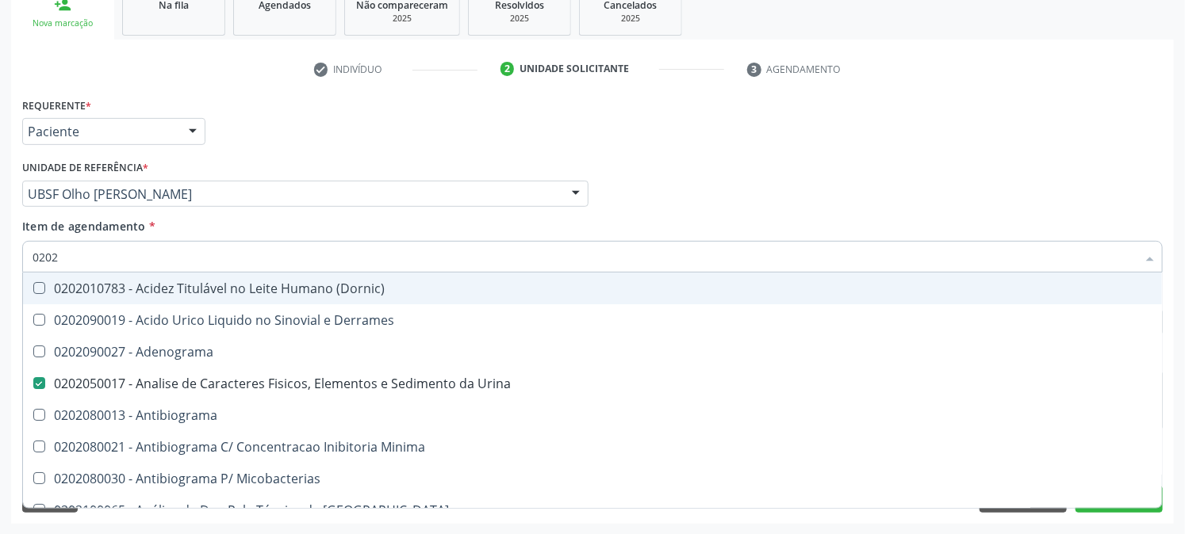
type input "02020"
checkbox Anaerobicas "true"
checkbox Identificacao "false"
checkbox Xiii "true"
checkbox Glicose "false"
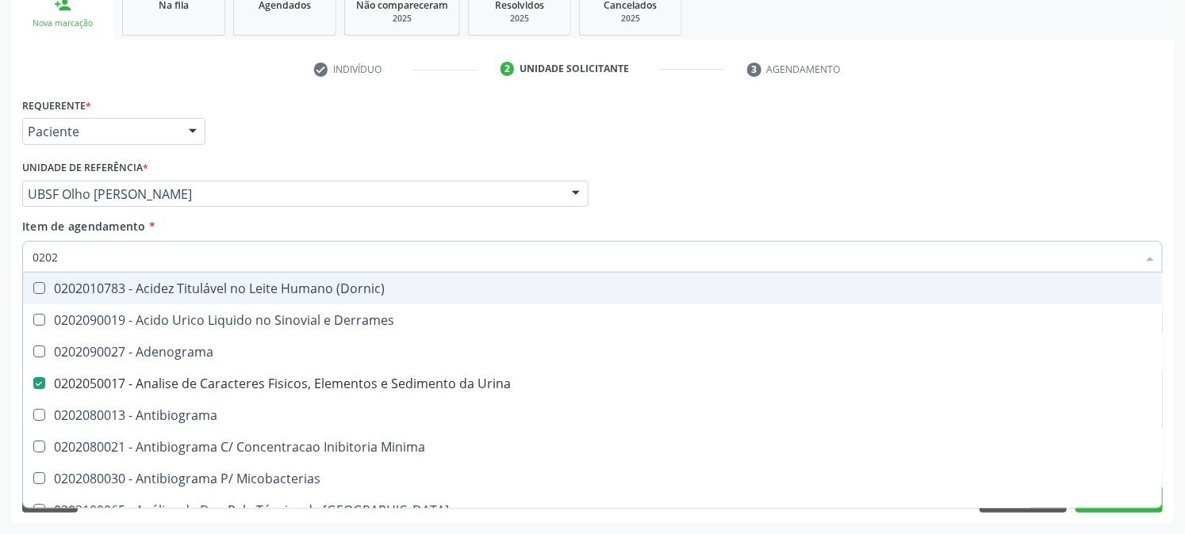
checkbox Zinco "true"
checkbox Reto "true"
checkbox Completo "false"
checkbox Oncologia "true"
checkbox Anticardiolipina "true"
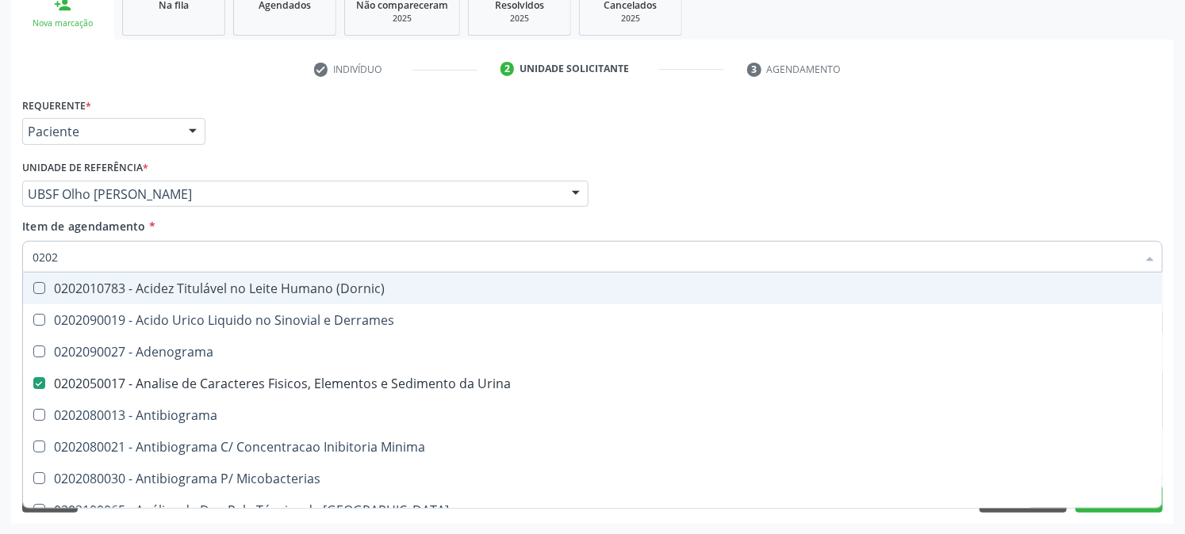
checkbox \(Elisa\) "false"
checkbox Antitoxoplasma "false"
checkbox Fraco\) "false"
type input "020203"
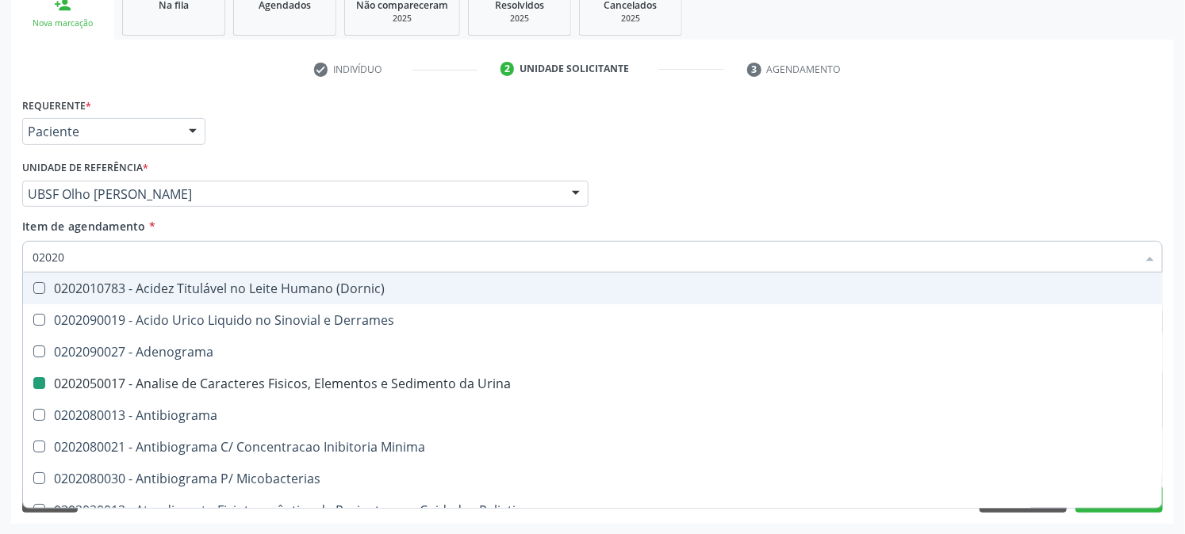
checkbox Urina "false"
checkbox Identificacao "false"
checkbox Molecular "true"
checkbox Globular "true"
checkbox Aluminio "true"
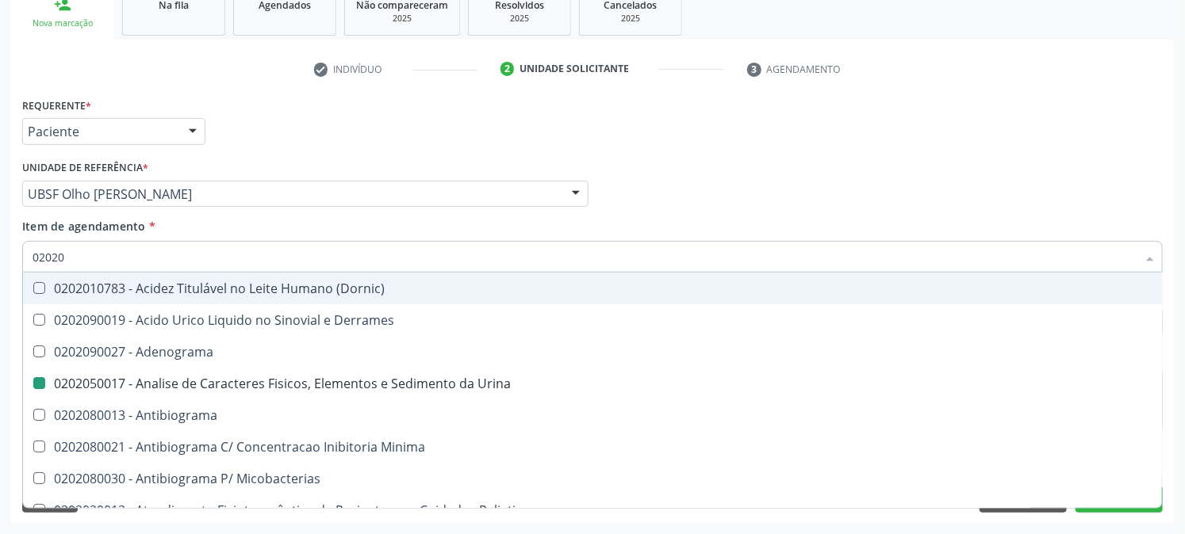
checkbox III "true"
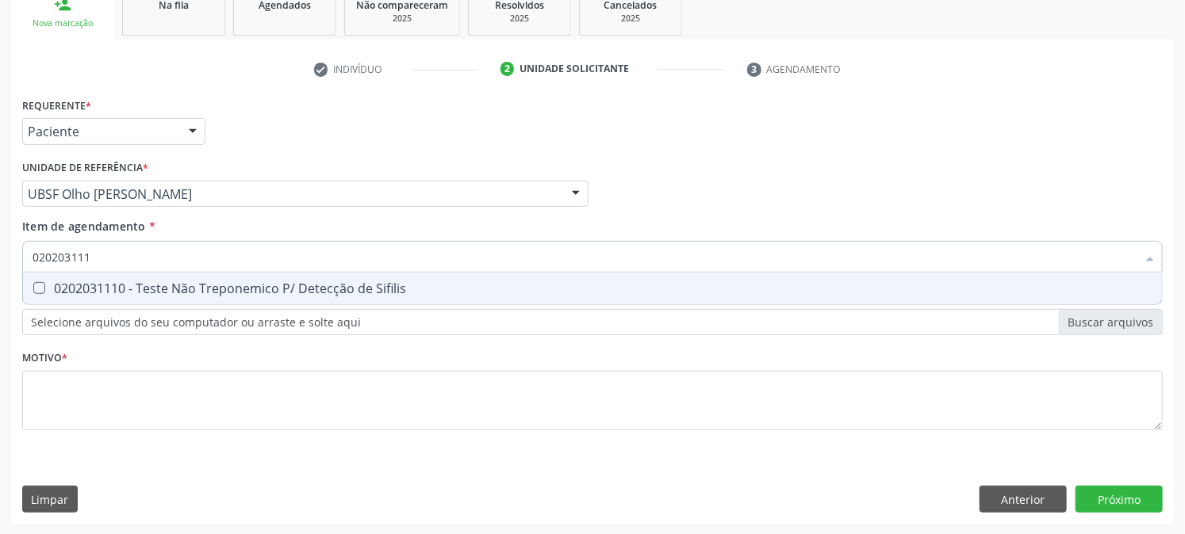
type input "0202031110"
click at [41, 289] on Sifilis at bounding box center [39, 288] width 12 height 12
click at [33, 289] on Sifilis "checkbox" at bounding box center [28, 288] width 10 height 10
click at [75, 283] on div "0202031110 - Teste Não Treponemico P/ Detecção de Sifilis" at bounding box center [593, 288] width 1120 height 13
checkbox Sifilis "false"
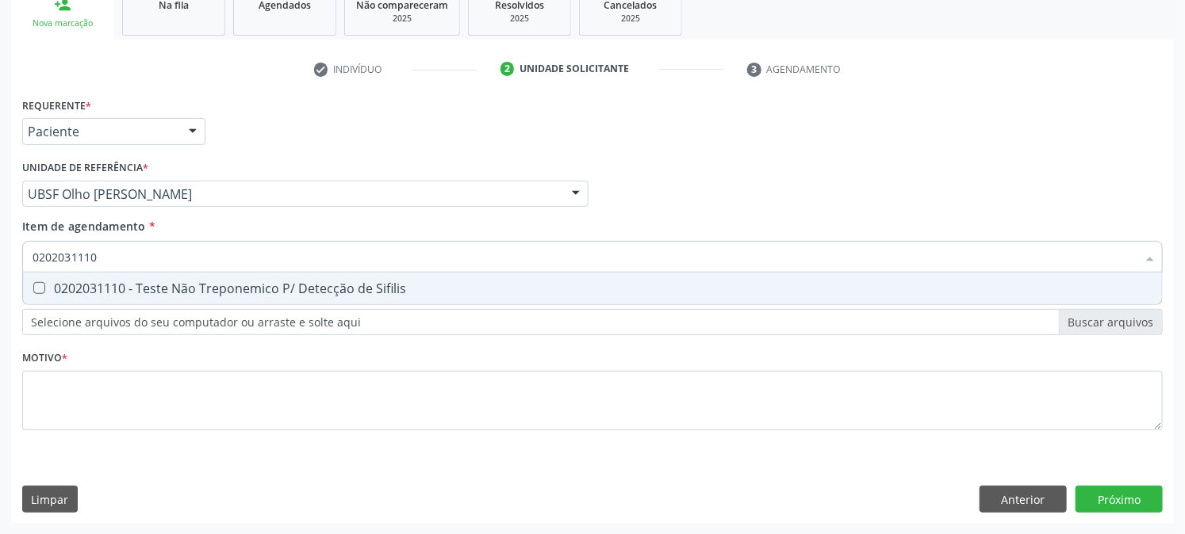
drag, startPoint x: 94, startPoint y: 260, endPoint x: 0, endPoint y: 268, distance: 93.9
click at [0, 268] on div "Acompanhamento Acompanhe a situação das marcações correntes e finalizadas Relat…" at bounding box center [592, 186] width 1185 height 699
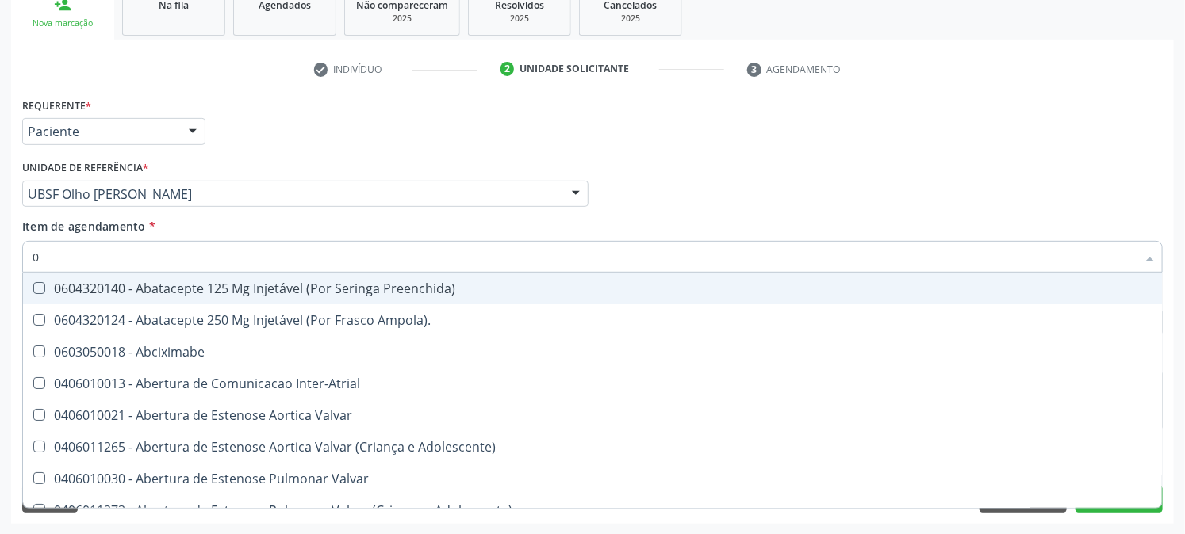
type input "02"
checkbox Psicossocial "true"
checkbox Urina "false"
checkbox Uterino "true"
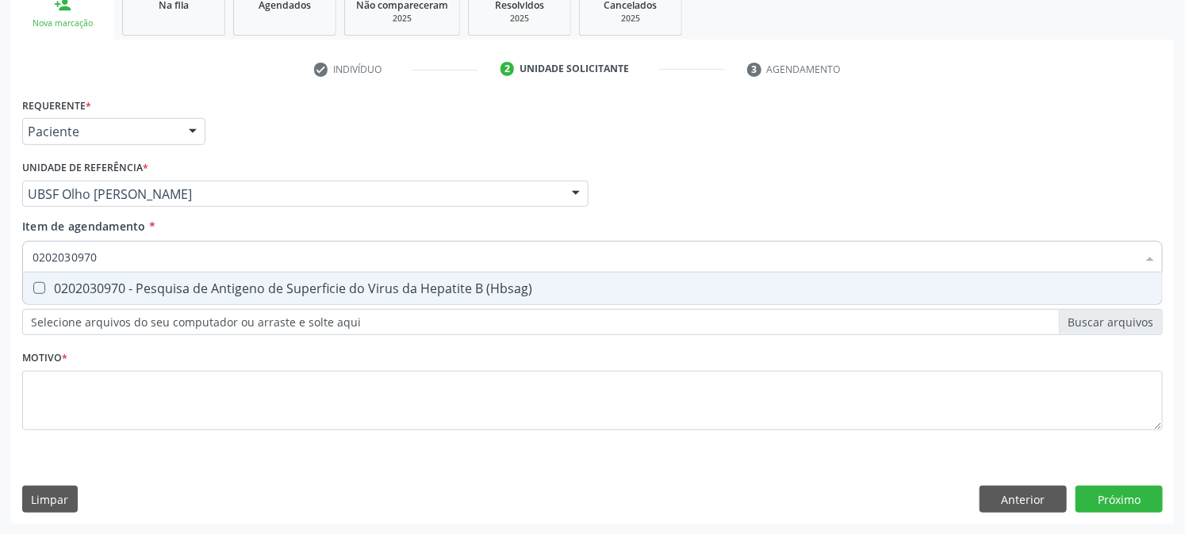
click at [78, 286] on div "0202030970 - Pesquisa de Antigeno de Superficie do Virus da Hepatite B (Hbsag)" at bounding box center [593, 288] width 1120 height 13
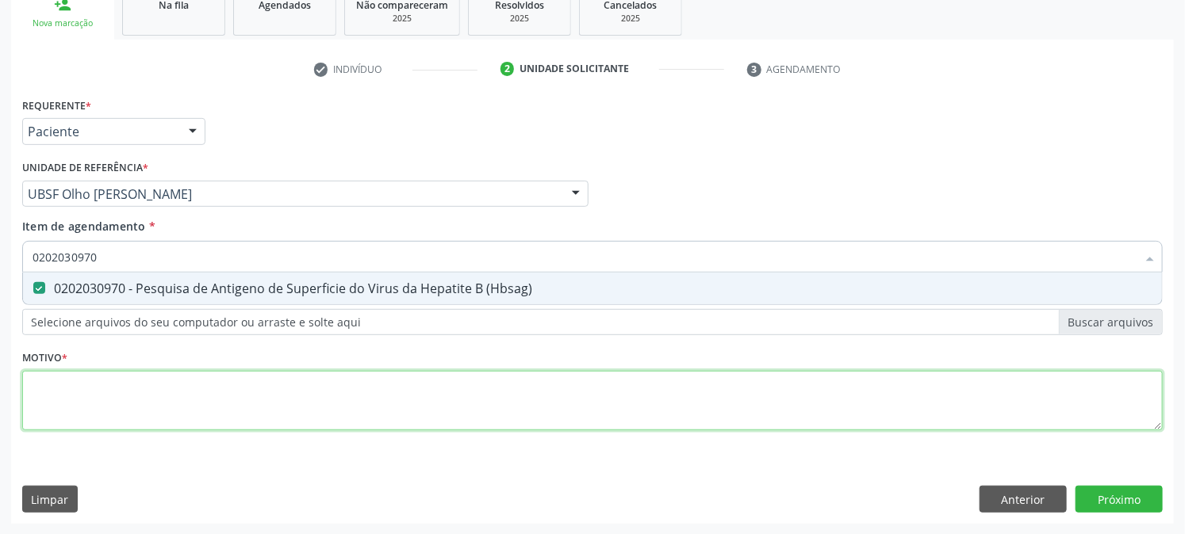
click at [99, 395] on div "Requerente * Paciente Profissional de Saúde Paciente Nenhum resultado encontrad…" at bounding box center [592, 273] width 1140 height 359
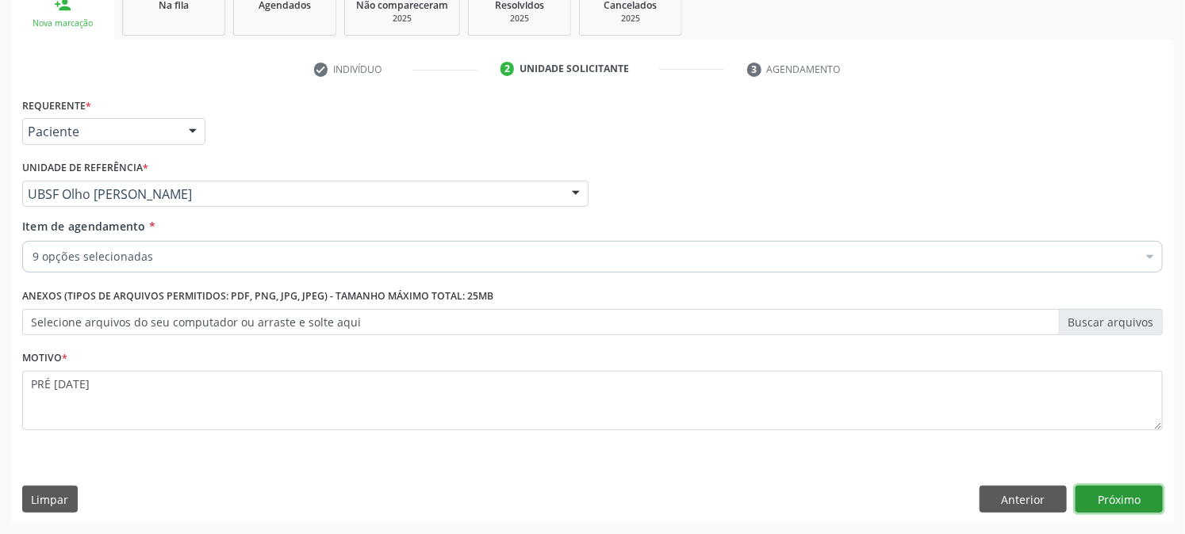
click at [1124, 508] on button "Próximo" at bounding box center [1118, 499] width 87 height 27
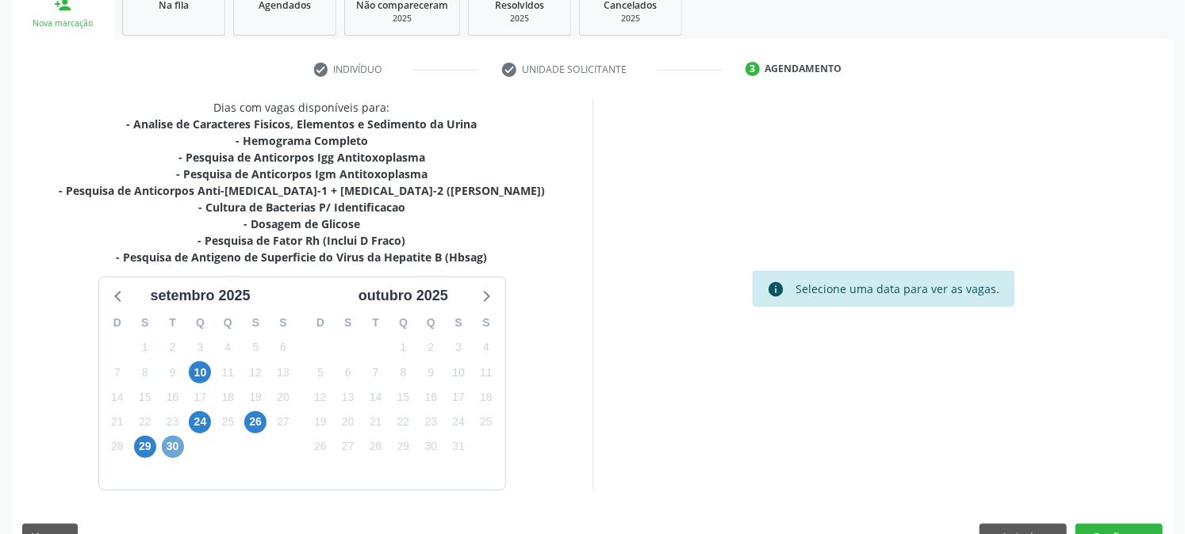
click at [174, 454] on span "30" at bounding box center [173, 447] width 22 height 22
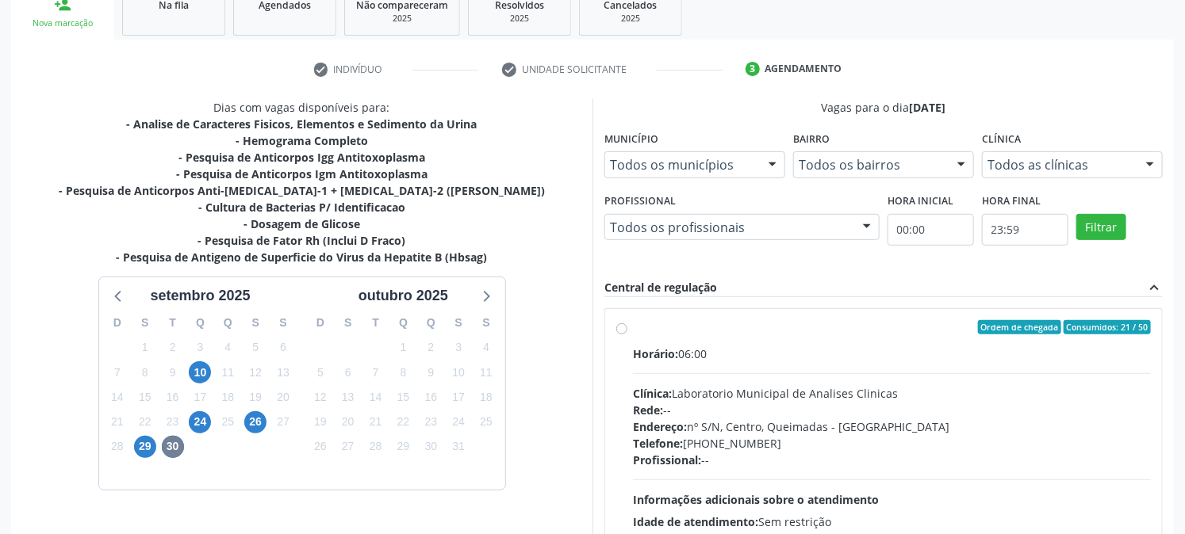
click at [651, 328] on div "Ordem de chegada Consumidos: 21 / 50" at bounding box center [892, 327] width 518 height 14
click at [627, 328] on input "Ordem de chegada Consumidos: 21 / 50 Horário: 06:00 Clínica: Laboratorio Munici…" at bounding box center [621, 327] width 11 height 14
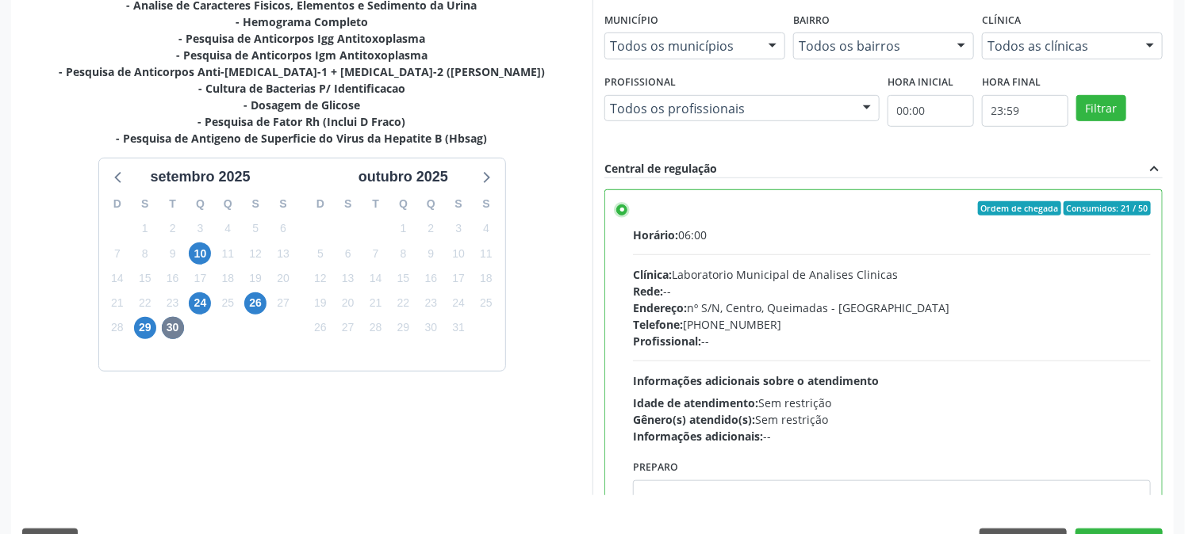
scroll to position [412, 0]
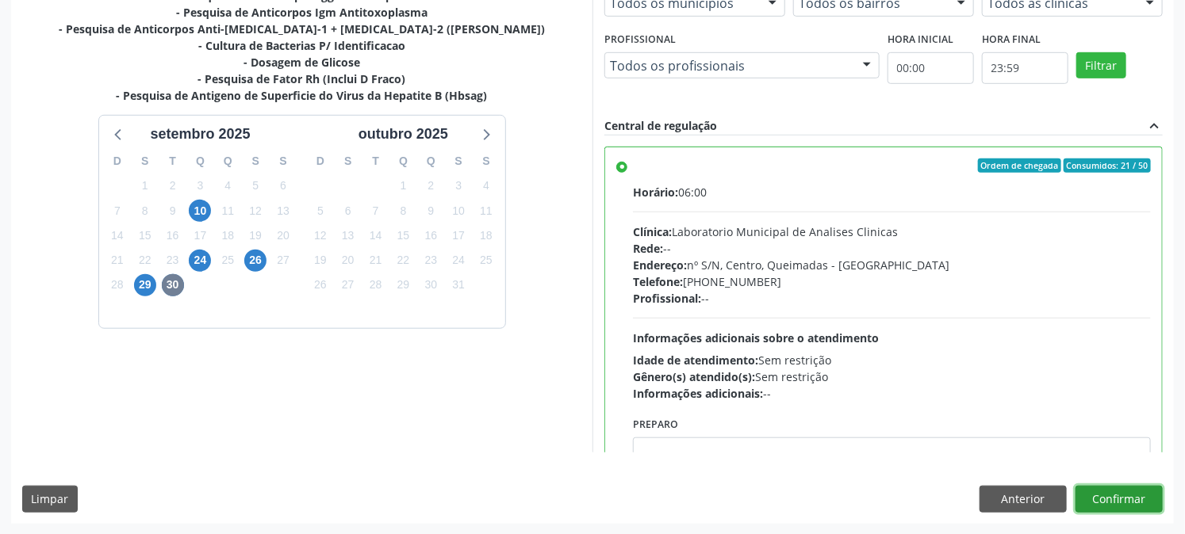
click at [1124, 492] on button "Confirmar" at bounding box center [1118, 499] width 87 height 27
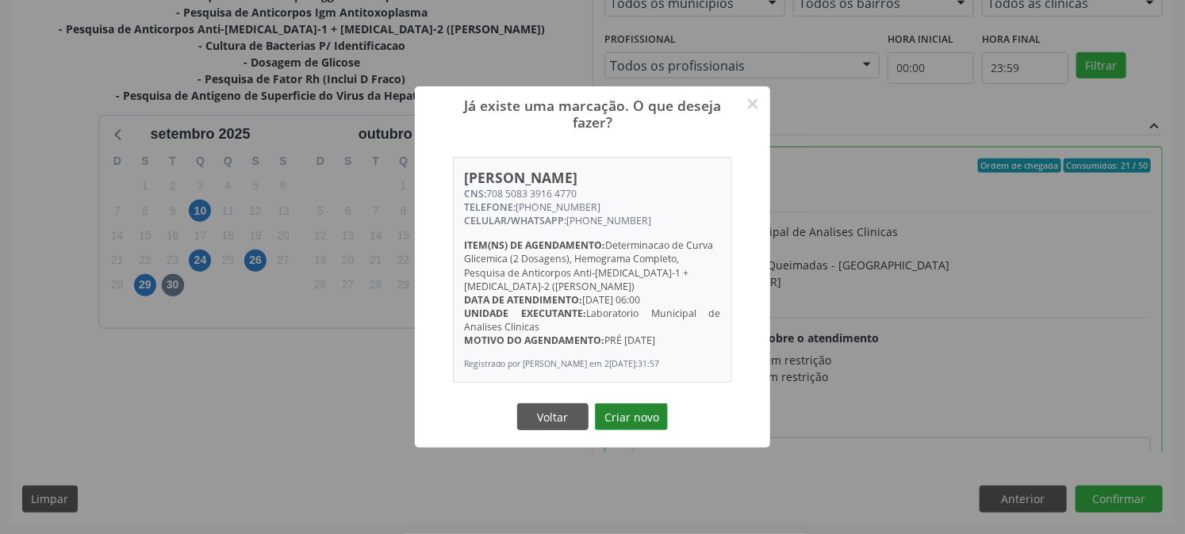
click at [626, 429] on button "Criar novo" at bounding box center [631, 417] width 73 height 27
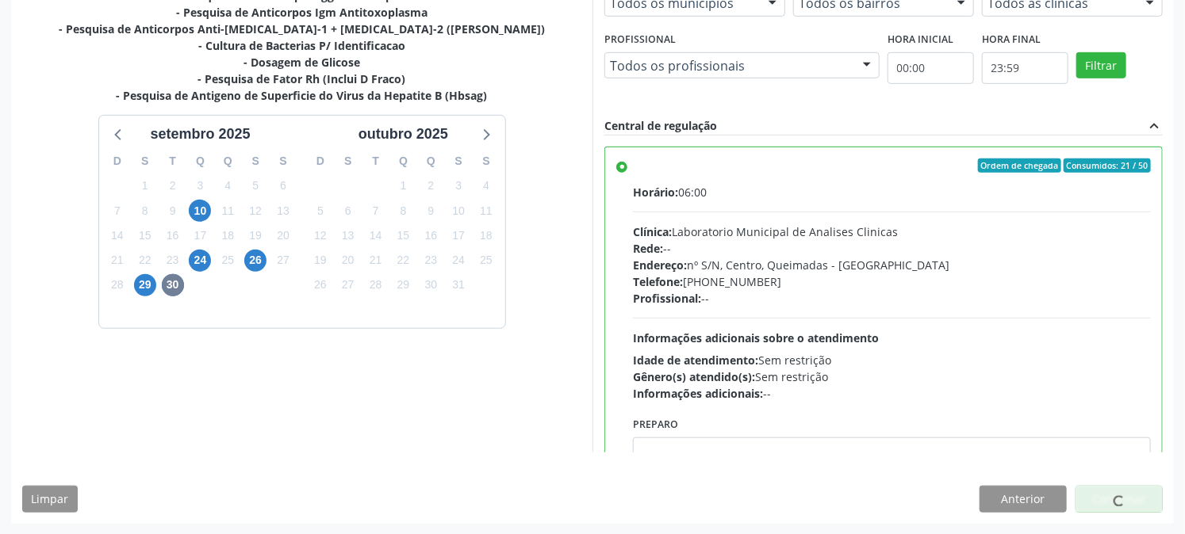
scroll to position [0, 0]
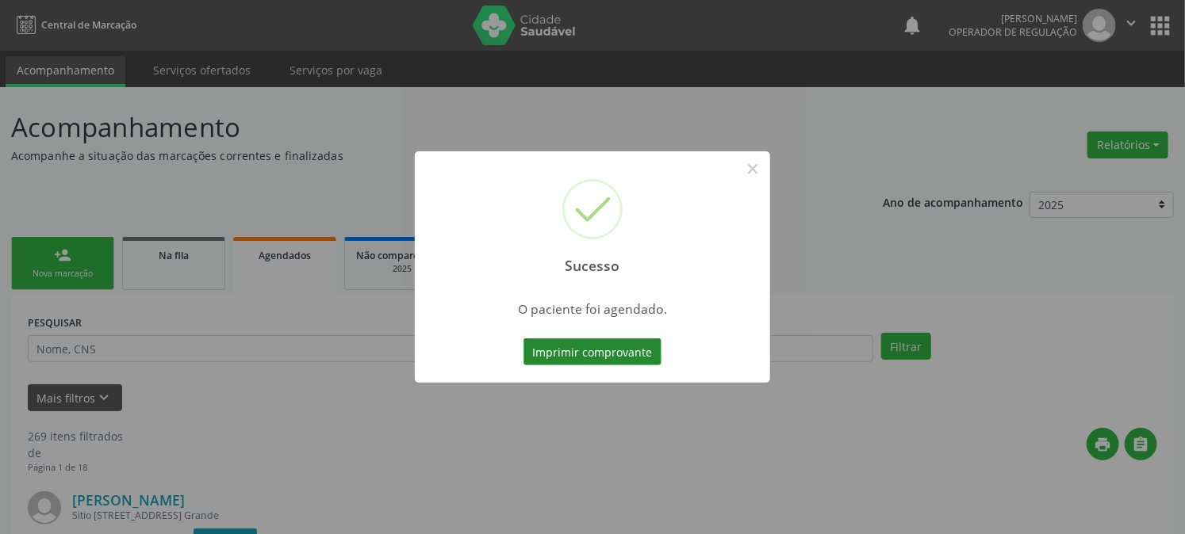
click at [605, 360] on button "Imprimir comprovante" at bounding box center [592, 352] width 138 height 27
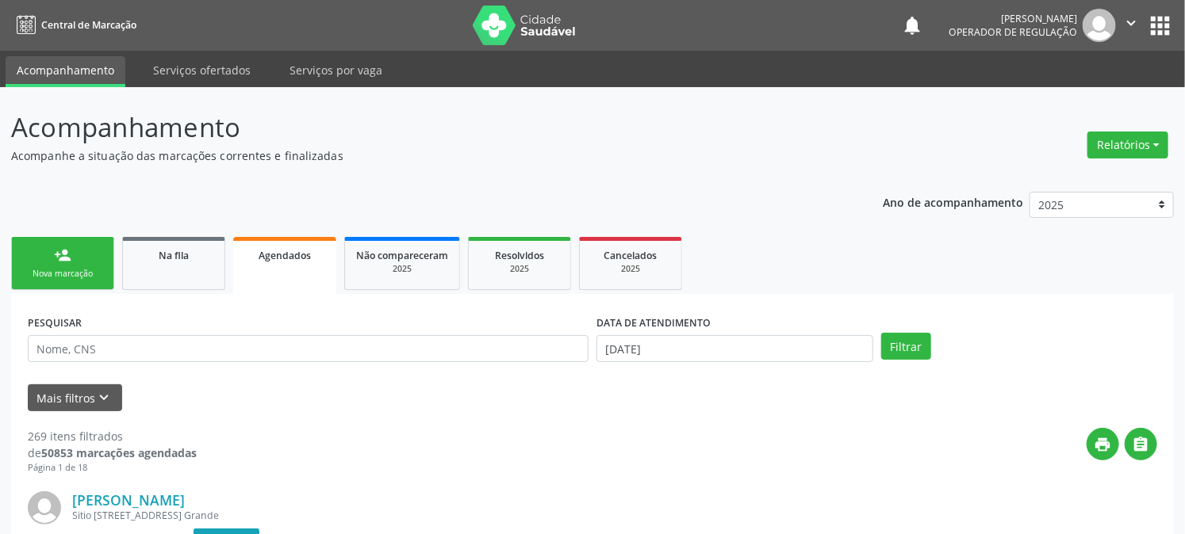
click at [76, 260] on link "person_add Nova marcação" at bounding box center [62, 263] width 103 height 53
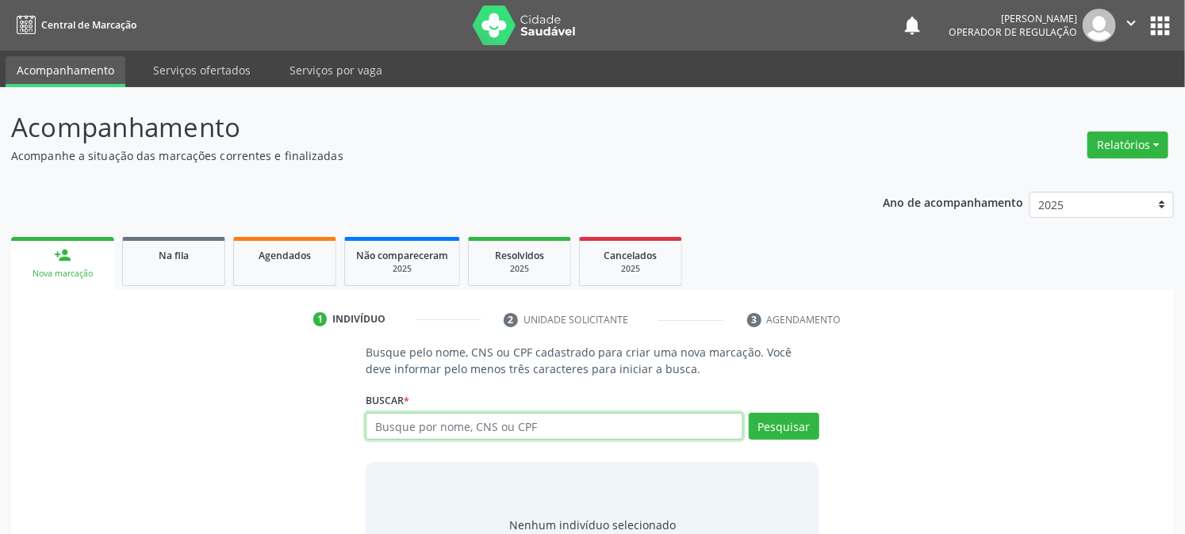
click at [410, 431] on input "text" at bounding box center [554, 426] width 377 height 27
type input "709202200986730"
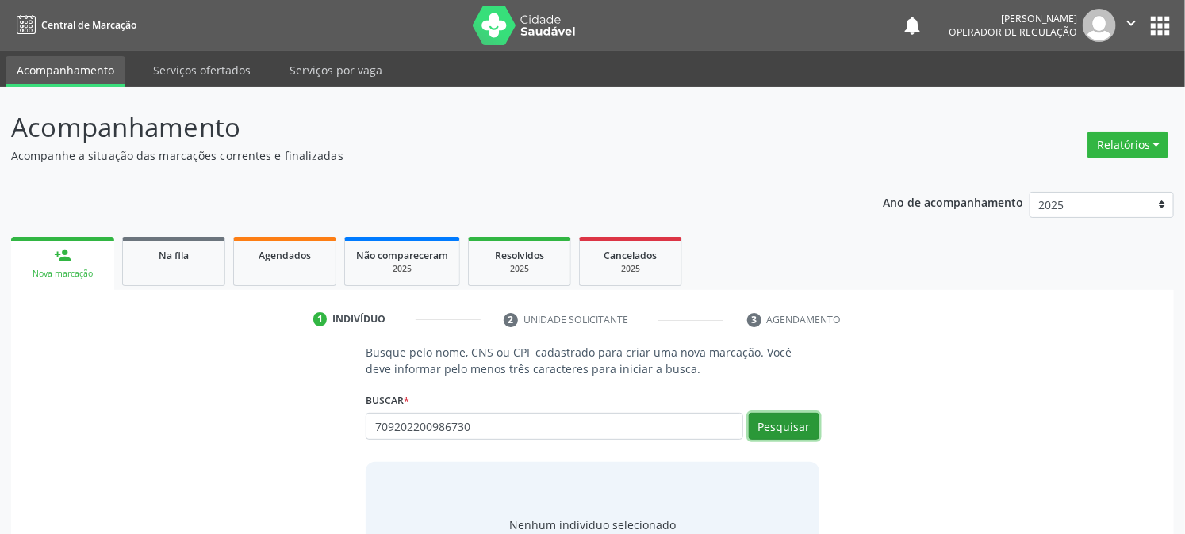
click at [783, 416] on button "Pesquisar" at bounding box center [784, 426] width 71 height 27
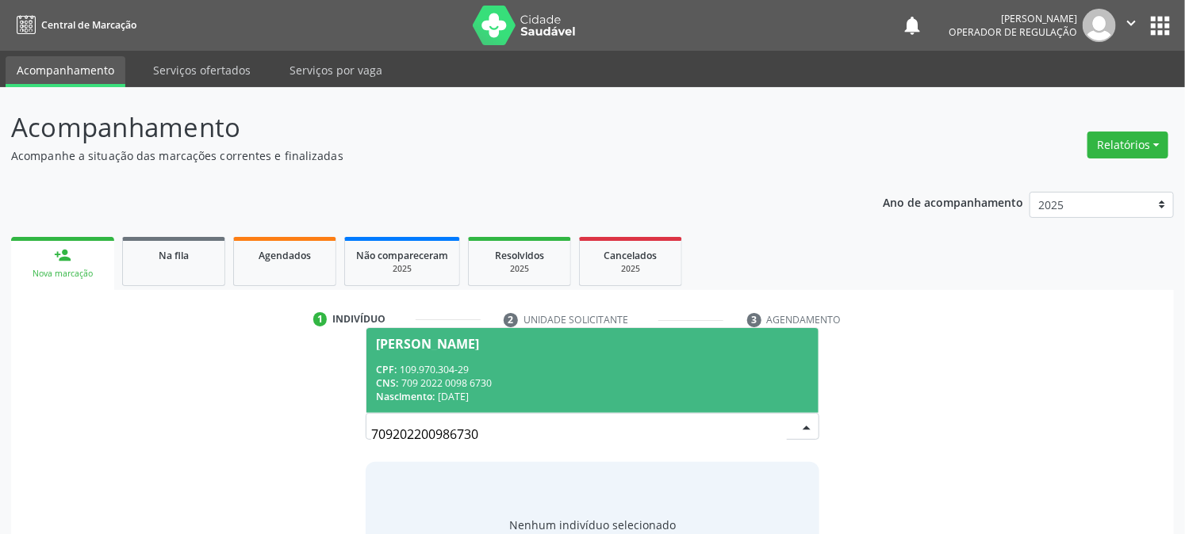
click at [482, 369] on div "CPF: 109.970.304-29" at bounding box center [592, 369] width 432 height 13
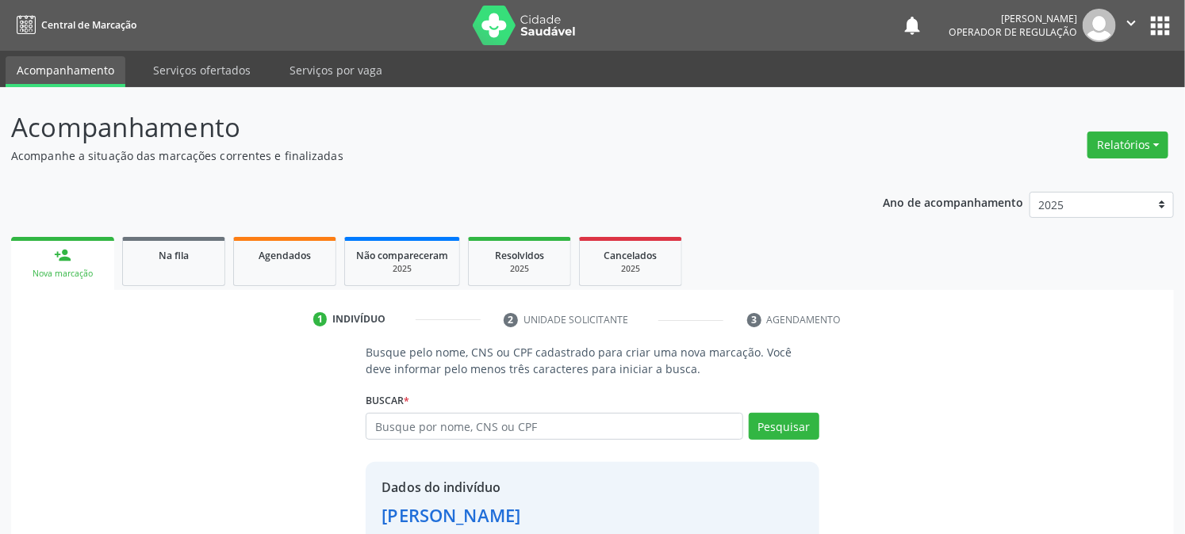
scroll to position [100, 0]
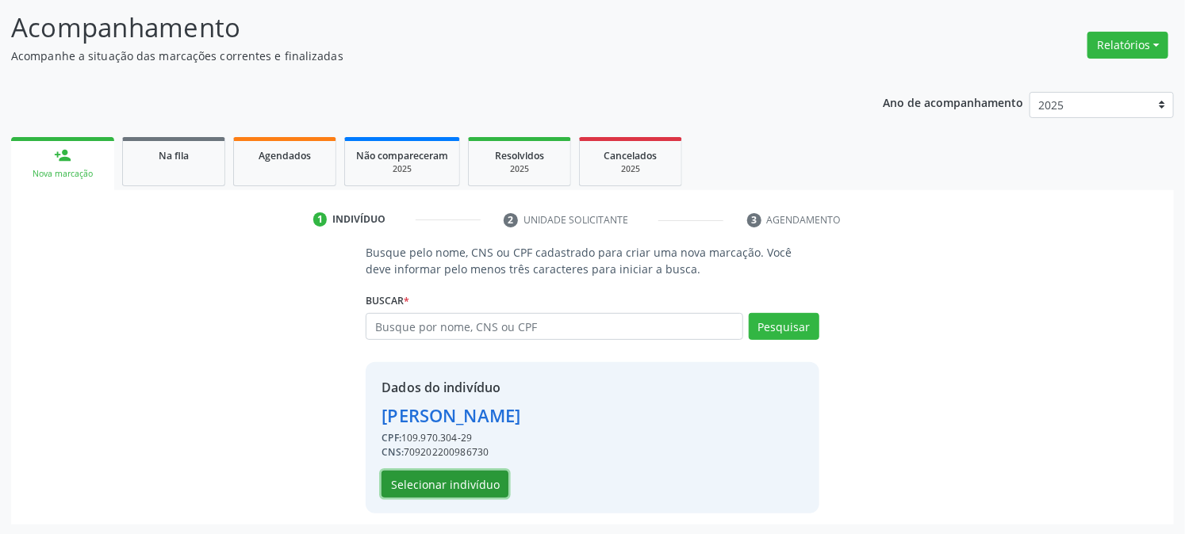
click at [453, 485] on button "Selecionar indivíduo" at bounding box center [444, 484] width 127 height 27
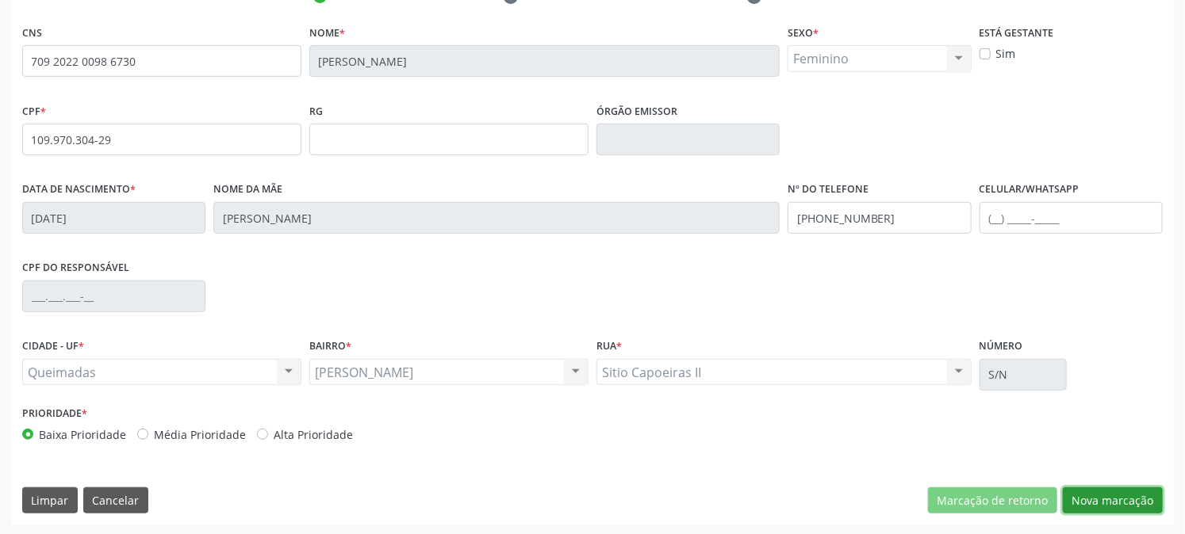
click at [1128, 506] on button "Nova marcação" at bounding box center [1112, 501] width 100 height 27
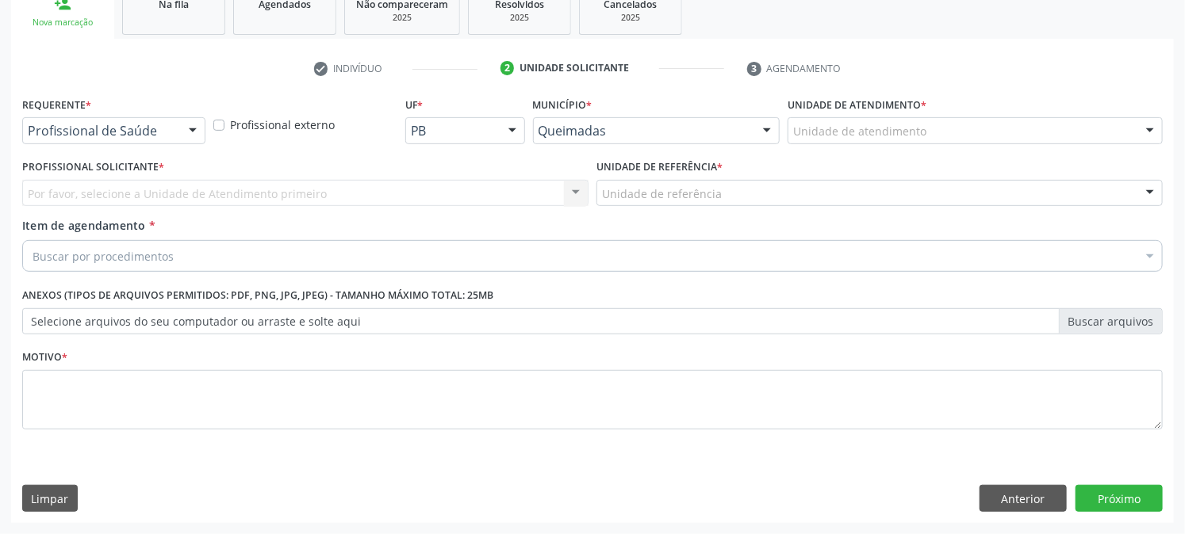
scroll to position [251, 0]
click at [164, 141] on div "Profissional de Saúde" at bounding box center [113, 131] width 183 height 27
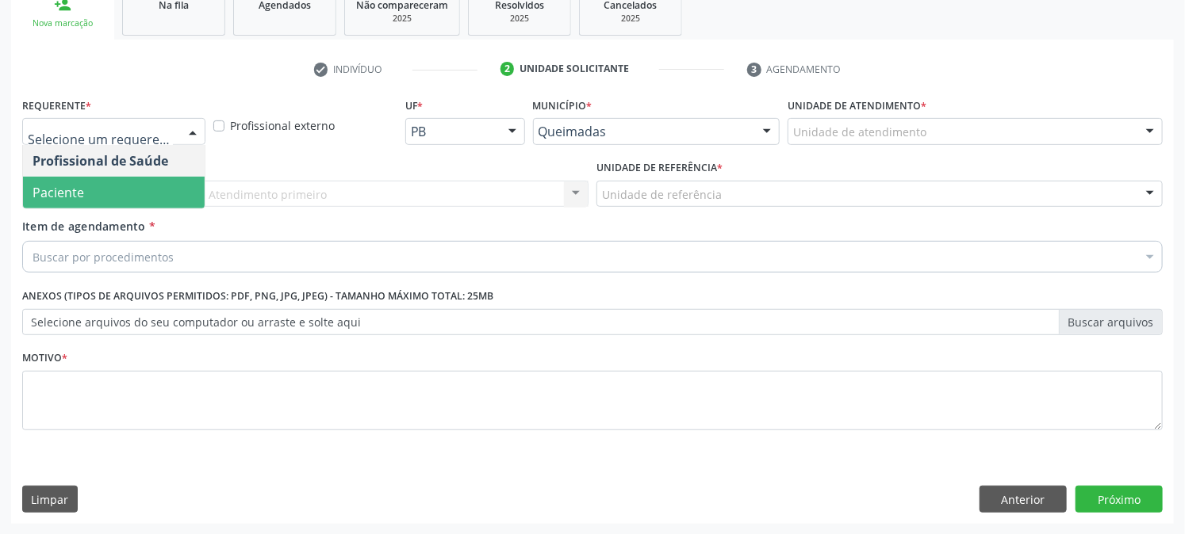
click at [136, 204] on span "Paciente" at bounding box center [114, 193] width 182 height 32
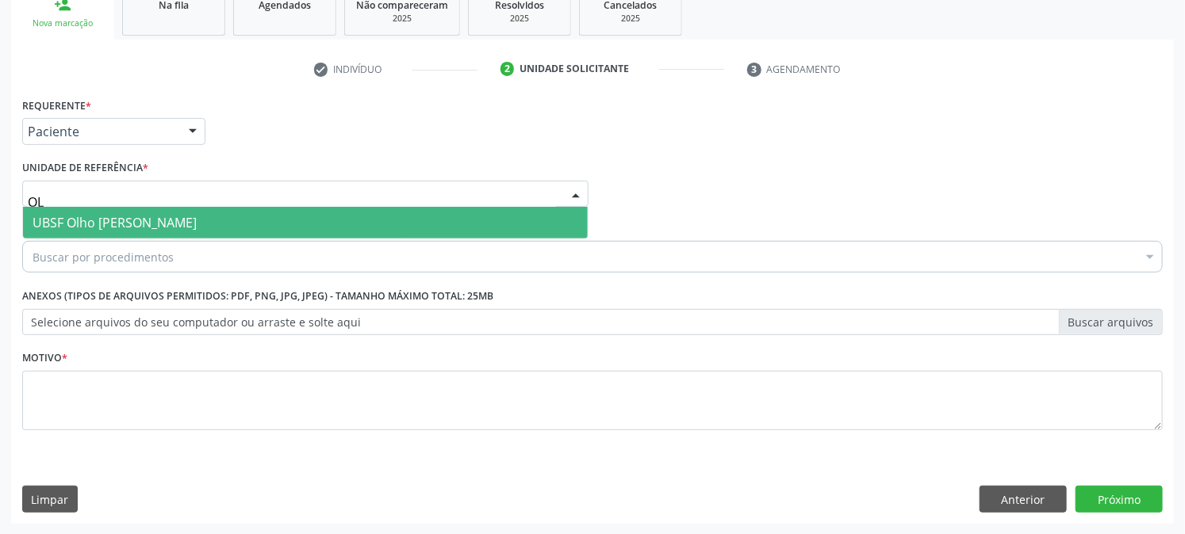
type input "OLH"
click at [120, 217] on span "UBSF Olho [PERSON_NAME]" at bounding box center [115, 222] width 164 height 17
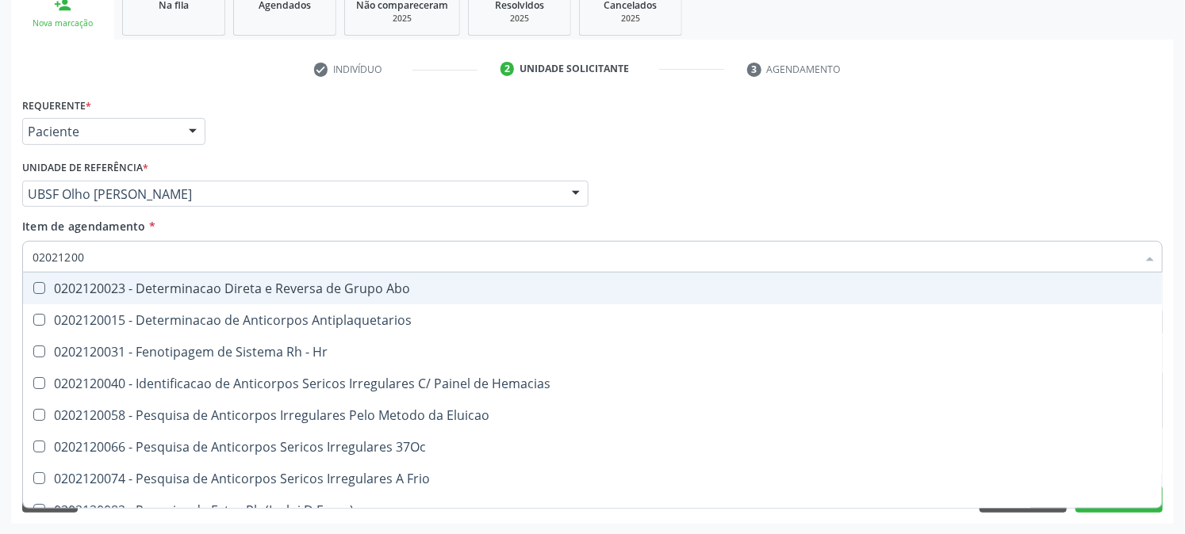
type input "020212002"
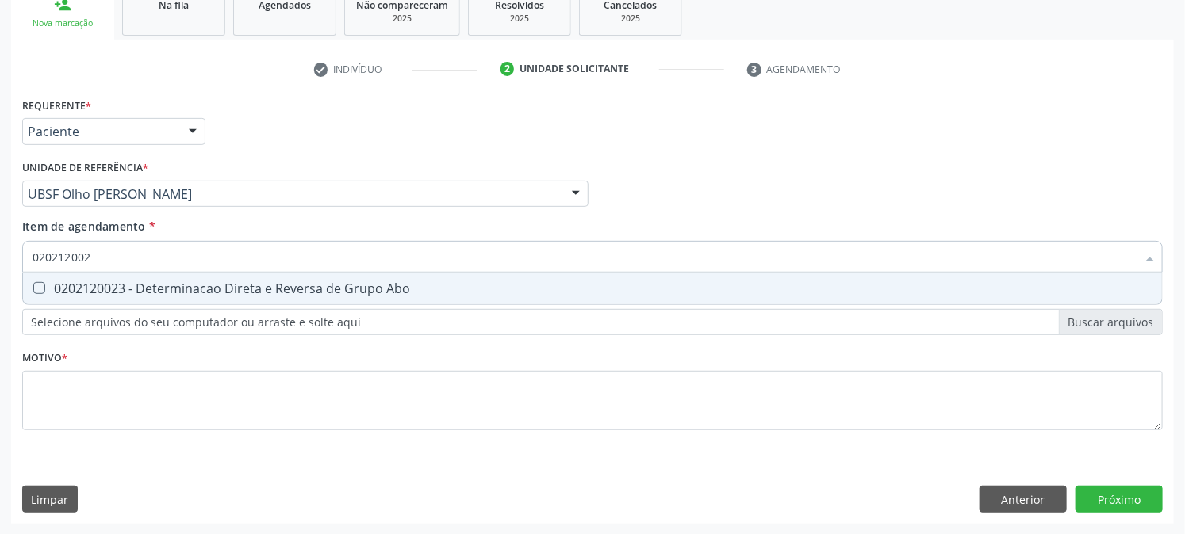
click at [123, 285] on div "0202120023 - Determinacao Direta e Reversa de Grupo Abo" at bounding box center [593, 288] width 1120 height 13
checkbox Abo "true"
drag, startPoint x: 120, startPoint y: 249, endPoint x: 0, endPoint y: 288, distance: 125.9
click at [0, 288] on div "Acompanhamento Acompanhe a situação das marcações correntes e finalizadas Relat…" at bounding box center [592, 186] width 1185 height 699
checkbox Abo "false"
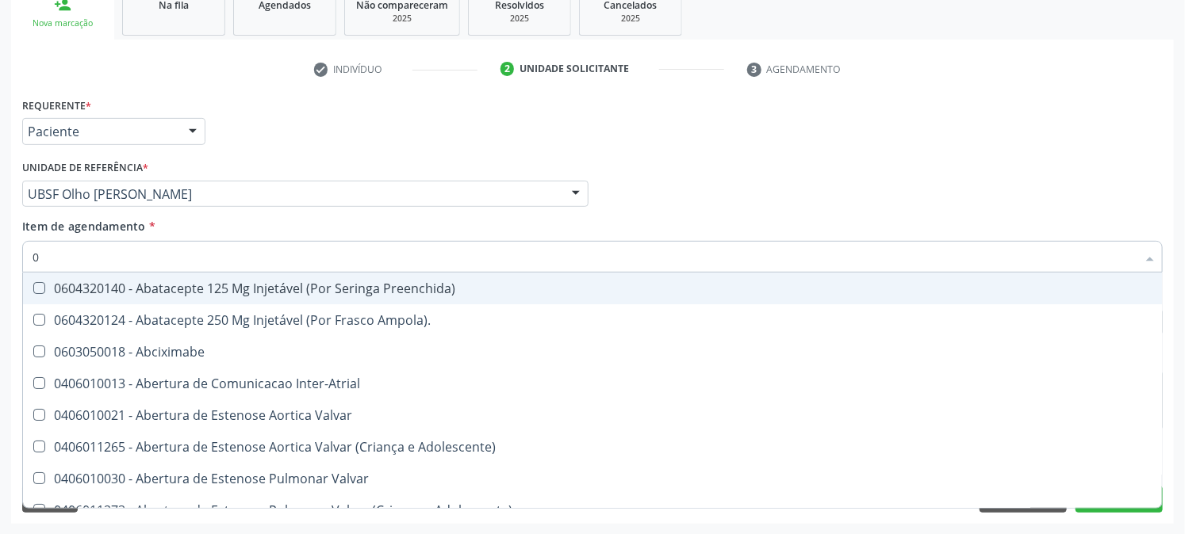
type input "02"
checkbox Ativa "true"
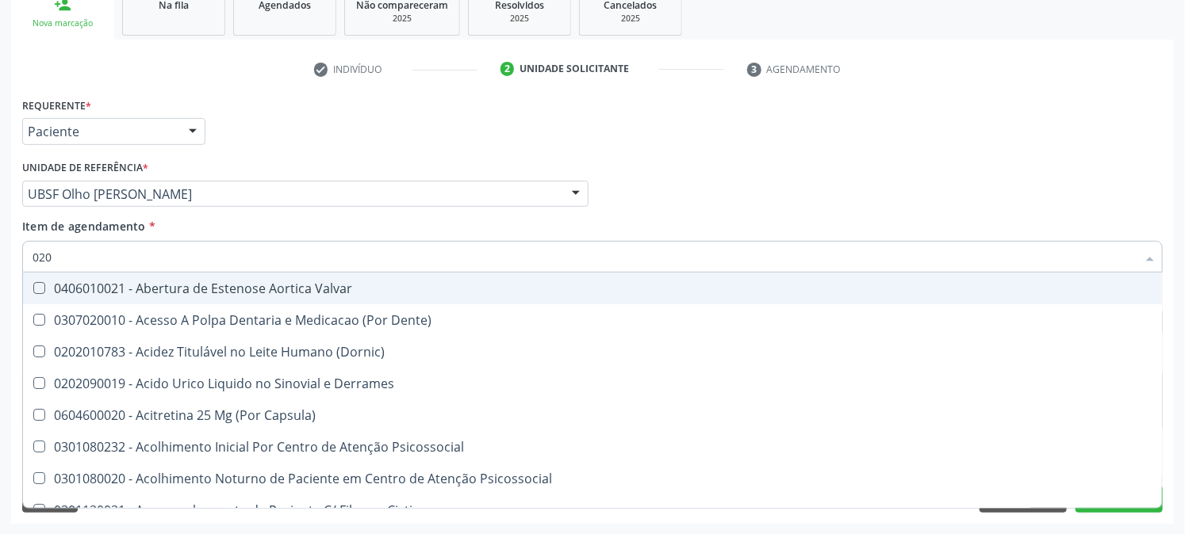
type input "0202"
checkbox Solo "true"
checkbox Creatinina "false"
checkbox Abo "false"
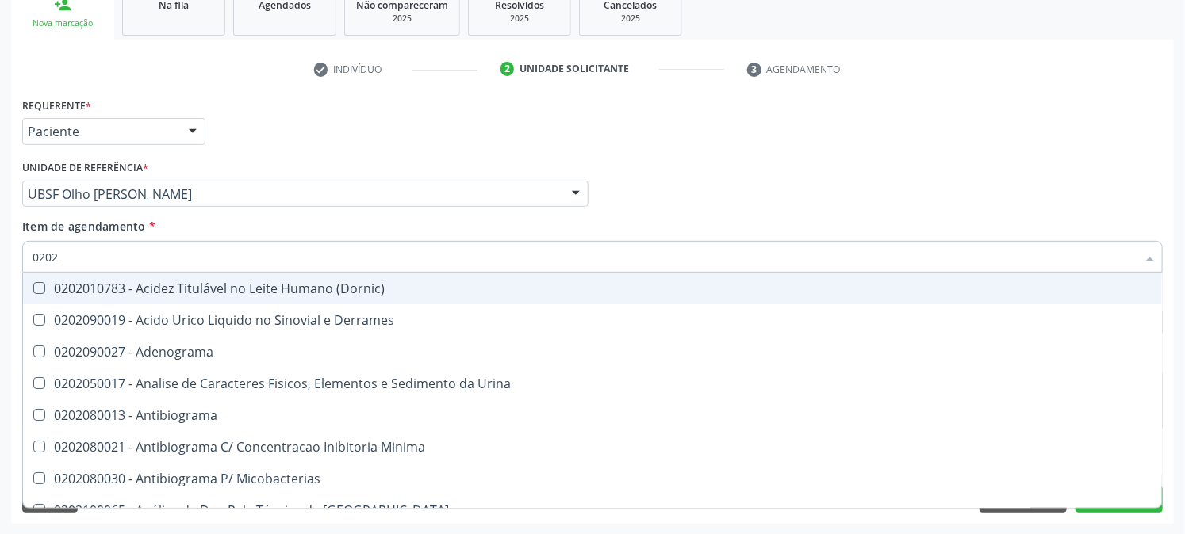
type input "02020"
checkbox Abo "false"
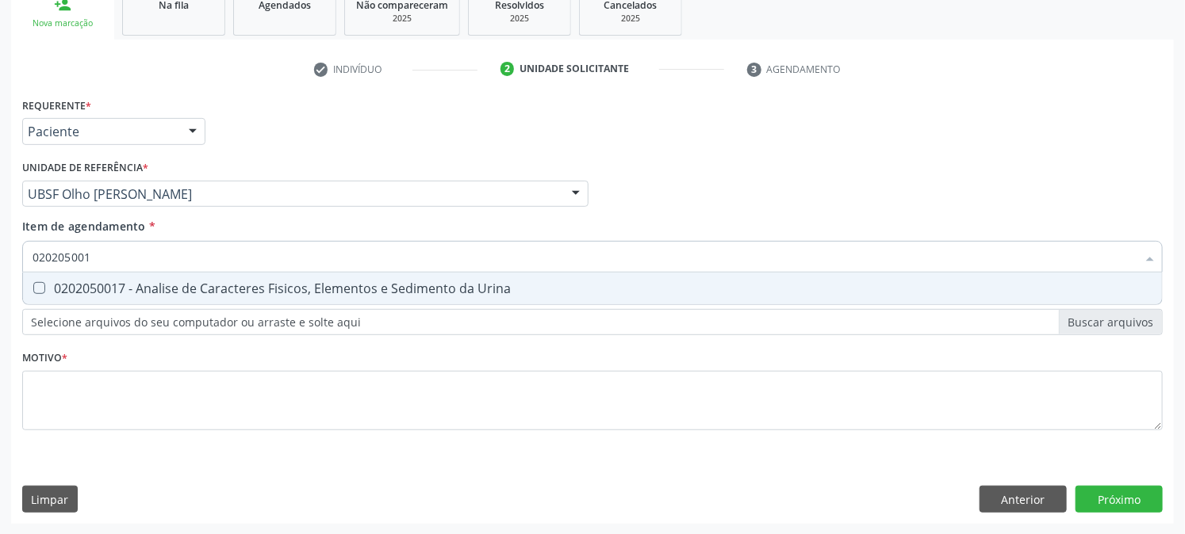
type input "0202050017"
click at [84, 295] on span "0202050017 - Analise de Caracteres Fisicos, Elementos e Sedimento da Urina" at bounding box center [592, 289] width 1139 height 32
checkbox Urina "true"
drag, startPoint x: 119, startPoint y: 244, endPoint x: 0, endPoint y: 278, distance: 123.5
click at [0, 278] on div "Acompanhamento Acompanhe a situação das marcações correntes e finalizadas Relat…" at bounding box center [592, 186] width 1185 height 699
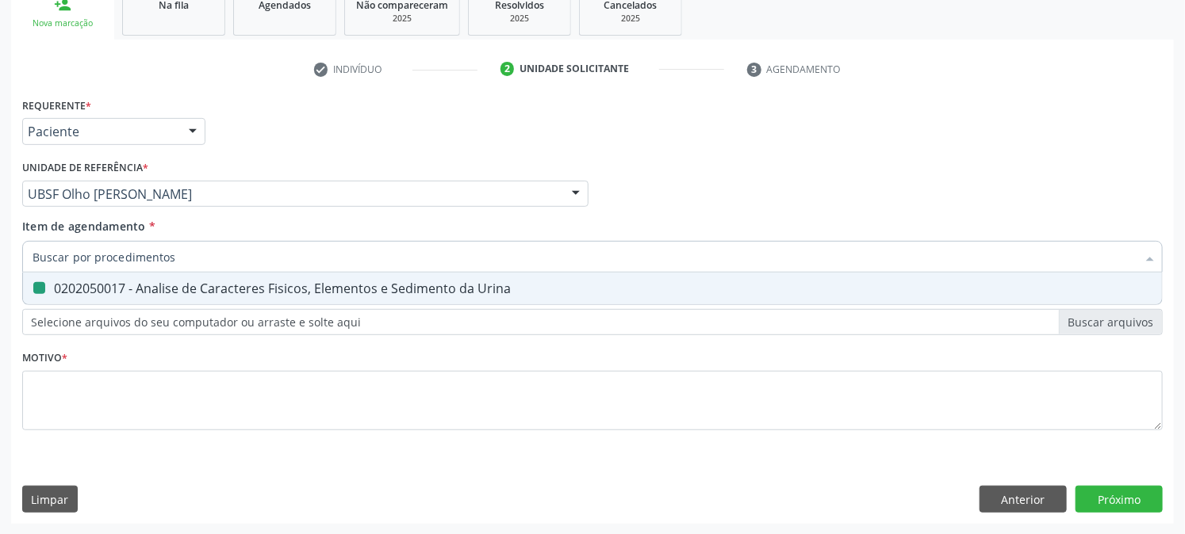
checkbox Urina "false"
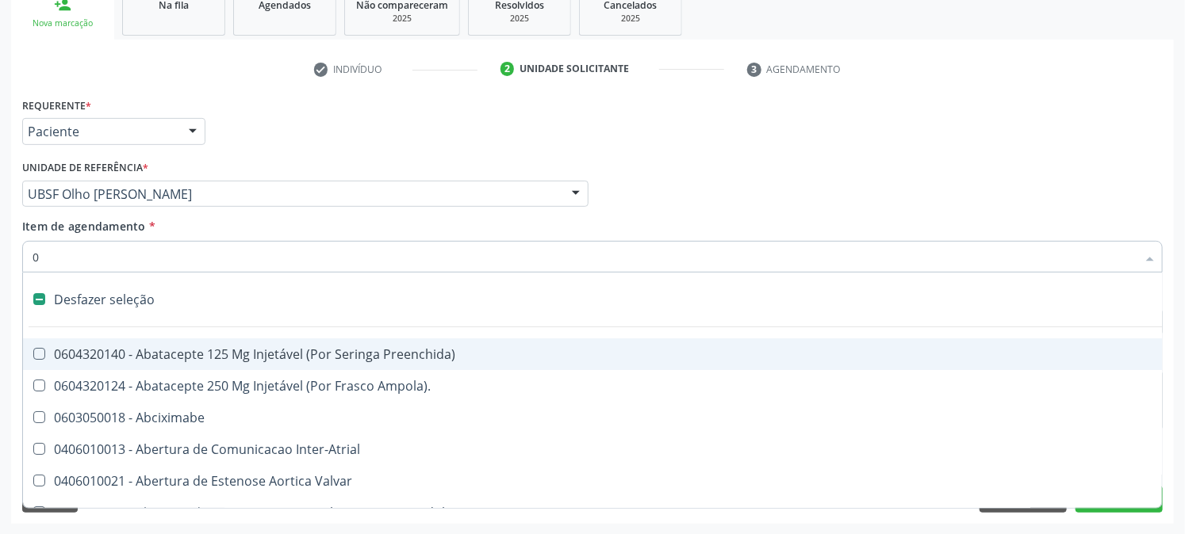
type input "02"
checkbox Psicossocial "true"
checkbox Urina "false"
checkbox Ativa "true"
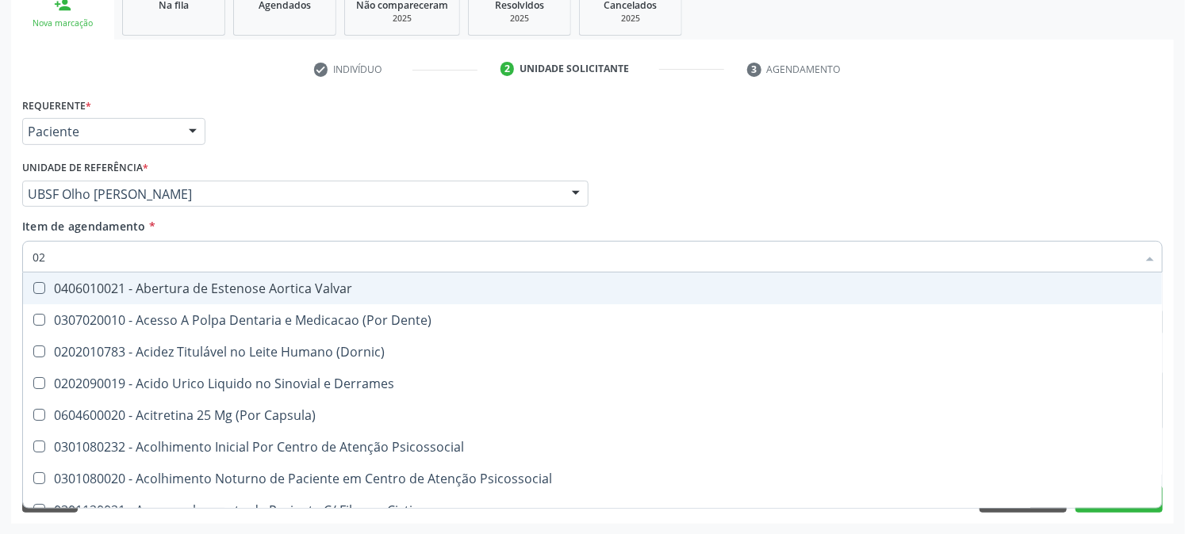
type input "020"
checkbox Frasco-Ampola\) "true"
checkbox Urina "false"
checkbox Creatinina "true"
checkbox Abo "false"
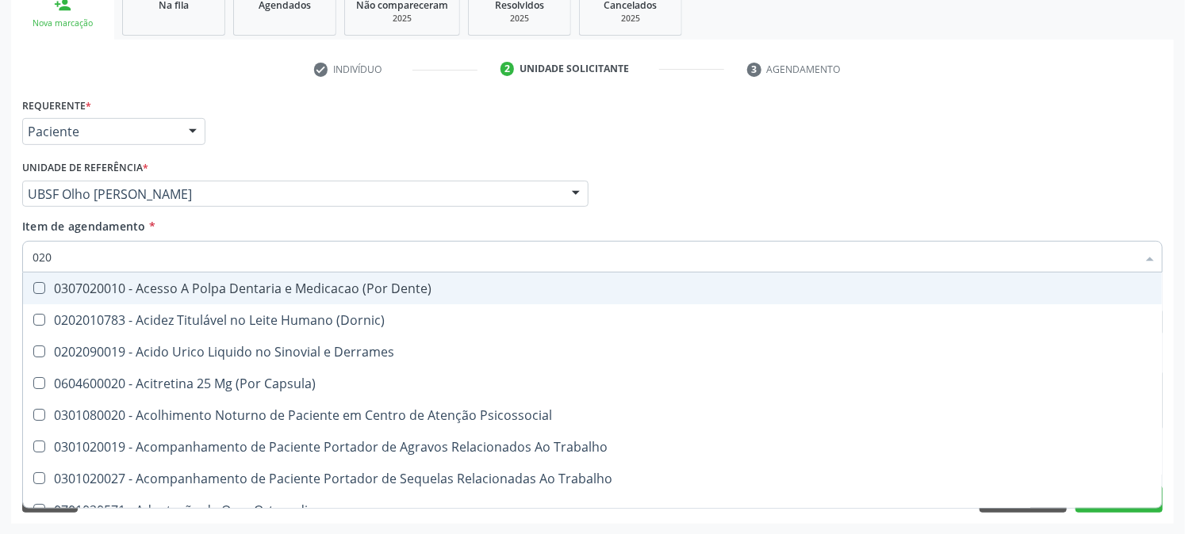
type input "0202"
checkbox Capsula\) "true"
checkbox Urina "false"
checkbox Coagulacao "true"
checkbox Abo "false"
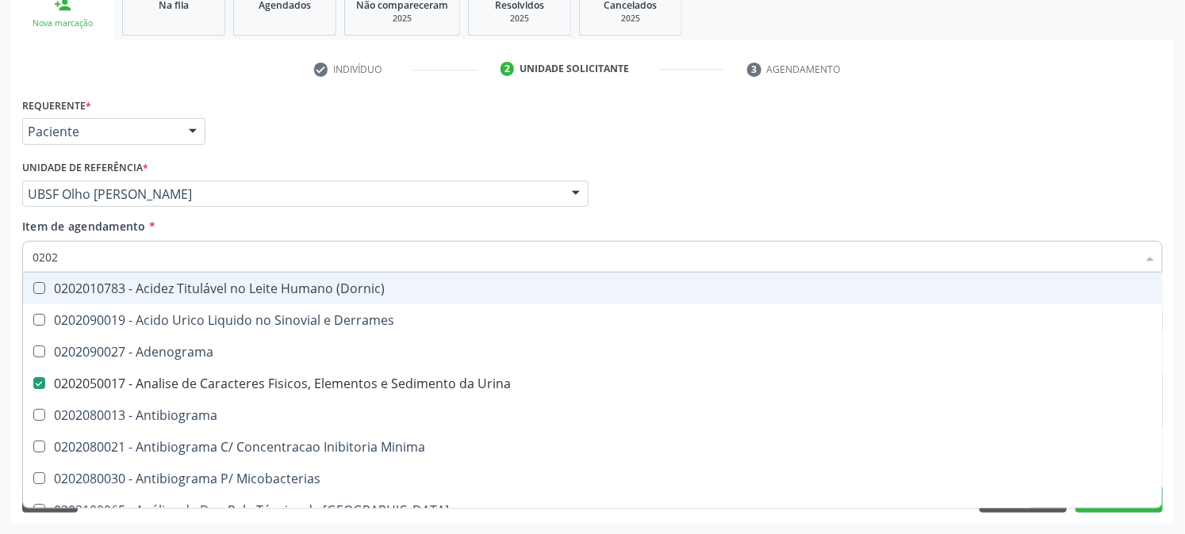
type input "02020"
checkbox Abo "false"
type input "020201"
checkbox Urina "false"
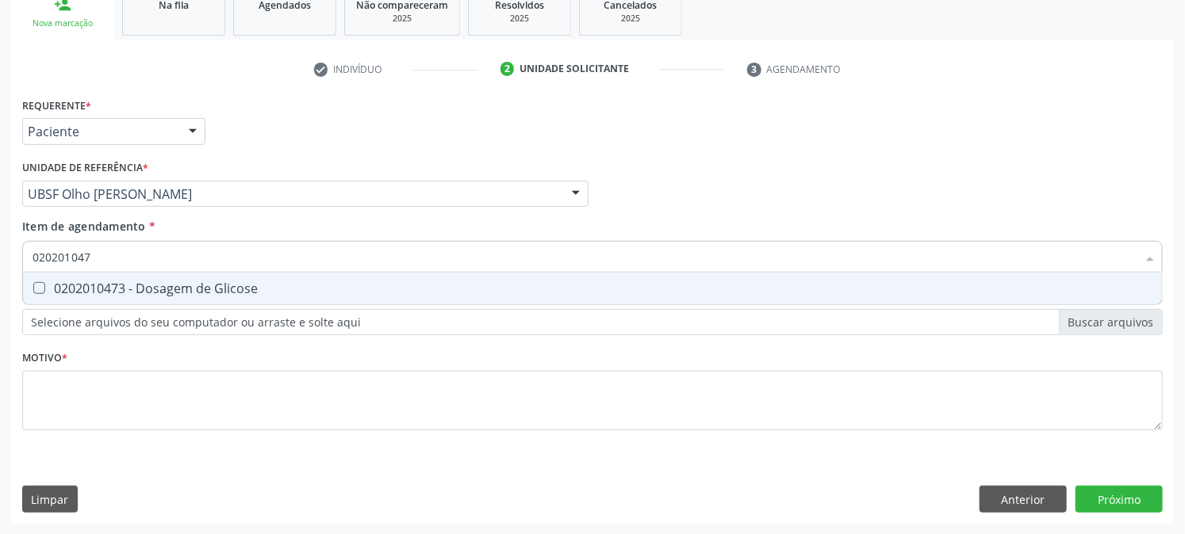
type input "0202010473"
click at [115, 287] on div "0202010473 - Dosagem de Glicose" at bounding box center [593, 288] width 1120 height 13
checkbox Glicose "true"
drag, startPoint x: 120, startPoint y: 258, endPoint x: 0, endPoint y: 416, distance: 198.1
click at [0, 415] on div "Acompanhamento Acompanhe a situação das marcações correntes e finalizadas Relat…" at bounding box center [592, 186] width 1185 height 699
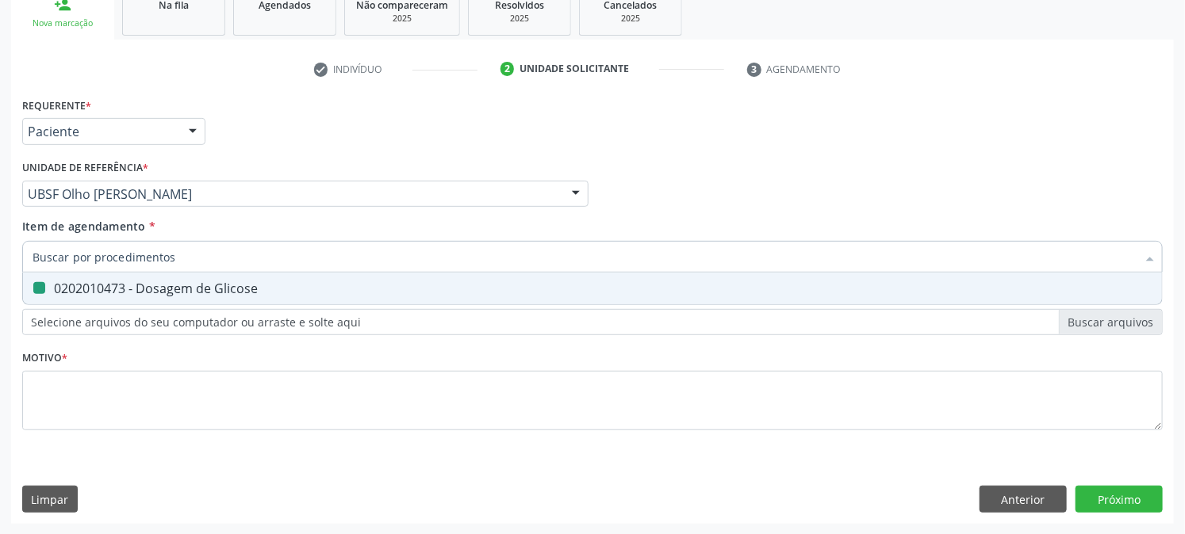
checkbox Glicose "false"
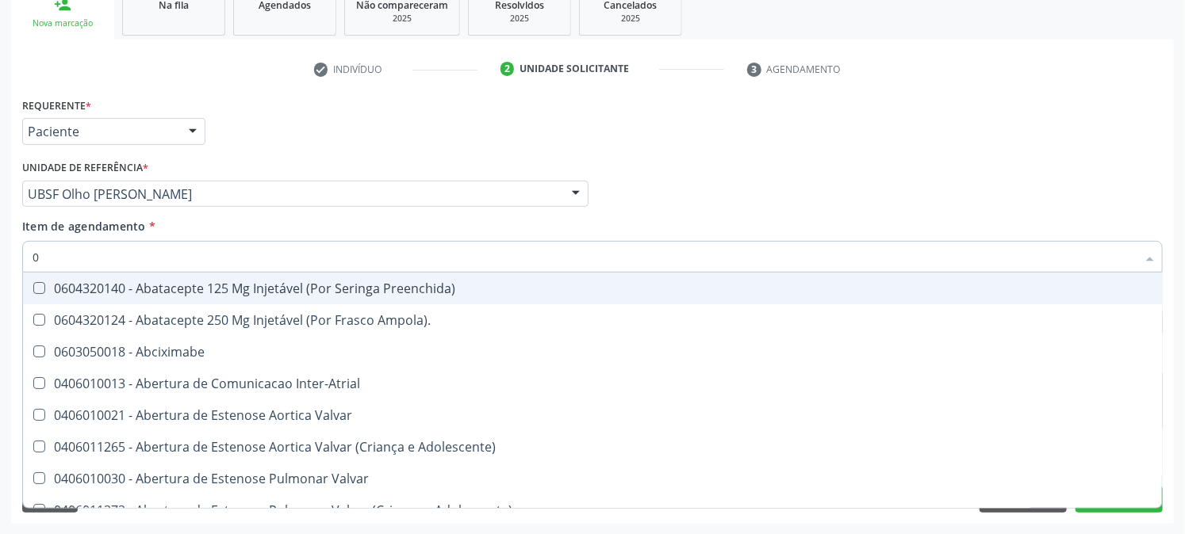
type input "02"
checkbox Psicossocial "true"
checkbox Urina "false"
checkbox Ativa "true"
checkbox Comprimido\) "true"
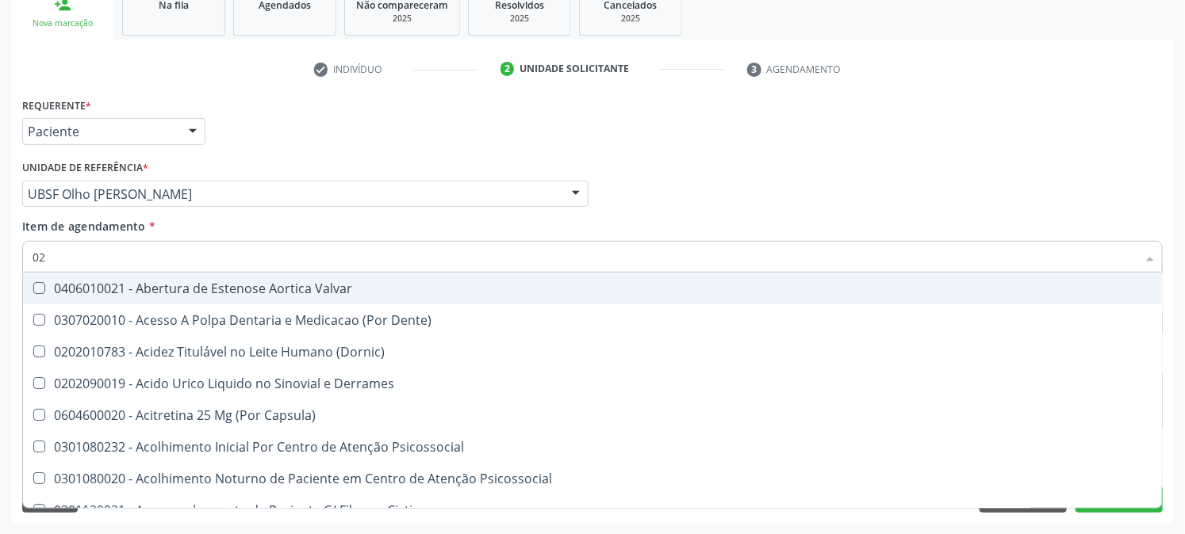
type input "020"
checkbox Frasco-Ampola\) "true"
checkbox Urina "false"
checkbox Creatinina "true"
checkbox Abo "false"
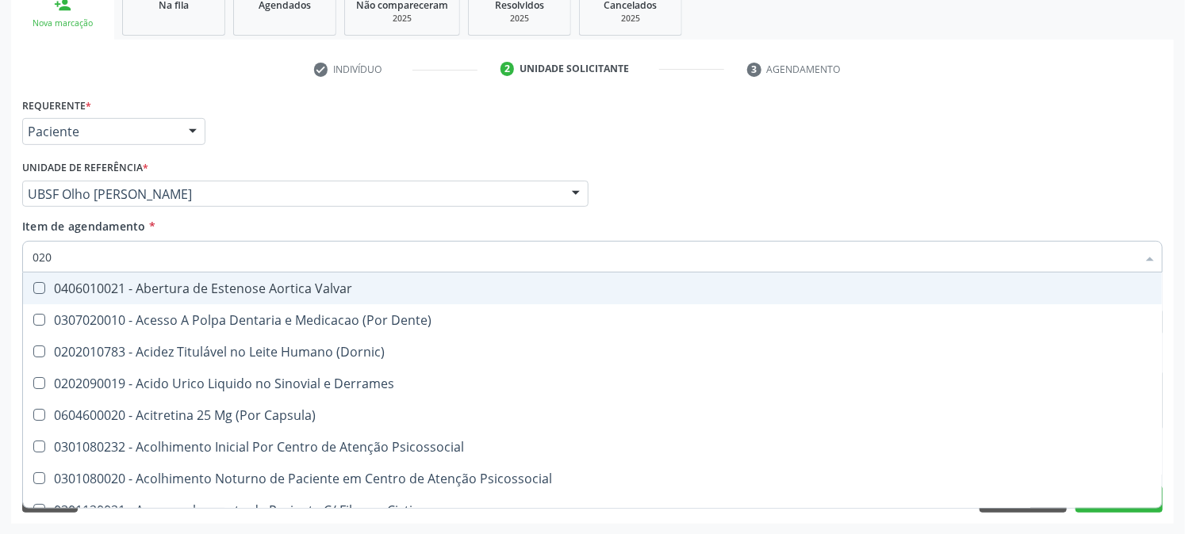
checkbox Osmolaridade "true"
checkbox Glicose "false"
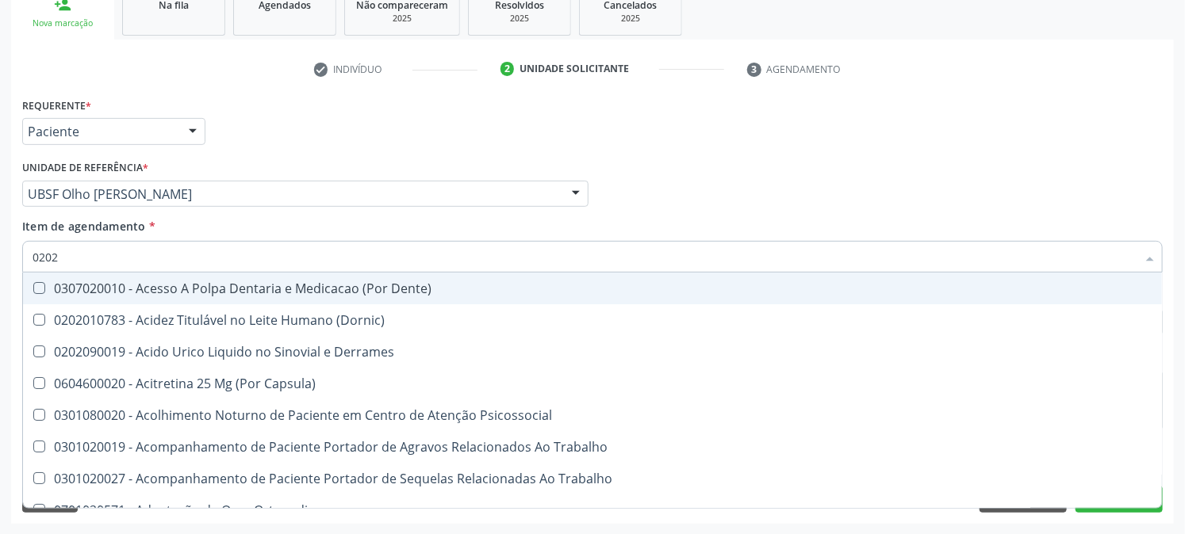
type input "02020"
checkbox Capsula\) "true"
checkbox Urina "false"
checkbox Coagulacao "false"
checkbox Assistida "true"
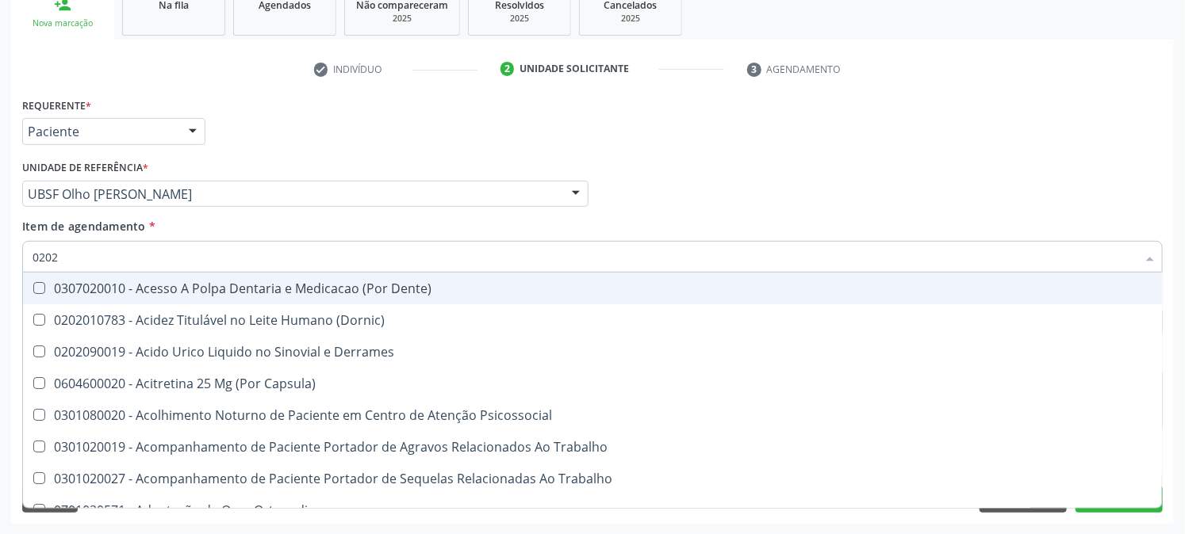
checkbox Cortante "false"
checkbox Abo "false"
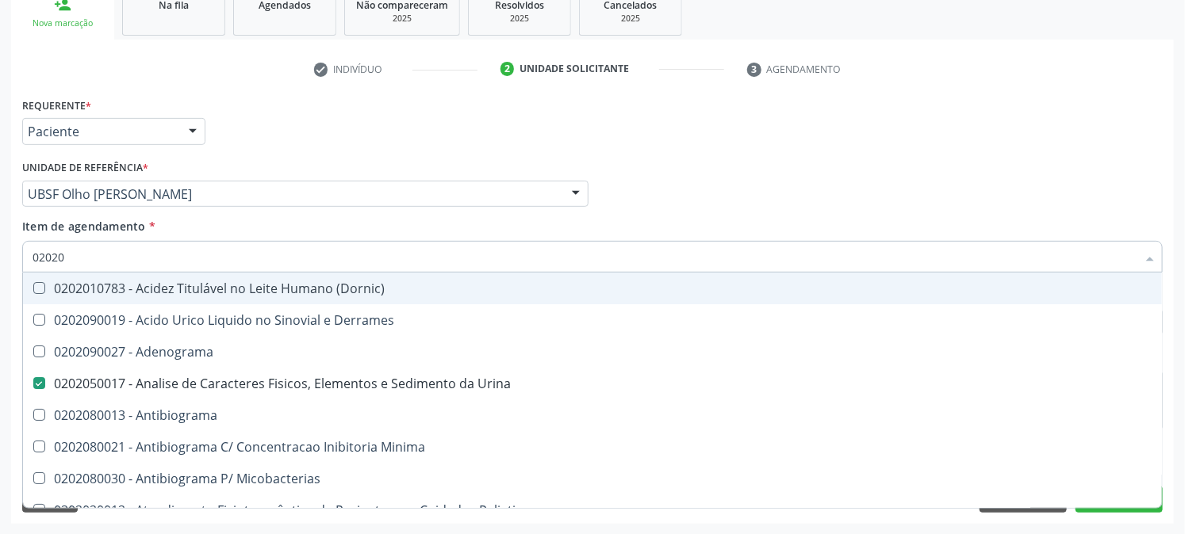
type input "020202"
checkbox Urina "false"
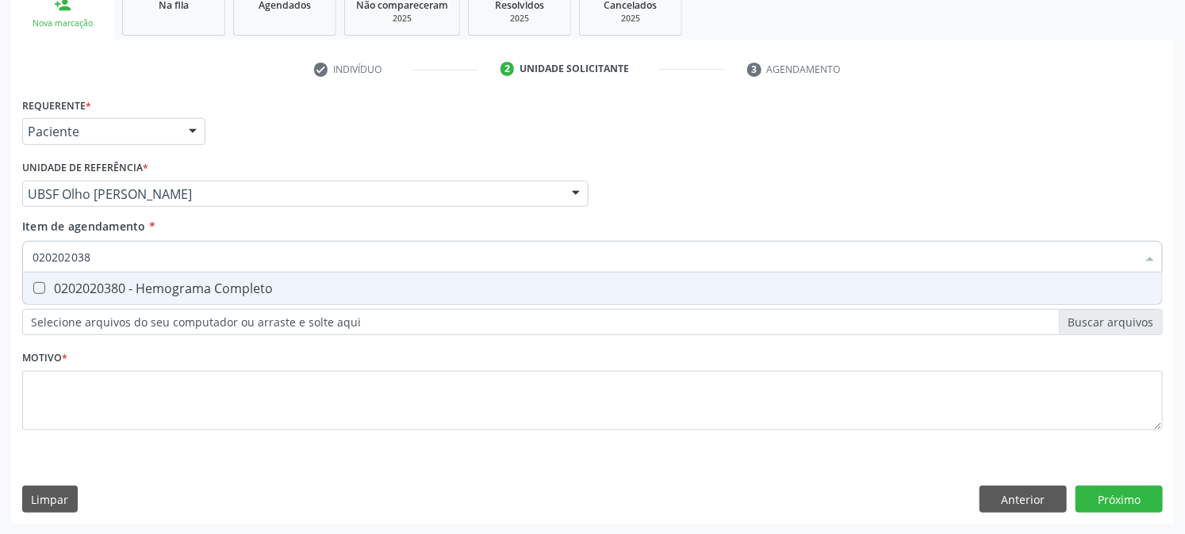
type input "0202020380"
click at [80, 282] on div "0202020380 - Hemograma Completo" at bounding box center [593, 288] width 1120 height 13
checkbox Completo "true"
click at [0, 328] on div "Acompanhamento Acompanhe a situação das marcações correntes e finalizadas Relat…" at bounding box center [592, 186] width 1185 height 699
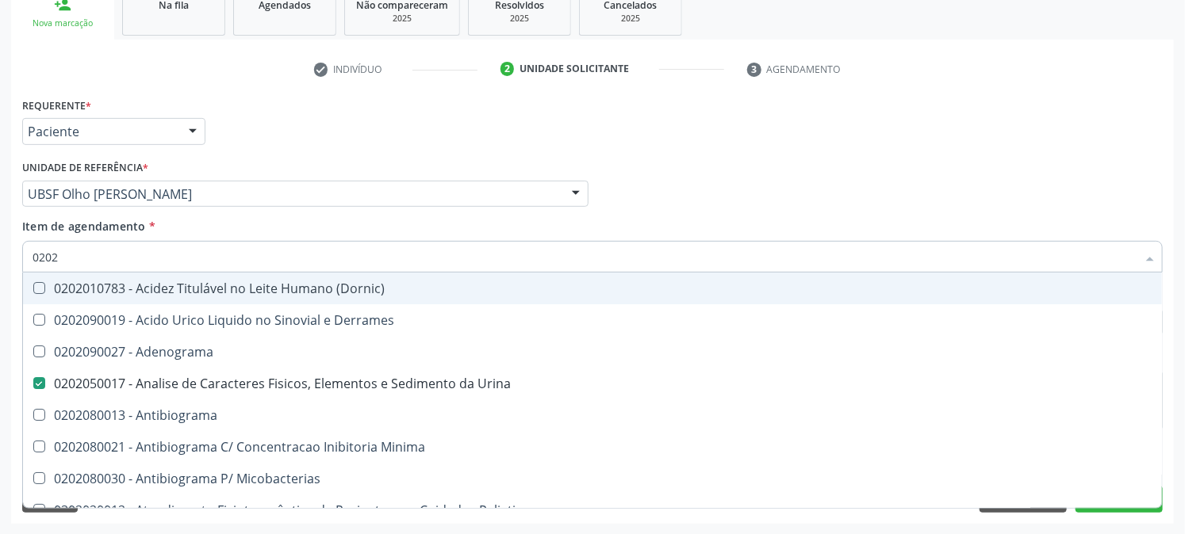
type input "02020"
checkbox \(Dornic\) "false"
type input "0202030"
checkbox Urina "false"
checkbox Molecular "false"
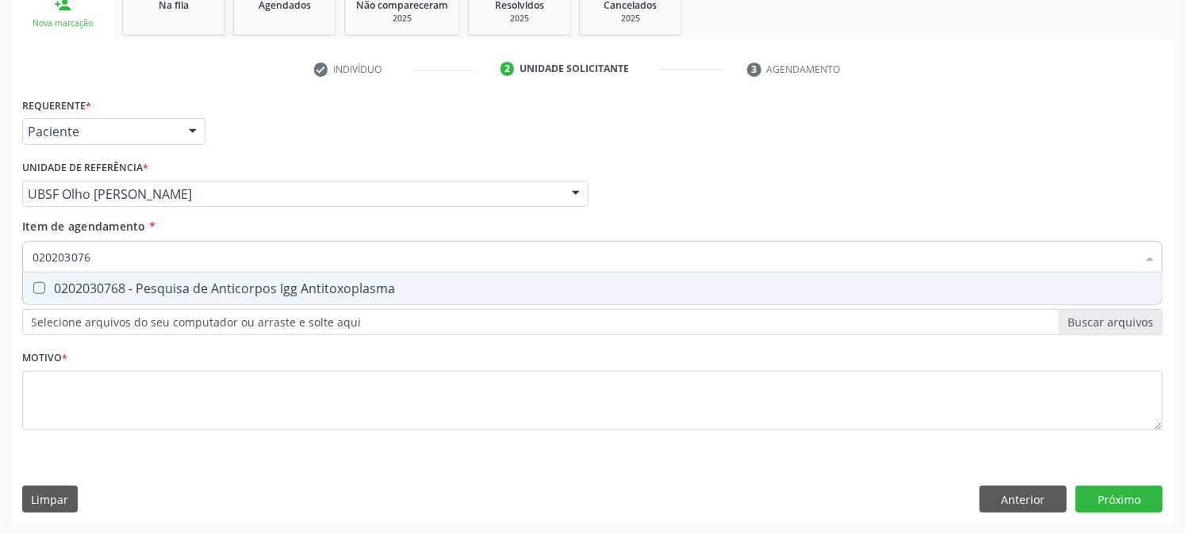
type input "0202030768"
click at [63, 273] on span "0202030768 - Pesquisa de Anticorpos Igg Antitoxoplasma" at bounding box center [592, 289] width 1139 height 32
checkbox Antitoxoplasma "true"
drag, startPoint x: 109, startPoint y: 264, endPoint x: 0, endPoint y: 303, distance: 116.1
click at [0, 302] on div "Acompanhamento Acompanhe a situação das marcações correntes e finalizadas Relat…" at bounding box center [592, 186] width 1185 height 699
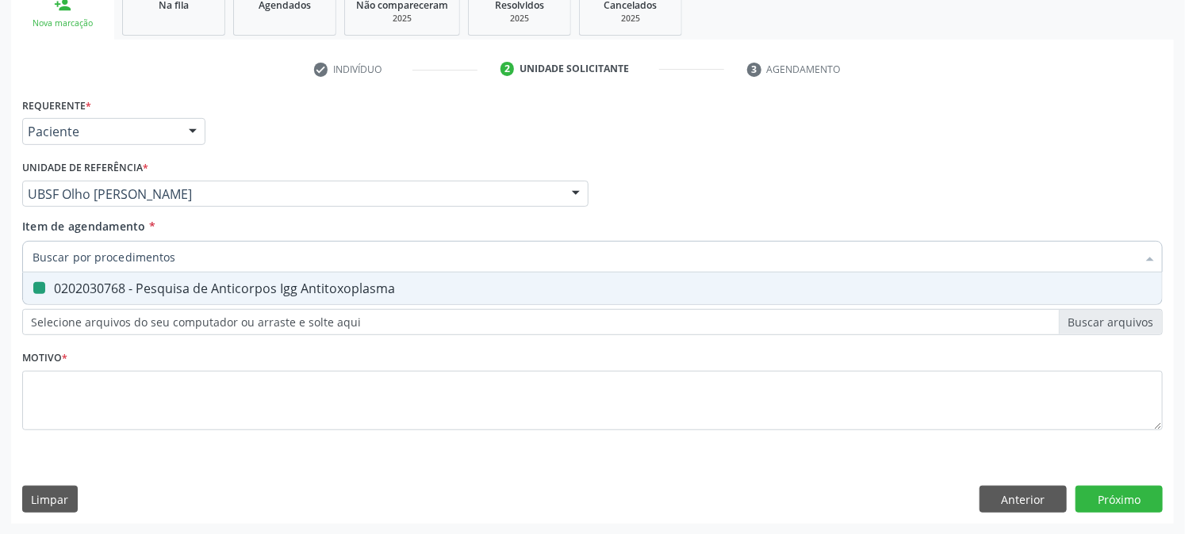
checkbox Antitoxoplasma "false"
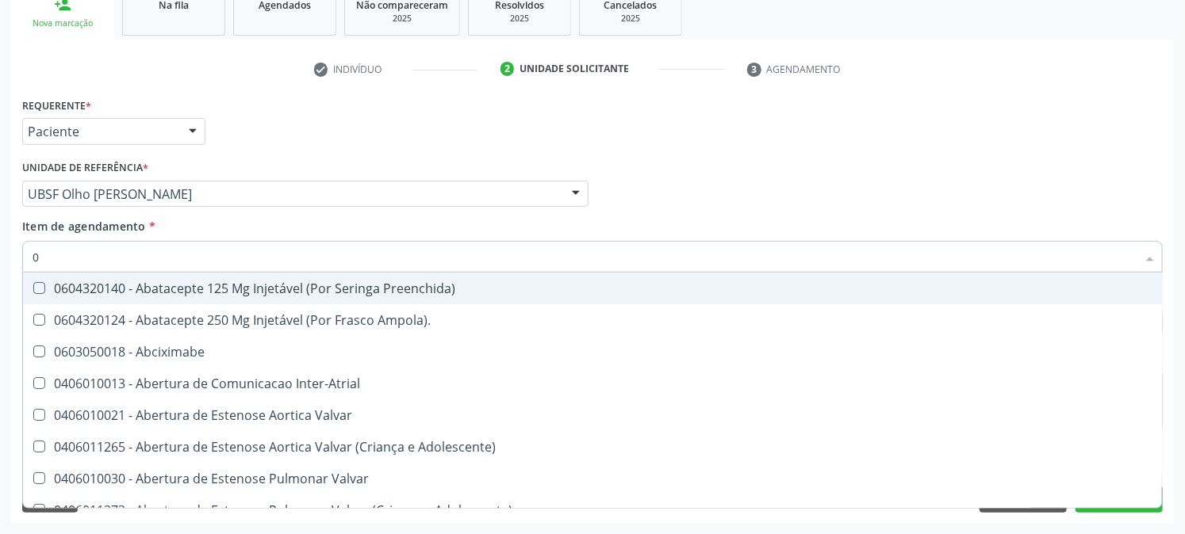
type input "02"
checkbox Psicossocial "true"
checkbox Urina "false"
checkbox Ativa "true"
checkbox Comprimido\) "true"
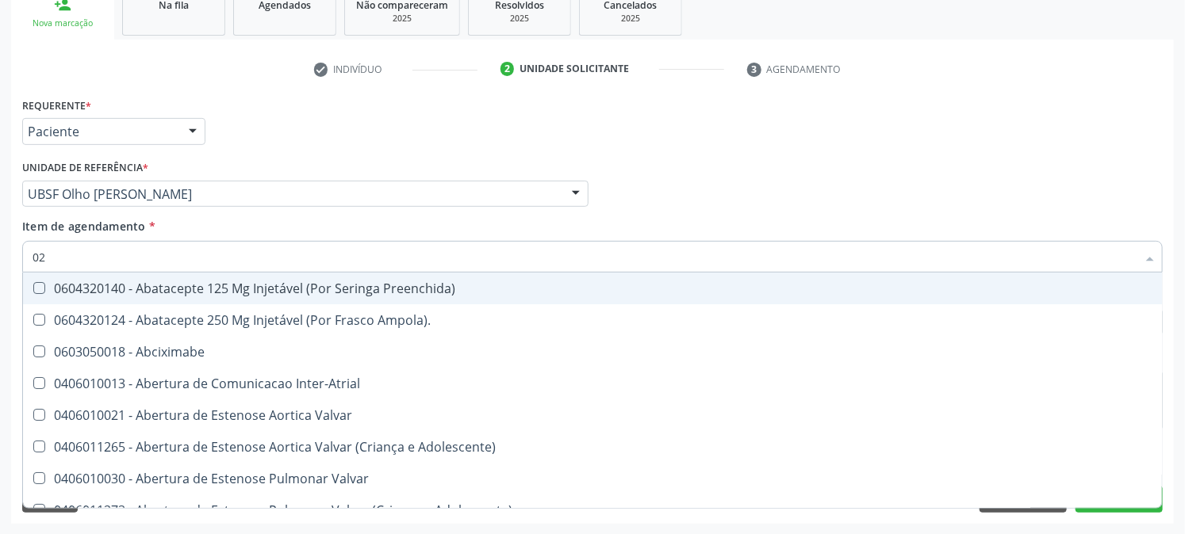
type input "020"
checkbox Rim "true"
checkbox Psicossocial "false"
checkbox População "true"
checkbox Ativa "false"
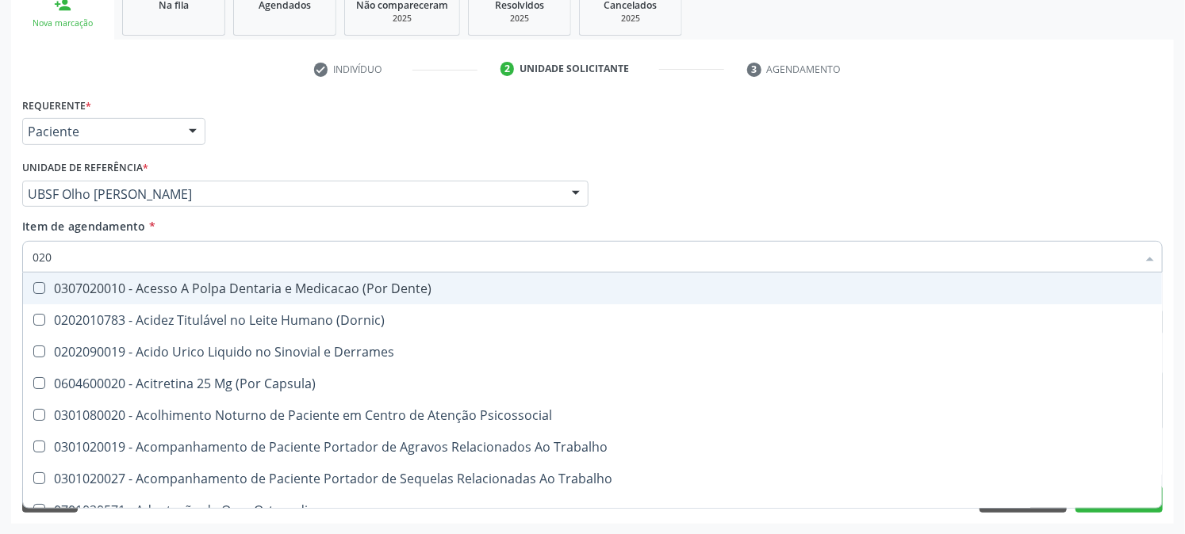
type input "0202"
checkbox Capsula\) "true"
checkbox Urina "false"
checkbox Coagulacao "true"
checkbox Cortante "true"
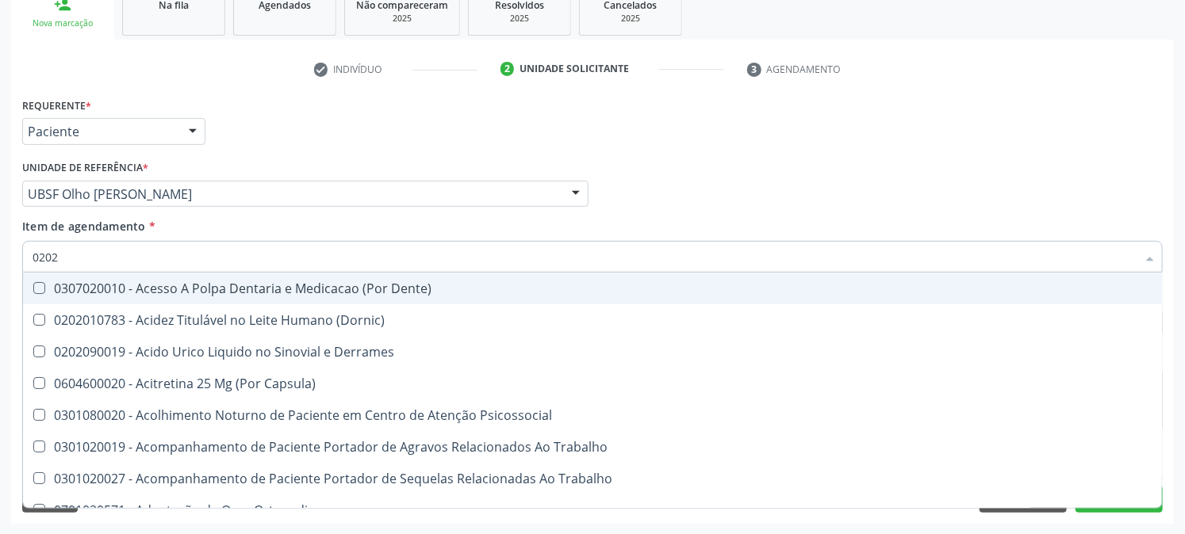
checkbox Revisao "true"
checkbox Abo "false"
checkbox Bandas\) "true"
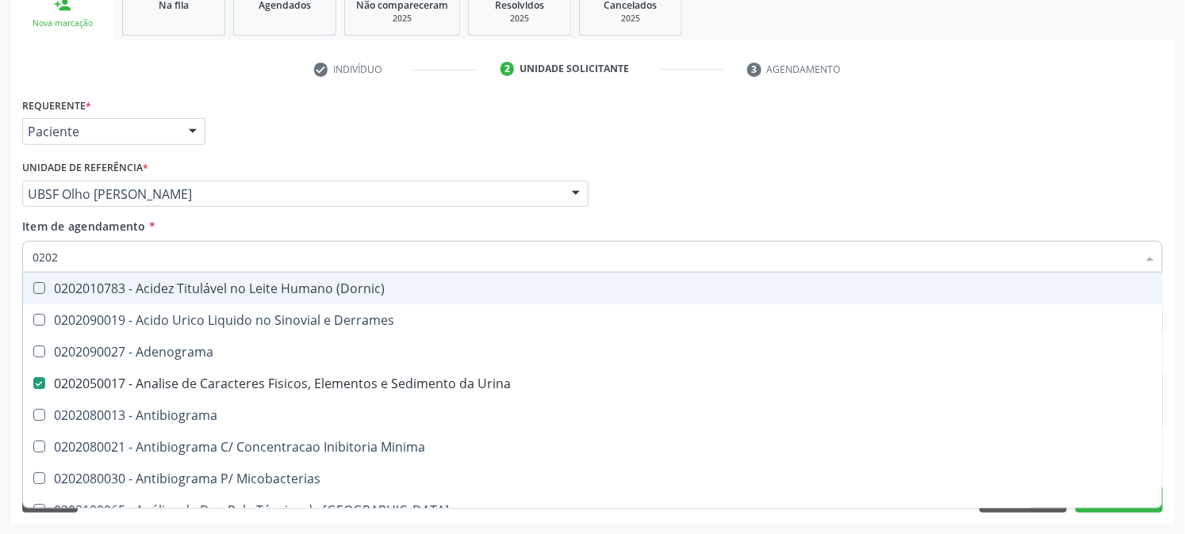
type input "02020"
checkbox Abo "false"
checkbox Xiii "true"
checkbox Glicose "false"
checkbox Zinco "true"
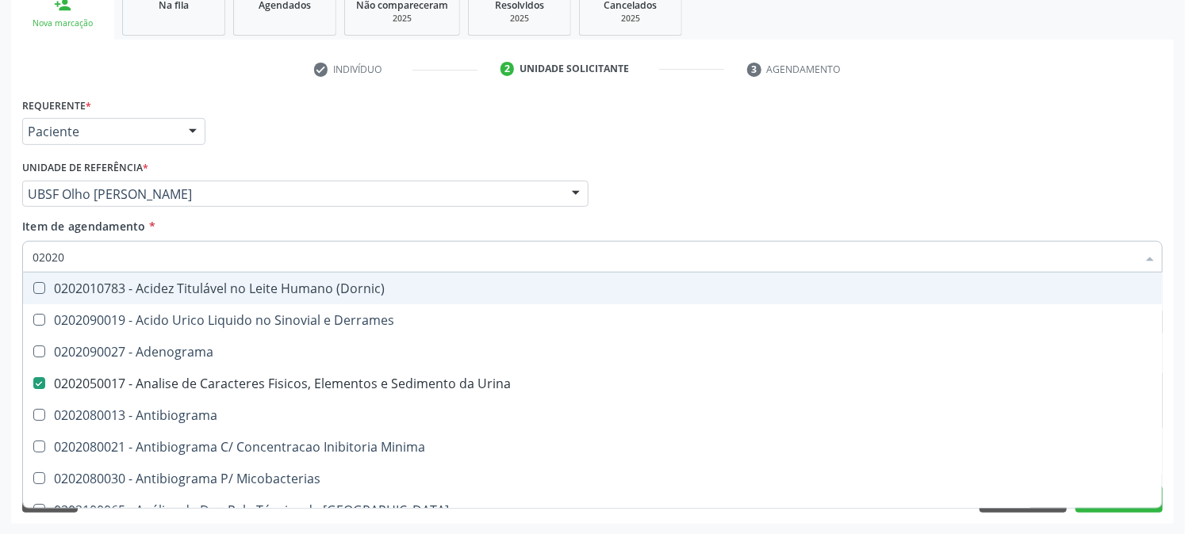
checkbox Completo "false"
checkbox Oncologia "true"
checkbox Antitoxoplasma "false"
type input "020203"
checkbox Urina "false"
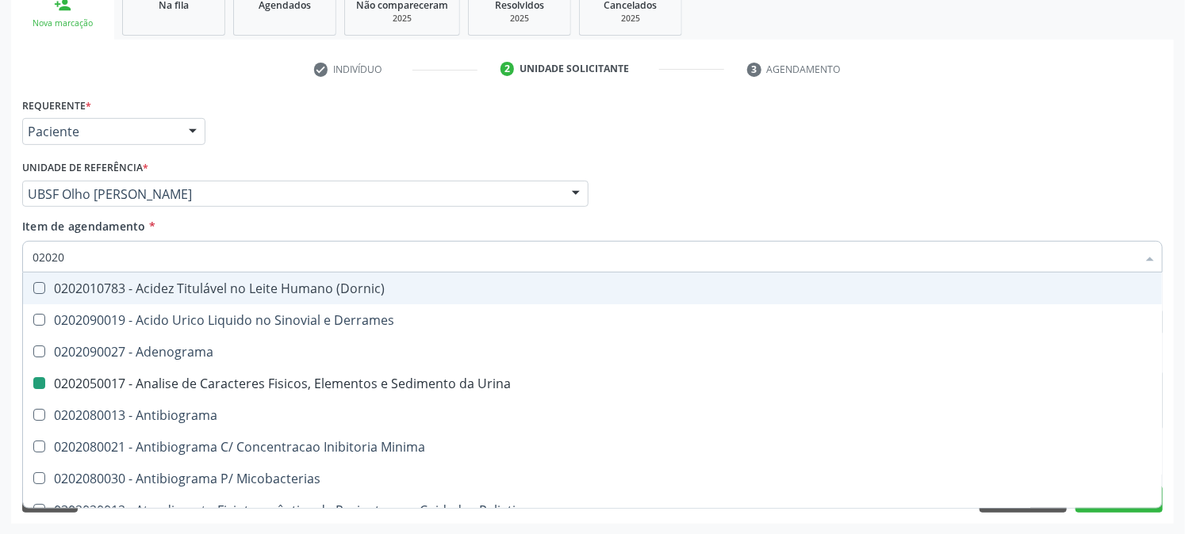
checkbox Molecular "true"
checkbox Aluminio "true"
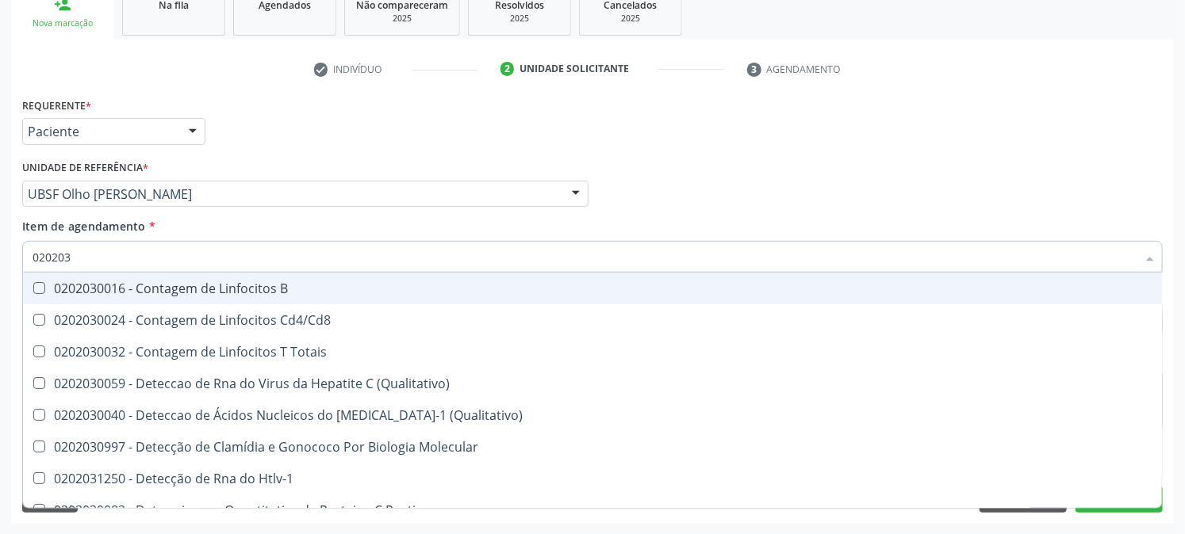
type input "0202030"
checkbox Completo "false"
checkbox Liso "true"
checkbox Antitoxoplasma "false"
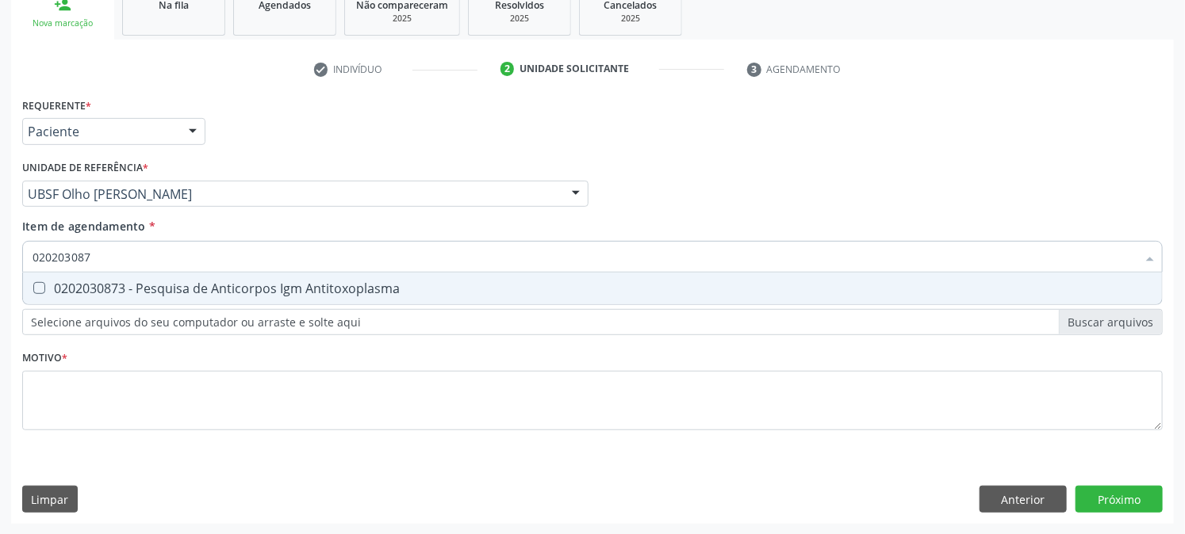
type input "0202030873"
click at [36, 286] on Antitoxoplasma at bounding box center [39, 288] width 12 height 12
click at [33, 286] on Antitoxoplasma "checkbox" at bounding box center [28, 288] width 10 height 10
checkbox Antitoxoplasma "true"
drag, startPoint x: 132, startPoint y: 247, endPoint x: 0, endPoint y: 311, distance: 146.5
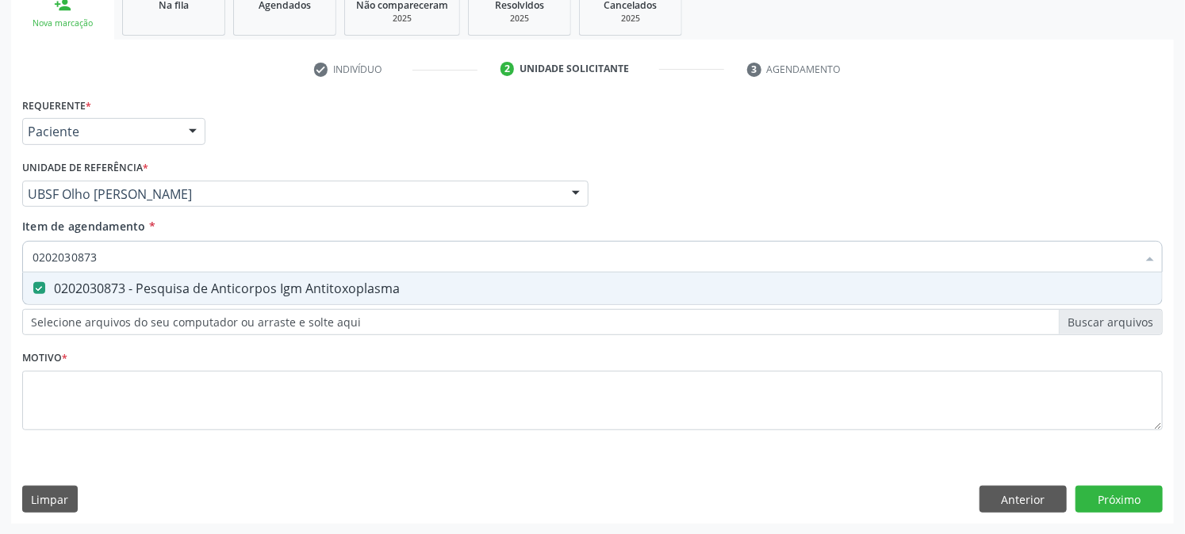
click at [0, 311] on div "Acompanhamento Acompanhe a situação das marcações correntes e finalizadas Relat…" at bounding box center [592, 186] width 1185 height 699
checkbox Antitoxoplasma "false"
type input "0202030970"
click at [67, 282] on div "0202030970 - Pesquisa de Antigeno de Superficie do Virus da Hepatite B (Hbsag)" at bounding box center [593, 288] width 1120 height 13
checkbox \(Hbsag\) "true"
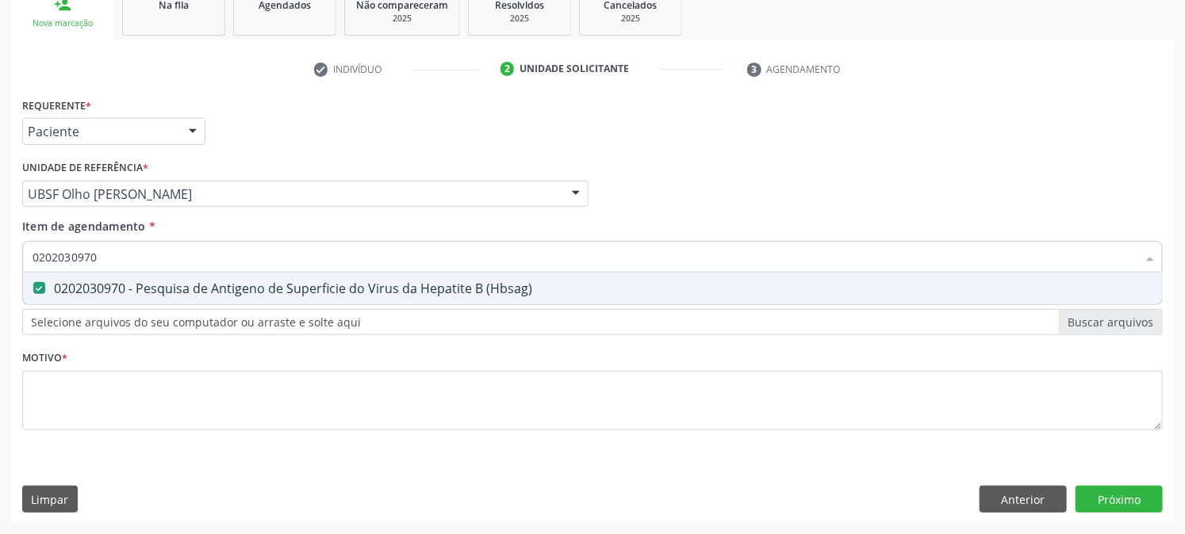
drag, startPoint x: 127, startPoint y: 255, endPoint x: 0, endPoint y: 285, distance: 130.4
click at [0, 285] on div "Acompanhamento Acompanhe a situação das marcações correntes e finalizadas Relat…" at bounding box center [592, 186] width 1185 height 699
checkbox \(Hbsag\) "false"
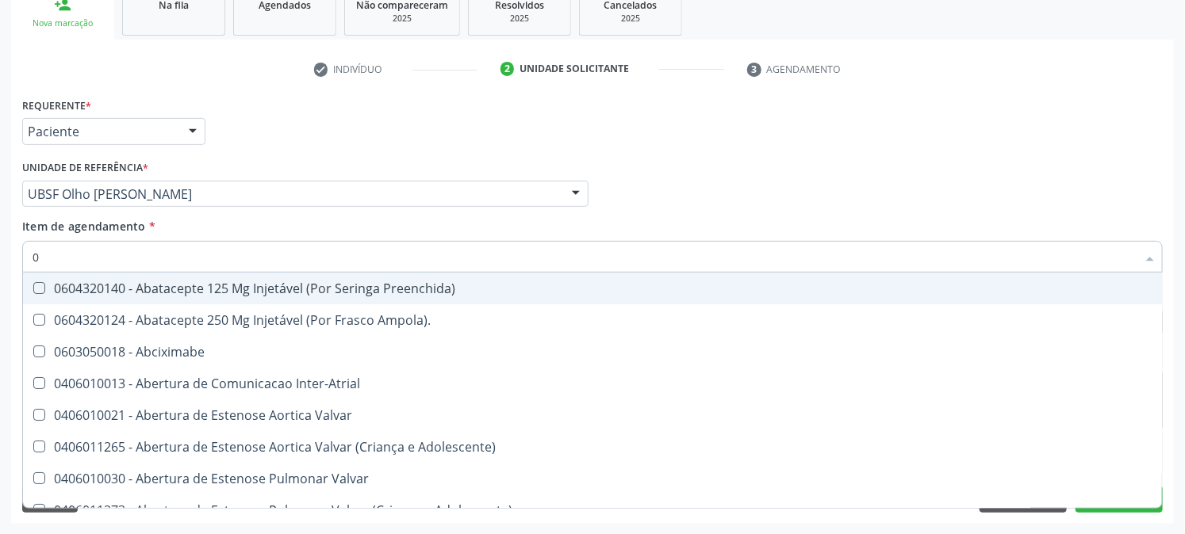
type input "02"
checkbox Psicossocial "true"
checkbox Urina "false"
checkbox Ativa "true"
checkbox Comprimido\) "true"
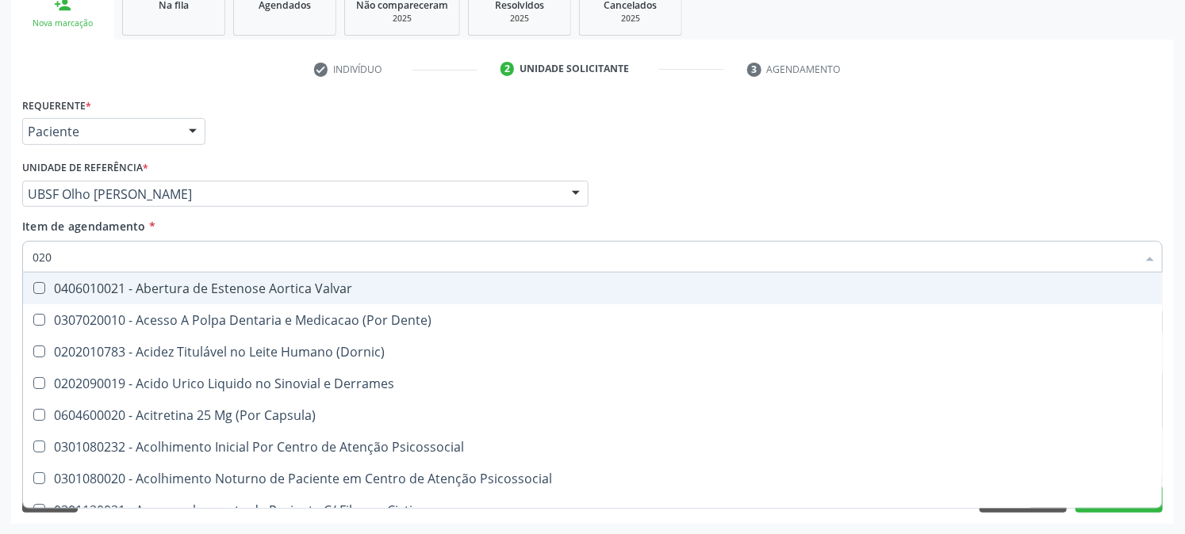
type input "0202"
checkbox Derrames "true"
checkbox Frasco-Ampola\) "false"
checkbox Solo "true"
checkbox Urina "false"
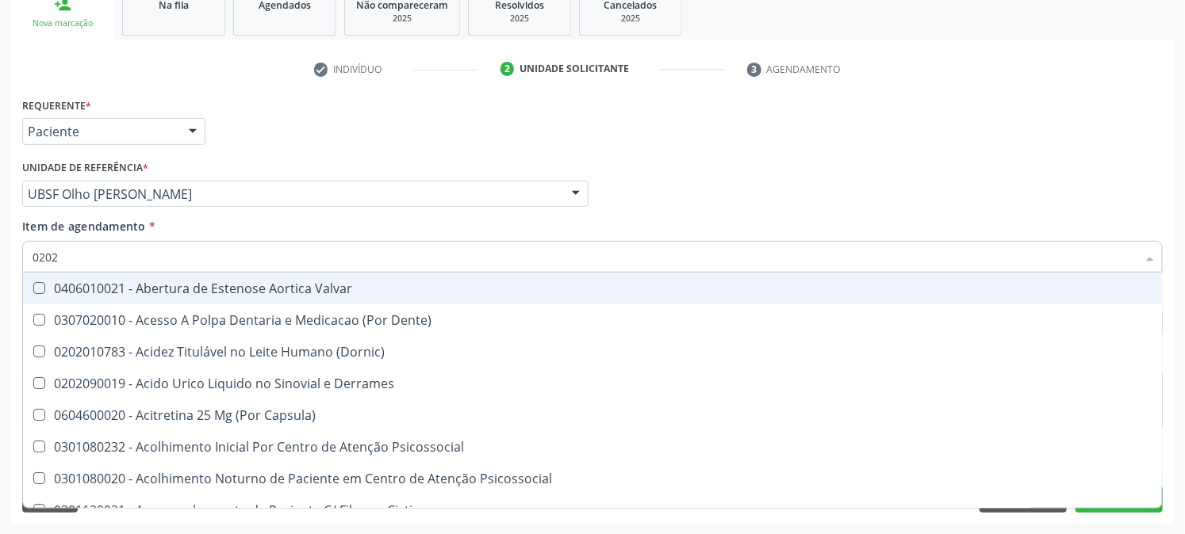
checkbox Epidemiológica "true"
checkbox Septostomia "true"
checkbox Creatinina "false"
checkbox Contraste "true"
checkbox Colecistectomia "true"
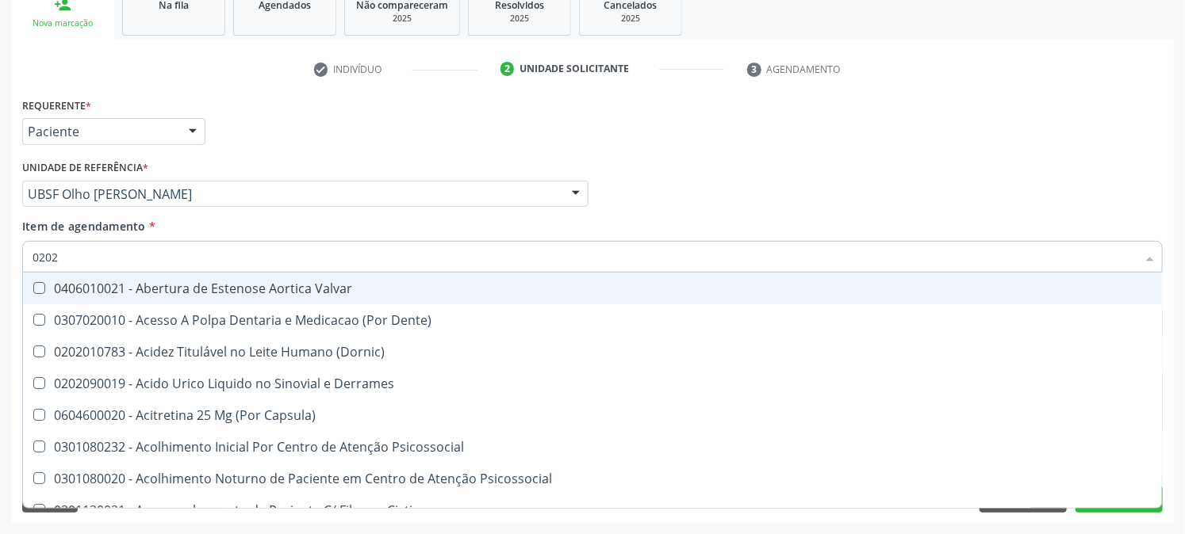
checkbox Hla-B "true"
checkbox Abo "false"
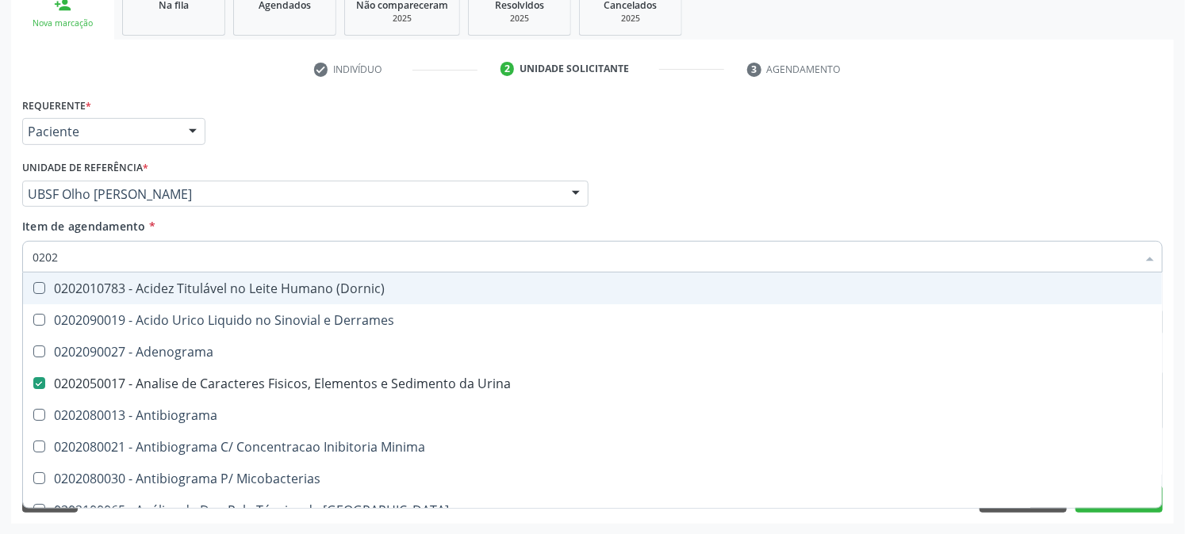
type input "02021"
checkbox Urina "false"
checkbox Blot "true"
checkbox Abo "false"
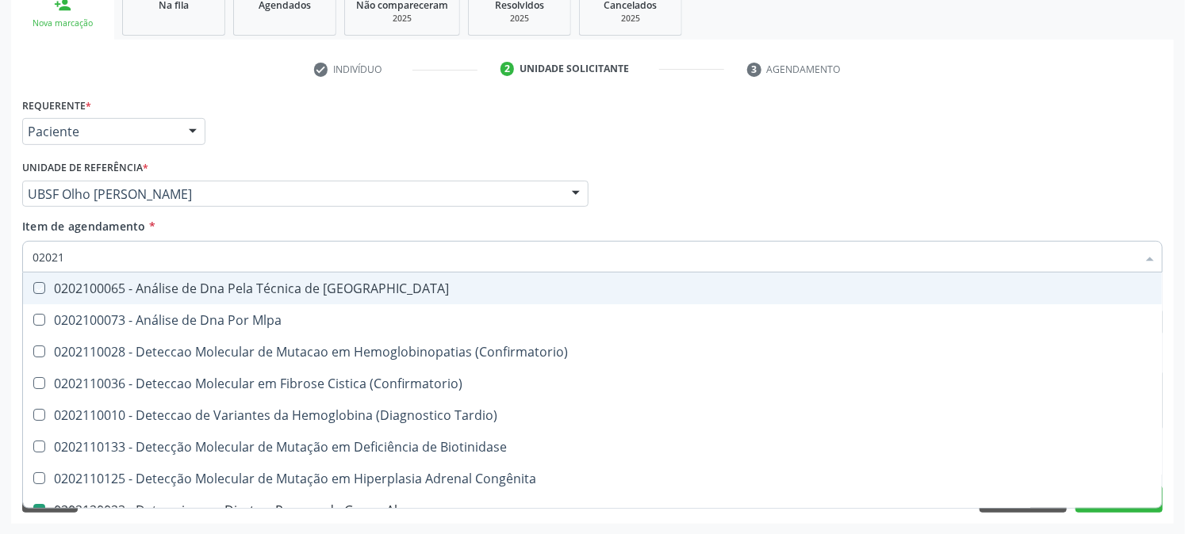
type input "020212"
checkbox Blot "true"
checkbox Abo "false"
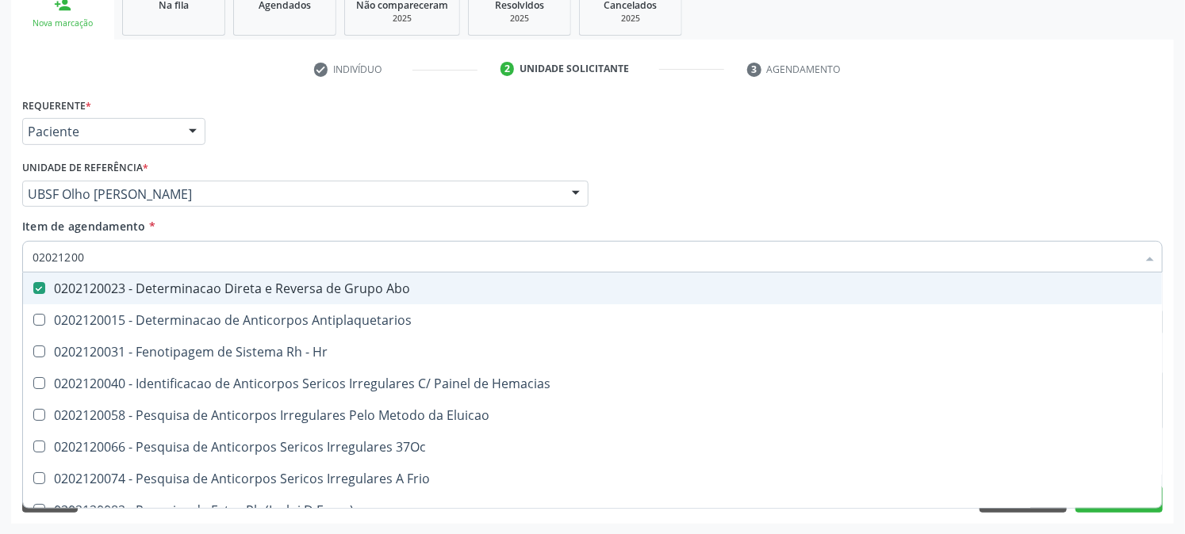
type input "020212008"
checkbox Abo "false"
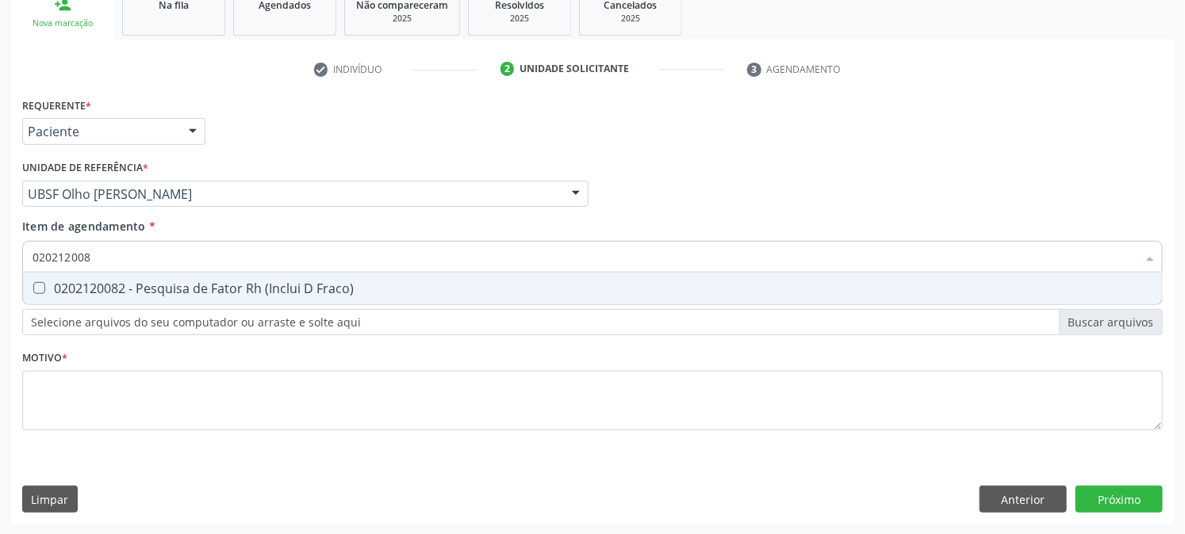
type input "0202120082"
click at [59, 287] on div "0202120082 - Pesquisa de Fator Rh (Inclui D Fraco)" at bounding box center [593, 288] width 1120 height 13
checkbox Fraco\) "true"
click at [0, 297] on div "Acompanhamento Acompanhe a situação das marcações correntes e finalizadas Relat…" at bounding box center [592, 186] width 1185 height 699
checkbox Fraco\) "false"
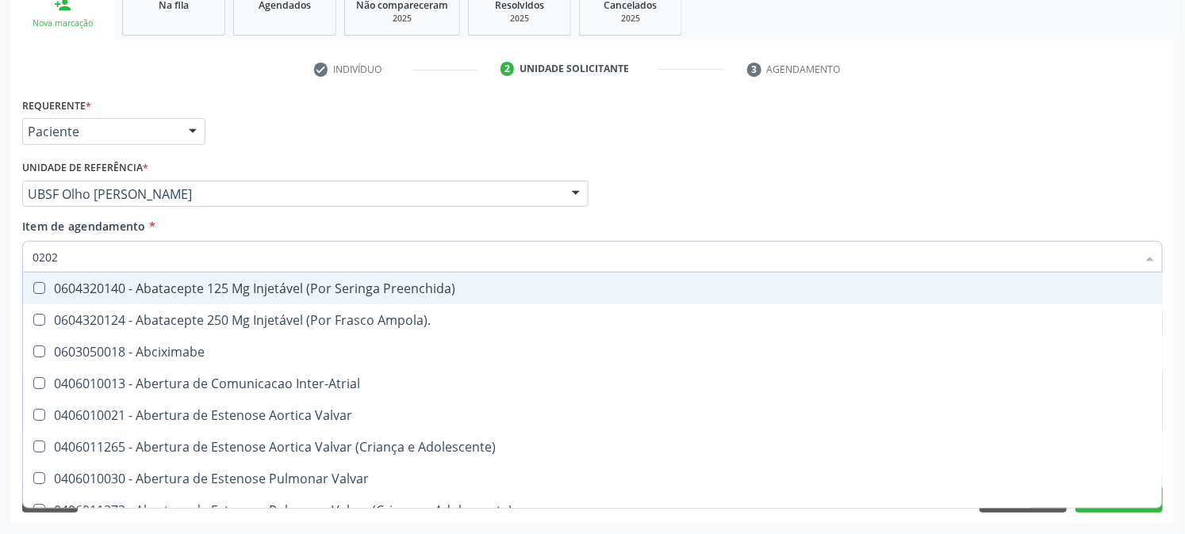
type input "02020"
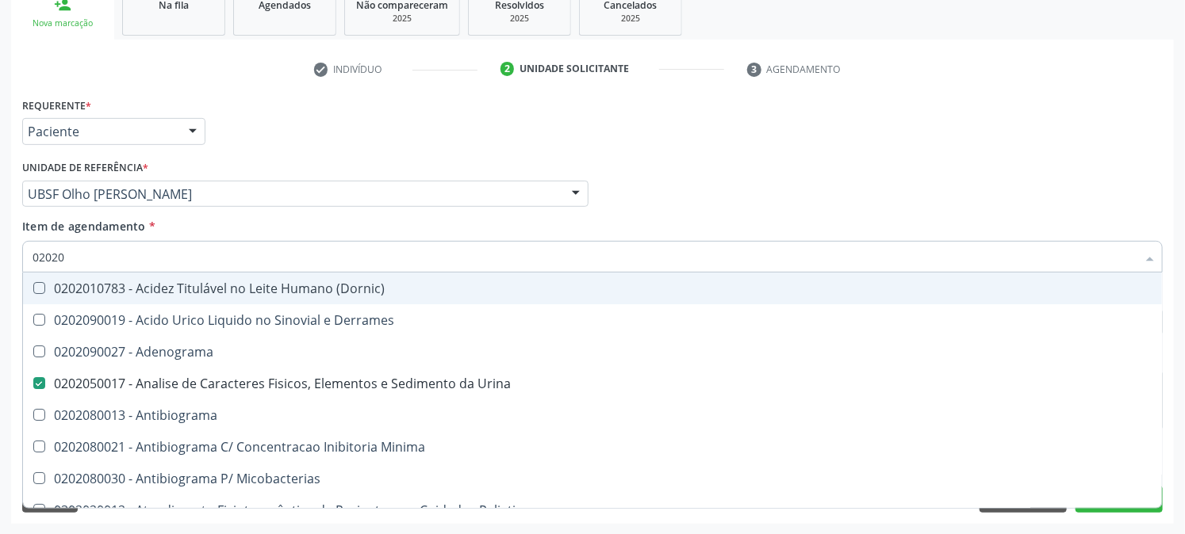
checkbox Urina "true"
checkbox B "false"
checkbox Dosagens\) "false"
checkbox Globular "false"
type input "020203"
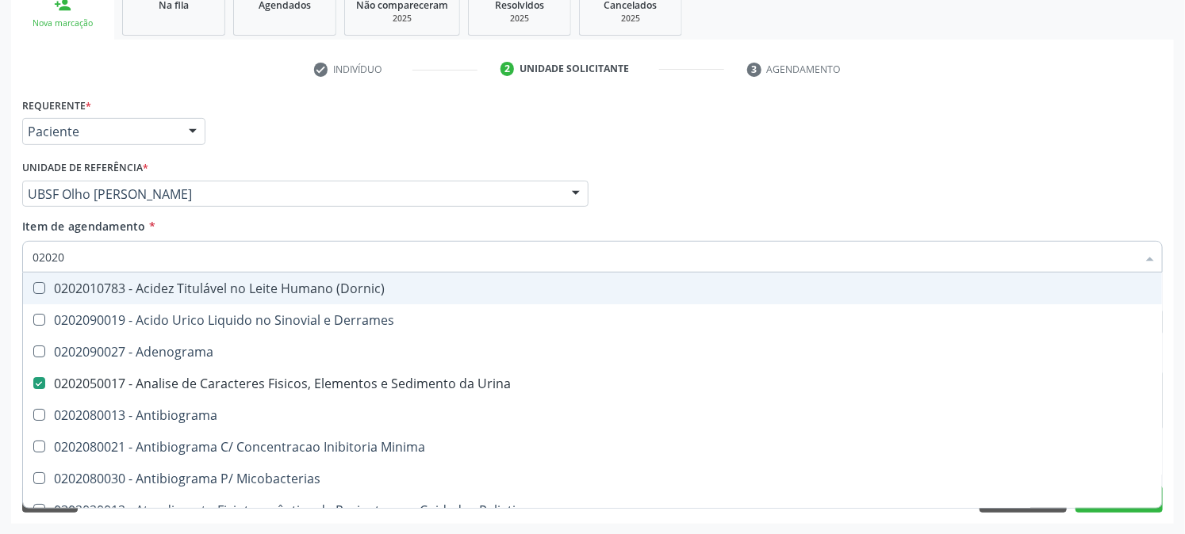
checkbox Urina "false"
checkbox Molecular "true"
checkbox Aluminio "true"
checkbox III "true"
checkbox Carboxi-Hemoglobina "true"
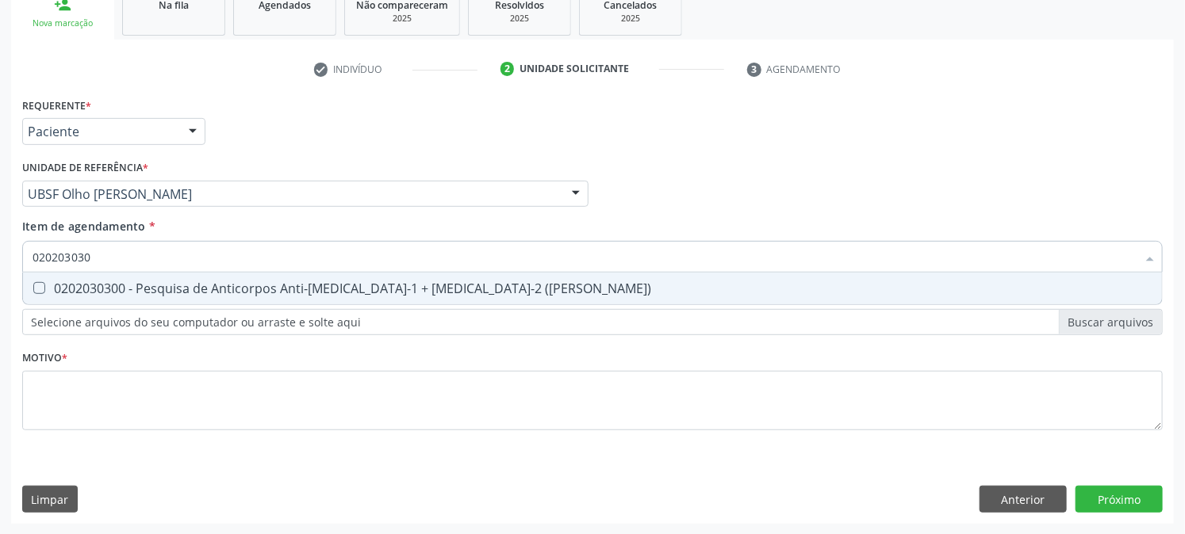
type input "0202030300"
click at [52, 293] on div "0202030300 - Pesquisa de Anticorpos Anti-Hiv-1 + Hiv-2 (Elisa)" at bounding box center [593, 288] width 1120 height 13
checkbox \(Elisa\) "true"
drag, startPoint x: 97, startPoint y: 266, endPoint x: 0, endPoint y: 274, distance: 97.1
click at [0, 274] on div "Acompanhamento Acompanhe a situação das marcações correntes e finalizadas Relat…" at bounding box center [592, 186] width 1185 height 699
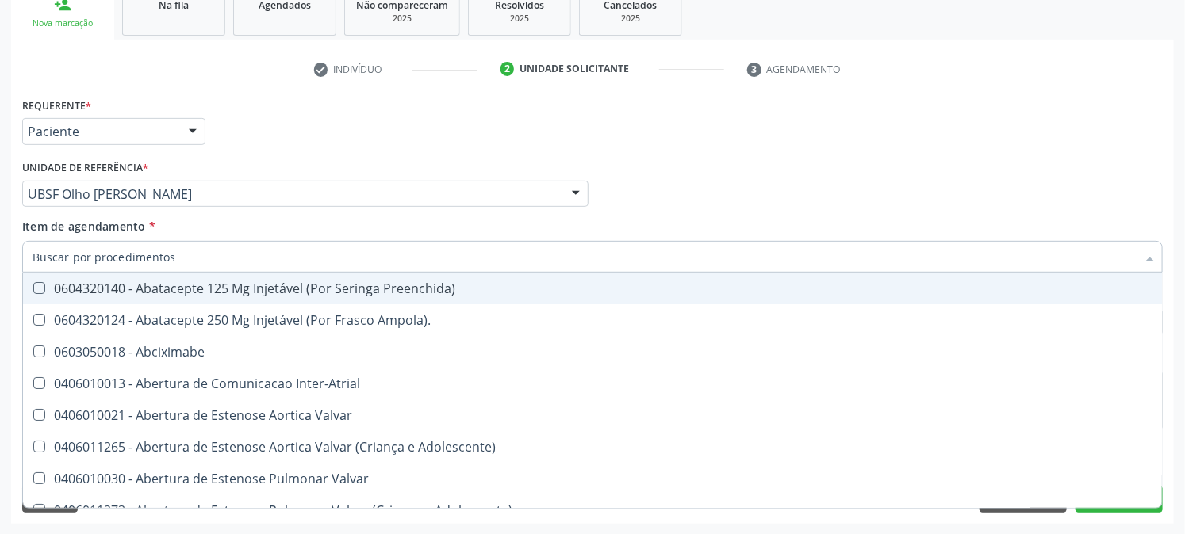
type input "0"
checkbox Preenchida\) "false"
type input "020"
checkbox Rim "true"
checkbox Psicossocial "false"
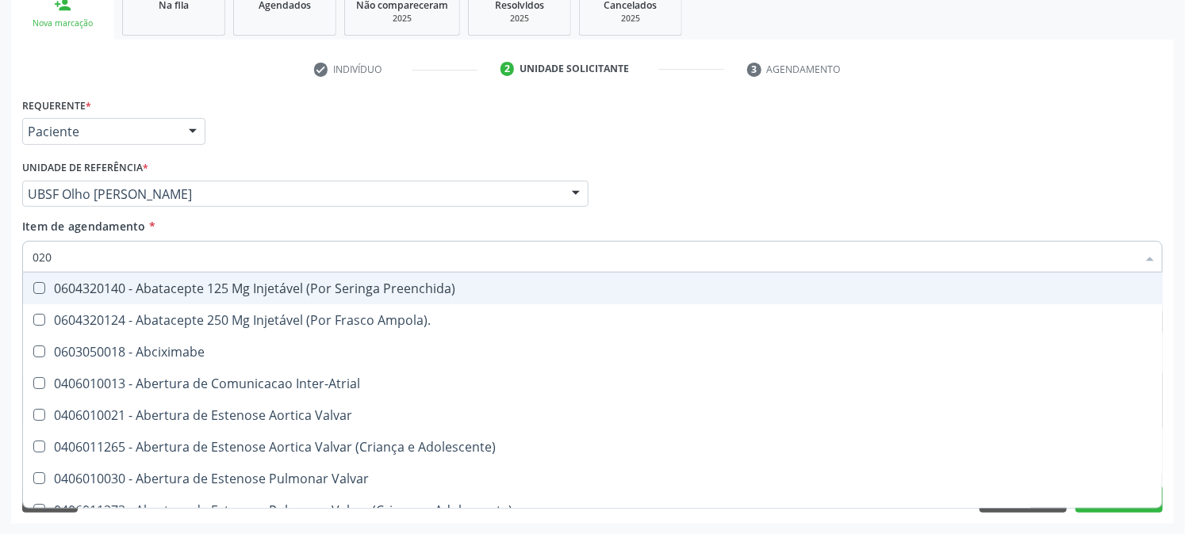
checkbox Urina "false"
checkbox População "true"
type input "0202"
checkbox Inter-Atrial "true"
checkbox Rim "false"
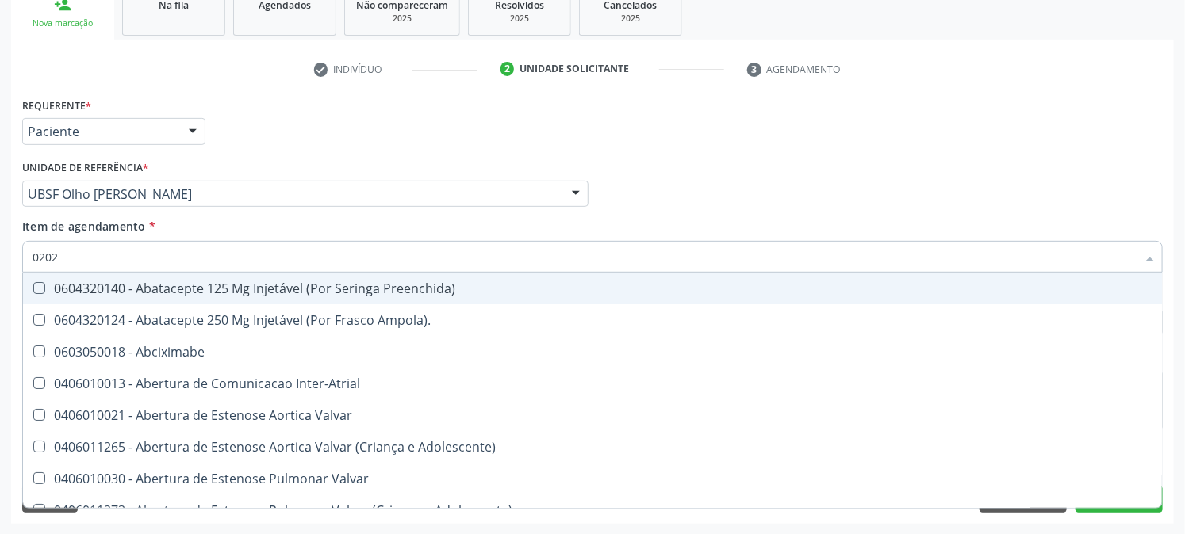
checkbox Terapêuticas\)\ "true"
checkbox Stent\) "true"
checkbox Híbrida "true"
checkbox Sistêmico "true"
checkbox População "false"
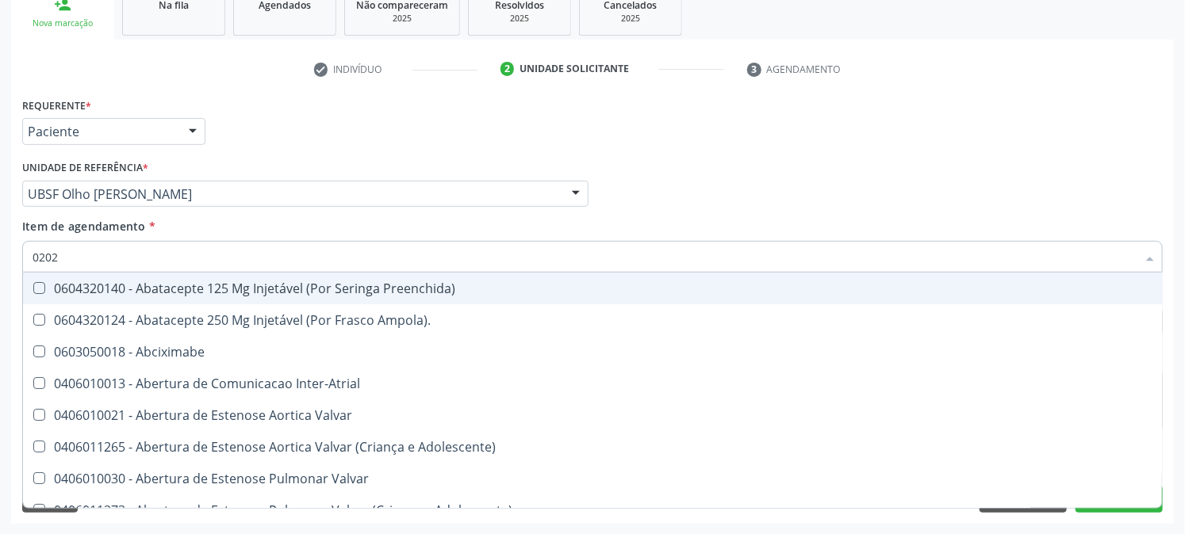
checkbox Comprimido\) "true"
checkbox Lineares "true"
checkbox Antropométrica "true"
checkbox Epidemiológica "true"
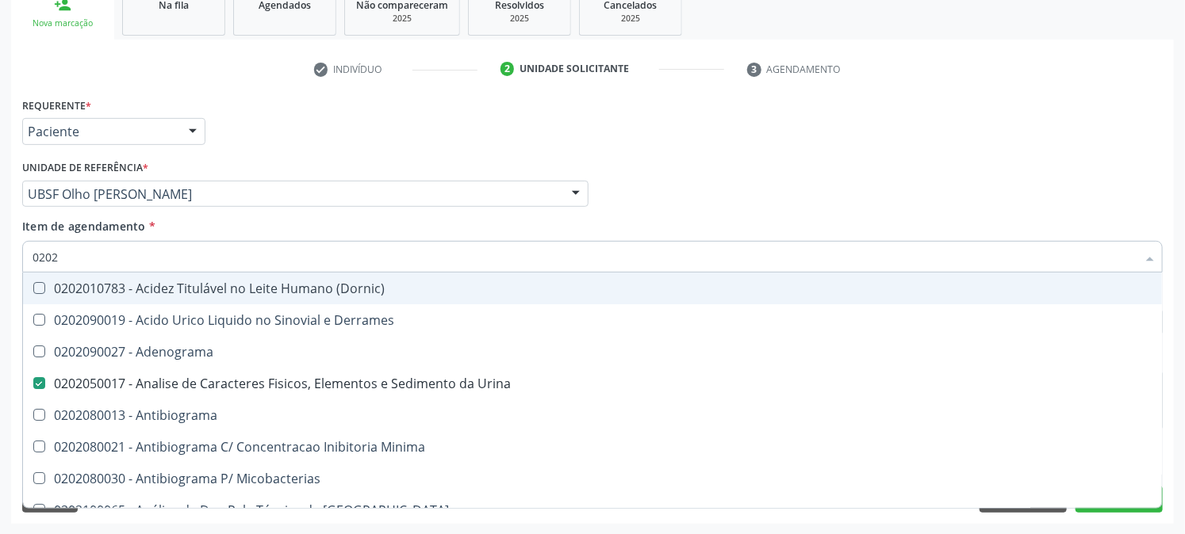
type input "02020"
checkbox Dosagens\) "false"
checkbox Glicose "true"
checkbox Insulina "false"
checkbox Completo "true"
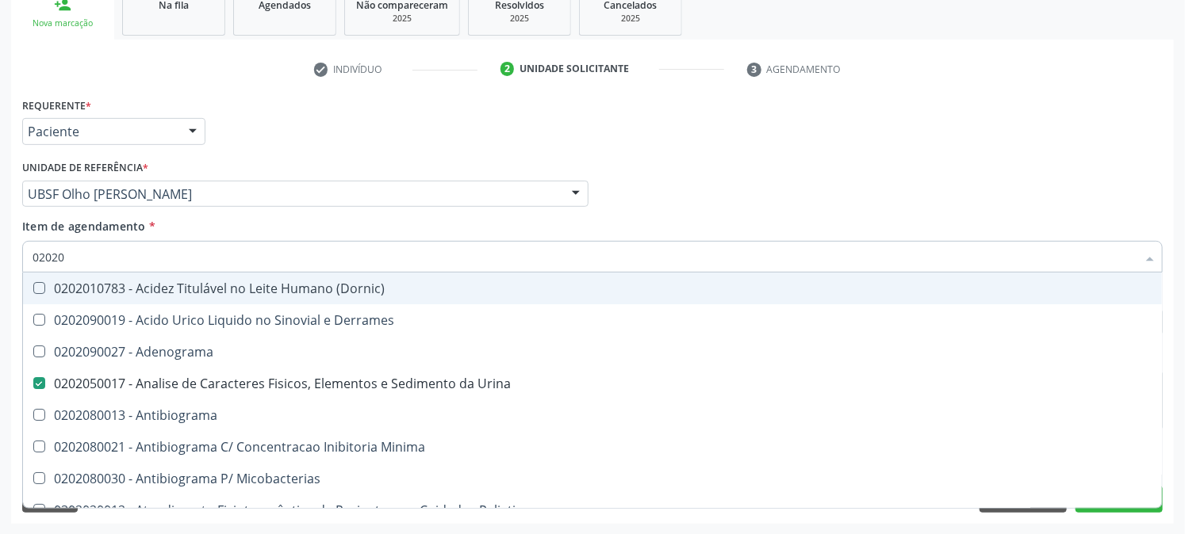
checkbox \(Elisa\) "true"
checkbox \(Western-Blot\) "false"
checkbox Antitoxoplasma "true"
checkbox Simples "false"
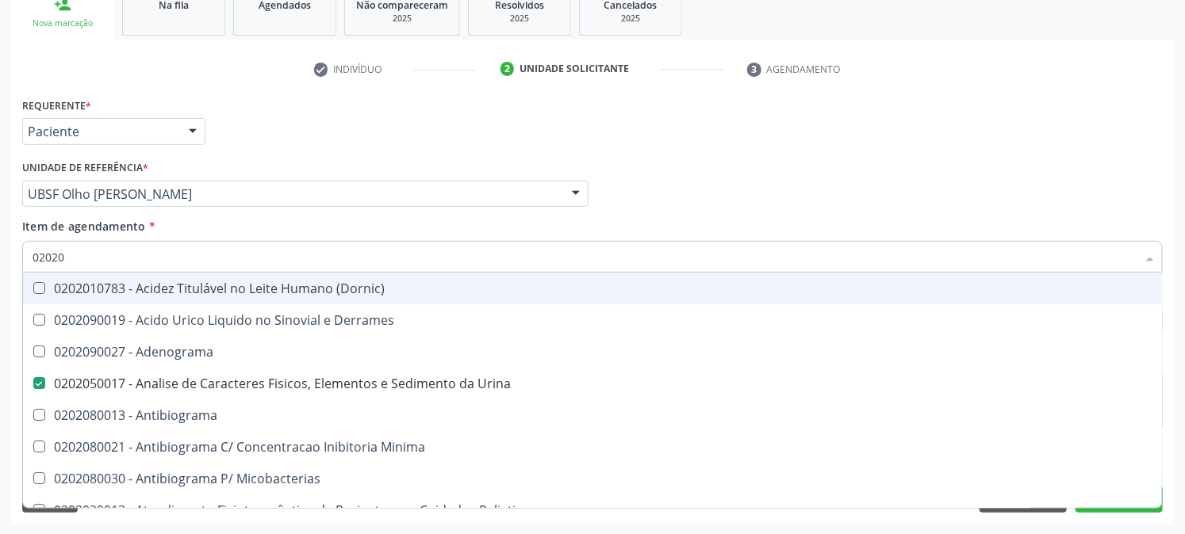
checkbox \(Hbsag\) "true"
checkbox Urina "false"
checkbox Imunofluorescencia\) "false"
checkbox \(Pk\) "false"
checkbox Gnrh "false"
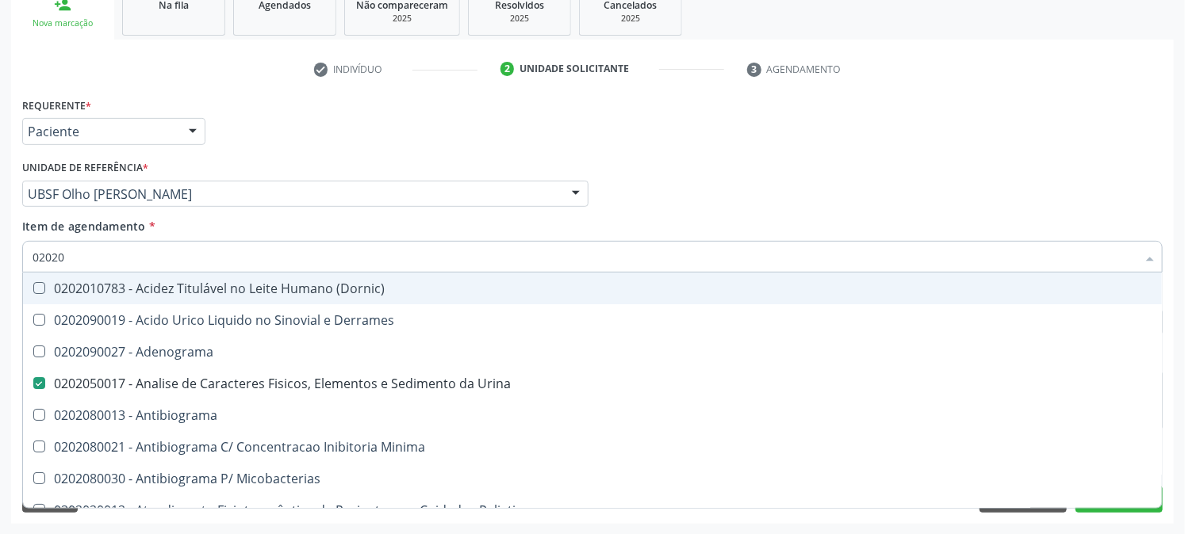
type input "0202"
checkbox Dosagens\) "true"
checkbox Glicose "false"
checkbox Insulina "true"
checkbox Completo "false"
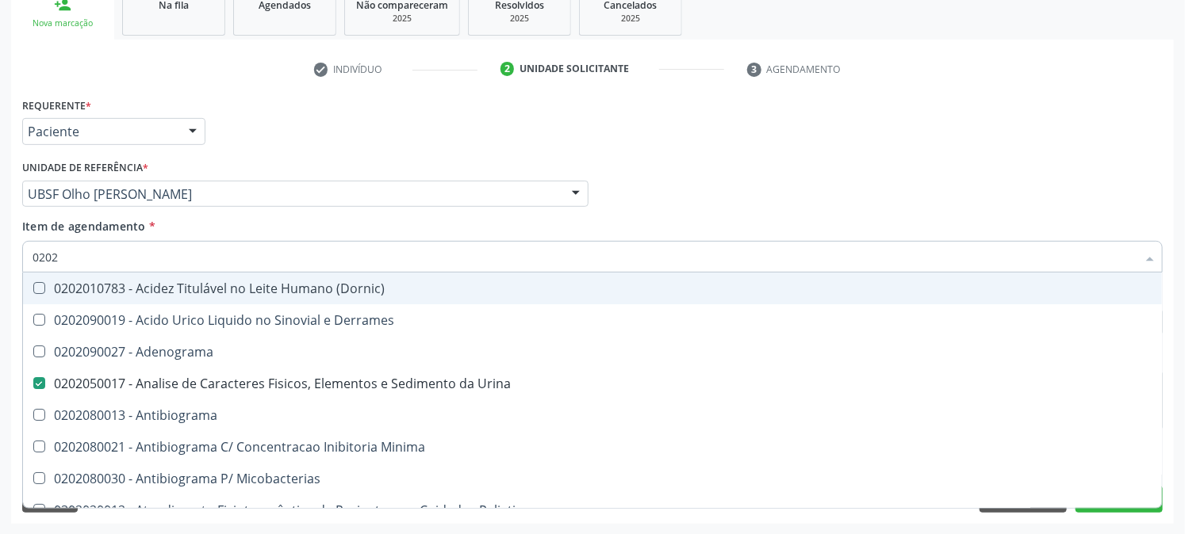
checkbox \(Elisa\) "false"
checkbox \(Western-Blot\) "true"
checkbox Antitoxoplasma "false"
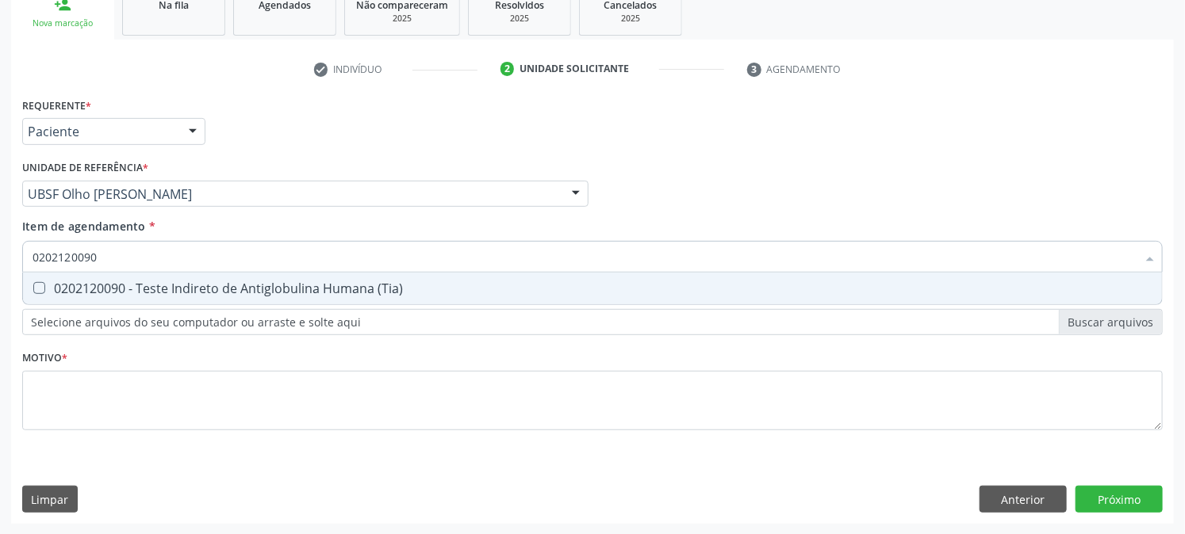
click at [48, 285] on div "0202120090 - Teste Indireto de Antiglobulina Humana (Tia)" at bounding box center [593, 288] width 1120 height 13
drag, startPoint x: 108, startPoint y: 260, endPoint x: 6, endPoint y: 326, distance: 121.0
click at [0, 315] on div "Acompanhamento Acompanhe a situação das marcações correntes e finalizadas Relat…" at bounding box center [592, 186] width 1185 height 699
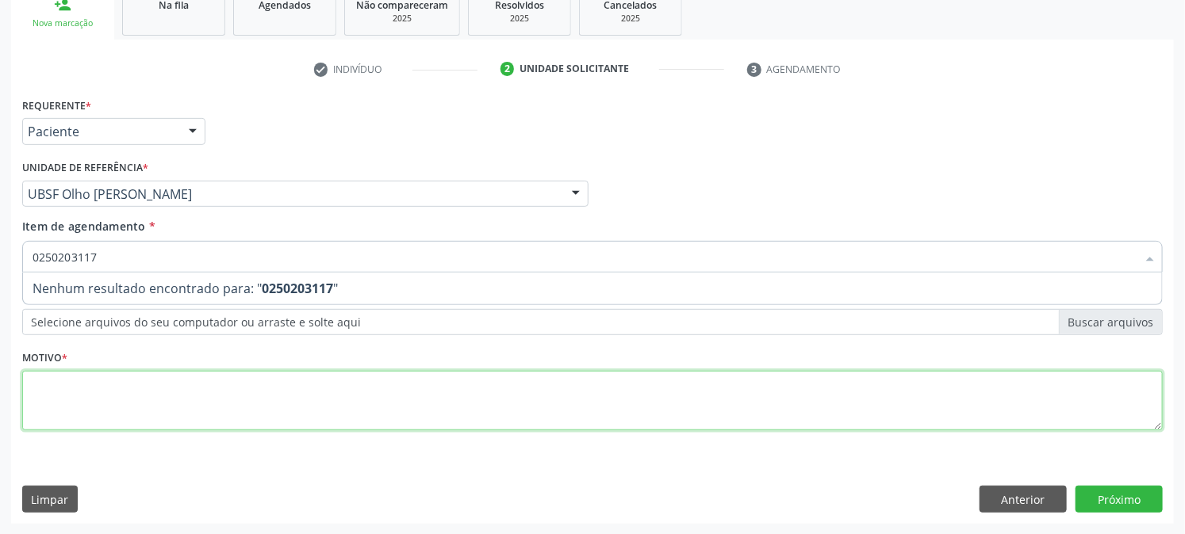
click at [315, 386] on div "Requerente * Paciente Profissional de Saúde Paciente Nenhum resultado encontrad…" at bounding box center [592, 273] width 1140 height 359
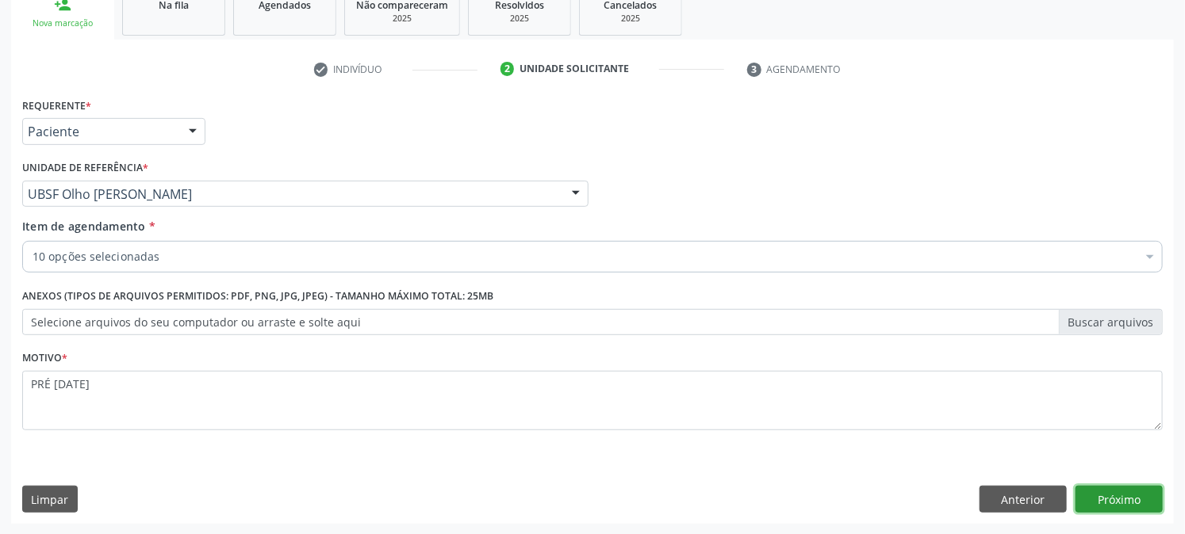
click at [1090, 496] on button "Próximo" at bounding box center [1118, 499] width 87 height 27
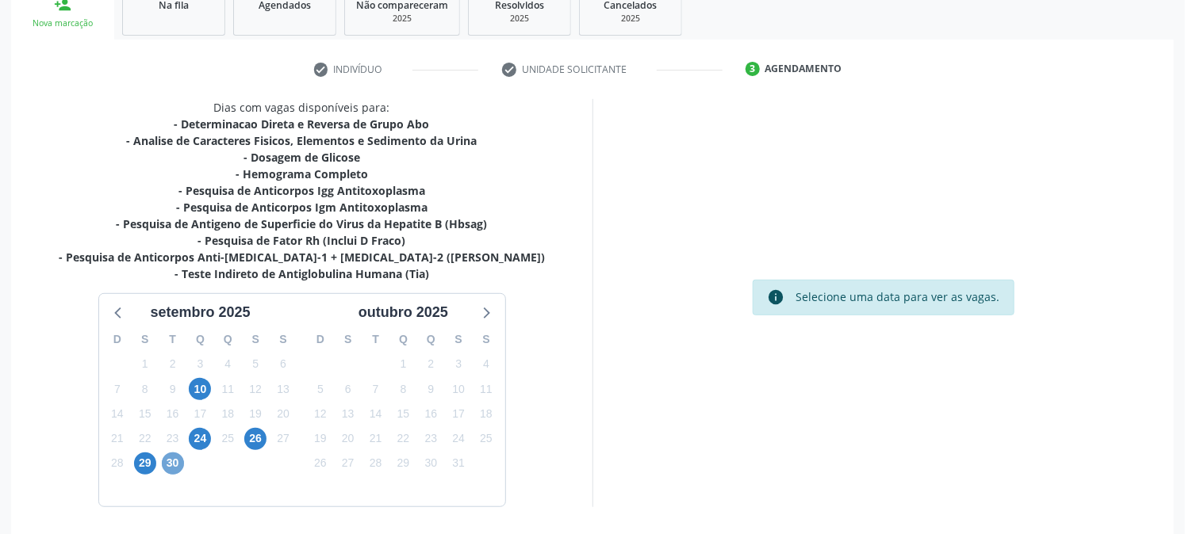
click at [174, 469] on span "30" at bounding box center [173, 464] width 22 height 22
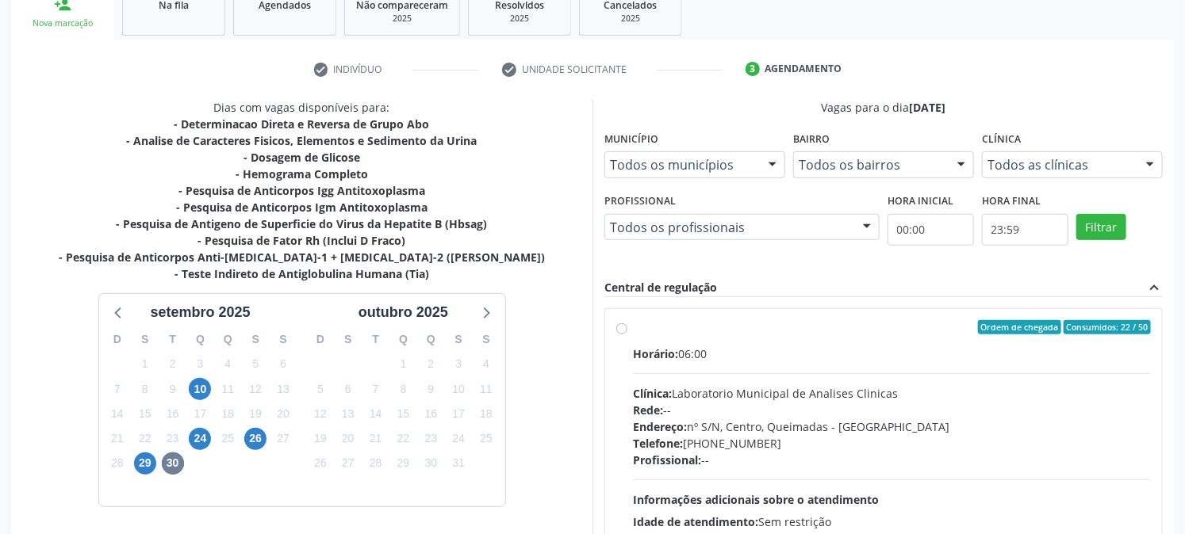
click at [641, 343] on label "Ordem de chegada Consumidos: 22 / 50 Horário: 06:00 Clínica: Laboratorio Munici…" at bounding box center [892, 441] width 518 height 243
click at [627, 335] on input "Ordem de chegada Consumidos: 22 / 50 Horário: 06:00 Clínica: Laboratorio Munici…" at bounding box center [621, 327] width 11 height 14
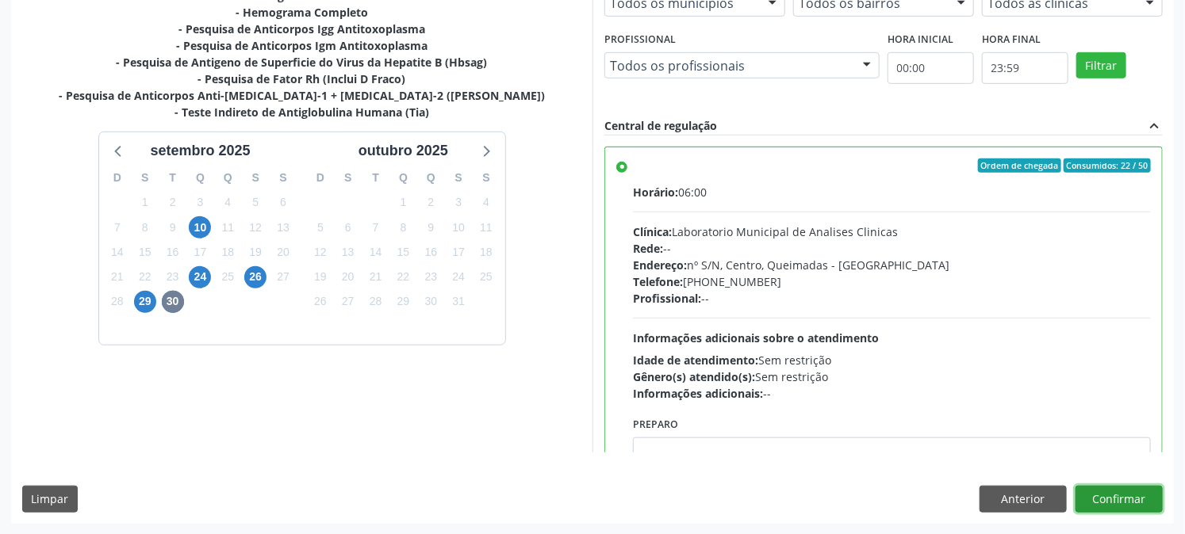
click at [1135, 496] on button "Confirmar" at bounding box center [1118, 499] width 87 height 27
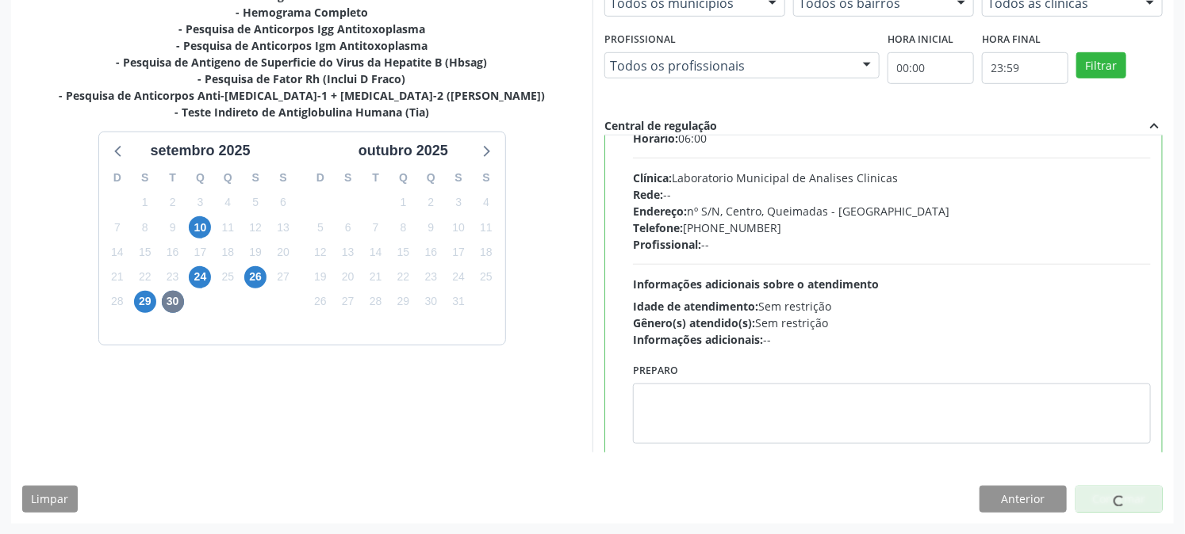
scroll to position [78, 0]
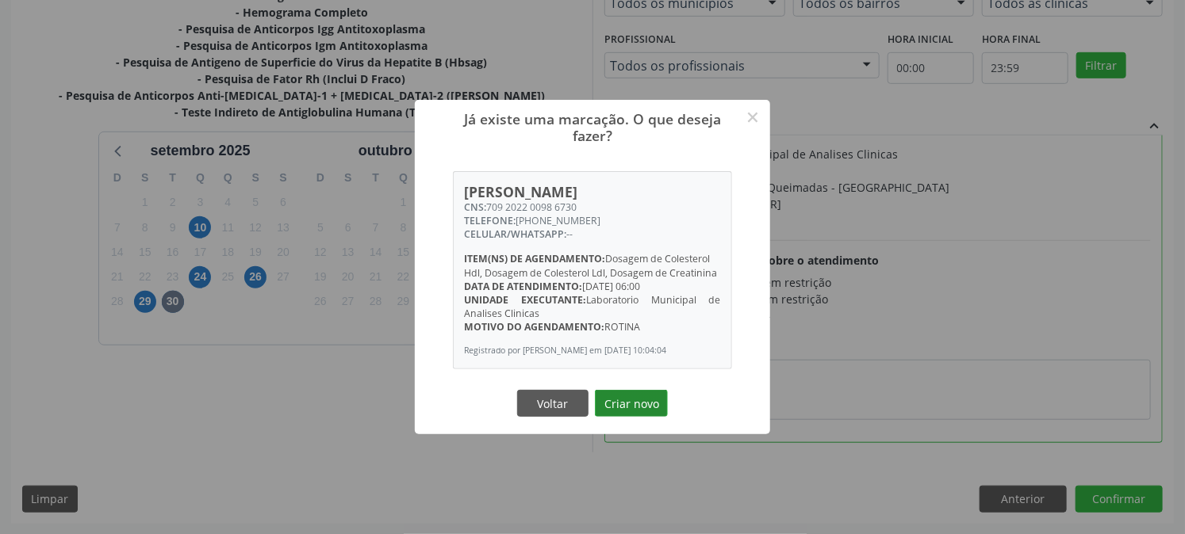
click at [649, 408] on button "Criar novo" at bounding box center [631, 403] width 73 height 27
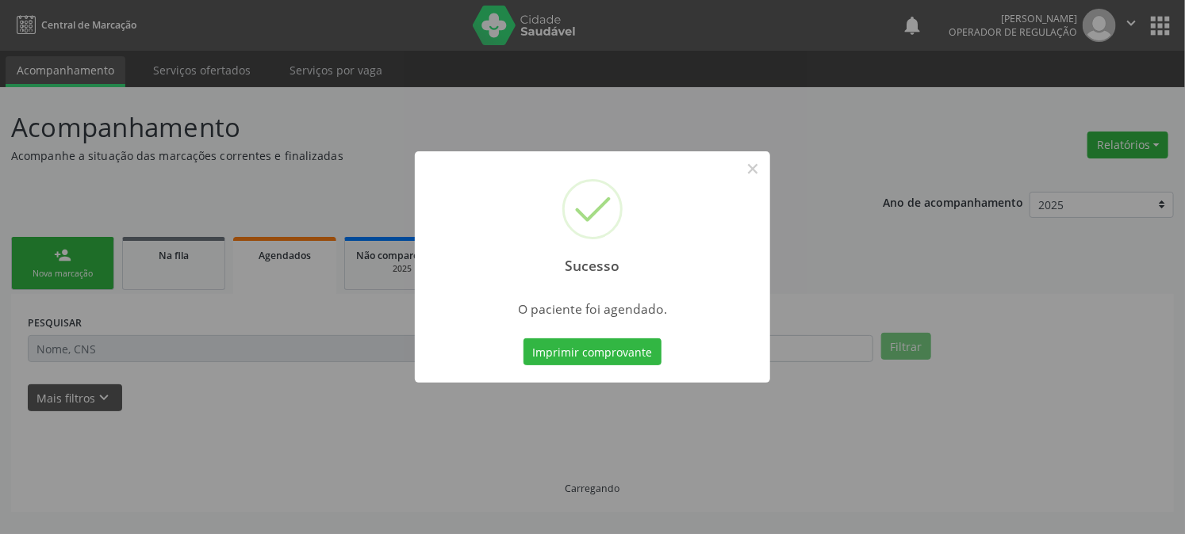
scroll to position [0, 0]
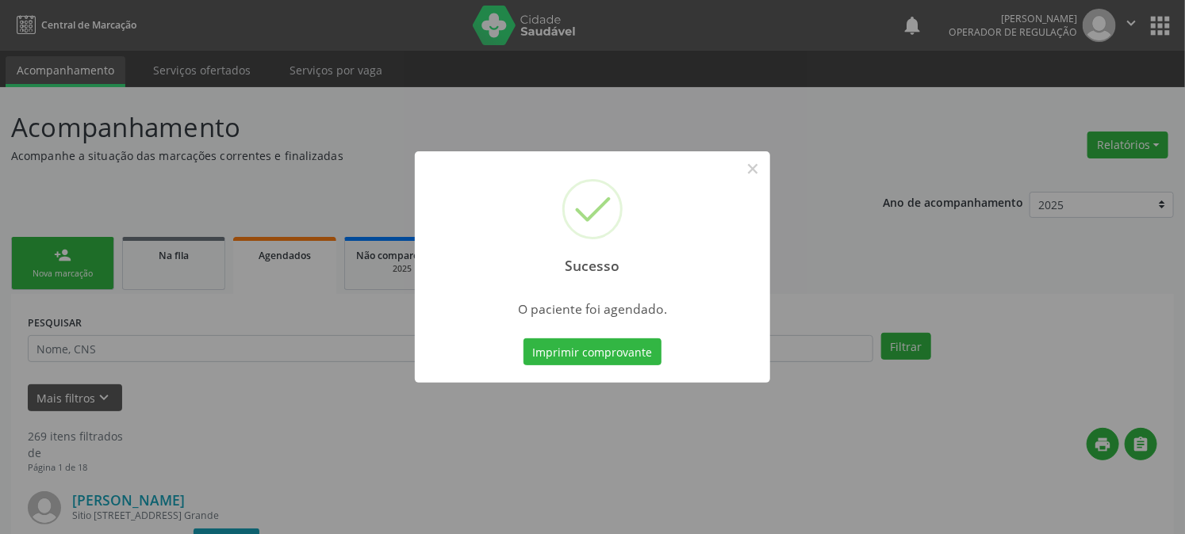
click at [565, 333] on div "Sucesso × O paciente foi agendado. Imprimir comprovante Cancel" at bounding box center [592, 267] width 355 height 232
click at [565, 347] on button "Imprimir comprovante" at bounding box center [592, 352] width 138 height 27
